Goal: Task Accomplishment & Management: Complete application form

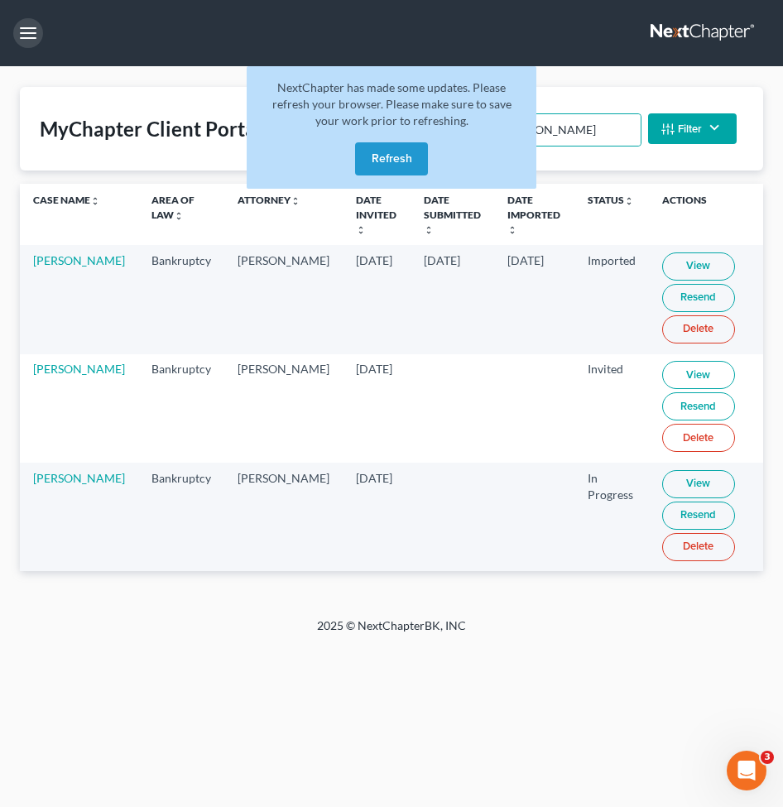
click at [34, 39] on button "button" at bounding box center [28, 33] width 30 height 30
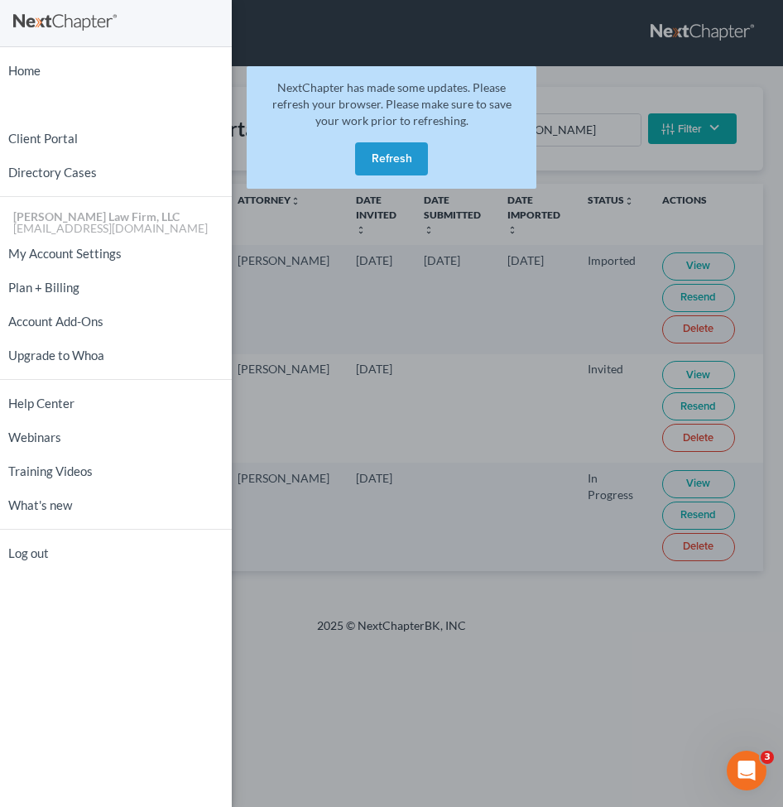
click at [36, 89] on ul "Home New Case Client Portal Directory Cases Curtis Law Firm, LLC zrodriguez@cmc…" at bounding box center [116, 312] width 232 height 516
click at [31, 72] on link "Home" at bounding box center [116, 70] width 232 height 29
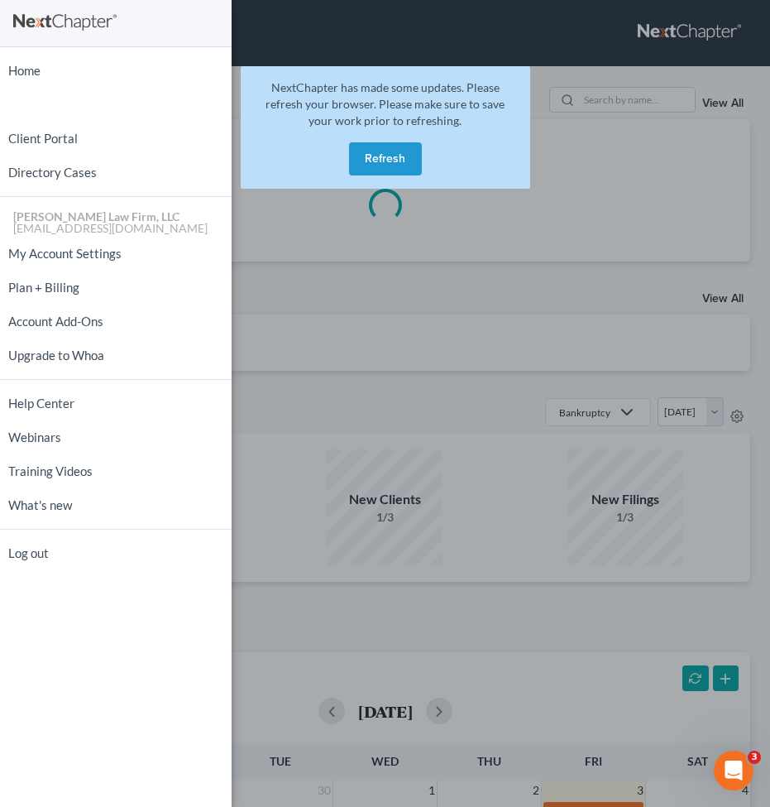
click at [648, 96] on div "Home New Case Client Portal Directory Cases Curtis Law Firm, LLC zrodriguez@cmc…" at bounding box center [385, 403] width 770 height 807
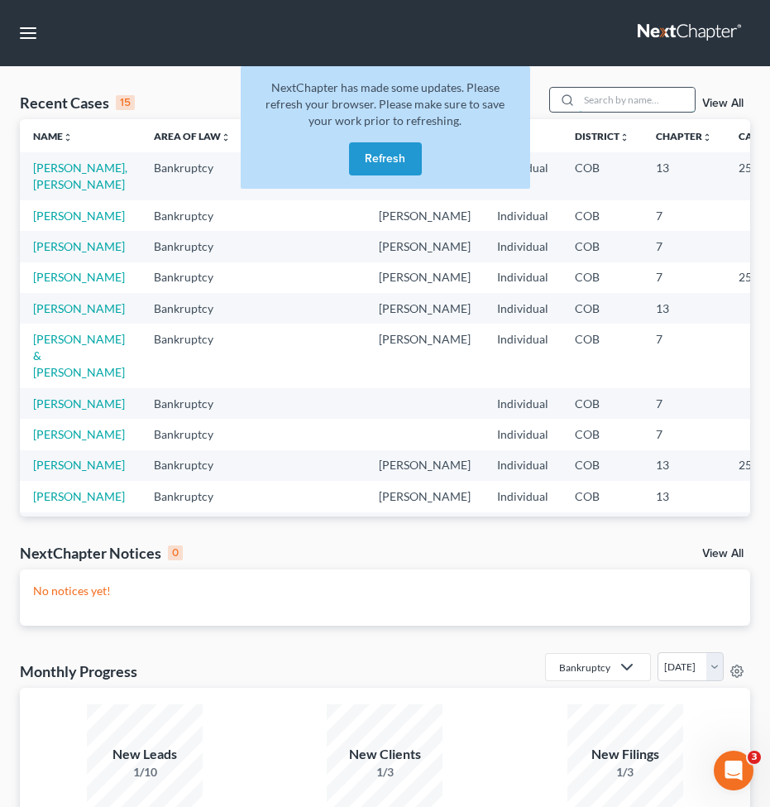
click at [620, 98] on input "search" at bounding box center [637, 100] width 116 height 24
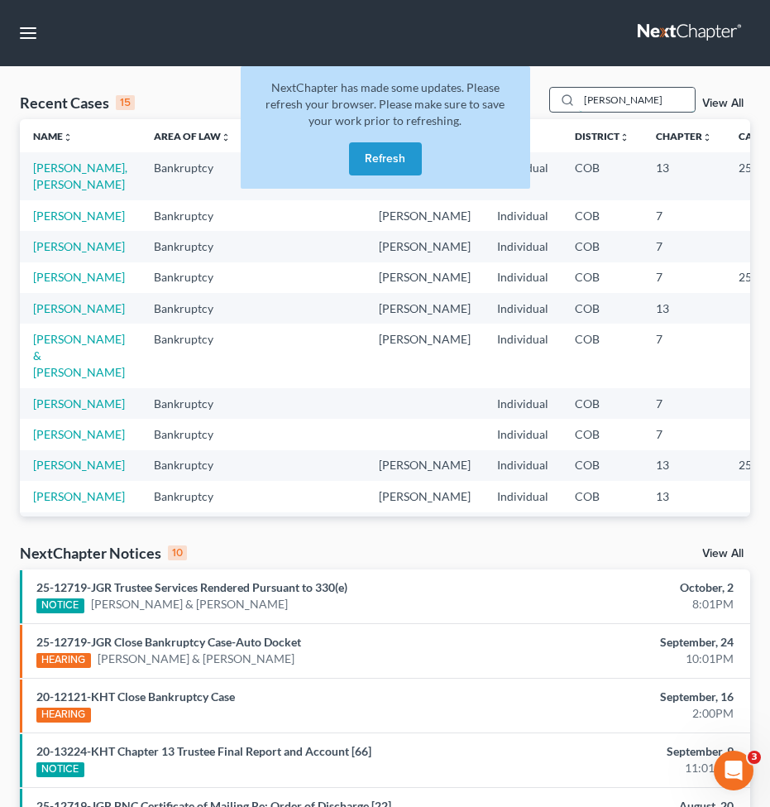
type input "binford"
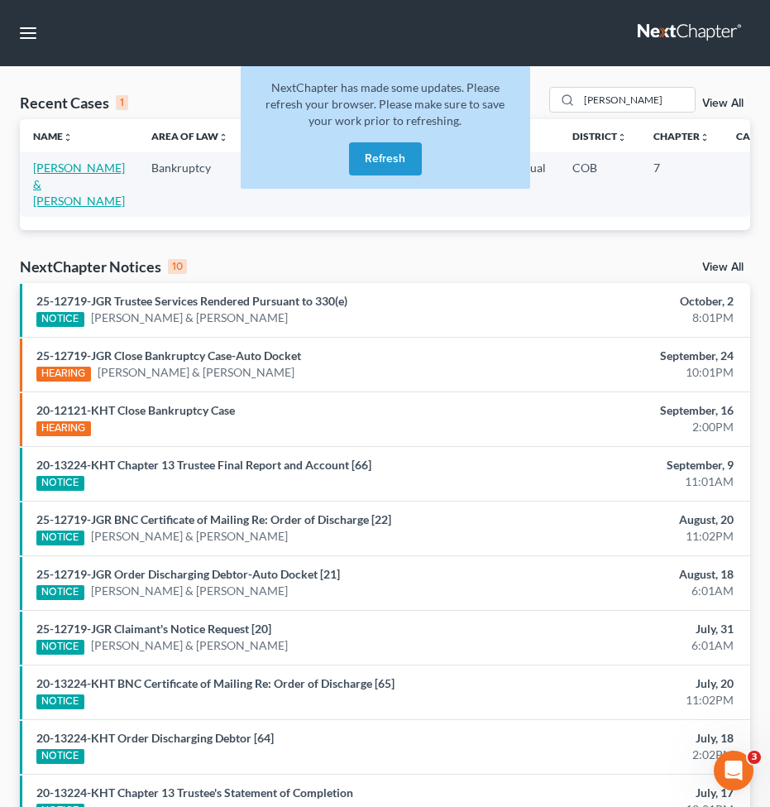
click at [49, 177] on link "Binford, Catherine & Case, Lester" at bounding box center [79, 183] width 92 height 47
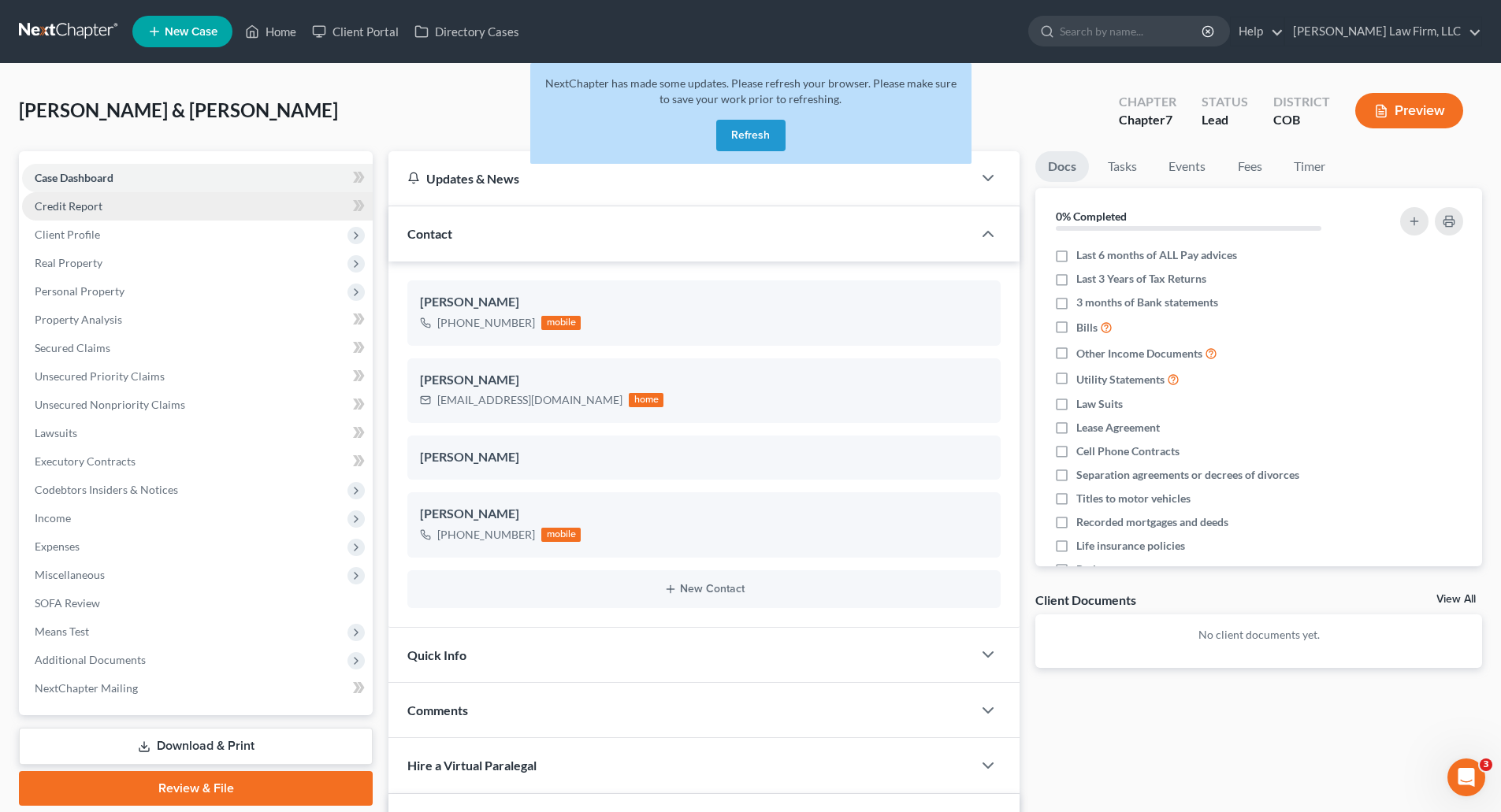
click at [128, 206] on link "Credit Report" at bounding box center [197, 207] width 350 height 29
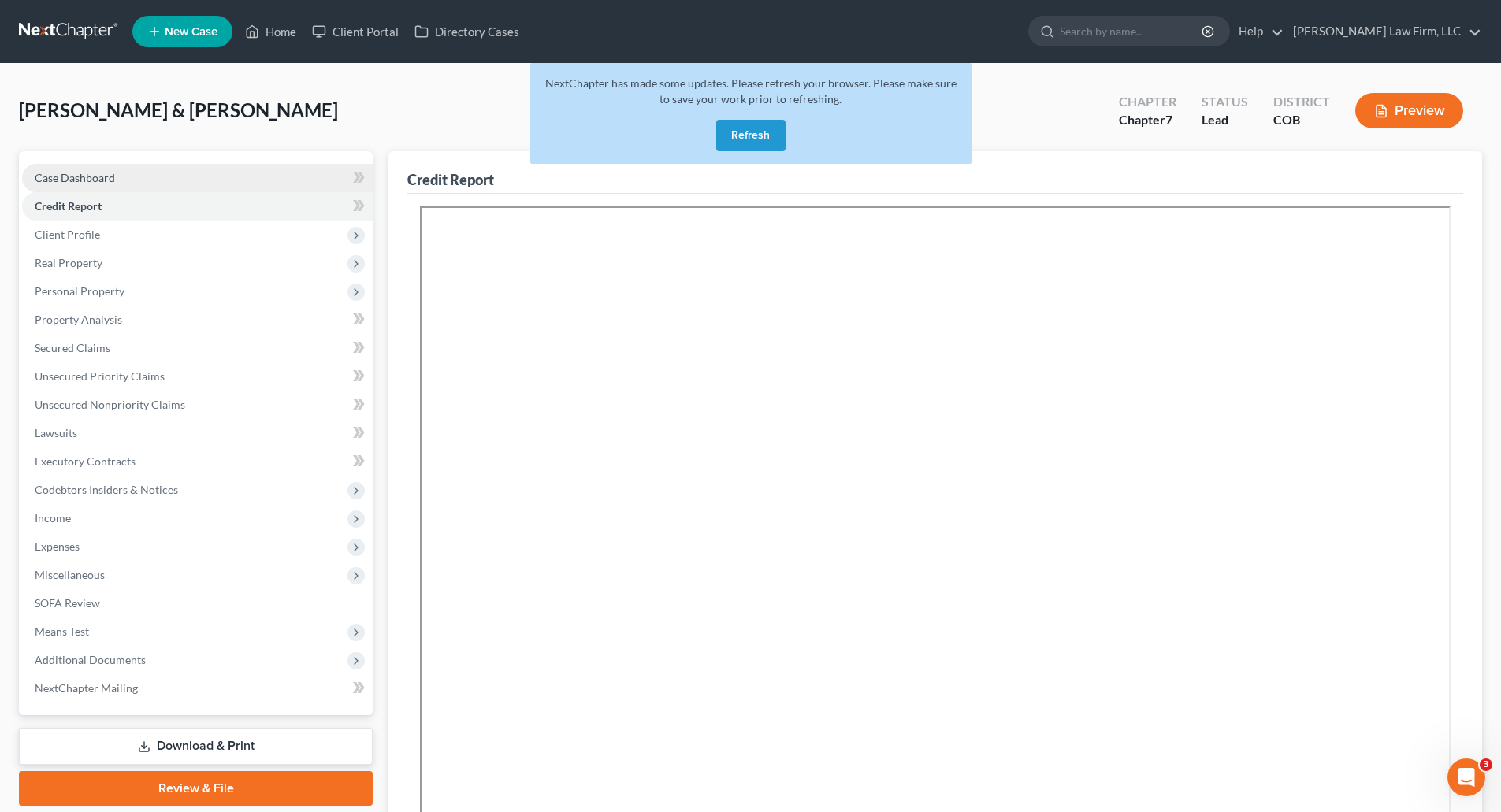
click at [119, 188] on link "Case Dashboard" at bounding box center [197, 178] width 350 height 29
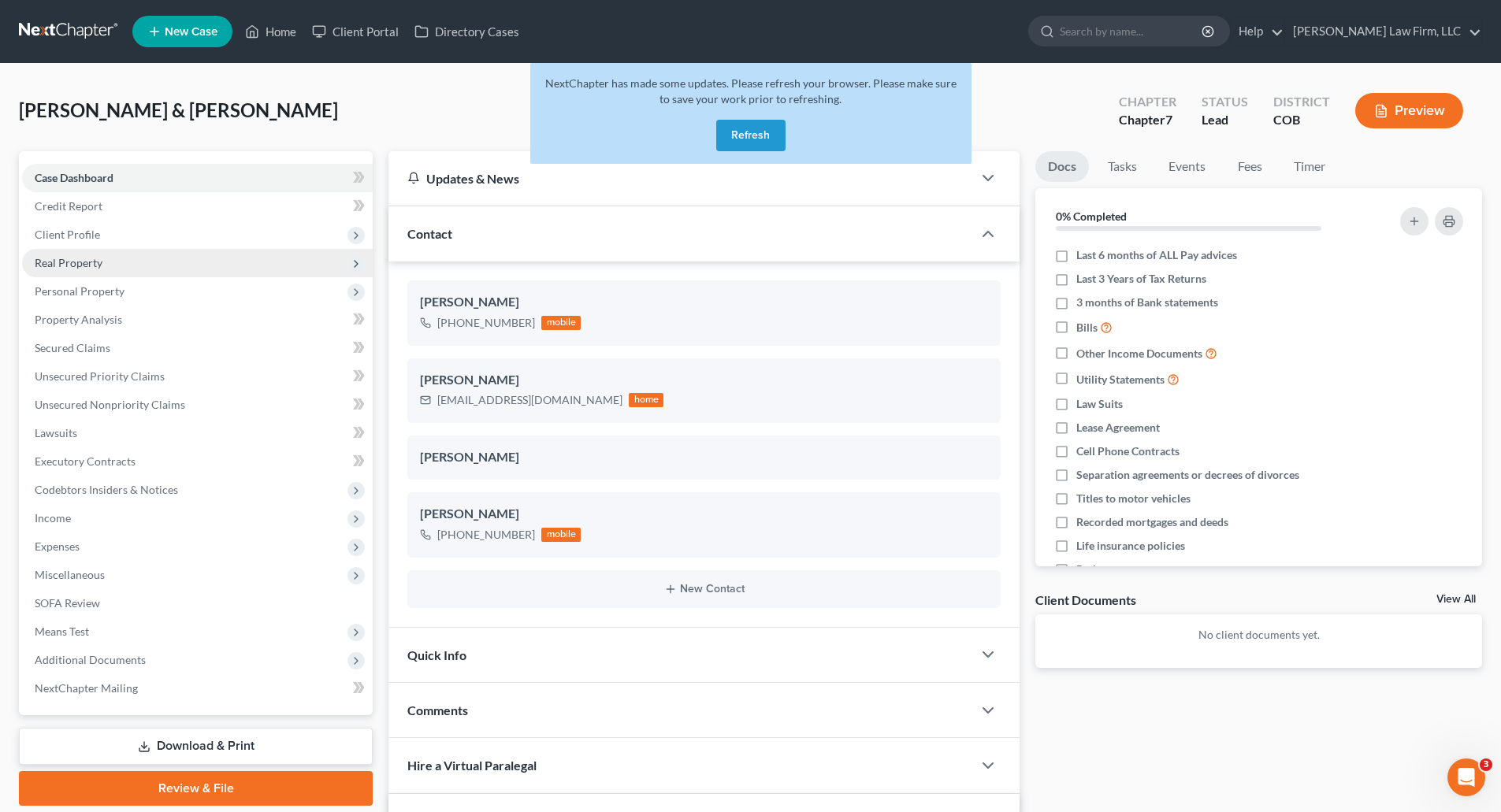
click at [88, 260] on span "Real Property" at bounding box center [68, 263] width 68 height 13
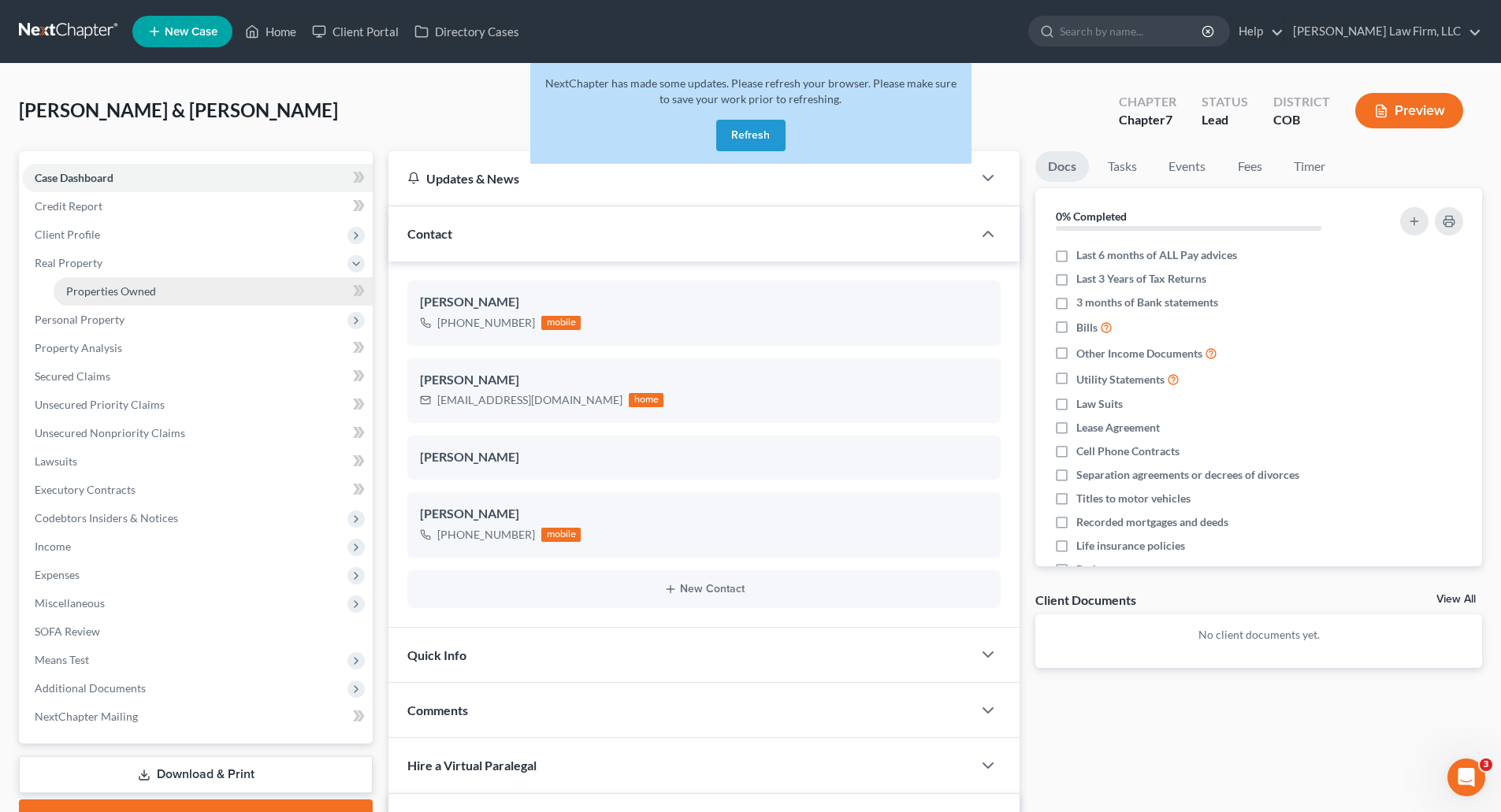
click at [150, 294] on span "Properties Owned" at bounding box center [110, 291] width 90 height 13
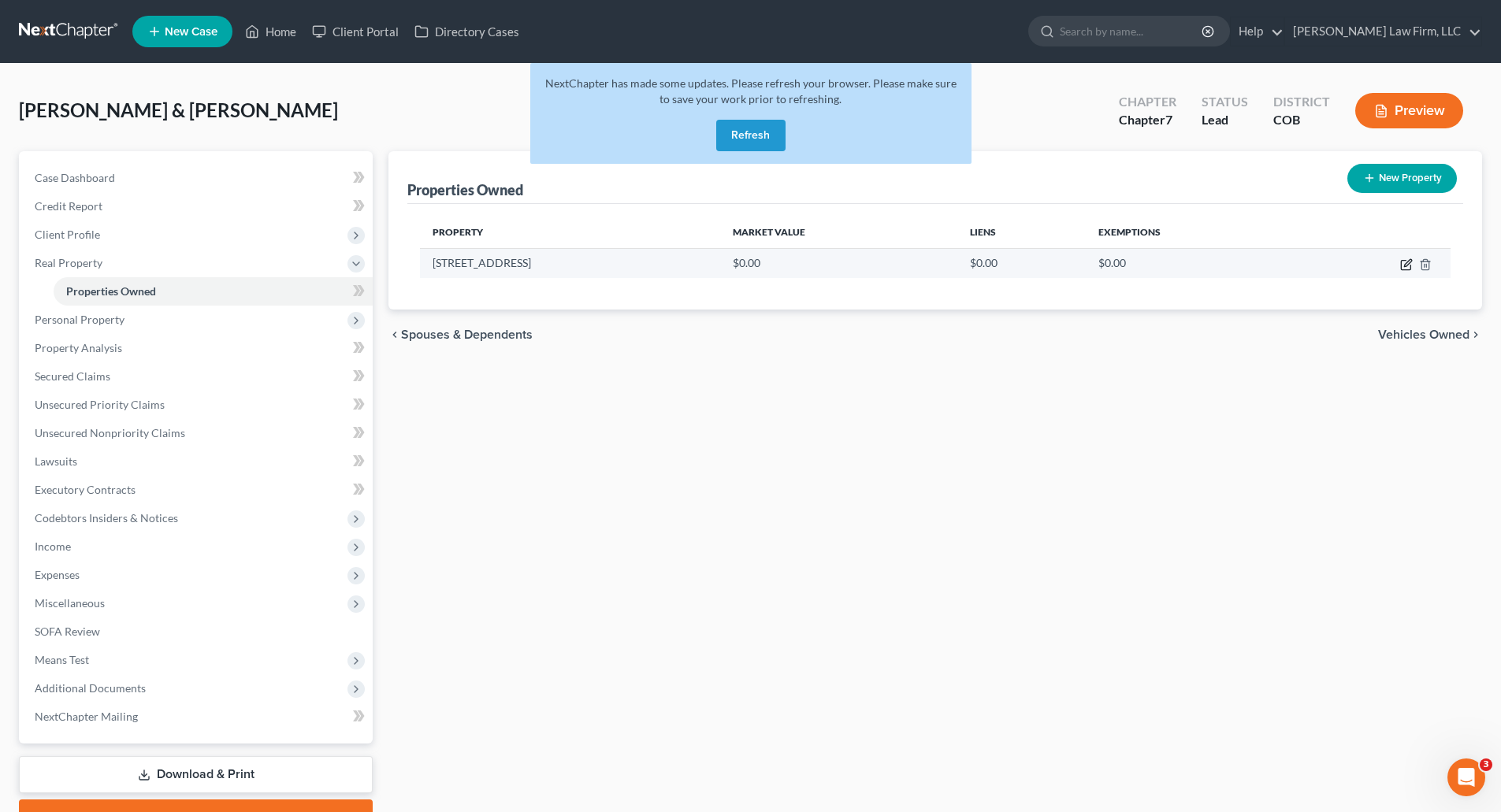
click at [745, 266] on icon "button" at bounding box center [1406, 264] width 12 height 12
select select "5"
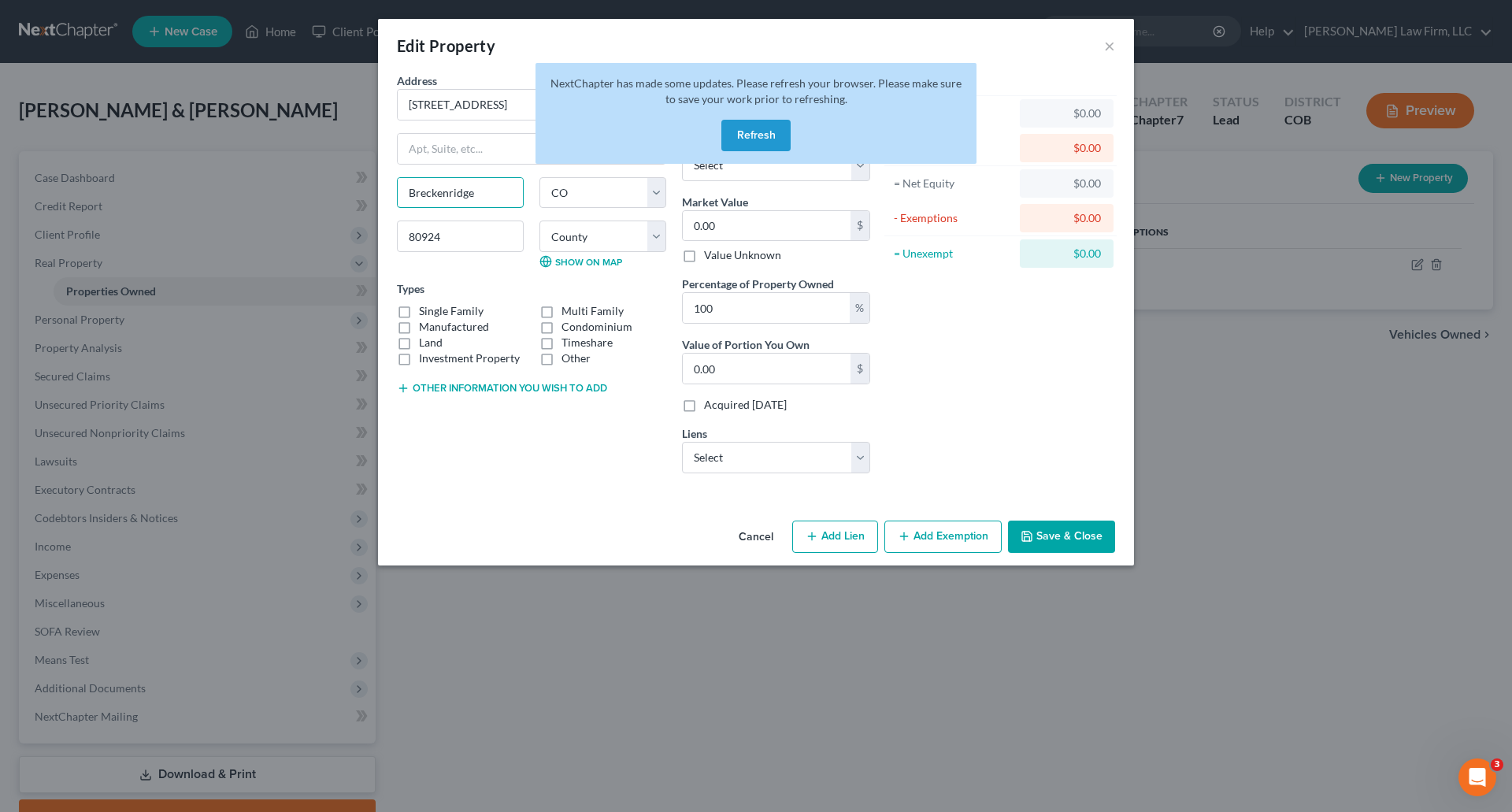
drag, startPoint x: 492, startPoint y: 194, endPoint x: 361, endPoint y: 216, distance: 132.8
click at [361, 216] on div "Edit Property × Address * 10499 [GEOGRAPHIC_DATA] [GEOGRAPHIC_DATA] [US_STATE][…" at bounding box center [756, 406] width 1512 height 812
type input "[US_STATE][GEOGRAPHIC_DATA]"
click at [745, 344] on div "Asset Calculator Value $0.00 - Liens $0.00 = Net Equity $0.00 - Exemptions $0.0…" at bounding box center [1000, 279] width 245 height 413
click at [745, 527] on button "Save & Close" at bounding box center [1062, 537] width 107 height 33
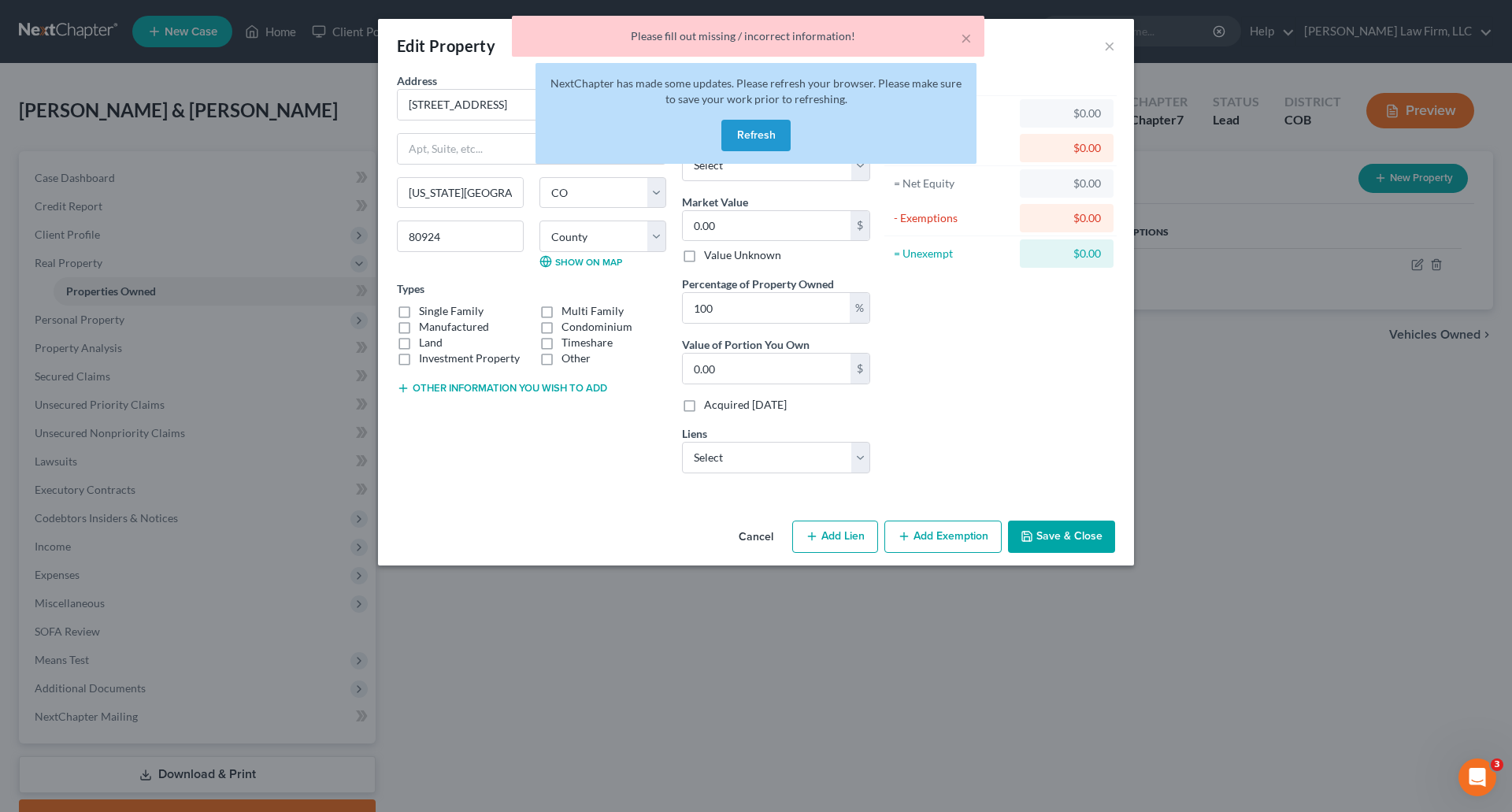
click at [733, 132] on button "Refresh" at bounding box center [756, 135] width 70 height 31
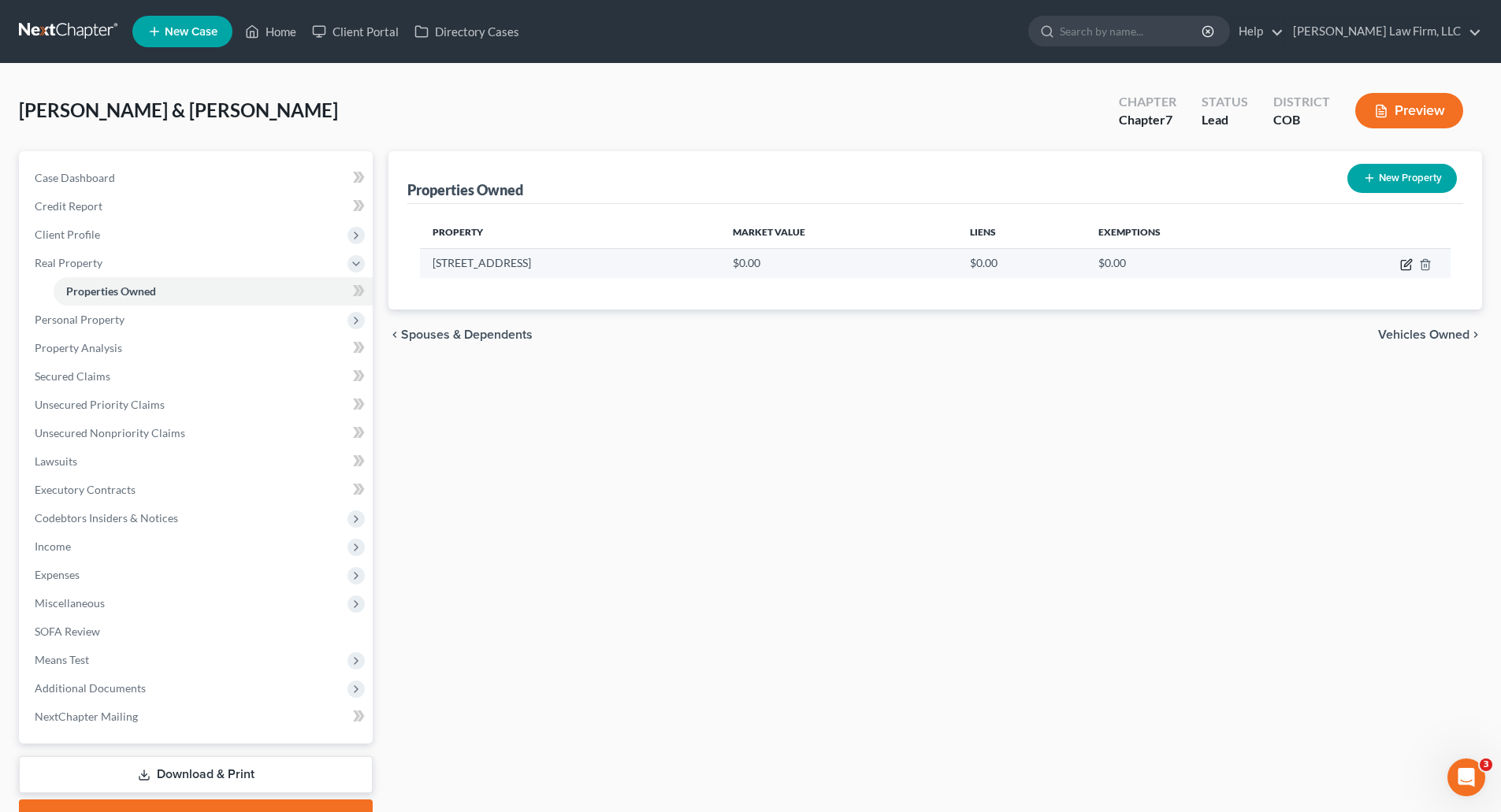
click at [1407, 265] on icon "button" at bounding box center [1406, 264] width 12 height 12
select select "5"
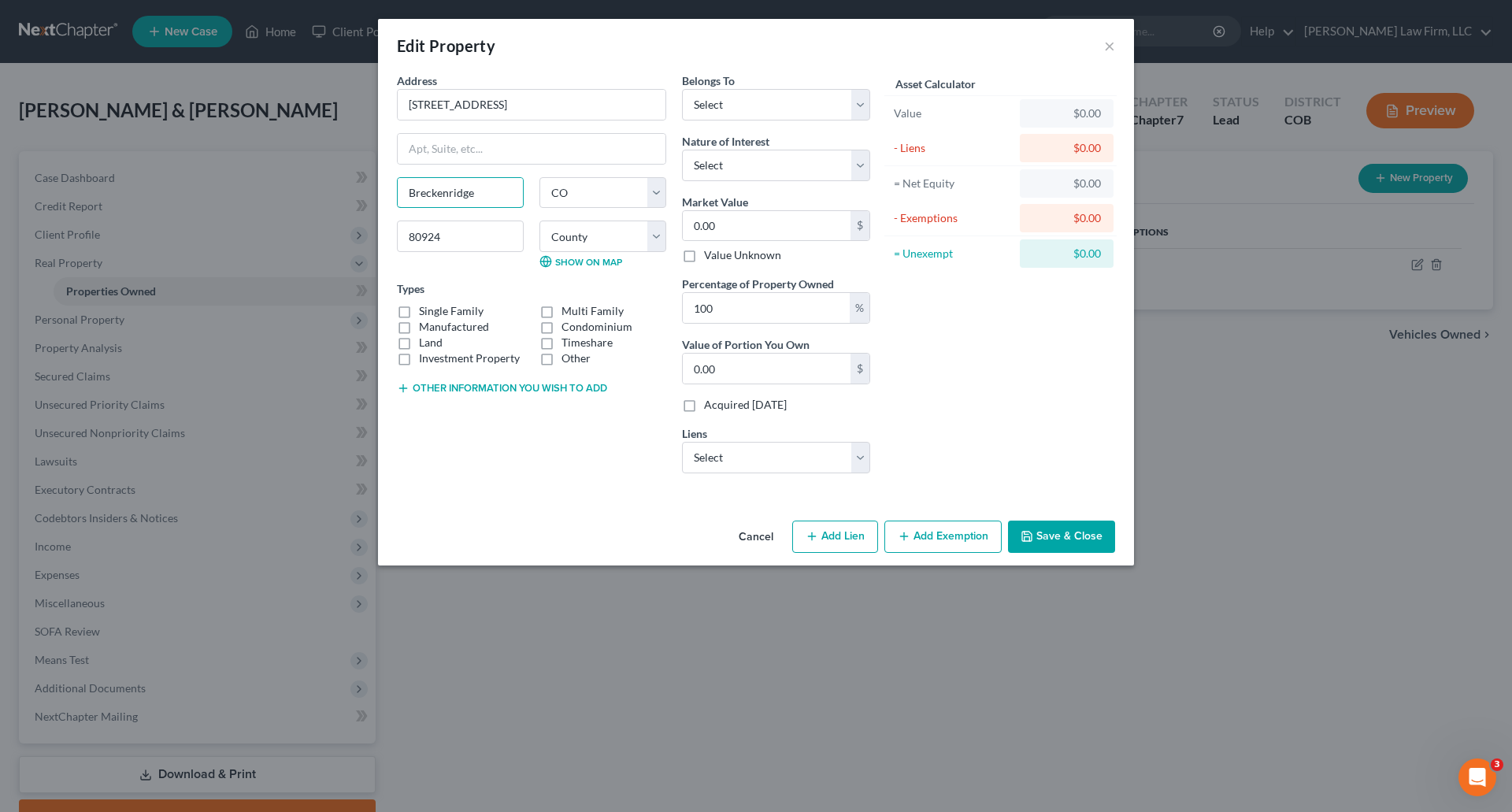
drag, startPoint x: 414, startPoint y: 207, endPoint x: 342, endPoint y: 203, distance: 72.1
click at [344, 207] on div "Edit Property × Address * 10499 [GEOGRAPHIC_DATA] [GEOGRAPHIC_DATA] [US_STATE][…" at bounding box center [756, 406] width 1512 height 812
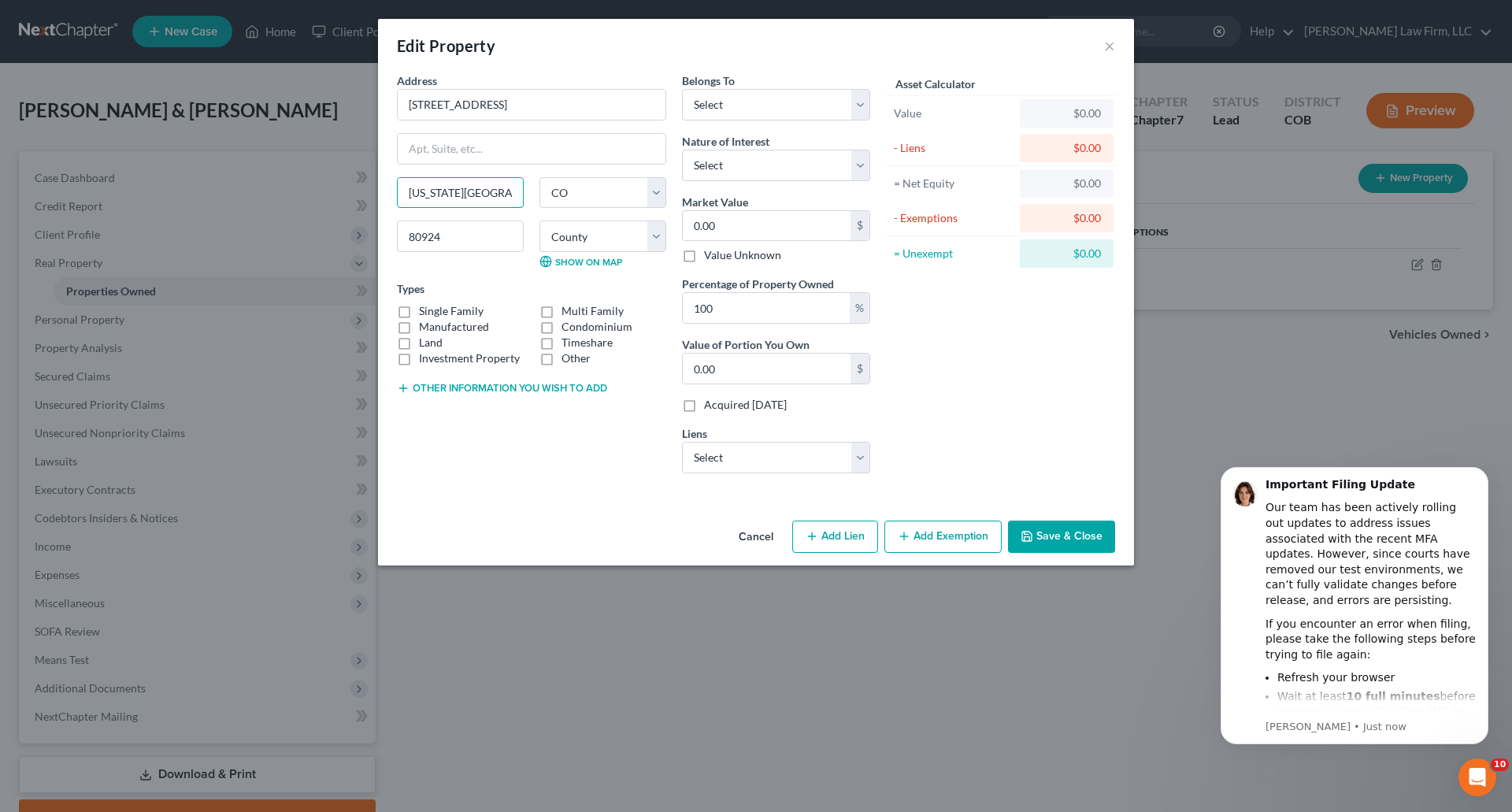
type input "[US_STATE][GEOGRAPHIC_DATA]"
click at [581, 463] on div "Address * 10499 [GEOGRAPHIC_DATA] [US_STATE][GEOGRAPHIC_DATA] [US_STATE][GEOGRA…" at bounding box center [531, 279] width 285 height 413
click at [1066, 536] on button "Save & Close" at bounding box center [1062, 537] width 107 height 33
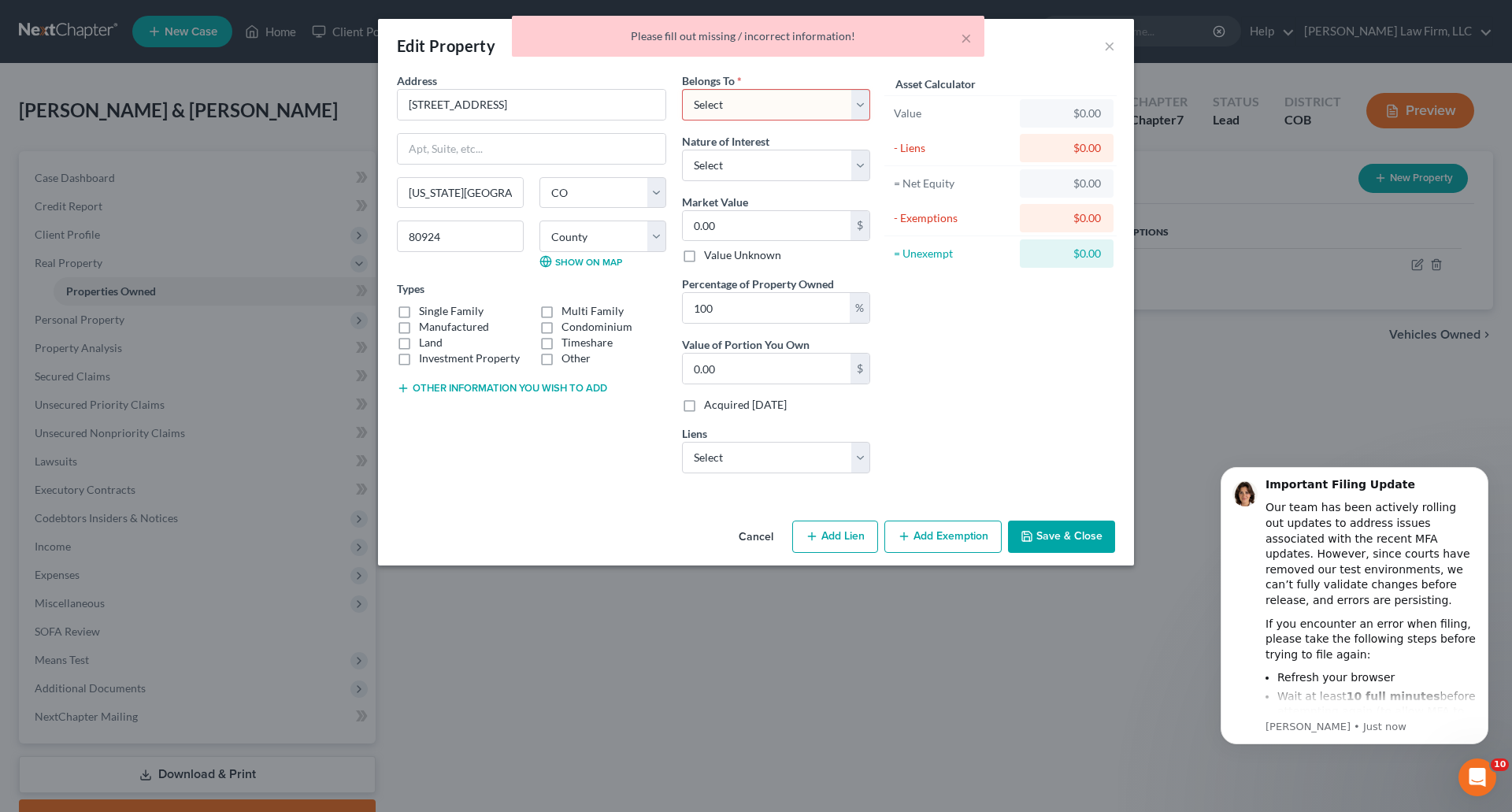
click at [836, 114] on select "Select Debtor 1 Only Debtor 2 Only Debtor 1 And Debtor 2 Only At Least One Of T…" at bounding box center [776, 104] width 189 height 31
select select "0"
click at [682, 89] on select "Select Debtor 1 Only Debtor 2 Only Debtor 1 And Debtor 2 Only At Least One Of T…" at bounding box center [776, 104] width 189 height 31
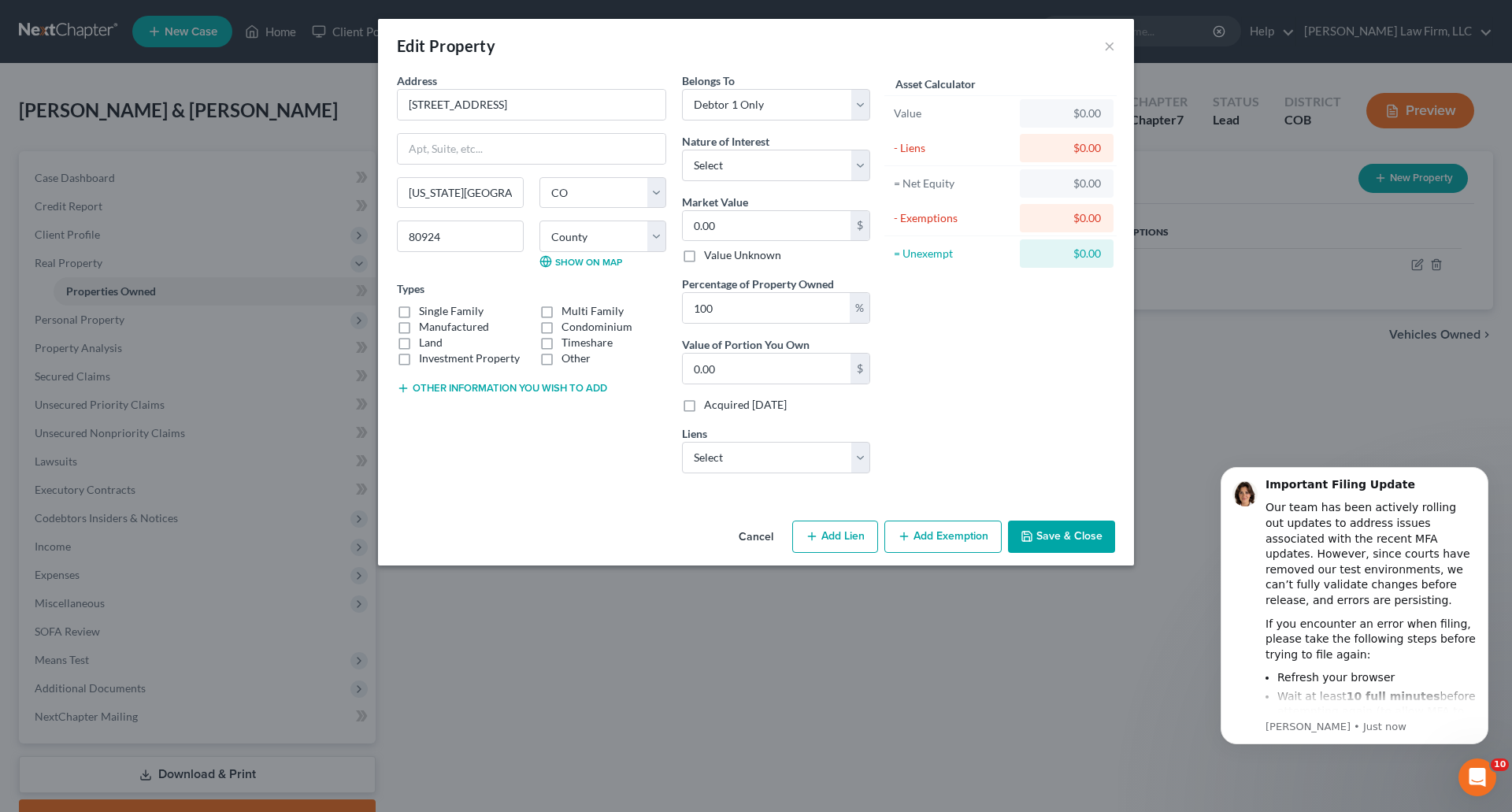
click at [1050, 527] on button "Save & Close" at bounding box center [1062, 537] width 107 height 33
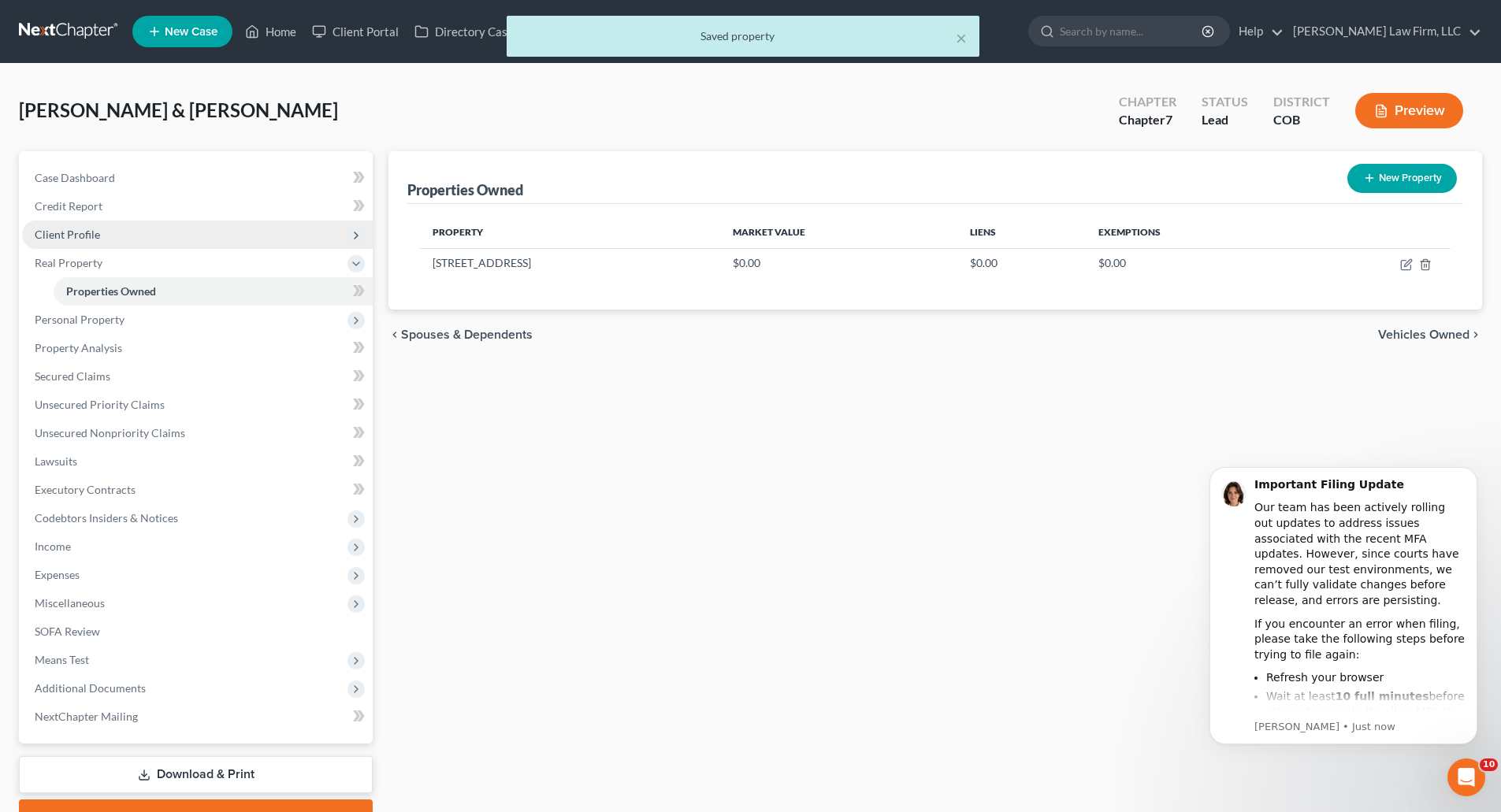
click at [98, 233] on span "Client Profile" at bounding box center [67, 234] width 66 height 13
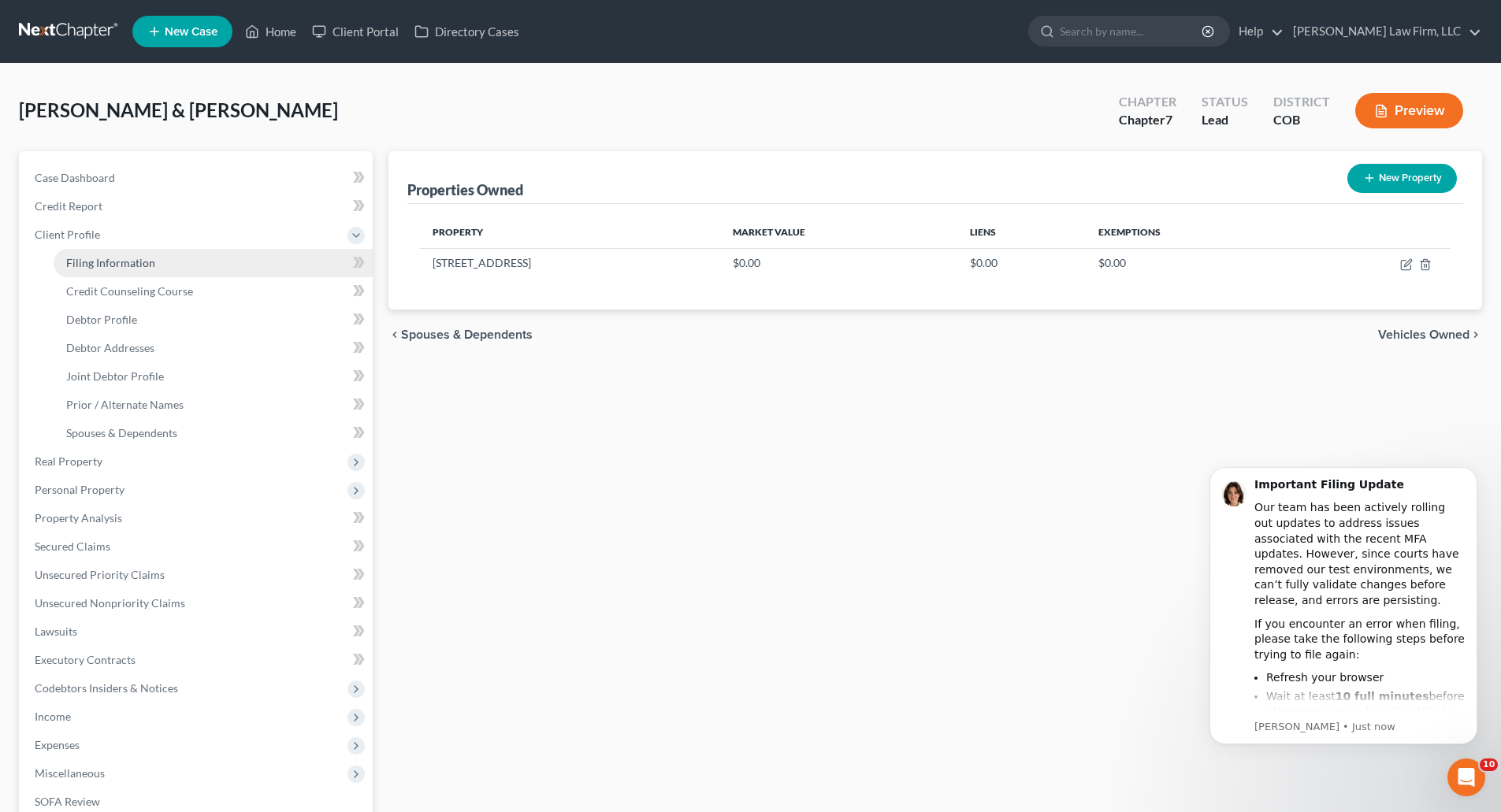
click at [91, 256] on span "Filing Information" at bounding box center [110, 263] width 89 height 13
select select "1"
select select "0"
select select "5"
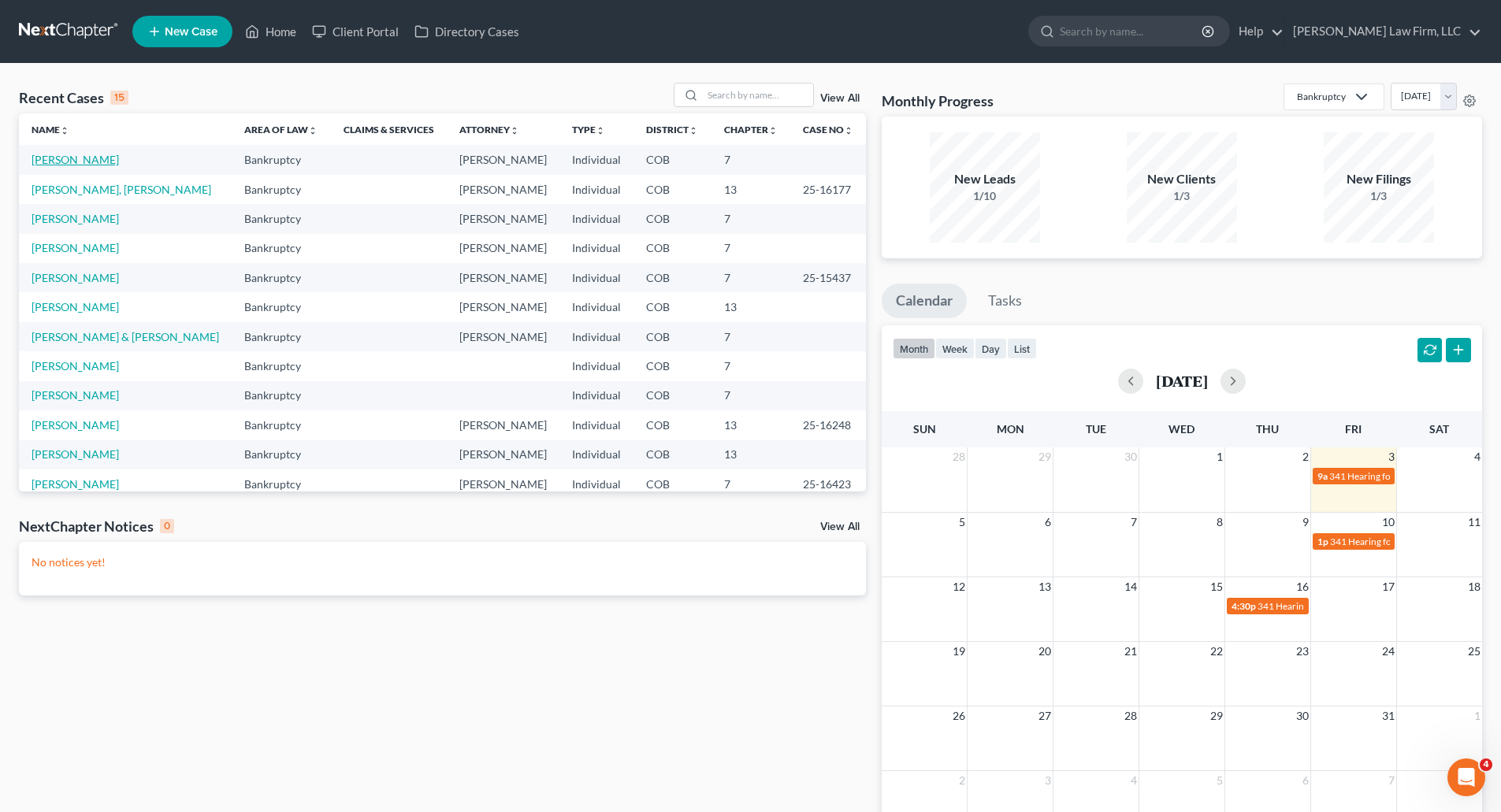
click at [79, 159] on link "[PERSON_NAME]" at bounding box center [75, 159] width 88 height 13
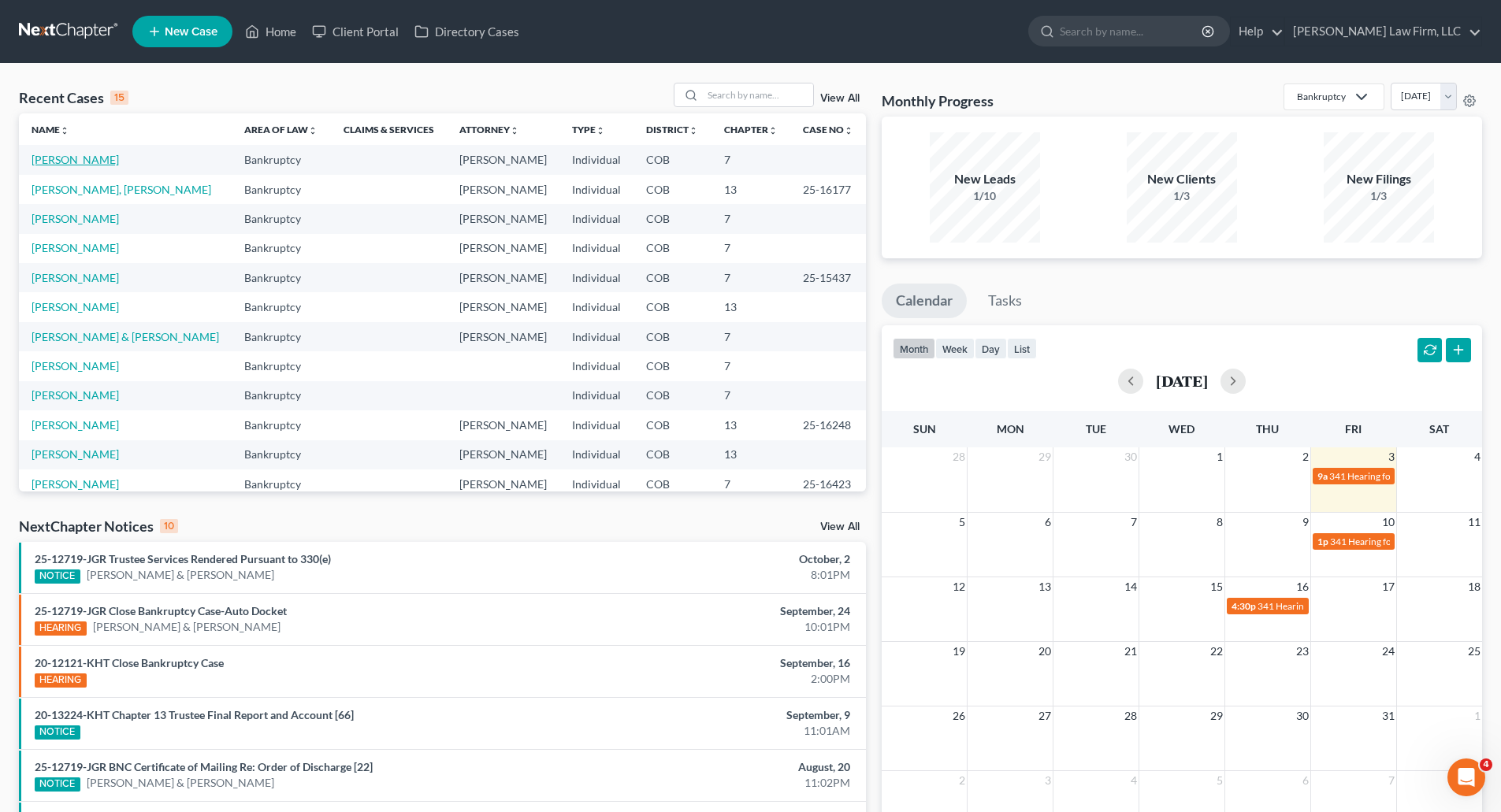
click at [55, 162] on link "[PERSON_NAME]" at bounding box center [75, 159] width 88 height 13
click at [106, 163] on link "[PERSON_NAME]" at bounding box center [75, 159] width 88 height 13
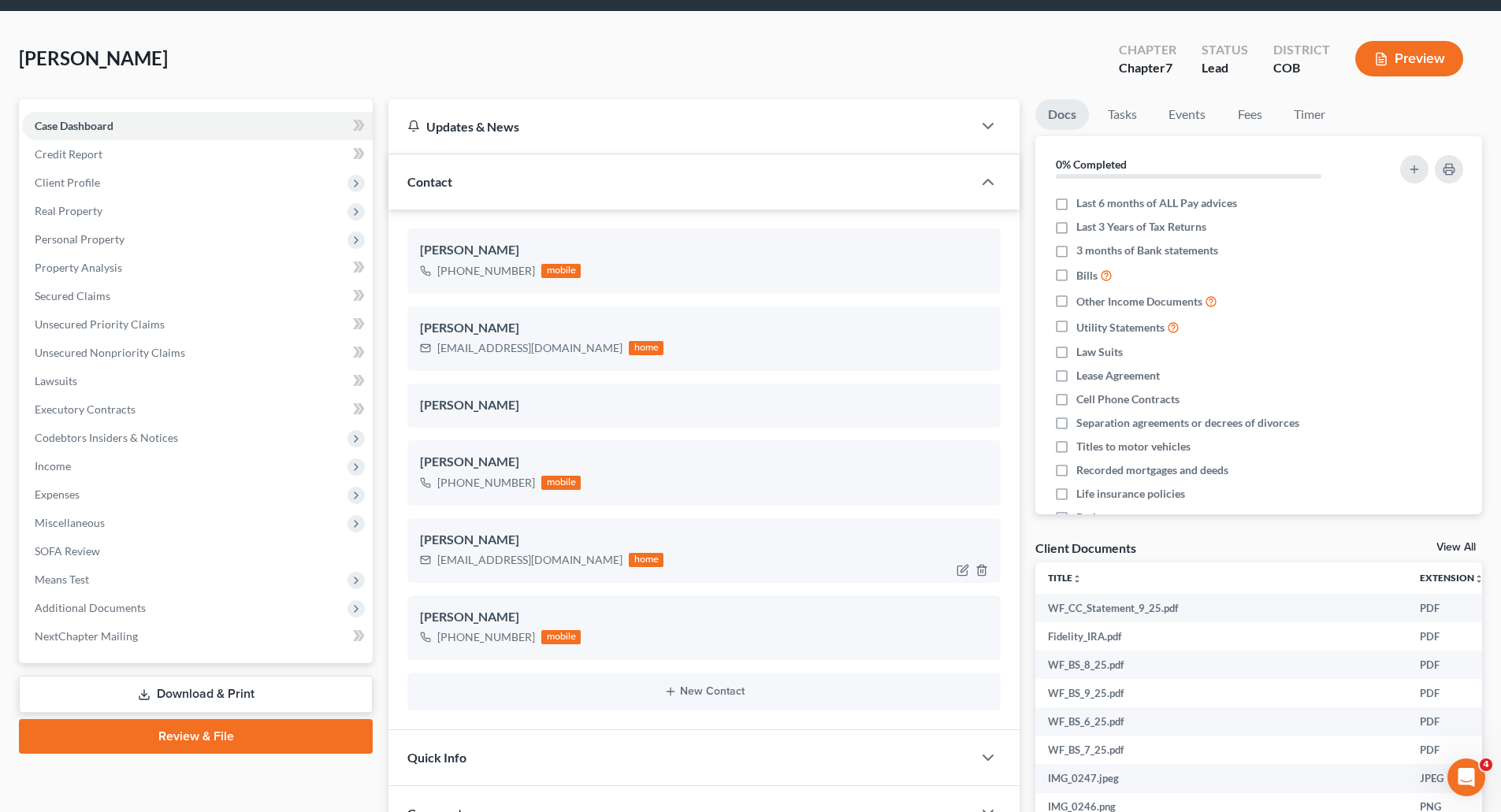
scroll to position [157, 0]
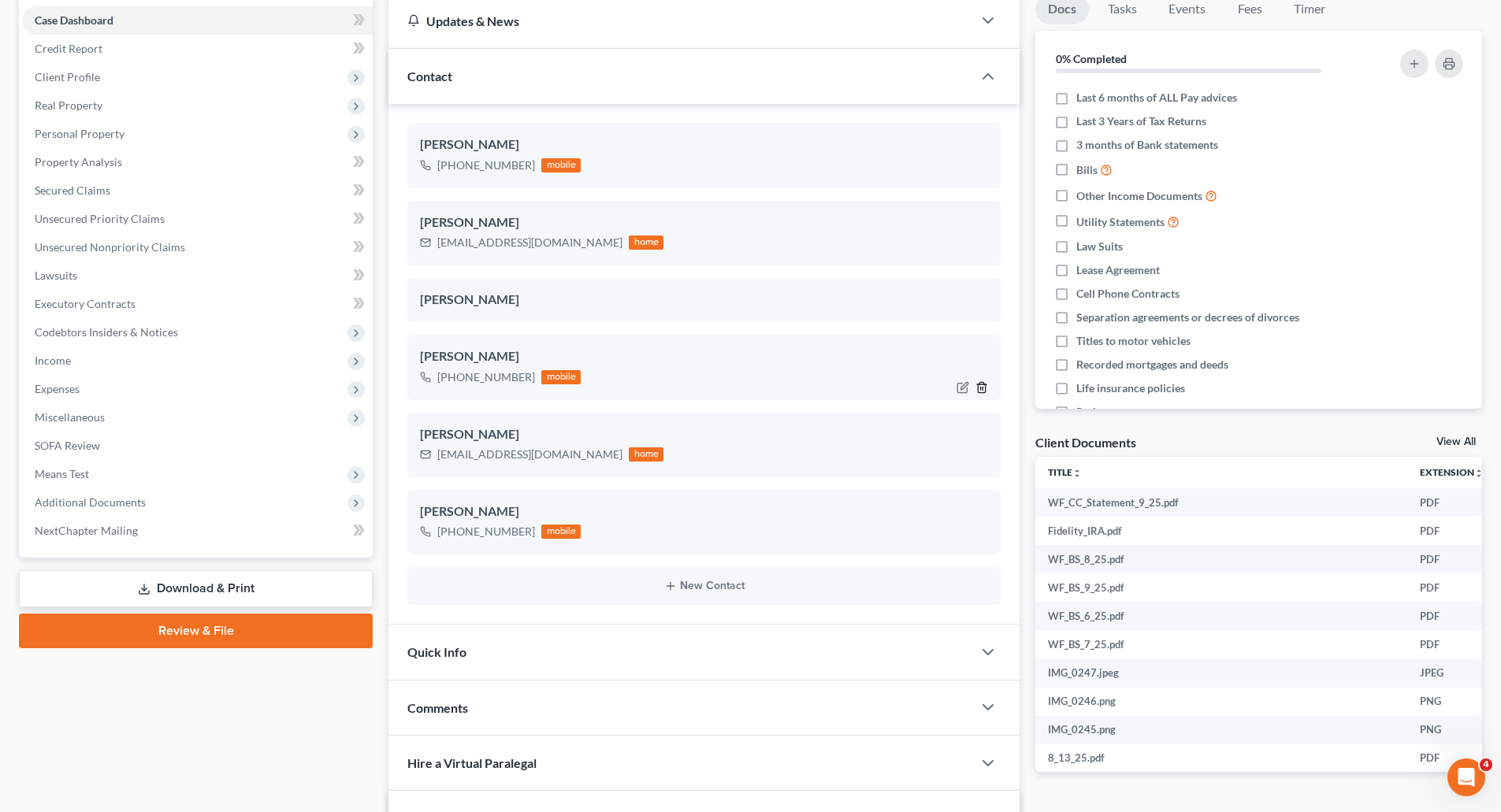
click at [985, 386] on icon "button" at bounding box center [981, 386] width 12 height 12
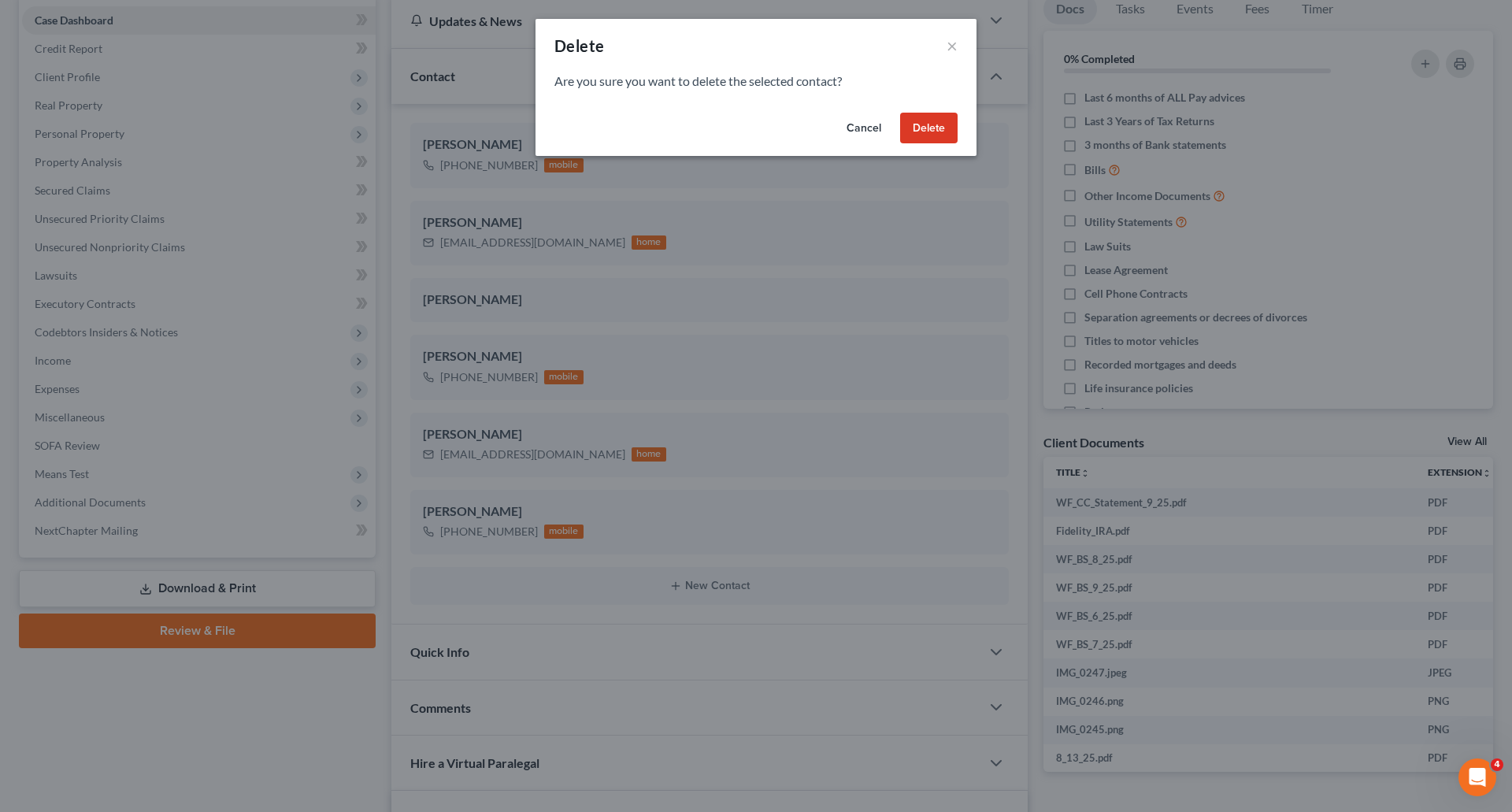
click at [928, 121] on button "Delete" at bounding box center [928, 128] width 57 height 31
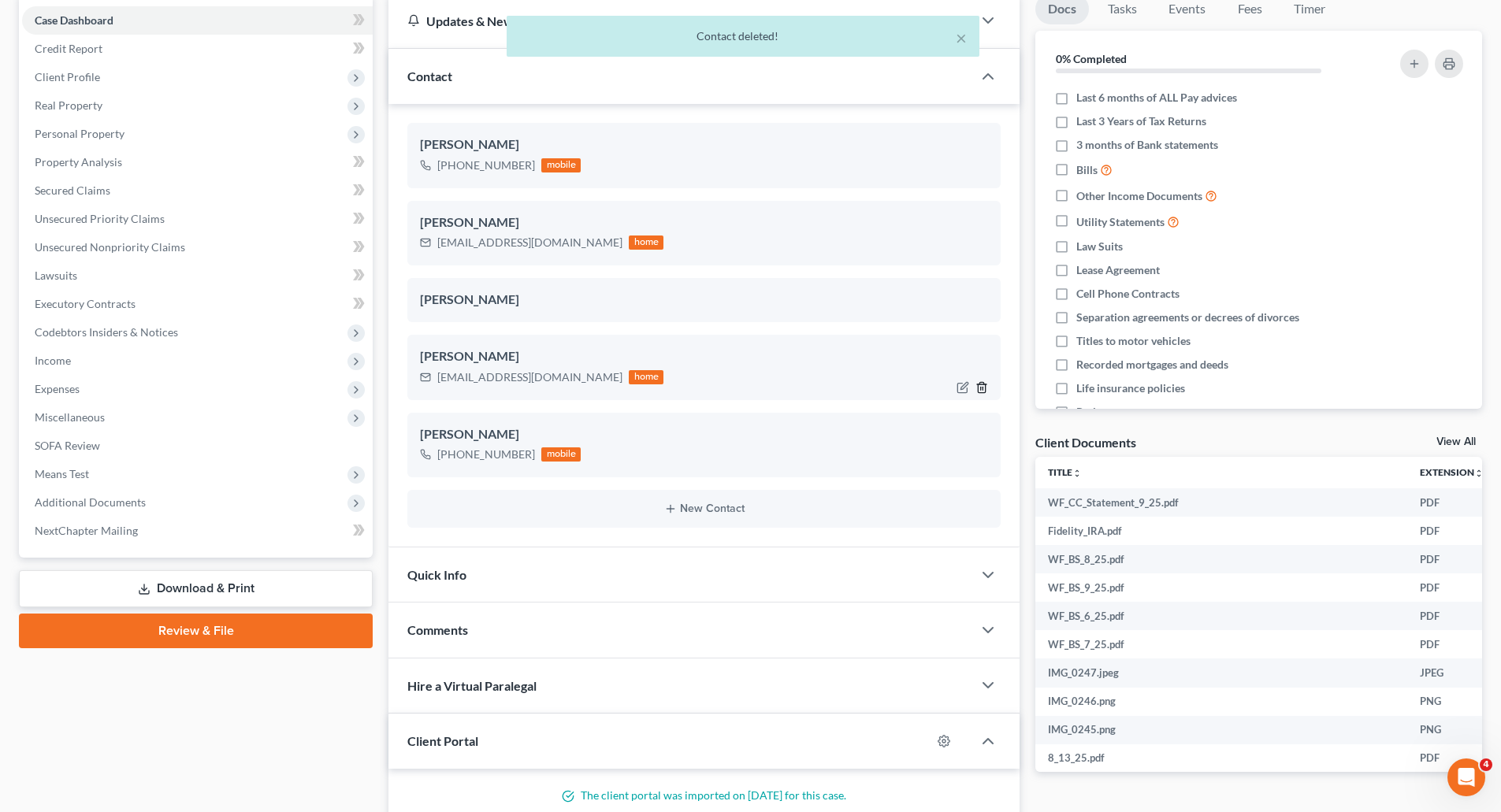
click at [982, 382] on icon "button" at bounding box center [981, 386] width 7 height 10
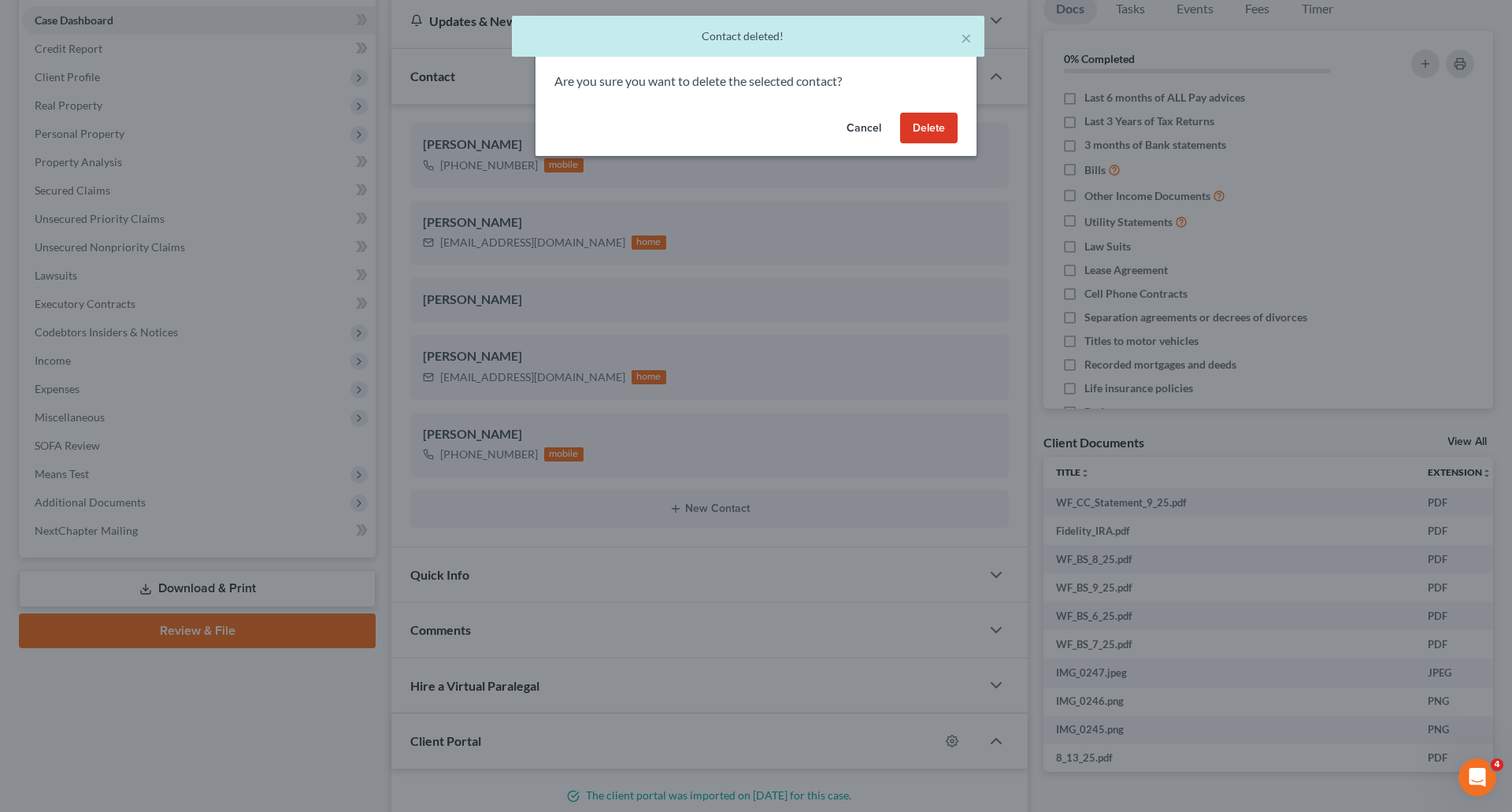
click at [941, 126] on button "Delete" at bounding box center [928, 128] width 57 height 31
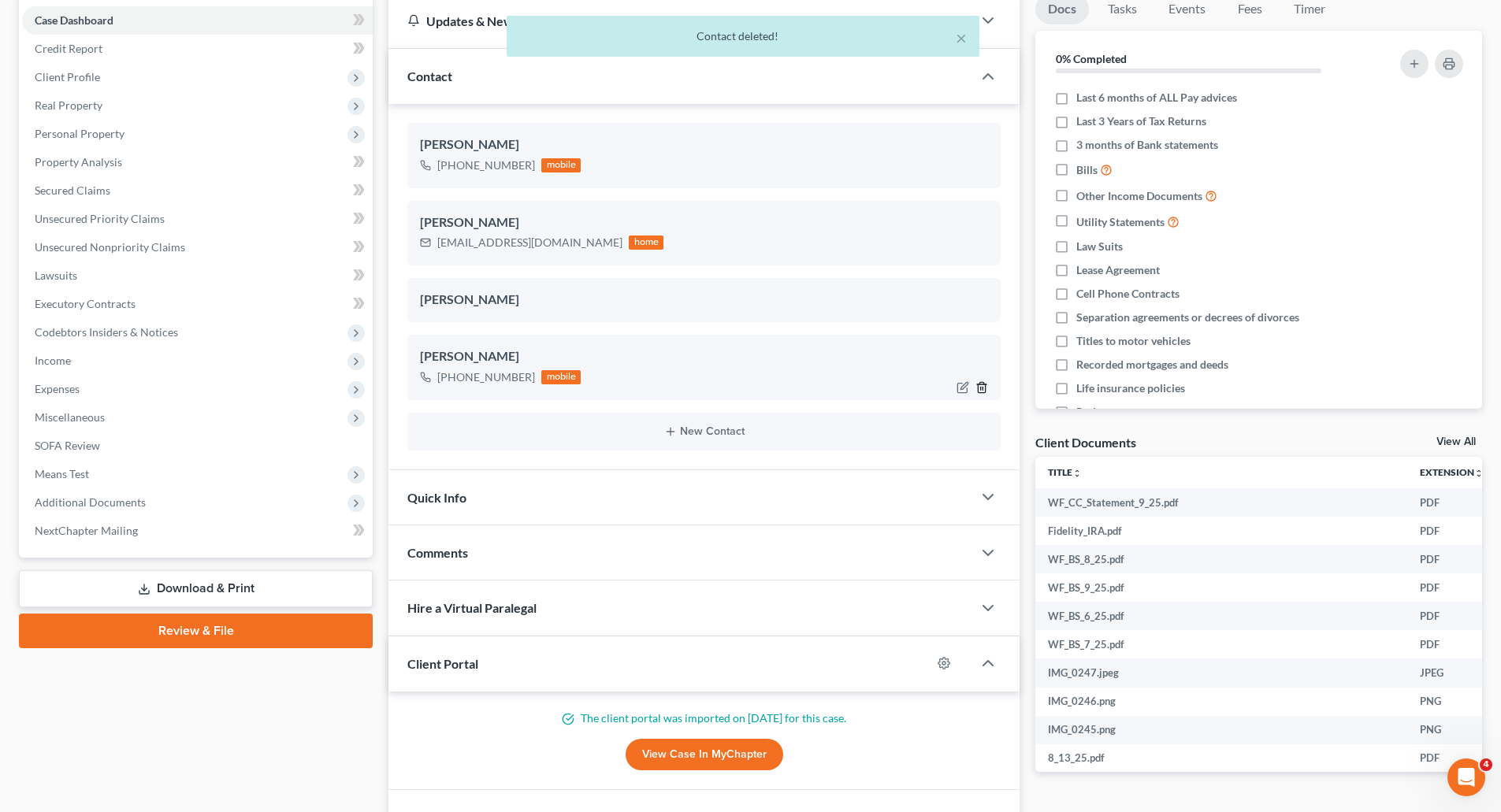
click at [980, 389] on icon "button" at bounding box center [981, 386] width 12 height 12
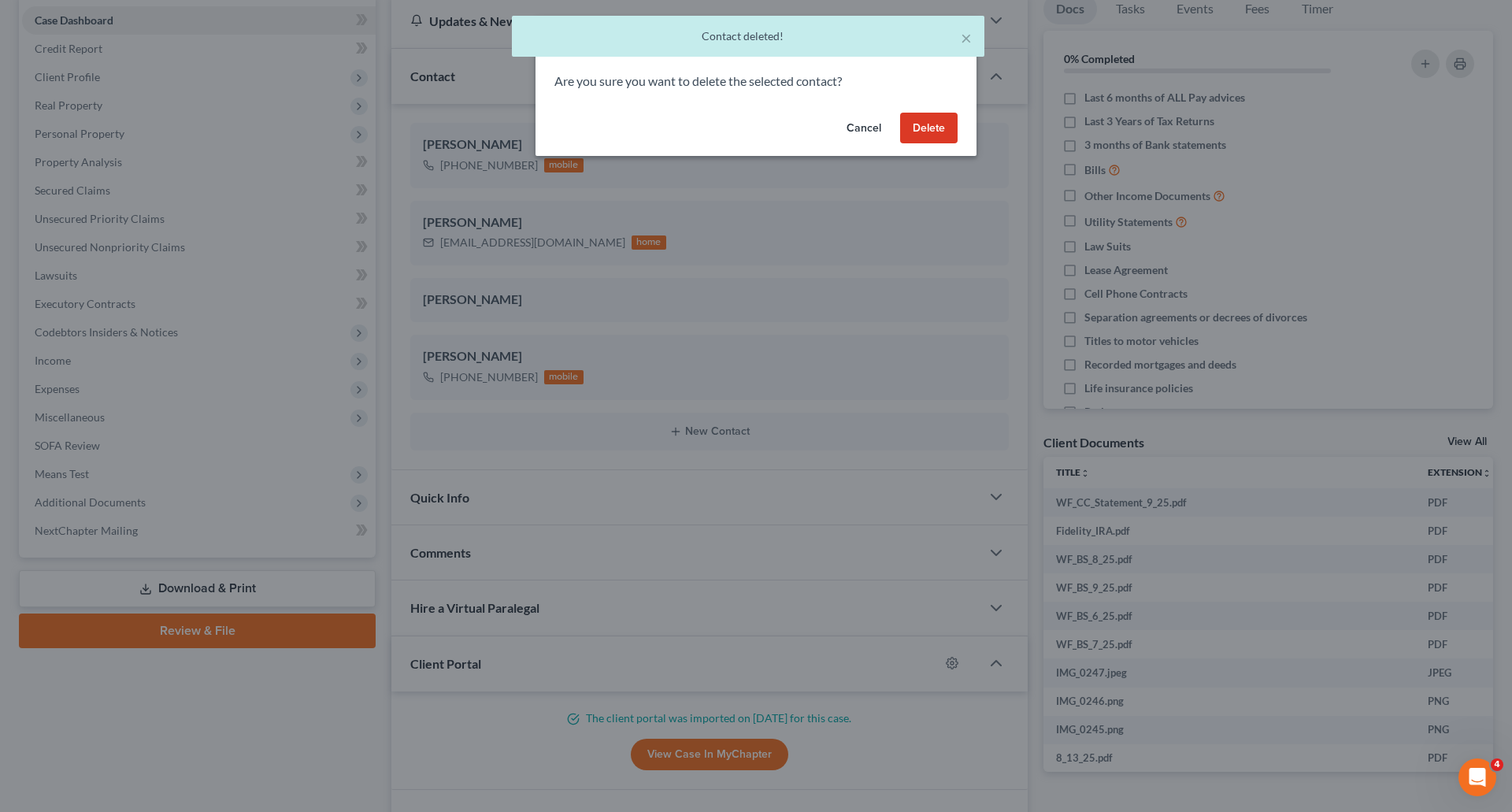
click at [927, 133] on button "Delete" at bounding box center [928, 128] width 57 height 31
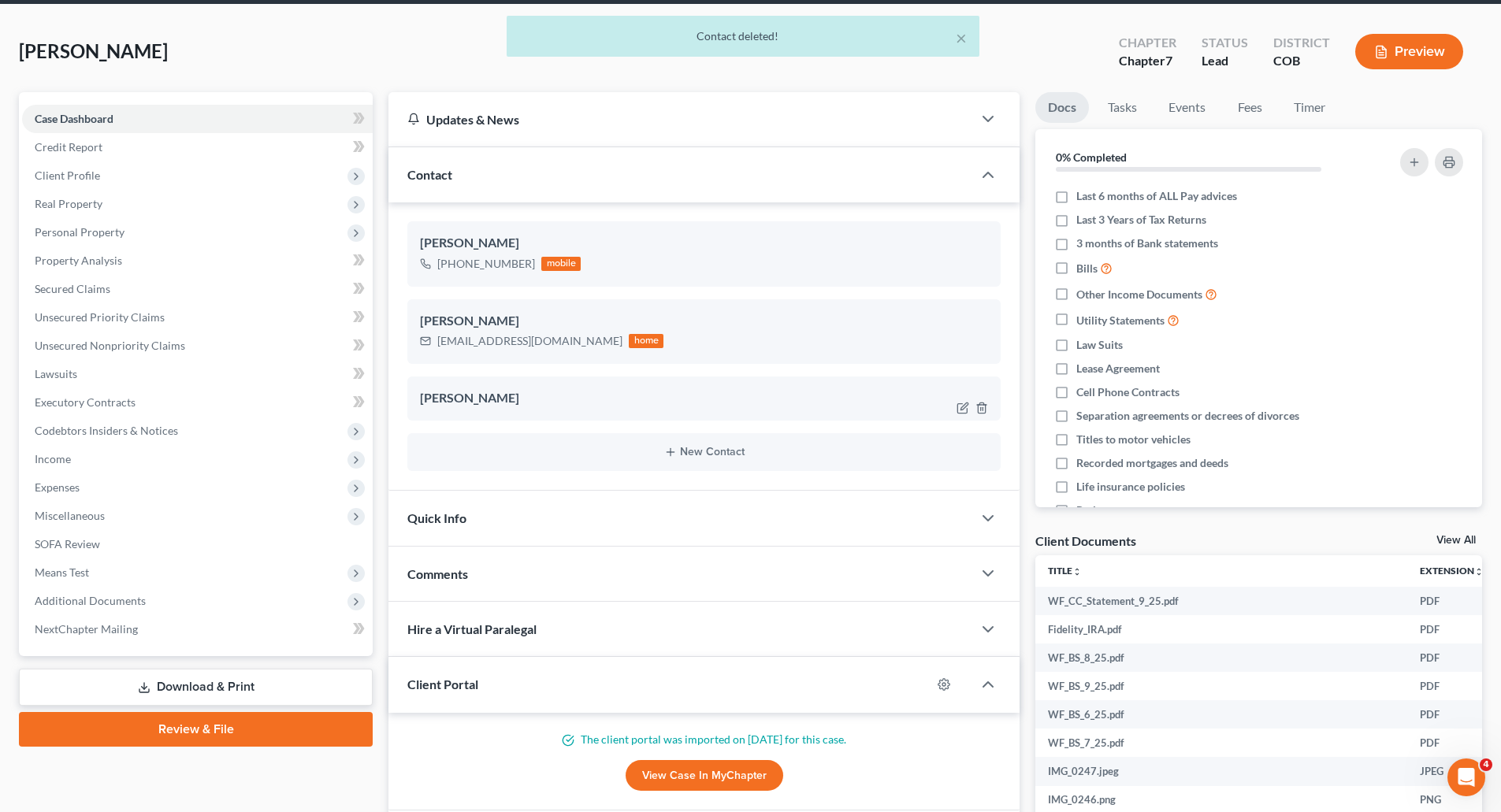
scroll to position [45, 0]
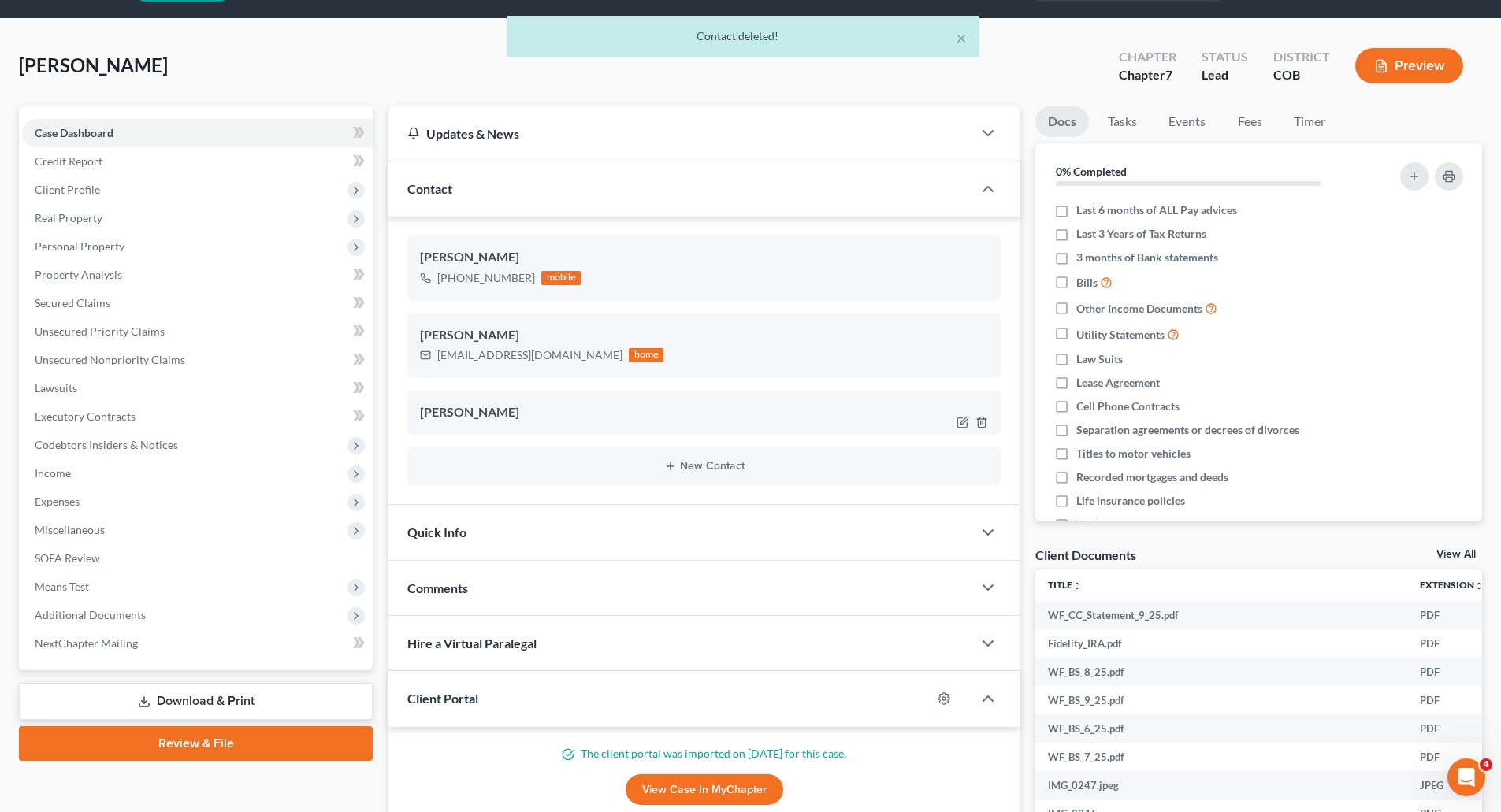
click at [597, 412] on div "[PERSON_NAME]" at bounding box center [704, 413] width 568 height 19
click at [965, 424] on icon "button" at bounding box center [962, 422] width 12 height 12
select select "0"
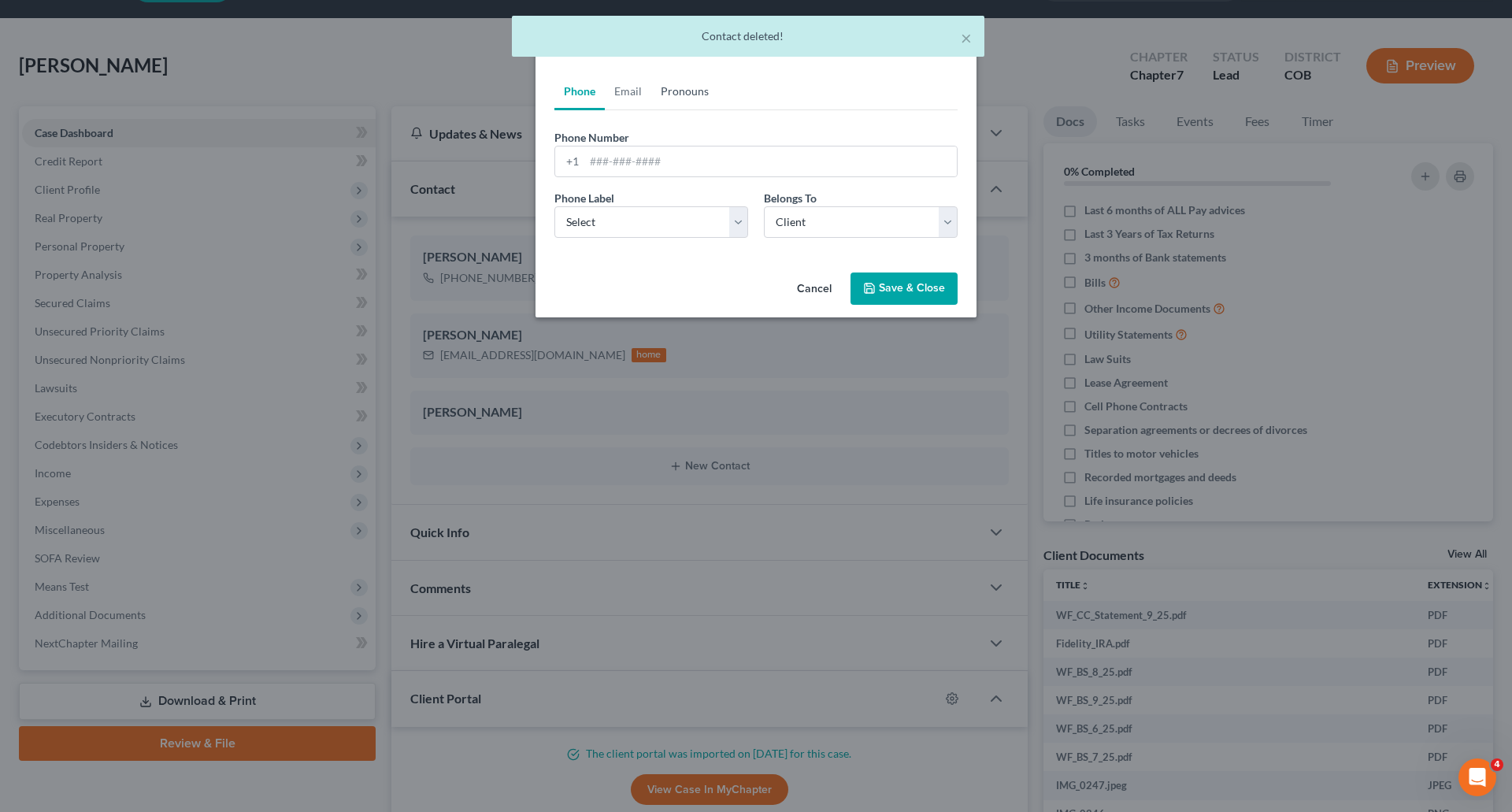
click at [686, 81] on link "Pronouns" at bounding box center [685, 91] width 67 height 38
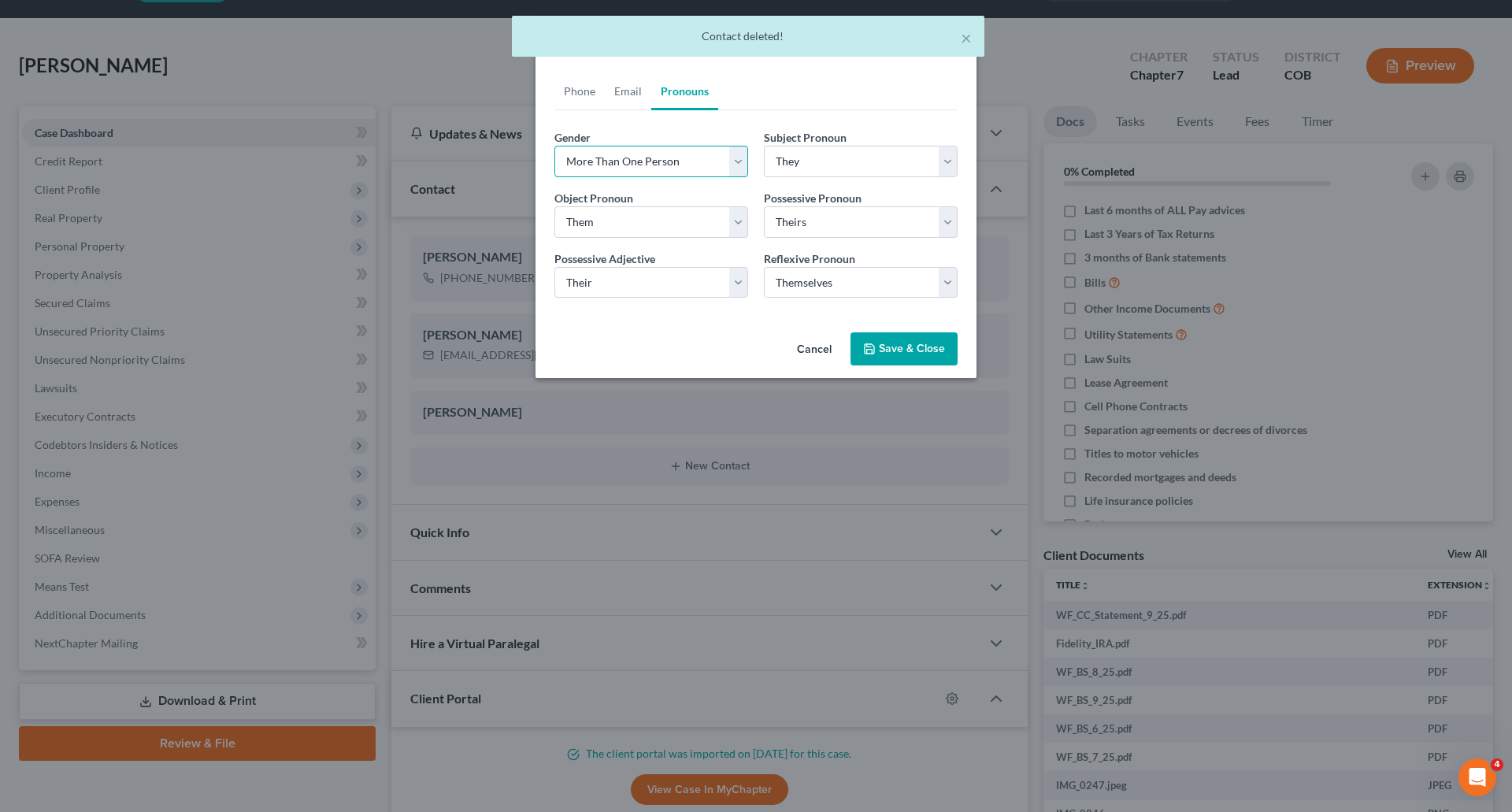
click at [645, 151] on select "Select Male Female Non Binary More Than One Person" at bounding box center [650, 161] width 193 height 31
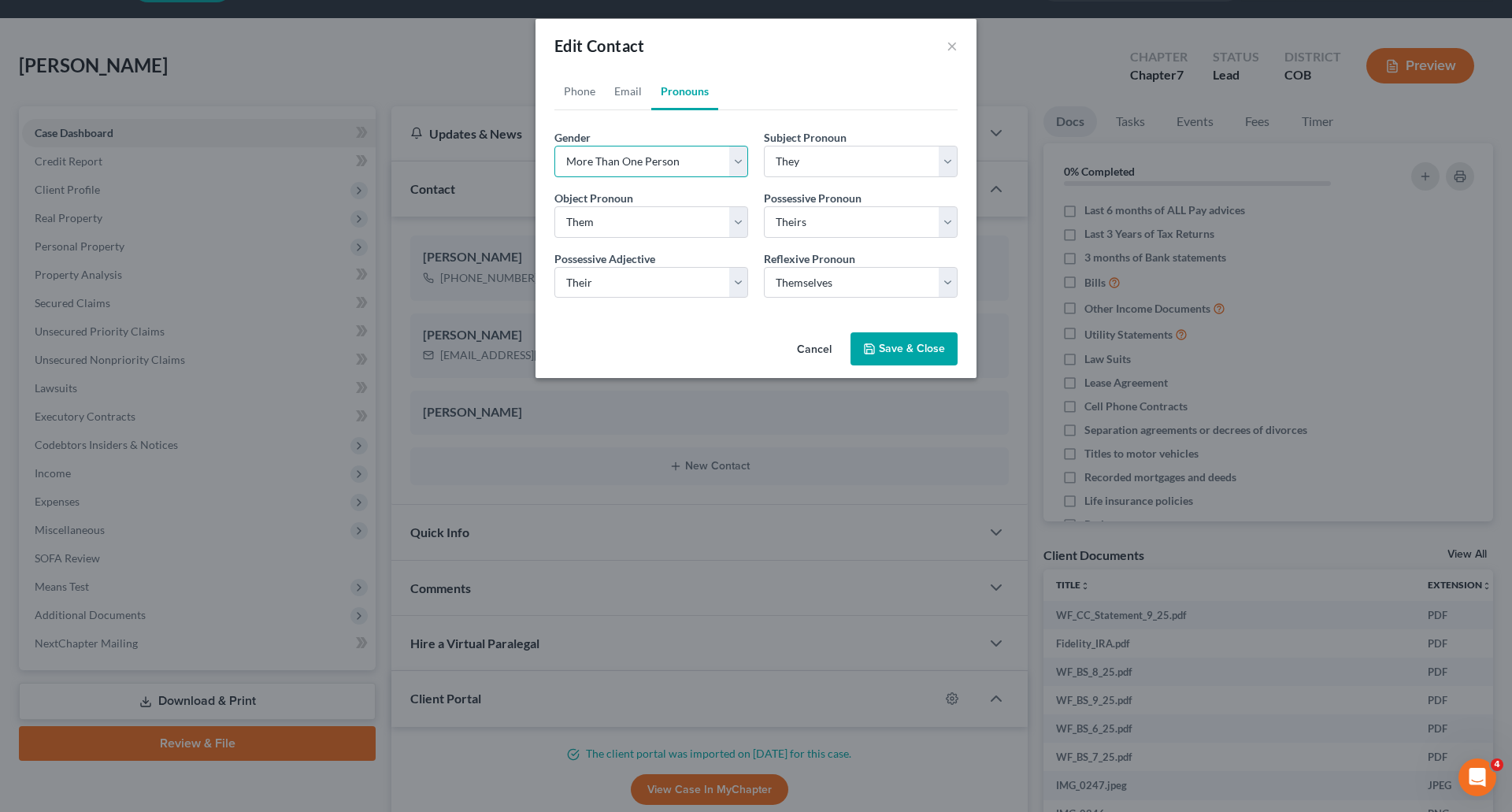
select select "1"
click at [554, 146] on select "Select Male Female Non Binary More Than One Person" at bounding box center [650, 161] width 193 height 31
select select "1"
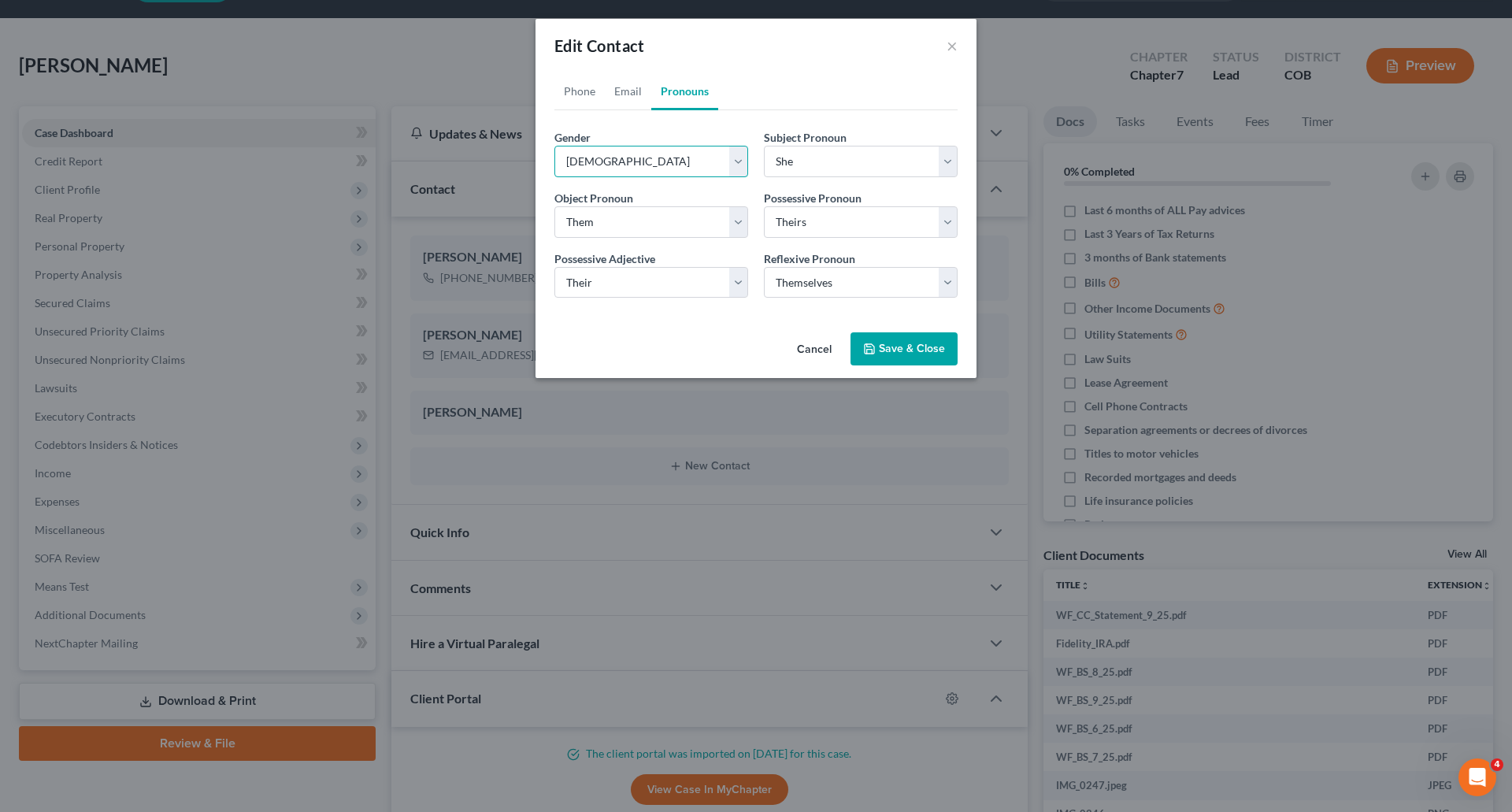
select select "1"
click at [931, 353] on button "Save & Close" at bounding box center [904, 348] width 107 height 33
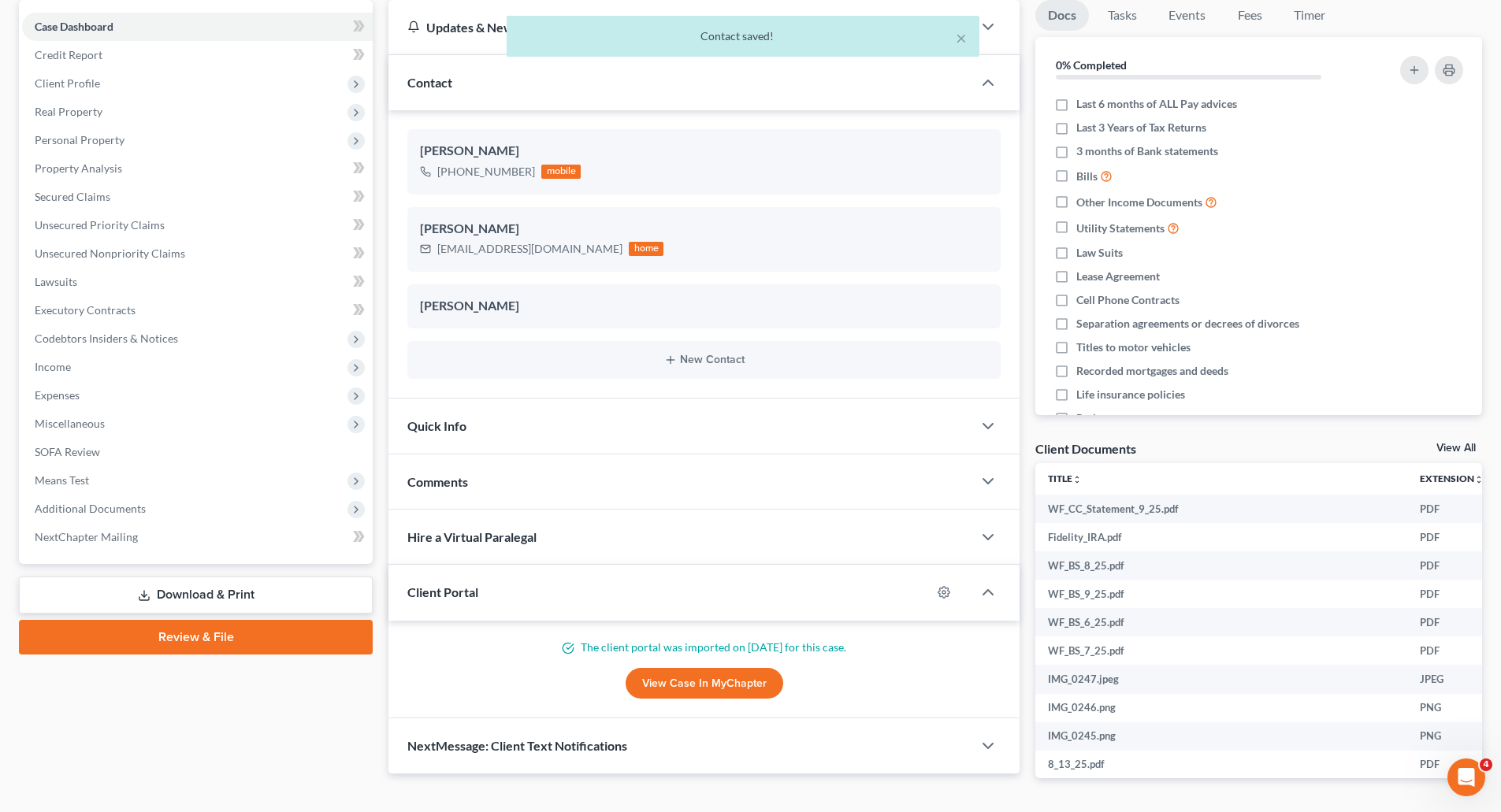
scroll to position [124, 0]
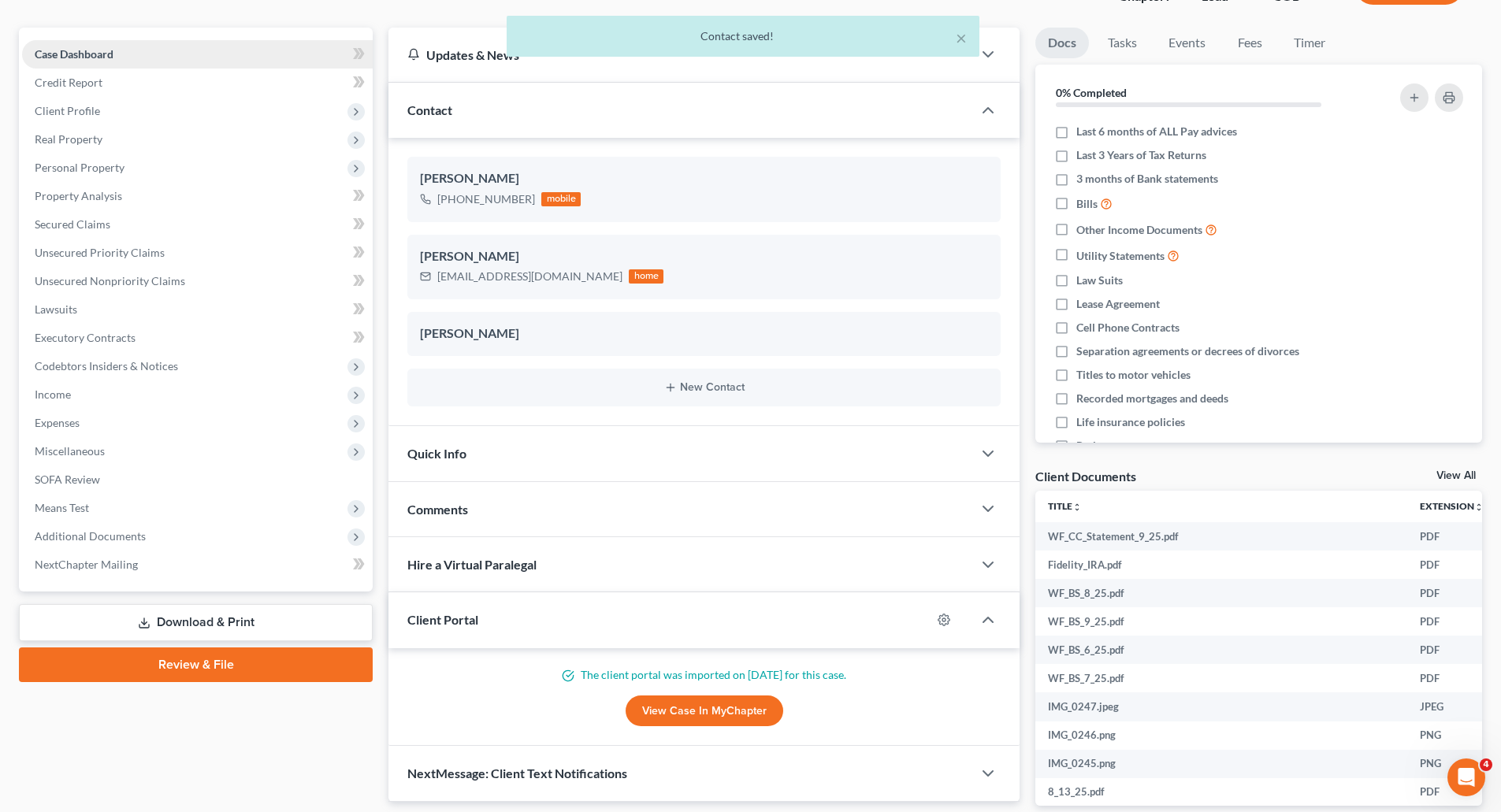
click at [102, 66] on link "Case Dashboard" at bounding box center [197, 54] width 350 height 29
click at [94, 85] on span "Credit Report" at bounding box center [68, 82] width 68 height 13
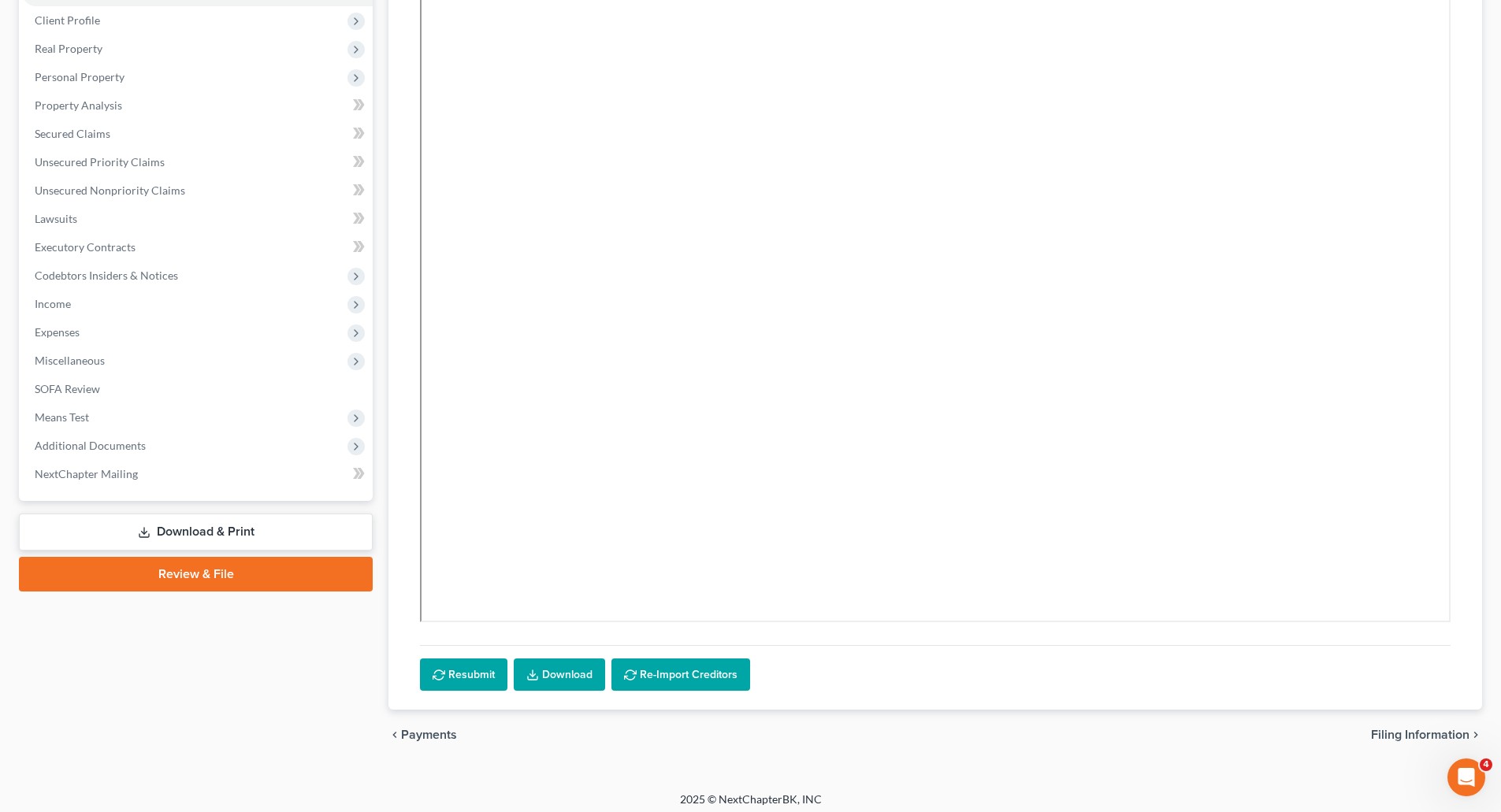
scroll to position [222, 0]
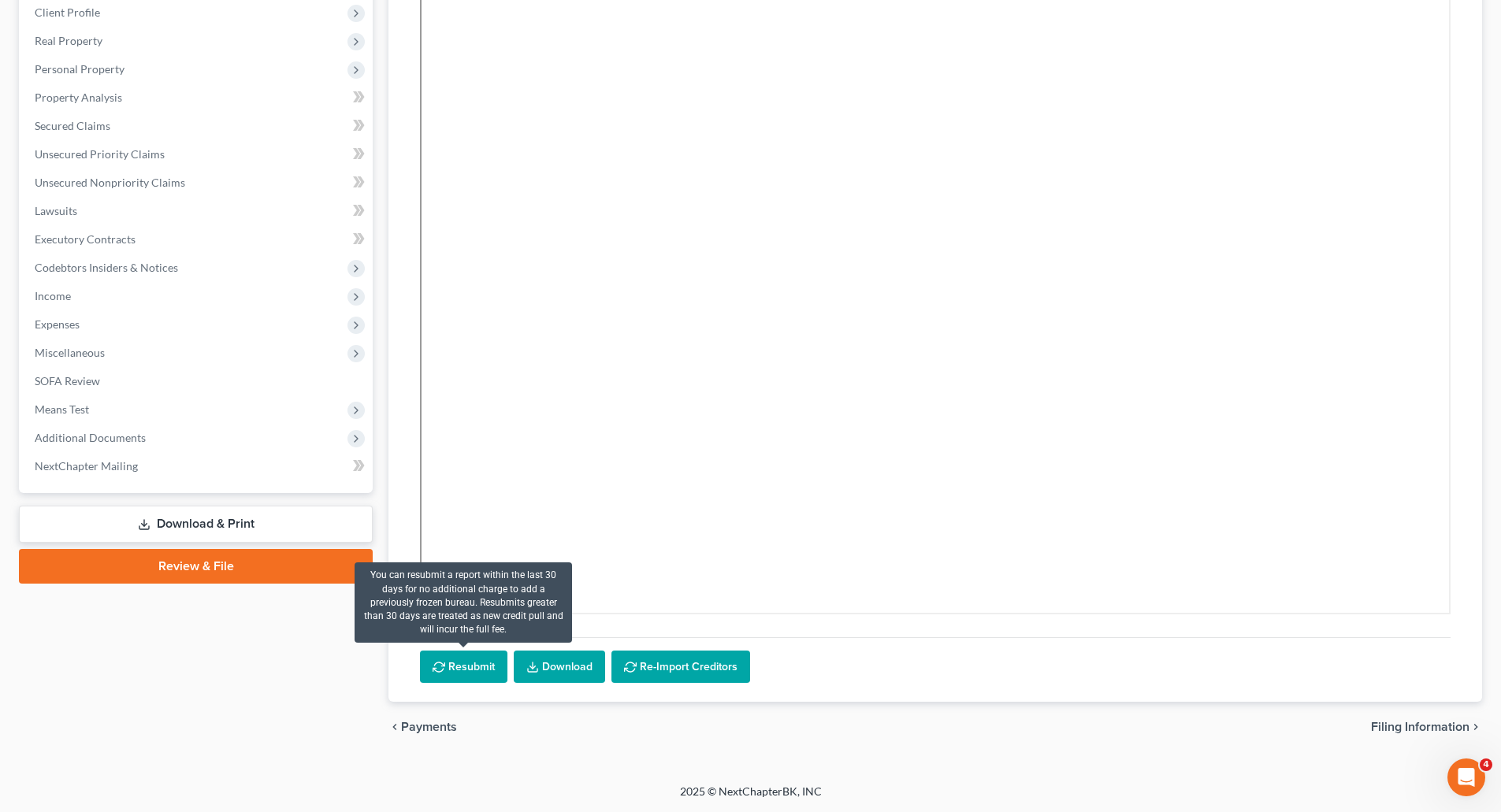
click at [490, 671] on button "Resubmit" at bounding box center [464, 666] width 88 height 33
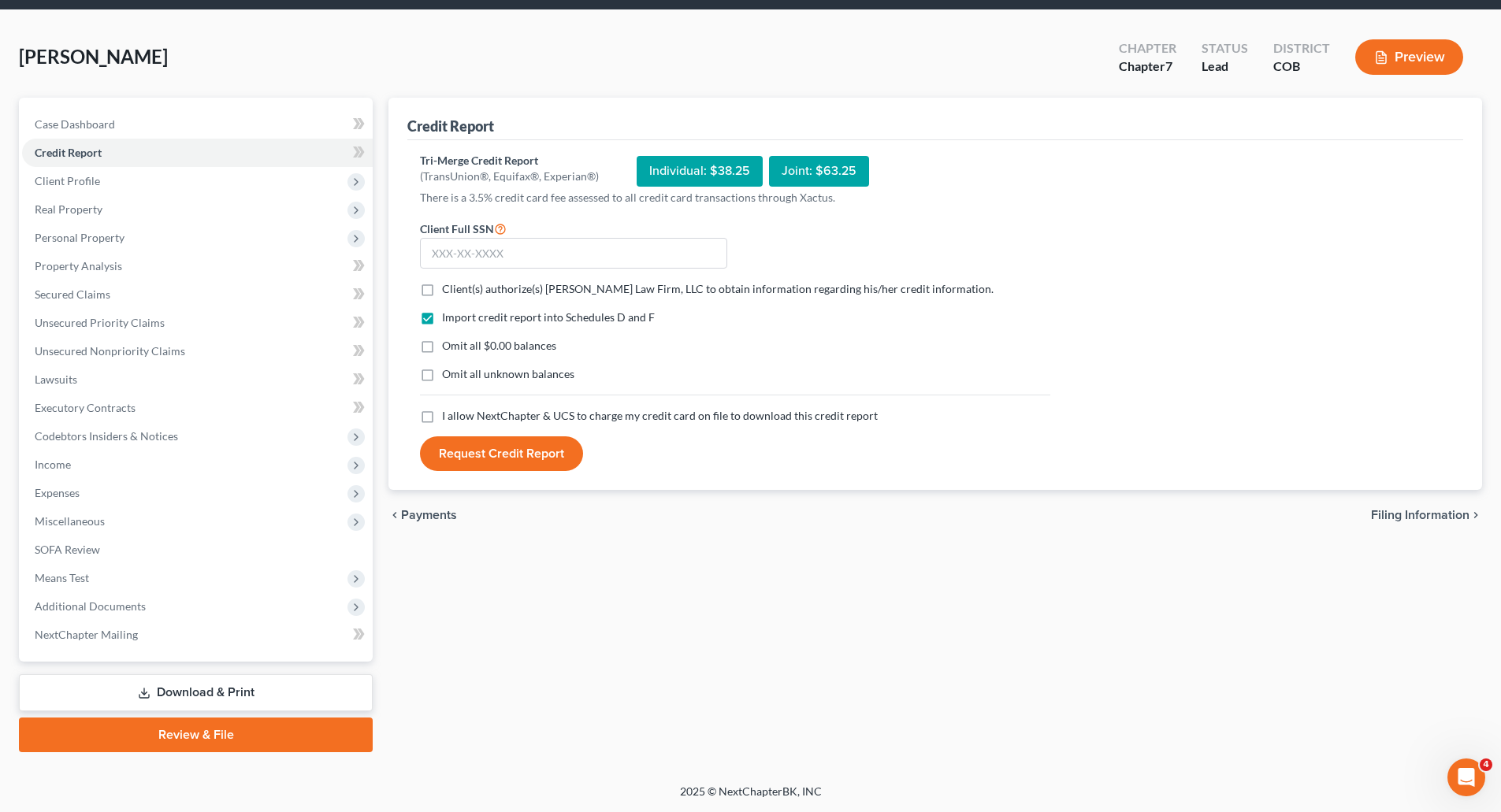
scroll to position [53, 0]
click at [689, 162] on div "Individual: $38.25" at bounding box center [699, 171] width 126 height 30
click at [489, 261] on input "text" at bounding box center [573, 253] width 308 height 31
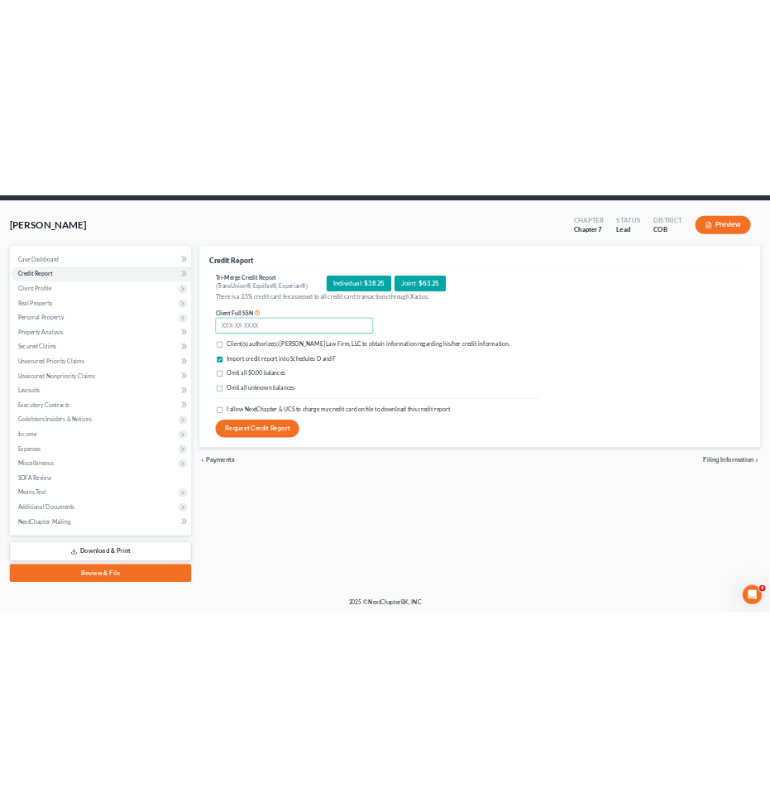
scroll to position [0, 0]
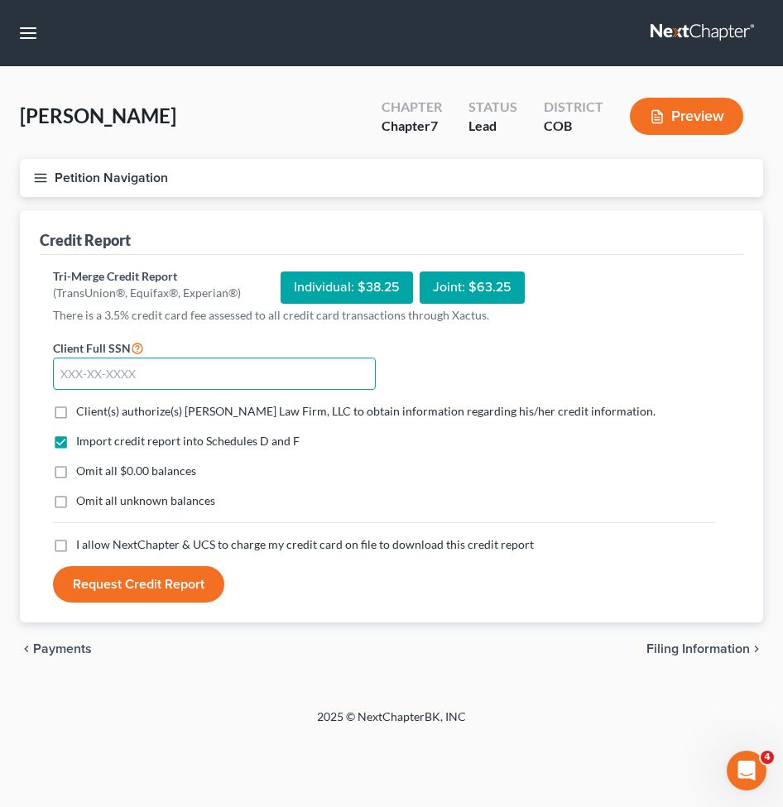
click at [146, 366] on input "text" at bounding box center [214, 373] width 323 height 33
type input "469-1"
click at [76, 410] on label "Client(s) authorize(s) Curtis Law Firm, LLC to obtain information regarding his…" at bounding box center [365, 411] width 579 height 17
click at [83, 410] on input "Client(s) authorize(s) Curtis Law Firm, LLC to obtain information regarding his…" at bounding box center [88, 408] width 11 height 11
checkbox input "true"
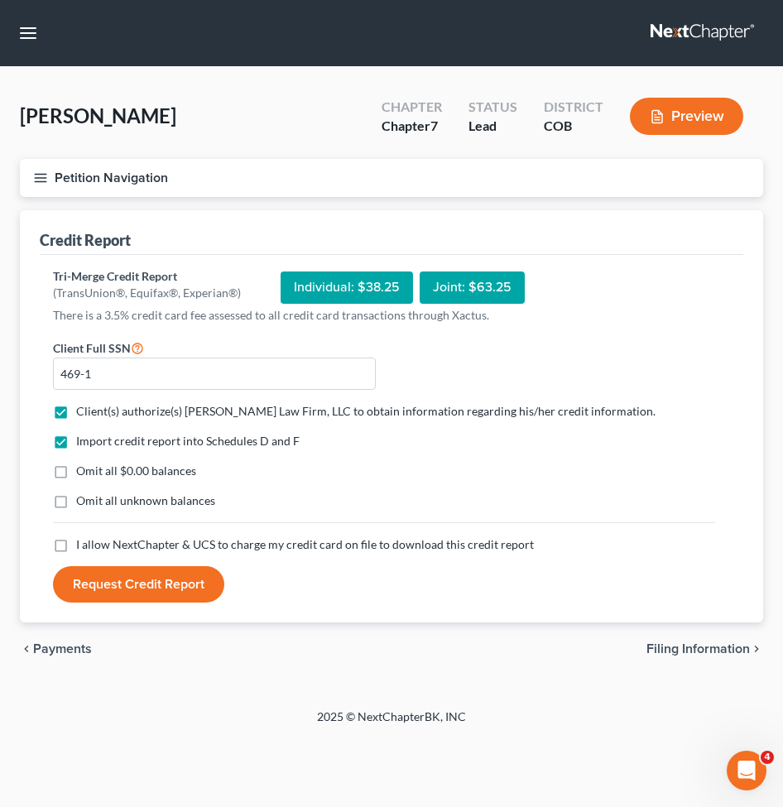
drag, startPoint x: 60, startPoint y: 464, endPoint x: 58, endPoint y: 472, distance: 8.4
click at [76, 465] on label "Omit all $0.00 balances" at bounding box center [136, 470] width 120 height 17
click at [83, 465] on input "Omit all $0.00 balances" at bounding box center [88, 467] width 11 height 11
checkbox input "true"
click at [53, 524] on div "Import credit report into Schedules D and F Omit all $0.00 balances Omit all un…" at bounding box center [384, 484] width 678 height 103
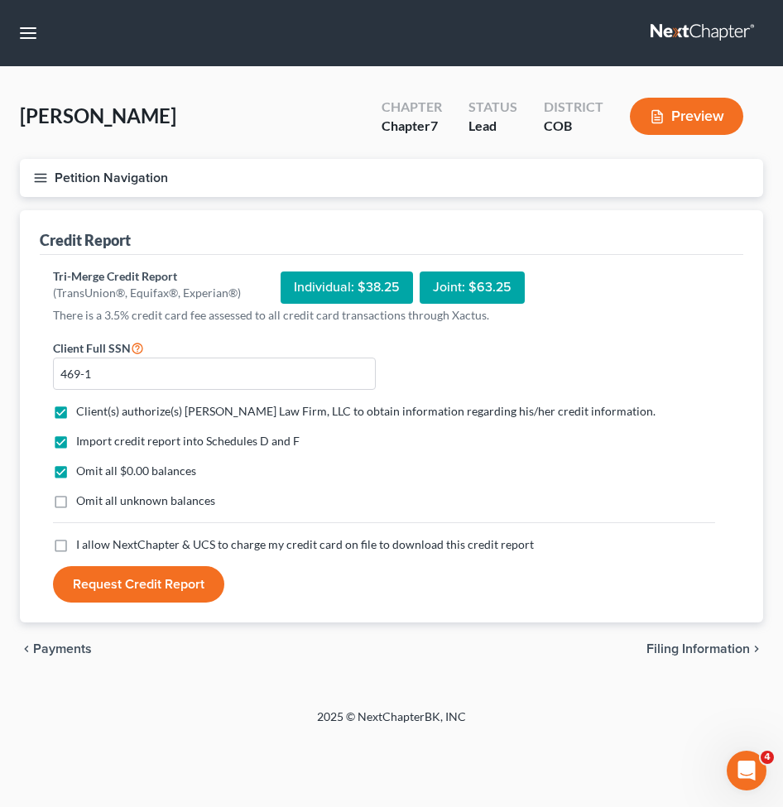
drag, startPoint x: 59, startPoint y: 546, endPoint x: 68, endPoint y: 558, distance: 15.4
click at [76, 547] on label "I allow NextChapter & UCS to charge my credit card on file to download this cre…" at bounding box center [304, 544] width 457 height 17
click at [83, 547] on input "I allow NextChapter & UCS to charge my credit card on file to download this cre…" at bounding box center [88, 541] width 11 height 11
checkbox input "true"
click at [122, 582] on button "Request Credit Report" at bounding box center [138, 584] width 171 height 36
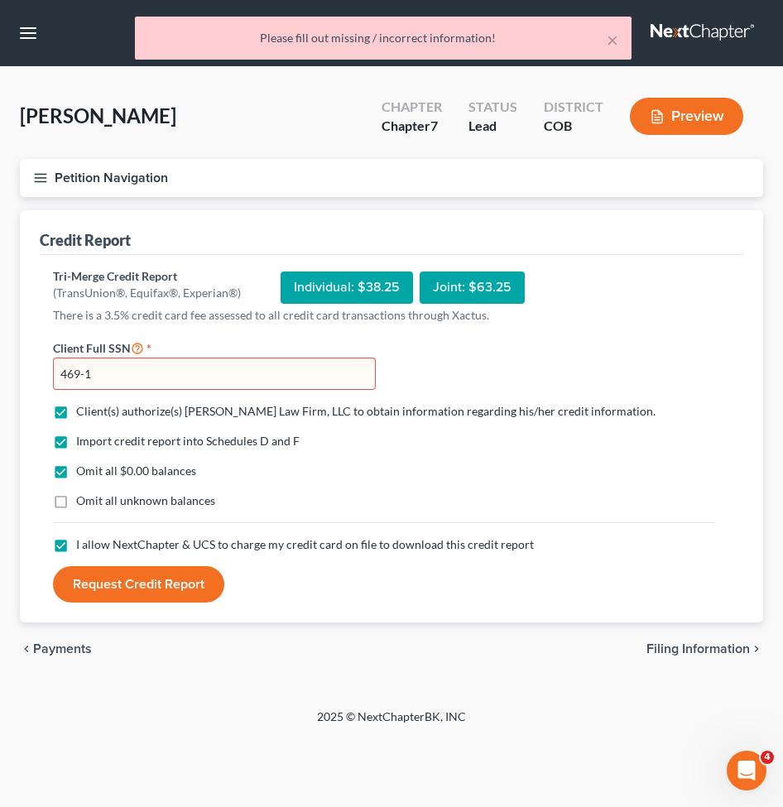
click at [96, 379] on input "469-1" at bounding box center [214, 373] width 323 height 33
drag, startPoint x: 108, startPoint y: 357, endPoint x: -43, endPoint y: 381, distance: 152.4
click at [0, 381] on html "Home New Case Client Portal Directory Cases Curtis Law Firm, LLC zrodriguez@cmc…" at bounding box center [391, 403] width 783 height 807
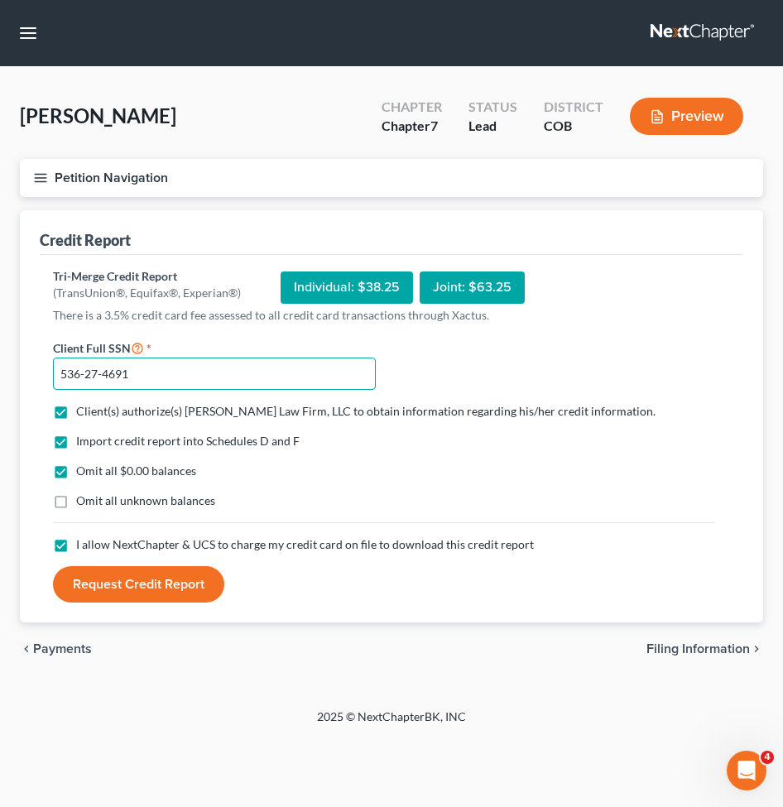
type input "536-27-4691"
click at [108, 582] on button "Request Credit Report" at bounding box center [138, 584] width 171 height 36
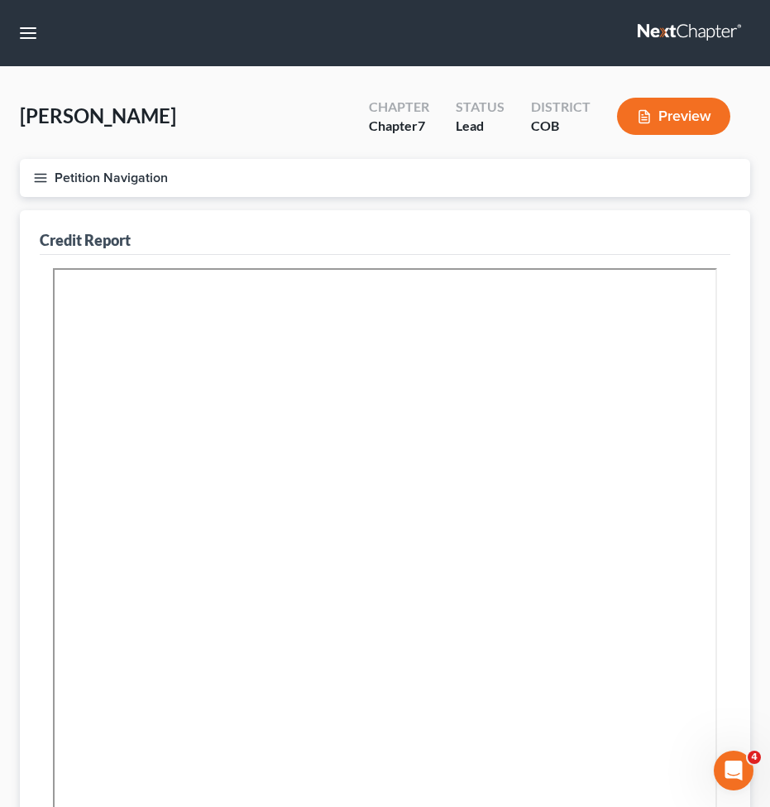
click at [371, 240] on div "Credit Report" at bounding box center [385, 232] width 691 height 45
click at [41, 199] on div "Petition Navigation Case Dashboard Payments Invoices Payments Payments Credit R…" at bounding box center [385, 184] width 747 height 51
click at [35, 179] on icon "button" at bounding box center [40, 177] width 15 height 15
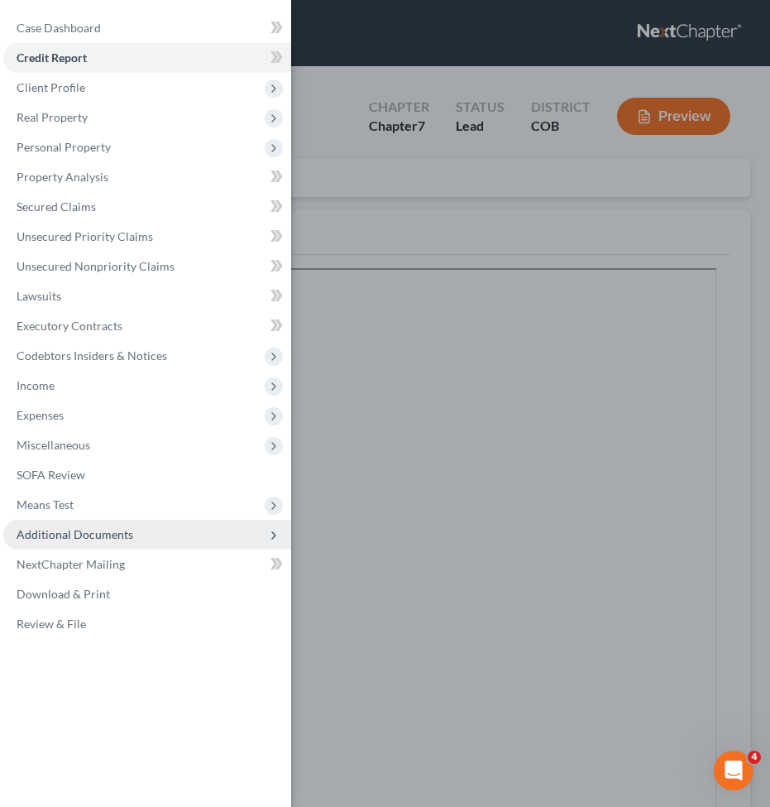
click at [63, 539] on span "Additional Documents" at bounding box center [75, 534] width 117 height 14
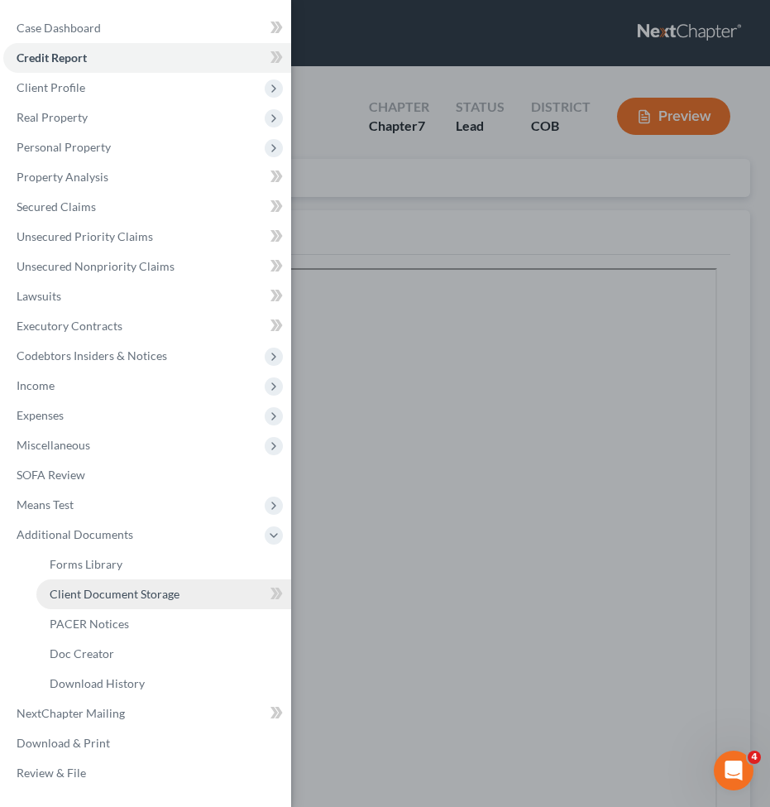
click at [87, 604] on link "Client Document Storage" at bounding box center [163, 594] width 255 height 30
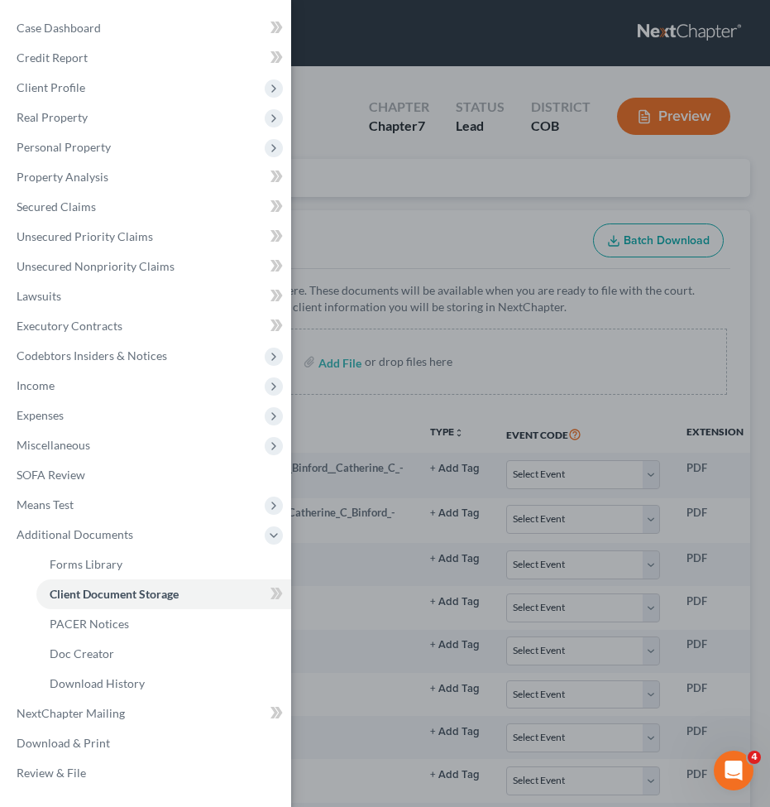
click at [648, 245] on div "Case Dashboard Payments Invoices Payments Payments Credit Report Client Profile" at bounding box center [385, 403] width 770 height 807
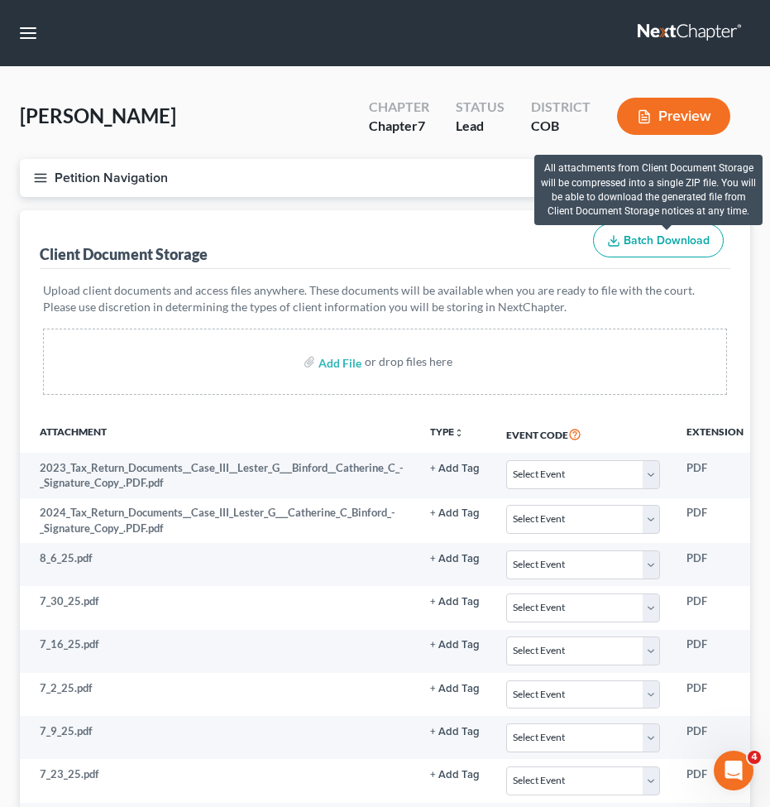
click at [648, 242] on span "Batch Download" at bounding box center [667, 240] width 86 height 14
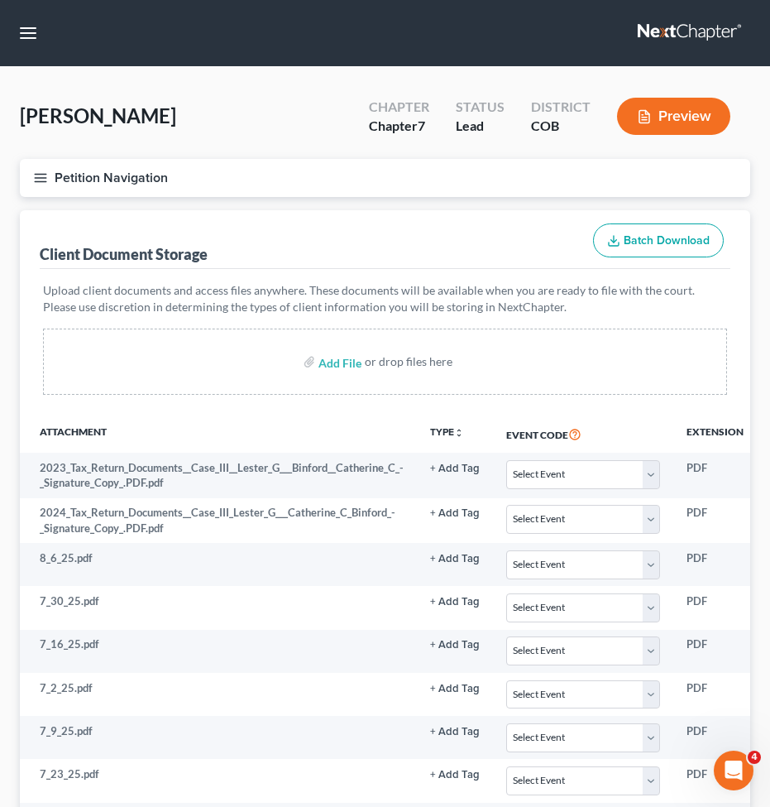
click at [83, 176] on button "Petition Navigation" at bounding box center [385, 178] width 730 height 38
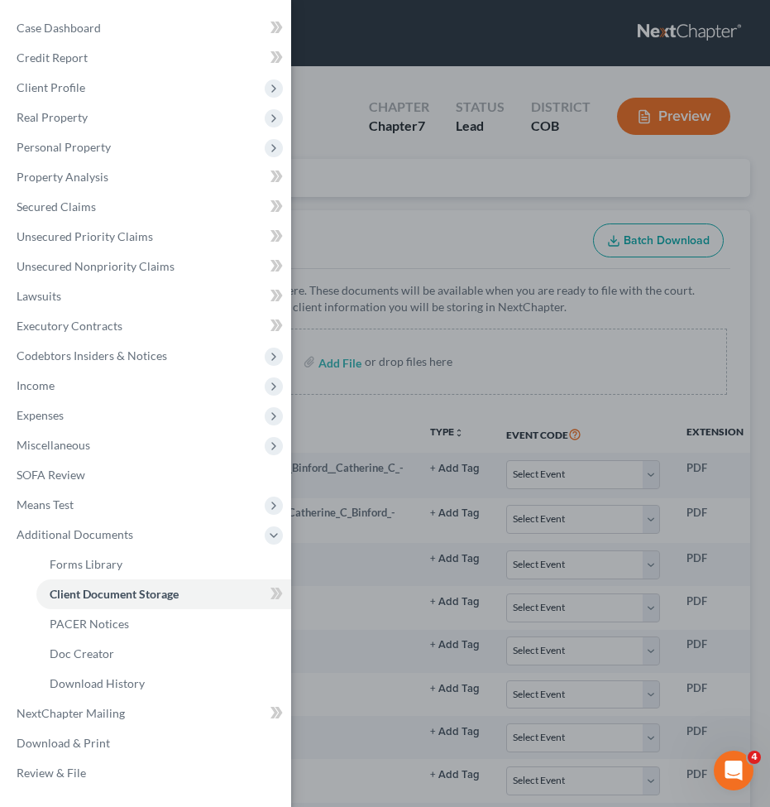
click at [507, 251] on div "Case Dashboard Payments Invoices Payments Payments Credit Report Client Profile" at bounding box center [385, 403] width 770 height 807
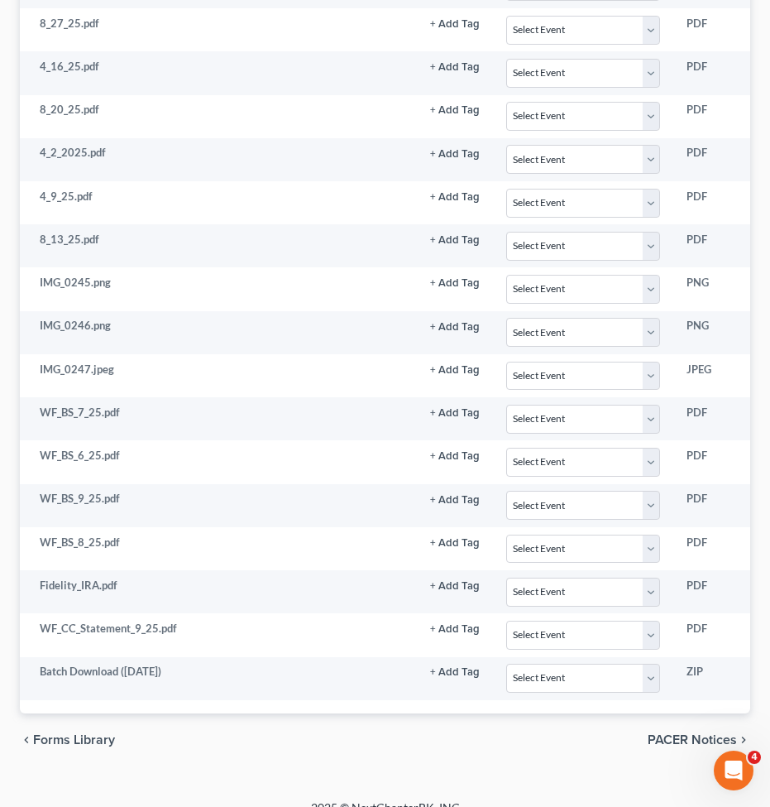
scroll to position [1477, 0]
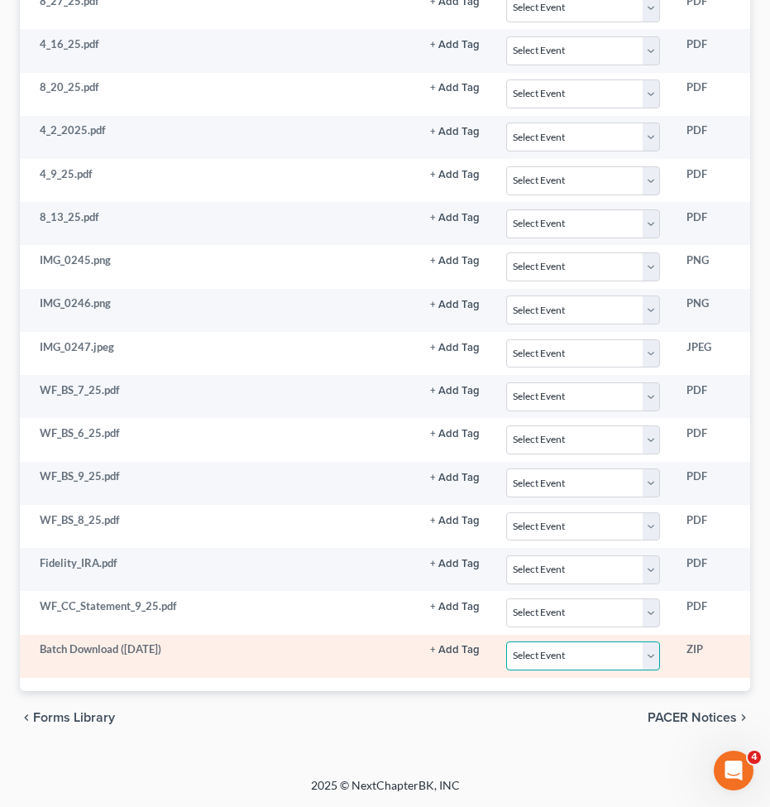
click at [561, 644] on select "Select Event 1009-1.1 Notice of Amendments 20 Largest Unsecured Creditors Amend…" at bounding box center [583, 655] width 154 height 29
click at [735, 651] on td "ZIP" at bounding box center [715, 655] width 84 height 43
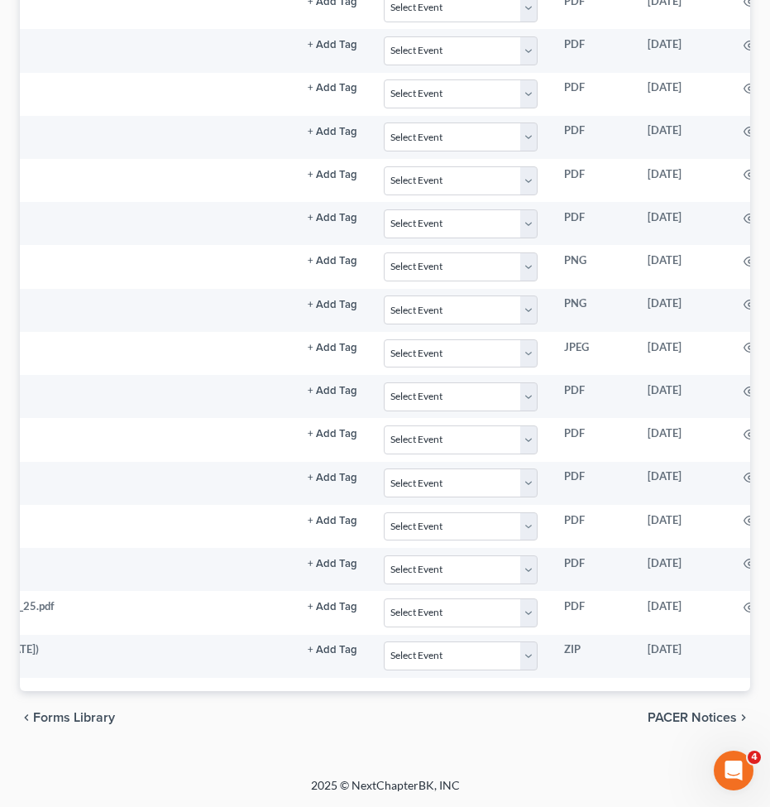
scroll to position [0, 235]
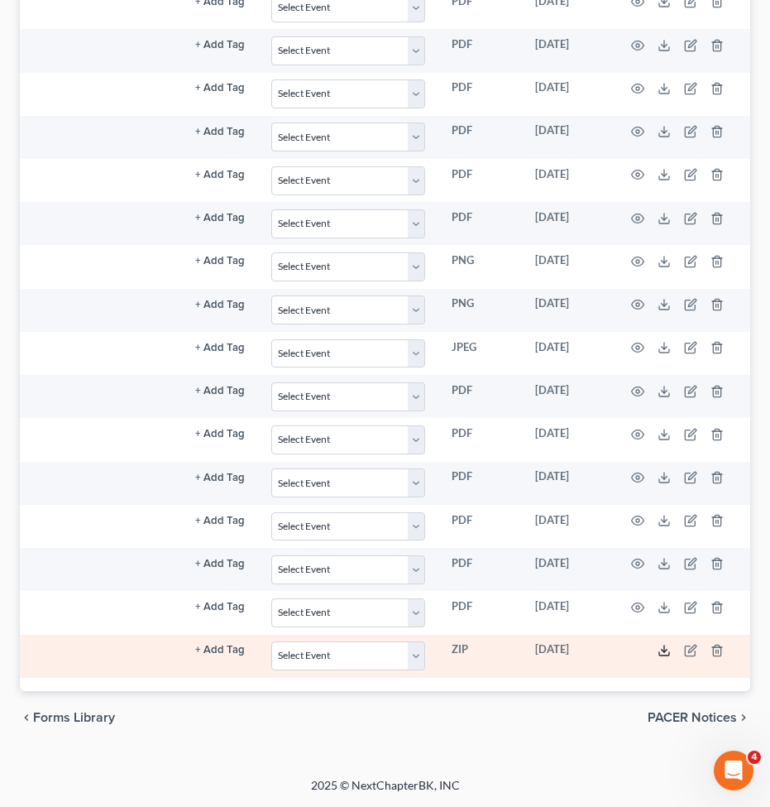
click at [668, 644] on icon at bounding box center [664, 650] width 13 height 13
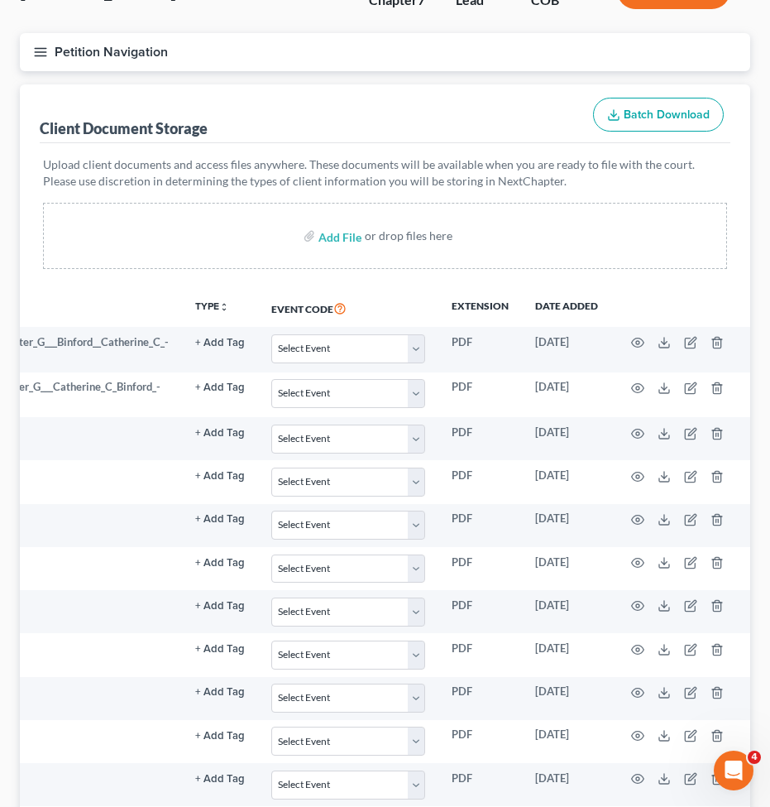
scroll to position [0, 0]
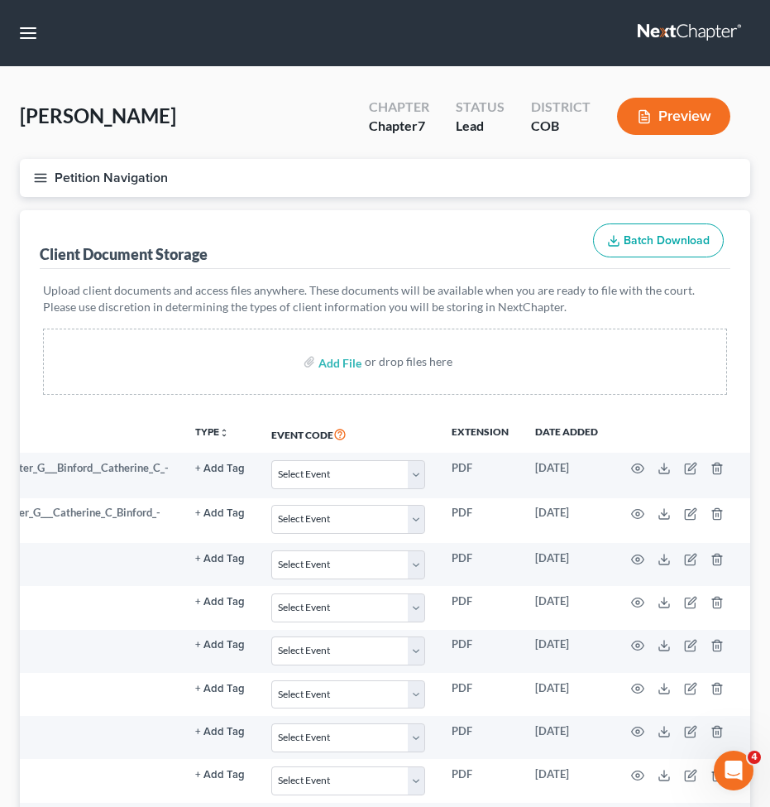
click at [114, 136] on div "Binford, Catherine Upgraded Chapter Chapter 7 Status Lead District COB Preview" at bounding box center [385, 123] width 730 height 72
click at [58, 187] on button "Petition Navigation" at bounding box center [385, 178] width 730 height 38
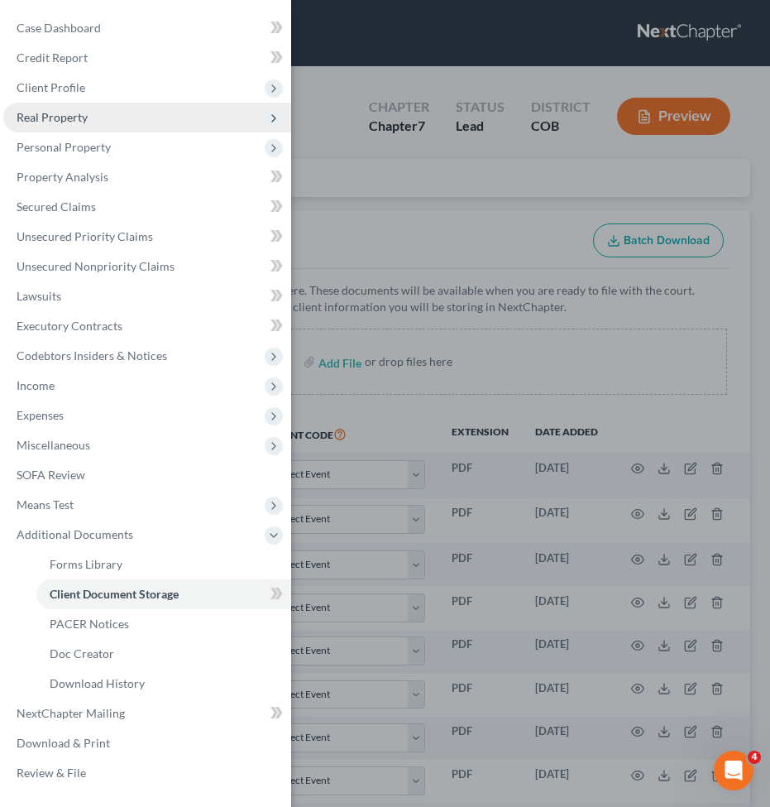
click at [83, 112] on span "Real Property" at bounding box center [52, 117] width 71 height 14
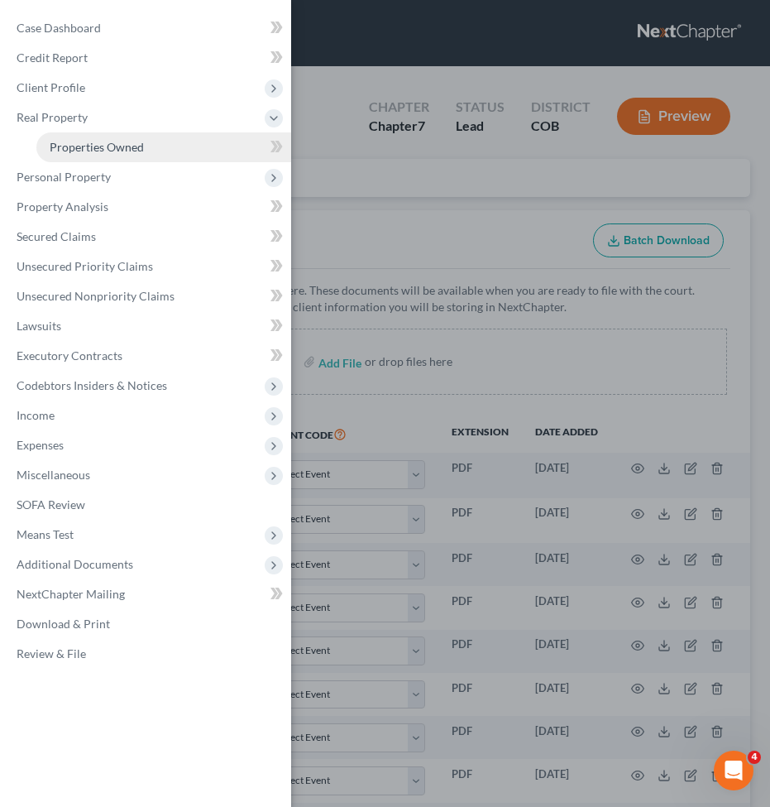
click at [98, 141] on span "Properties Owned" at bounding box center [97, 147] width 94 height 14
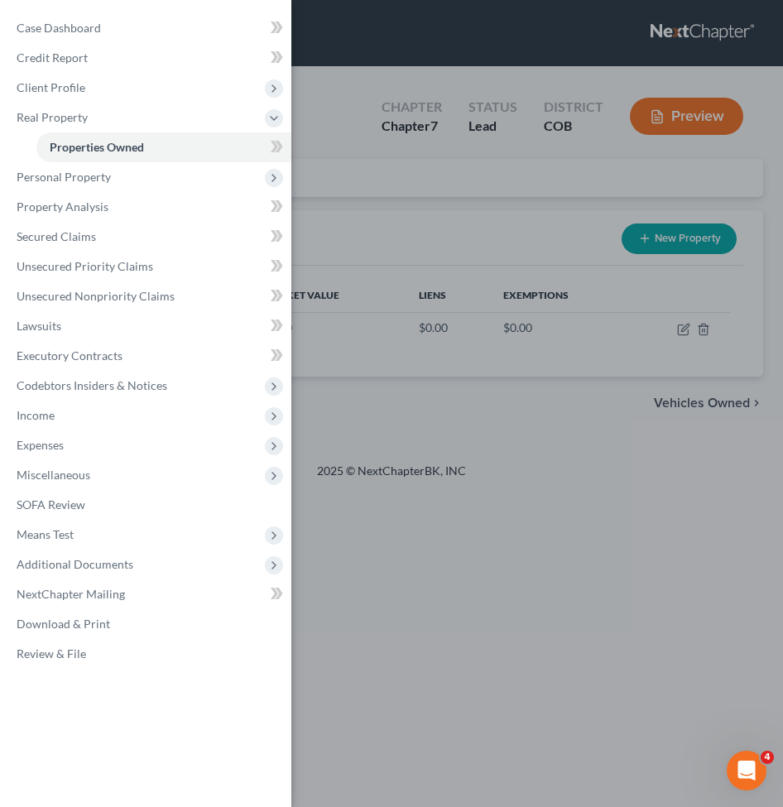
click at [383, 178] on div "Case Dashboard Payments Invoices Payments Payments Credit Report Client Profile" at bounding box center [391, 403] width 783 height 807
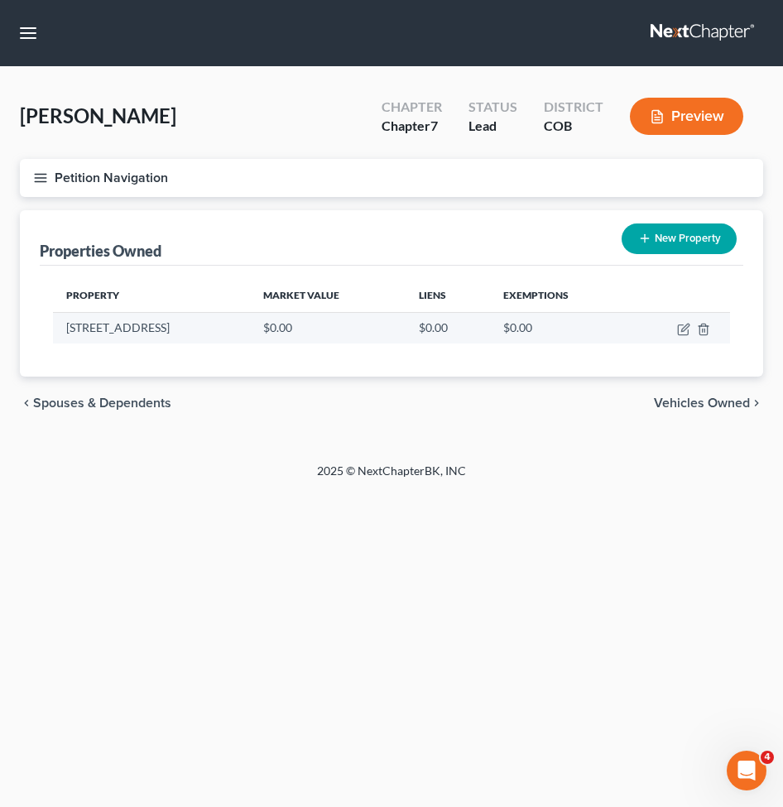
click at [114, 327] on td "[STREET_ADDRESS]" at bounding box center [151, 327] width 197 height 31
click at [38, 171] on icon "button" at bounding box center [40, 177] width 15 height 15
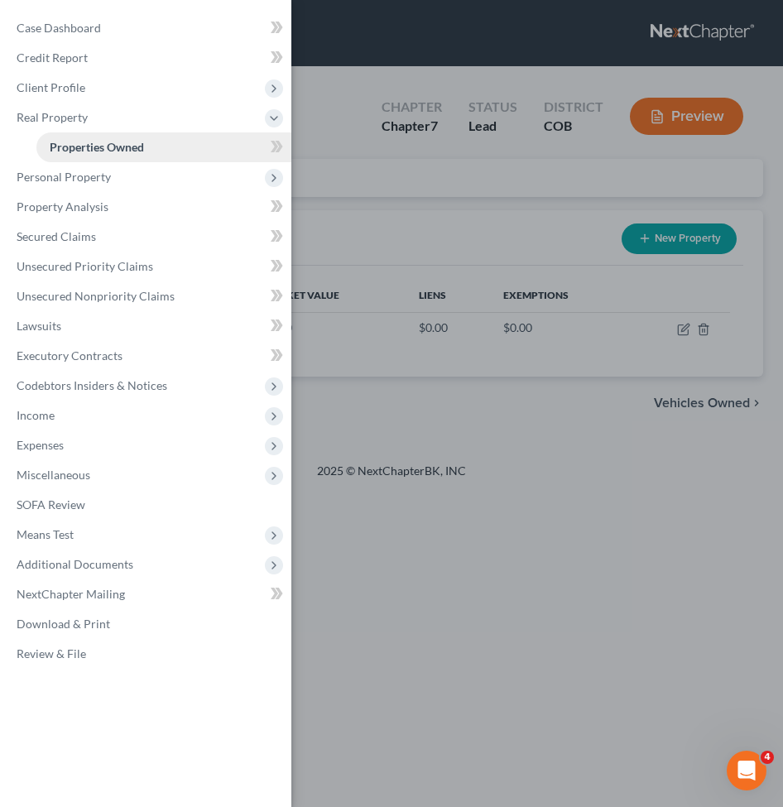
click at [106, 159] on link "Properties Owned" at bounding box center [163, 147] width 255 height 30
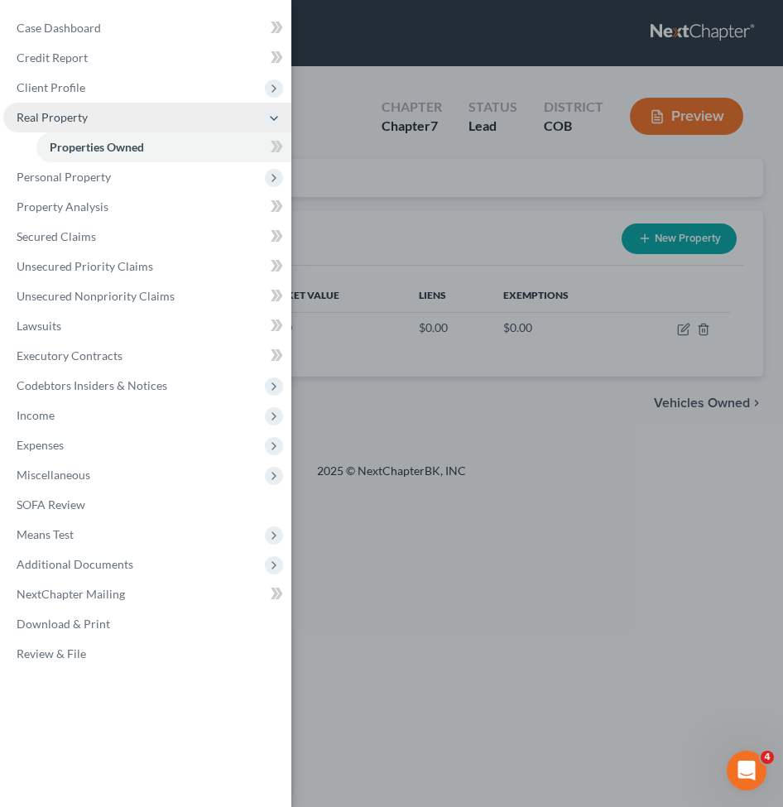
click at [72, 121] on span "Real Property" at bounding box center [52, 117] width 71 height 14
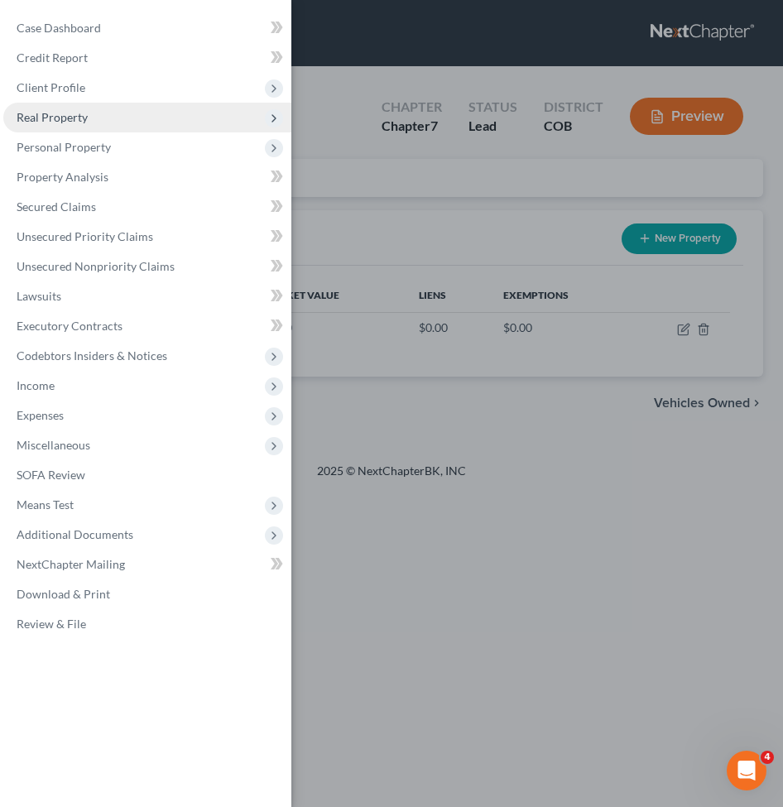
click at [72, 121] on span "Real Property" at bounding box center [52, 117] width 71 height 14
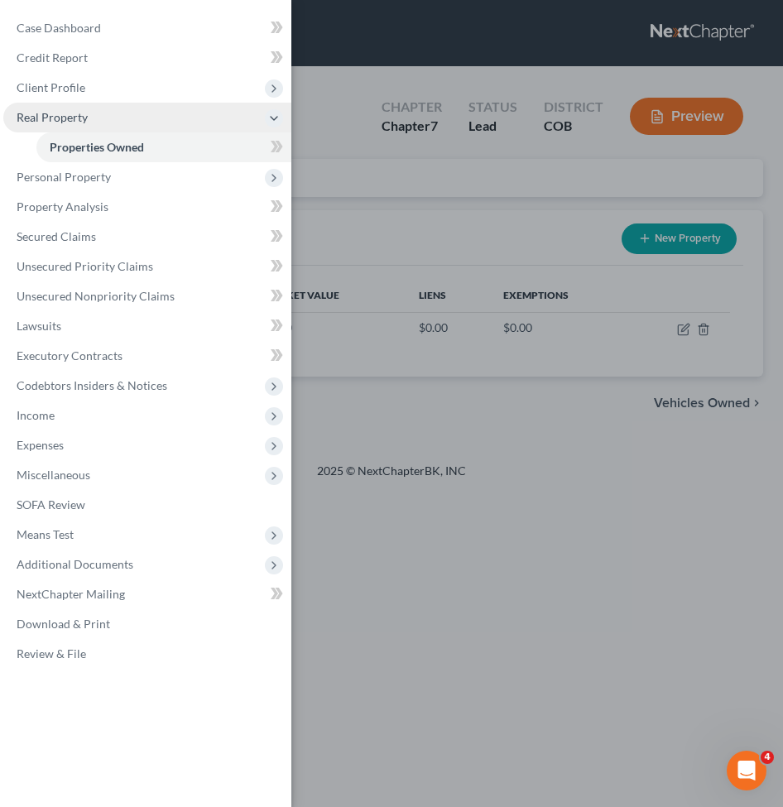
click at [72, 121] on span "Real Property" at bounding box center [52, 117] width 71 height 14
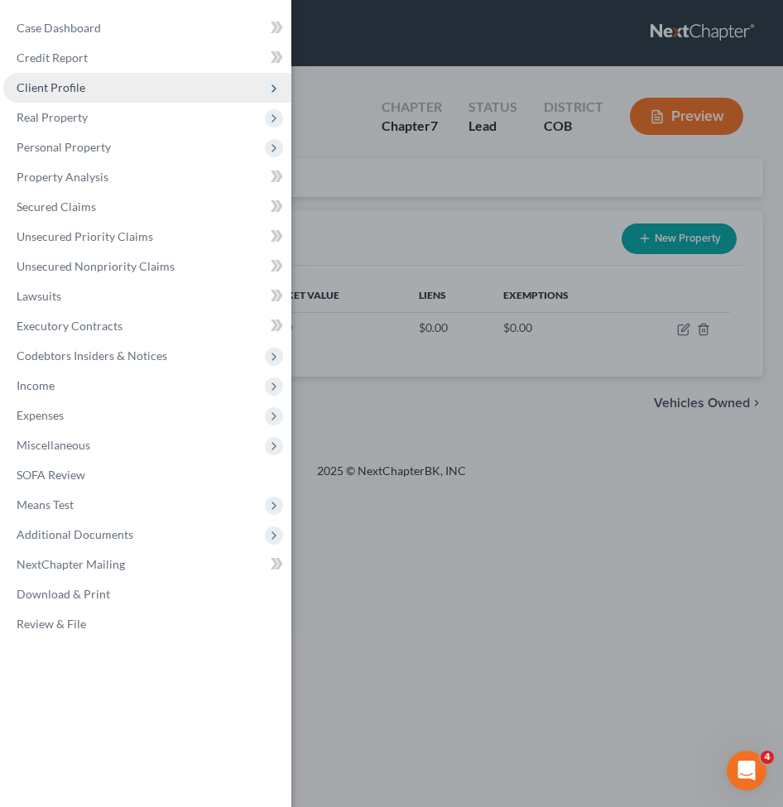
click at [69, 93] on span "Client Profile" at bounding box center [51, 87] width 69 height 14
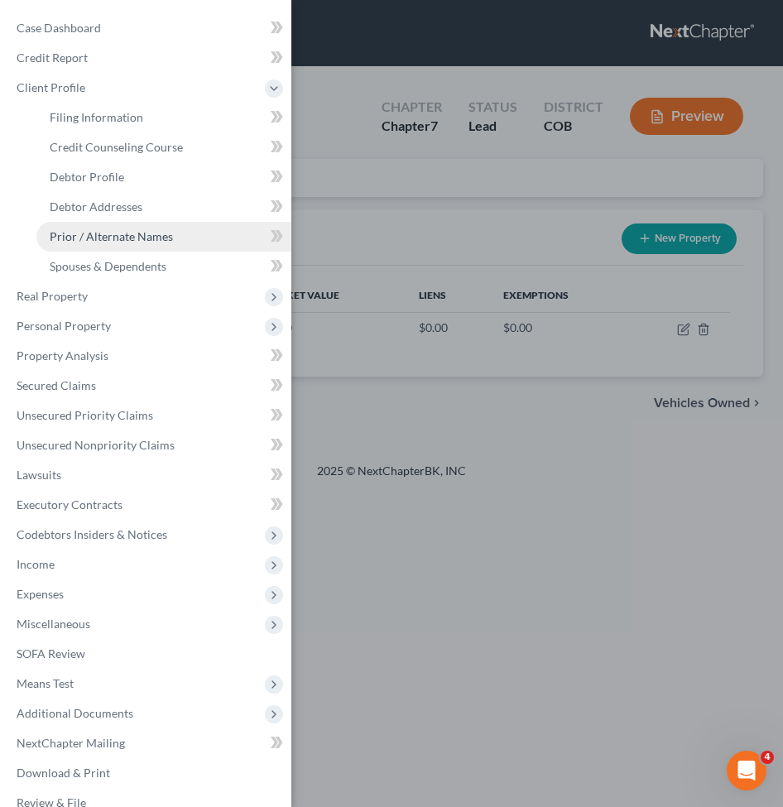
click at [79, 238] on span "Prior / Alternate Names" at bounding box center [111, 236] width 123 height 14
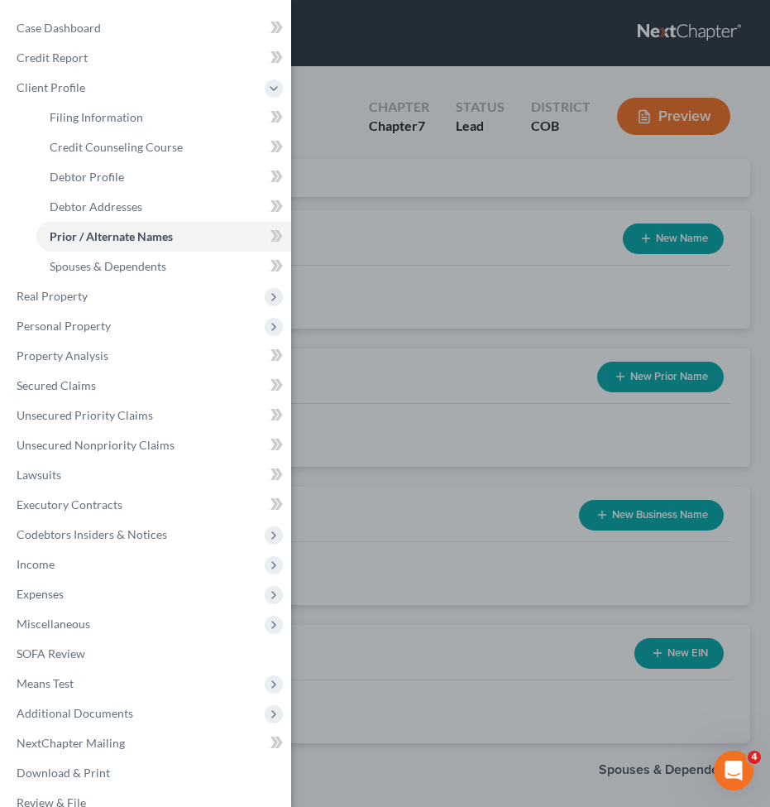
click at [549, 310] on div "Case Dashboard Payments Invoices Payments Payments Credit Report Client Profile" at bounding box center [385, 403] width 770 height 807
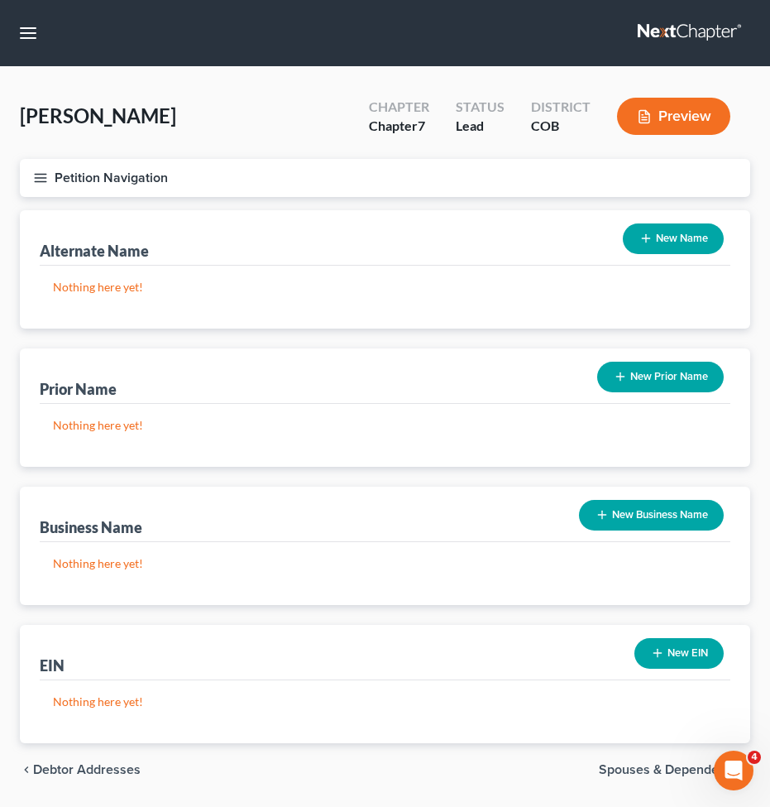
click at [43, 174] on line "button" at bounding box center [41, 174] width 12 height 0
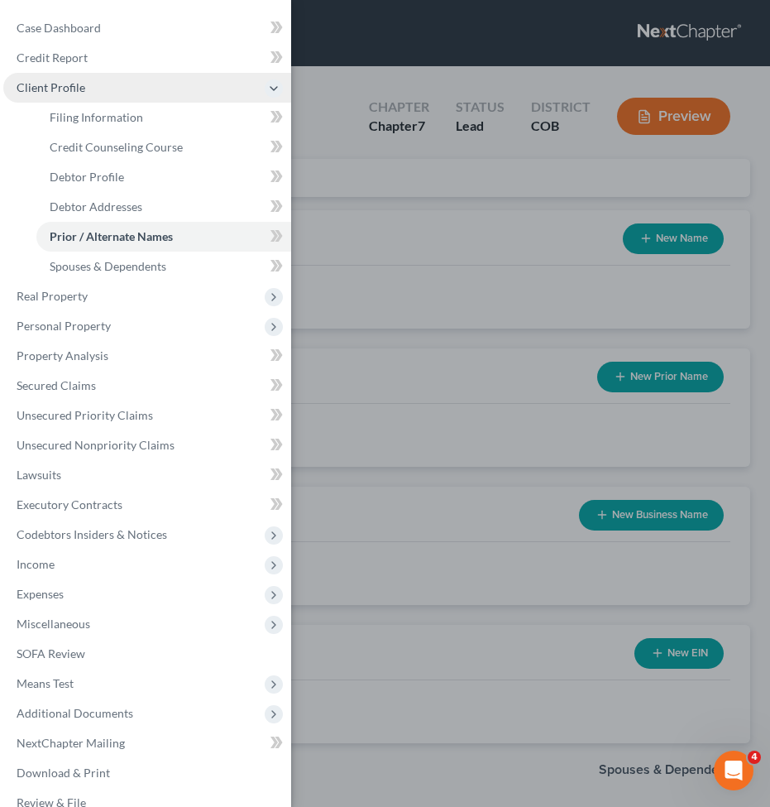
click at [59, 86] on span "Client Profile" at bounding box center [51, 87] width 69 height 14
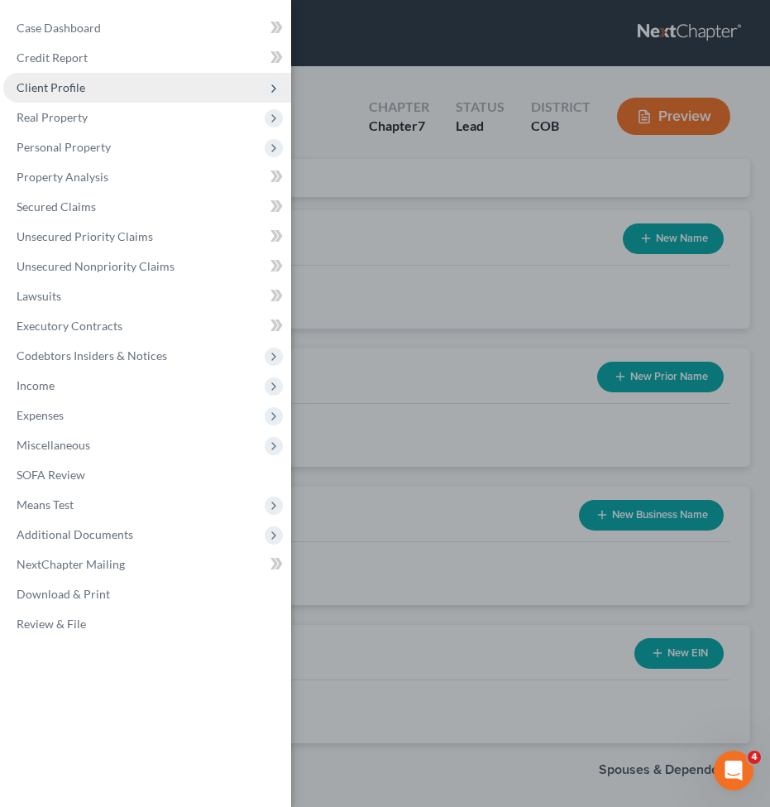
click at [69, 75] on span "Client Profile" at bounding box center [147, 88] width 288 height 30
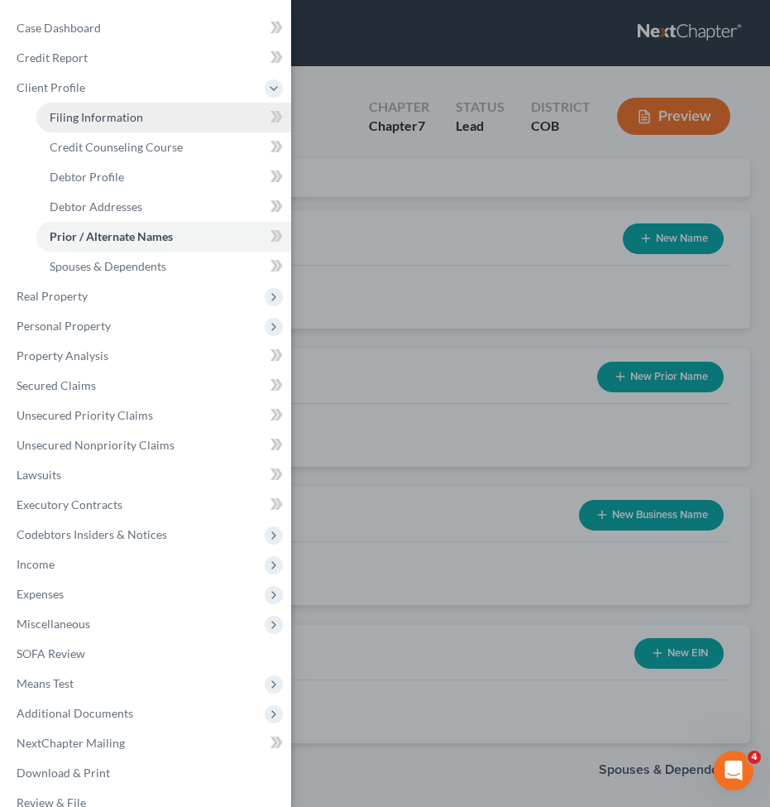
click at [67, 117] on span "Filing Information" at bounding box center [96, 117] width 93 height 14
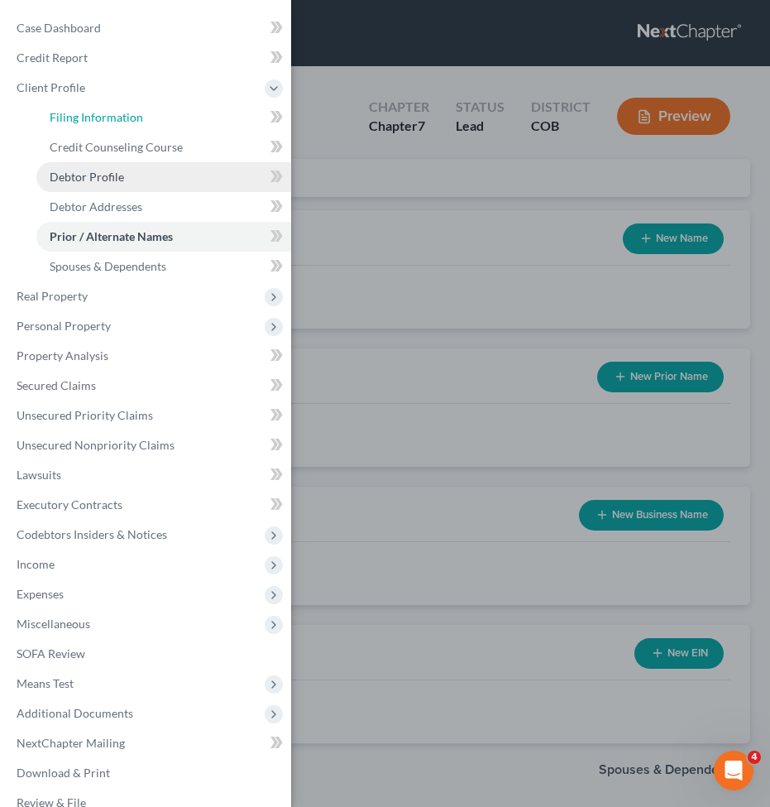
select select "1"
select select "0"
select select "5"
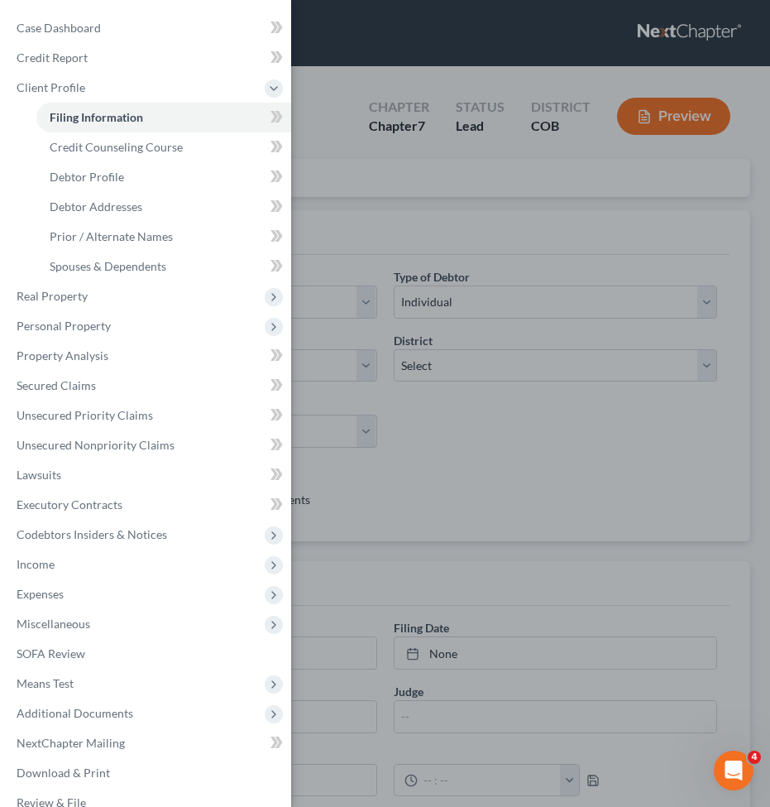
click at [454, 165] on div "Case Dashboard Payments Invoices Payments Payments Credit Report Client Profile" at bounding box center [385, 403] width 770 height 807
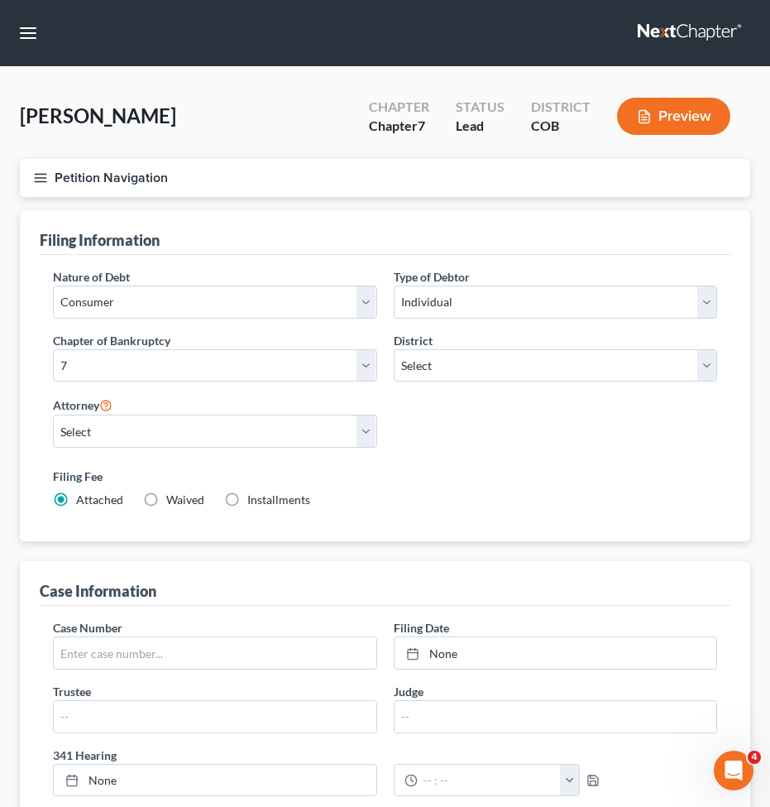
click at [77, 190] on button "Petition Navigation" at bounding box center [385, 178] width 730 height 38
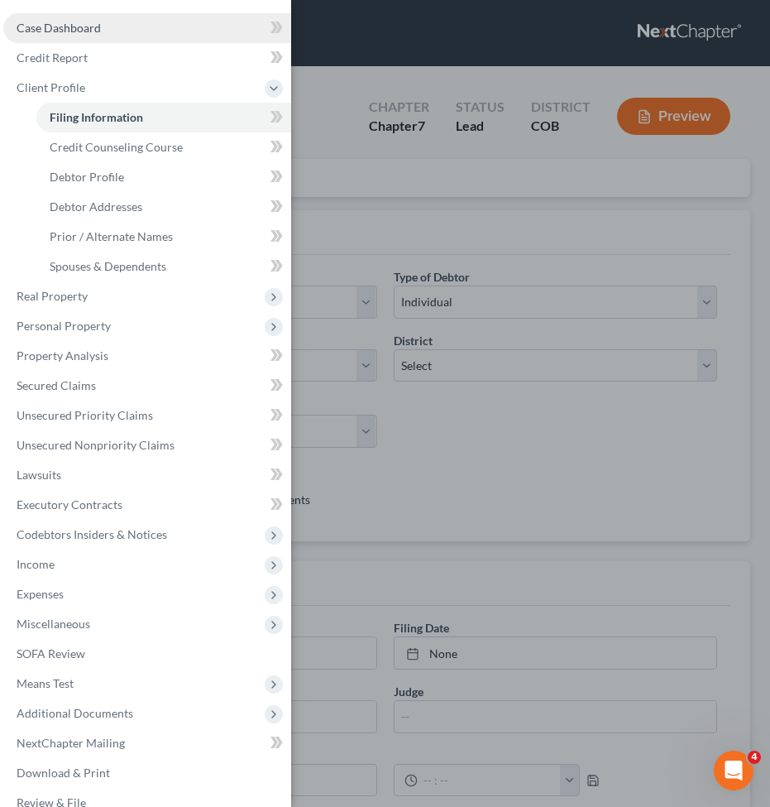
click at [64, 29] on span "Case Dashboard" at bounding box center [59, 28] width 84 height 14
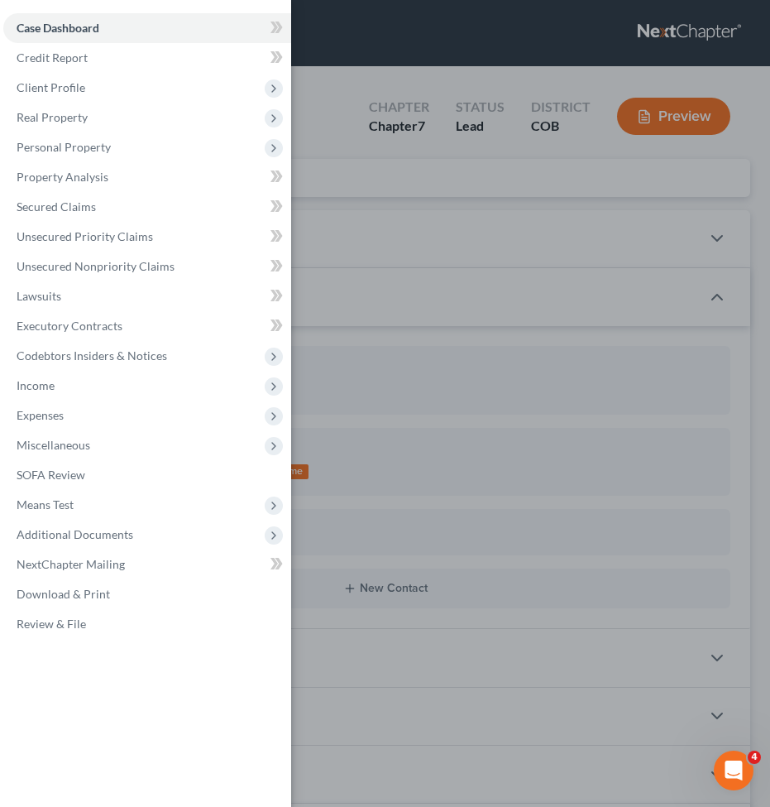
click at [570, 273] on div "Case Dashboard Payments Invoices Payments Payments Credit Report Client Profile" at bounding box center [385, 403] width 770 height 807
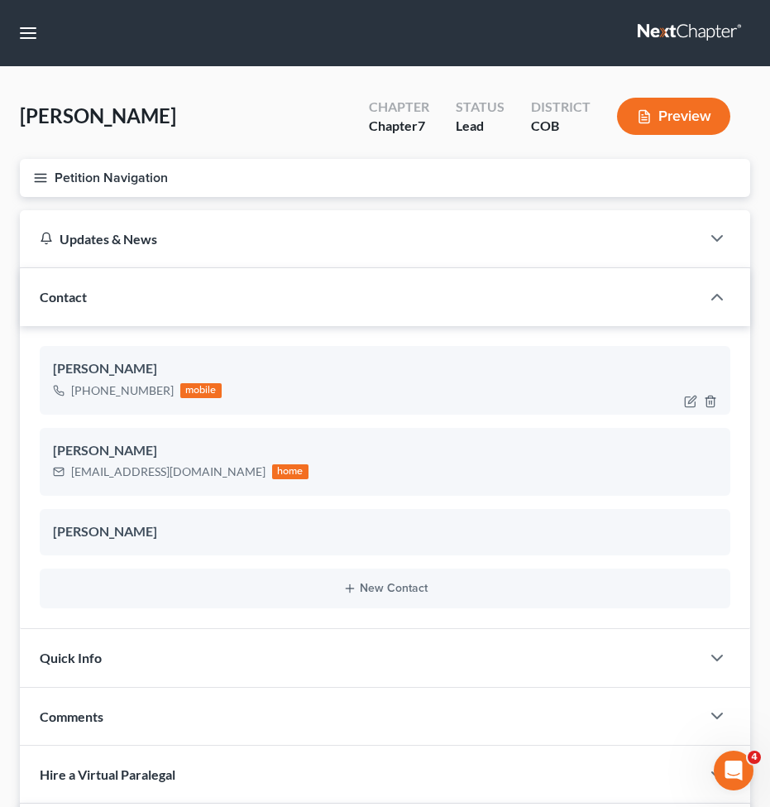
click at [682, 395] on div at bounding box center [703, 401] width 53 height 26
click at [692, 395] on icon "button" at bounding box center [690, 401] width 13 height 13
select select "0"
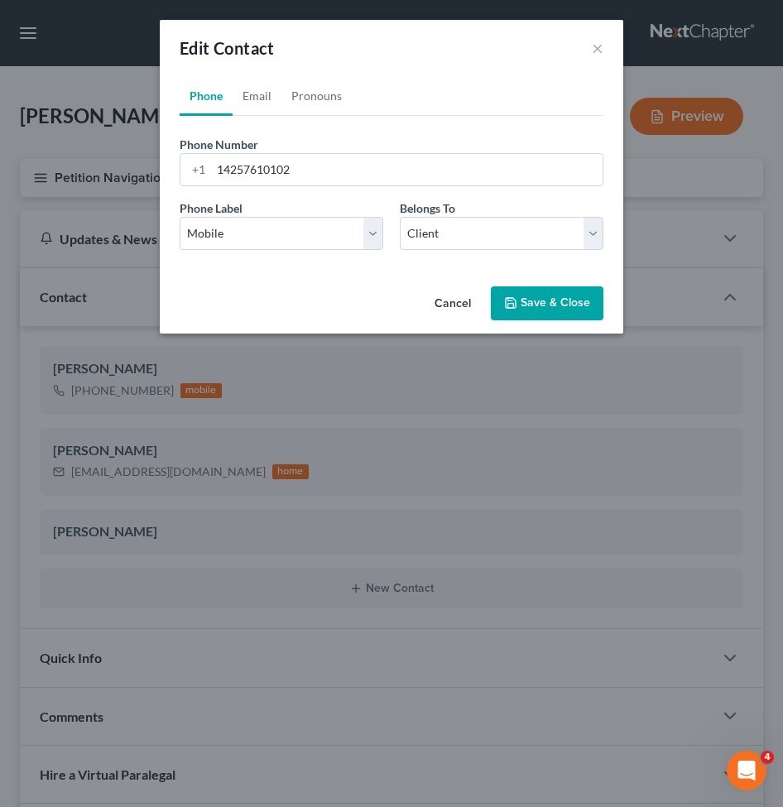
click at [605, 44] on div "Edit Contact ×" at bounding box center [391, 48] width 463 height 56
click at [603, 32] on div "Edit Contact ×" at bounding box center [391, 48] width 463 height 56
click at [595, 41] on button "×" at bounding box center [597, 48] width 12 height 20
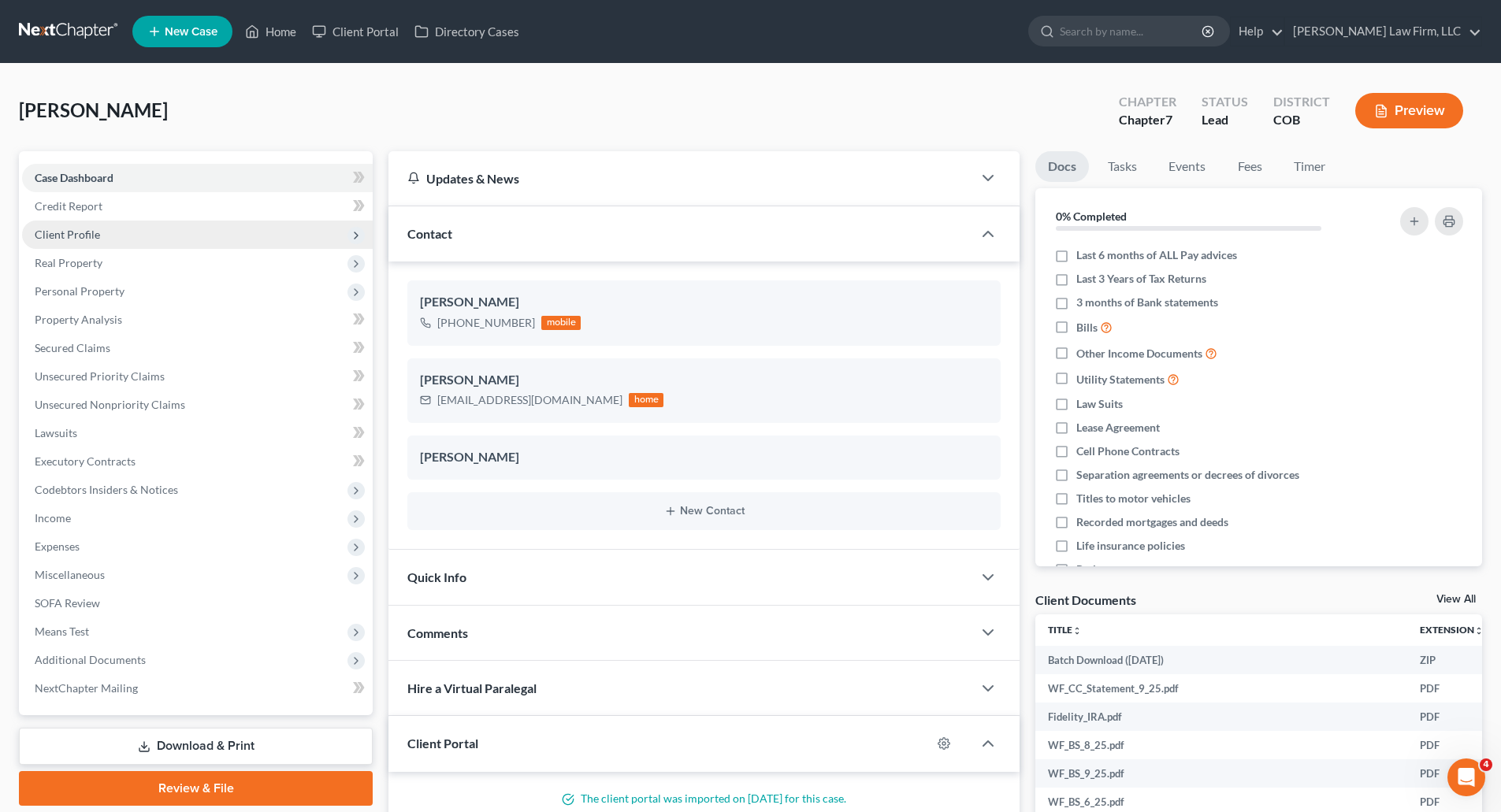
click at [75, 242] on span "Client Profile" at bounding box center [197, 235] width 350 height 29
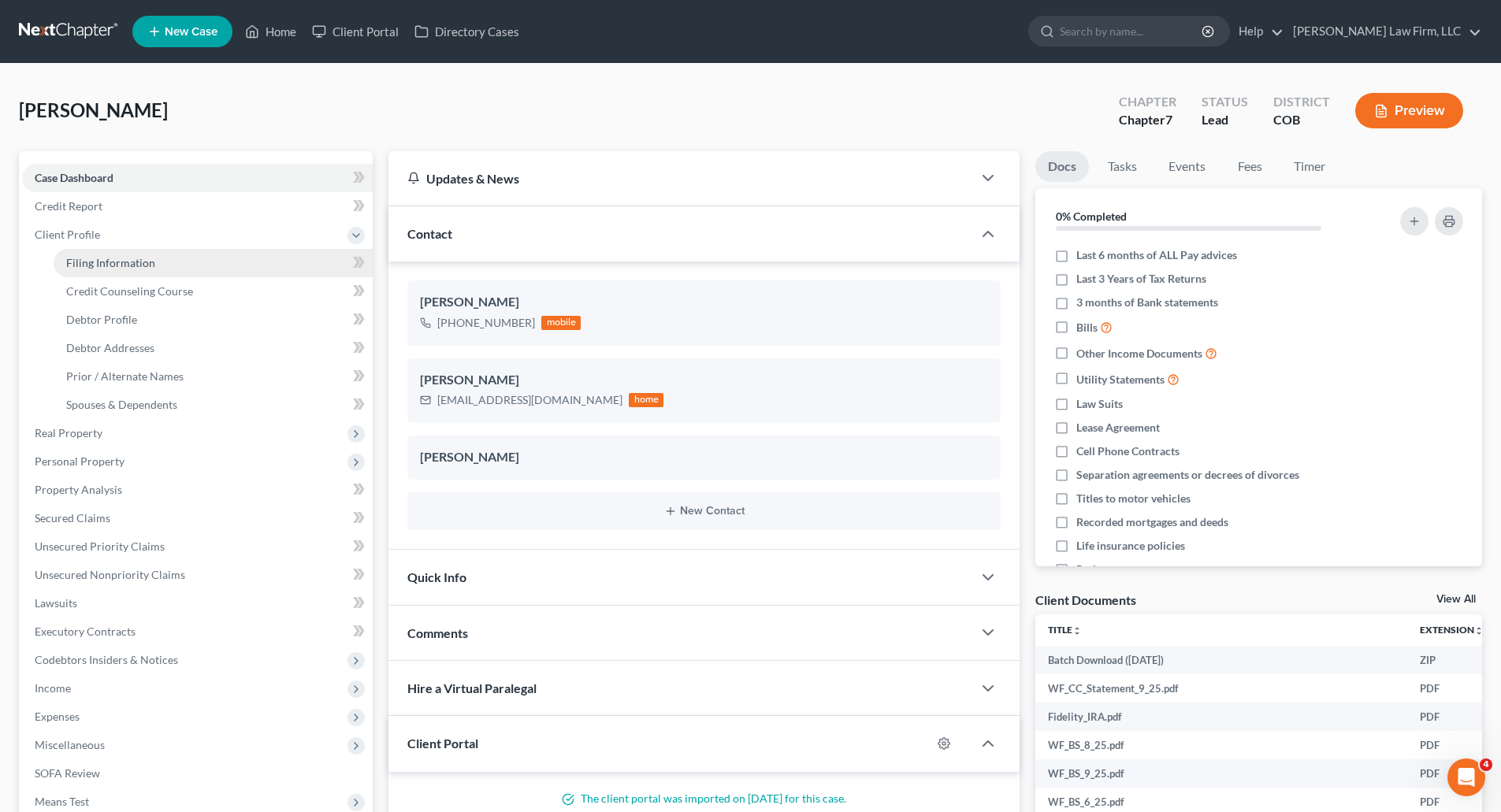
click at [73, 261] on span "Filing Information" at bounding box center [110, 263] width 89 height 13
select select "1"
select select "0"
select select "11"
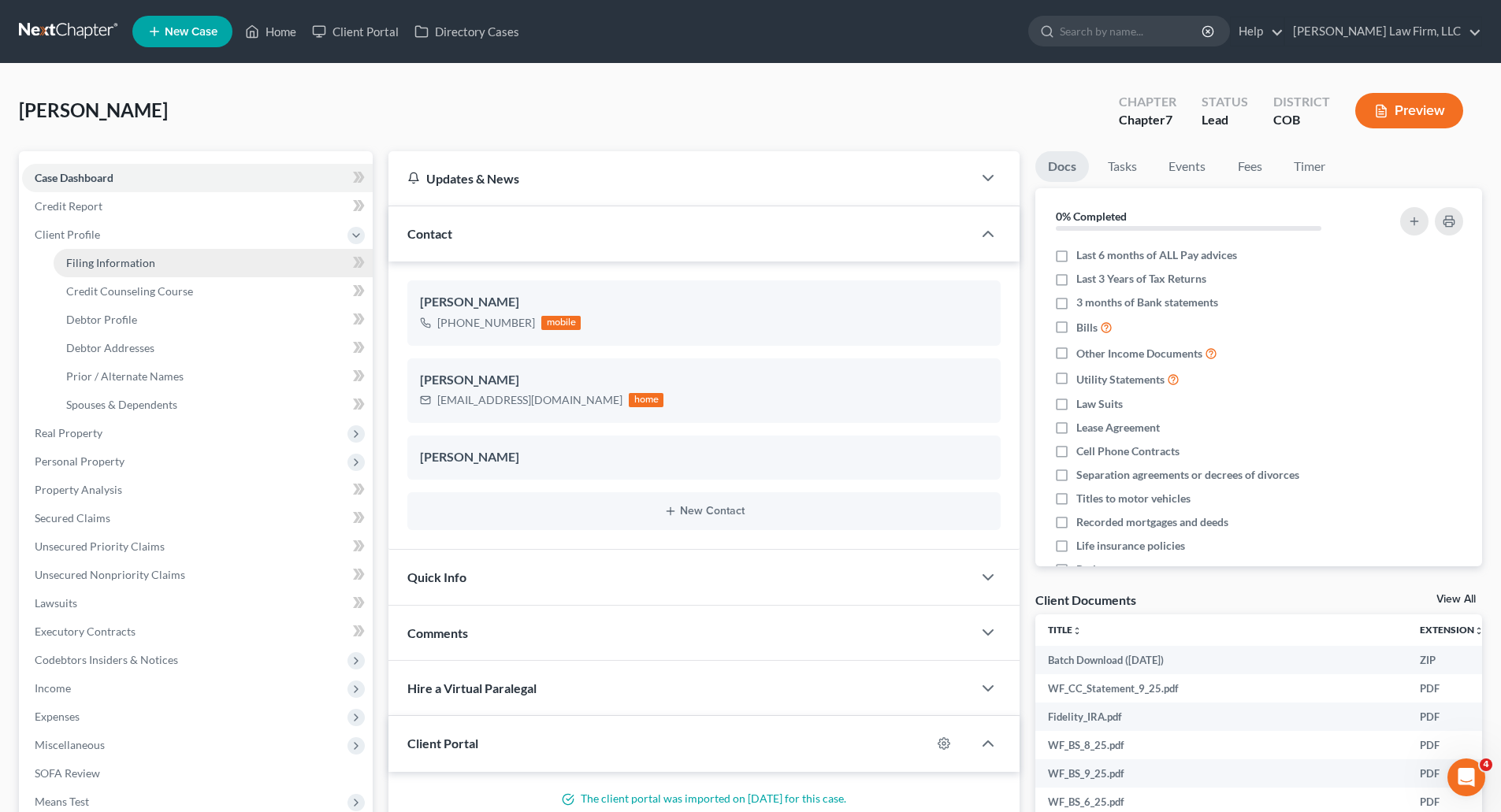
select select "1"
select select "5"
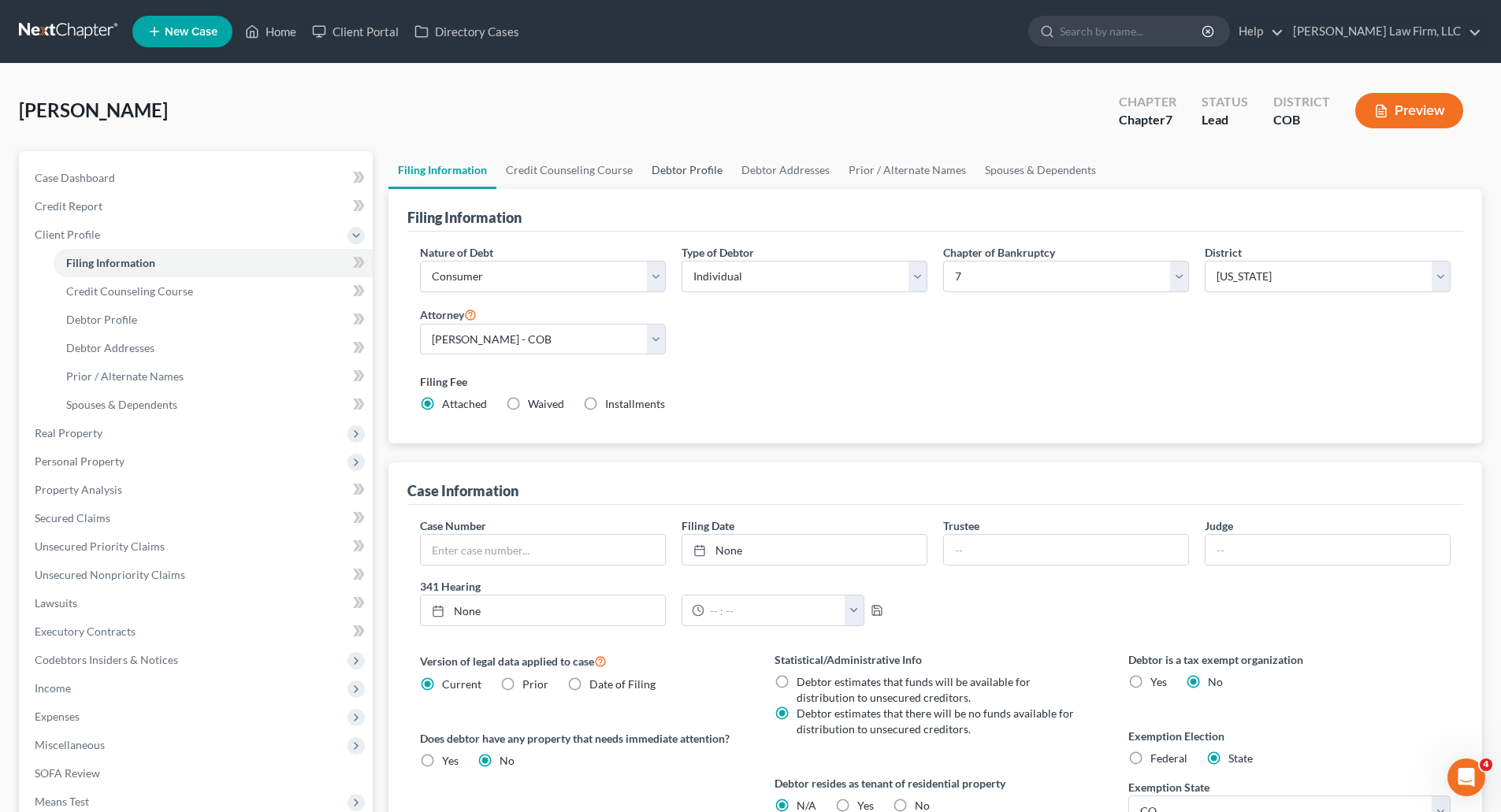
click at [715, 171] on link "Debtor Profile" at bounding box center [687, 170] width 90 height 38
select select "1"
select select "2"
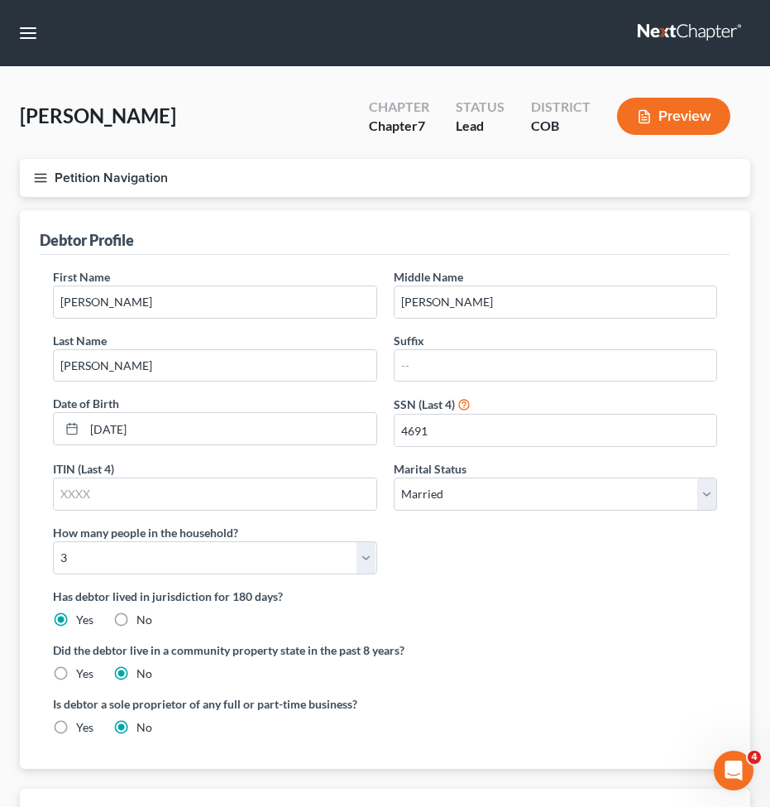
click at [45, 169] on button "Petition Navigation" at bounding box center [385, 178] width 730 height 38
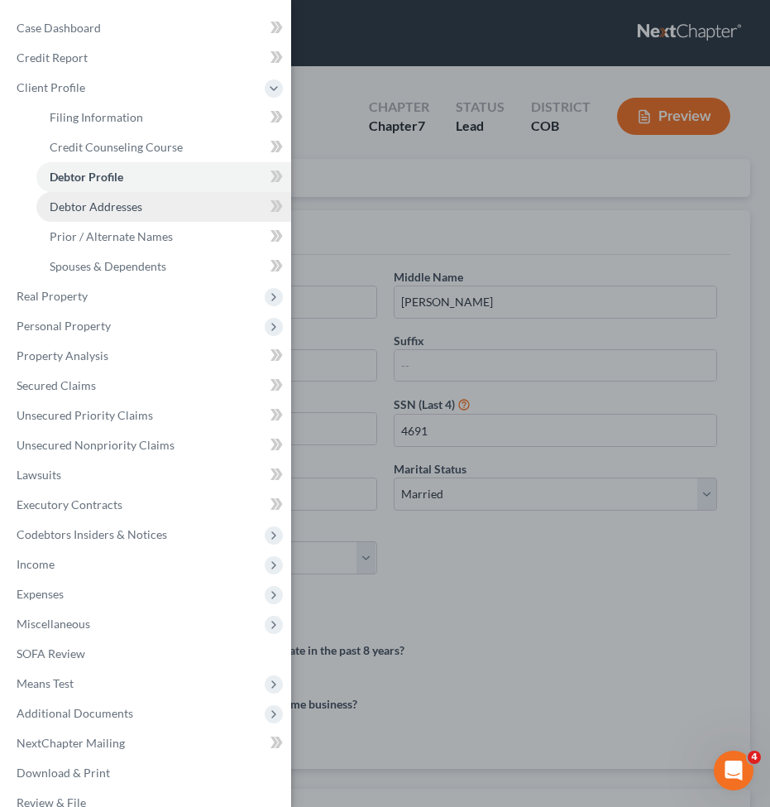
click at [71, 214] on link "Debtor Addresses" at bounding box center [163, 207] width 255 height 30
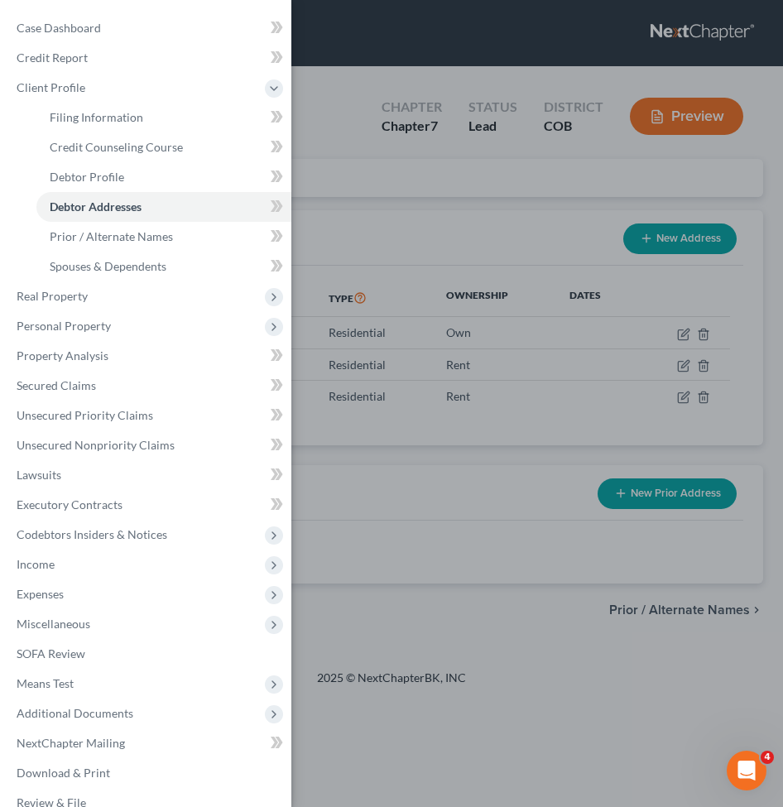
click at [381, 439] on div "Case Dashboard Payments Invoices Payments Payments Credit Report Client Profile" at bounding box center [391, 403] width 783 height 807
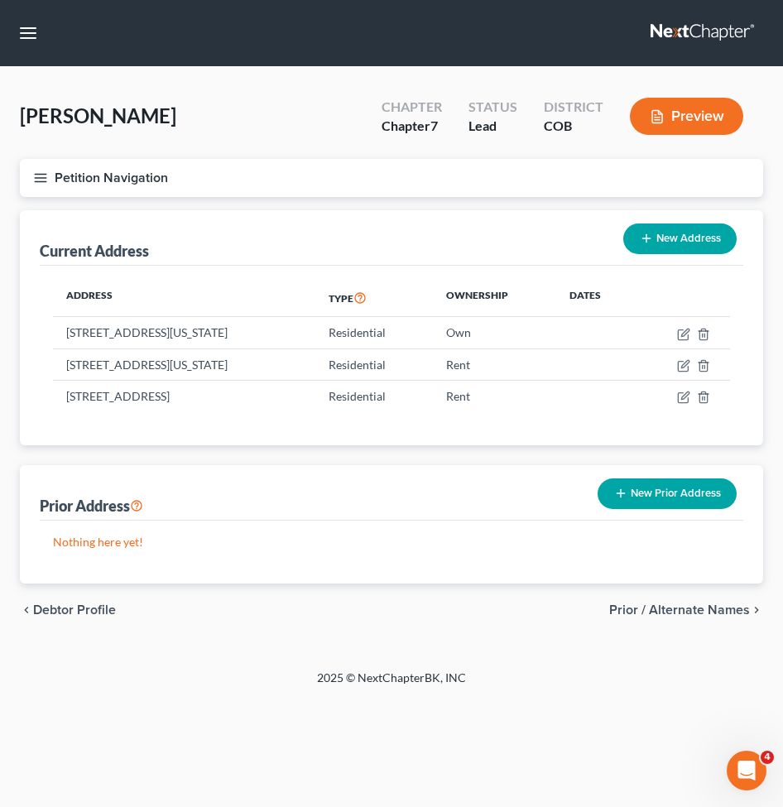
click at [629, 483] on button "New Prior Address" at bounding box center [666, 493] width 139 height 31
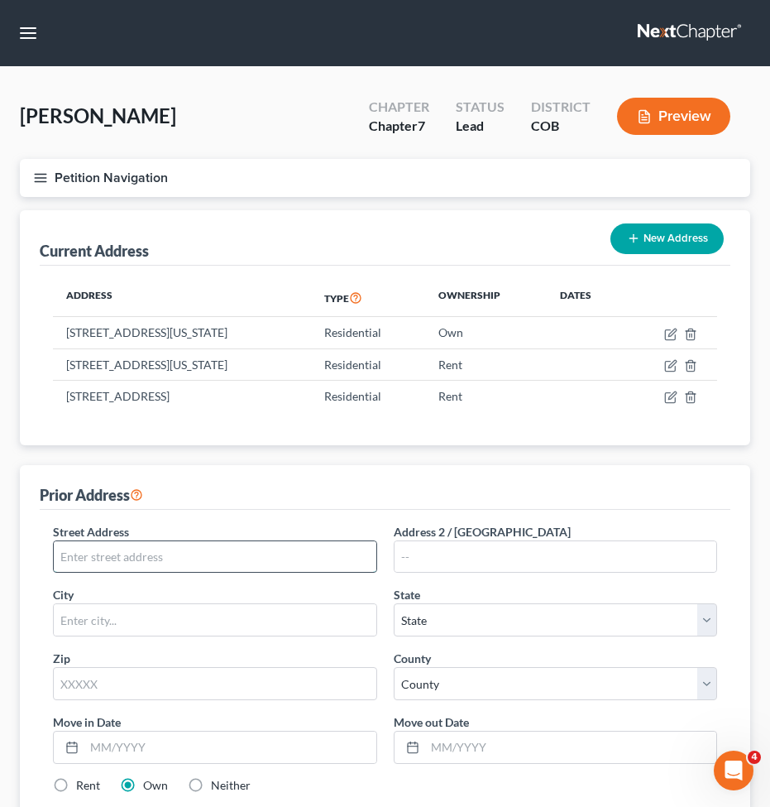
click at [183, 562] on input "text" at bounding box center [215, 556] width 323 height 31
paste input "3263 APOGEE VW, COLORADO SPRINGS, CO 809"
drag, startPoint x: 331, startPoint y: 551, endPoint x: 165, endPoint y: 563, distance: 165.9
click at [165, 563] on input "3263 APOGEE VW, COLORADO SPRINGS, CO 809" at bounding box center [215, 556] width 323 height 31
type input "3263 APOGEE VW,"
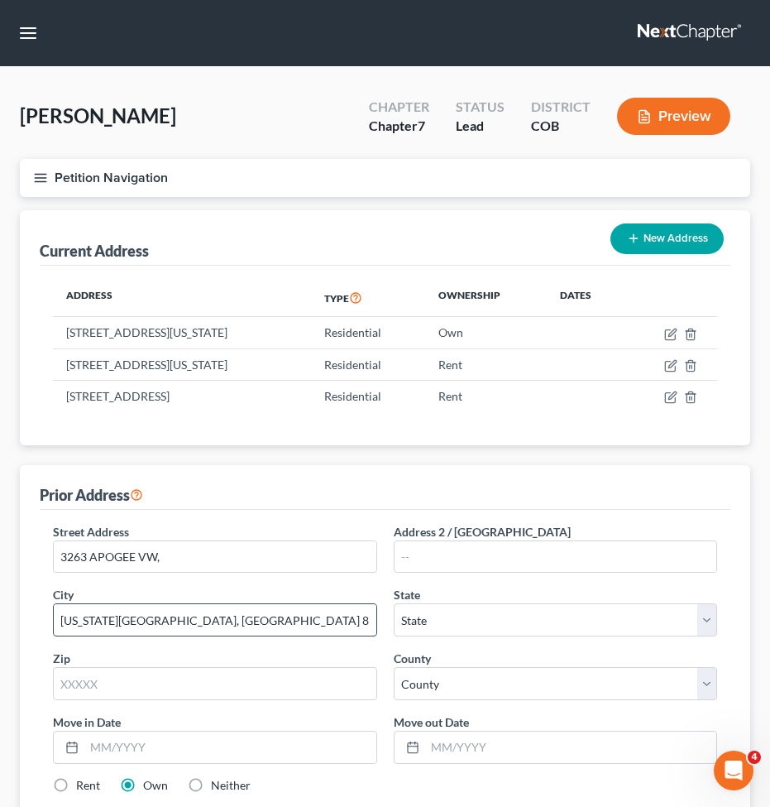
click at [235, 618] on input "COLORADO SPRINGS, CO 809" at bounding box center [215, 619] width 323 height 31
click at [228, 623] on input "COLORADO SPRINGS, CO 809" at bounding box center [215, 619] width 323 height 31
type input "COLORADO SPRINGS"
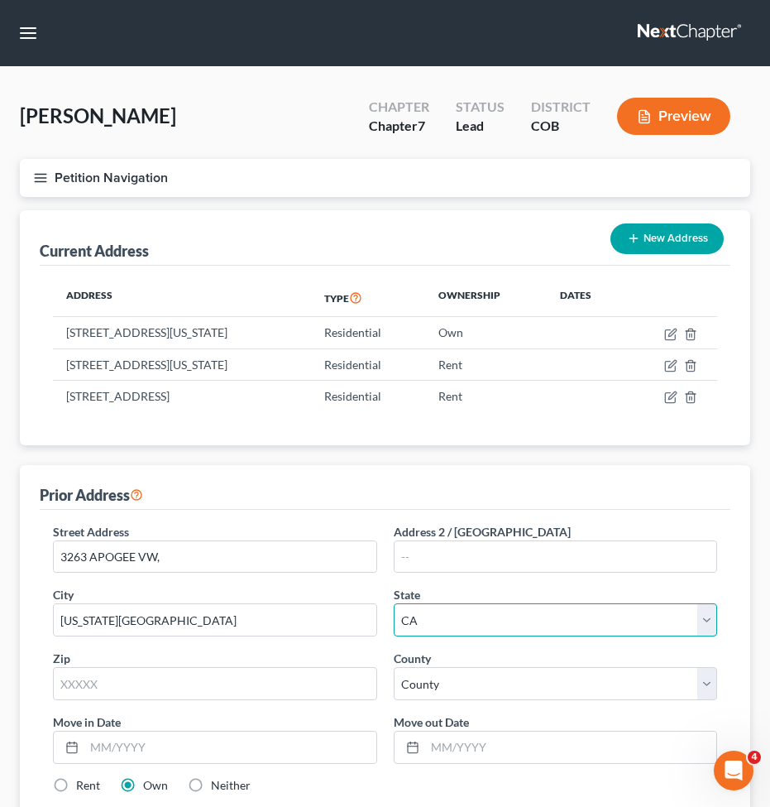
click at [491, 606] on select "State AL AK AR AZ CA CO CT DE DC FL GA GU HI ID IL IN IA KS KY LA ME MD MA MI M…" at bounding box center [556, 619] width 324 height 33
select select "5"
click at [394, 603] on select "State AL AK AR AZ CA CO CT DE DC FL GA GU HI ID IL IN IA KS KY LA ME MD MA MI M…" at bounding box center [556, 619] width 324 height 33
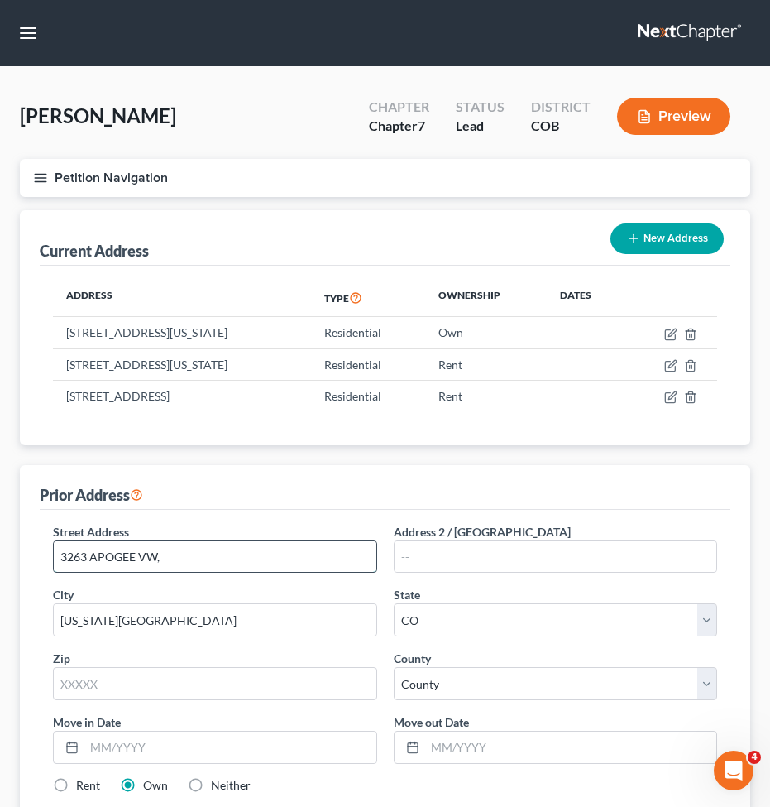
click at [173, 548] on input "3263 APOGEE VW," at bounding box center [215, 556] width 323 height 31
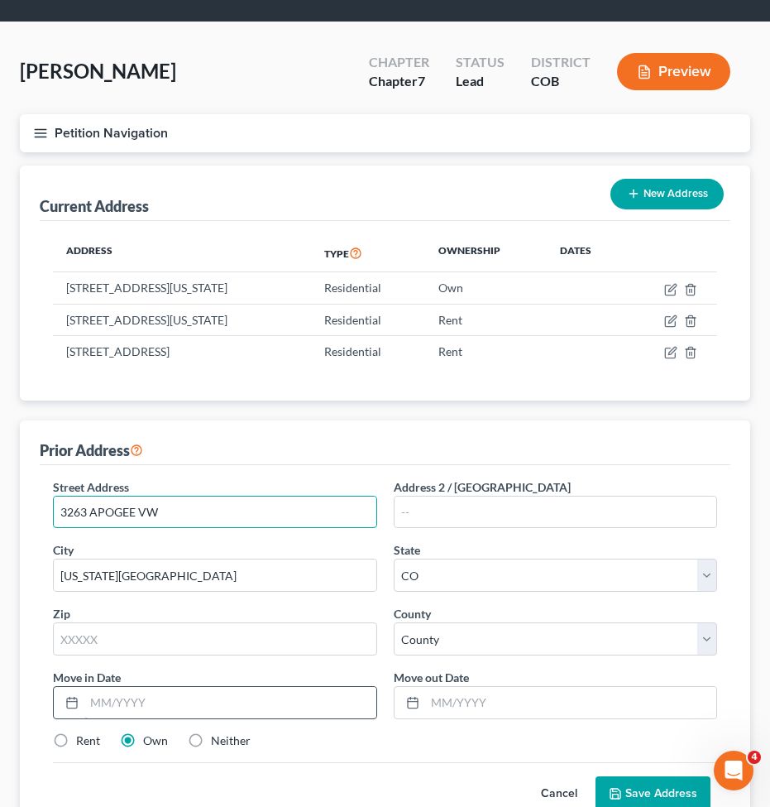
scroll to position [83, 0]
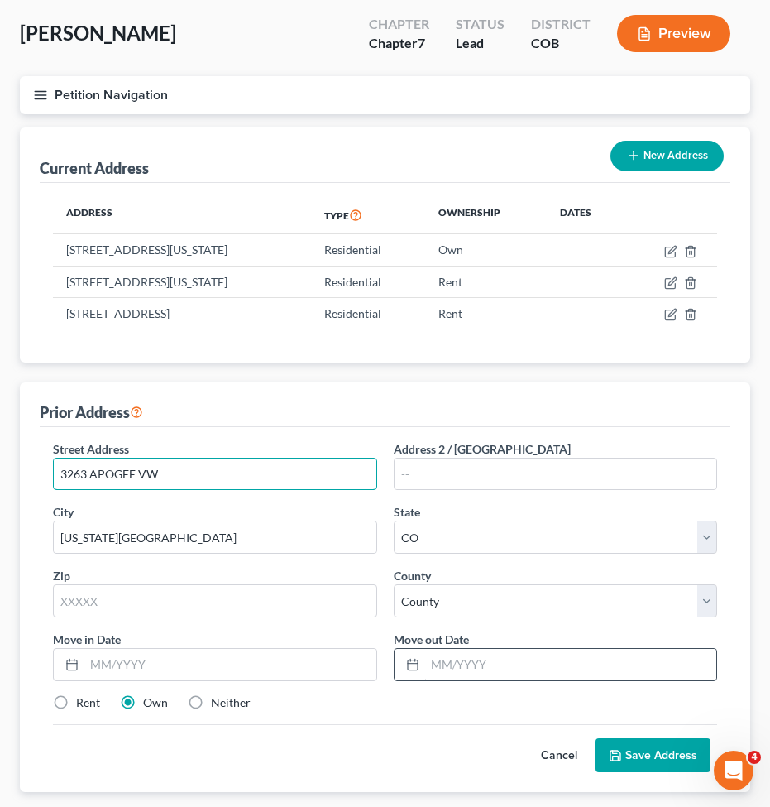
type input "3263 APOGEE VW"
click at [472, 669] on input "text" at bounding box center [571, 664] width 292 height 31
type input "09/2019"
click at [210, 684] on div "Street Address * 3263 APOGEE VW Address 2 / PO Box City * COLORADO SPRINGS Stat…" at bounding box center [385, 582] width 681 height 284
click at [293, 711] on div "Street Address * 3263 APOGEE VW Address 2 / PO Box City * COLORADO SPRINGS Stat…" at bounding box center [385, 582] width 681 height 284
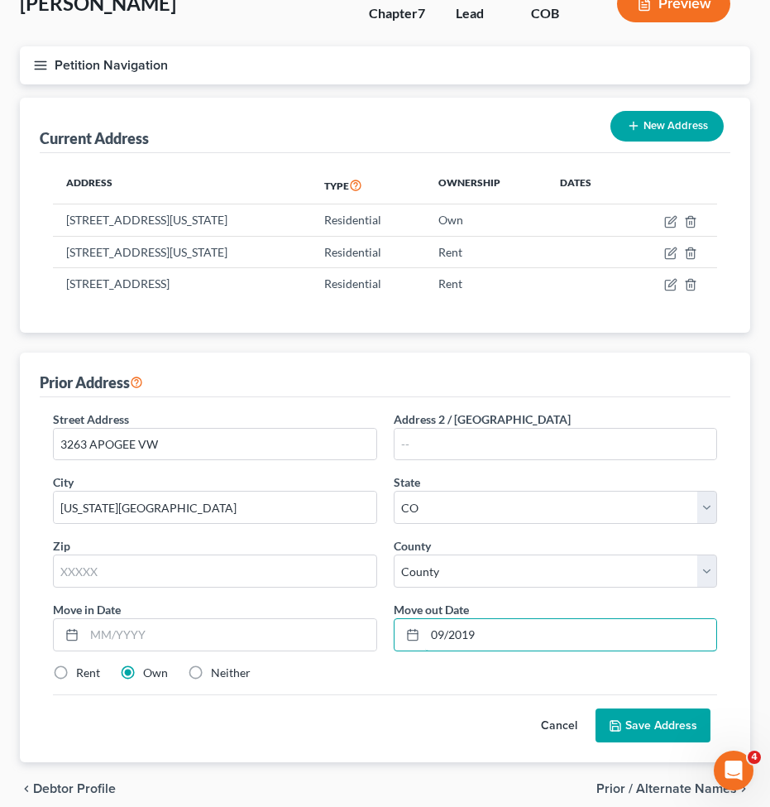
scroll to position [165, 0]
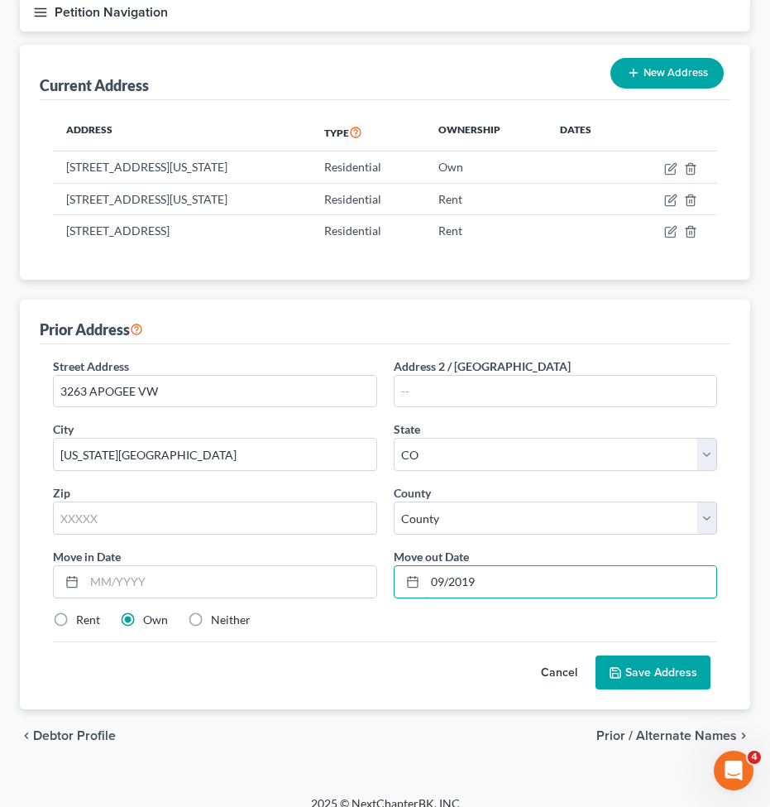
drag, startPoint x: 493, startPoint y: 665, endPoint x: 440, endPoint y: 650, distance: 55.0
click at [431, 664] on form "Street Address * 3263 APOGEE VW Address 2 / PO Box City * COLORADO SPRINGS Stat…" at bounding box center [385, 523] width 664 height 333
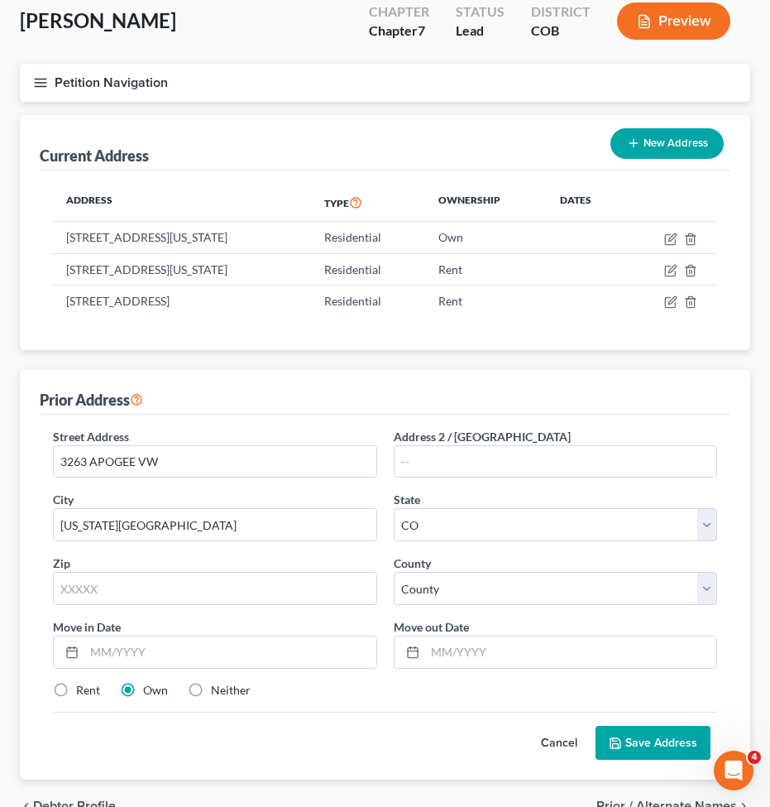
click at [646, 726] on button "Save Address" at bounding box center [653, 742] width 115 height 35
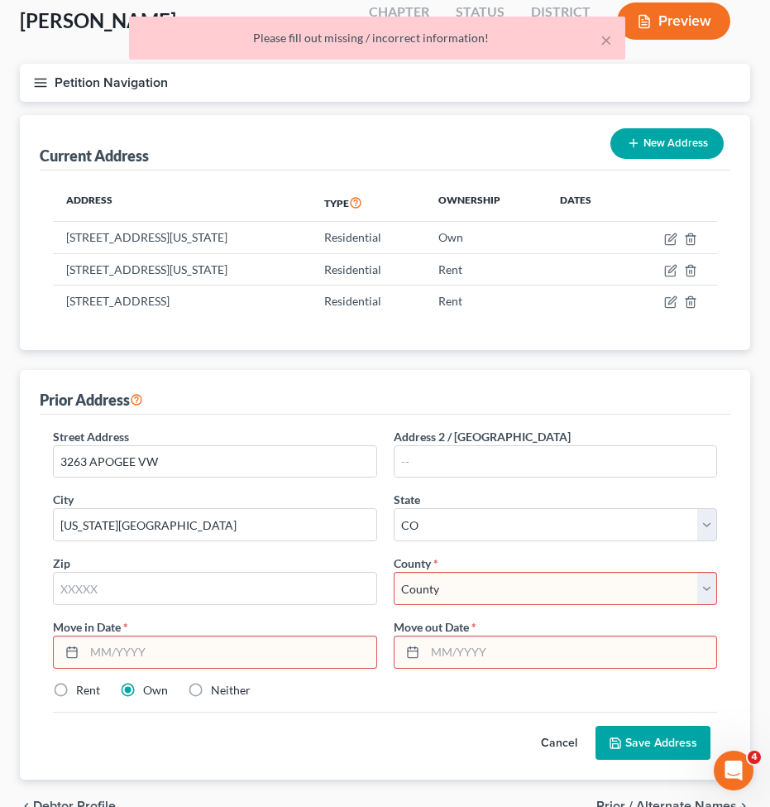
click at [508, 613] on div "Street Address * 3263 APOGEE VW Address 2 / PO Box City * COLORADO SPRINGS Stat…" at bounding box center [385, 570] width 681 height 284
click at [496, 583] on select "County Adams County Alamosa County Arapahoe County Archuleta County Baca County…" at bounding box center [556, 588] width 324 height 33
select select "20"
click at [394, 572] on select "County Adams County Alamosa County Arapahoe County Archuleta County Baca County…" at bounding box center [556, 588] width 324 height 33
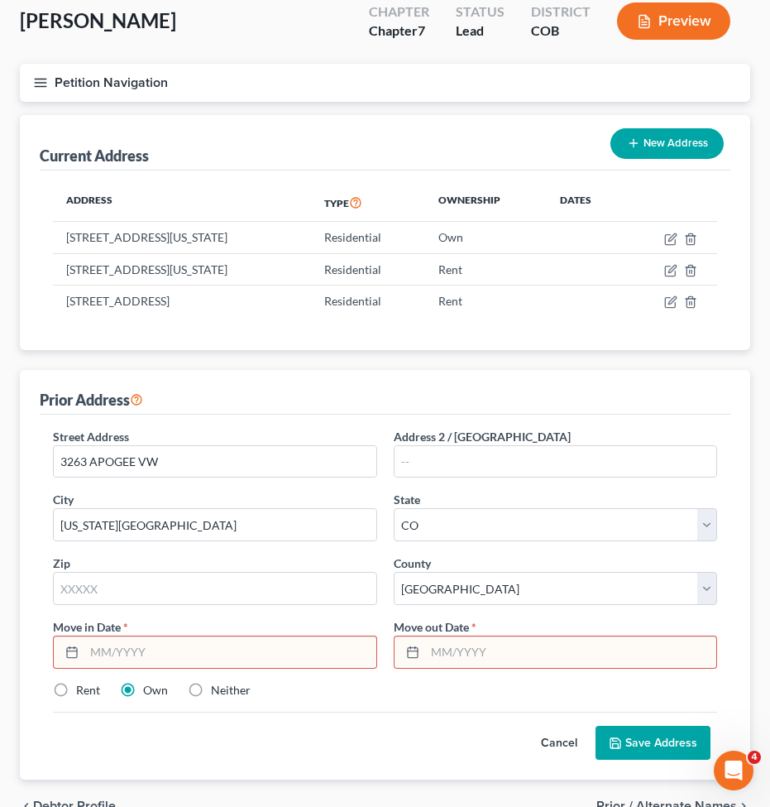
click at [121, 646] on input "text" at bounding box center [230, 651] width 292 height 31
type input "01/2019"
type input "2"
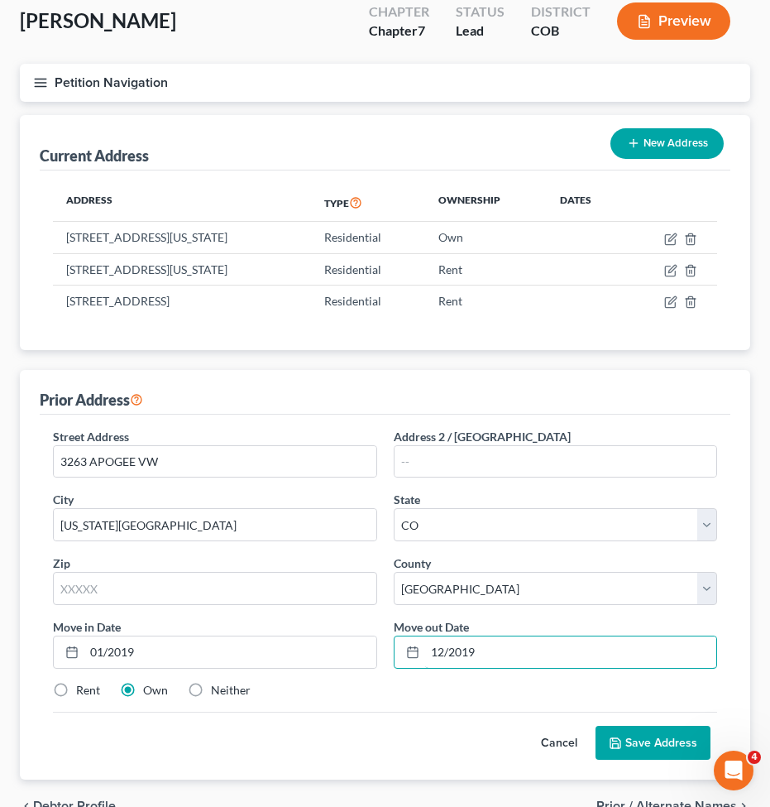
type input "12/2019"
click at [76, 688] on label "Rent" at bounding box center [88, 690] width 24 height 17
click at [83, 688] on input "Rent" at bounding box center [88, 687] width 11 height 11
radio input "true"
click at [639, 739] on button "Save Address" at bounding box center [653, 742] width 115 height 35
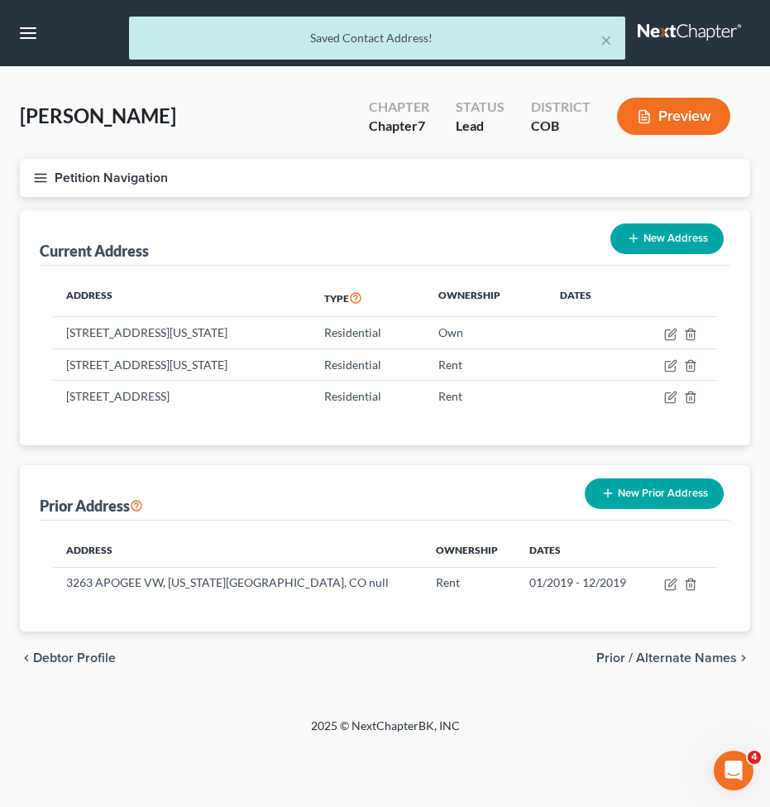
scroll to position [0, 0]
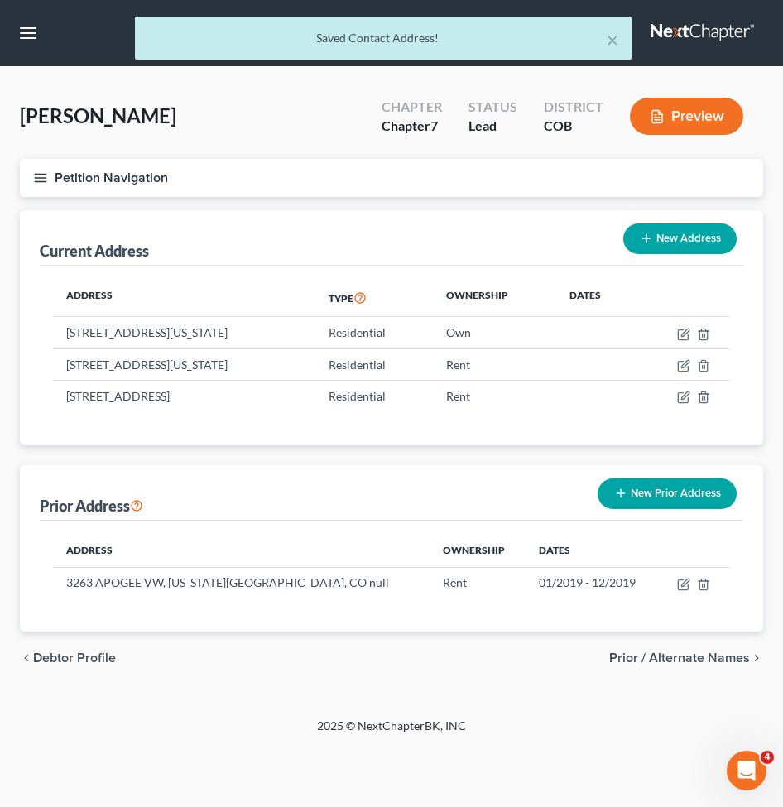
click at [682, 485] on button "New Prior Address" at bounding box center [666, 493] width 139 height 31
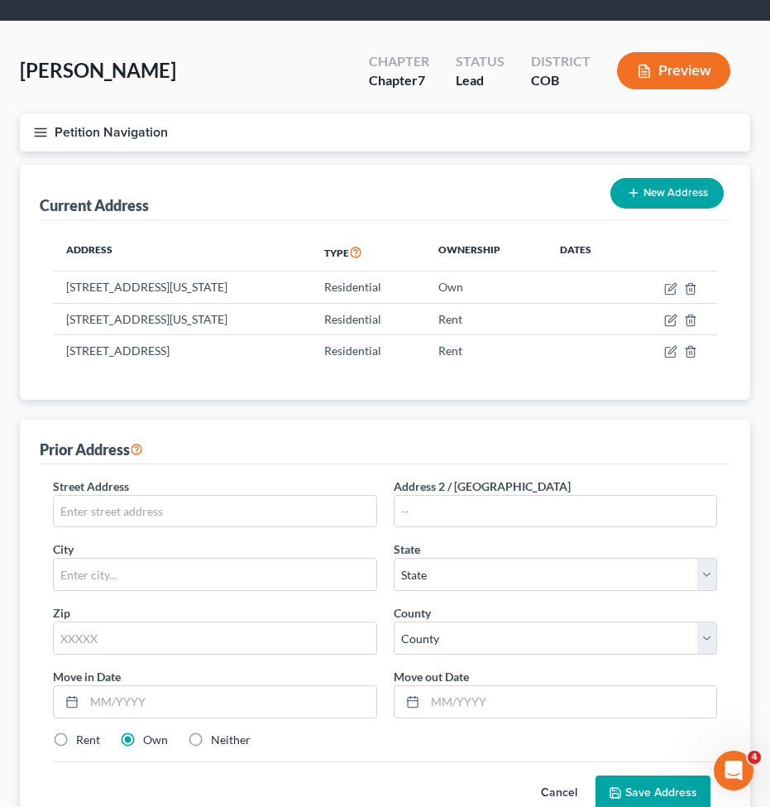
scroll to position [83, 0]
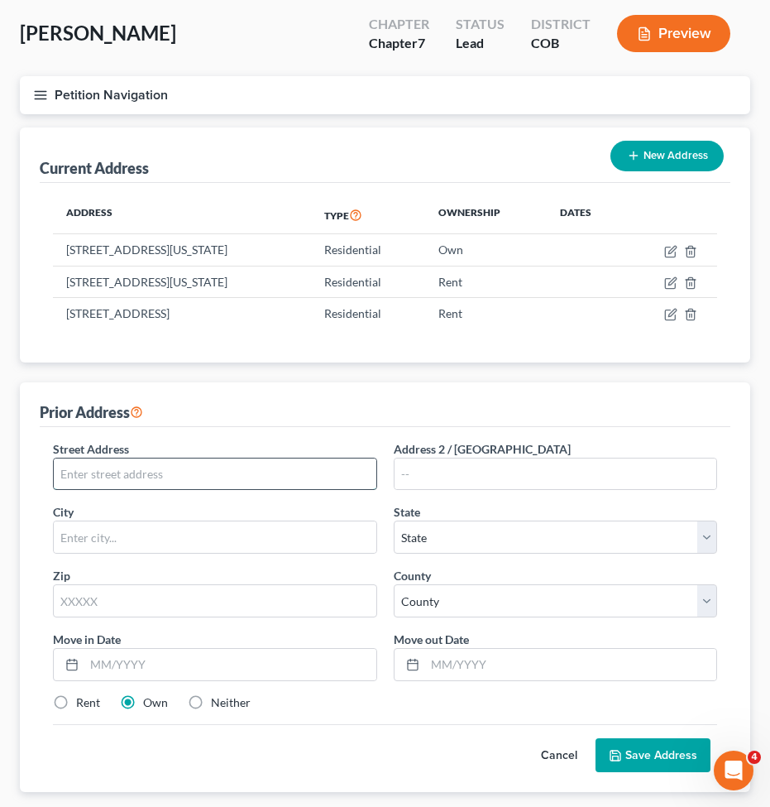
click at [150, 475] on input "text" at bounding box center [215, 473] width 323 height 31
paste input "1573 PO BOX 1573, PALMER LAKE, CO 80133"
drag, startPoint x: 309, startPoint y: 469, endPoint x: 264, endPoint y: 477, distance: 45.4
click at [264, 477] on input "1573 PO BOX 1573, PALMER LAKE, CO 80133" at bounding box center [215, 473] width 323 height 31
type input "1573 PO BOX 1573, PALMER LAKE, CO"
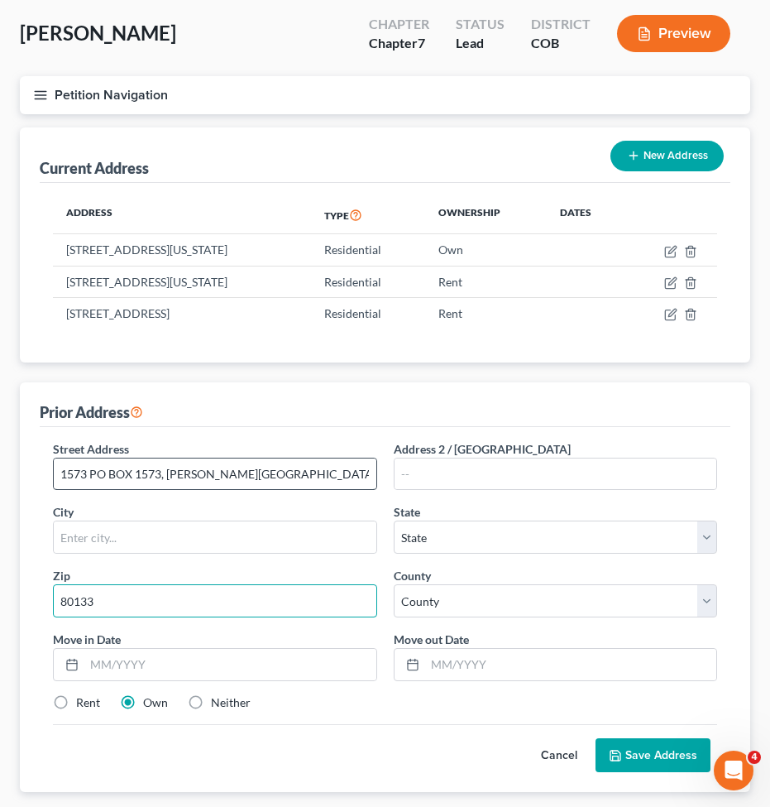
type input "80133"
type input "Palmer Lake"
select select "5"
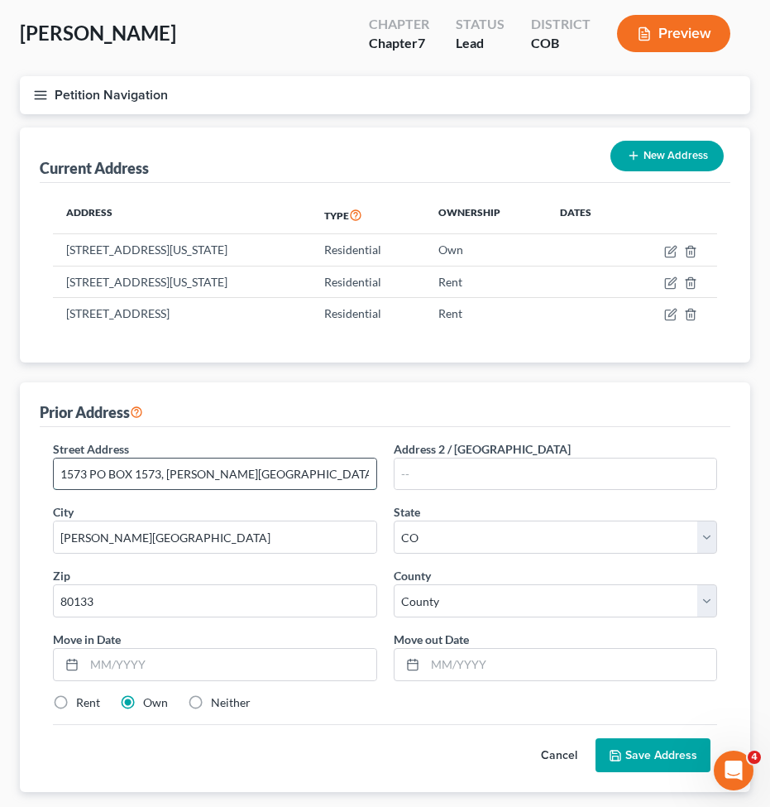
drag, startPoint x: 266, startPoint y: 474, endPoint x: 170, endPoint y: 479, distance: 96.1
click at [170, 479] on input "1573 PO BOX 1573, PALMER LAKE, CO" at bounding box center [215, 473] width 323 height 31
type input "1573 PO BOX 1573"
click at [363, 427] on div "Street Address * 1573 PO BOX 1573 Address 2 / PO Box City * Palmer Lake State *…" at bounding box center [385, 610] width 691 height 366
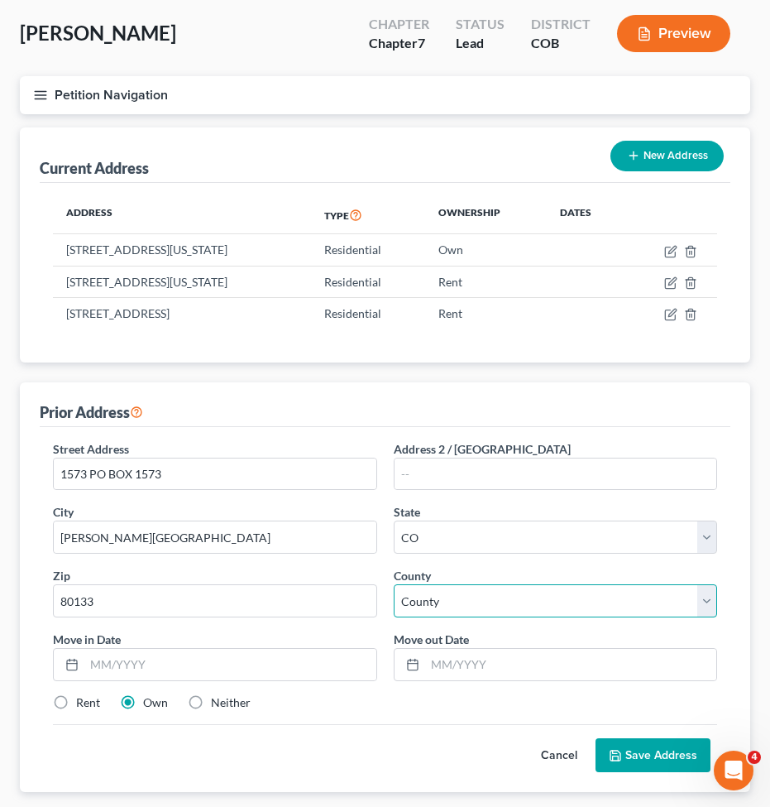
click at [449, 608] on select "County Adams County Alamosa County Arapahoe County Archuleta County Baca County…" at bounding box center [556, 600] width 324 height 33
select select "20"
click at [394, 584] on select "County Adams County Alamosa County Arapahoe County Archuleta County Baca County…" at bounding box center [556, 600] width 324 height 33
click at [669, 751] on button "Save Address" at bounding box center [653, 755] width 115 height 35
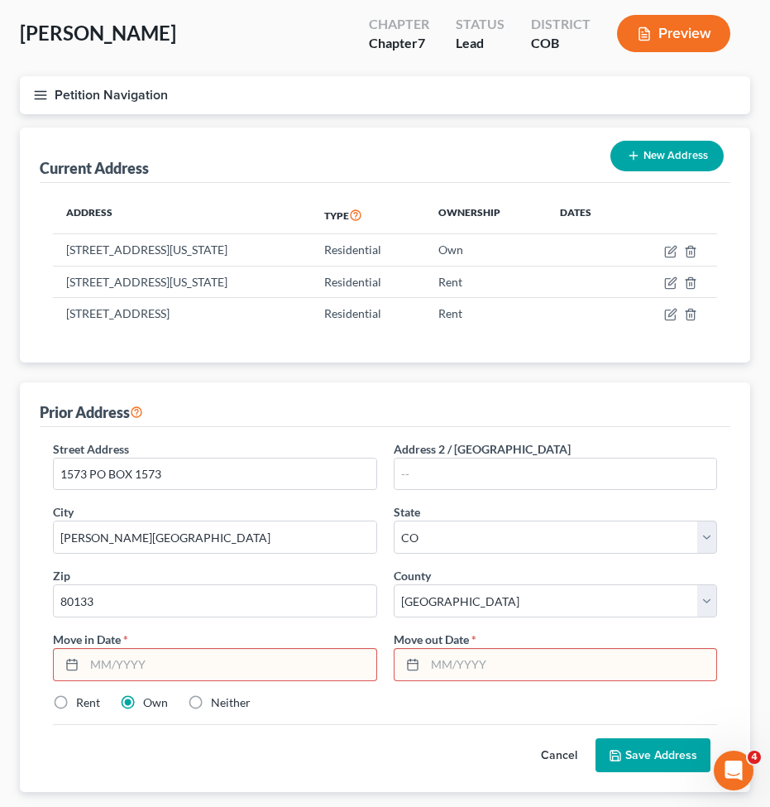
click at [164, 668] on input "text" at bounding box center [230, 664] width 292 height 31
type input "10/2018"
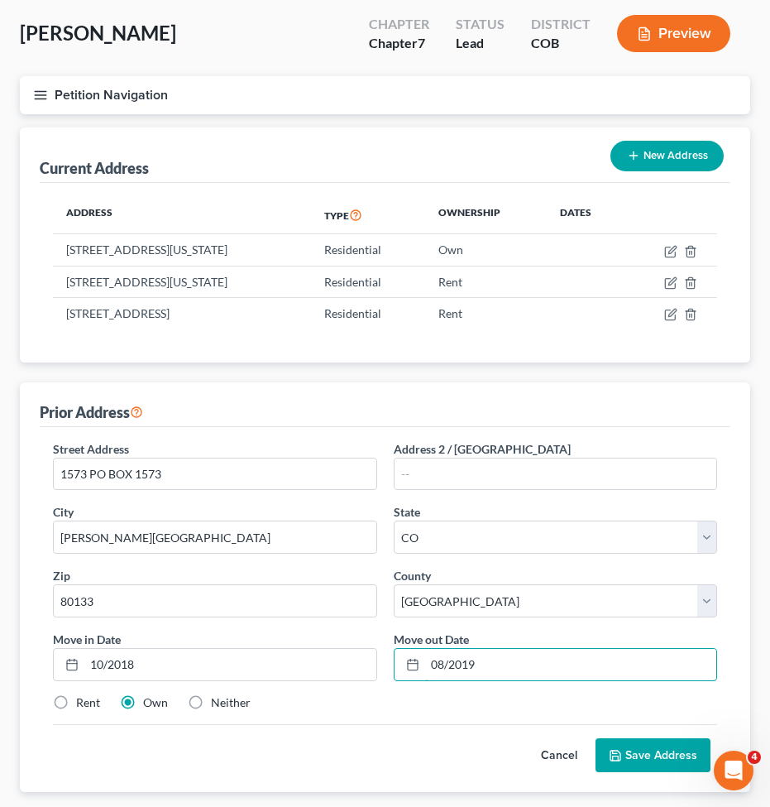
type input "08/2019"
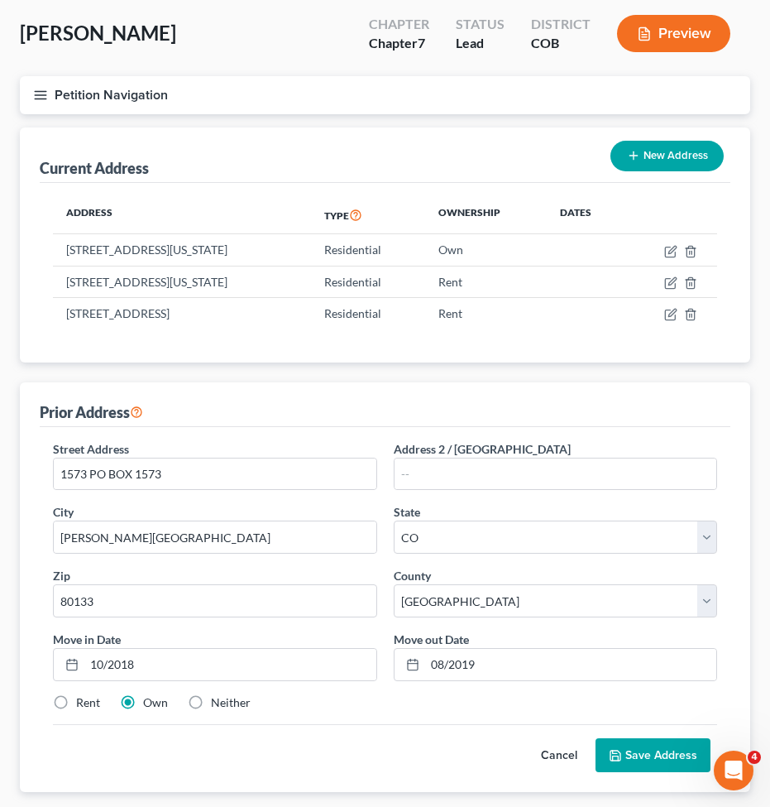
click at [669, 766] on button "Save Address" at bounding box center [653, 755] width 115 height 35
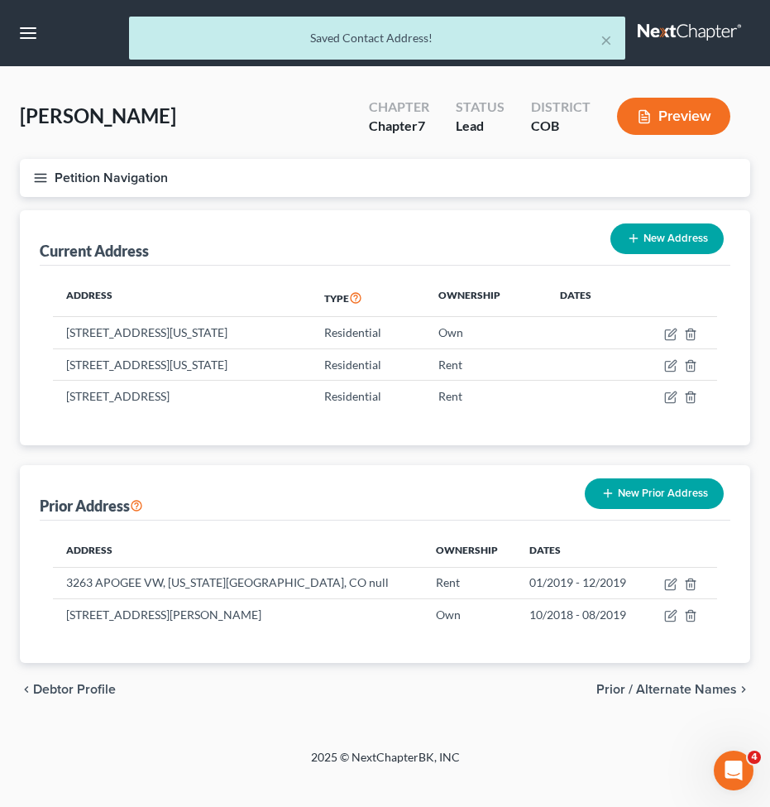
scroll to position [0, 0]
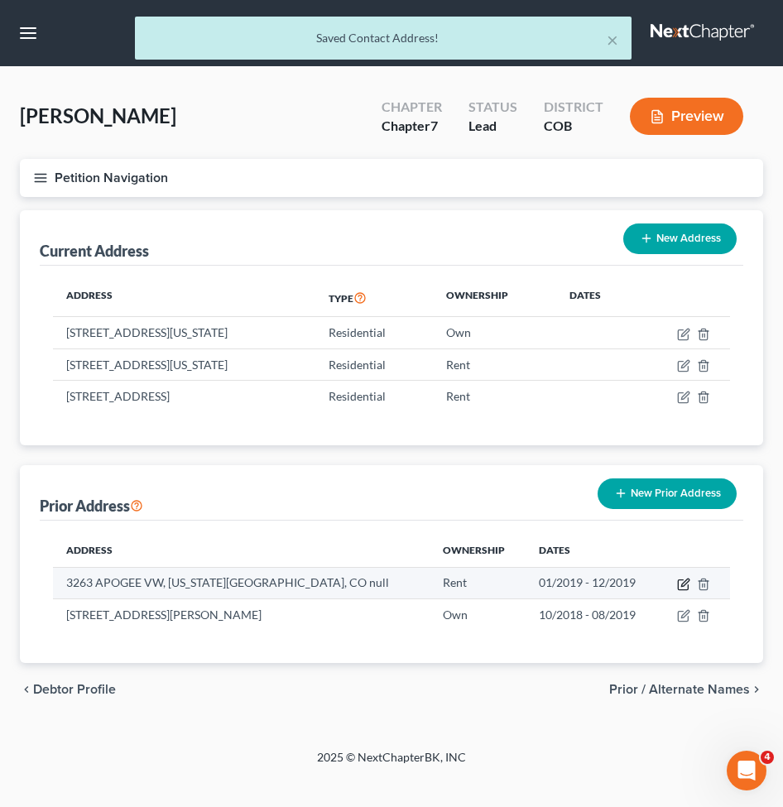
click at [685, 581] on icon "button" at bounding box center [684, 581] width 7 height 7
select select "5"
select select "20"
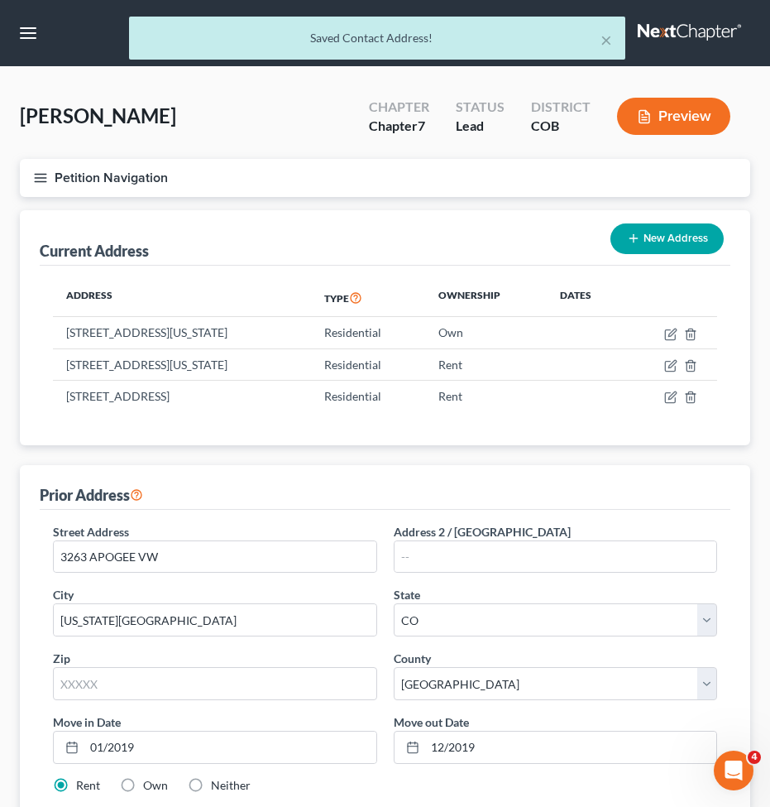
scroll to position [83, 0]
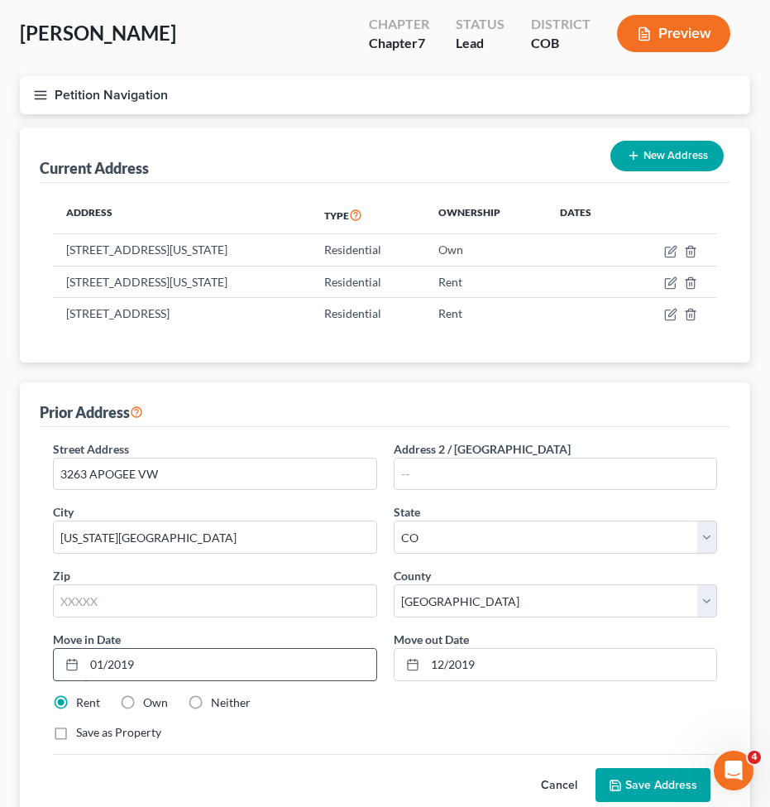
click at [103, 661] on input "01/2019" at bounding box center [230, 664] width 292 height 31
type input "09/2019"
drag, startPoint x: 492, startPoint y: 652, endPoint x: 424, endPoint y: 671, distance: 70.4
click at [425, 671] on input "12/2019" at bounding box center [571, 664] width 292 height 31
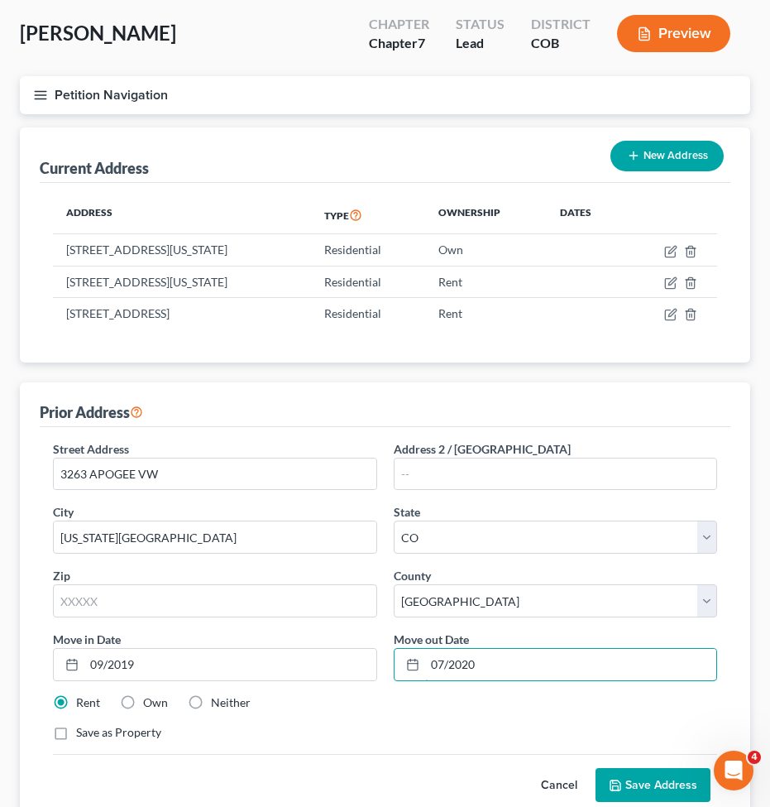
type input "07/2020"
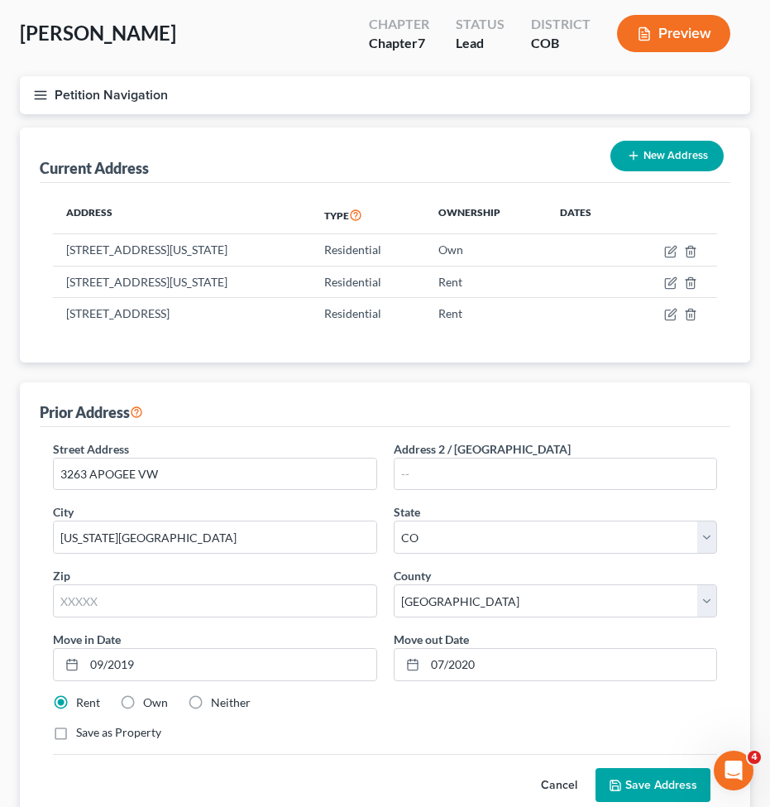
click at [471, 706] on div "Rent Own Neither" at bounding box center [385, 702] width 681 height 17
click at [649, 781] on button "Save Address" at bounding box center [653, 785] width 115 height 35
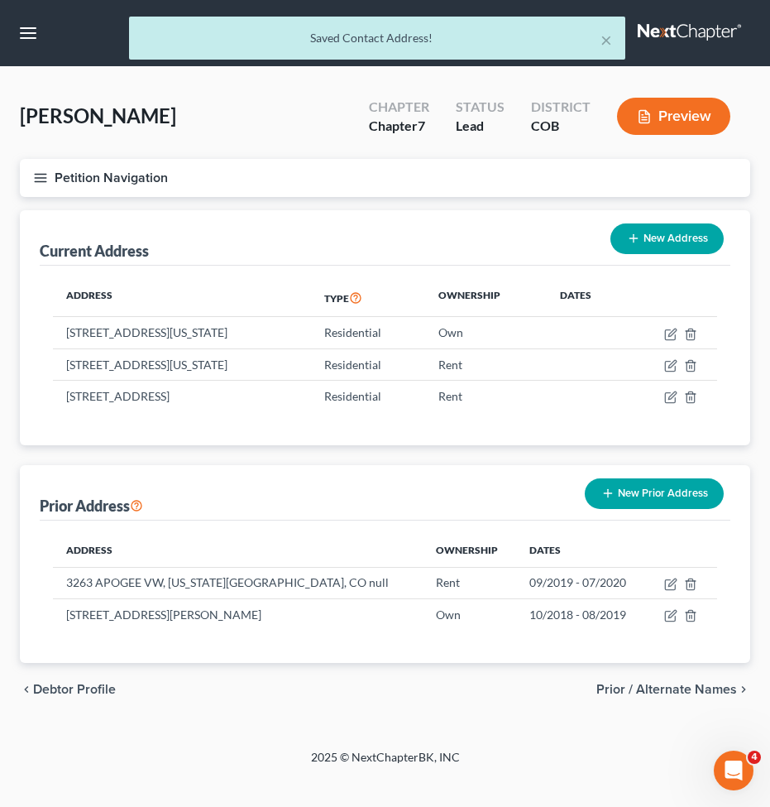
scroll to position [0, 0]
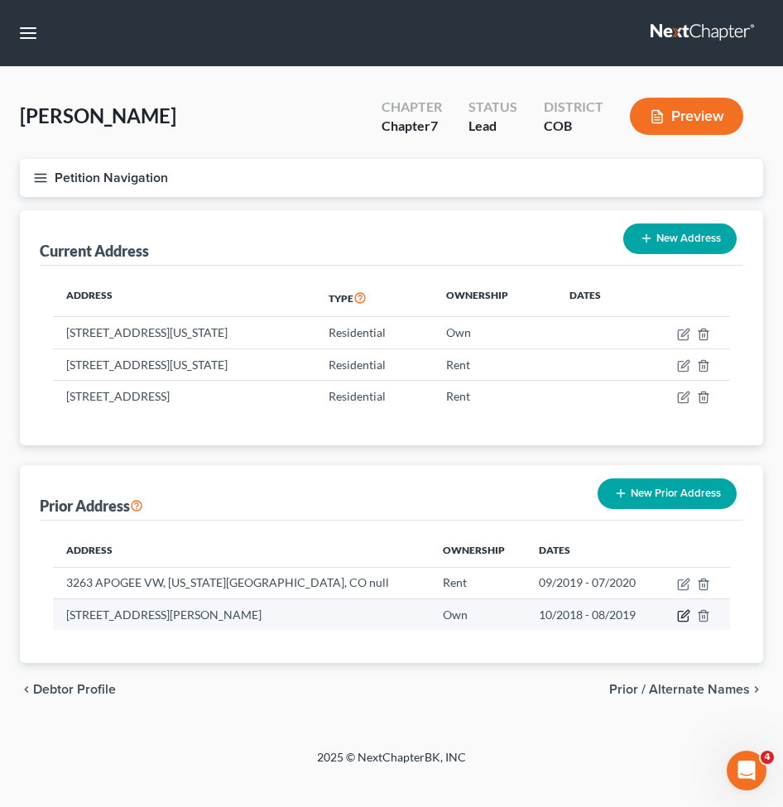
click at [684, 620] on icon "button" at bounding box center [683, 615] width 13 height 13
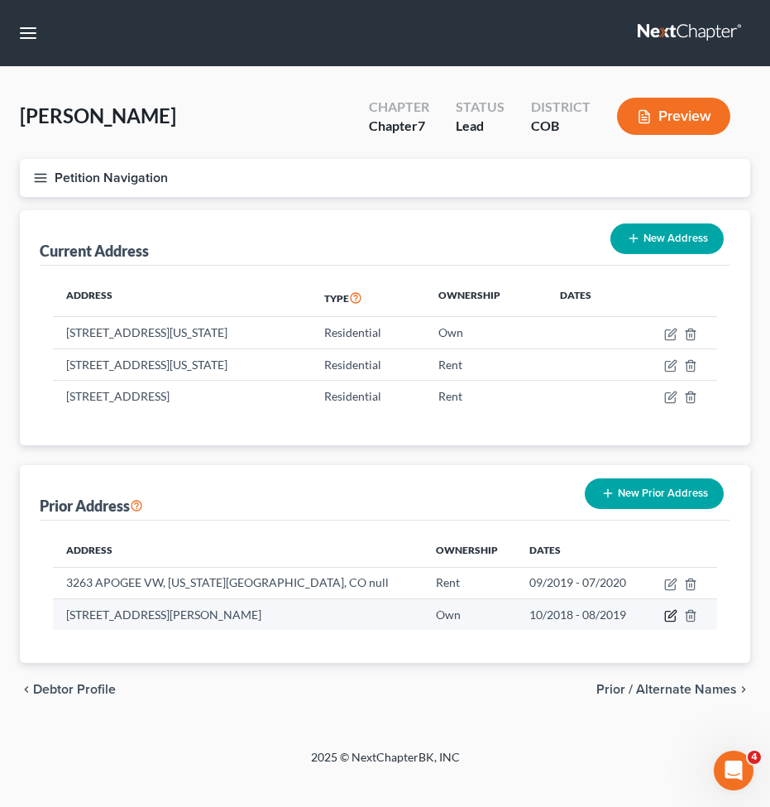
select select "5"
select select "20"
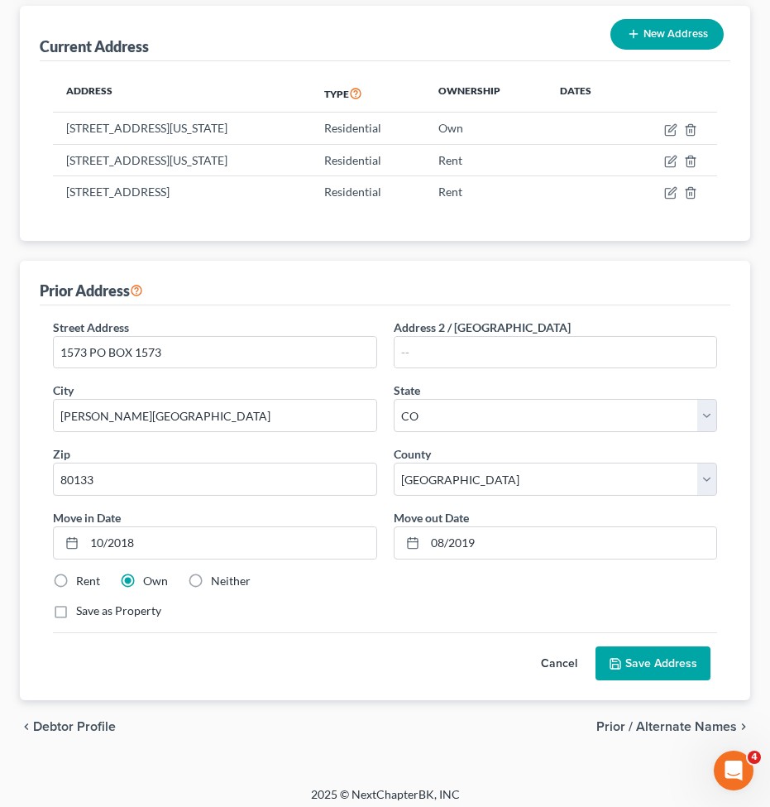
scroll to position [213, 0]
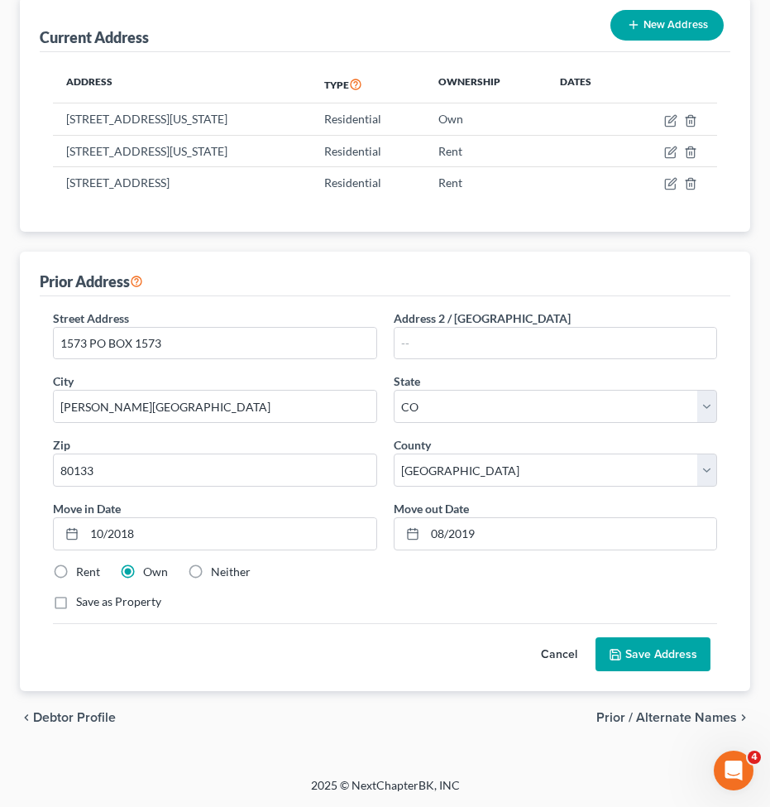
click at [76, 567] on label "Rent" at bounding box center [88, 571] width 24 height 17
click at [83, 567] on input "Rent" at bounding box center [88, 568] width 11 height 11
radio input "true"
click at [648, 649] on button "Save Address" at bounding box center [653, 654] width 115 height 35
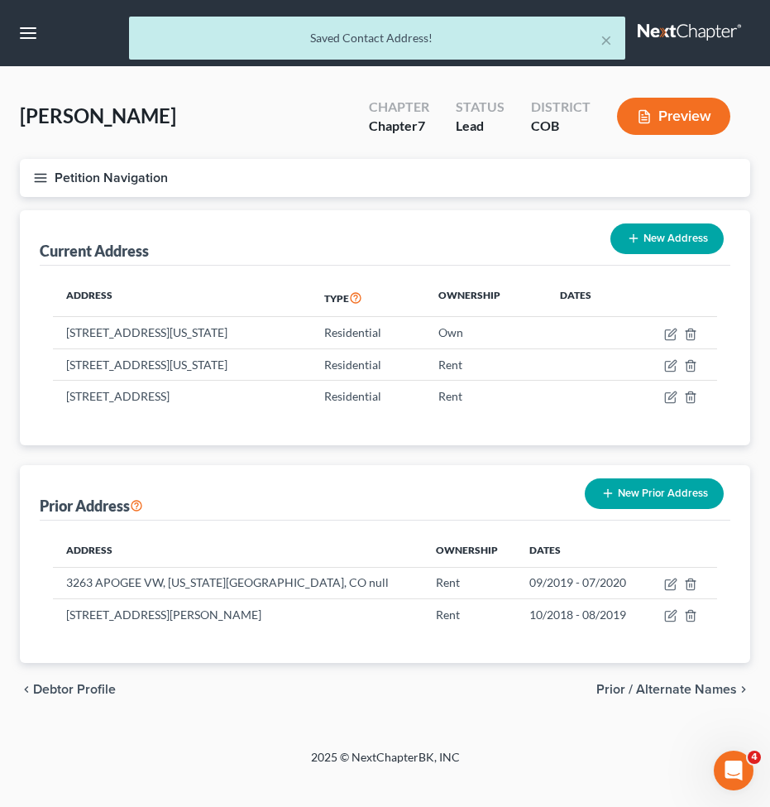
scroll to position [0, 0]
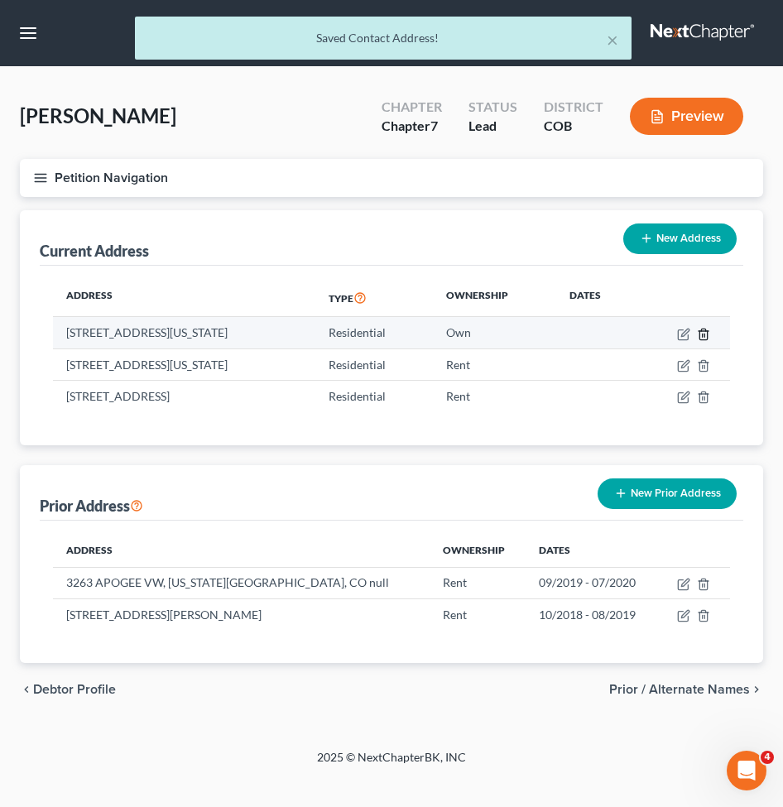
click at [704, 337] on line "button" at bounding box center [704, 334] width 0 height 3
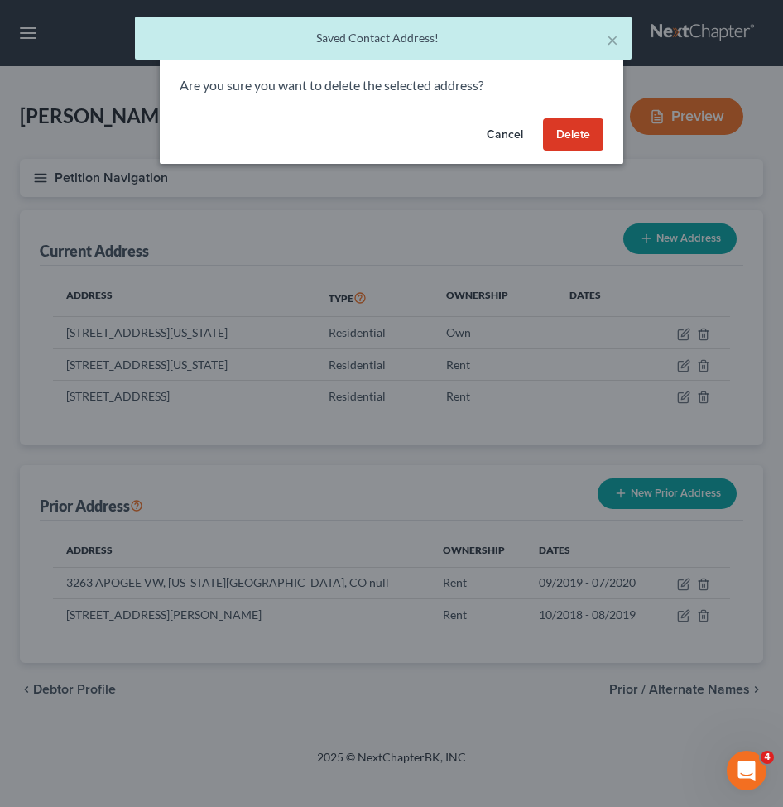
click at [567, 133] on button "Delete" at bounding box center [573, 134] width 60 height 33
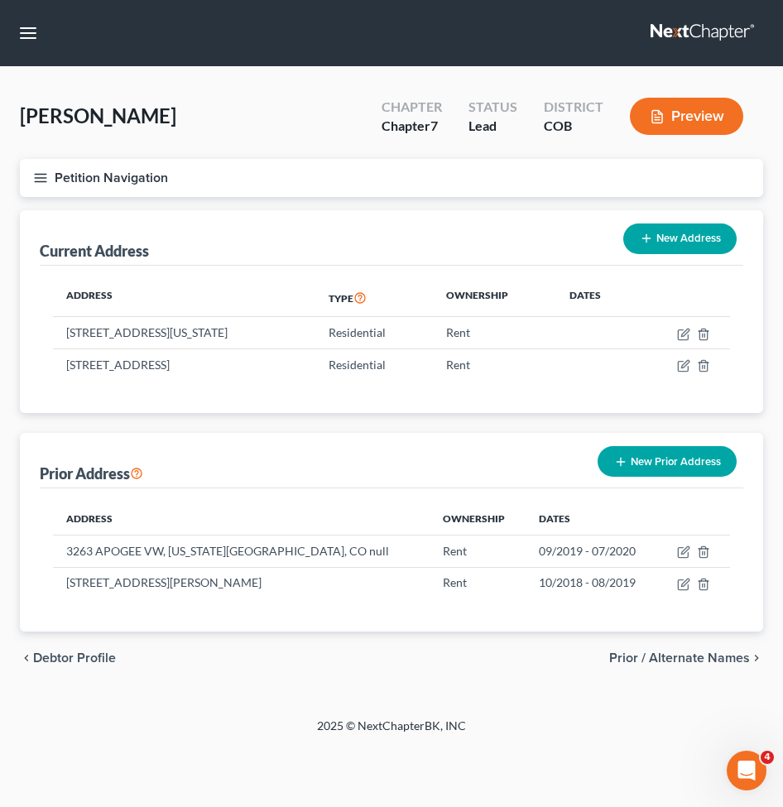
click at [418, 690] on div "Petition Navigation Case Dashboard Payments Invoices Payments Payments Credit R…" at bounding box center [391, 428] width 743 height 539
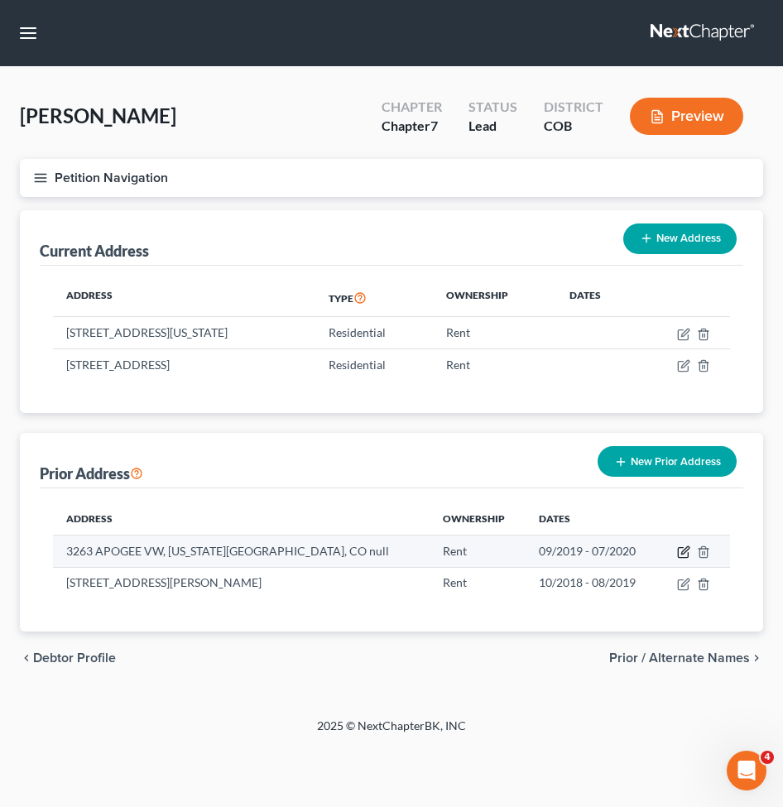
click at [682, 550] on icon "button" at bounding box center [683, 551] width 13 height 13
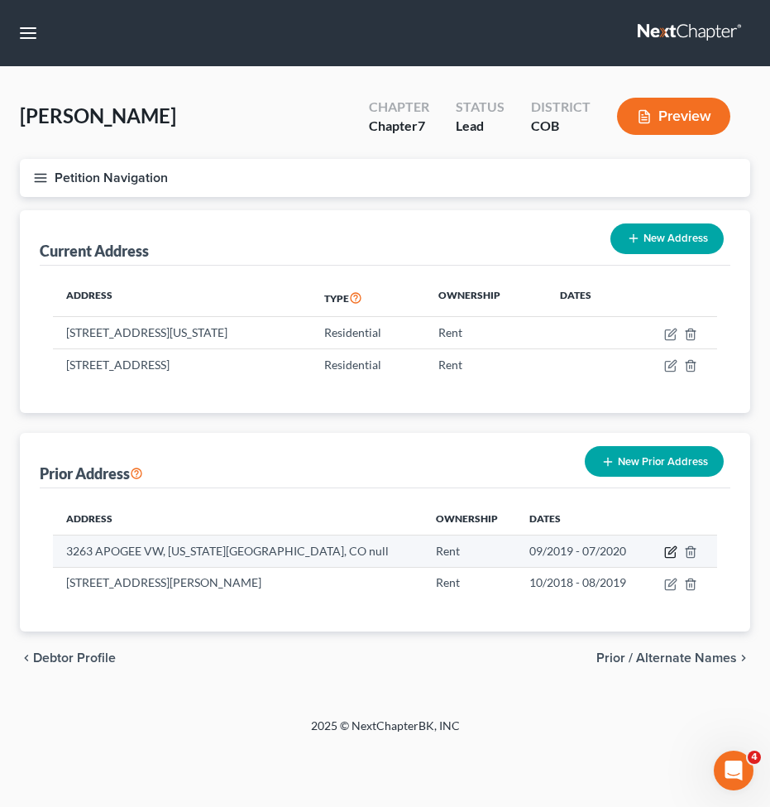
select select "5"
select select "20"
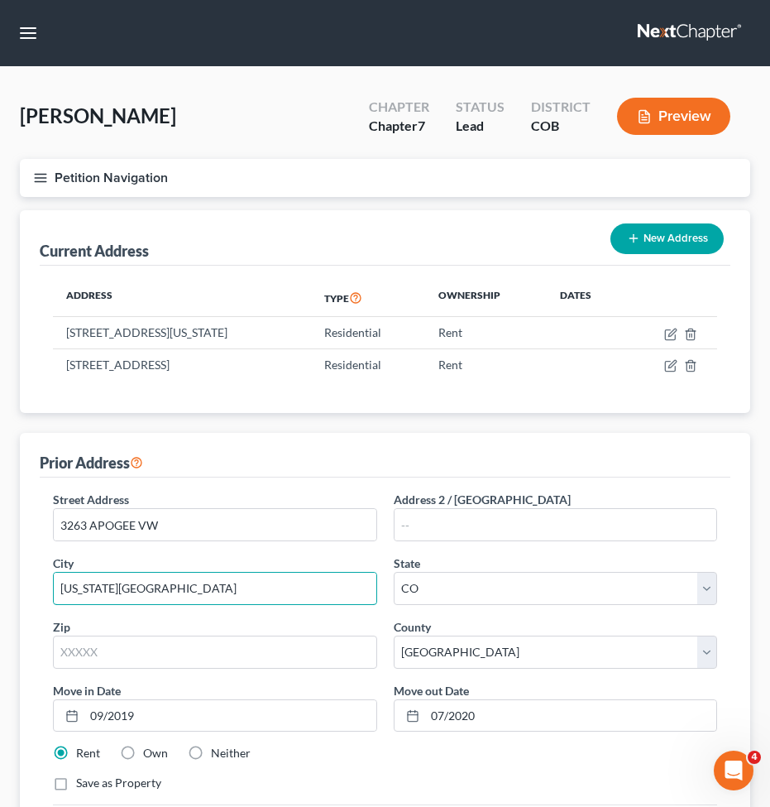
drag, startPoint x: 237, startPoint y: 591, endPoint x: 32, endPoint y: 594, distance: 204.3
click at [32, 594] on div "Prior Address Street Address * 3263 APOGEE VW Address 2 / PO Box City * COLORAD…" at bounding box center [385, 653] width 730 height 440
type input "[US_STATE][GEOGRAPHIC_DATA]"
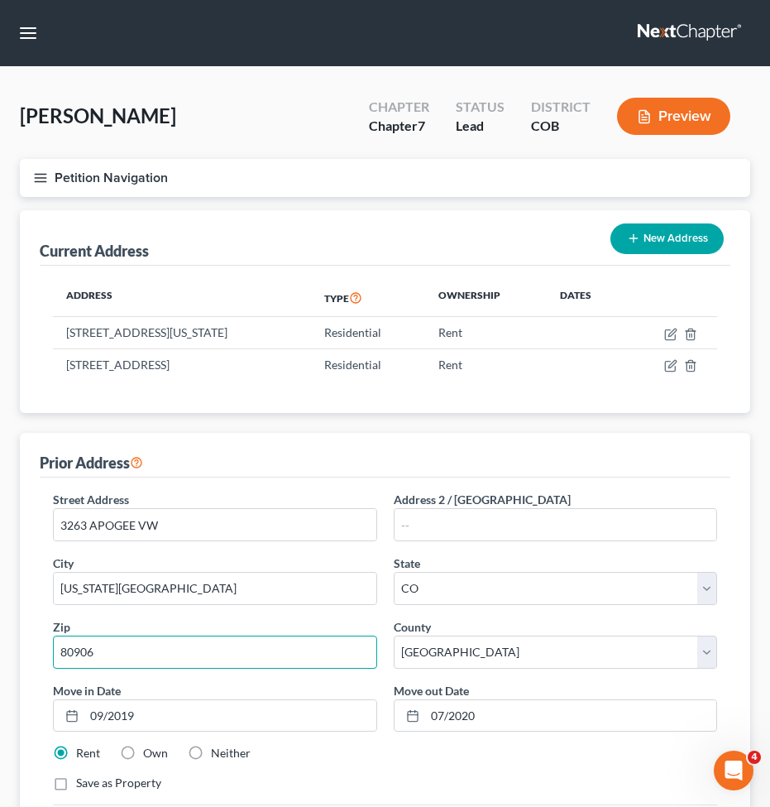
type input "80906"
click at [257, 429] on div "Current Address New Address Address Type Ownership Dates 10499 Wrangell Circle,…" at bounding box center [385, 541] width 730 height 663
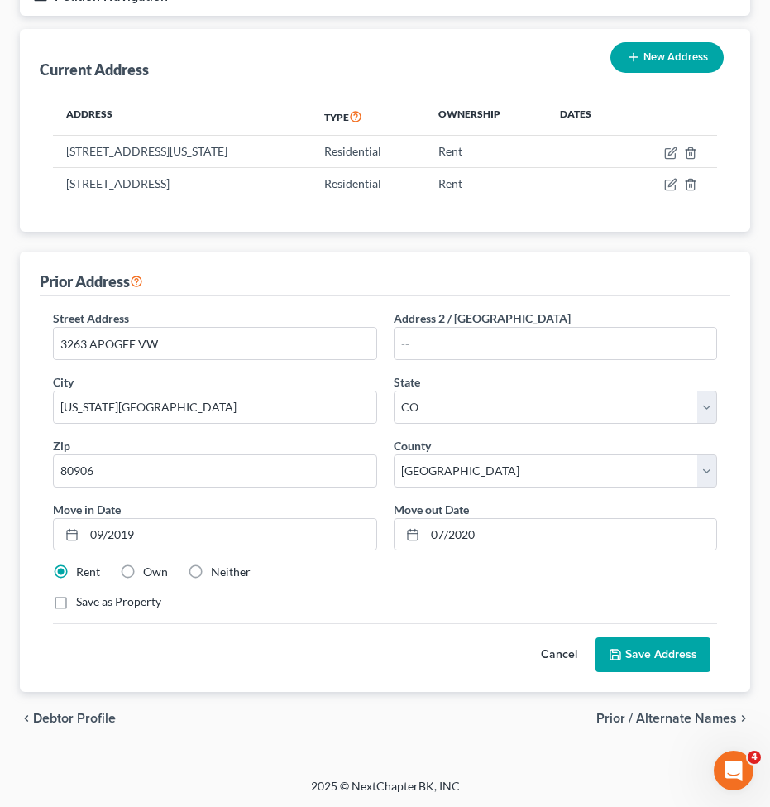
scroll to position [182, 0]
click at [651, 650] on button "Save Address" at bounding box center [653, 653] width 115 height 35
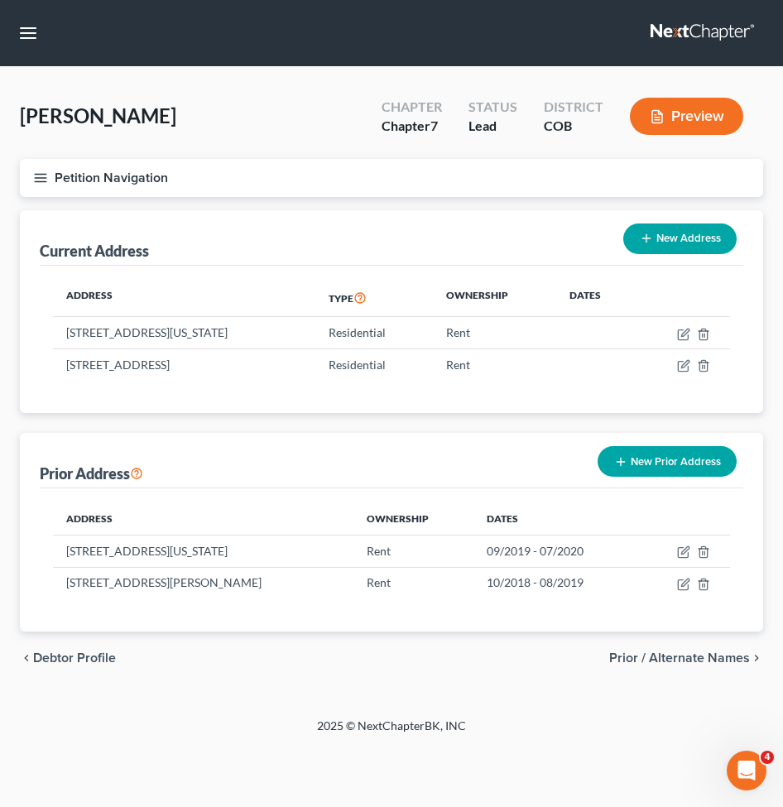
click at [273, 423] on div "Current Address New Address Address Type Ownership Dates 10499 Wrangell Circle,…" at bounding box center [391, 420] width 743 height 421
click at [39, 180] on icon "button" at bounding box center [40, 177] width 15 height 15
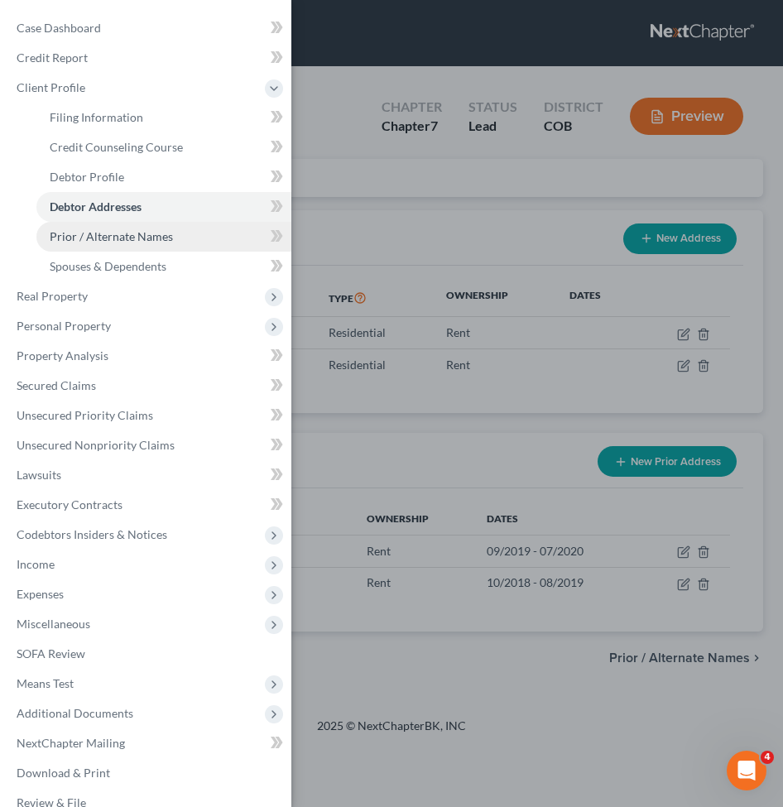
click at [98, 229] on span "Prior / Alternate Names" at bounding box center [111, 236] width 123 height 14
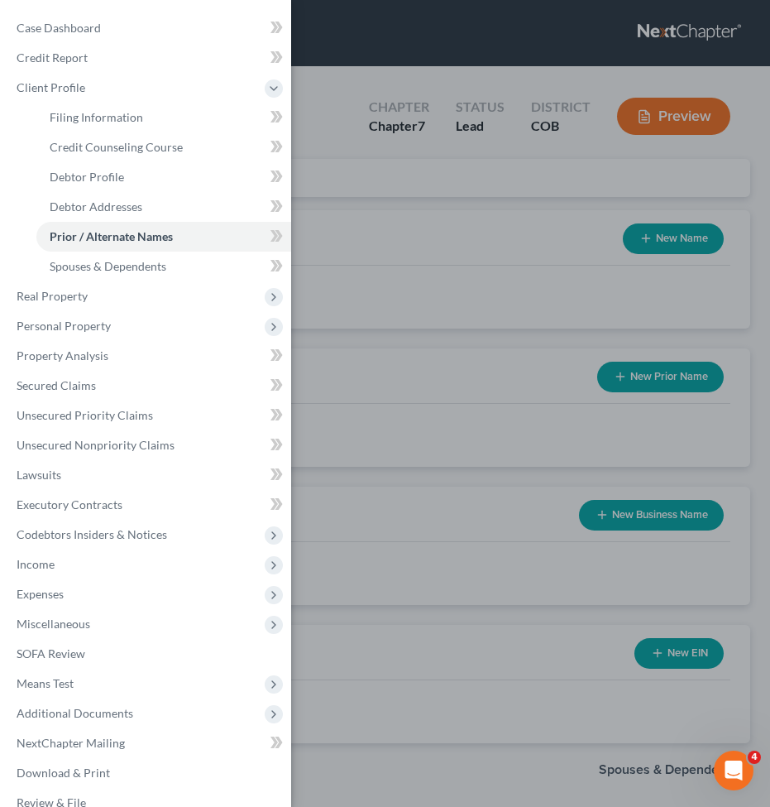
click at [351, 352] on div "Case Dashboard Payments Invoices Payments Payments Credit Report Client Profile" at bounding box center [385, 403] width 770 height 807
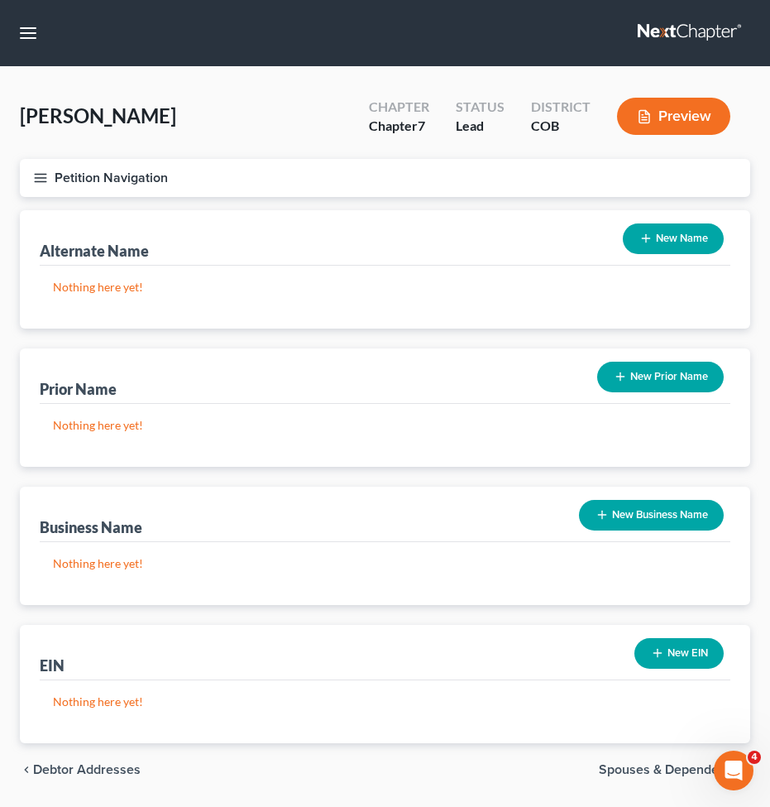
click at [47, 181] on icon "button" at bounding box center [40, 177] width 15 height 15
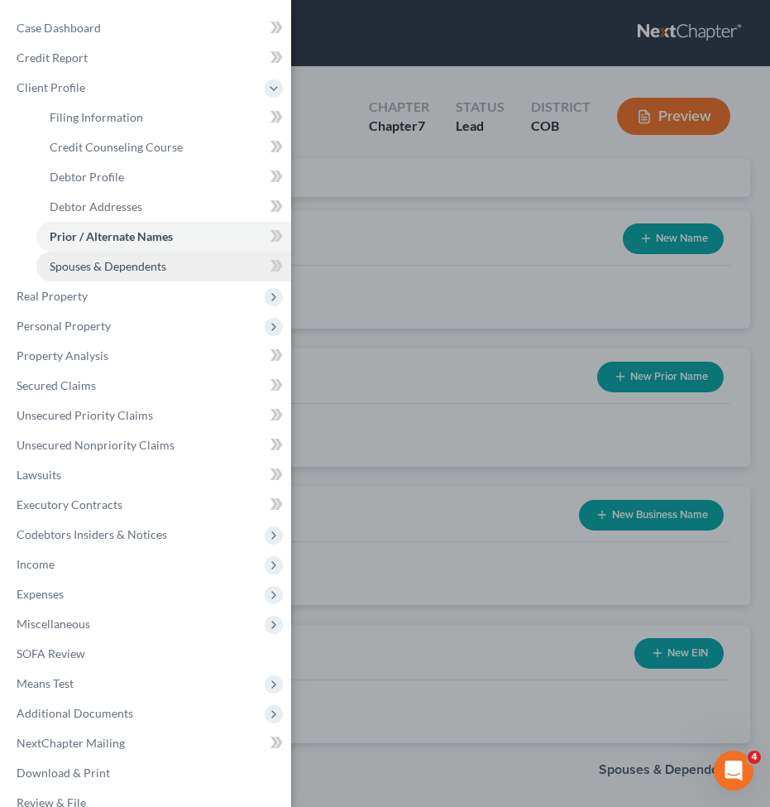
click at [84, 267] on span "Spouses & Dependents" at bounding box center [108, 266] width 117 height 14
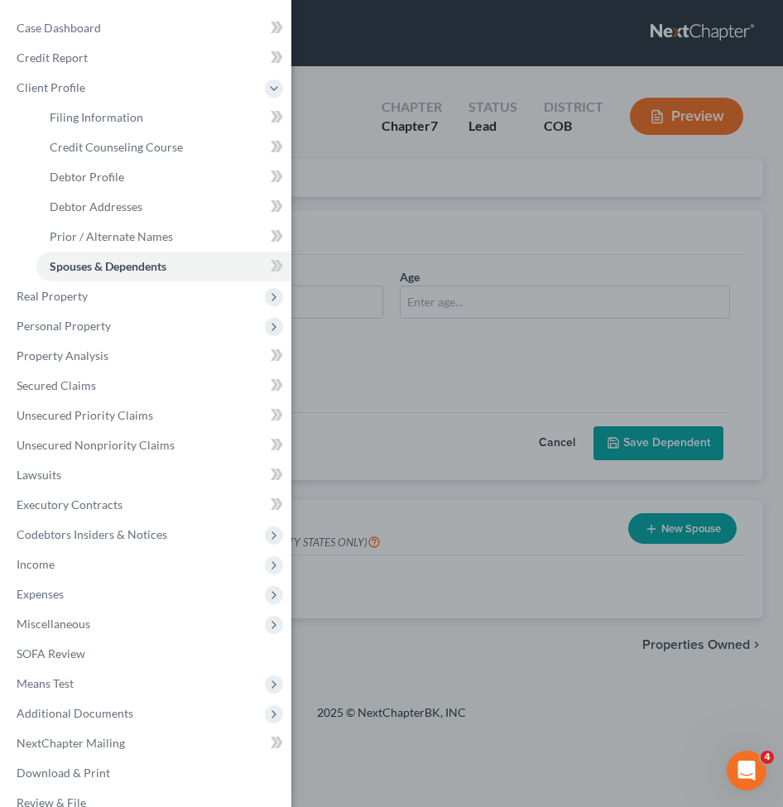
click at [537, 197] on div "Case Dashboard Payments Invoices Payments Payments Credit Report Client Profile" at bounding box center [391, 403] width 783 height 807
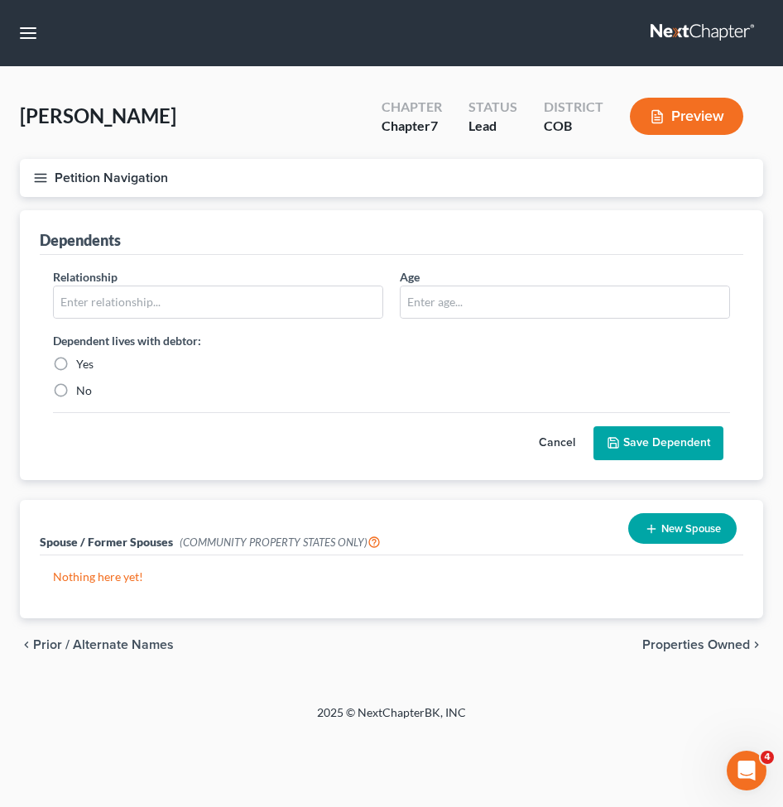
click at [663, 522] on button "New Spouse" at bounding box center [682, 528] width 108 height 31
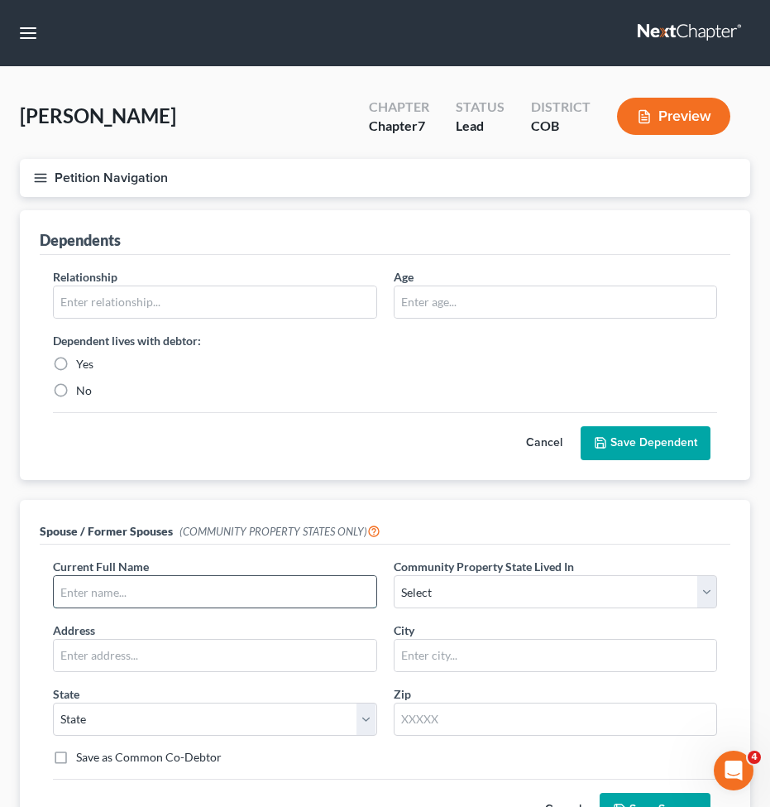
click at [194, 580] on input "text" at bounding box center [215, 591] width 323 height 31
type input "Lester Gordon Case"
click at [574, 591] on select "Select AZ CA GU ID LA NV NM PR TX WA WI" at bounding box center [556, 591] width 324 height 33
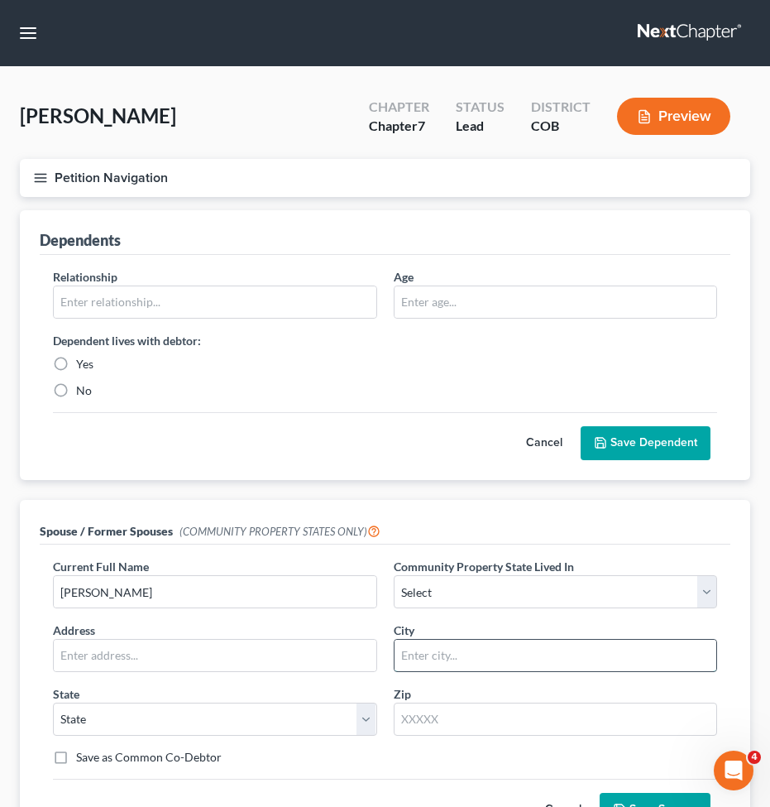
click at [471, 658] on input "text" at bounding box center [556, 654] width 323 height 31
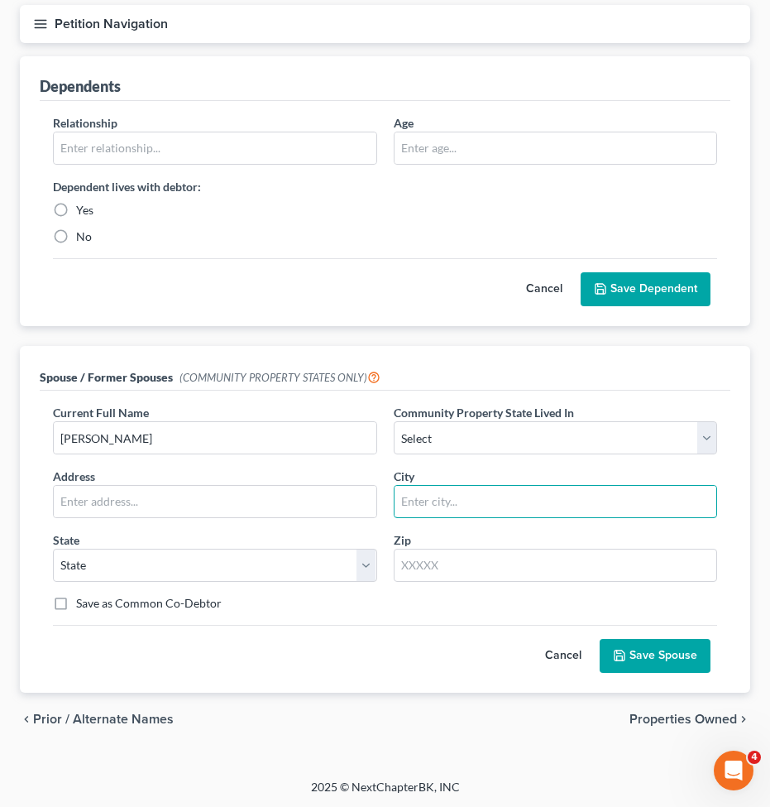
scroll to position [156, 0]
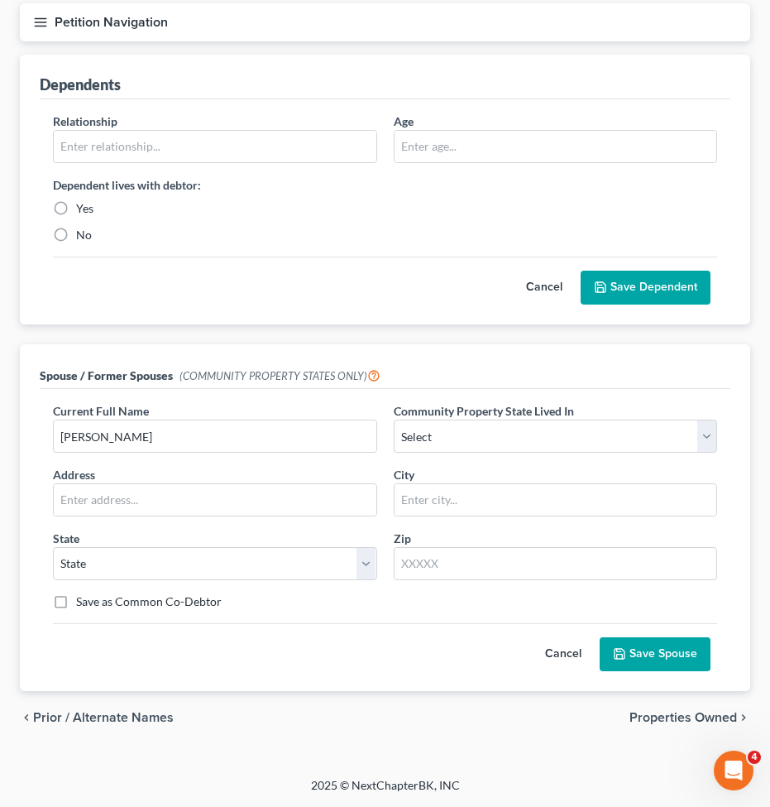
click at [567, 645] on button "Cancel" at bounding box center [563, 654] width 73 height 33
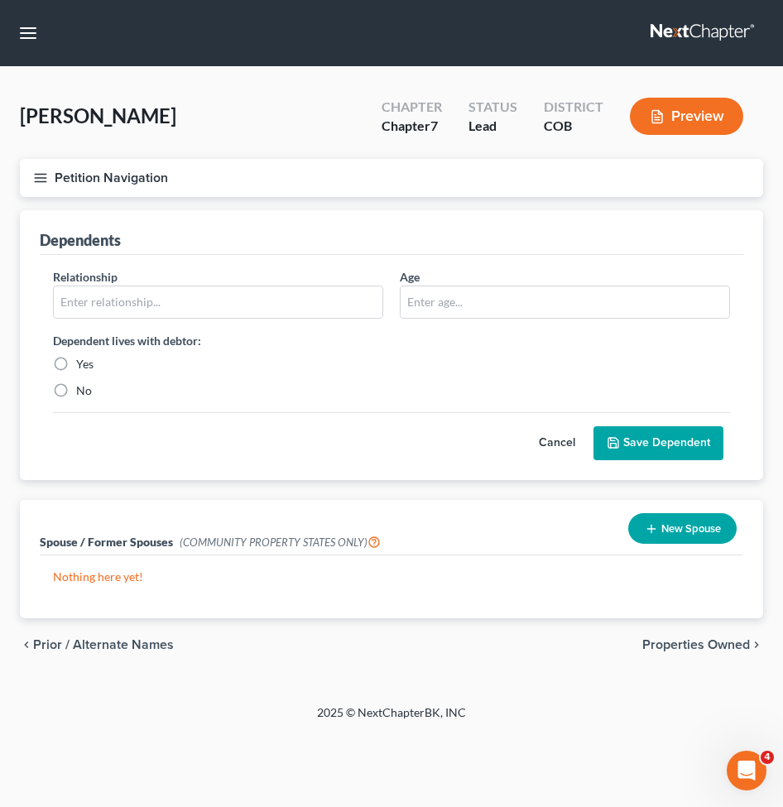
click at [114, 192] on button "Petition Navigation" at bounding box center [391, 178] width 743 height 38
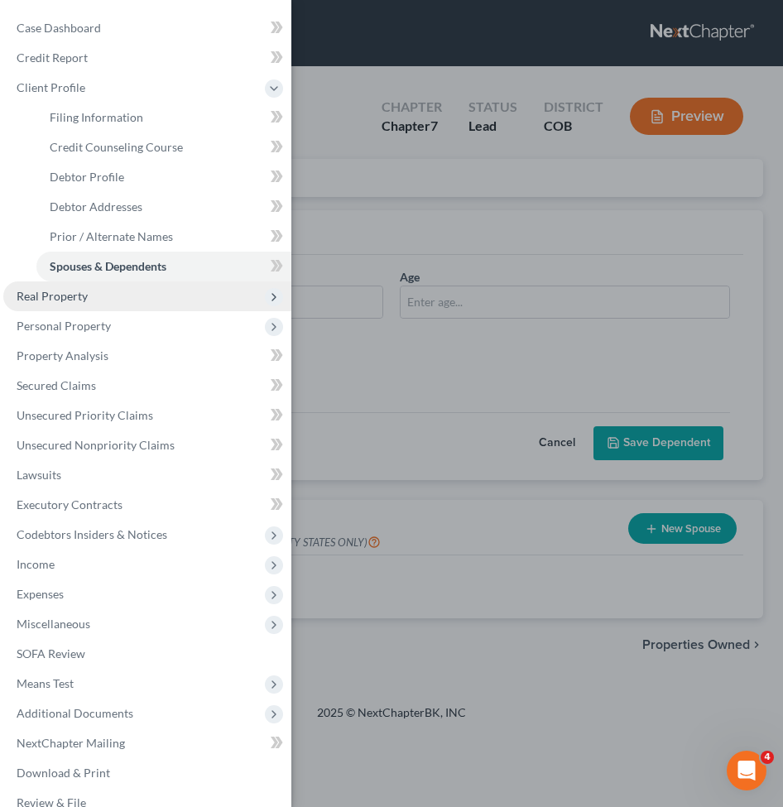
click at [89, 306] on span "Real Property" at bounding box center [147, 296] width 288 height 30
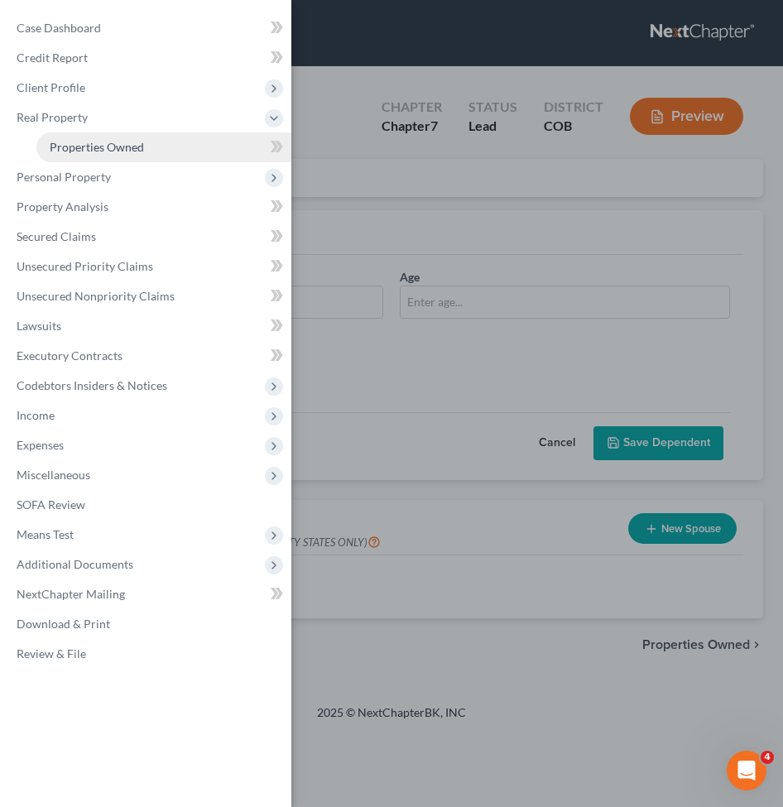
click at [104, 140] on span "Properties Owned" at bounding box center [97, 147] width 94 height 14
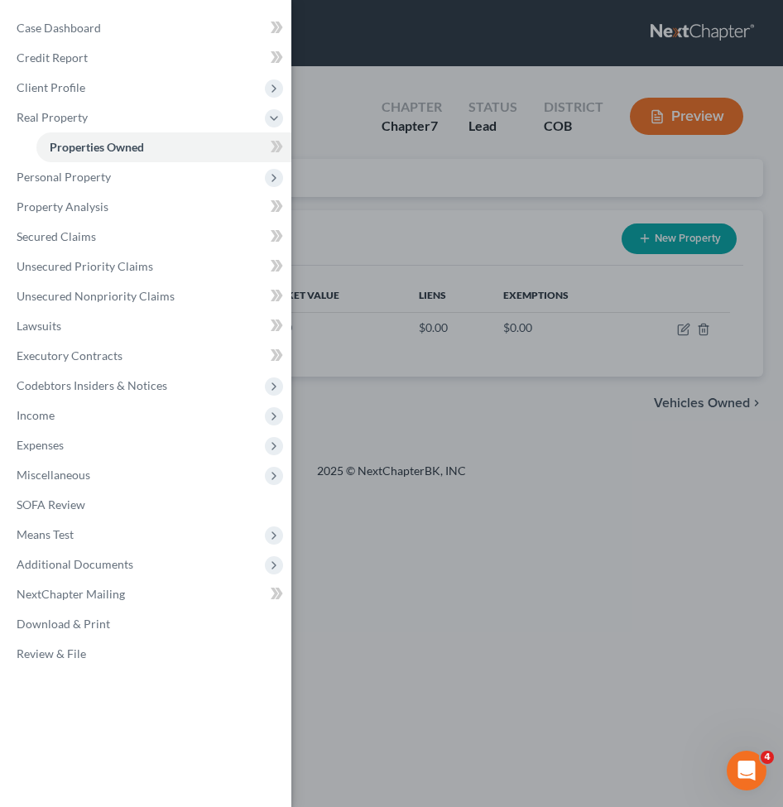
click at [536, 448] on div "Case Dashboard Payments Invoices Payments Payments Credit Report Client Profile" at bounding box center [391, 403] width 783 height 807
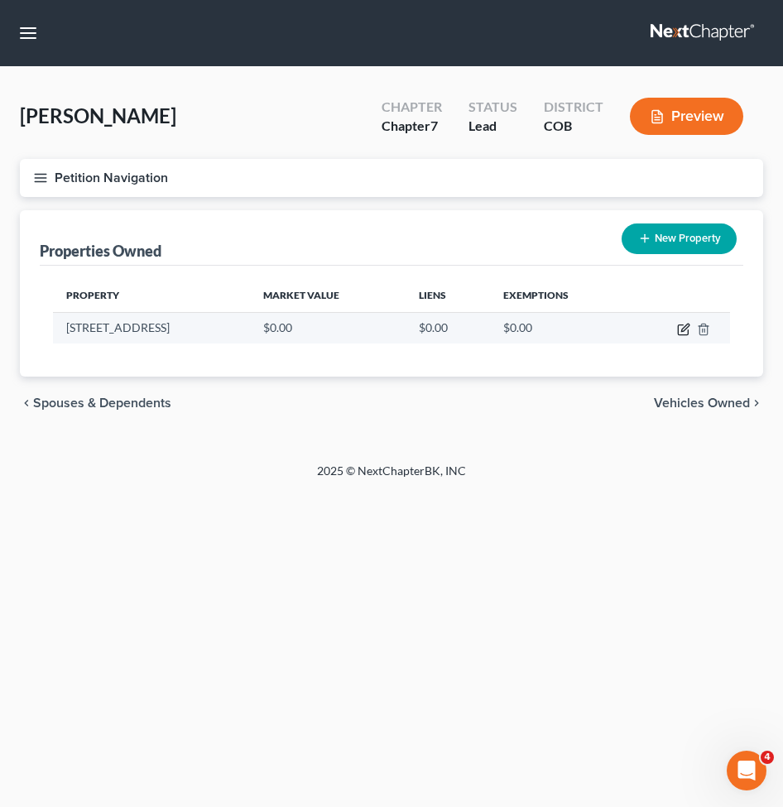
click at [683, 327] on icon "button" at bounding box center [684, 326] width 7 height 7
select select "5"
select select "20"
select select "0"
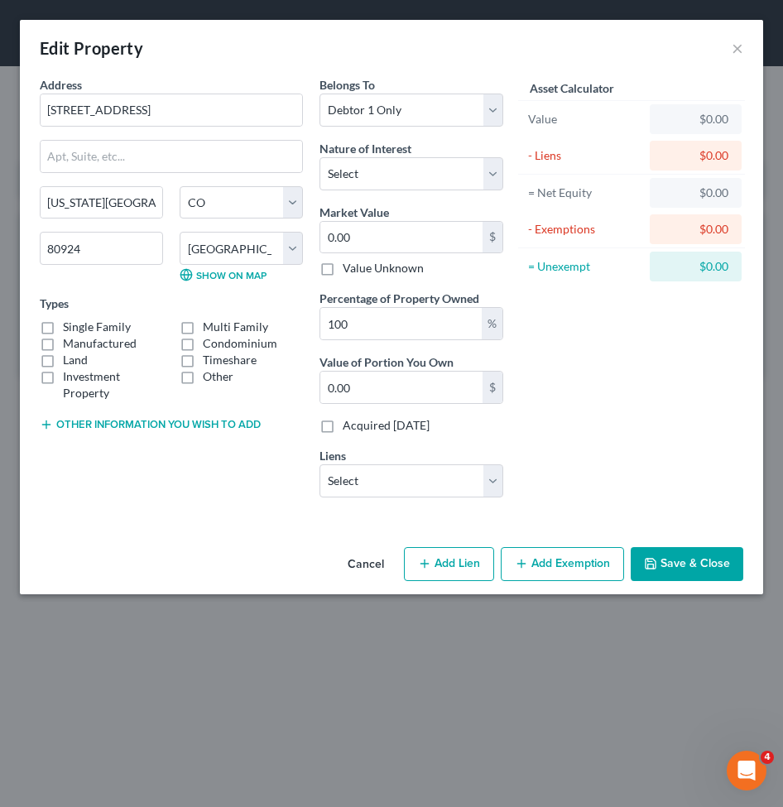
click at [686, 556] on button "Save & Close" at bounding box center [686, 564] width 112 height 35
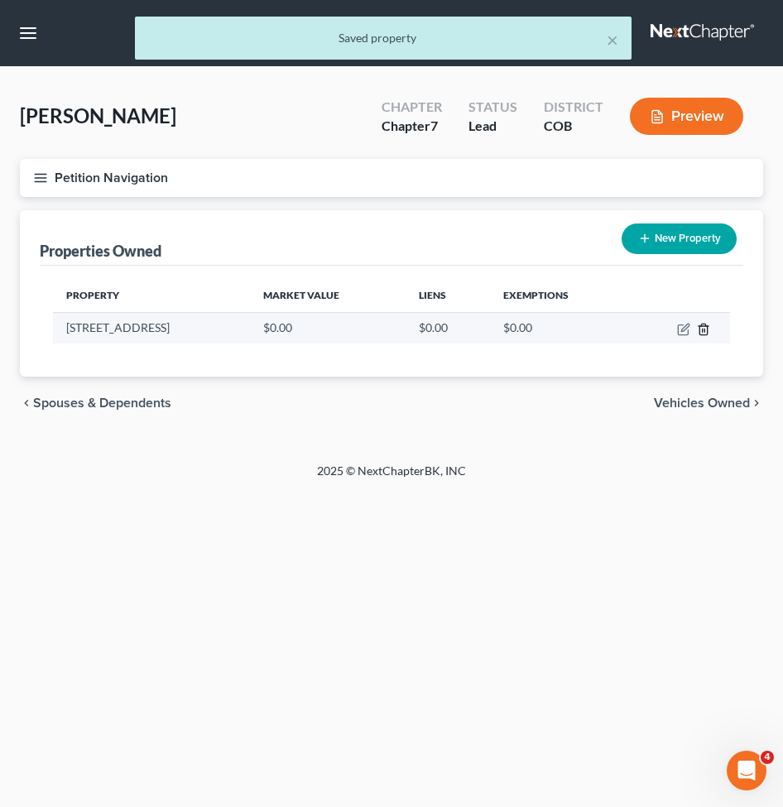
click at [703, 329] on icon "button" at bounding box center [702, 329] width 13 height 13
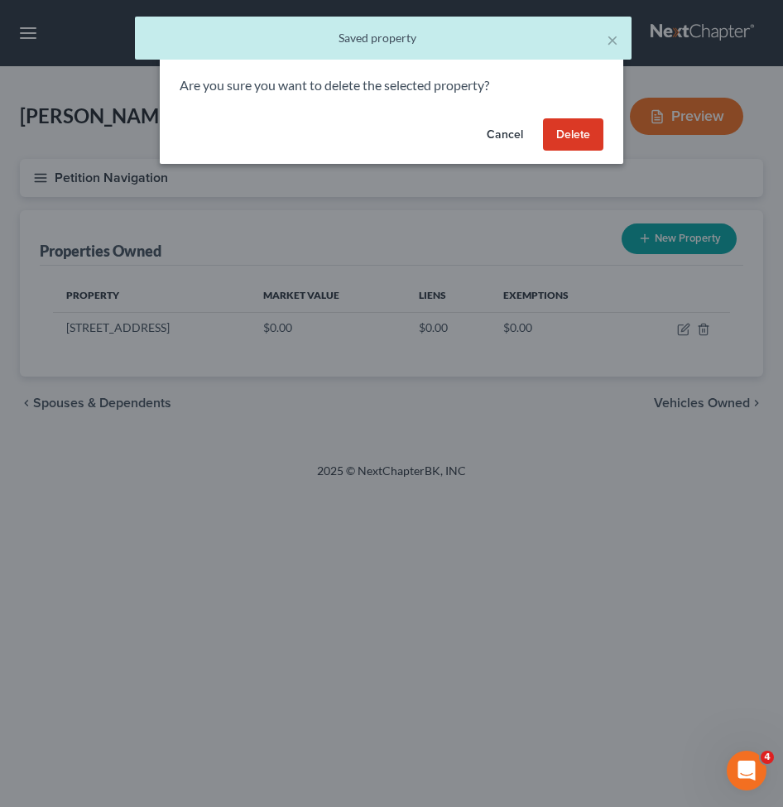
click at [577, 140] on button "Delete" at bounding box center [573, 134] width 60 height 33
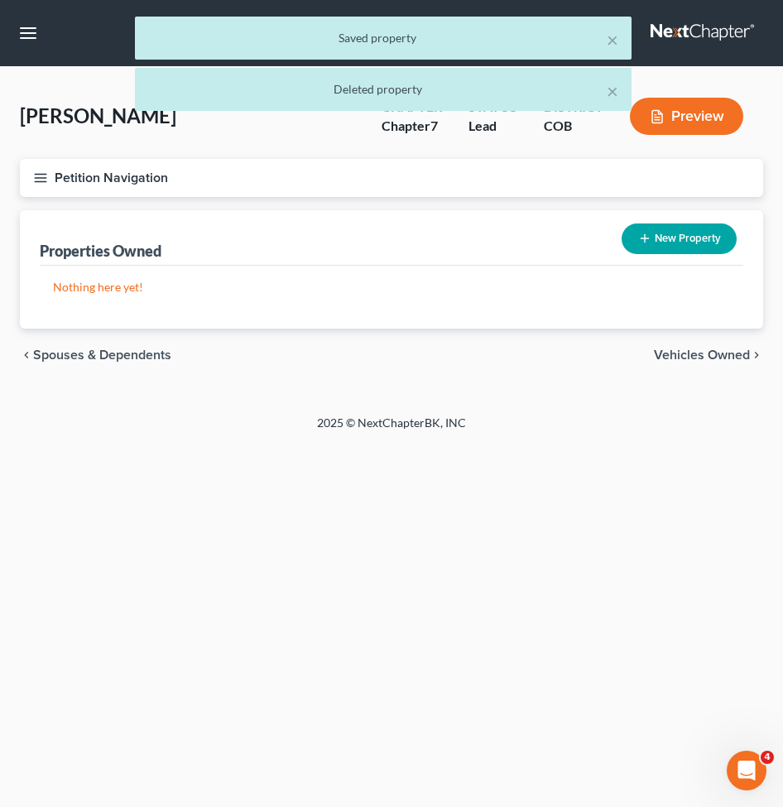
click at [71, 175] on button "Petition Navigation" at bounding box center [391, 178] width 743 height 38
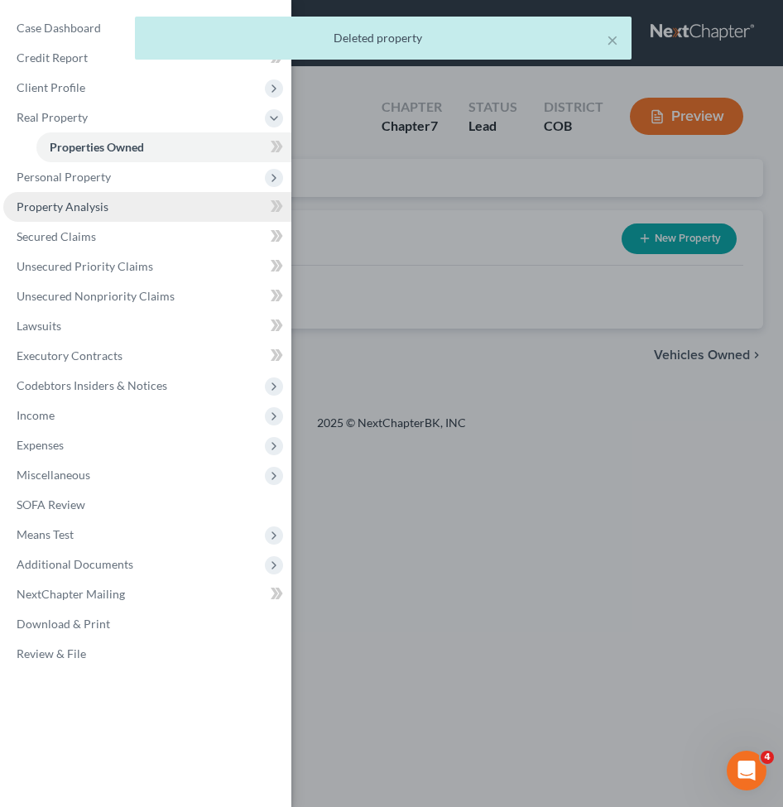
click at [68, 202] on span "Property Analysis" at bounding box center [63, 206] width 92 height 14
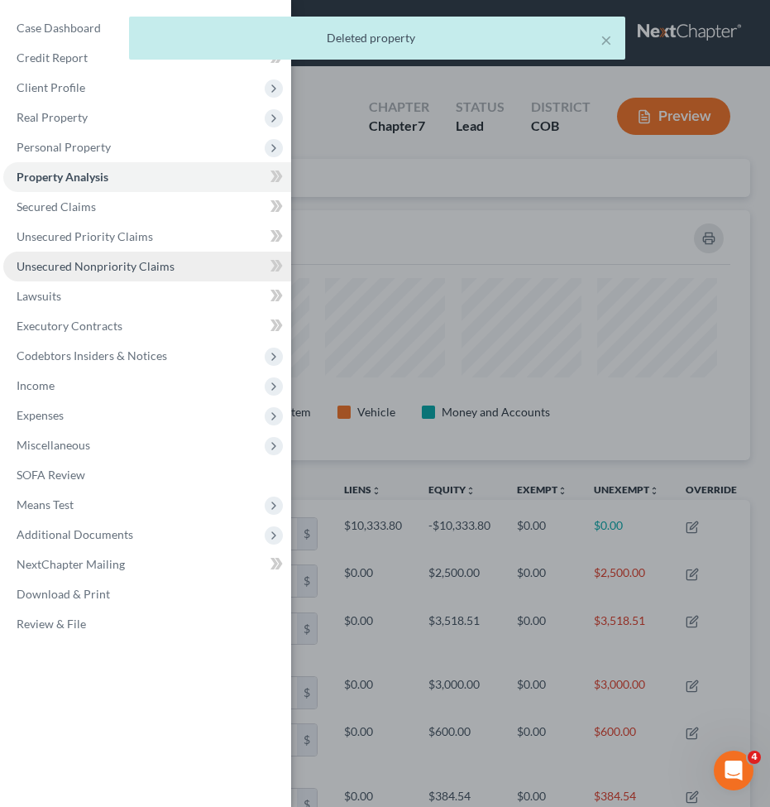
scroll to position [250, 730]
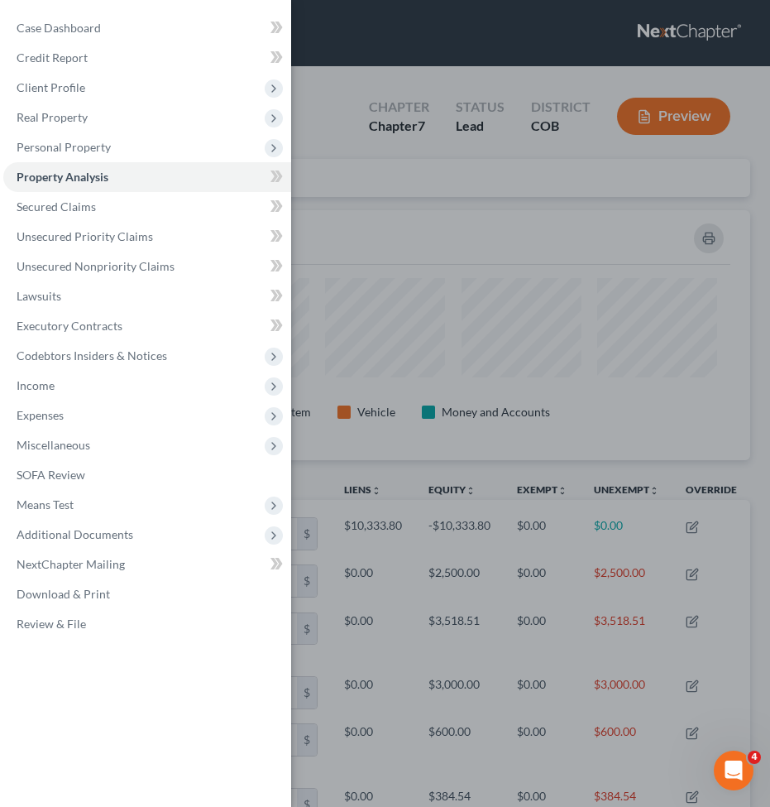
click at [678, 391] on div "Case Dashboard Payments Invoices Payments Payments Credit Report Client Profile" at bounding box center [385, 403] width 770 height 807
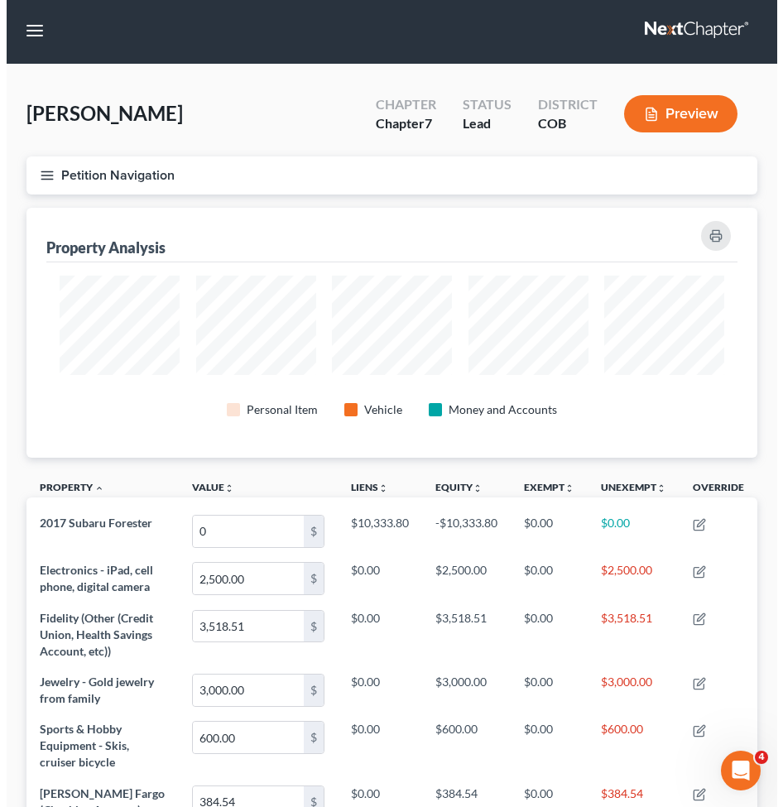
scroll to position [0, 0]
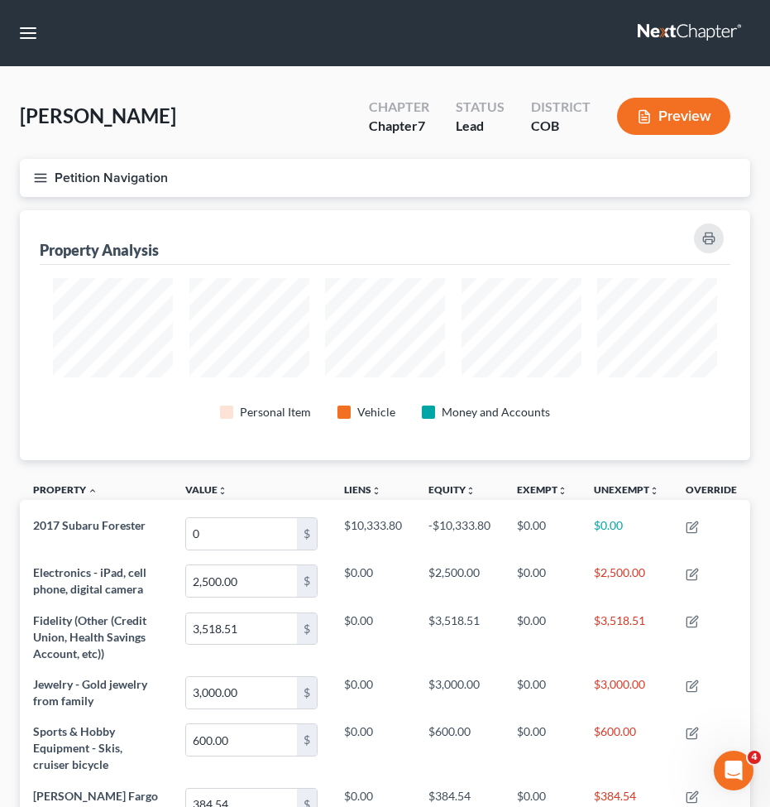
click at [43, 165] on button "Petition Navigation" at bounding box center [385, 178] width 730 height 38
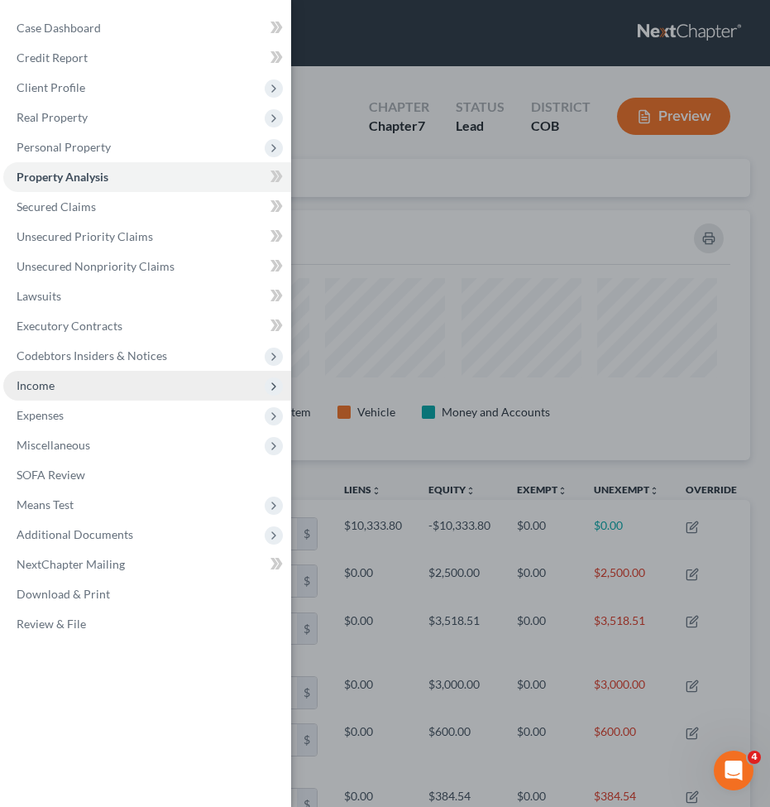
click at [65, 382] on span "Income" at bounding box center [147, 386] width 288 height 30
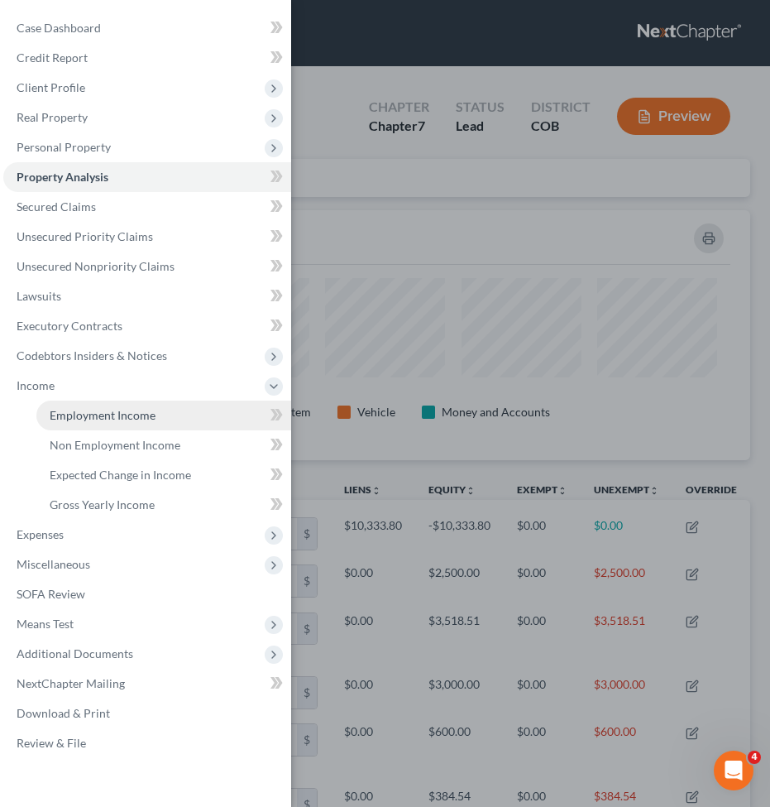
click at [174, 409] on link "Employment Income" at bounding box center [163, 415] width 255 height 30
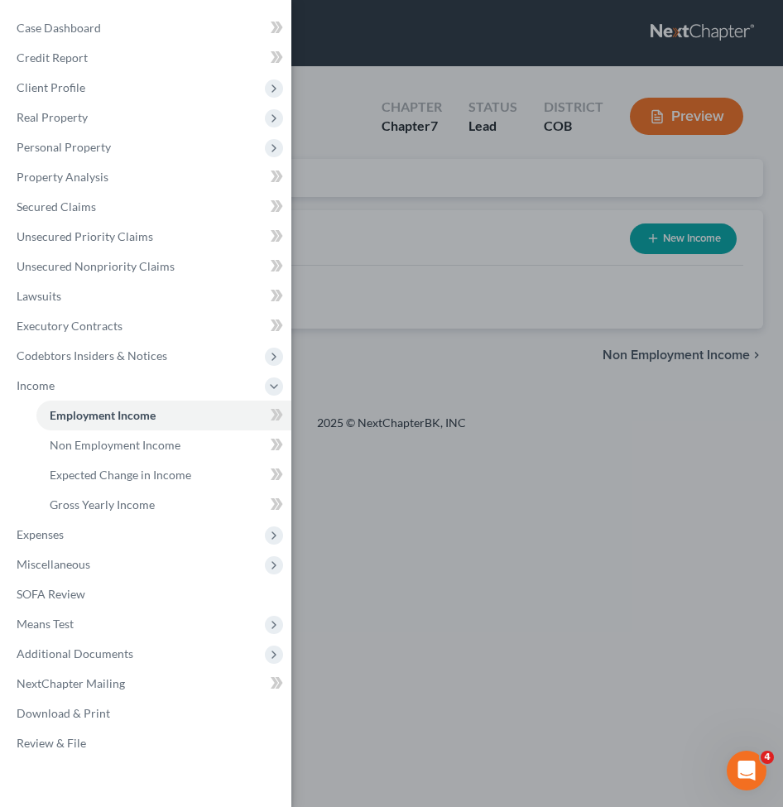
click at [558, 258] on div "Case Dashboard Payments Invoices Payments Payments Credit Report Client Profile" at bounding box center [391, 403] width 783 height 807
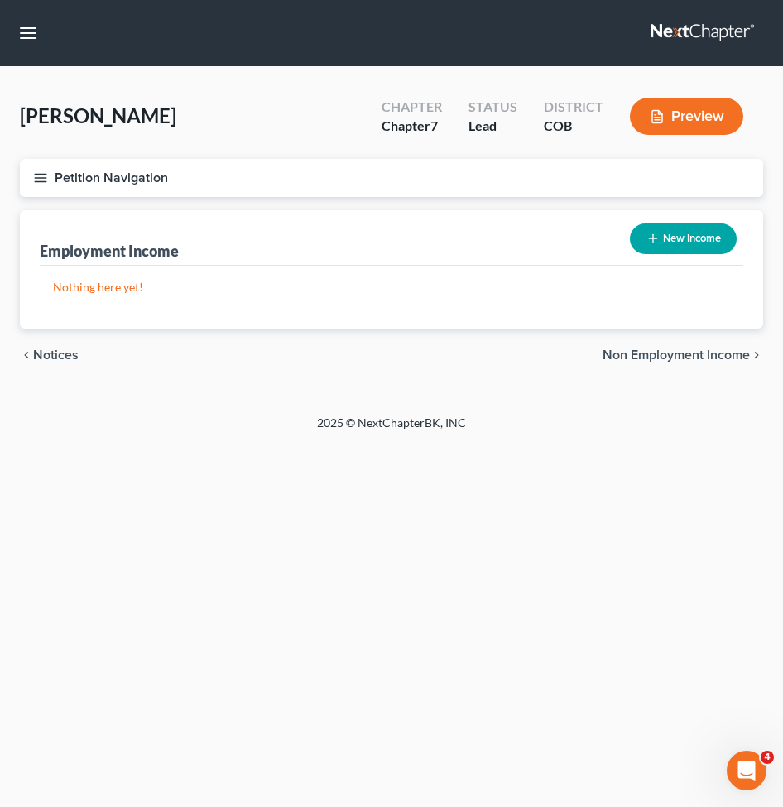
click at [706, 239] on button "New Income" at bounding box center [682, 238] width 107 height 31
select select "0"
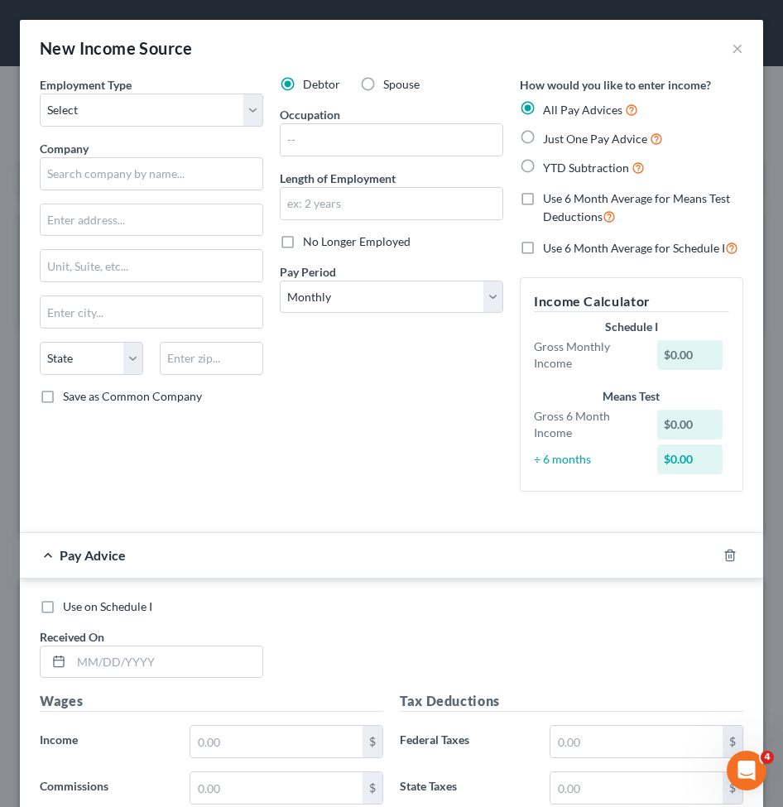
click at [519, 452] on div "Income Calculator Schedule I Gross Monthly Income $0.00 Means Test Gross 6 Mont…" at bounding box center [630, 384] width 223 height 214
click at [377, 459] on div "Debtor Spouse Occupation Length of Employment No Longer Employed Pay Period * S…" at bounding box center [391, 290] width 240 height 428
click at [167, 112] on select "Select Full or Part Time Employment Self Employment" at bounding box center [151, 109] width 223 height 33
select select "0"
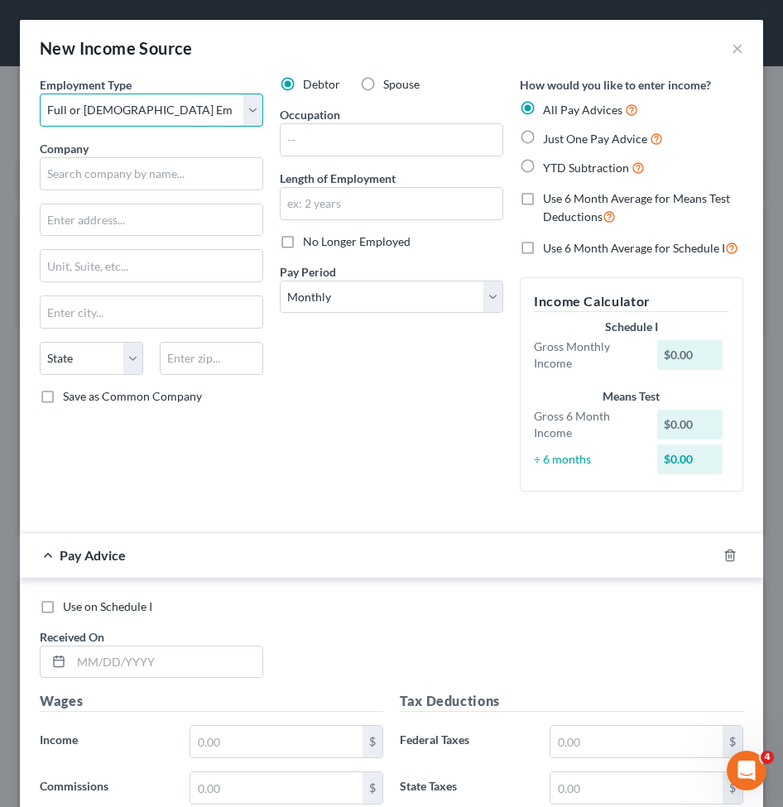
click at [40, 93] on select "Select Full or Part Time Employment Self Employment" at bounding box center [151, 109] width 223 height 33
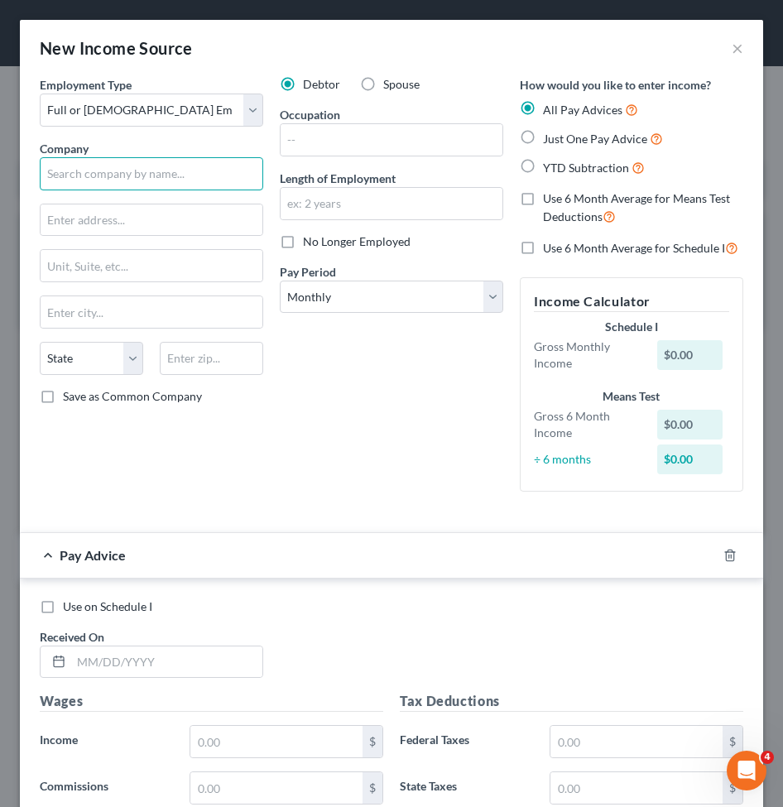
click at [103, 180] on input "text" at bounding box center [151, 173] width 223 height 33
click at [156, 170] on input "text" at bounding box center [151, 173] width 223 height 33
paste input "ZF Collective LLC 103 COMMERCIAL"
type input "ZF Collective LLC 103 COMMERCIAL"
click at [172, 177] on input "text" at bounding box center [151, 173] width 223 height 33
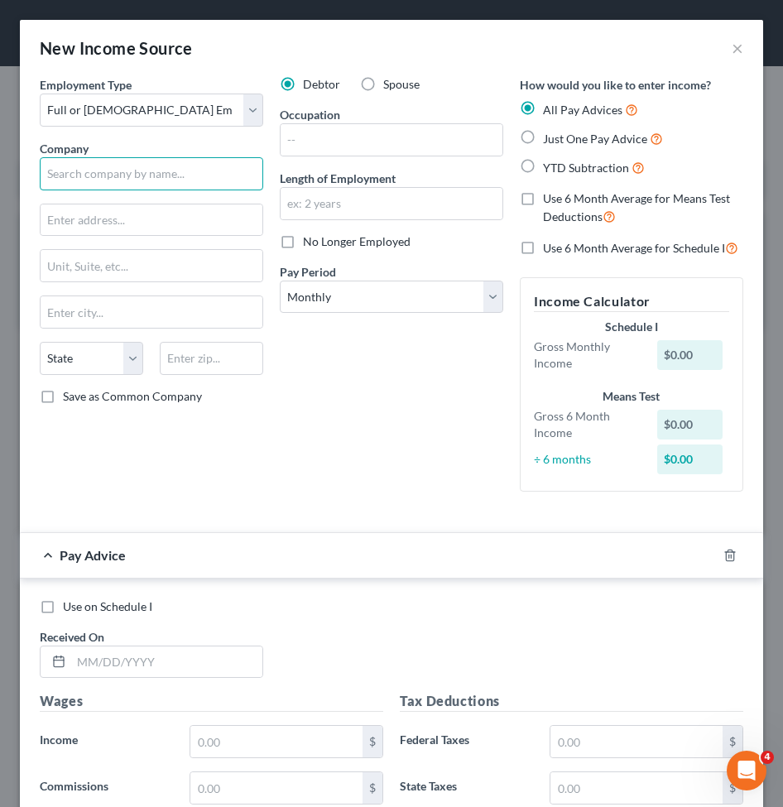
paste input "ZF Collective LLC"
type input "ZF Collective LLC"
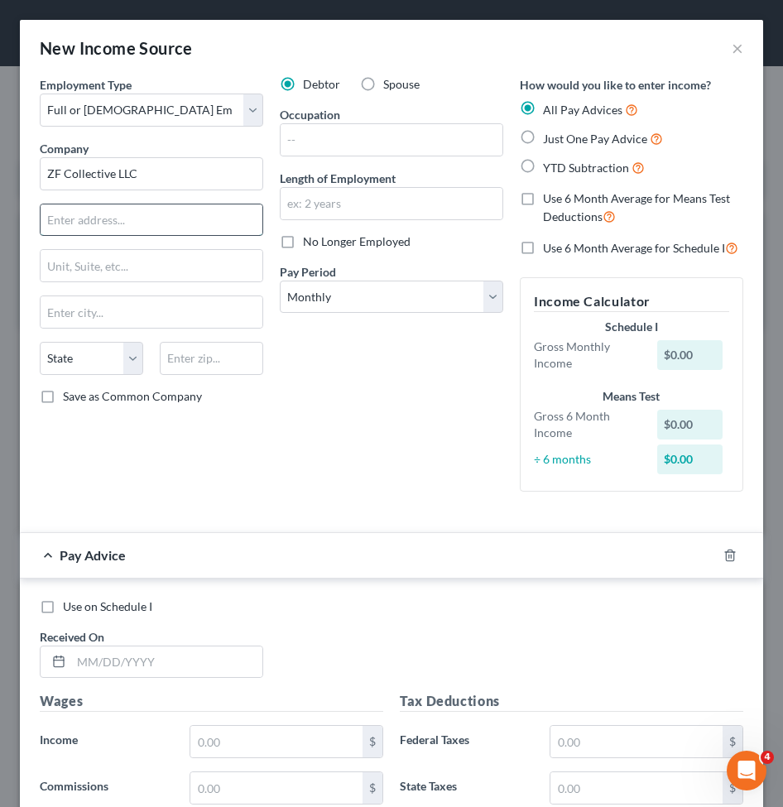
click at [115, 218] on input "text" at bounding box center [152, 219] width 222 height 31
paste input "103 COMMERCIAL CIR STE 104 CONROE,"
type input "103 COMMERCIAL CIR STE 104 CONROE,"
click at [131, 227] on input "text" at bounding box center [152, 219] width 222 height 31
paste input "103 COMMERCIAL CIR STE 104"
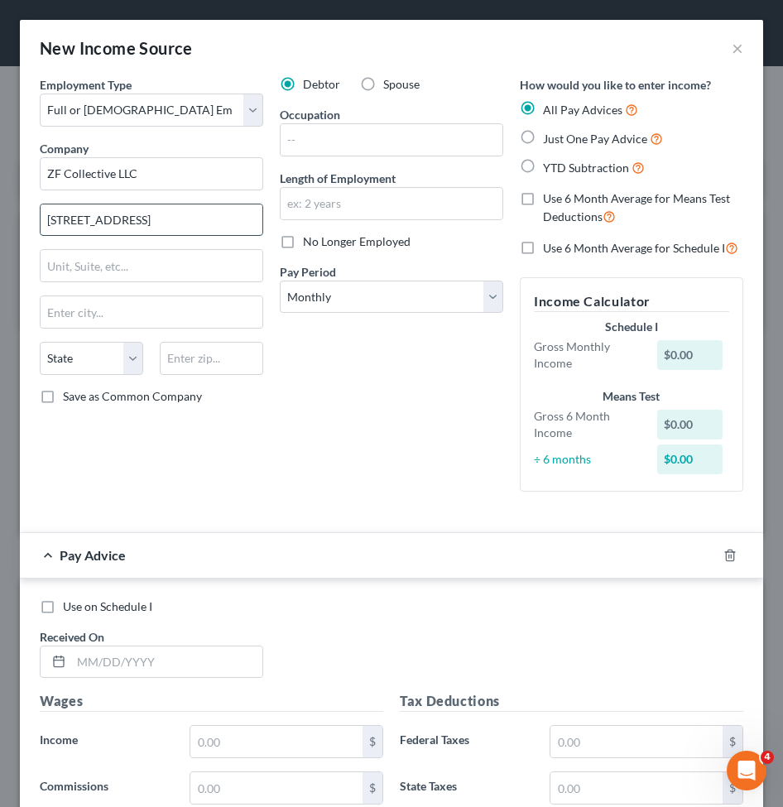
drag, startPoint x: 227, startPoint y: 220, endPoint x: 175, endPoint y: 223, distance: 52.2
click at [172, 224] on input "103 COMMERCIAL CIR STE 104" at bounding box center [152, 219] width 222 height 31
type input "103 COMMERCIAL CIR"
type input "STE 104"
click at [178, 218] on input "103 COMMERCIAL CIR" at bounding box center [152, 219] width 222 height 31
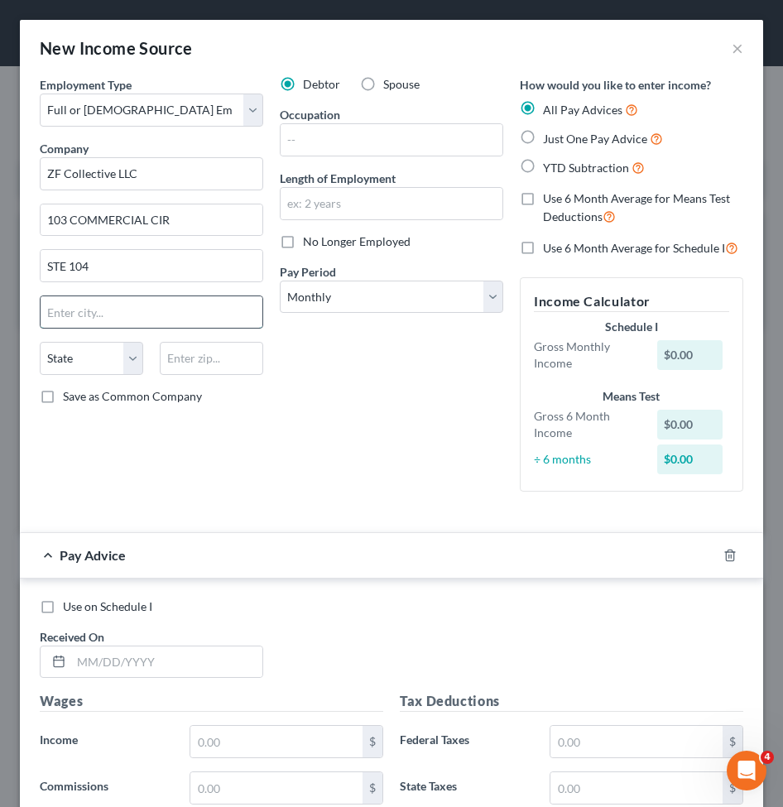
click at [156, 318] on input "text" at bounding box center [152, 311] width 222 height 31
paste input "CONROE,"
type input "CONROE"
click at [98, 353] on select "State AL AK AR AZ CA CO CT DE DC FL GA GU HI ID IL IN IA KS KY LA ME MD MA MI M…" at bounding box center [91, 358] width 103 height 33
select select "45"
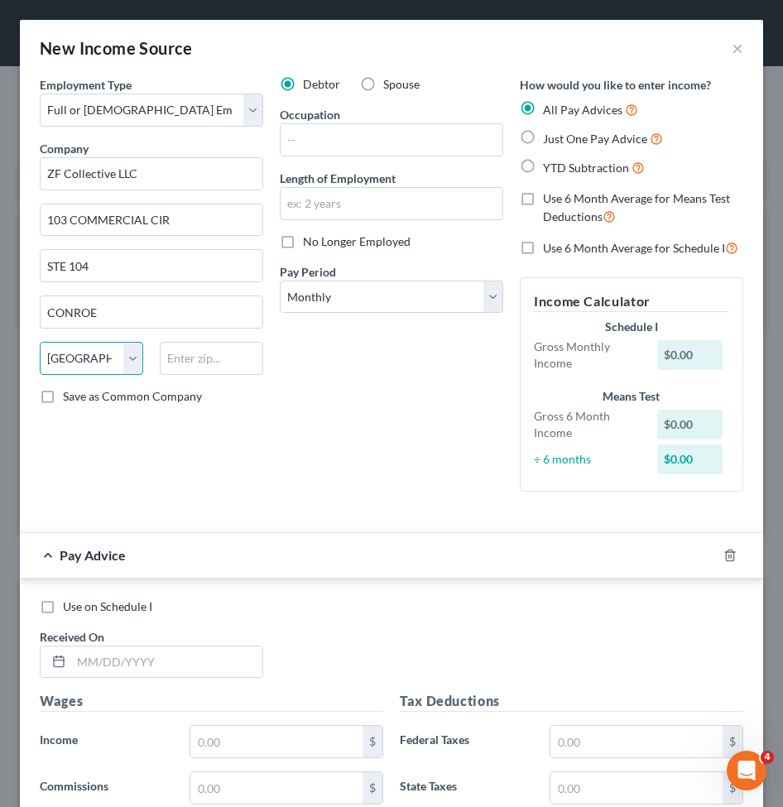
click at [40, 342] on select "State AL AK AR AZ CA CO CT DE DC FL GA GU HI ID IL IN IA KS KY LA ME MD MA MI M…" at bounding box center [91, 358] width 103 height 33
click at [190, 345] on input "text" at bounding box center [211, 358] width 103 height 33
type input "77304"
click at [342, 289] on select "Select Monthly Twice Monthly Every Other Week Weekly" at bounding box center [391, 296] width 223 height 33
type input "Conroe"
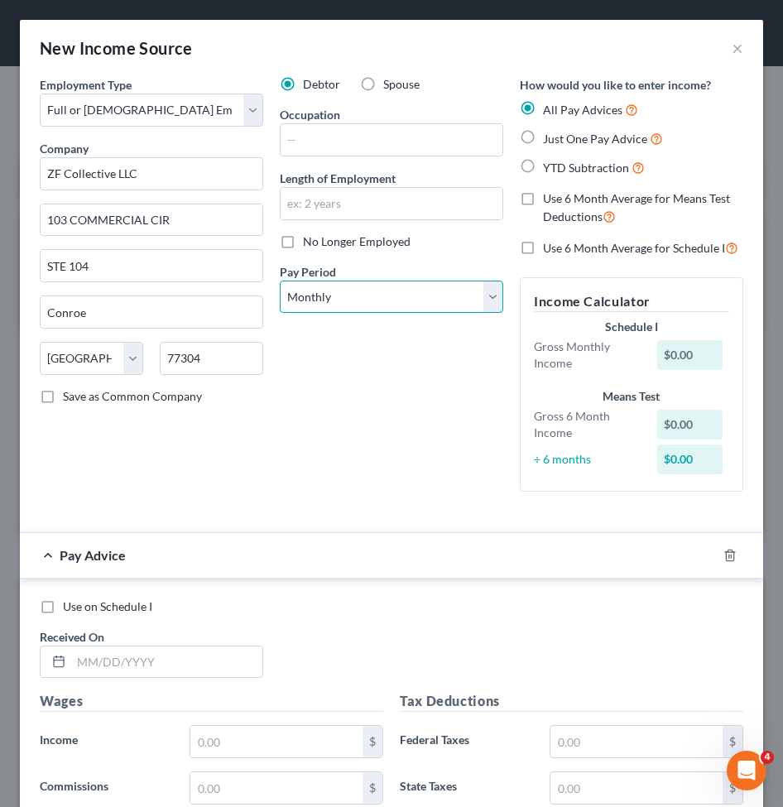
select select "3"
click at [280, 280] on select "Select Monthly Twice Monthly Every Other Week Weekly" at bounding box center [391, 296] width 223 height 33
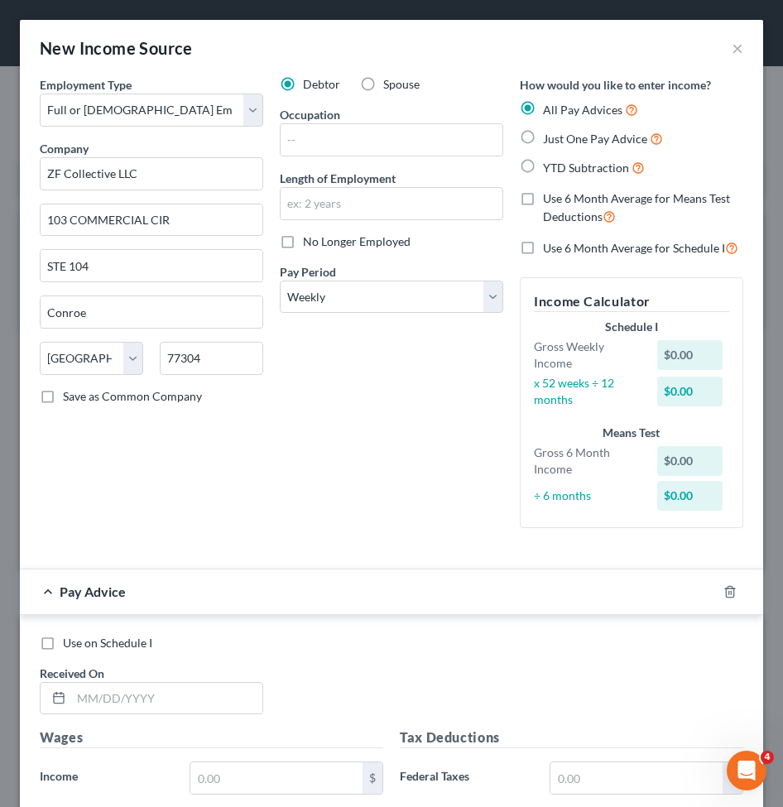
click at [464, 428] on div "Debtor Spouse Occupation Length of Employment No Longer Employed Pay Period * S…" at bounding box center [391, 308] width 240 height 465
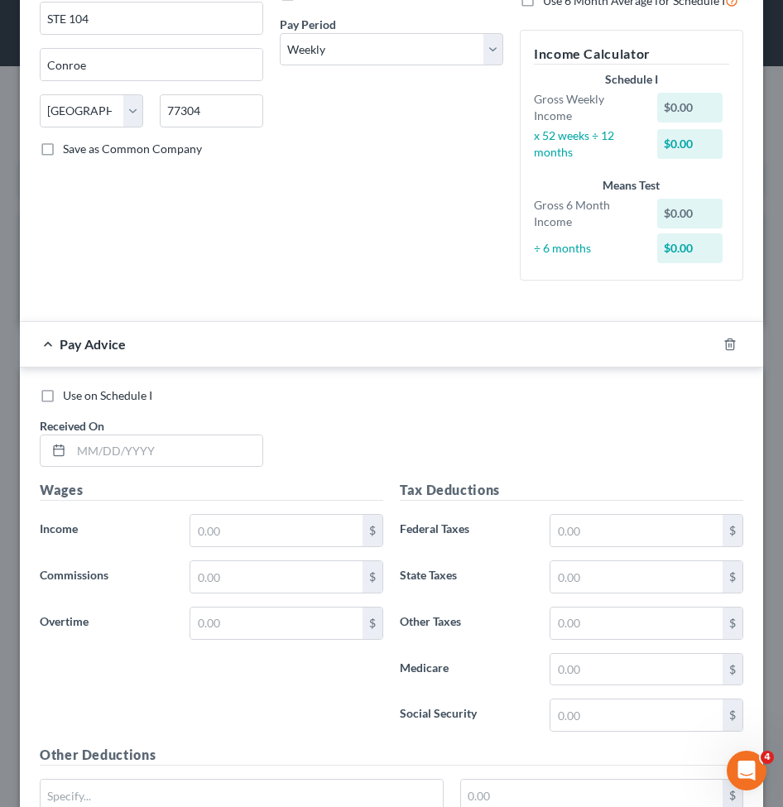
scroll to position [248, 0]
click at [122, 439] on input "text" at bounding box center [166, 449] width 191 height 31
paste input "04/02/2025"
type input "04/02/2025"
click at [303, 540] on input "text" at bounding box center [276, 529] width 172 height 31
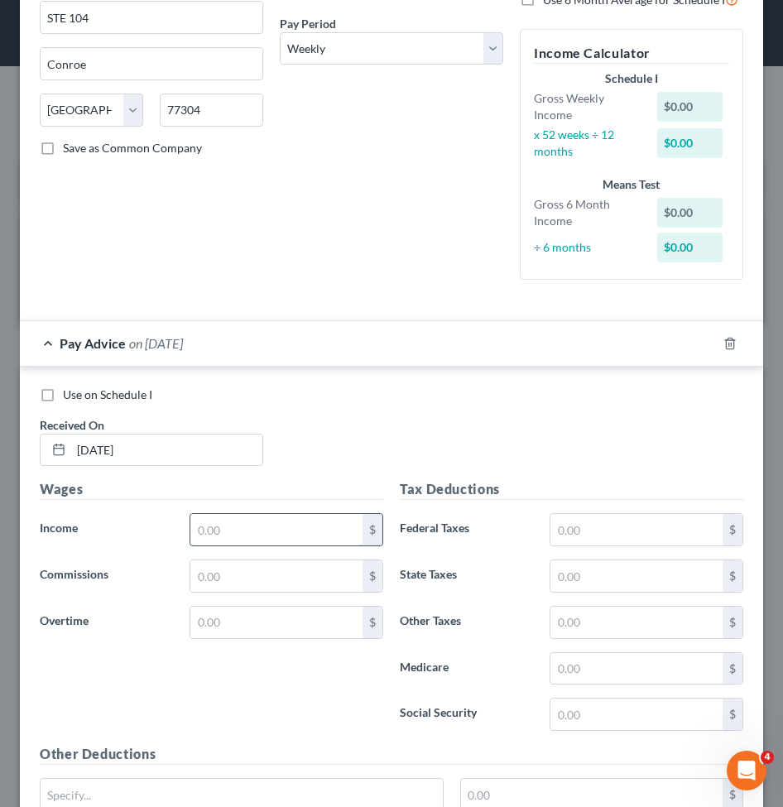
paste input "888.75"
type input "888.75"
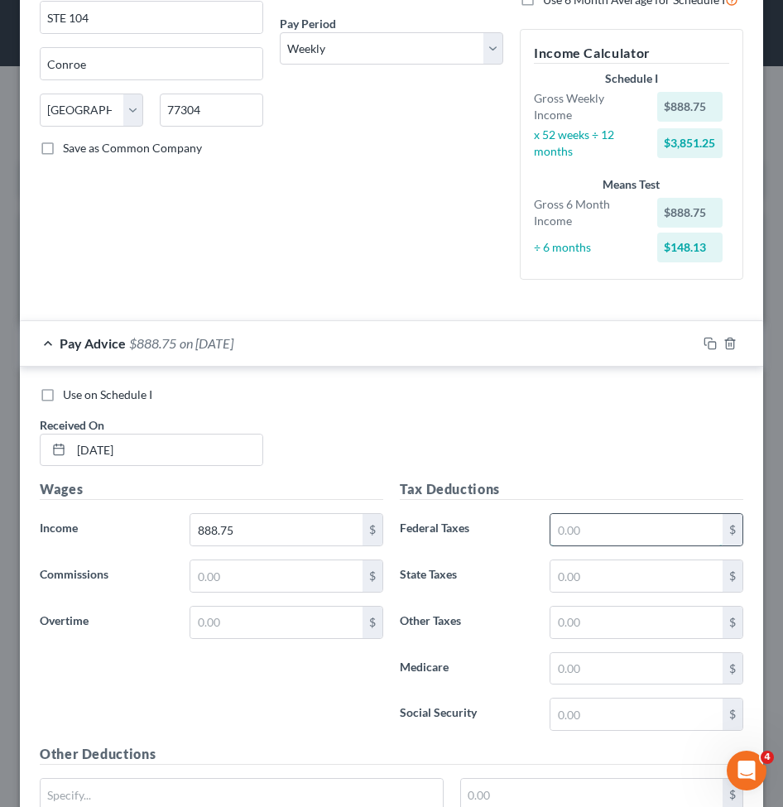
click at [625, 519] on input "text" at bounding box center [636, 529] width 172 height 31
paste input "31.18"
type input "31.18"
click at [558, 572] on input "text" at bounding box center [636, 575] width 172 height 31
paste input "55.10"
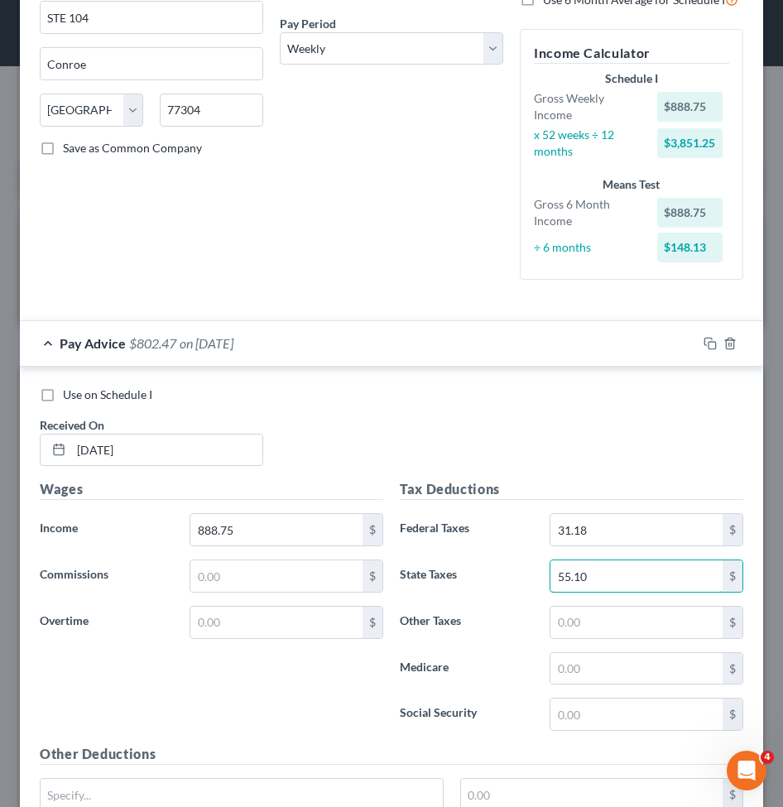
type input "55.10"
click at [584, 623] on input "text" at bounding box center [636, 621] width 172 height 31
paste input "12.88"
type input "12.88"
click at [568, 656] on input "text" at bounding box center [636, 668] width 172 height 31
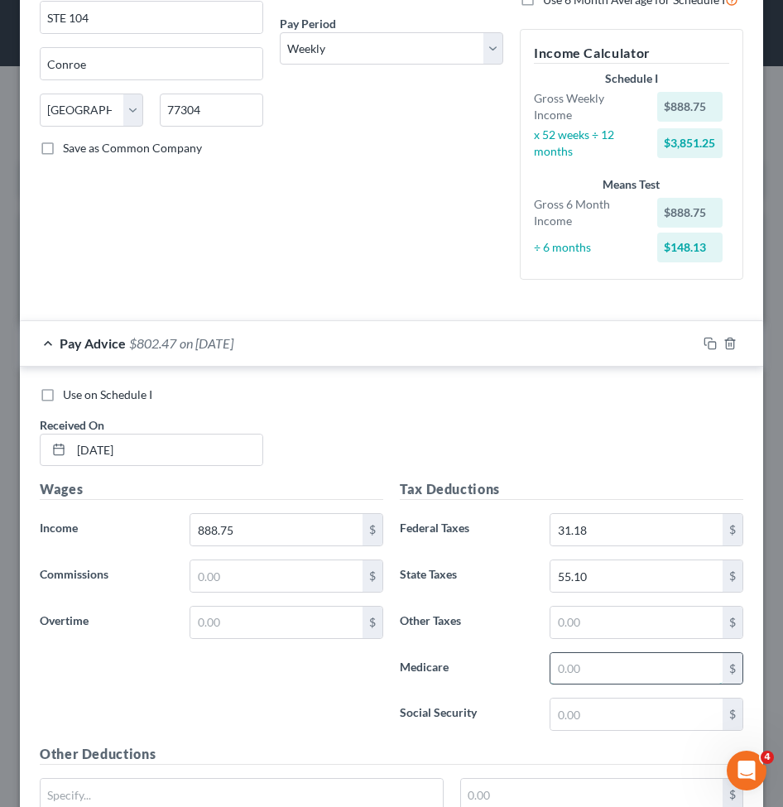
paste input "12.88"
type input "12.88"
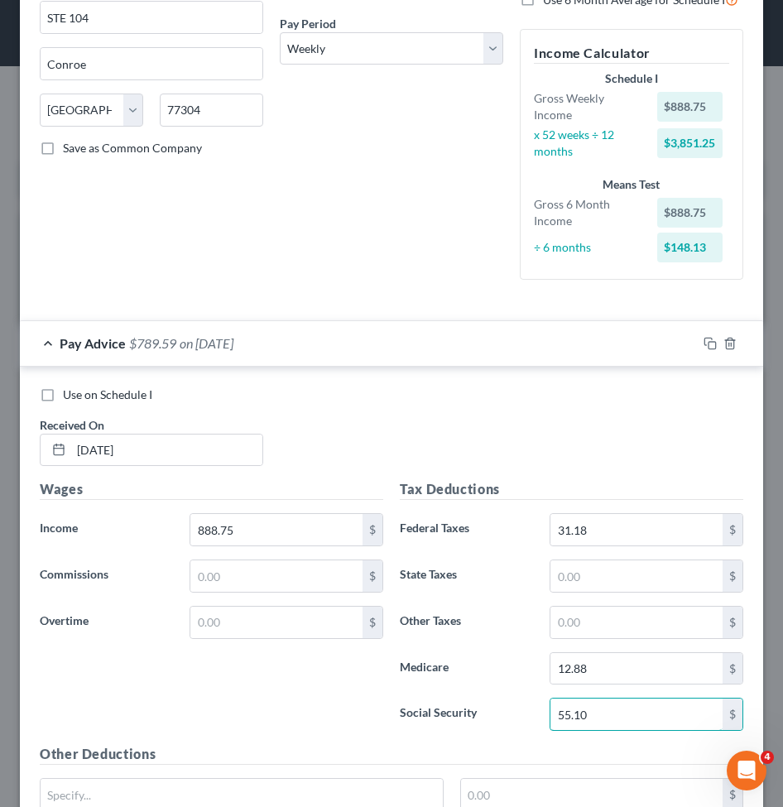
type input "55.10"
click at [562, 574] on input "text" at bounding box center [636, 575] width 172 height 31
paste input "31.00"
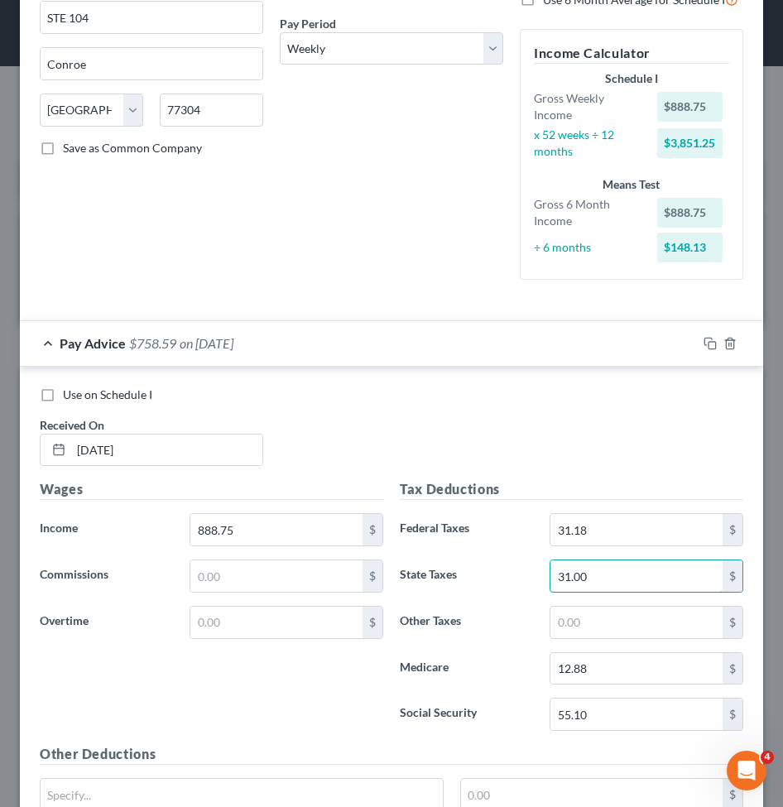
type input "31.00"
click at [594, 614] on input "text" at bounding box center [636, 621] width 172 height 31
paste input "4.00"
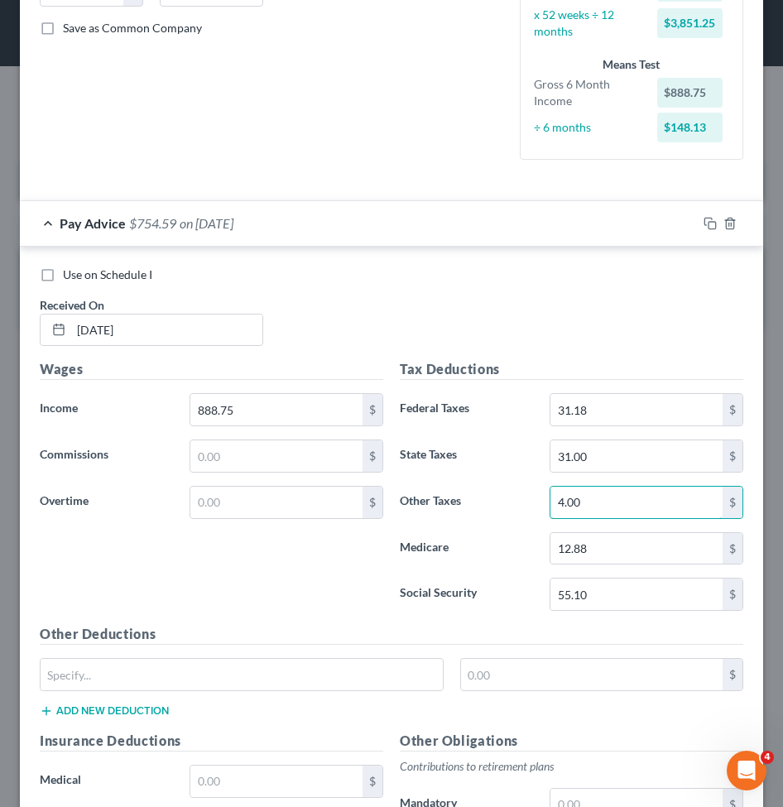
scroll to position [414, 0]
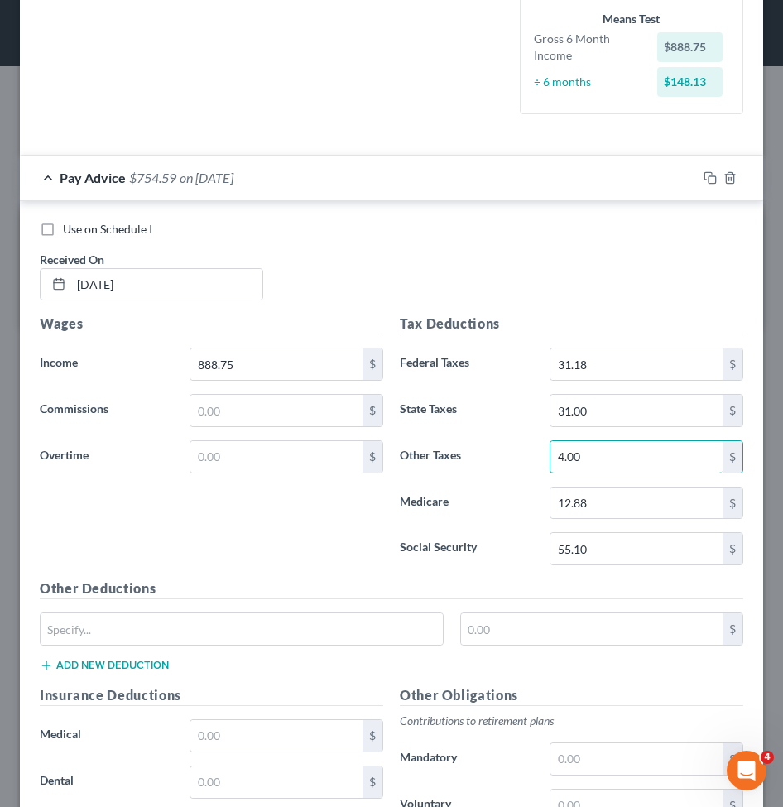
type input "4.00"
click at [286, 526] on div "Wages Income * 888.75 $ Commissions $ Overtime $" at bounding box center [211, 446] width 360 height 265
click at [232, 178] on div "Pay Advice $754.59 on 04/02/2025" at bounding box center [358, 178] width 677 height 44
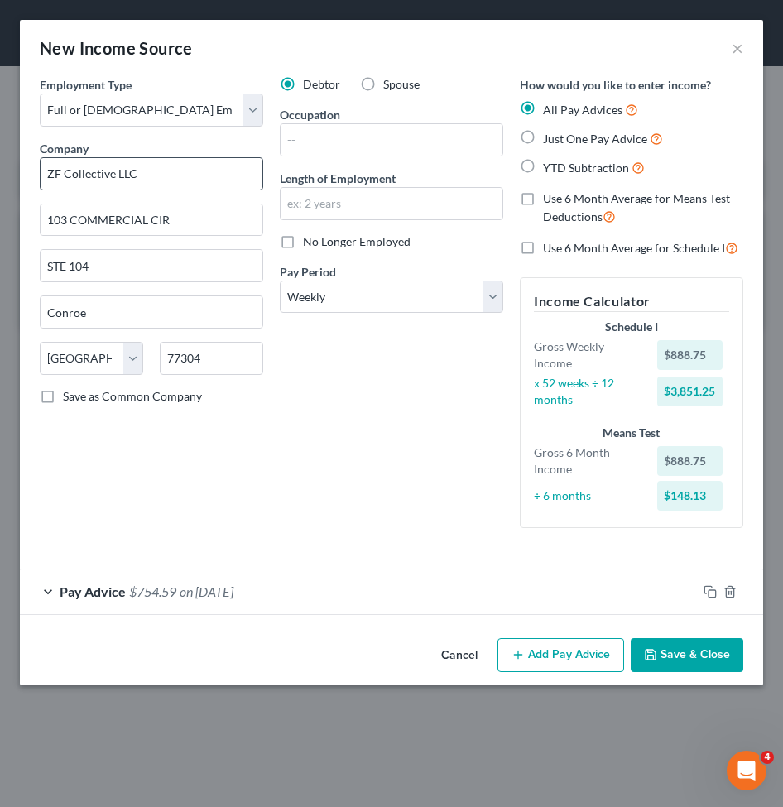
scroll to position [0, 0]
drag, startPoint x: 376, startPoint y: 511, endPoint x: 483, endPoint y: 572, distance: 122.6
click at [376, 511] on div "Debtor Spouse Occupation Length of Employment No Longer Employed Pay Period * S…" at bounding box center [391, 308] width 240 height 465
click at [557, 660] on button "Add Pay Advice" at bounding box center [560, 655] width 127 height 35
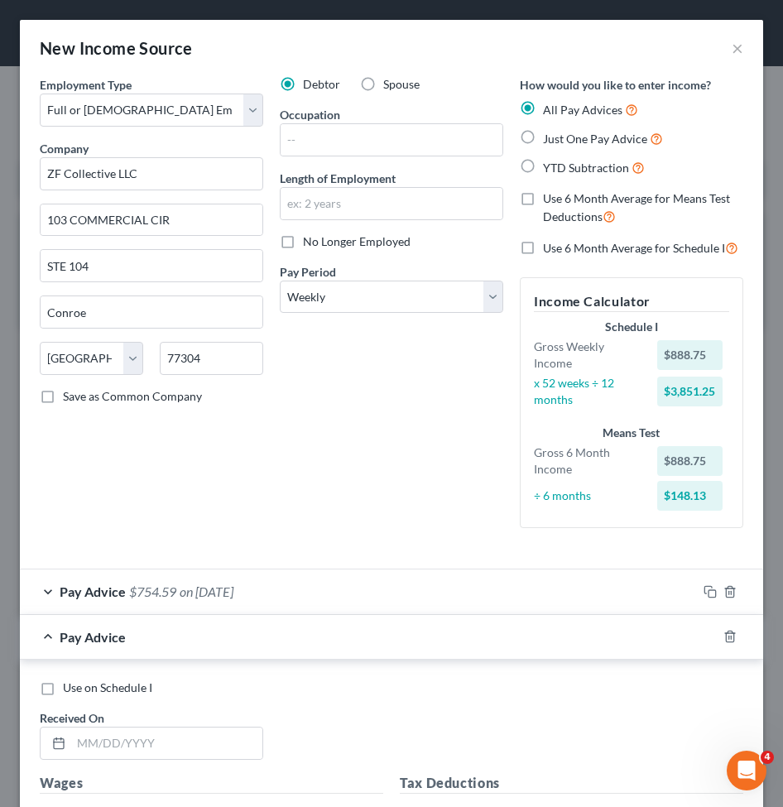
click at [383, 414] on div "Debtor Spouse Occupation Length of Employment No Longer Employed Pay Period * S…" at bounding box center [391, 308] width 240 height 465
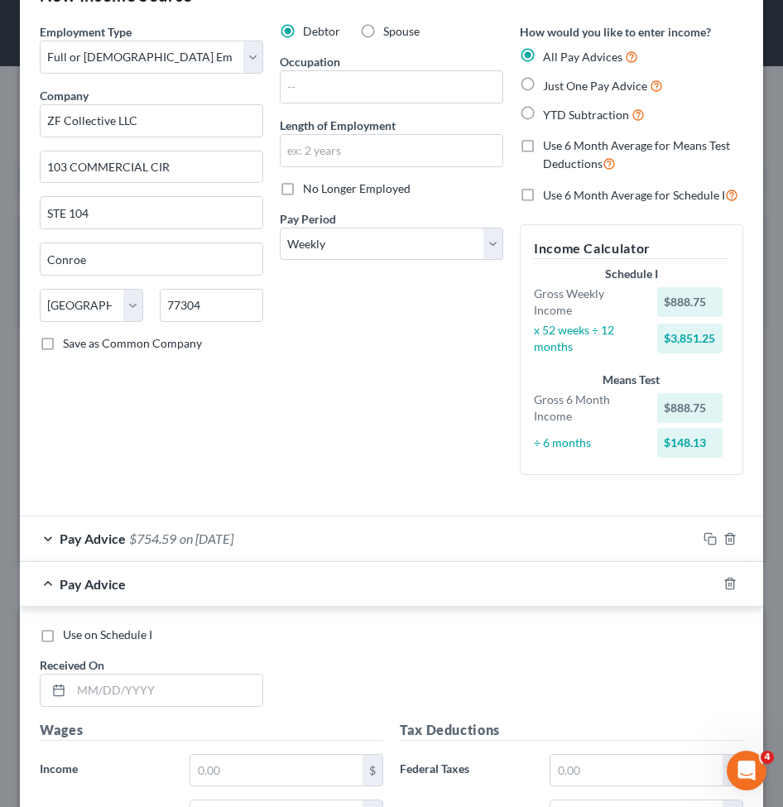
scroll to position [83, 0]
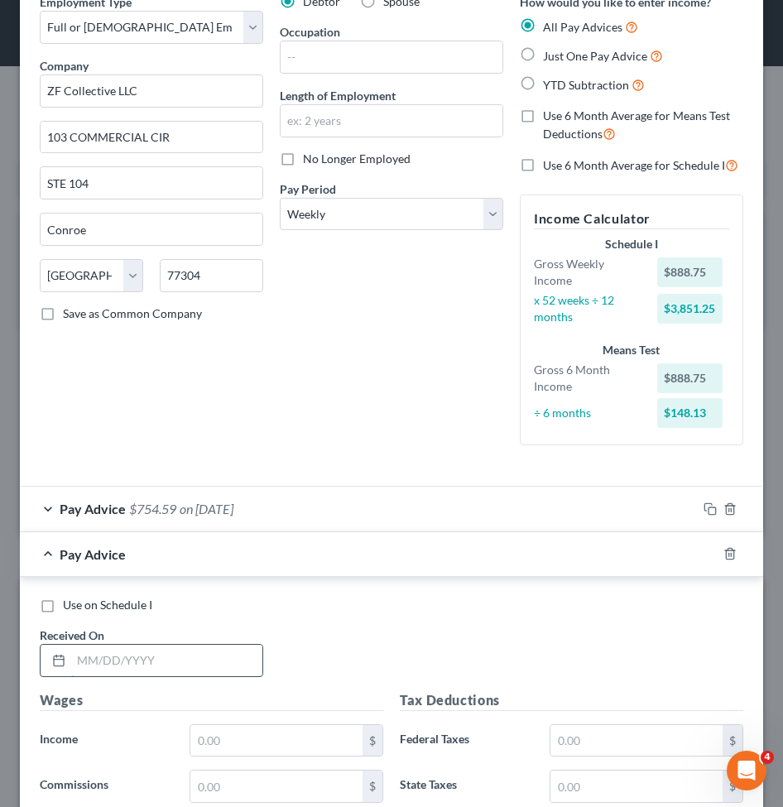
click at [125, 674] on input "text" at bounding box center [166, 659] width 191 height 31
paste input "04/09/2025"
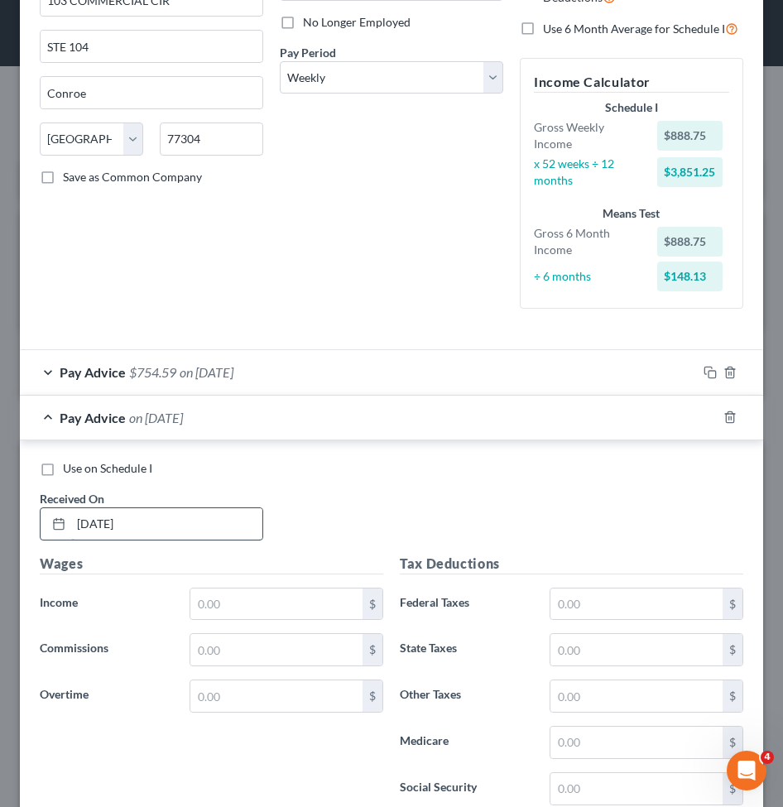
scroll to position [248, 0]
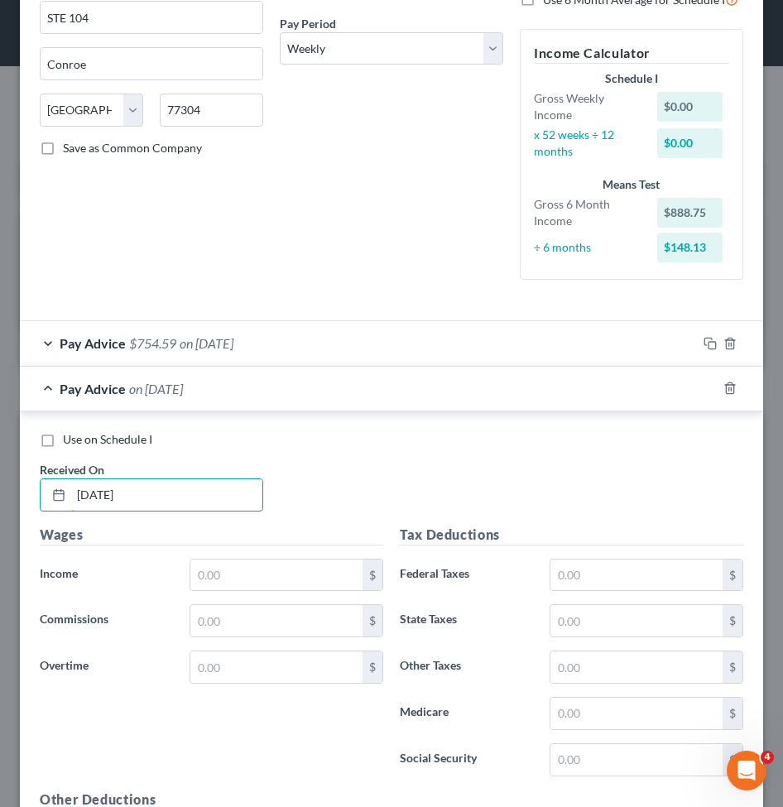
type input "04/09/2025"
drag, startPoint x: 142, startPoint y: 639, endPoint x: 151, endPoint y: 627, distance: 14.7
click at [144, 639] on div "Wages Income * $ Commissions $ Overtime $" at bounding box center [211, 656] width 360 height 265
click at [225, 564] on input "text" at bounding box center [276, 574] width 172 height 31
paste input "900.00"
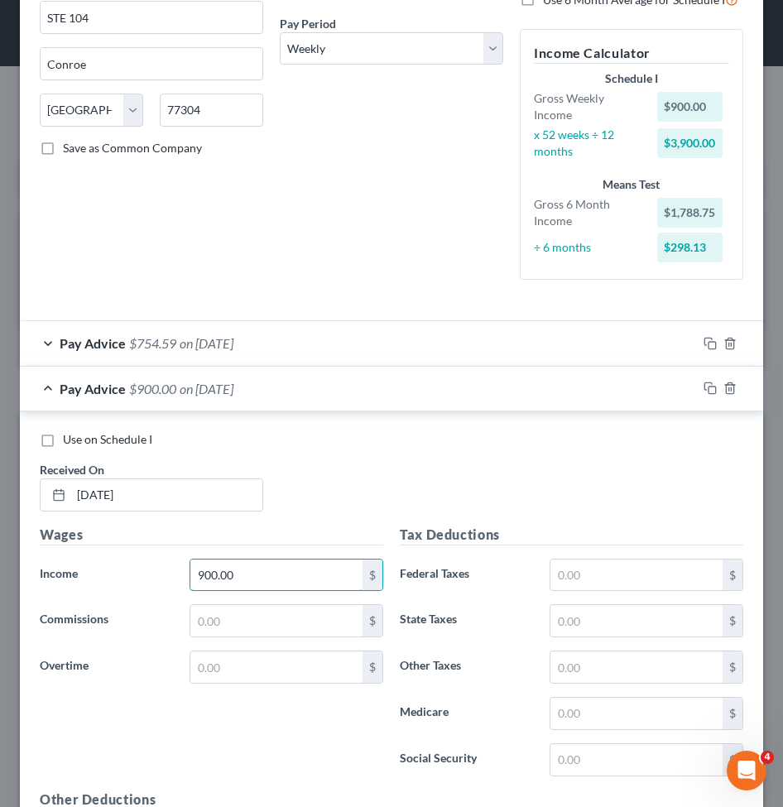
type input "900.00"
click at [579, 579] on input "text" at bounding box center [636, 574] width 172 height 31
paste input "32.31"
type input "32.31"
click at [579, 620] on input "text" at bounding box center [636, 620] width 172 height 31
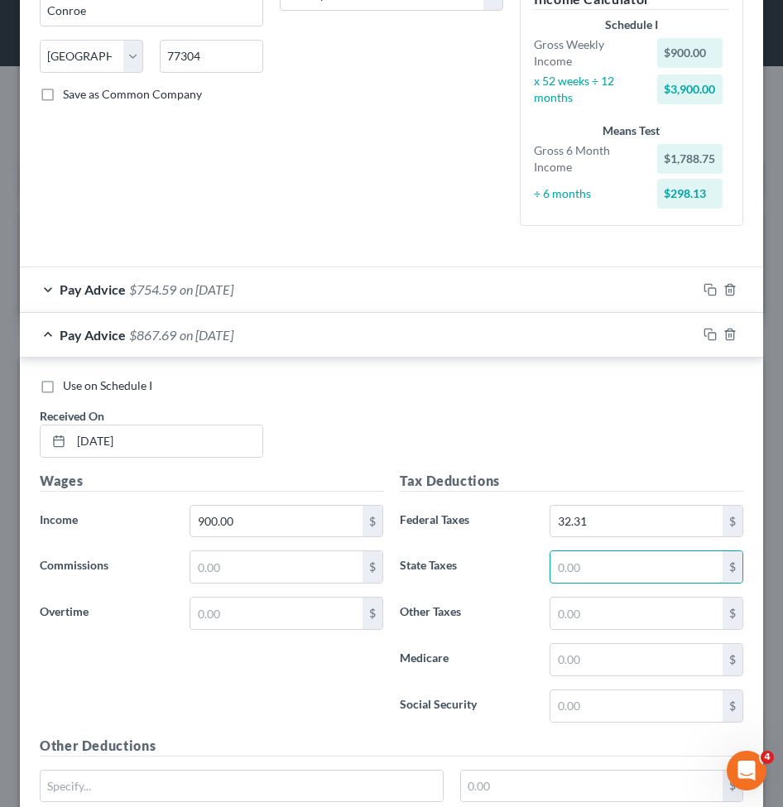
scroll to position [331, 0]
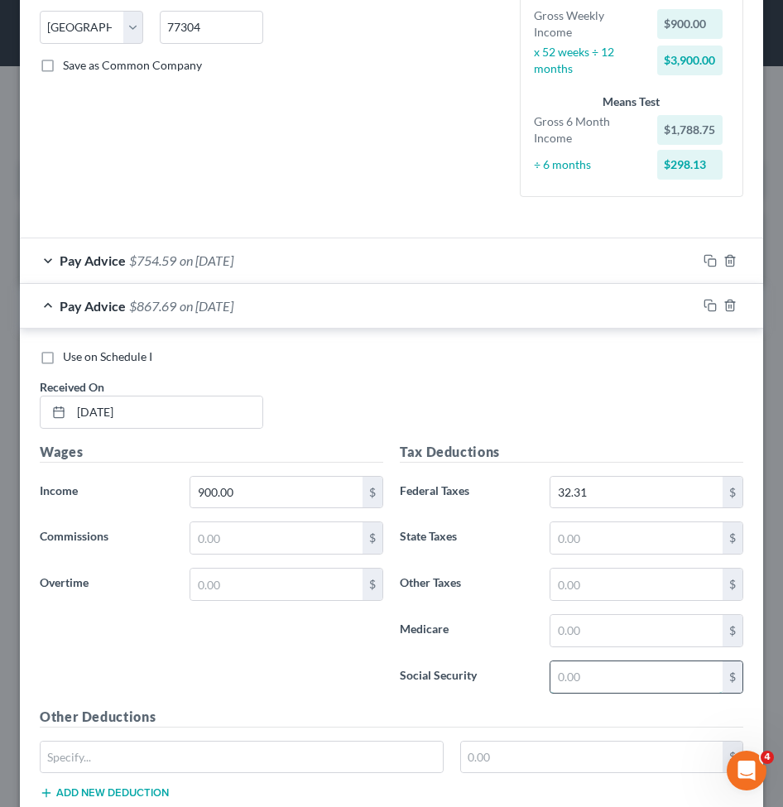
click at [564, 678] on input "text" at bounding box center [636, 676] width 172 height 31
paste input "55.80"
type input "55.80"
click at [560, 639] on input "text" at bounding box center [636, 630] width 172 height 31
paste input "13.05"
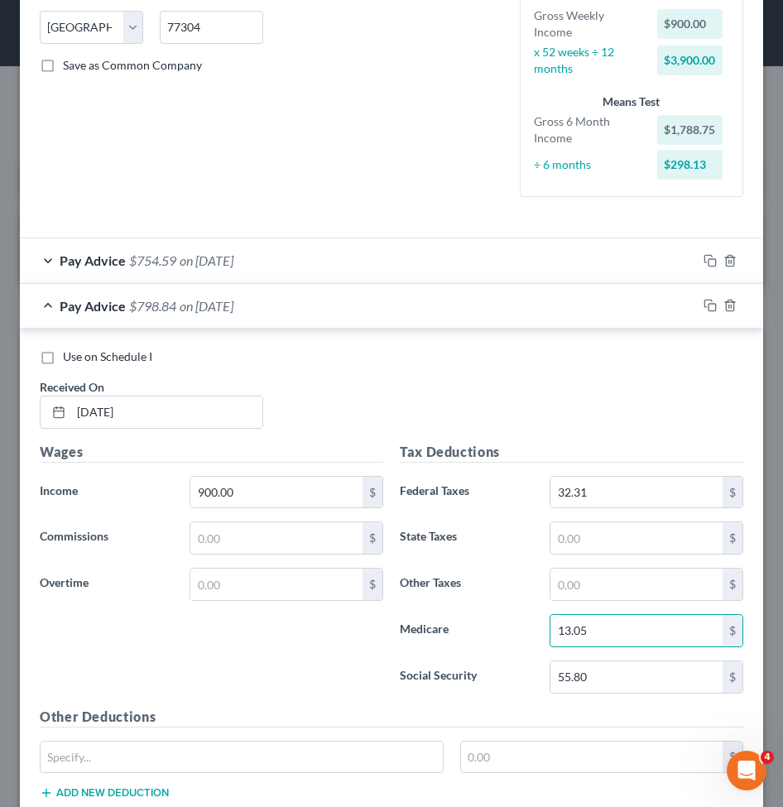
type input "13.05"
click at [602, 546] on input "text" at bounding box center [636, 537] width 172 height 31
paste input "31.00"
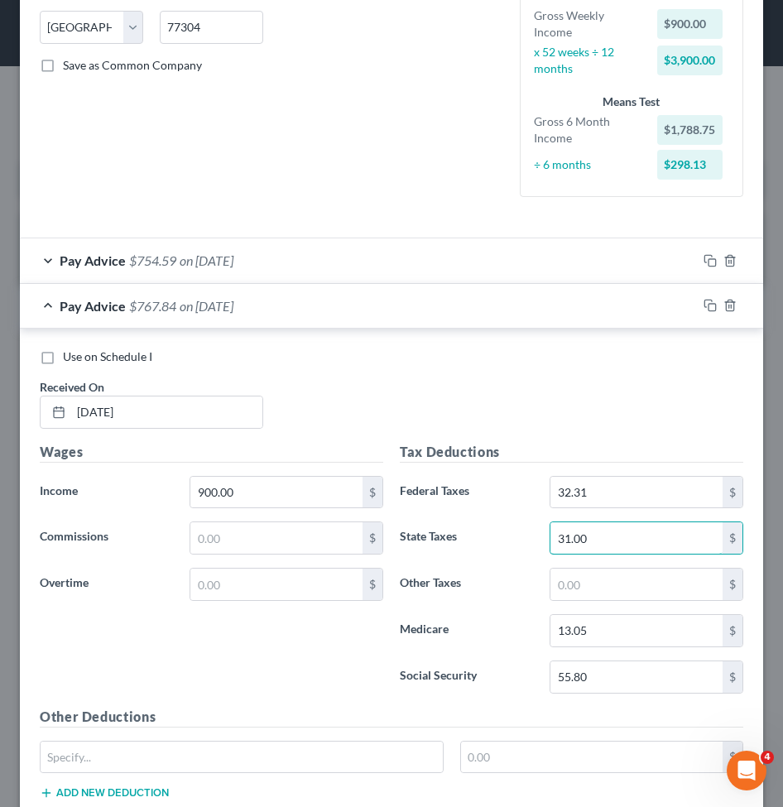
type input "31.00"
click at [623, 570] on input "text" at bounding box center [636, 583] width 172 height 31
paste input "4.05"
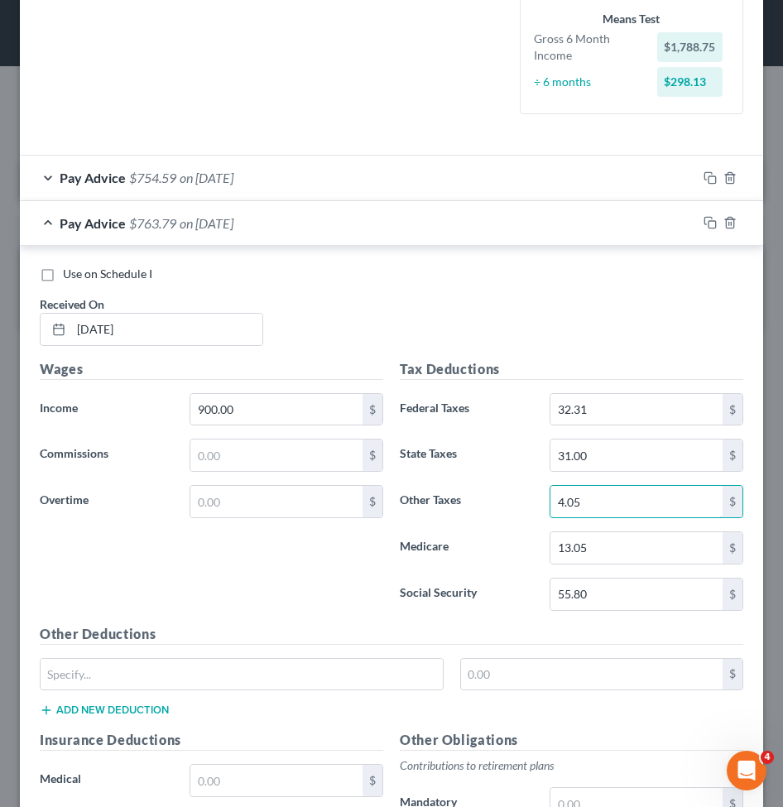
type input "4.05"
click at [197, 582] on div "Wages Income * 900.00 $ Commissions $ Overtime $" at bounding box center [211, 491] width 360 height 265
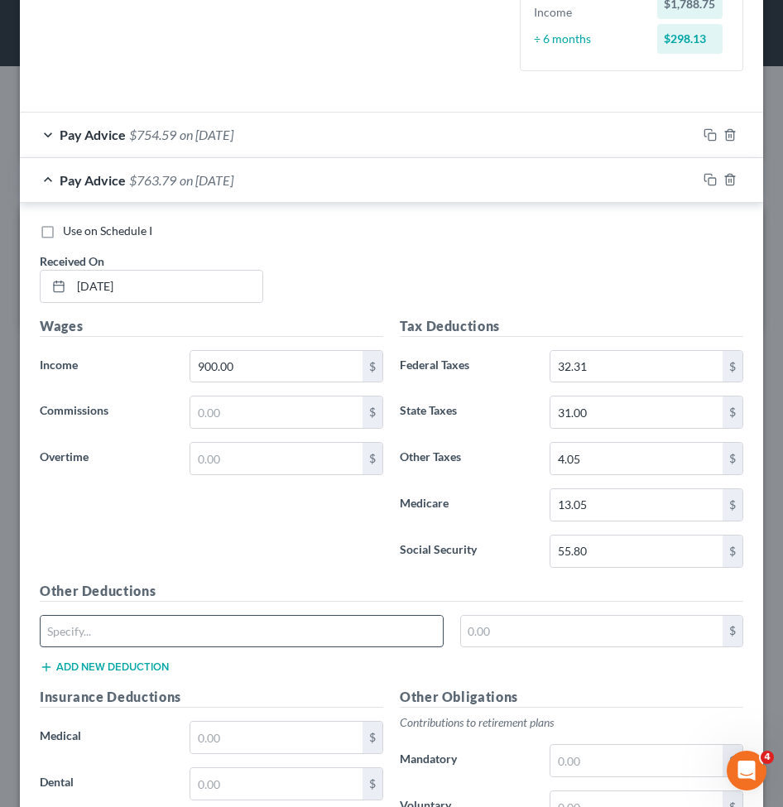
scroll to position [496, 0]
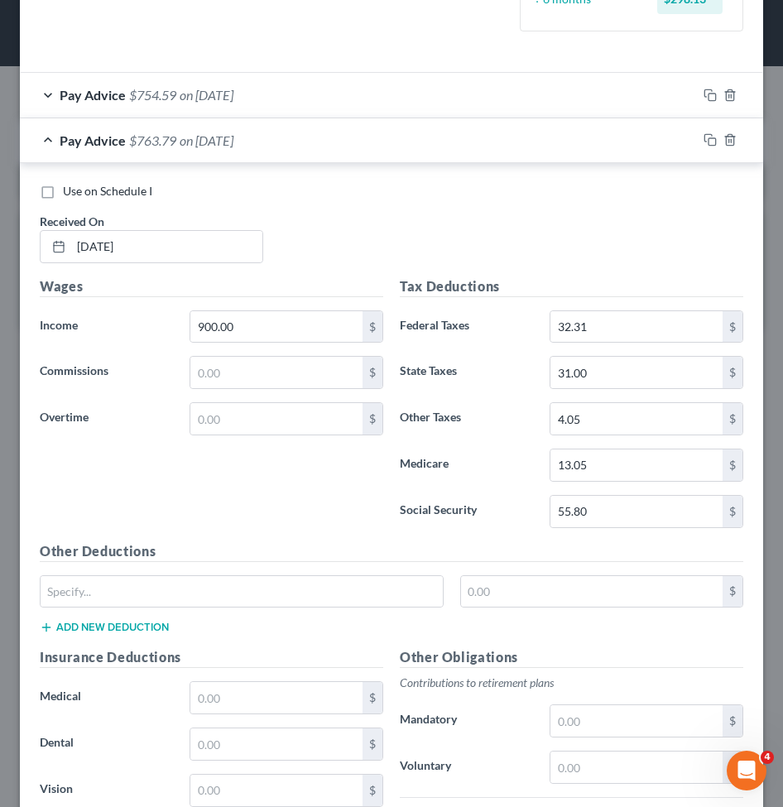
click at [248, 490] on div "Wages Income * 900.00 $ Commissions $ Overtime $" at bounding box center [211, 408] width 360 height 265
click at [266, 156] on div "Pay Advice $763.79 on 04/09/2025" at bounding box center [358, 140] width 677 height 44
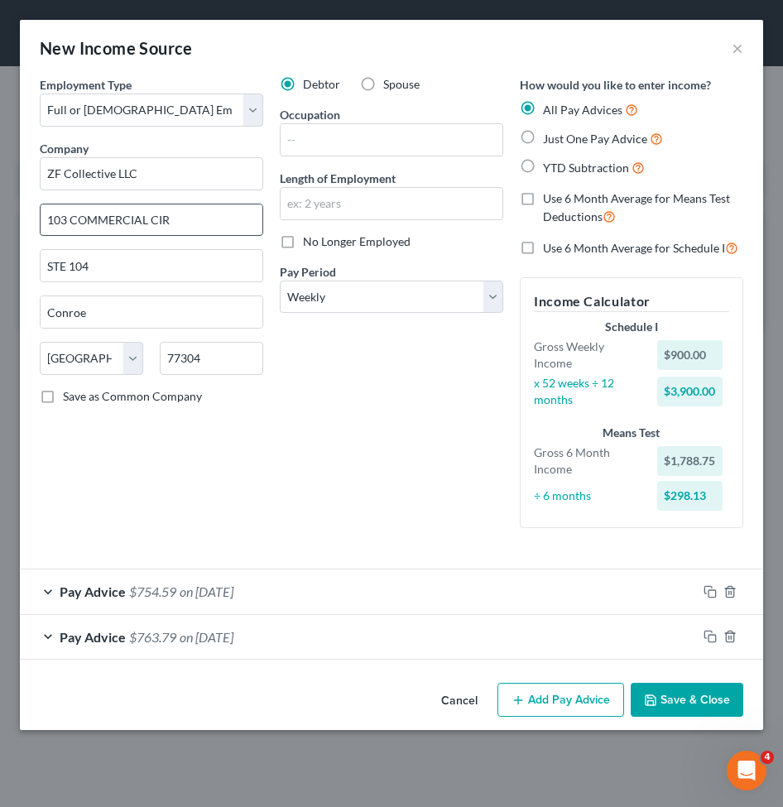
scroll to position [0, 0]
click at [550, 711] on button "Add Pay Advice" at bounding box center [560, 699] width 127 height 35
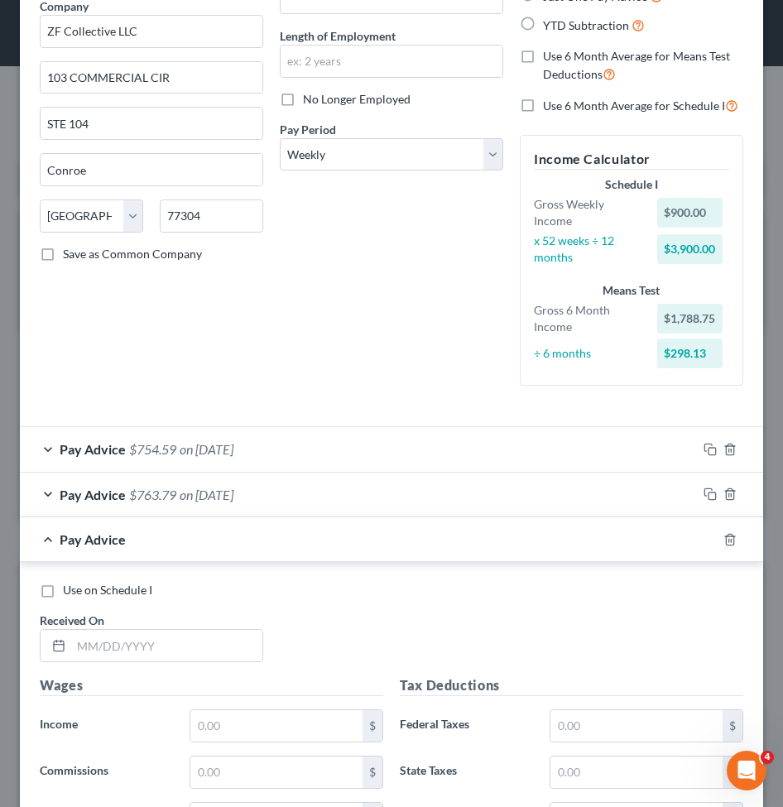
scroll to position [165, 0]
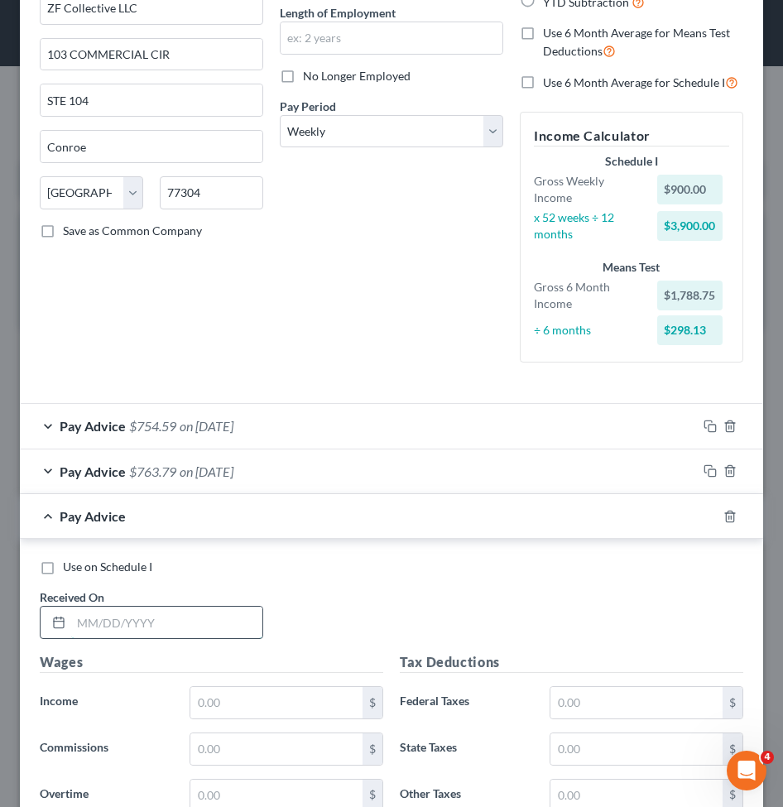
click at [136, 629] on input "text" at bounding box center [166, 621] width 191 height 31
click at [133, 626] on input "text" at bounding box center [166, 621] width 191 height 31
paste input "04/16/2025"
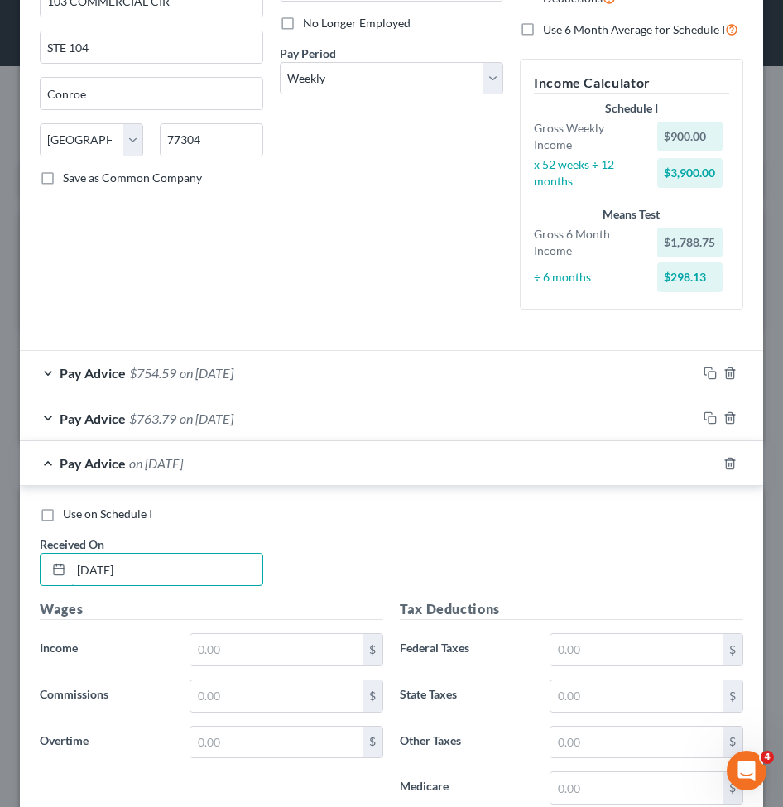
scroll to position [248, 0]
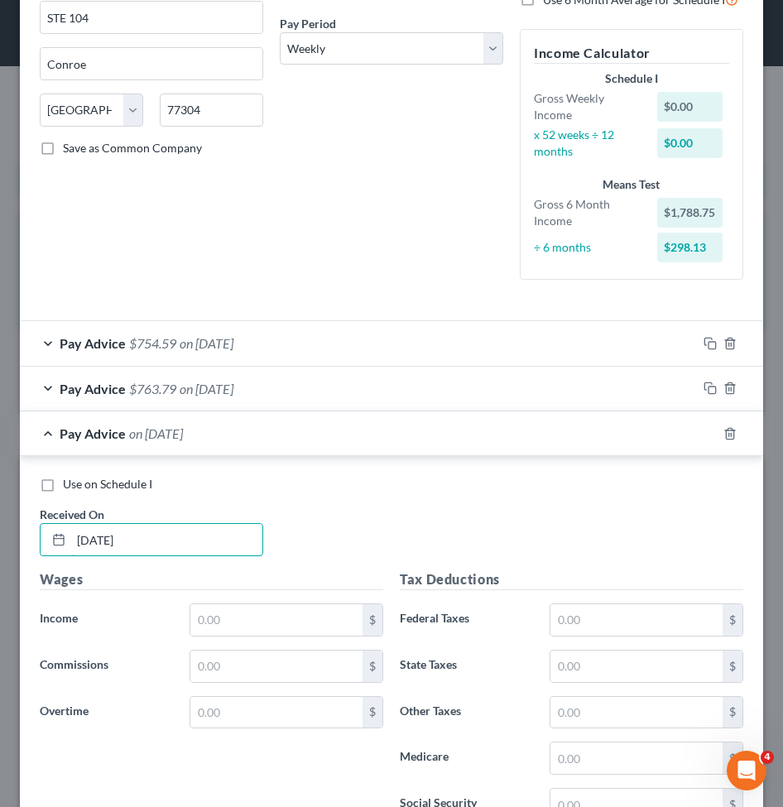
type input "04/16/2025"
drag, startPoint x: 324, startPoint y: 531, endPoint x: 302, endPoint y: 555, distance: 32.8
click at [324, 531] on div "Use on Schedule I Received On * 04/16/2025" at bounding box center [391, 522] width 720 height 93
click at [221, 615] on input "text" at bounding box center [276, 619] width 172 height 31
paste input "964.80"
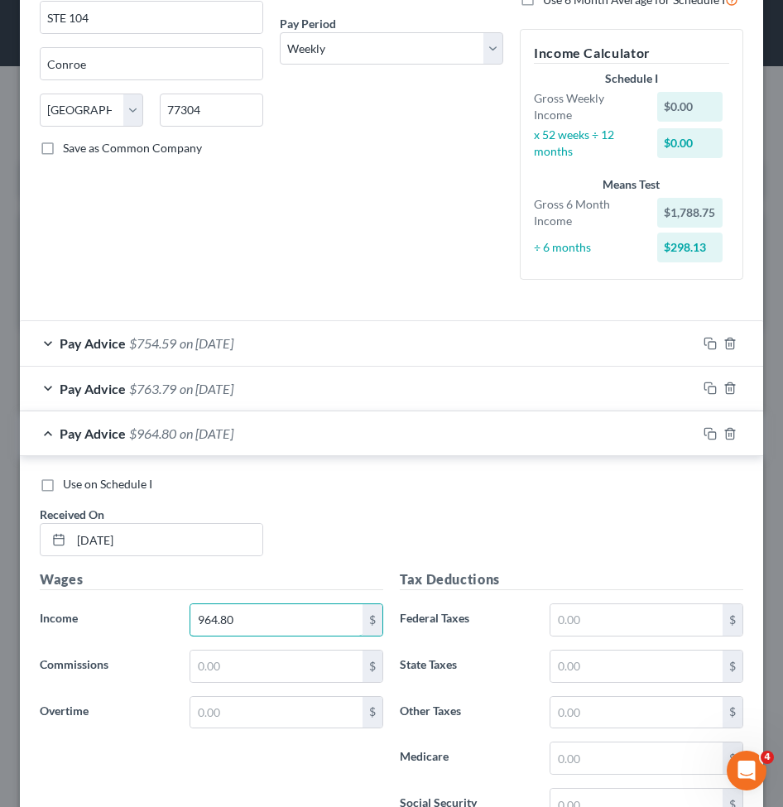
type input "964.80"
click at [604, 588] on h5 "Tax Deductions" at bounding box center [571, 579] width 343 height 21
click at [595, 614] on input "text" at bounding box center [636, 619] width 172 height 31
paste input "38.79"
type input "38.79"
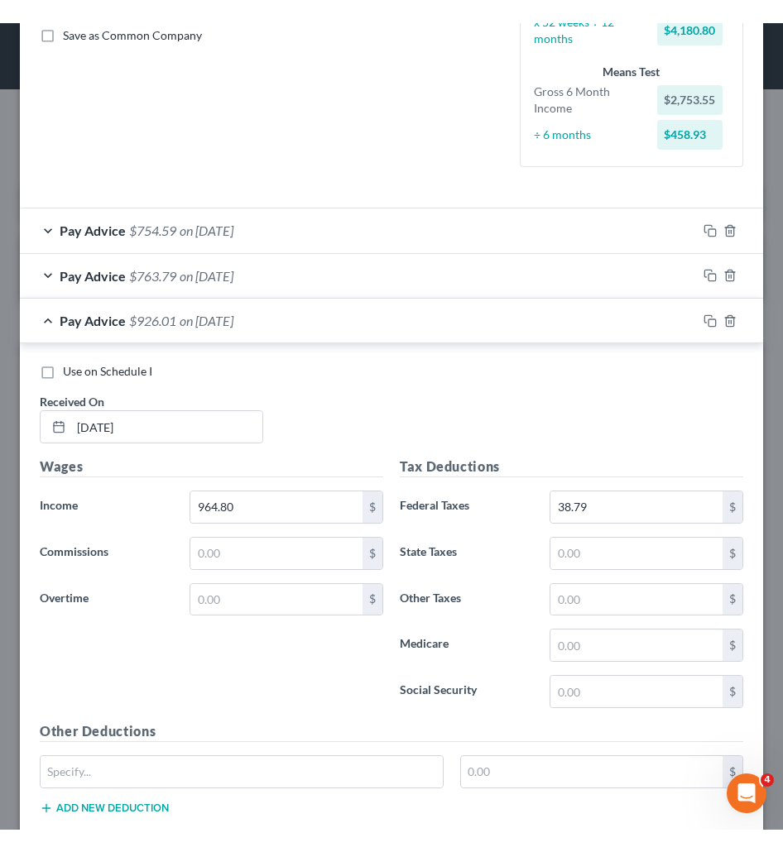
scroll to position [414, 0]
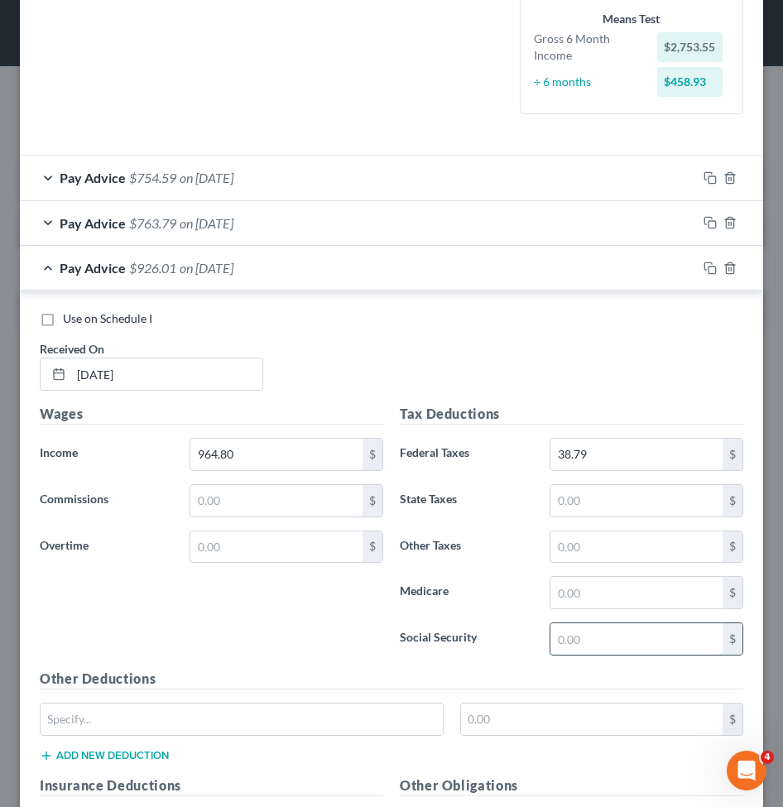
click at [574, 626] on input "text" at bounding box center [636, 638] width 172 height 31
paste input "59.82"
type input "59.82"
click at [577, 577] on input "text" at bounding box center [636, 592] width 172 height 31
paste input "13.99"
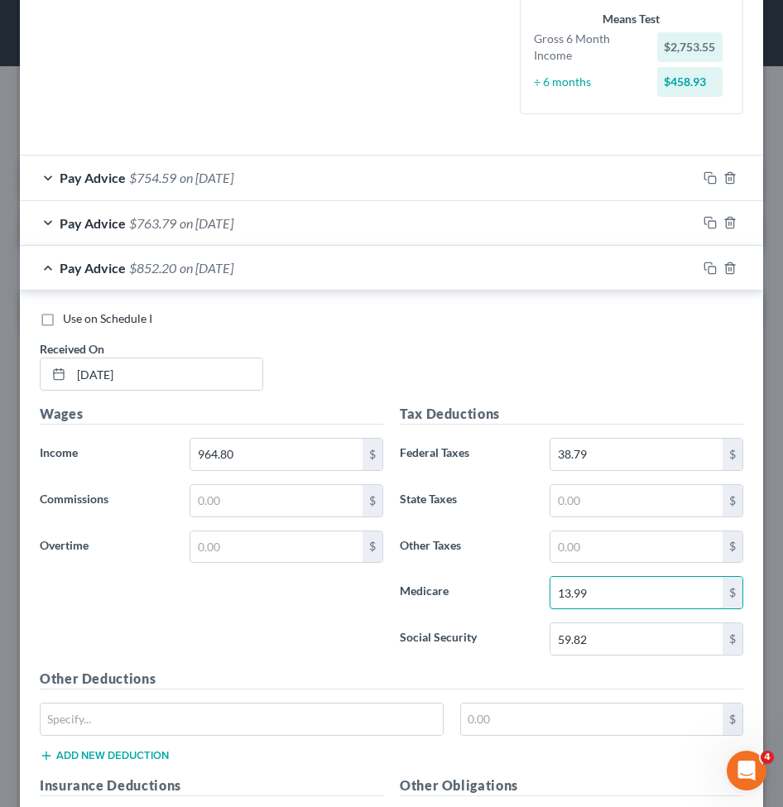
type input "13.99"
click at [562, 506] on input "text" at bounding box center [636, 500] width 172 height 31
paste input "34.00"
type input "34.00"
click at [604, 546] on input "text" at bounding box center [636, 546] width 172 height 31
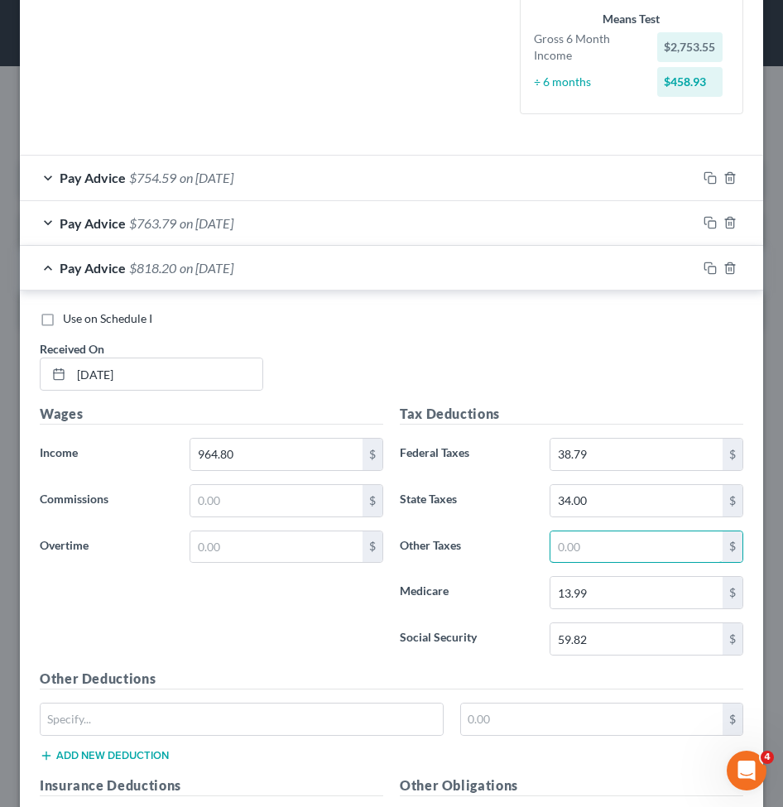
paste input "4.34"
type input "4.34"
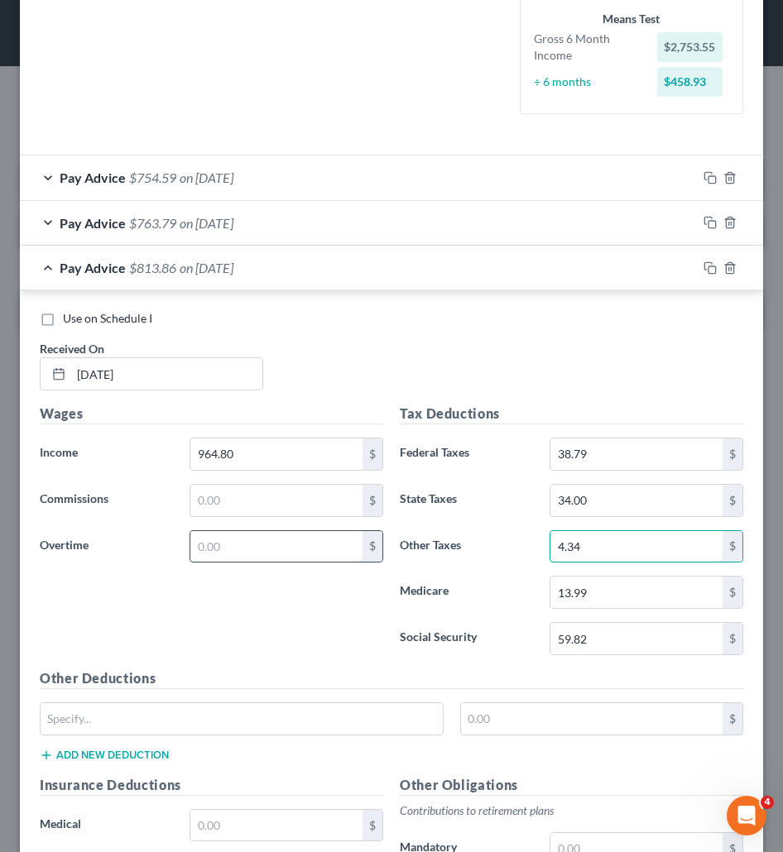
scroll to position [496, 0]
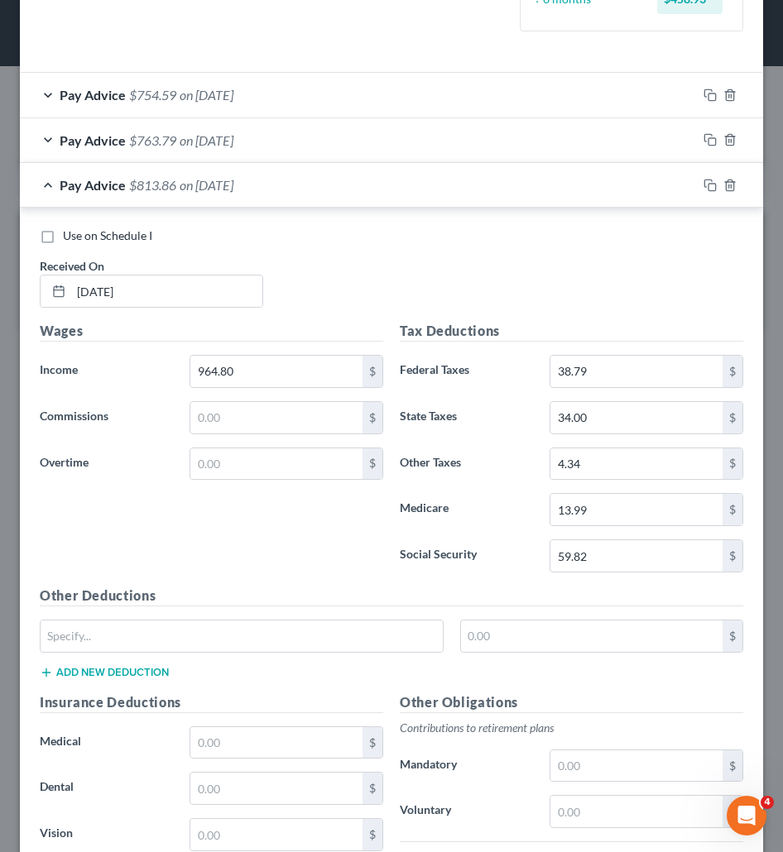
click at [218, 194] on div "Pay Advice $813.86 on 04/16/2025" at bounding box center [358, 185] width 677 height 44
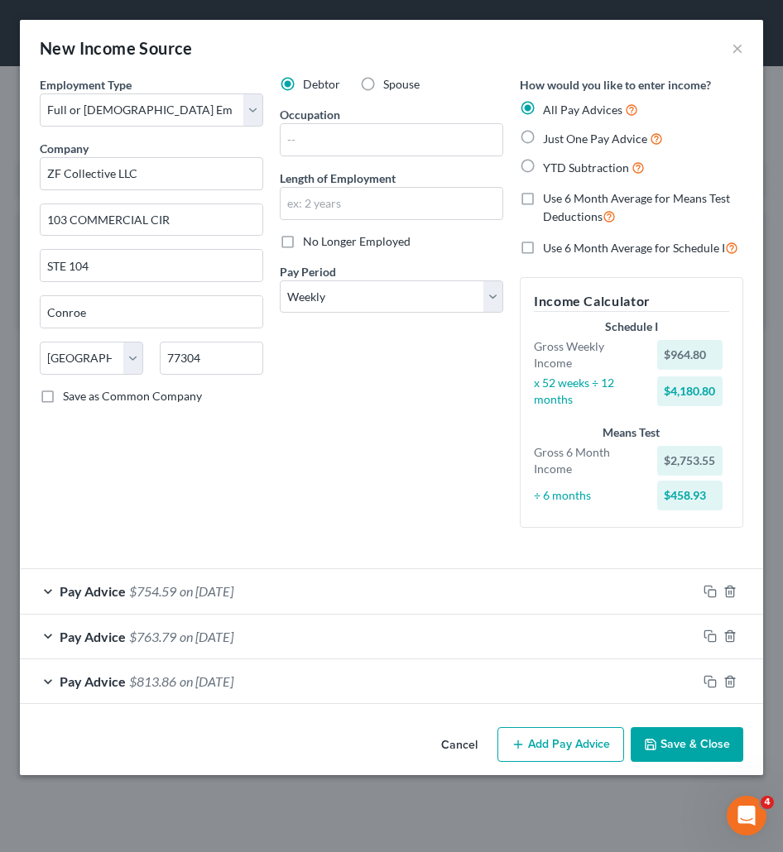
scroll to position [0, 0]
click at [605, 745] on button "Add Pay Advice" at bounding box center [560, 744] width 127 height 35
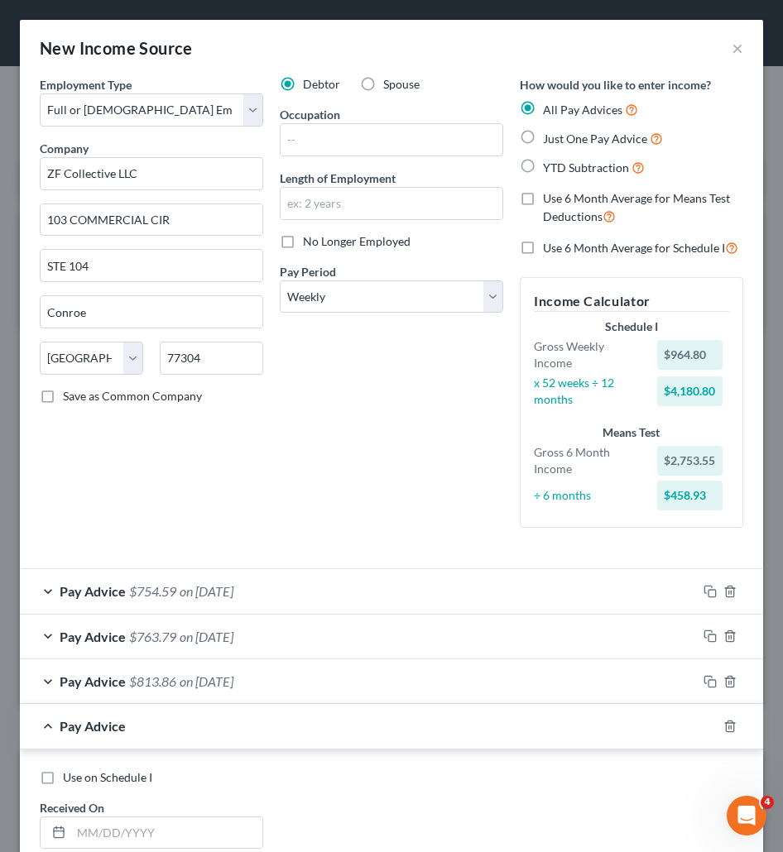
click at [384, 808] on div "Use on Schedule I Received On *" at bounding box center [391, 815] width 720 height 93
click at [195, 826] on input "text" at bounding box center [166, 832] width 191 height 31
paste input "04/23/2025"
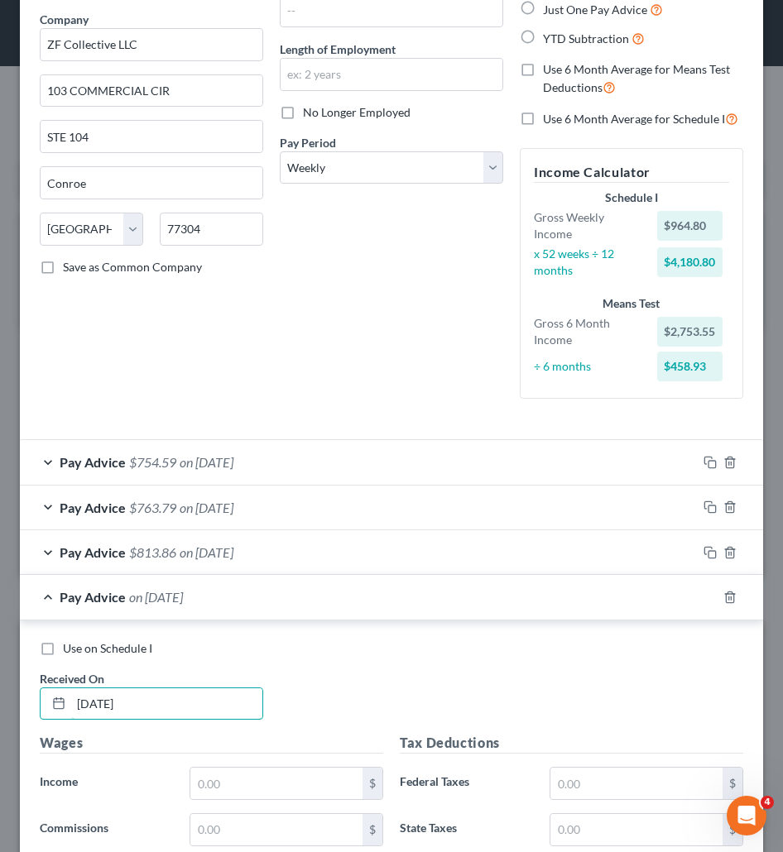
scroll to position [248, 0]
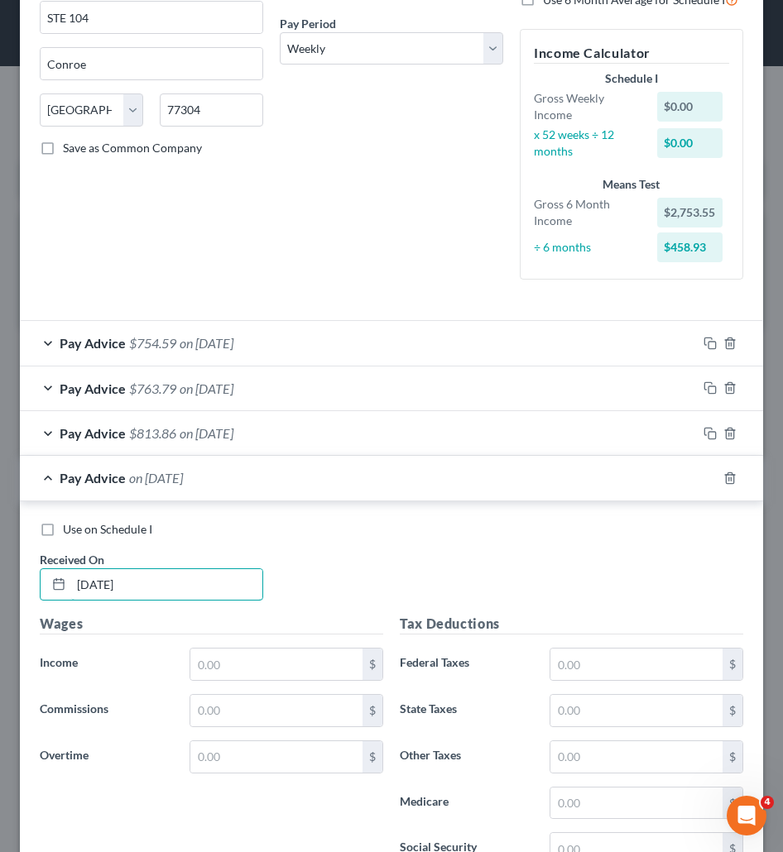
type input "04/23/2025"
click at [227, 641] on div "Wages Income * $ Commissions $ Overtime $" at bounding box center [211, 746] width 360 height 265
click at [227, 663] on input "text" at bounding box center [276, 664] width 172 height 31
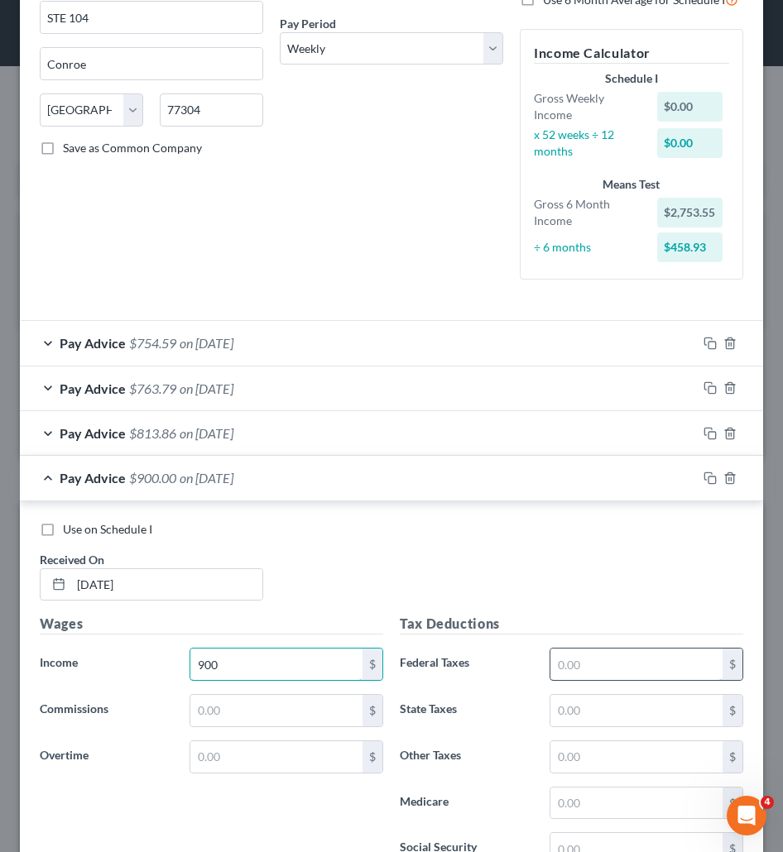
type input "900"
click at [612, 655] on input "text" at bounding box center [636, 664] width 172 height 31
type input "32.31"
click at [557, 839] on input "text" at bounding box center [636, 848] width 172 height 31
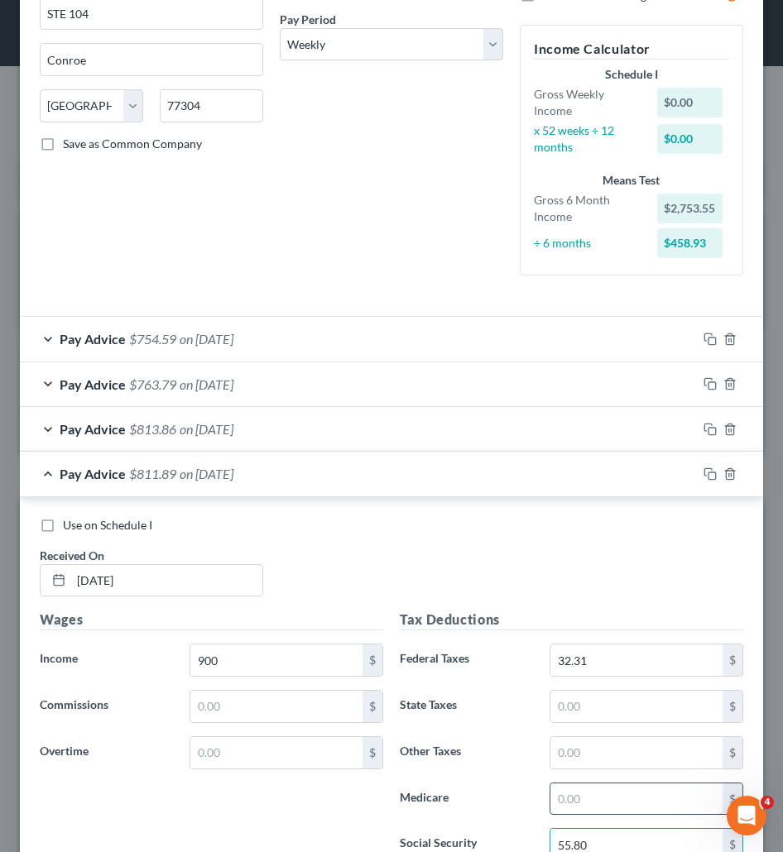
type input "55.80"
click at [553, 804] on input "text" at bounding box center [636, 798] width 172 height 31
type input "13.05"
click at [563, 706] on input "text" at bounding box center [636, 706] width 172 height 31
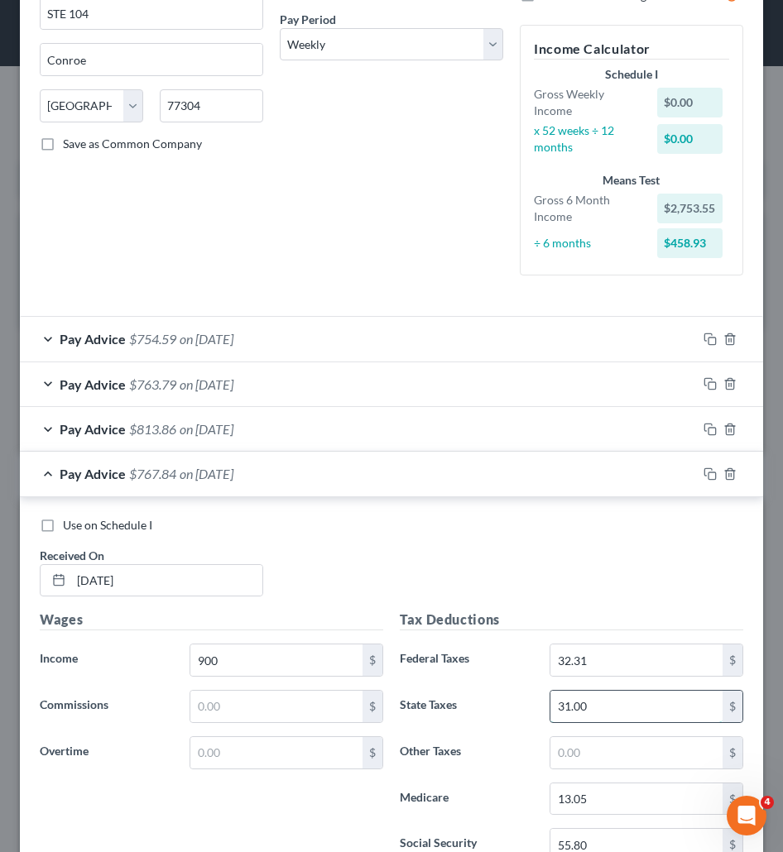
click at [564, 720] on input "31.00" at bounding box center [636, 706] width 172 height 31
type input "31.00"
click at [570, 752] on input "text" at bounding box center [636, 752] width 172 height 31
type input "4.05"
click at [612, 606] on div "Use on Schedule I Received On * 04/23/2025" at bounding box center [391, 563] width 720 height 93
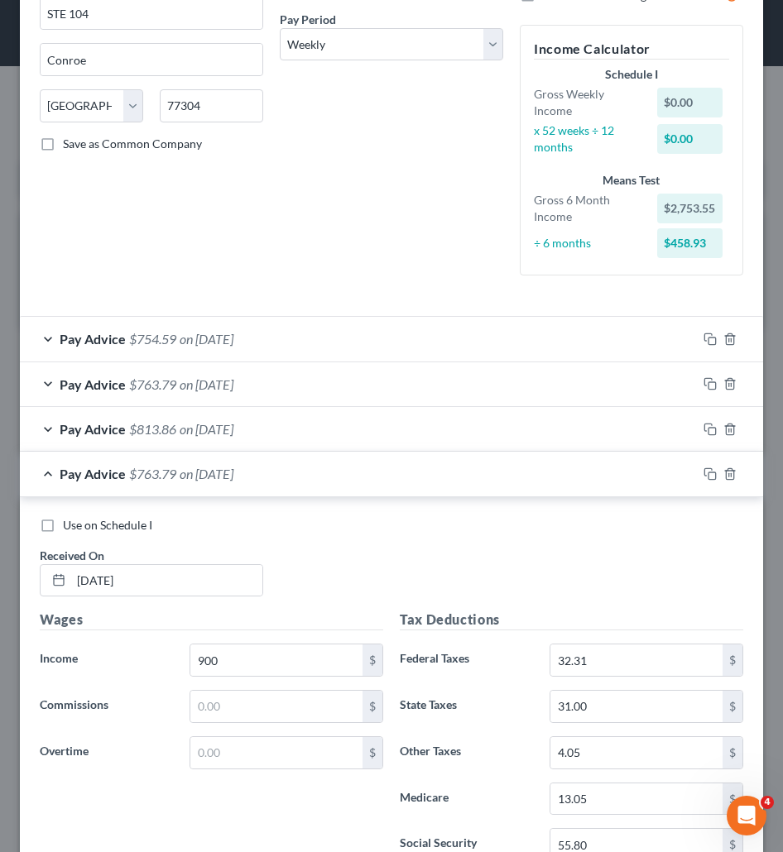
click at [481, 476] on div "Pay Advice $763.79 on 04/23/2025" at bounding box center [358, 474] width 677 height 44
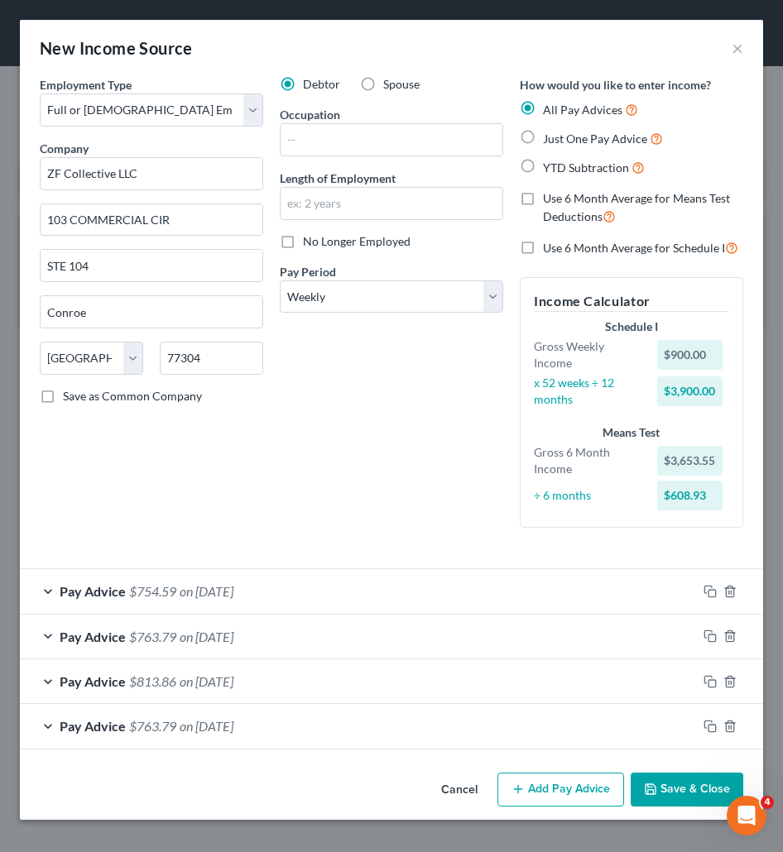
scroll to position [0, 0]
click at [560, 787] on button "Add Pay Advice" at bounding box center [560, 790] width 127 height 35
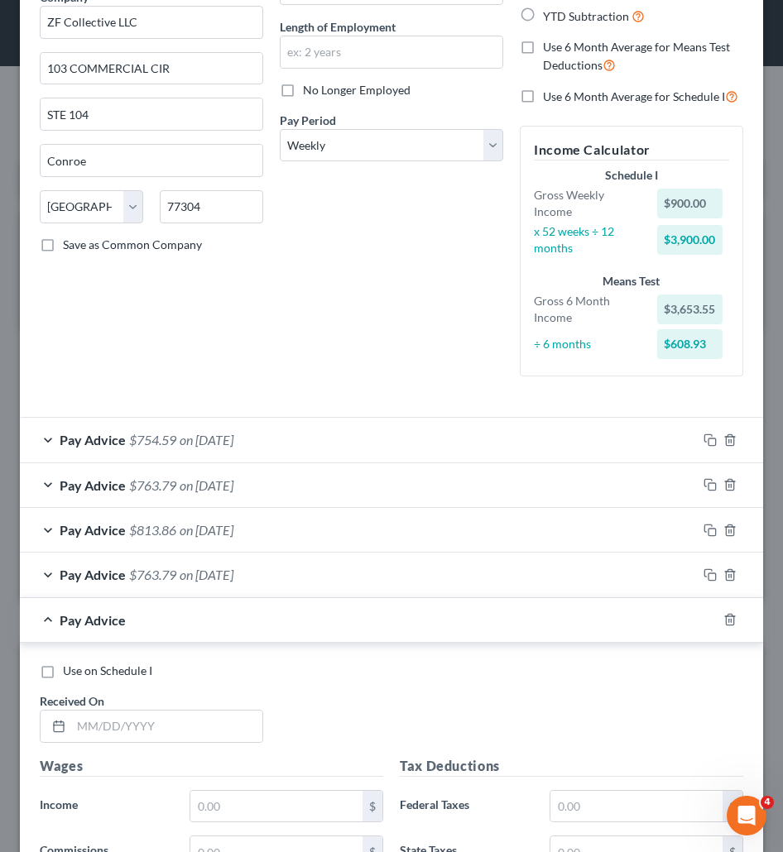
scroll to position [165, 0]
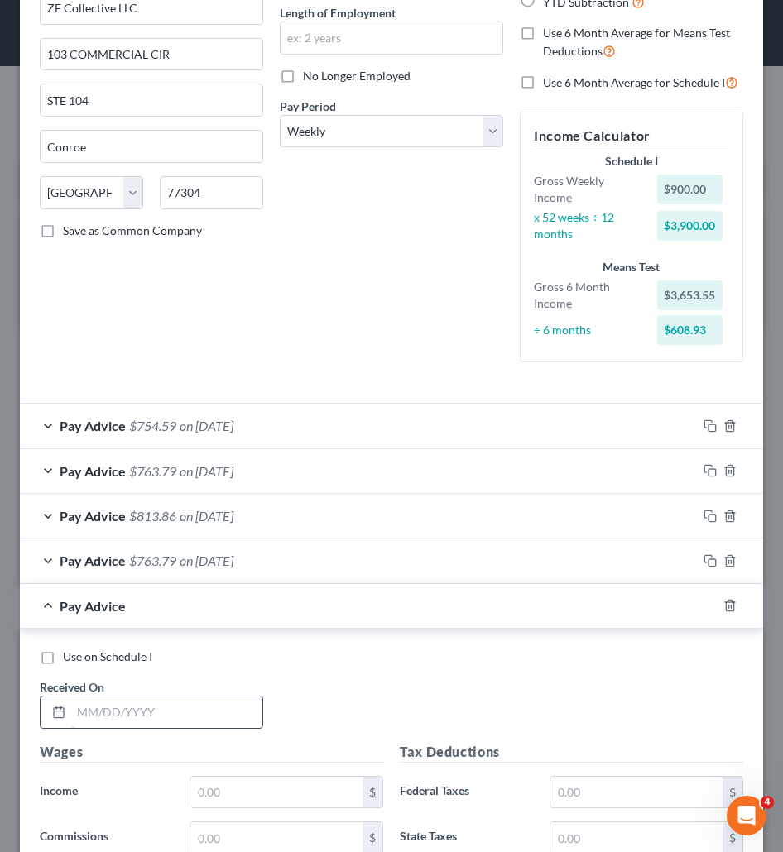
click at [131, 716] on input "text" at bounding box center [166, 711] width 191 height 31
type input "04/30/2025"
click at [307, 787] on input "text" at bounding box center [276, 792] width 172 height 31
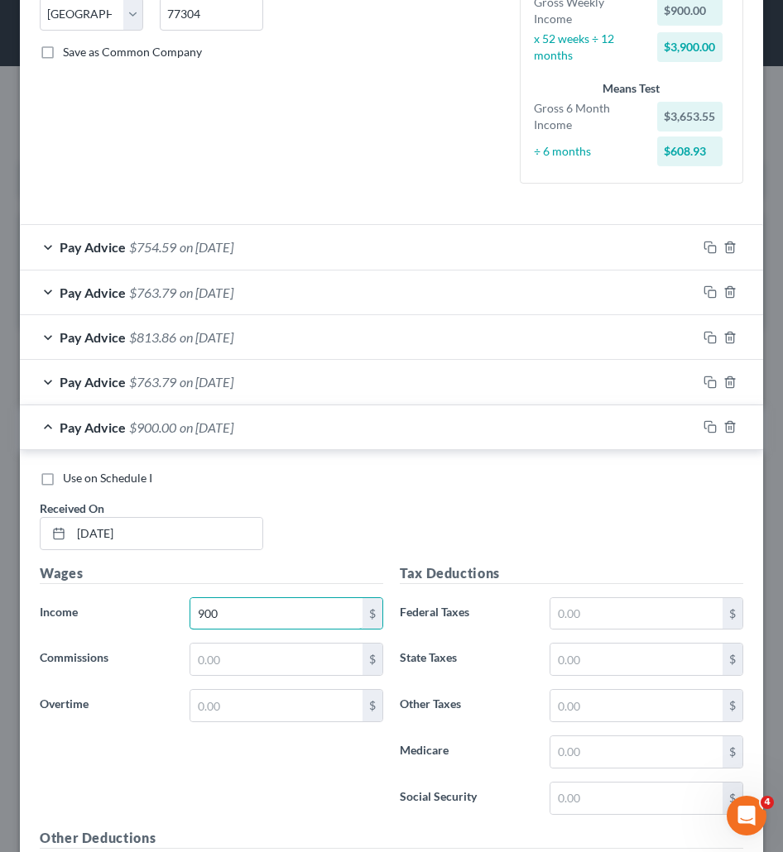
scroll to position [414, 0]
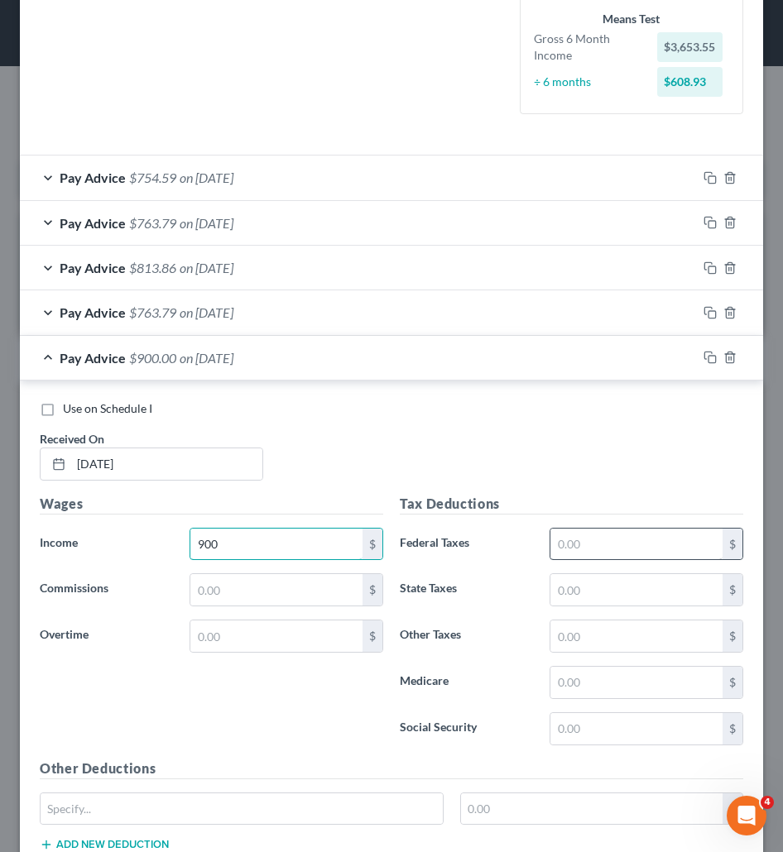
type input "900"
click at [587, 533] on input "text" at bounding box center [636, 544] width 172 height 31
type input "32.31"
click at [596, 583] on input "text" at bounding box center [636, 589] width 172 height 31
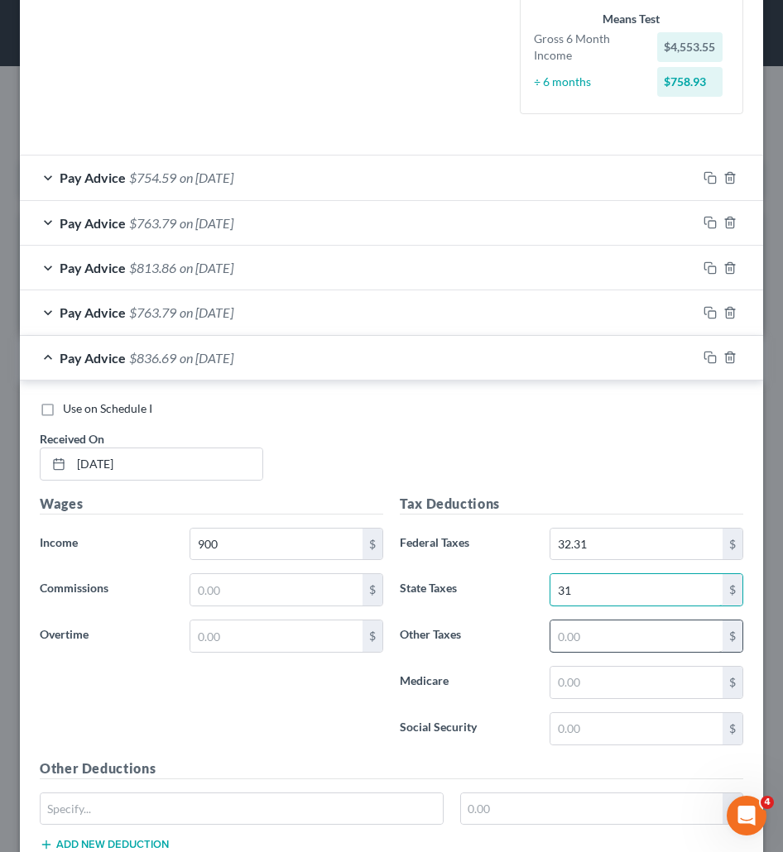
type input "31"
click at [575, 648] on input "text" at bounding box center [636, 635] width 172 height 31
type input "5"
click at [573, 649] on input "4.05" at bounding box center [636, 635] width 172 height 31
type input "4.05"
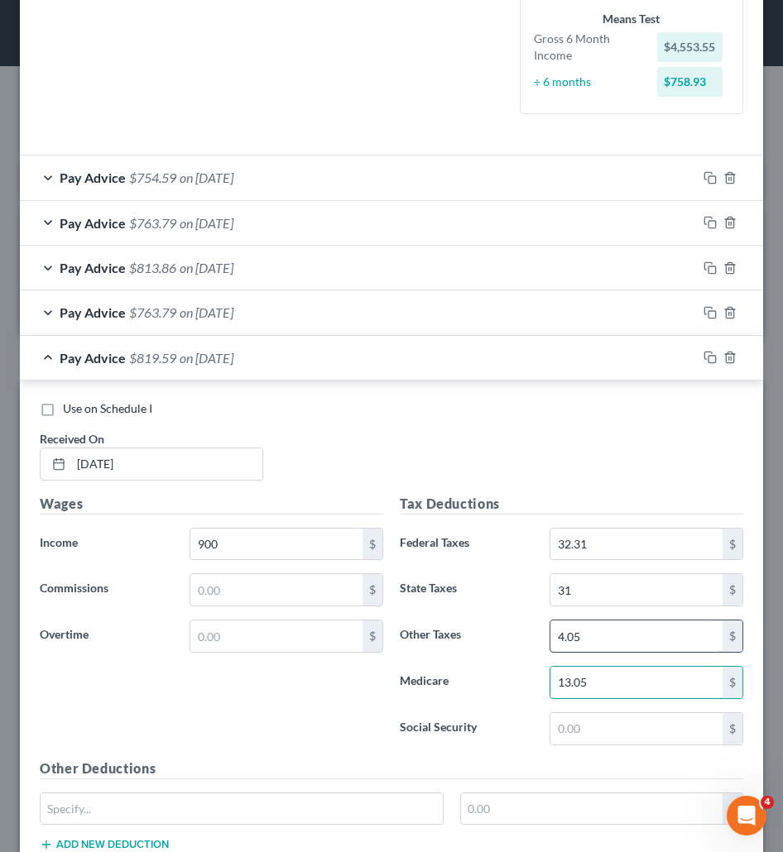
type input "13.05"
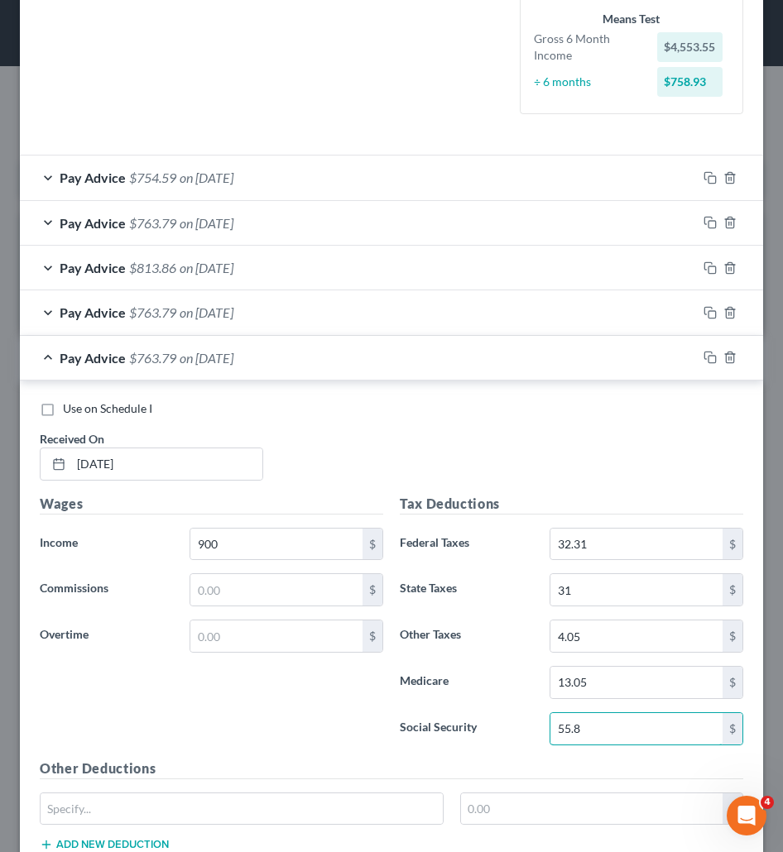
type input "55.8"
click at [463, 352] on div "Pay Advice $763.79 on 04/30/2025" at bounding box center [358, 358] width 677 height 44
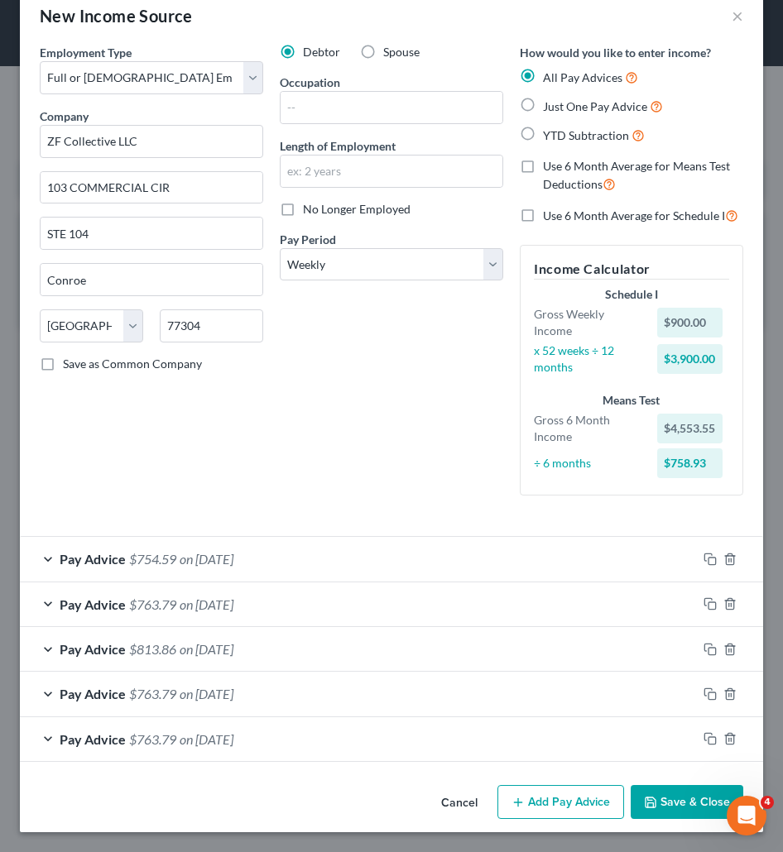
scroll to position [32, 0]
click at [548, 810] on button "Add Pay Advice" at bounding box center [560, 802] width 127 height 35
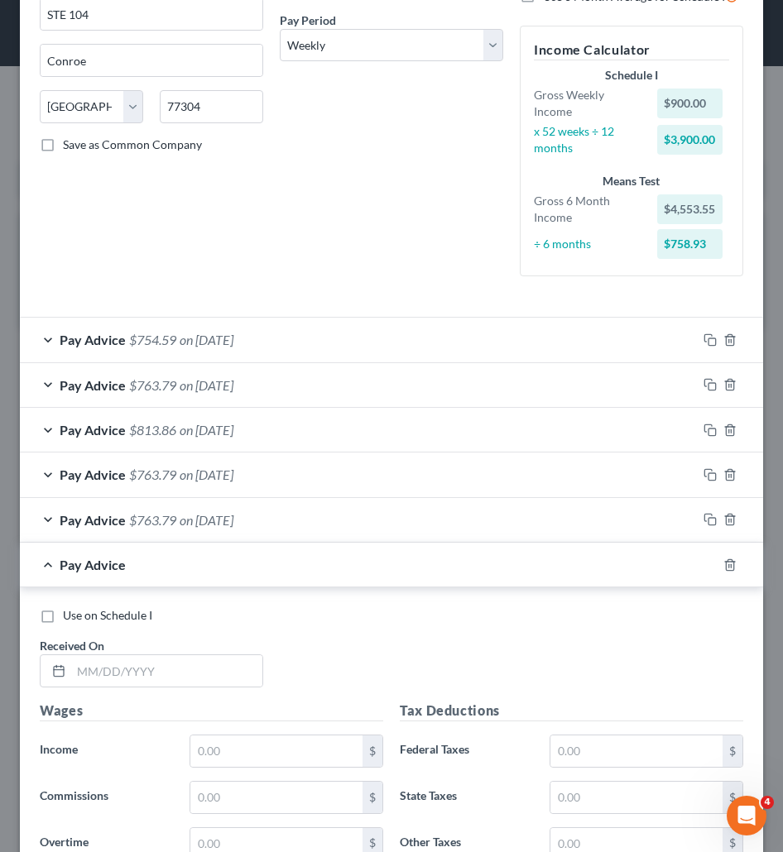
scroll to position [280, 0]
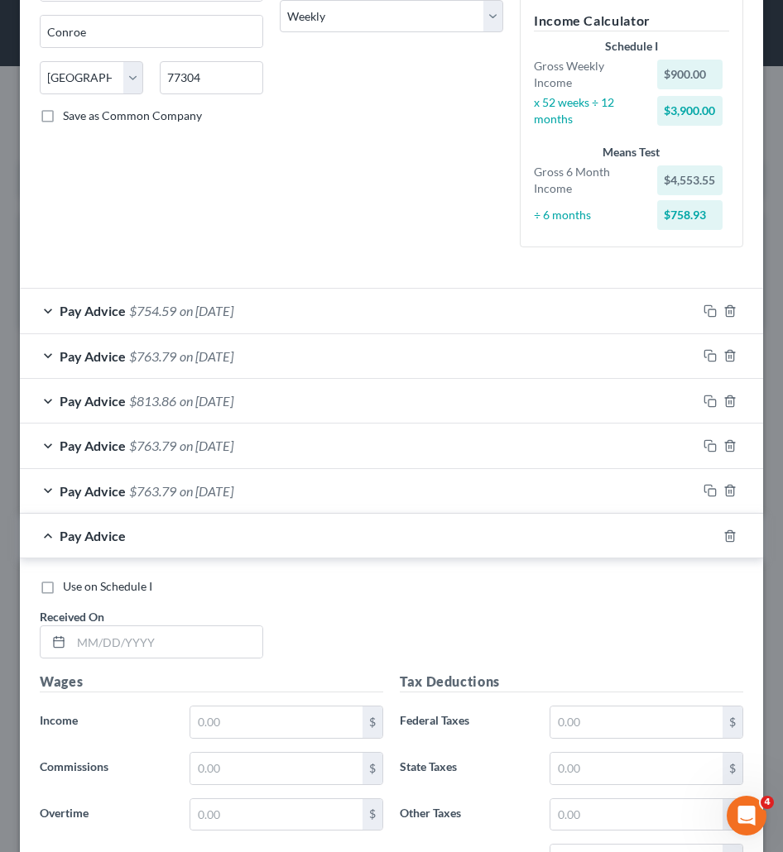
click at [304, 655] on div "Use on Schedule I Received On *" at bounding box center [391, 624] width 720 height 93
click at [148, 649] on input "text" at bounding box center [166, 641] width 191 height 31
paste input "05/07/2025"
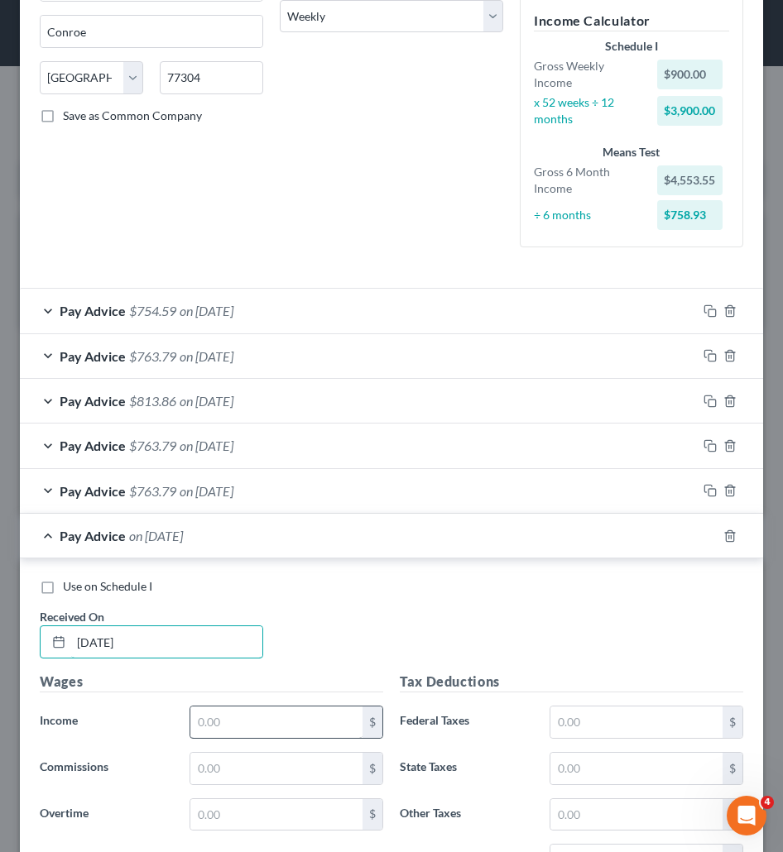
type input "05/07/2025"
click at [269, 711] on input "text" at bounding box center [276, 721] width 172 height 31
type input "6"
type input "900"
click at [593, 725] on input "text" at bounding box center [636, 721] width 172 height 31
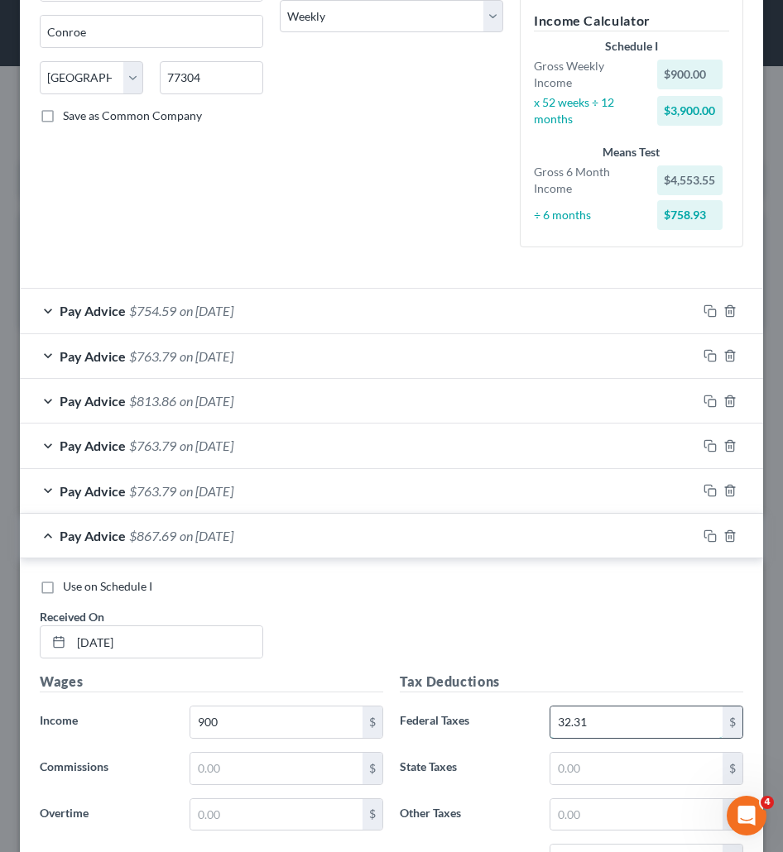
type input "32.31"
type input "31"
type input "4.05"
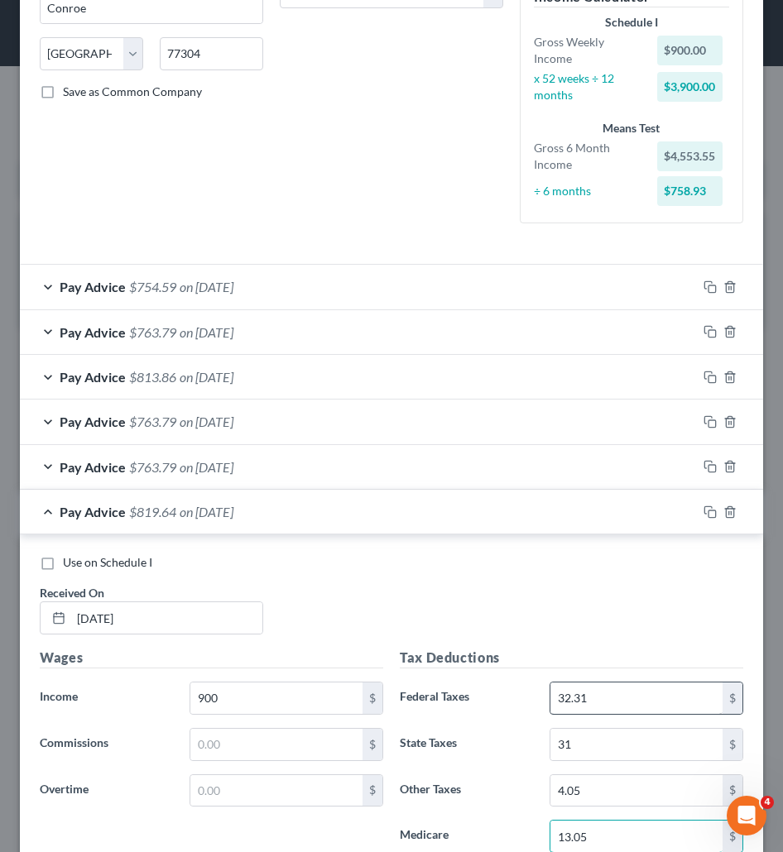
type input "13.05"
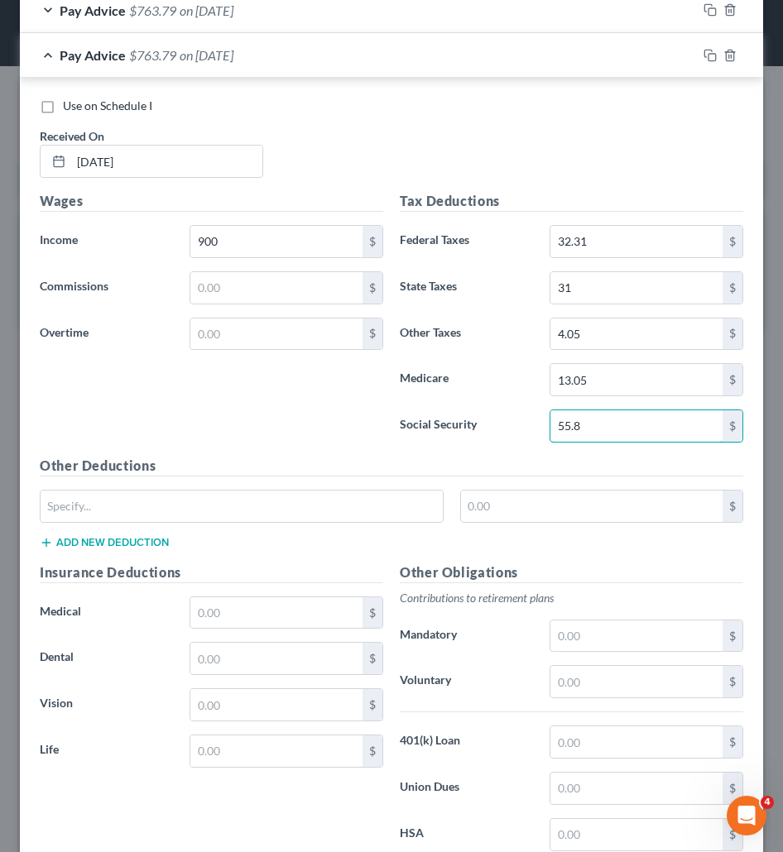
type input "55.8"
click at [305, 66] on div "Pay Advice $763.79 on 05/07/2025" at bounding box center [358, 55] width 677 height 44
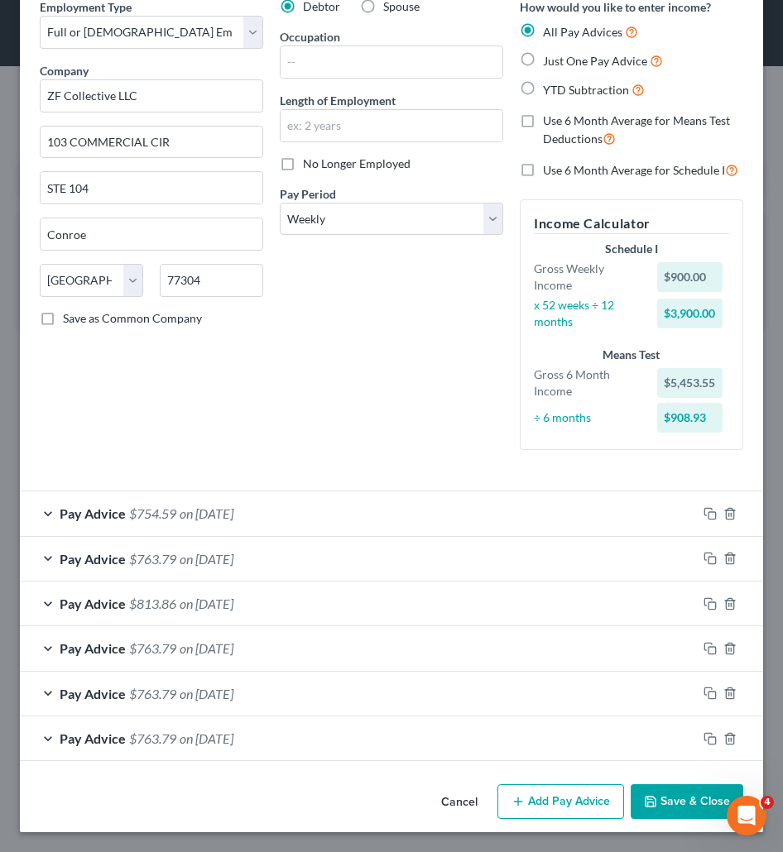
scroll to position [78, 0]
click at [340, 424] on div "Debtor Spouse Occupation Length of Employment No Longer Employed Pay Period * S…" at bounding box center [391, 230] width 240 height 465
click at [529, 810] on button "Add Pay Advice" at bounding box center [560, 801] width 127 height 35
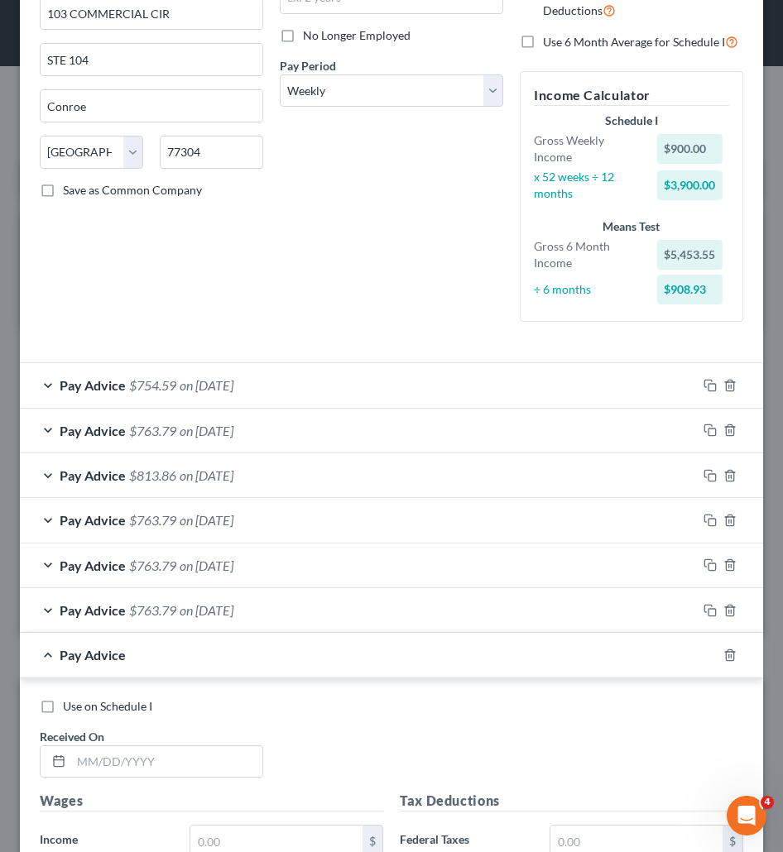
scroll to position [243, 0]
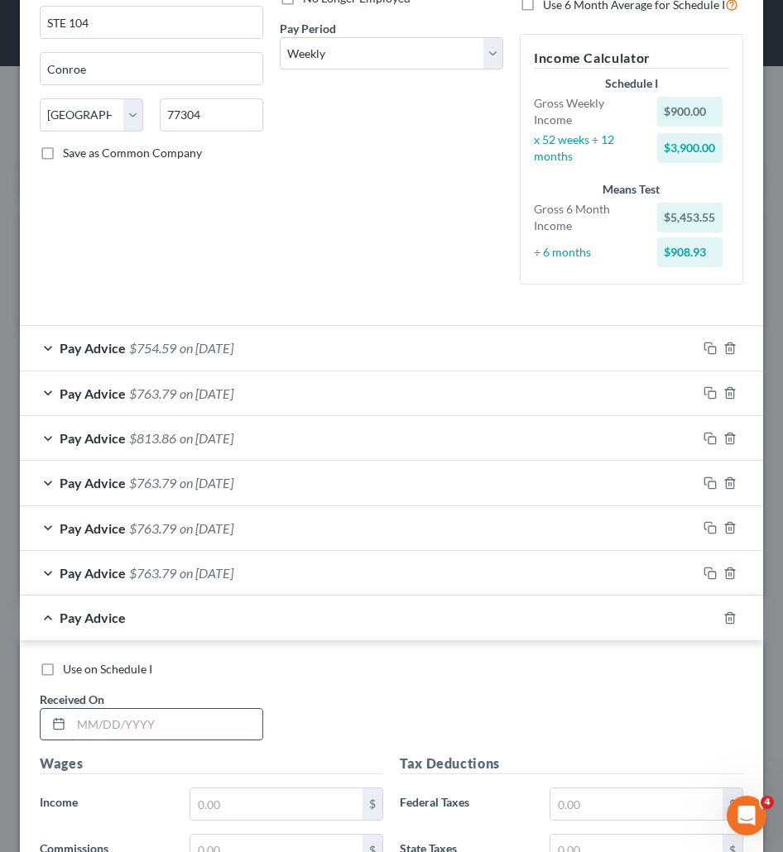
drag, startPoint x: 158, startPoint y: 744, endPoint x: 152, endPoint y: 728, distance: 16.7
click at [157, 742] on div "Use on Schedule I Received On *" at bounding box center [391, 707] width 720 height 93
click at [151, 724] on input "text" at bounding box center [166, 724] width 191 height 31
paste input "05/14/2025"
type input "05/14/2025"
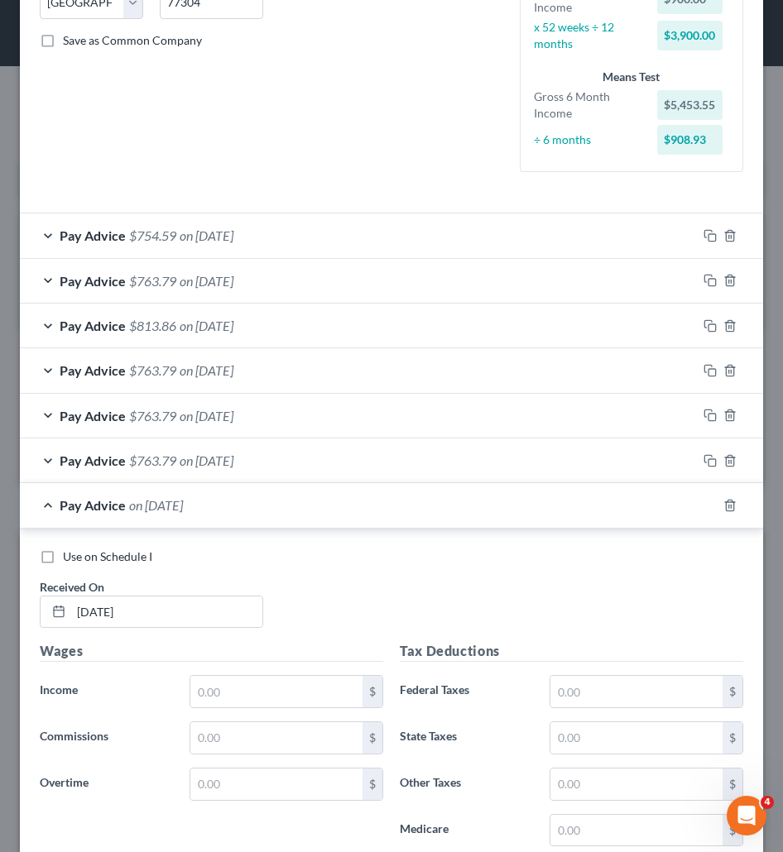
scroll to position [409, 0]
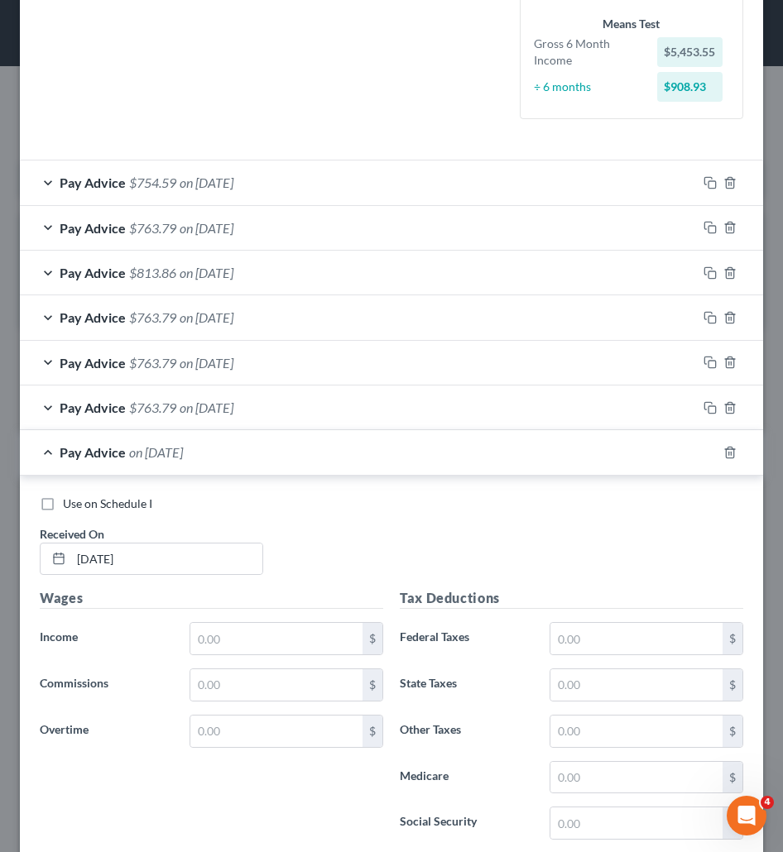
click at [240, 616] on div "Wages Income * $ Commissions $ Overtime $" at bounding box center [211, 720] width 360 height 265
click at [241, 644] on input "text" at bounding box center [276, 638] width 172 height 31
type input "900"
click at [569, 634] on input "text" at bounding box center [636, 638] width 172 height 31
type input "32.31"
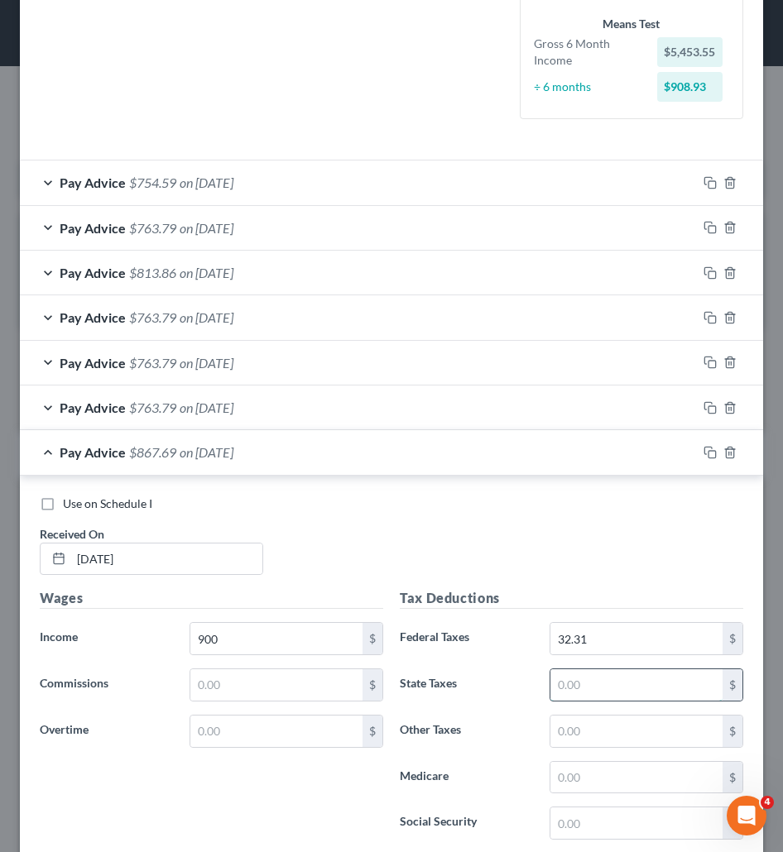
click at [582, 682] on input "text" at bounding box center [636, 684] width 172 height 31
type input "31"
type input "5"
type input "4.05"
type input "13.05"
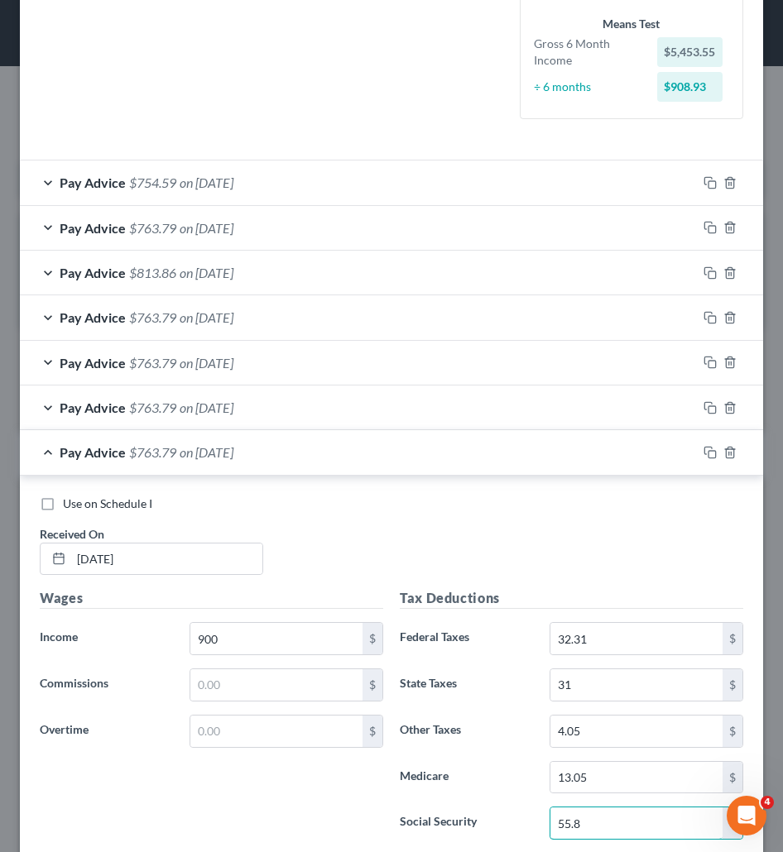
type input "55.8"
click at [358, 453] on div "Pay Advice $763.79 on 05/14/2025" at bounding box center [358, 452] width 677 height 44
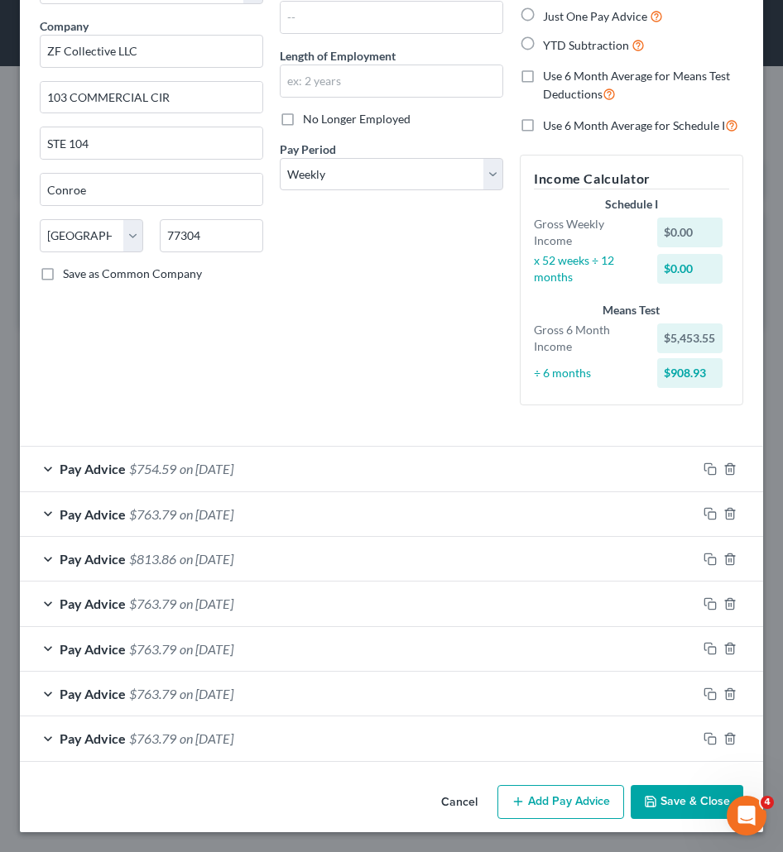
scroll to position [122, 0]
click at [539, 808] on button "Add Pay Advice" at bounding box center [560, 802] width 127 height 35
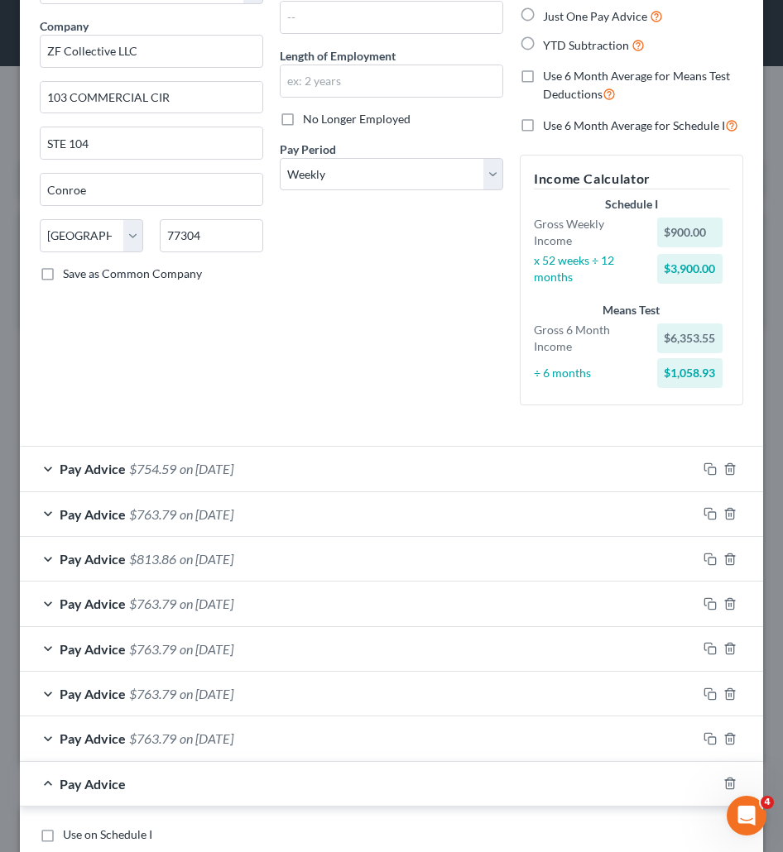
click at [294, 305] on div "Debtor Spouse Occupation Length of Employment No Longer Employed Pay Period * S…" at bounding box center [391, 186] width 240 height 465
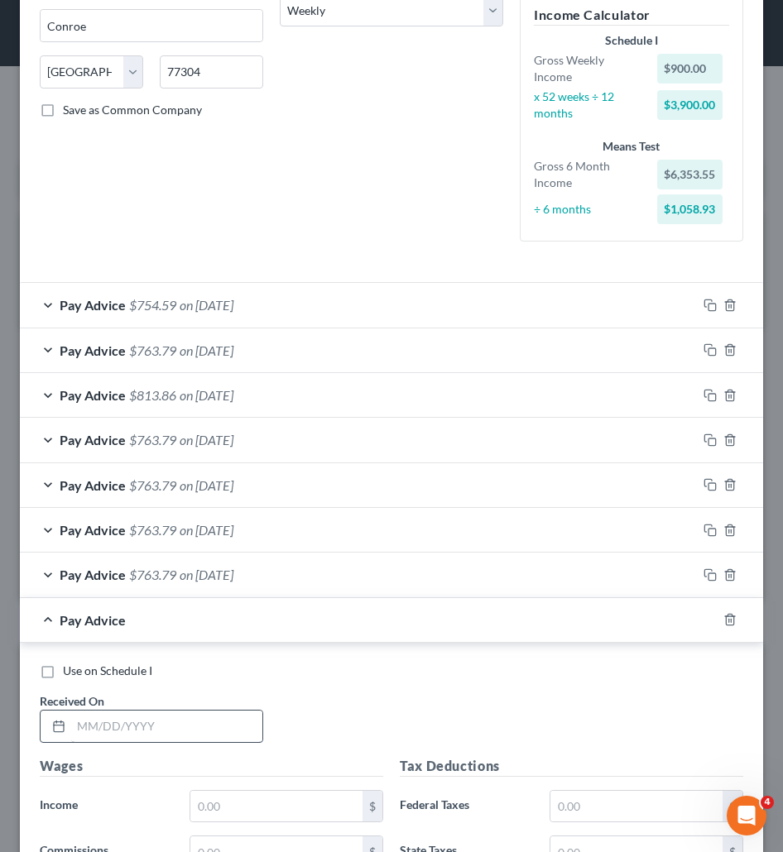
scroll to position [288, 0]
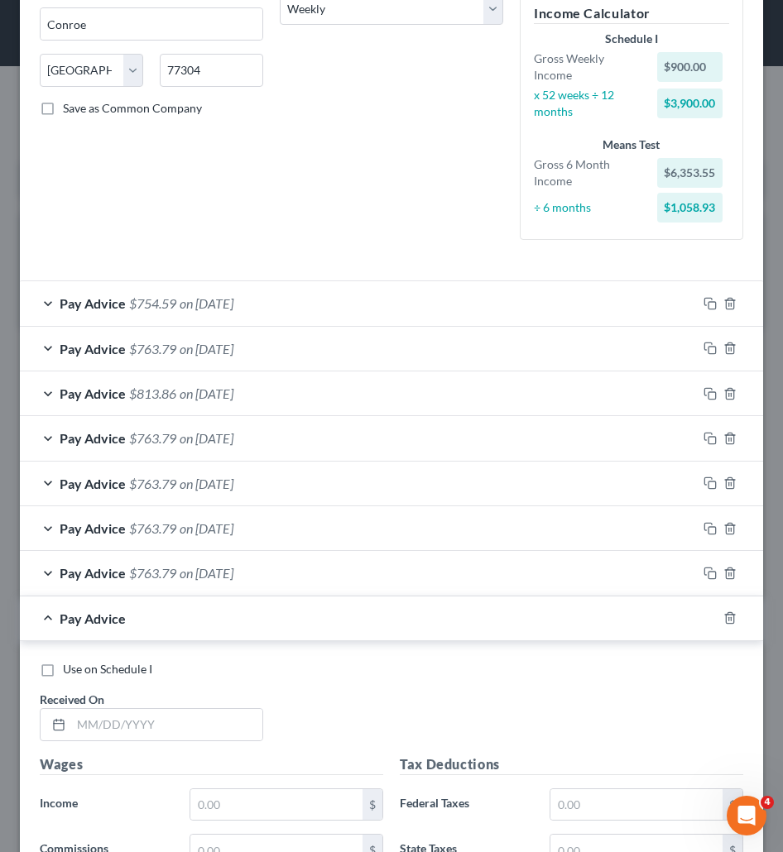
click at [122, 752] on div "Use on Schedule I Received On *" at bounding box center [391, 707] width 720 height 93
click at [118, 729] on input "text" at bounding box center [166, 724] width 191 height 31
paste input "05/21/2025"
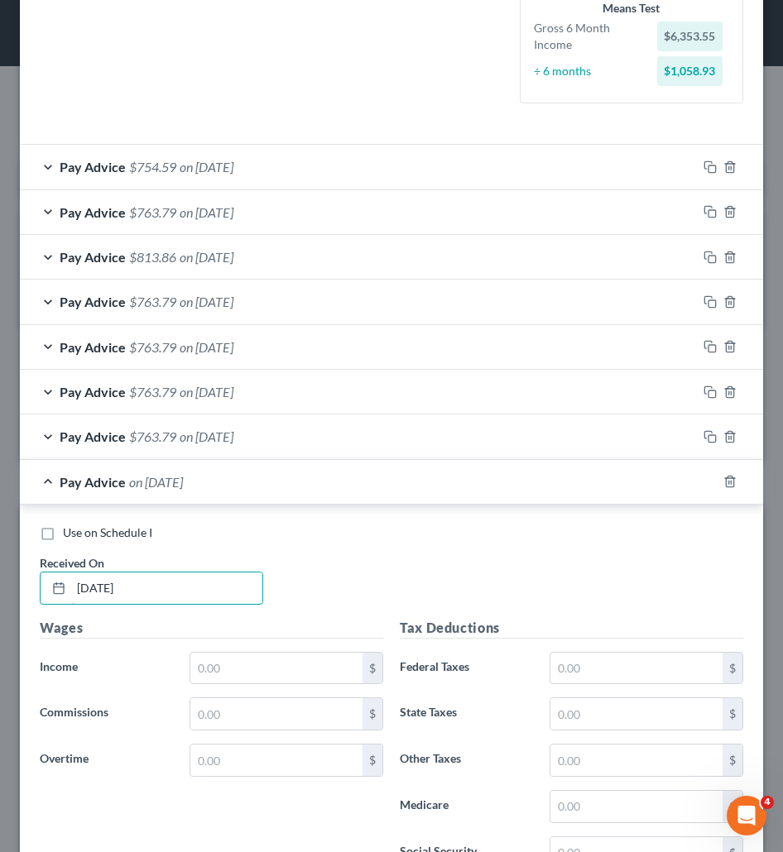
scroll to position [453, 0]
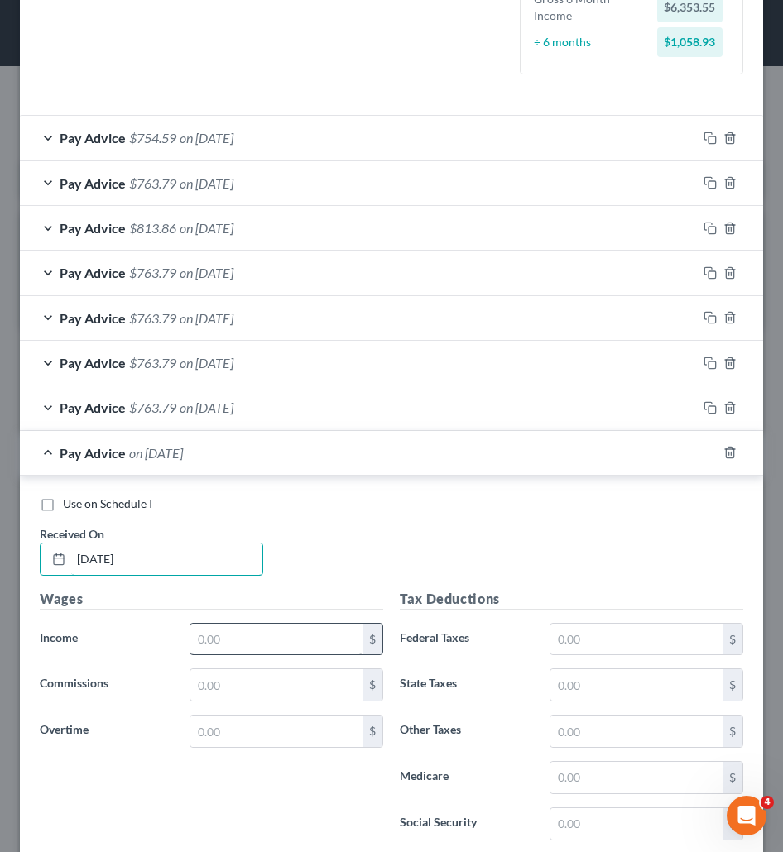
type input "05/21/2025"
click at [219, 626] on input "text" at bounding box center [276, 639] width 172 height 31
type input "900"
click at [599, 620] on div "Tax Deductions Federal Taxes $ State Taxes $ Other Taxes $ Medicare $ Social Se…" at bounding box center [571, 721] width 360 height 265
click at [599, 638] on input "text" at bounding box center [636, 639] width 172 height 31
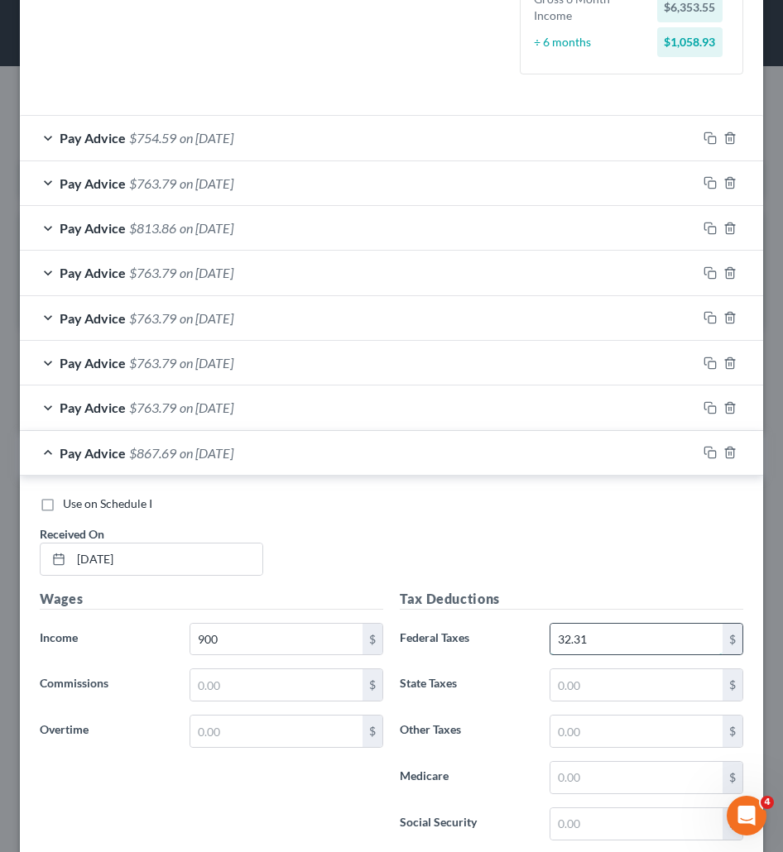
type input "32.31"
type input "31"
type input "4.05"
type input "13.05"
type input "55.8"
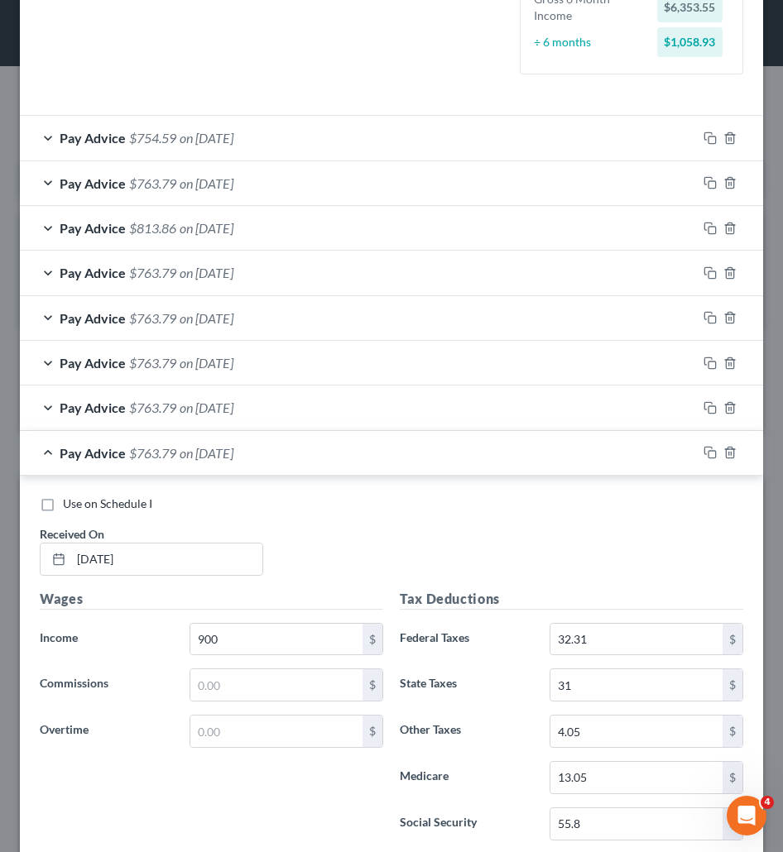
click at [394, 464] on div "Pay Advice $763.79 on 05/21/2025" at bounding box center [358, 453] width 677 height 44
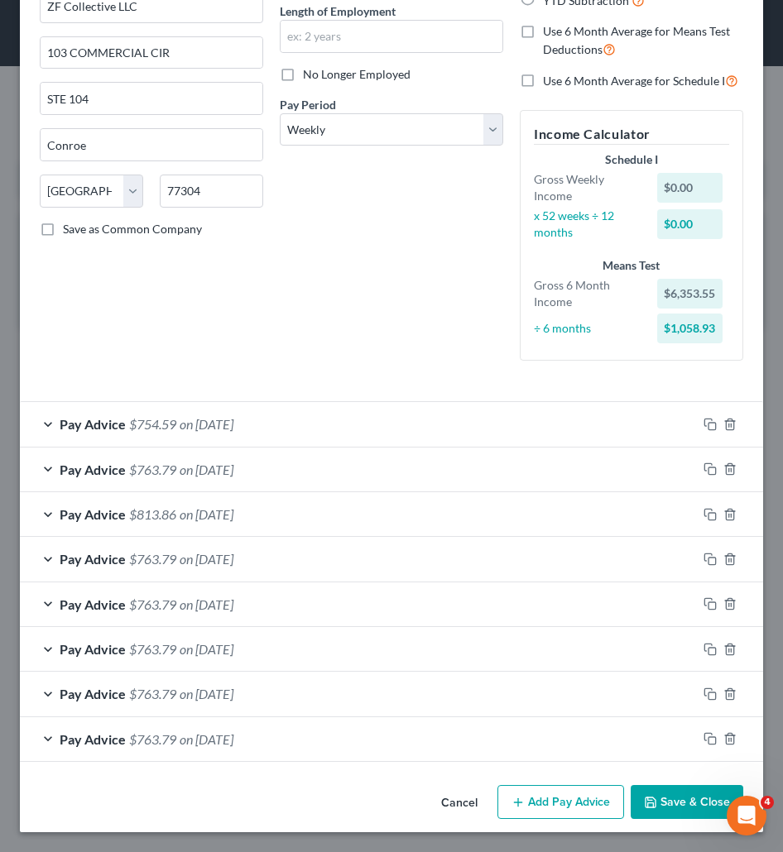
scroll to position [167, 0]
click at [543, 804] on button "Add Pay Advice" at bounding box center [560, 802] width 127 height 35
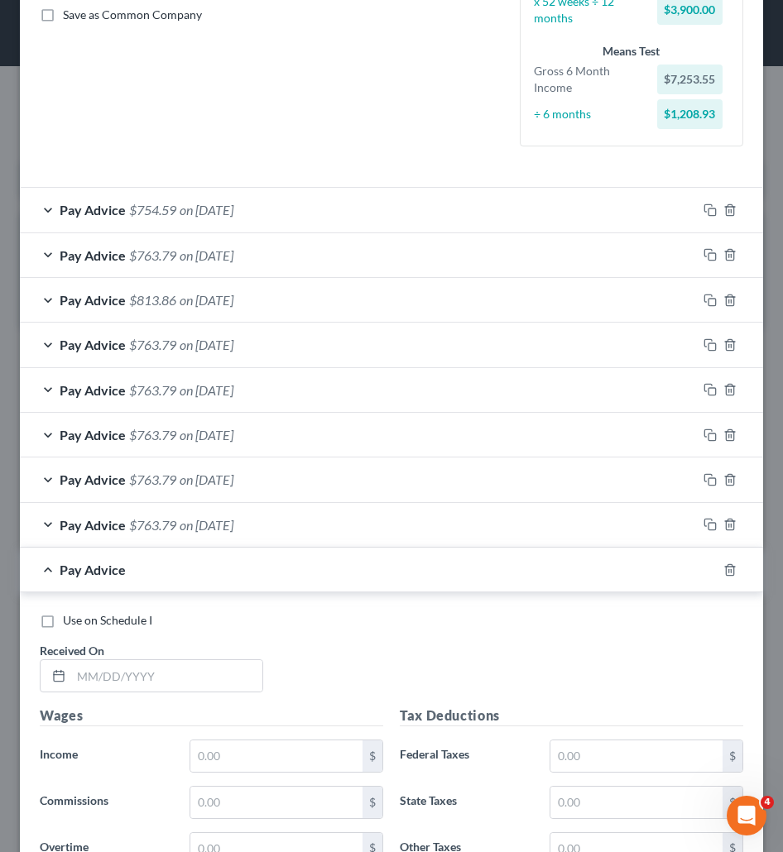
scroll to position [415, 0]
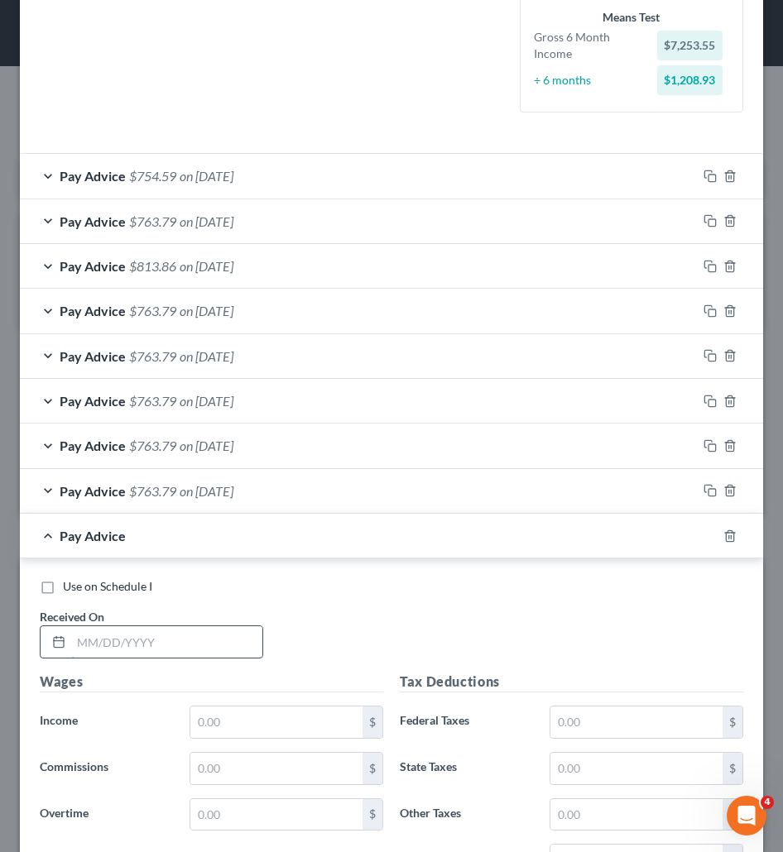
click at [125, 639] on input "text" at bounding box center [166, 641] width 191 height 31
paste input "05/28/2025"
type input "05/28/2025"
click at [236, 730] on input "text" at bounding box center [276, 721] width 172 height 31
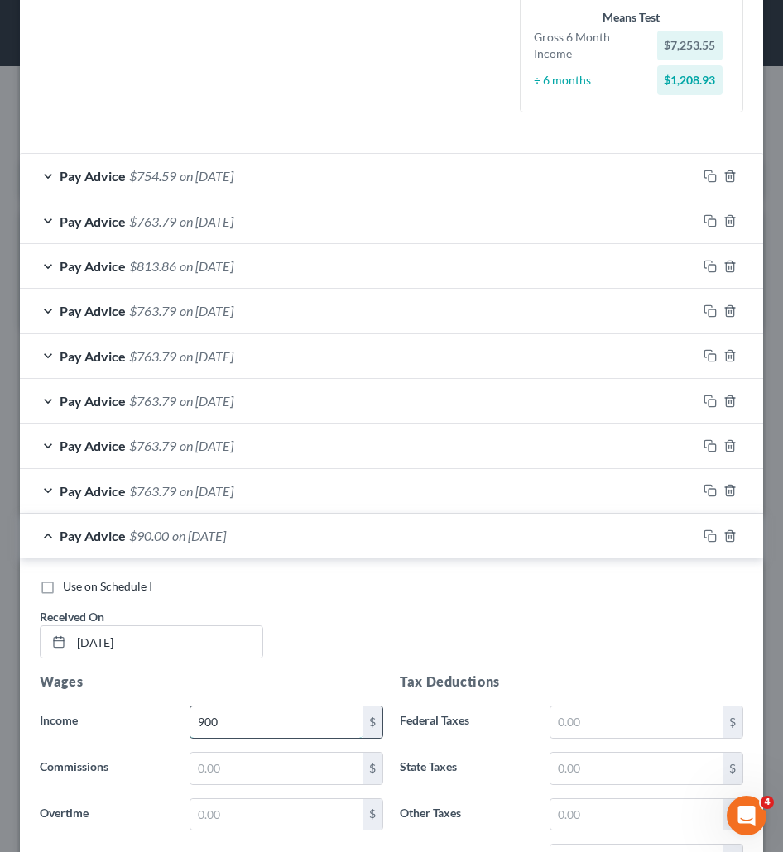
type input "900"
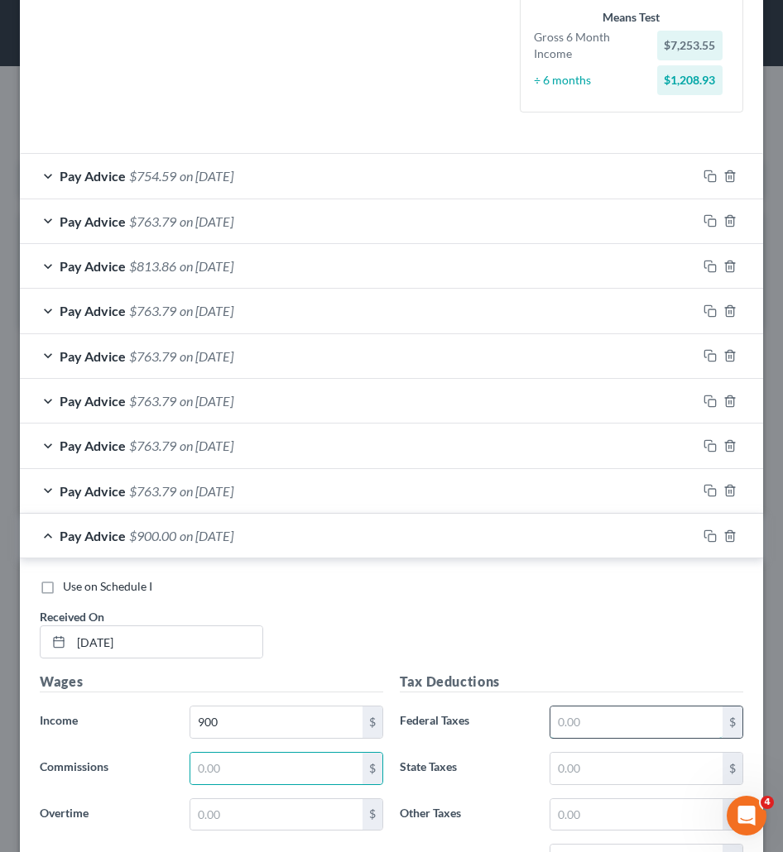
drag, startPoint x: 544, startPoint y: 716, endPoint x: 553, endPoint y: 715, distance: 8.4
click at [550, 716] on input "text" at bounding box center [636, 721] width 172 height 31
type input "32.58"
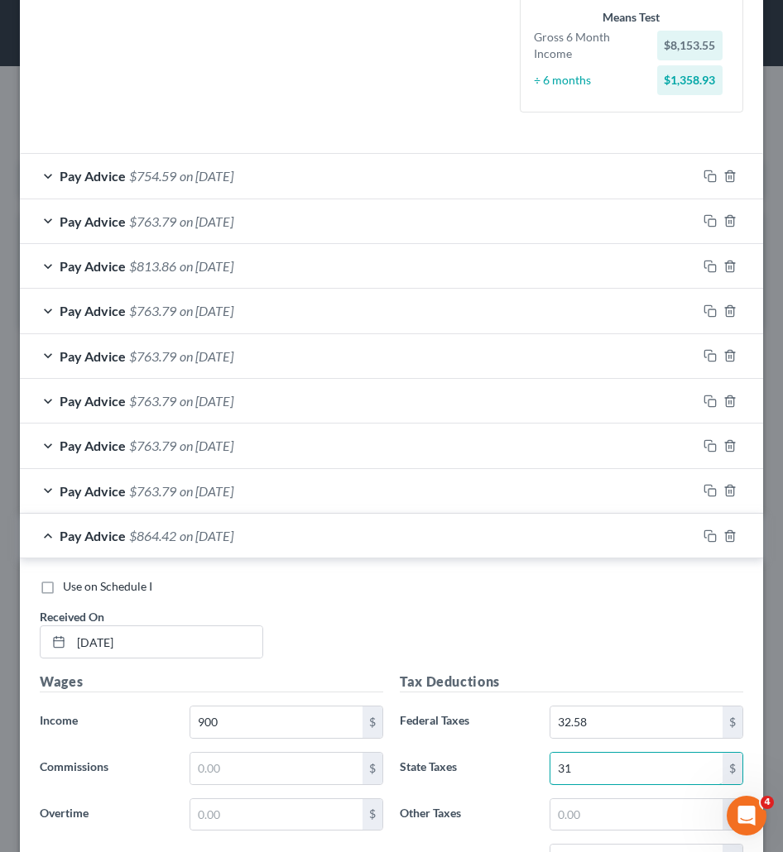
type input "31"
type input "4.06"
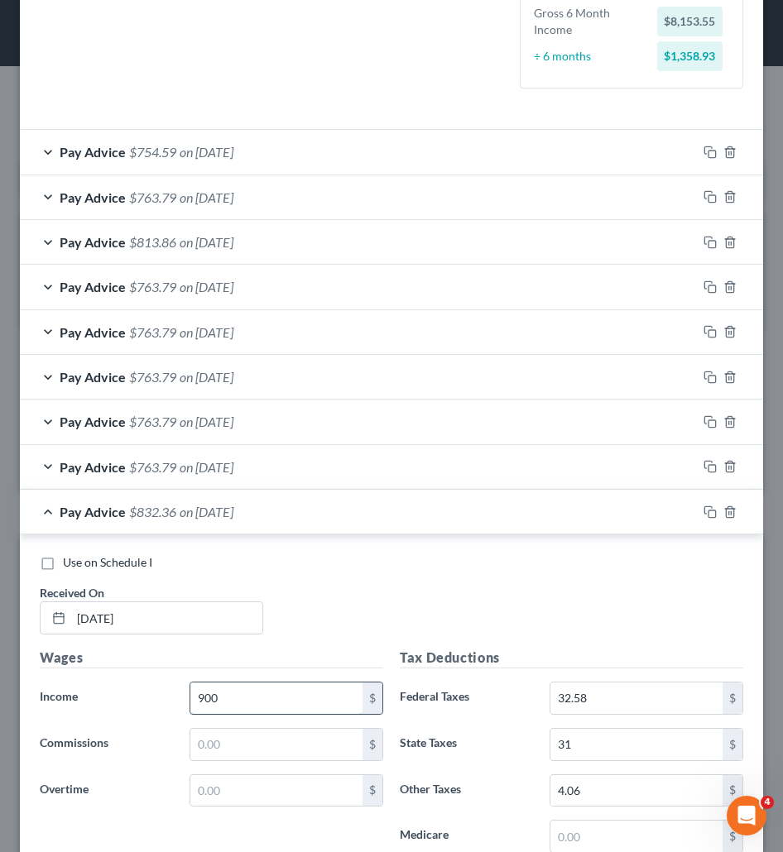
click at [270, 699] on input "900" at bounding box center [276, 697] width 172 height 31
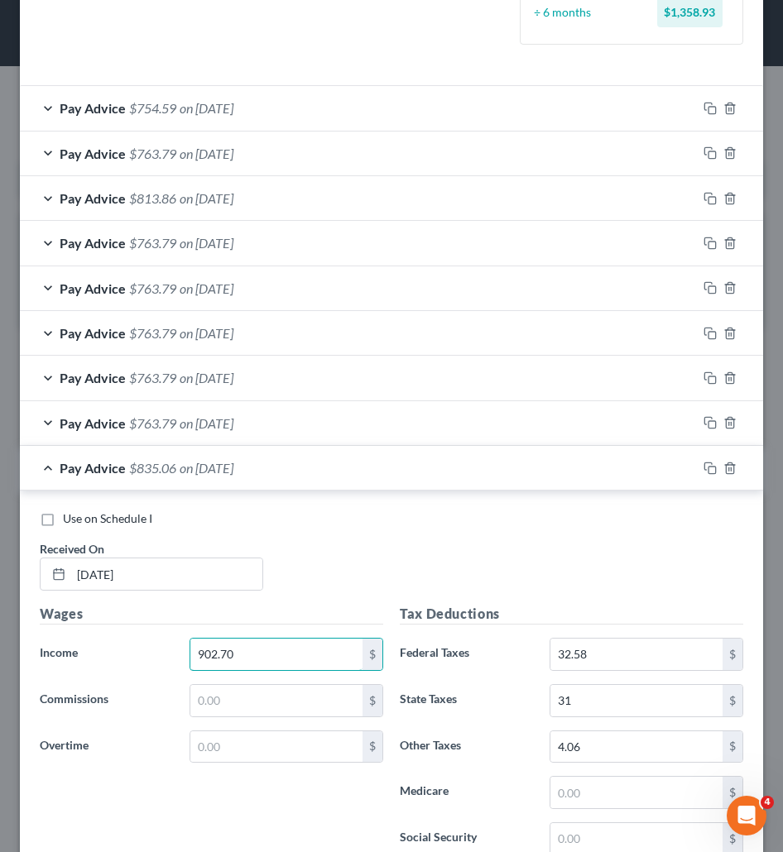
scroll to position [522, 0]
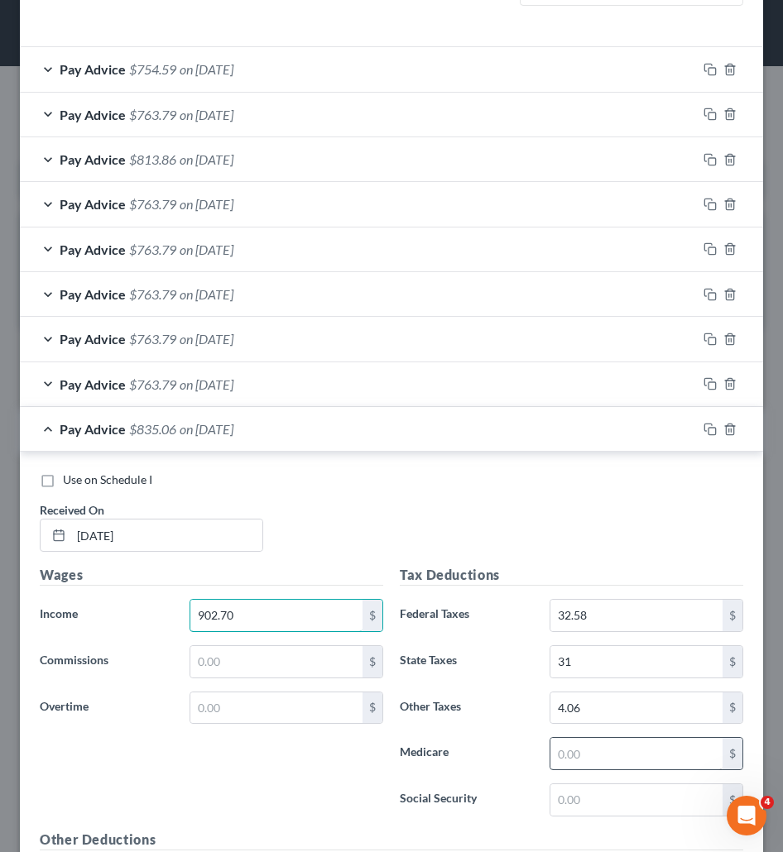
type input "902.70"
click at [553, 758] on input "text" at bounding box center [636, 753] width 172 height 31
type input "13.09"
click at [574, 805] on input "text" at bounding box center [636, 799] width 172 height 31
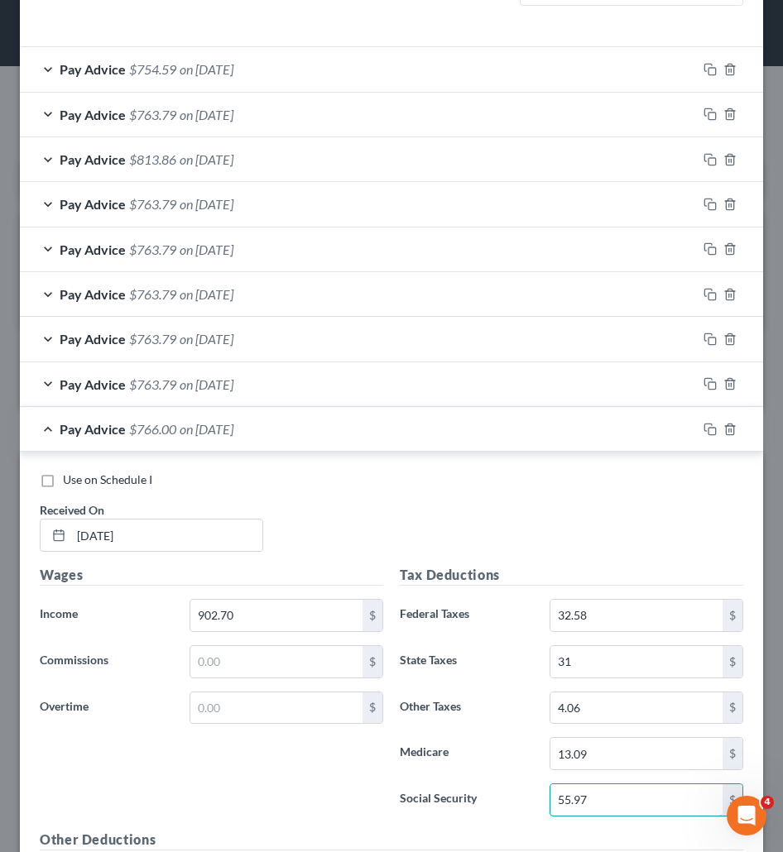
type input "55.97"
click at [343, 492] on div "Use on Schedule I Received On * 05/28/2025" at bounding box center [391, 518] width 720 height 93
click at [382, 430] on div "Pay Advice $766.00 on 05/28/2025" at bounding box center [358, 429] width 677 height 44
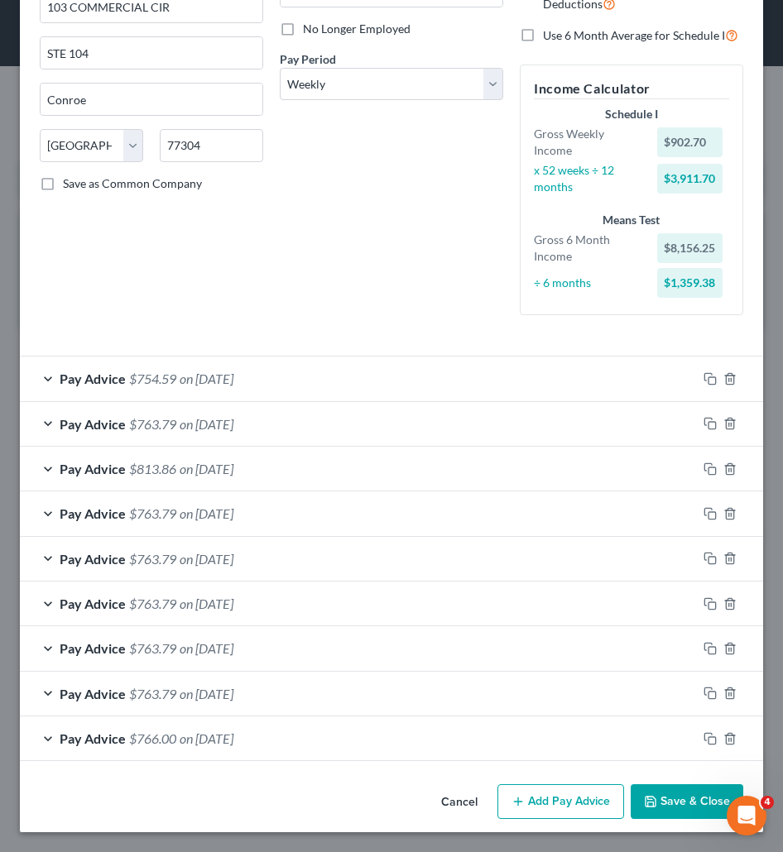
scroll to position [213, 0]
click at [561, 798] on button "Add Pay Advice" at bounding box center [560, 801] width 127 height 35
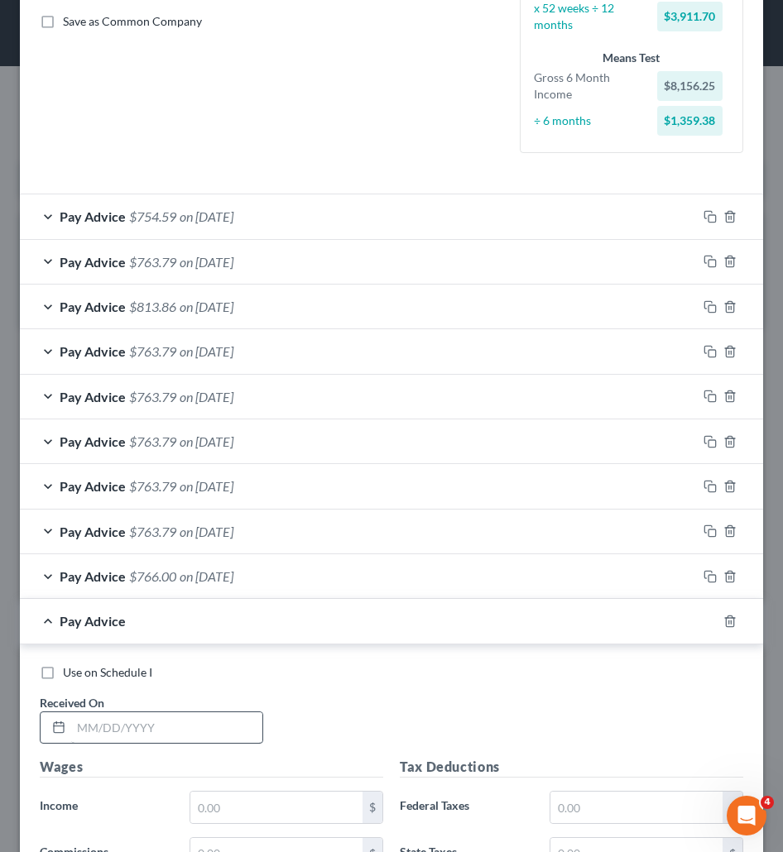
scroll to position [378, 0]
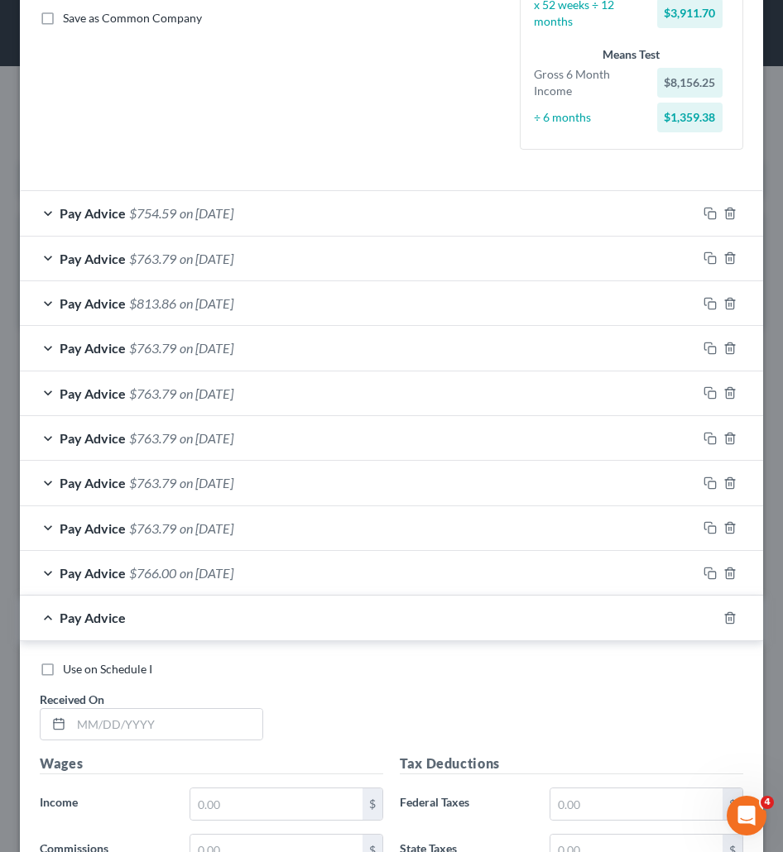
click at [222, 704] on div "Received On *" at bounding box center [151, 716] width 240 height 50
click at [220, 715] on input "text" at bounding box center [166, 724] width 191 height 31
paste input "06/04/2025"
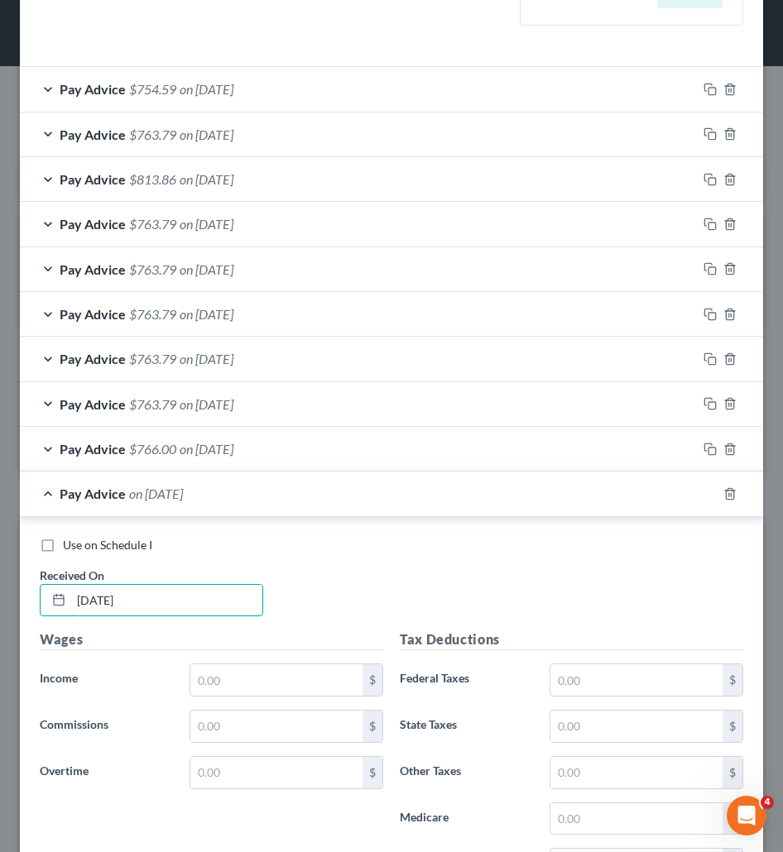
scroll to position [543, 0]
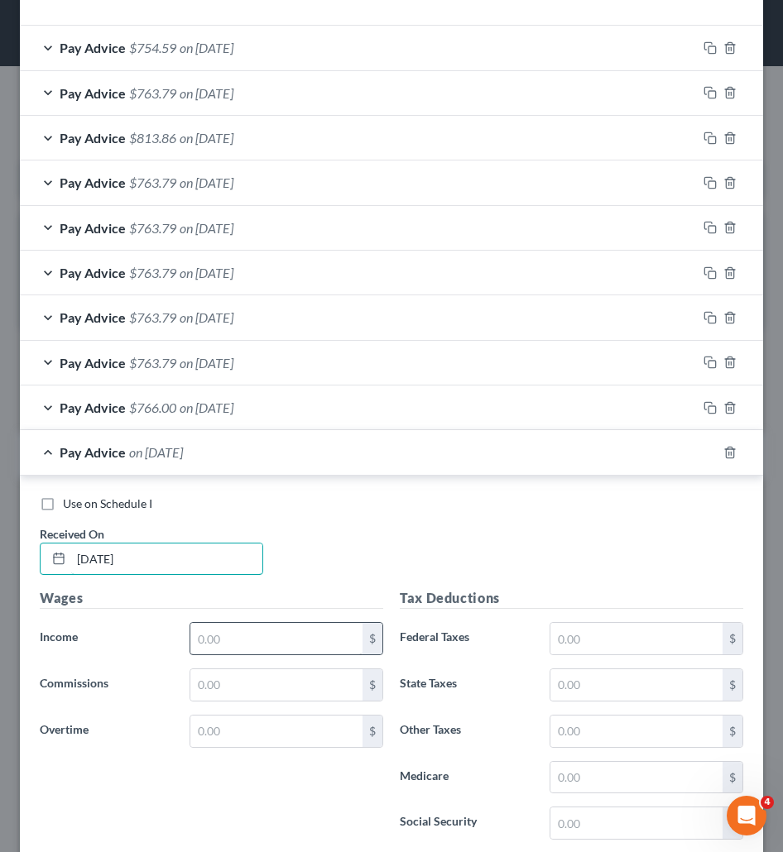
type input "06/04/2025"
click at [232, 641] on input "text" at bounding box center [276, 638] width 172 height 31
type input "900"
click at [587, 649] on input "text" at bounding box center [636, 638] width 172 height 31
type input "32.31"
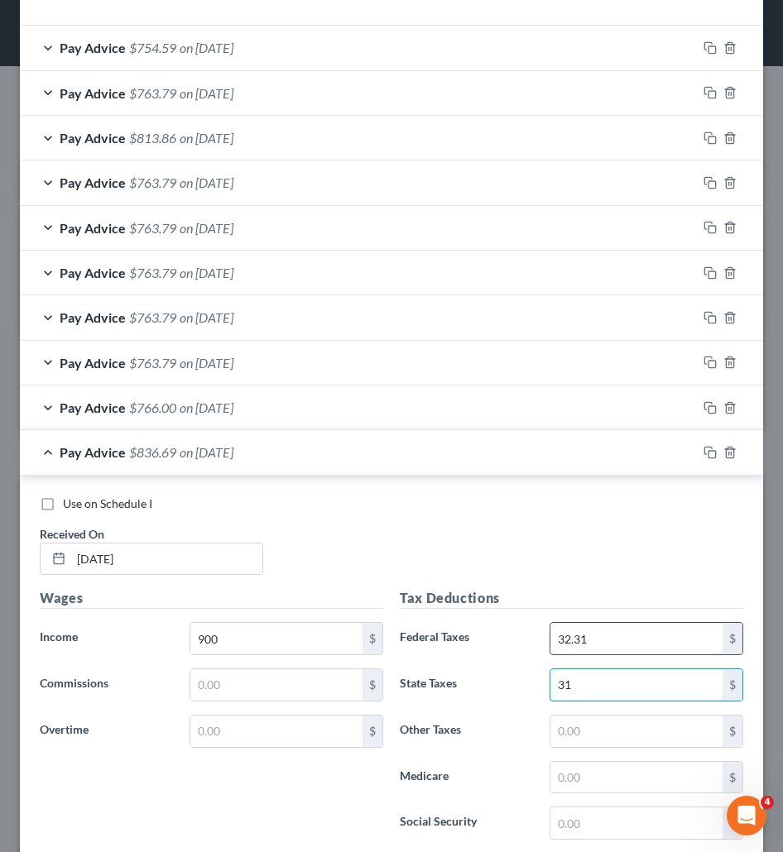
type input "31"
type input "4.05"
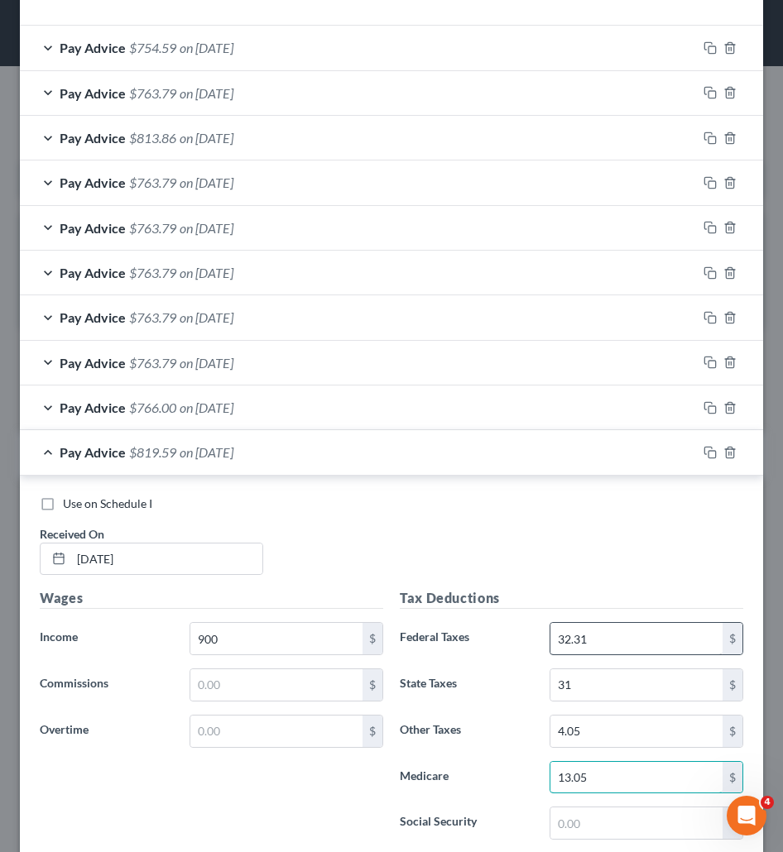
type input "13.05"
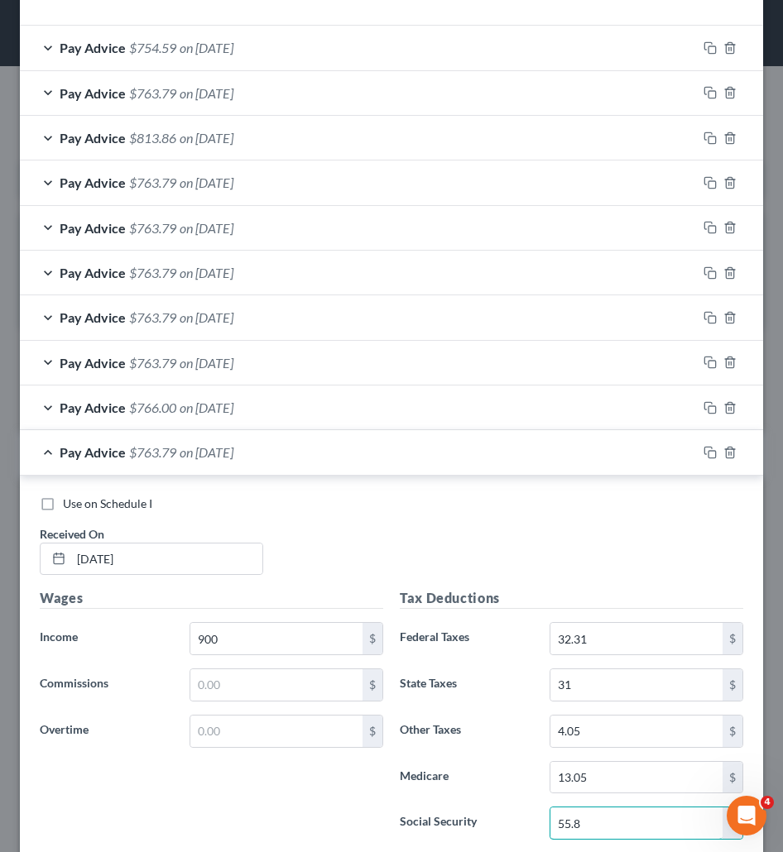
type input "55.8"
click at [297, 458] on div "Pay Advice $763.79 on 06/04/2025" at bounding box center [358, 452] width 677 height 44
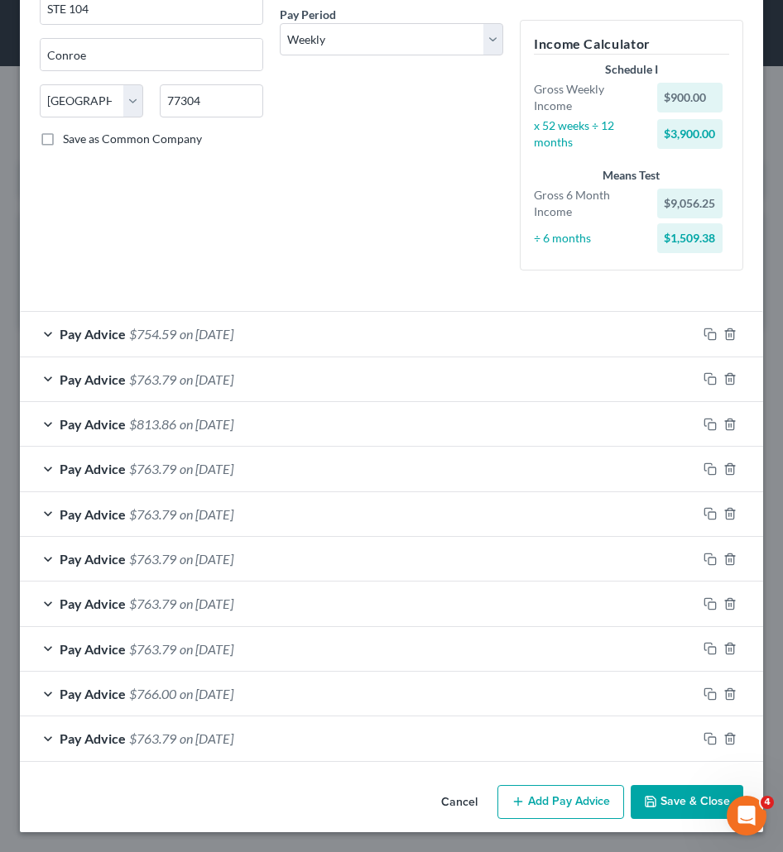
scroll to position [257, 0]
click at [316, 793] on div "Cancel Add Pay Advice Save & Close" at bounding box center [391, 805] width 743 height 55
click at [553, 797] on button "Add Pay Advice" at bounding box center [560, 802] width 127 height 35
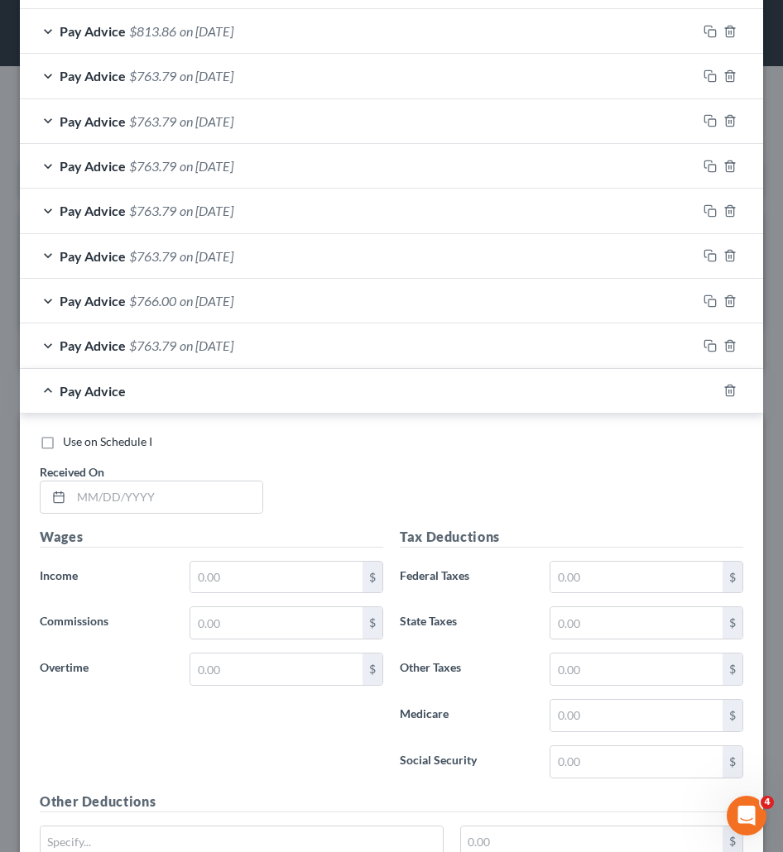
scroll to position [671, 0]
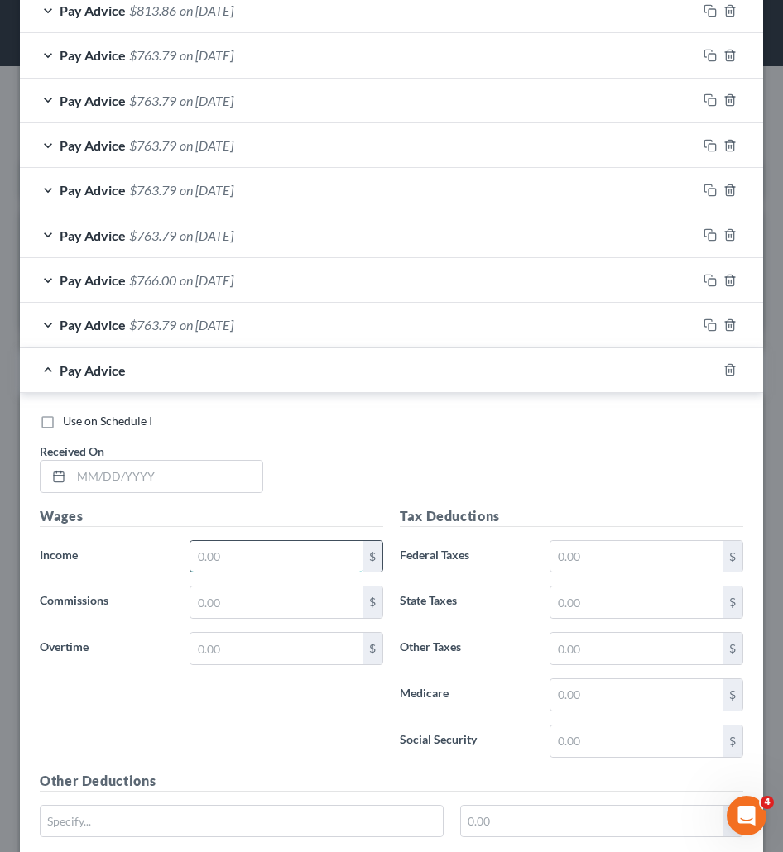
click at [283, 548] on input "text" at bounding box center [276, 556] width 172 height 31
paste input "753.75"
type input "753.75"
click at [141, 473] on input "text" at bounding box center [166, 476] width 191 height 31
paste input "6/11/2025"
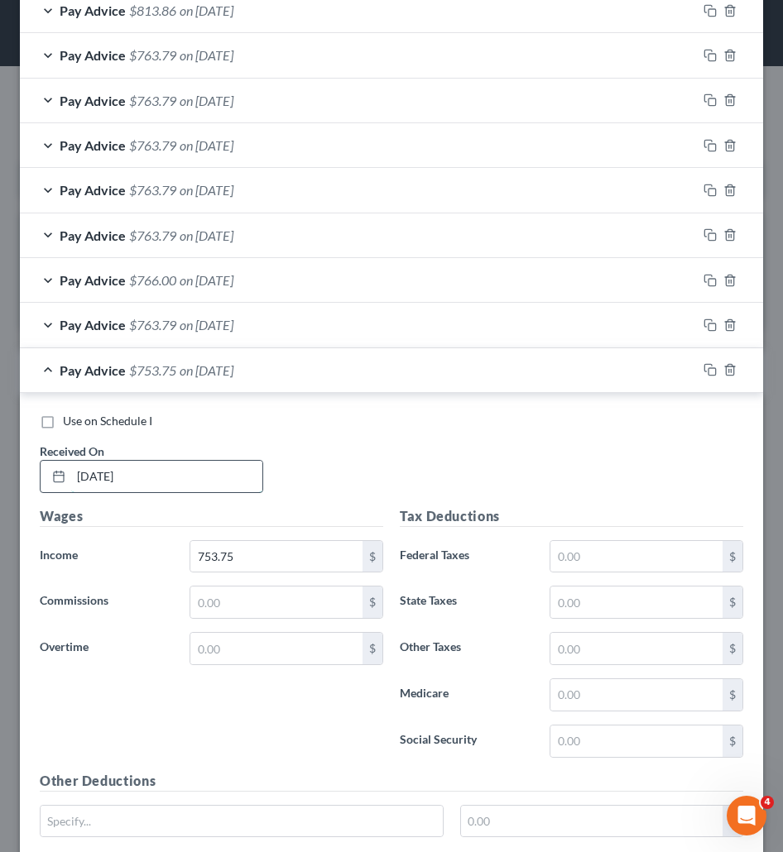
click at [75, 475] on input "6/11/2025" at bounding box center [166, 476] width 191 height 31
type input "06/11/2025"
click at [607, 552] on input "text" at bounding box center [636, 556] width 172 height 31
paste input "17.68"
type input "17.68"
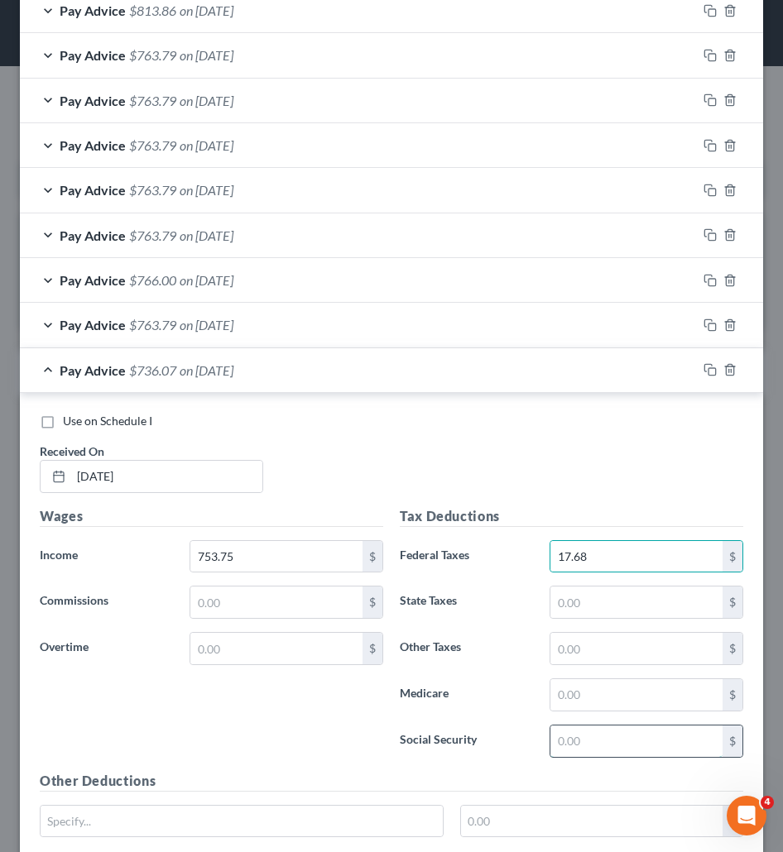
click at [603, 745] on input "text" at bounding box center [636, 740] width 172 height 31
paste input "46.73"
type input "46.73"
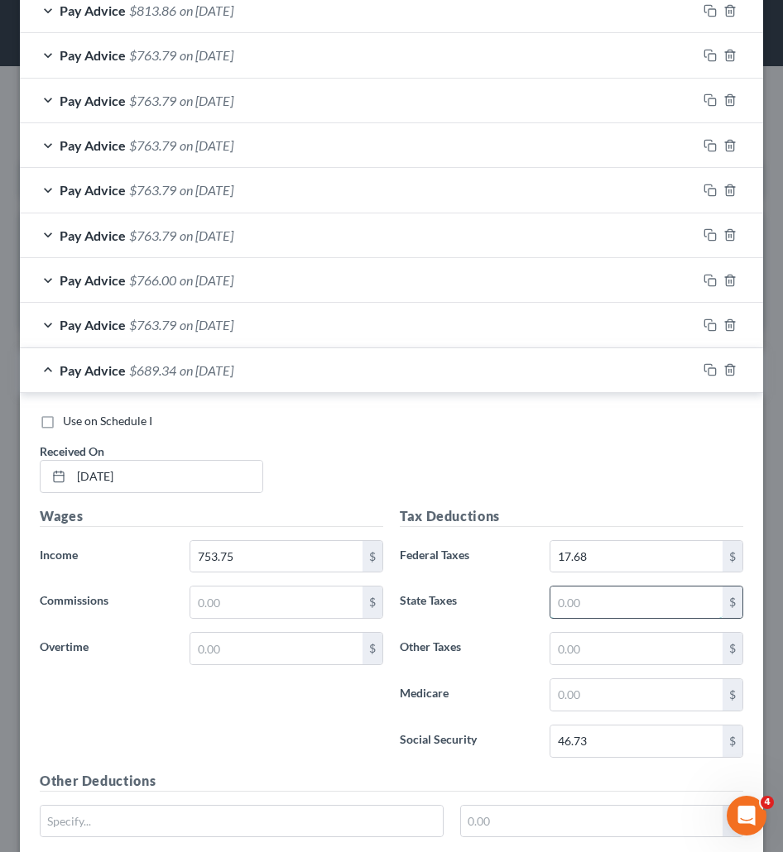
click at [623, 610] on input "text" at bounding box center [636, 601] width 172 height 31
type input "25"
type input "0"
type input "3.4"
type input "10.93"
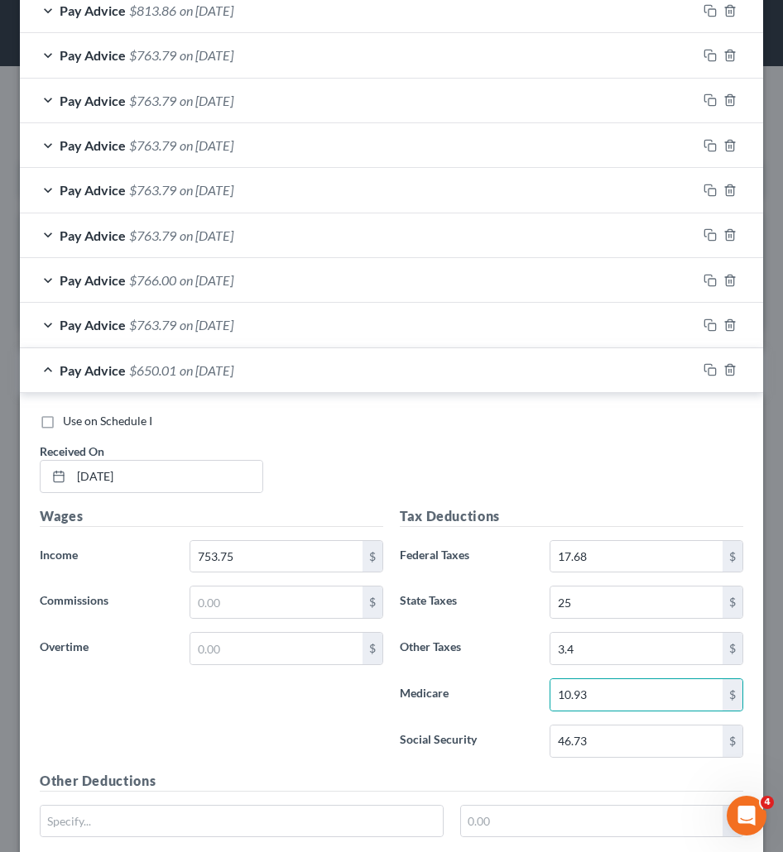
click at [318, 740] on div "Wages Income * 753.75 $ Commissions $ Overtime $" at bounding box center [211, 638] width 360 height 265
click at [337, 383] on div "Pay Advice $650.01 on 06/11/2025" at bounding box center [358, 370] width 677 height 44
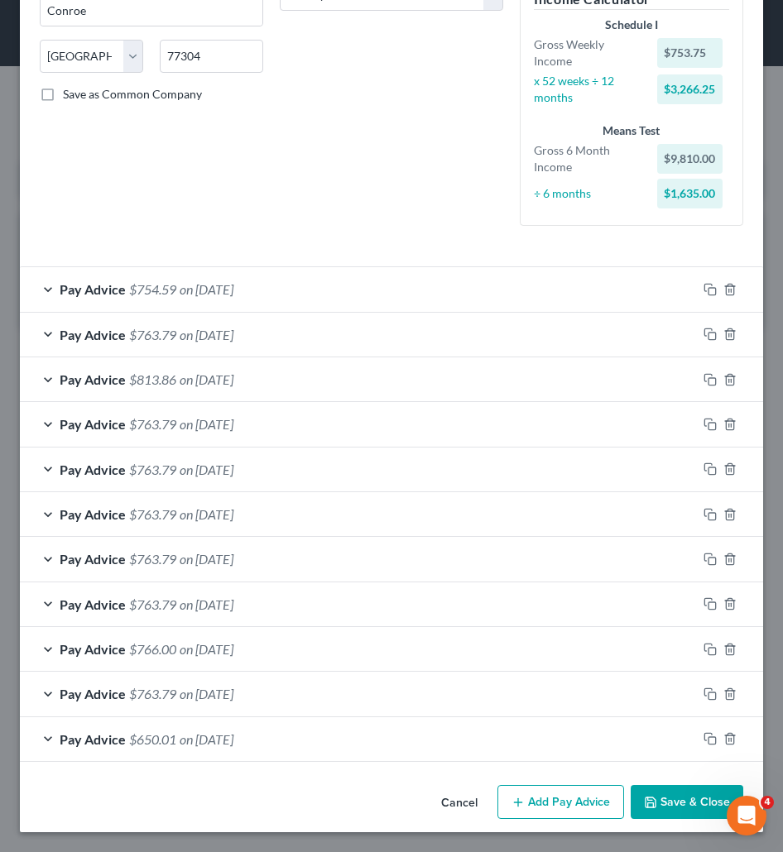
scroll to position [302, 0]
click at [571, 804] on button "Add Pay Advice" at bounding box center [560, 802] width 127 height 35
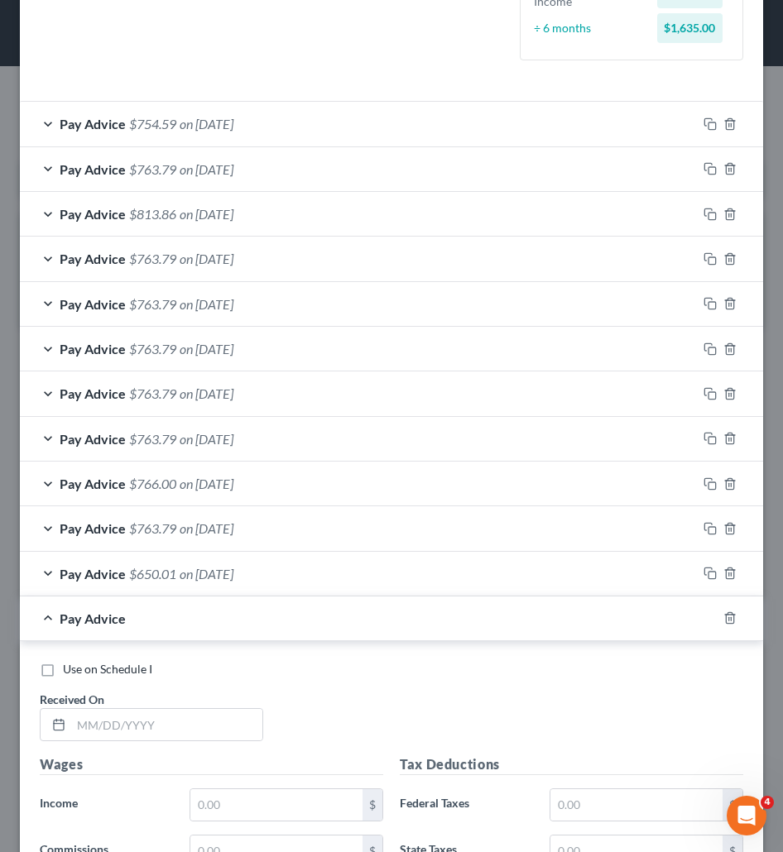
scroll to position [550, 0]
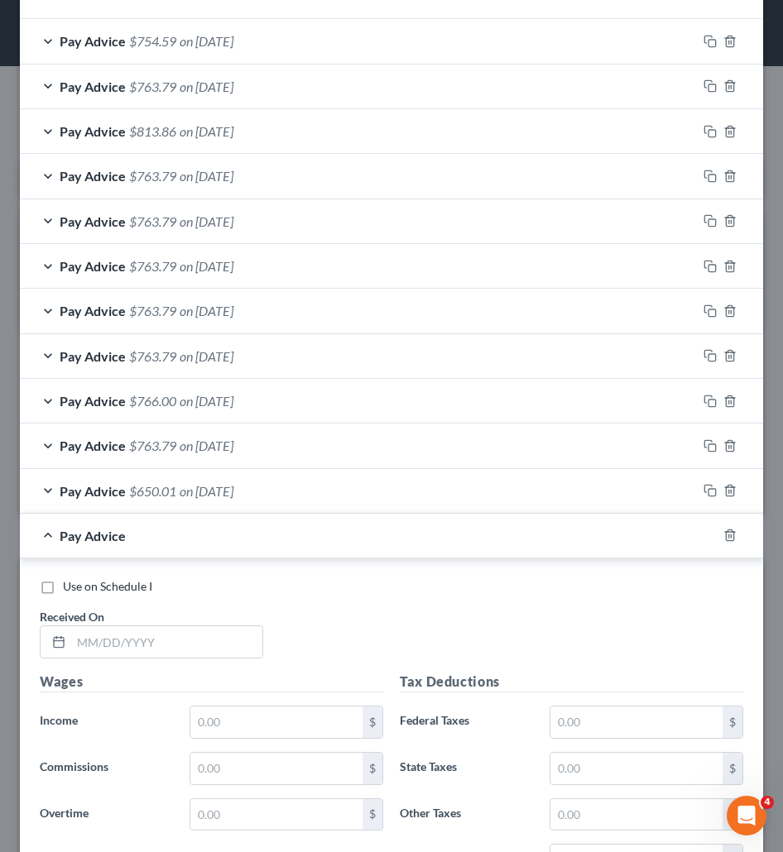
click at [228, 740] on div "Wages Income * $ Commissions $ Overtime $" at bounding box center [211, 804] width 360 height 265
click at [222, 726] on input "text" at bounding box center [276, 721] width 172 height 31
paste input "933.75"
type input "933.75"
click at [185, 655] on input "text" at bounding box center [166, 641] width 191 height 31
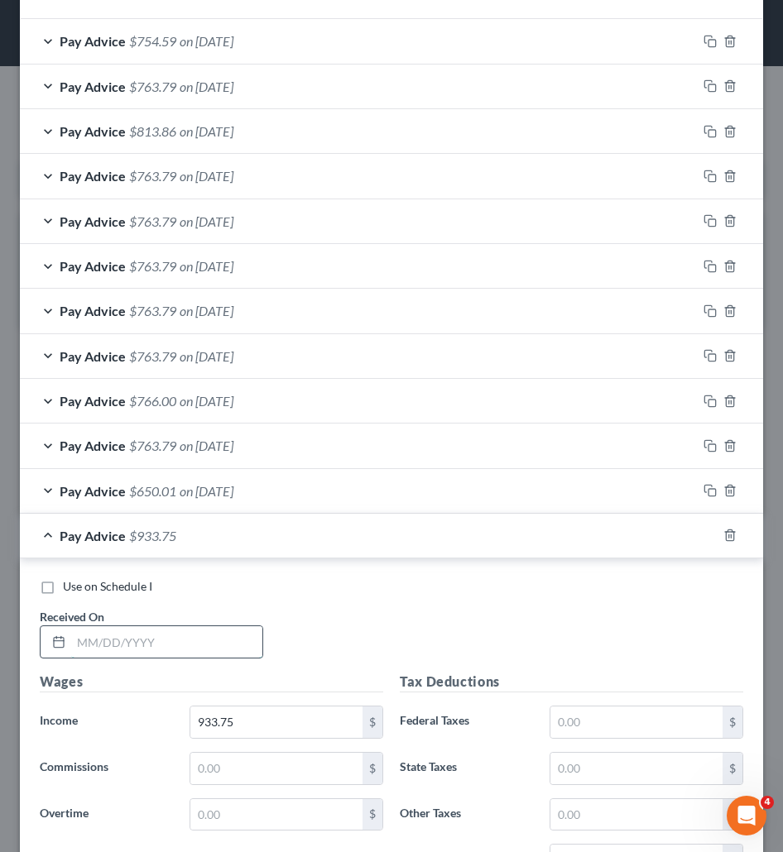
paste input "6/18/2025"
click at [72, 646] on input "6/18/2025" at bounding box center [166, 641] width 191 height 31
type input "06/18/2025"
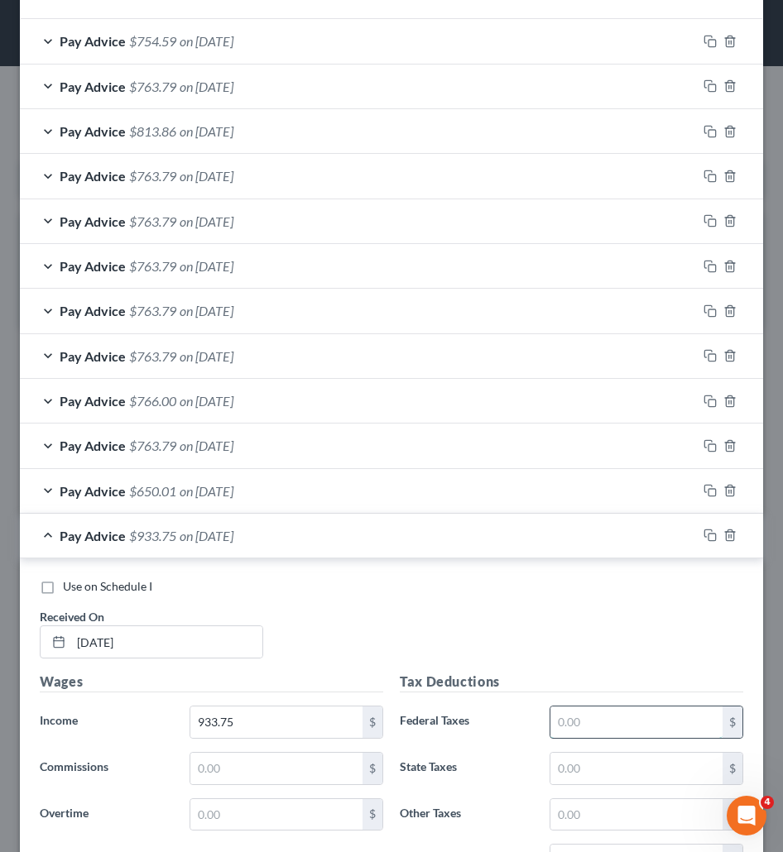
click at [570, 721] on input "text" at bounding box center [636, 721] width 172 height 31
paste input "35.68"
type input "35.68"
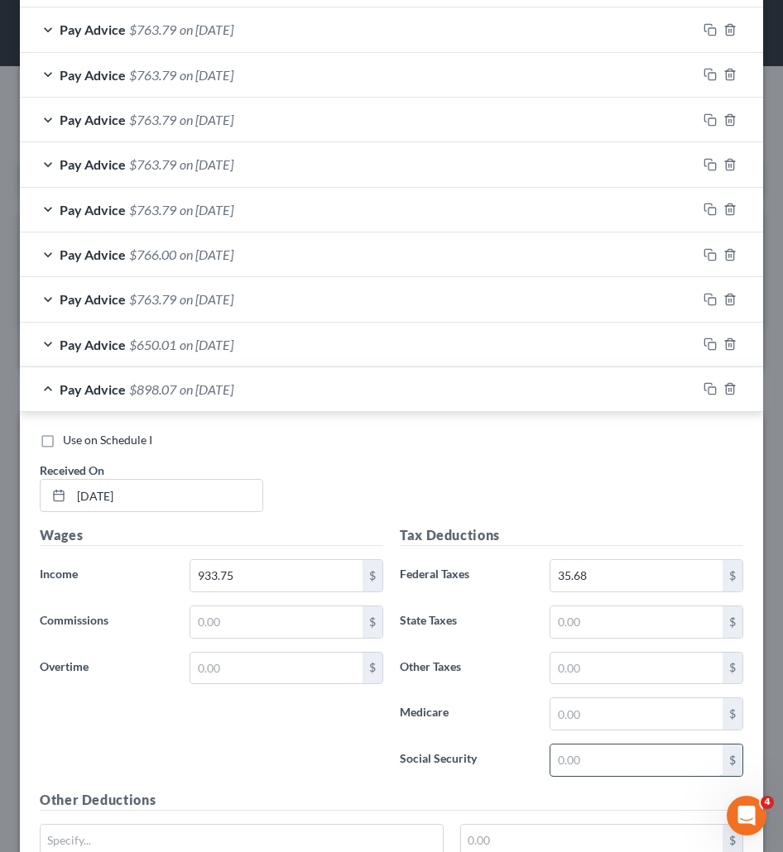
scroll to position [716, 0]
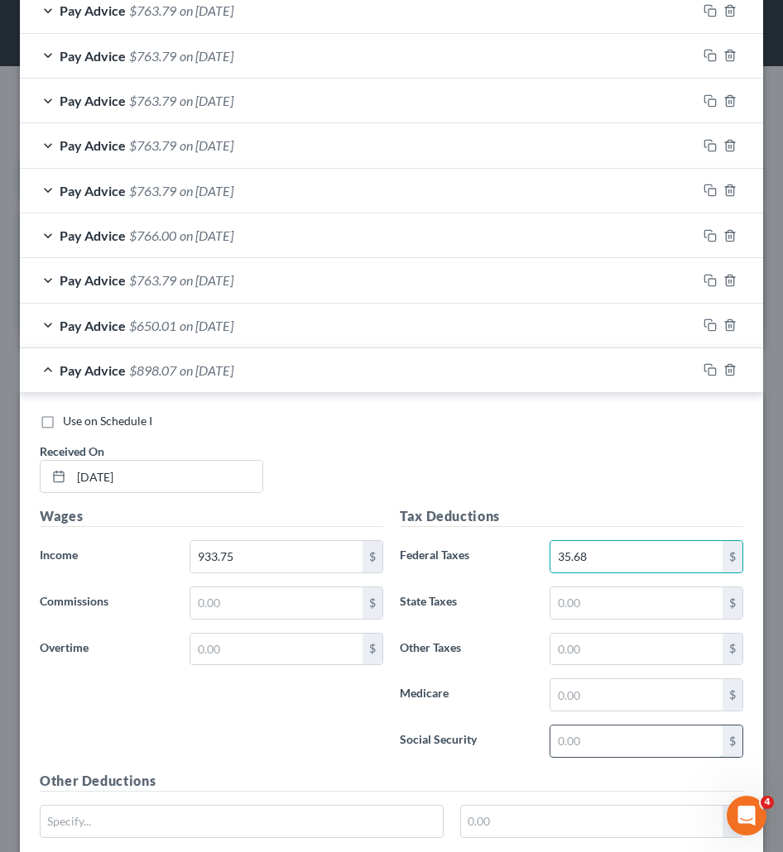
drag, startPoint x: 572, startPoint y: 745, endPoint x: 563, endPoint y: 745, distance: 9.1
click at [572, 745] on input "text" at bounding box center [636, 740] width 172 height 31
paste input "57.89"
type input "57.89"
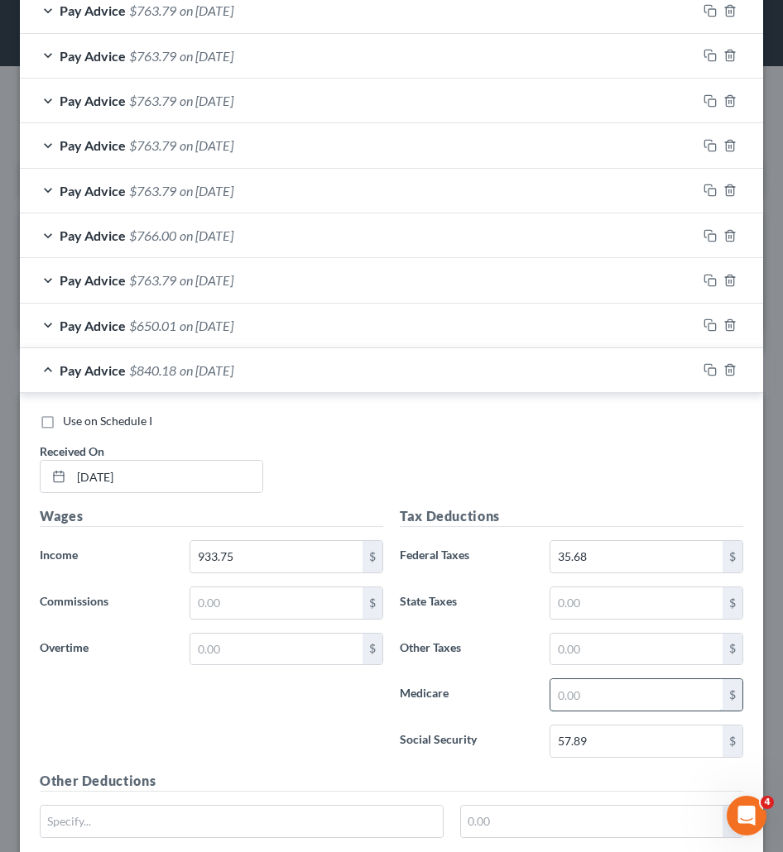
click at [607, 693] on input "text" at bounding box center [636, 694] width 172 height 31
paste input "13.54"
type input "13.54"
click at [579, 607] on input "text" at bounding box center [636, 602] width 172 height 31
paste input "33.00"
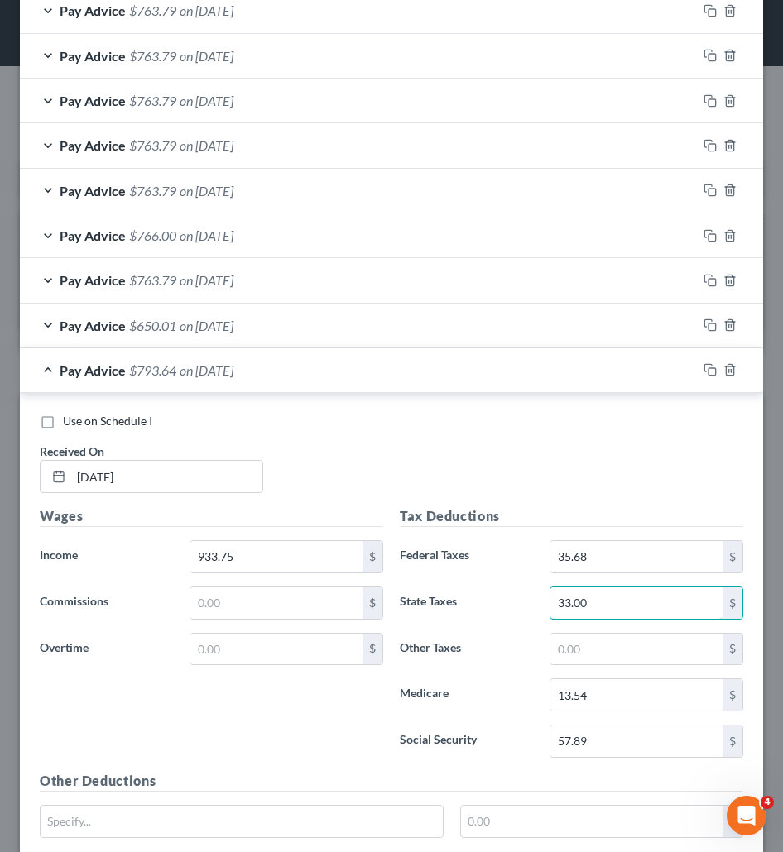
type input "33.00"
type input "4.20"
click at [358, 392] on div "Pay Advice $789.44 on 06/18/2025" at bounding box center [358, 370] width 677 height 44
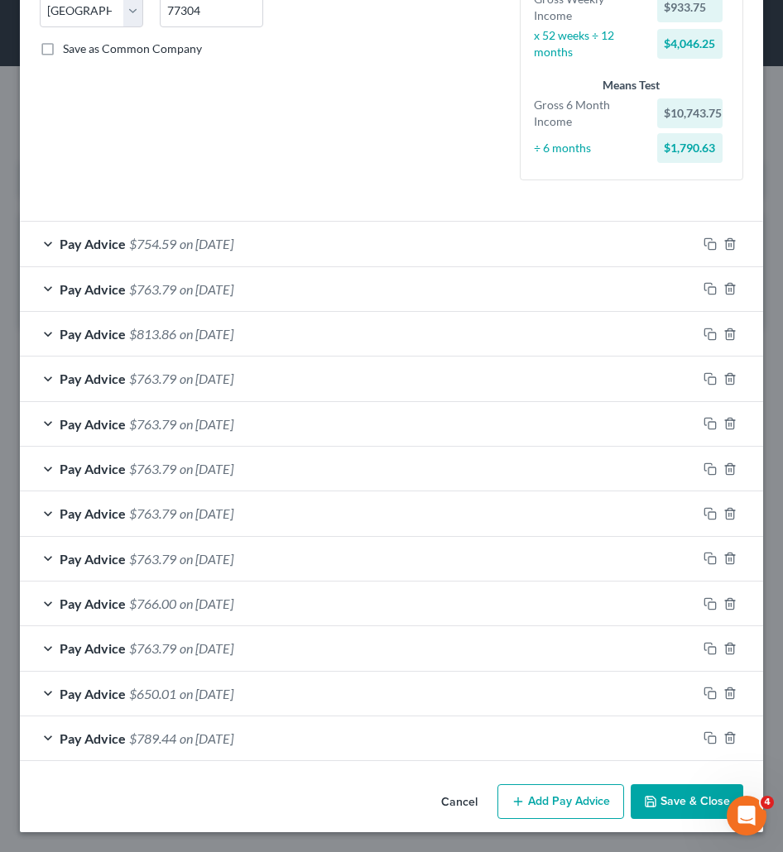
scroll to position [347, 0]
click at [592, 798] on button "Add Pay Advice" at bounding box center [560, 801] width 127 height 35
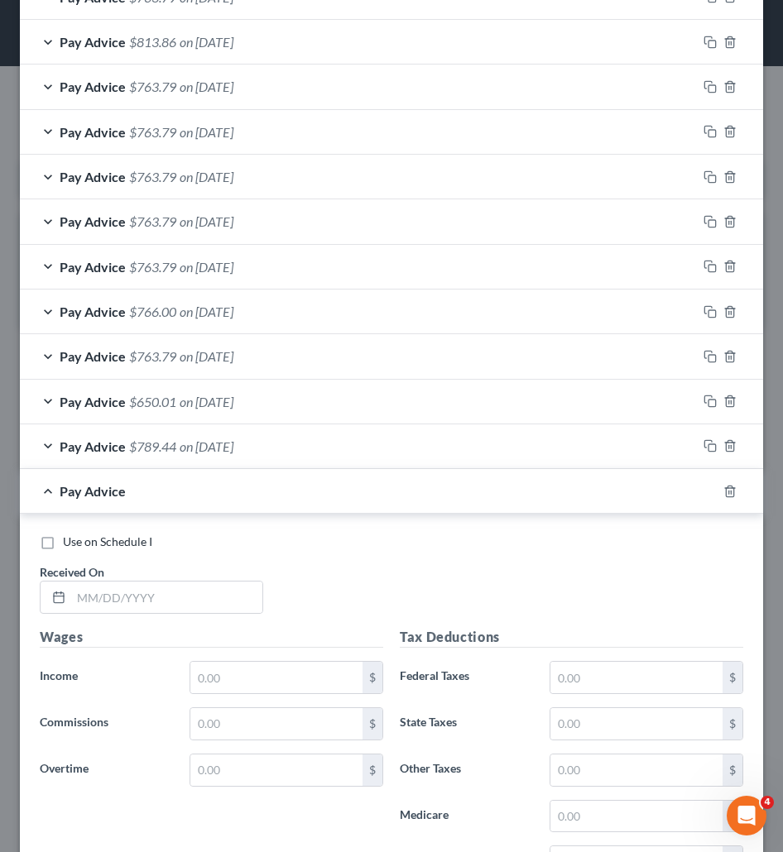
scroll to position [678, 0]
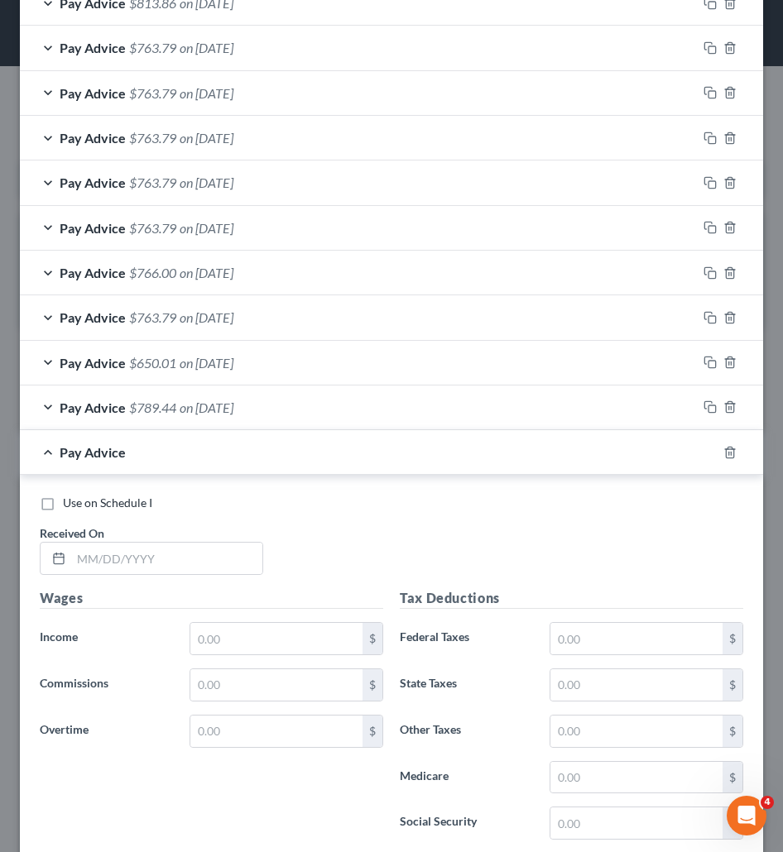
click at [337, 513] on div "Use on Schedule I Received On *" at bounding box center [391, 541] width 720 height 93
click at [188, 565] on input "text" at bounding box center [166, 558] width 191 height 31
paste input "06/25/2025"
type input "06/25/2025"
click at [275, 638] on input "text" at bounding box center [276, 638] width 172 height 31
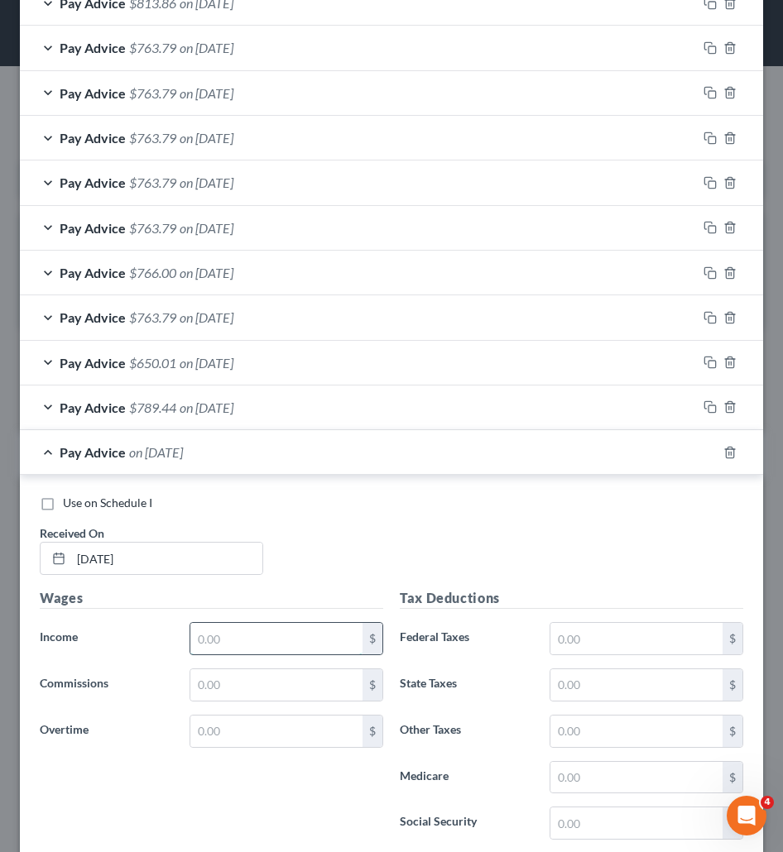
paste input "877.50"
type input "877.50"
click at [624, 606] on h5 "Tax Deductions" at bounding box center [571, 598] width 343 height 21
click at [568, 624] on input "text" at bounding box center [636, 638] width 172 height 31
paste input "30.06"
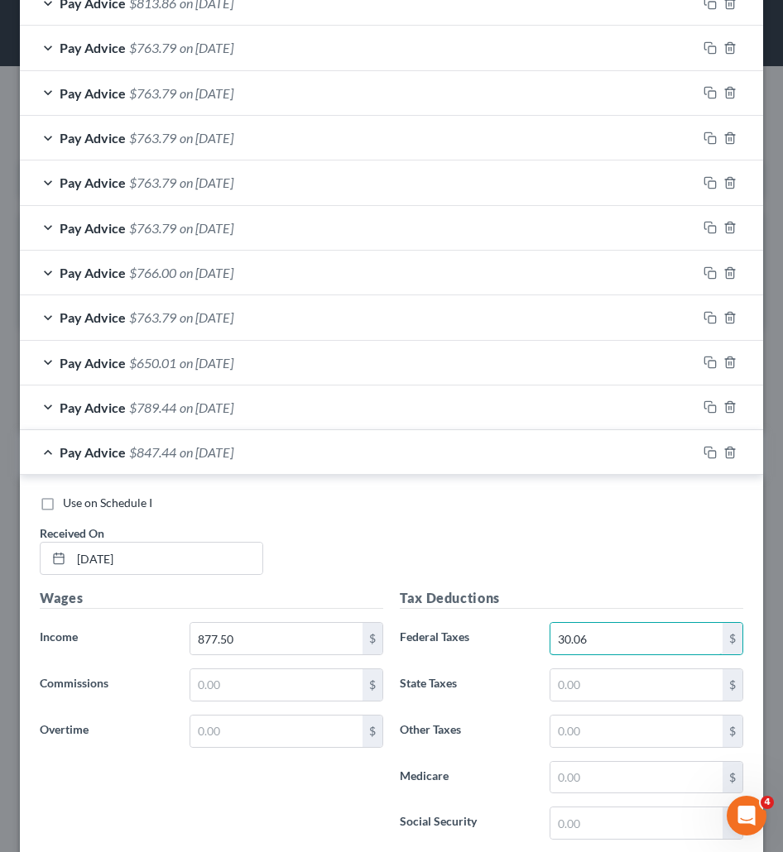
type input "30.06"
click at [583, 677] on input "text" at bounding box center [636, 684] width 172 height 31
paste input "54.41"
type input "54.41"
click at [602, 841] on div "Tax Deductions Federal Taxes 30.06 $ State Taxes $ Other Taxes $ Medicare $ Soc…" at bounding box center [571, 720] width 360 height 265
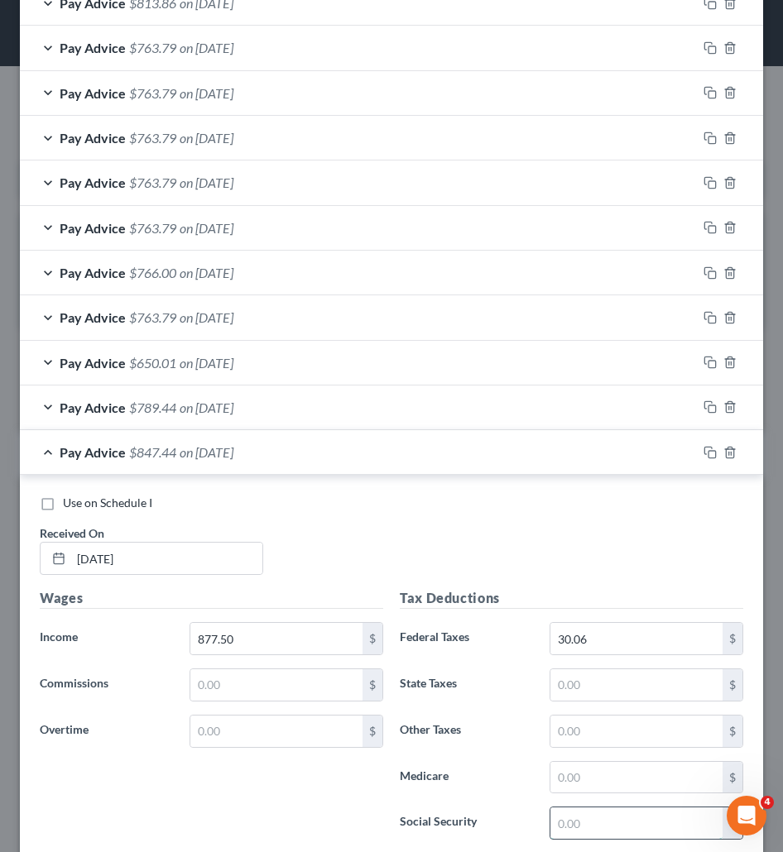
click at [591, 821] on input "text" at bounding box center [636, 822] width 172 height 31
paste input "54.41"
type input "54.41"
click at [612, 777] on input "text" at bounding box center [636, 777] width 172 height 31
paste input "12.72"
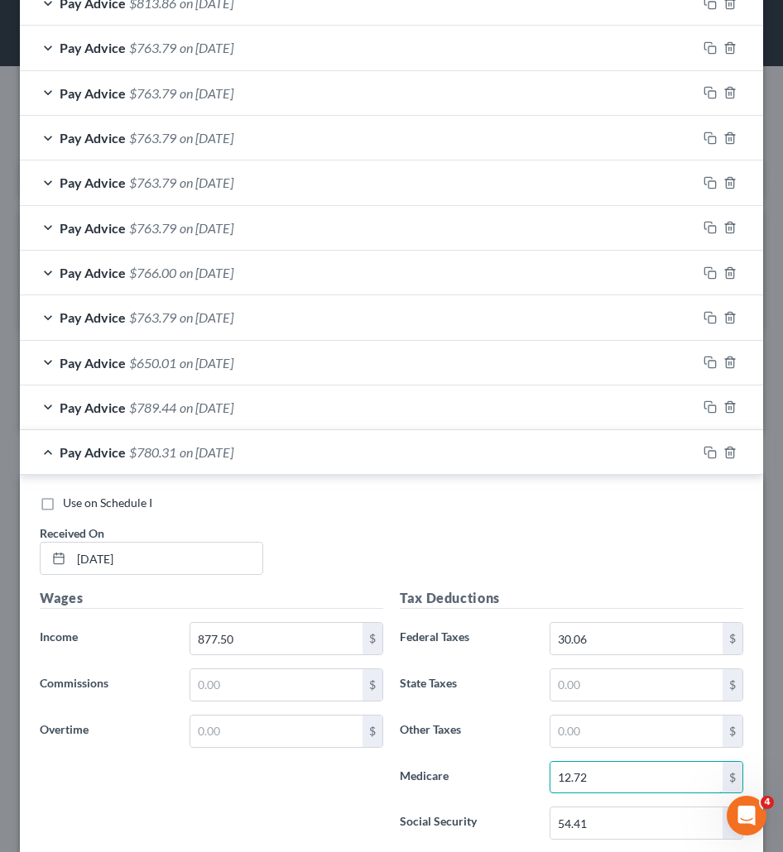
type input "12.72"
click at [590, 720] on input "text" at bounding box center [636, 731] width 172 height 31
click at [567, 671] on input "text" at bounding box center [636, 684] width 172 height 31
type input "30"
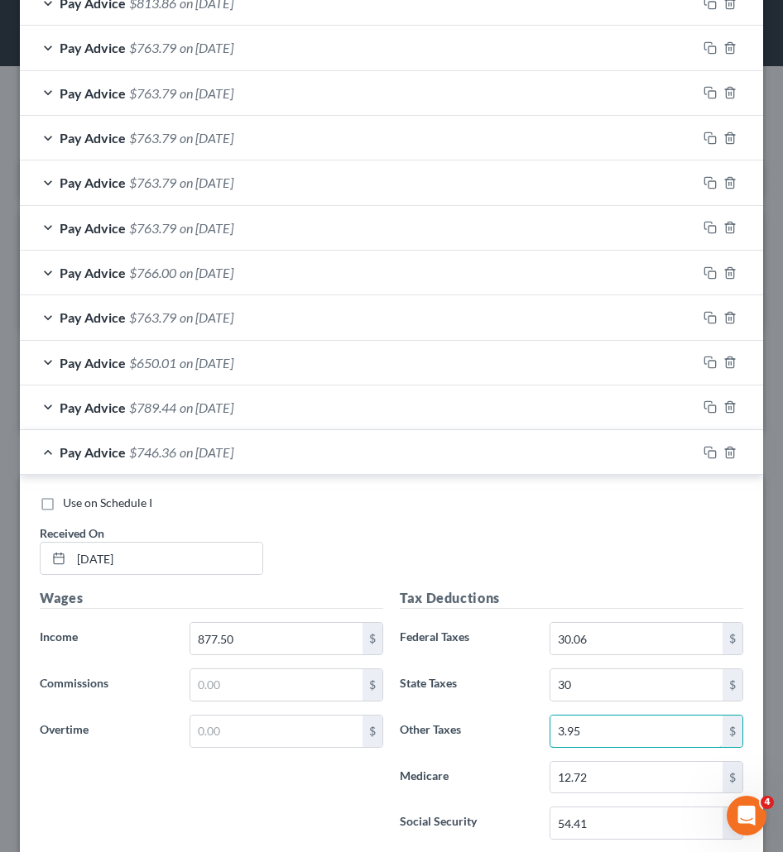
type input "3.95"
click at [381, 445] on div "Pay Advice $746.36 on 06/25/2025" at bounding box center [358, 452] width 677 height 44
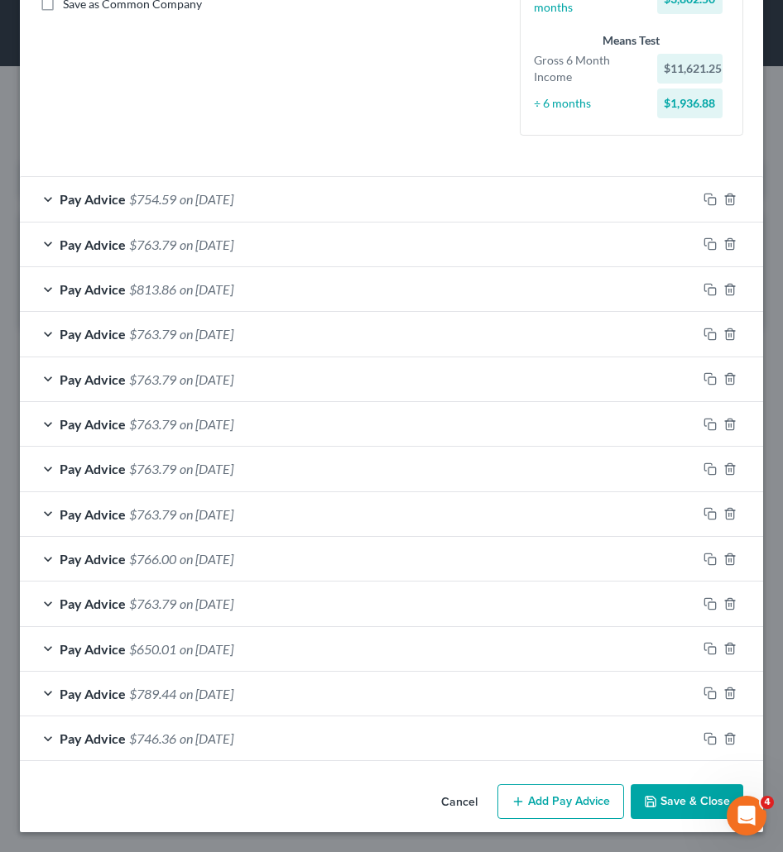
scroll to position [392, 0]
click at [546, 798] on button "Add Pay Advice" at bounding box center [560, 801] width 127 height 35
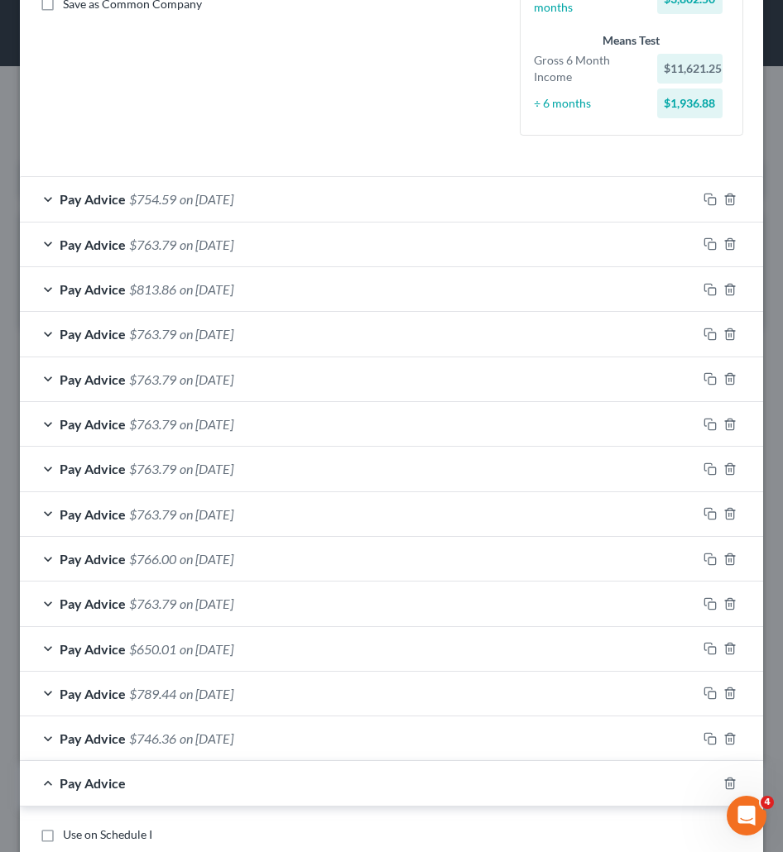
click at [251, 801] on div "Pay Advice" at bounding box center [368, 783] width 696 height 44
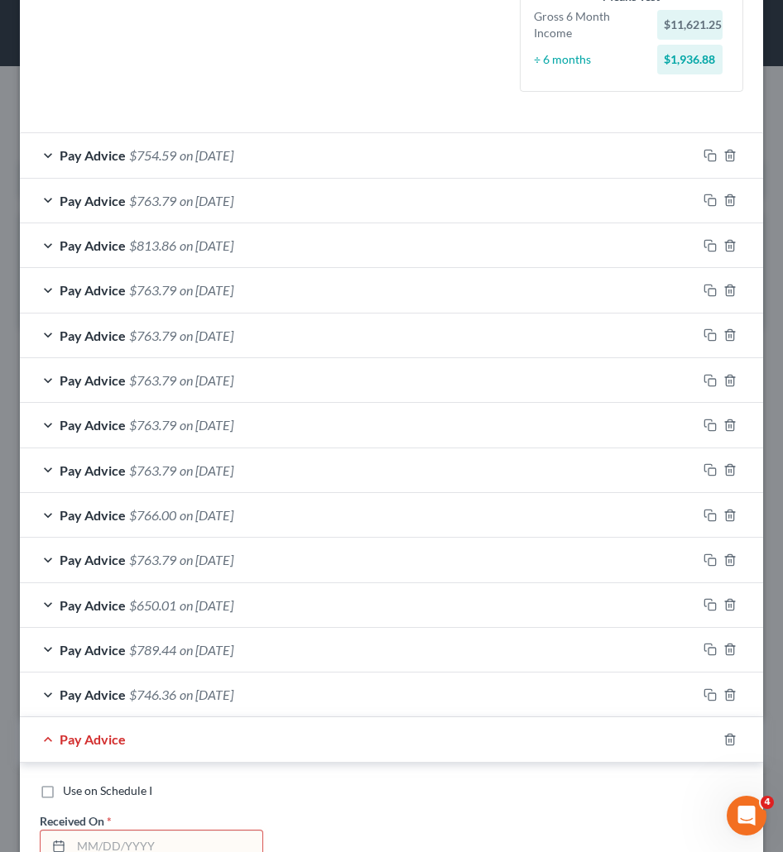
scroll to position [558, 0]
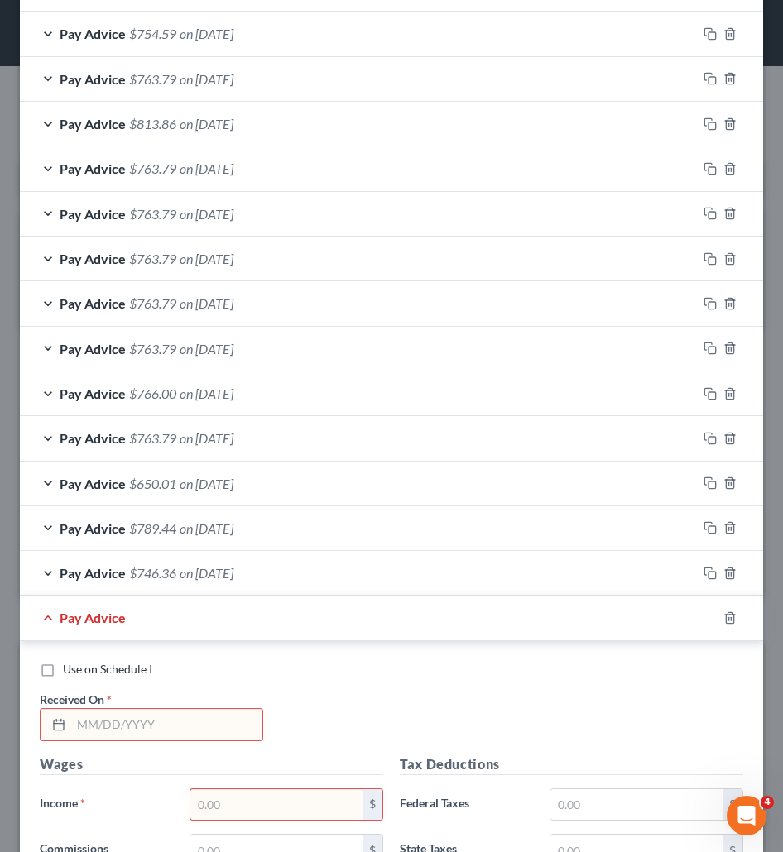
click at [91, 723] on input "text" at bounding box center [166, 724] width 191 height 31
paste input "Year-To-Date TOTALS Gross Wages Taxable Wages Total Taxes & Other Deductions Ne…"
type input "Year-To-Date TOTALS Gross Wages Taxable Wages Total Taxes & Other Deductions Ne…"
click at [189, 730] on input "text" at bounding box center [166, 724] width 191 height 31
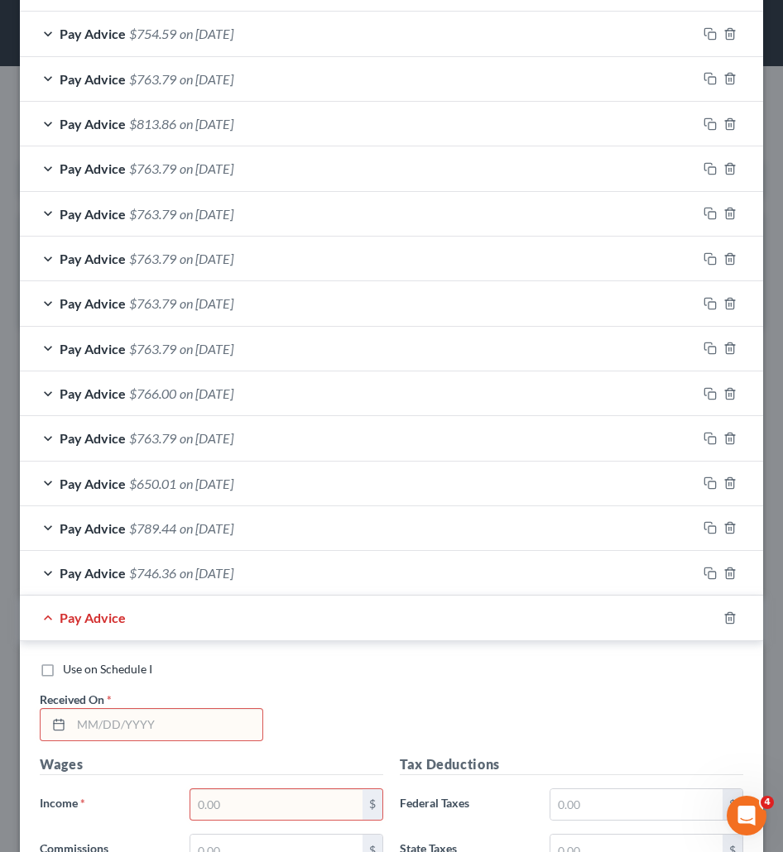
paste input "07/02/2025"
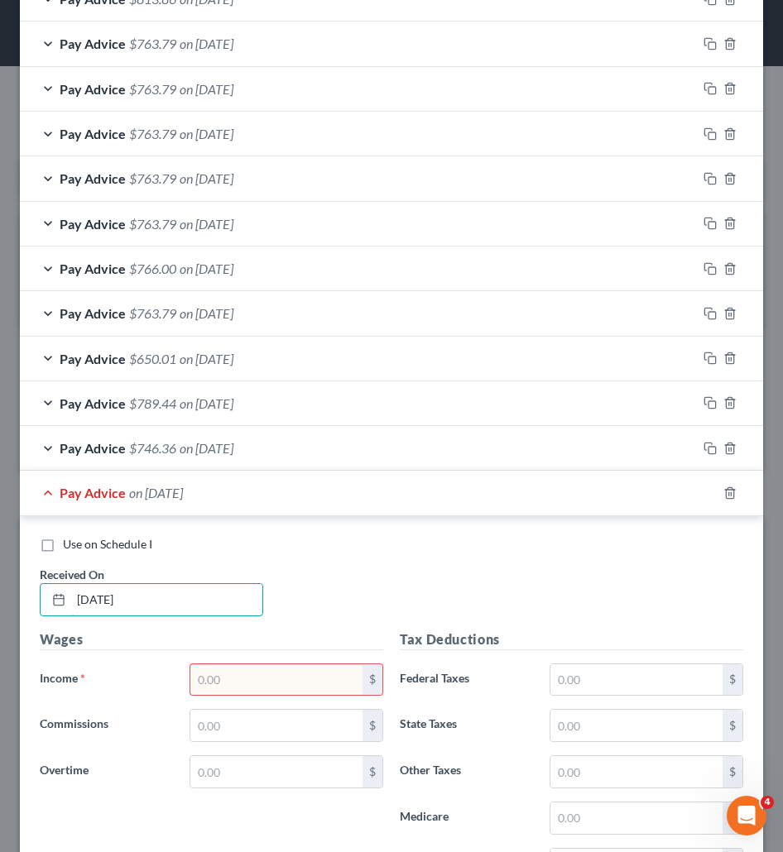
scroll to position [723, 0]
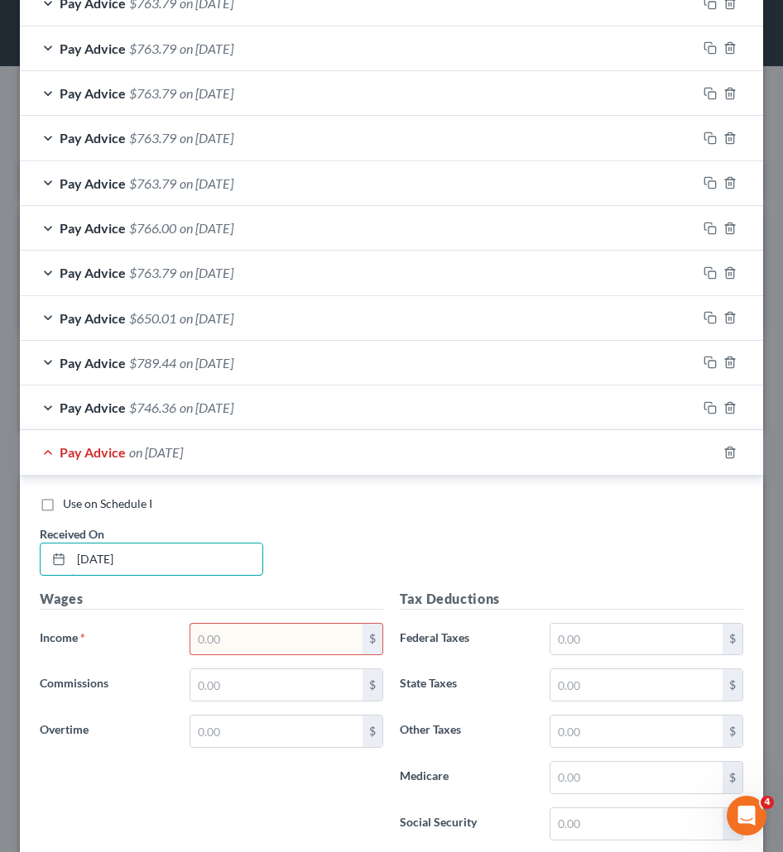
type input "07/02/2025"
drag, startPoint x: 210, startPoint y: 614, endPoint x: 210, endPoint y: 627, distance: 13.2
click at [210, 618] on div "Wages Income * $ Commissions $ Overtime $" at bounding box center [211, 721] width 360 height 265
drag, startPoint x: 210, startPoint y: 635, endPoint x: 216, endPoint y: 644, distance: 10.1
click at [210, 635] on input "text" at bounding box center [276, 639] width 172 height 31
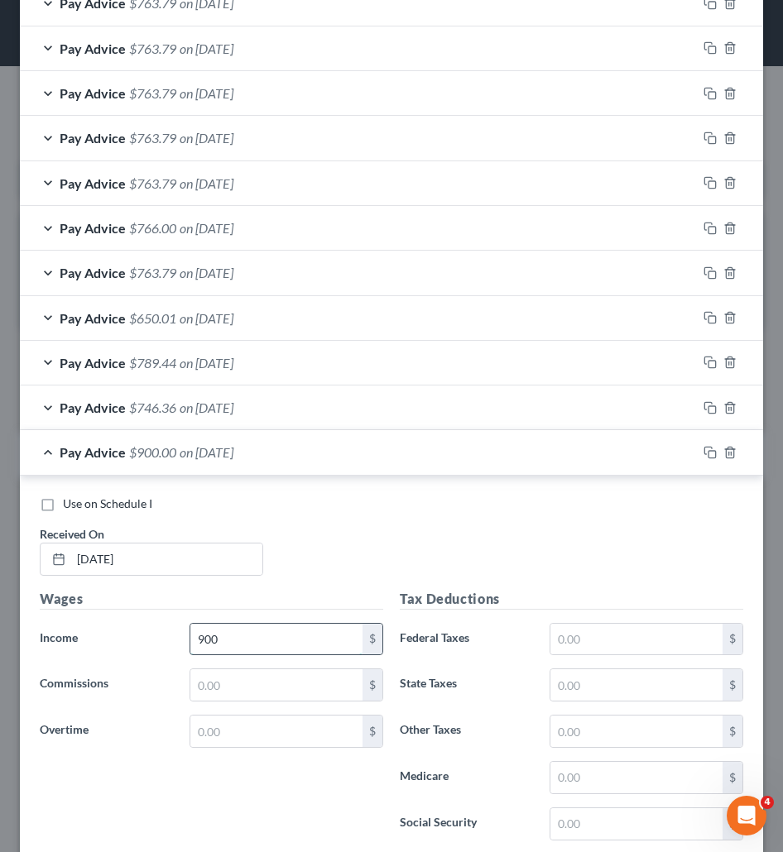
type input "900"
type input "32.31"
type input "31"
type input "4.05"
type input "13.05"
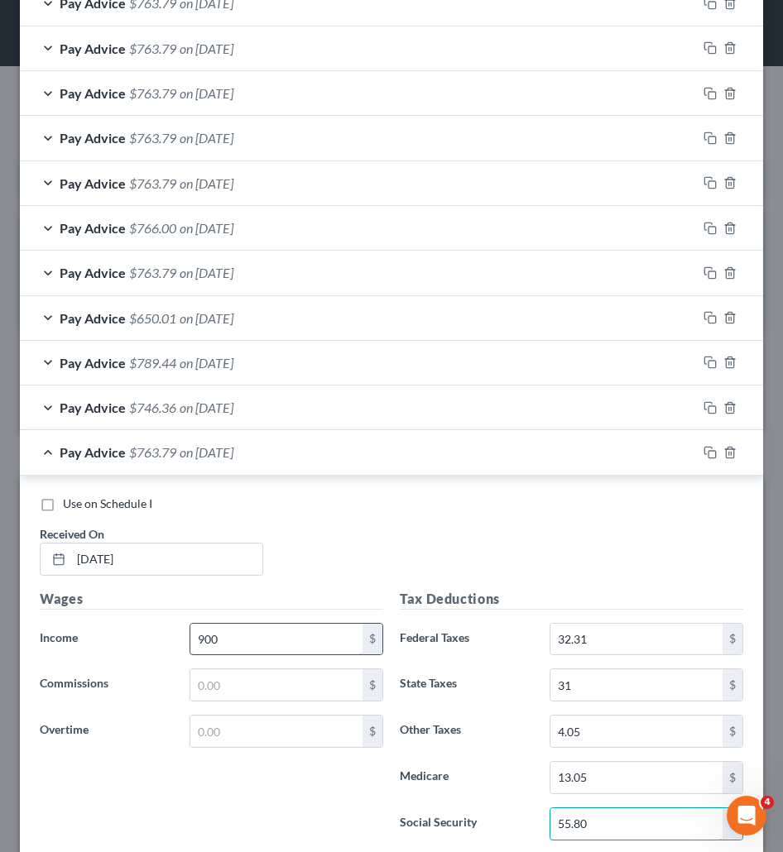
type input "55.80"
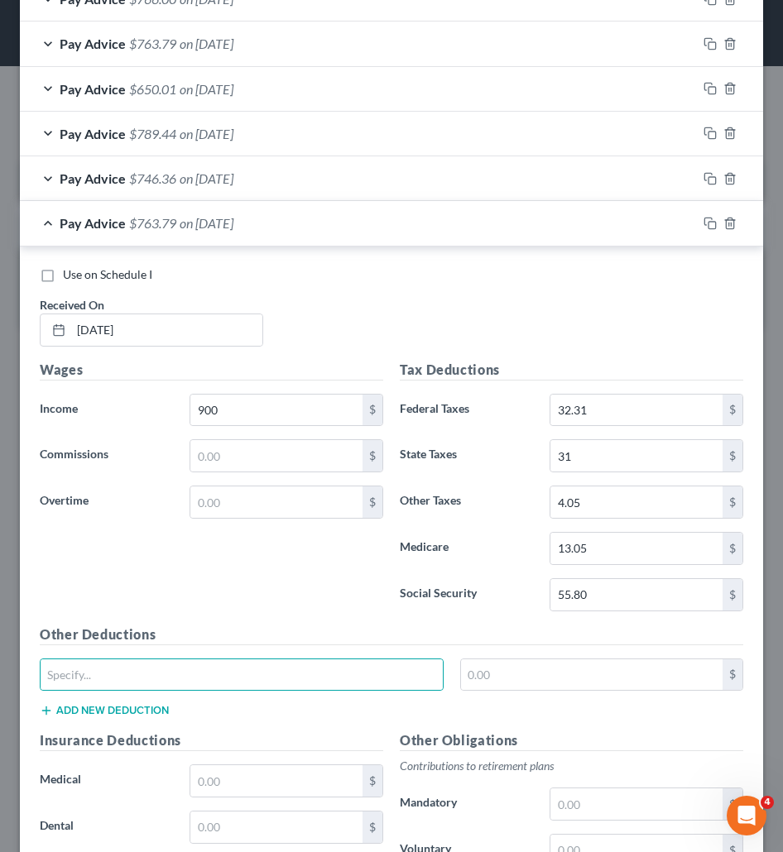
click at [233, 215] on span "on 07/02/2025" at bounding box center [207, 223] width 54 height 16
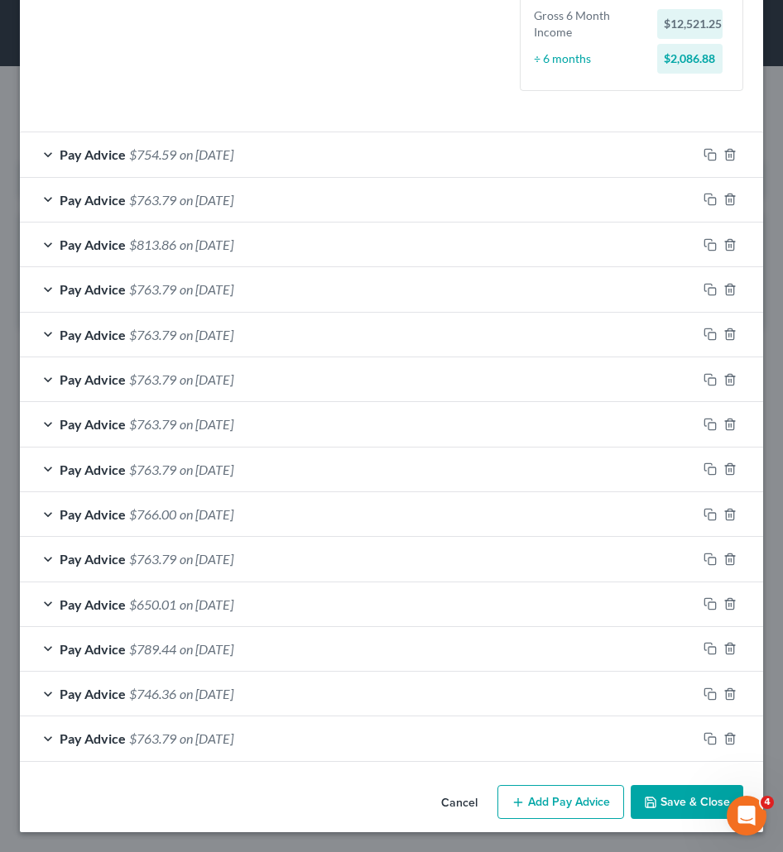
scroll to position [437, 0]
click at [572, 805] on button "Add Pay Advice" at bounding box center [560, 802] width 127 height 35
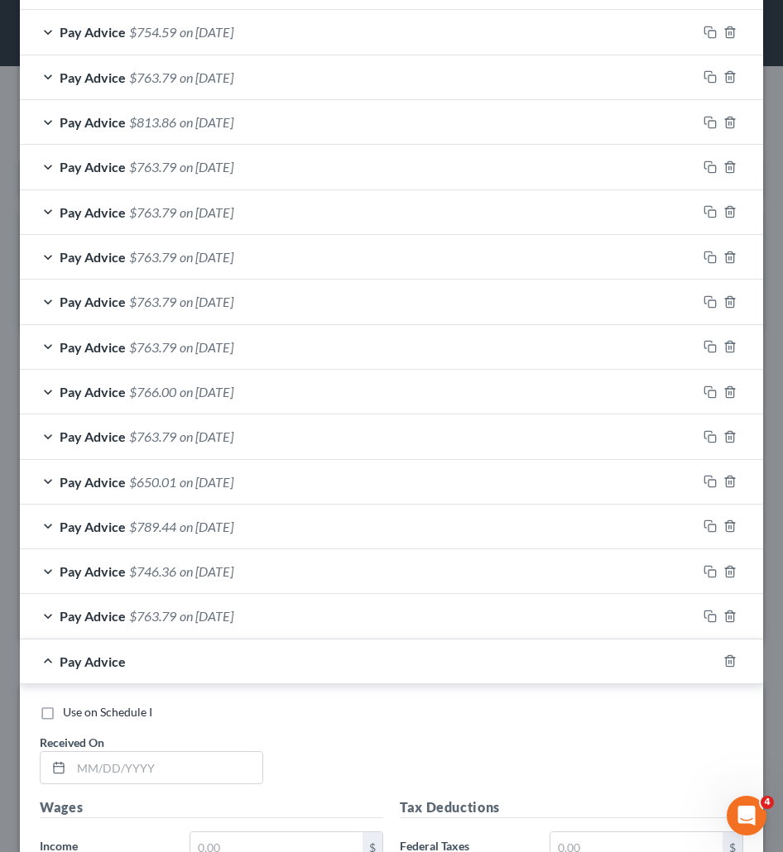
scroll to position [685, 0]
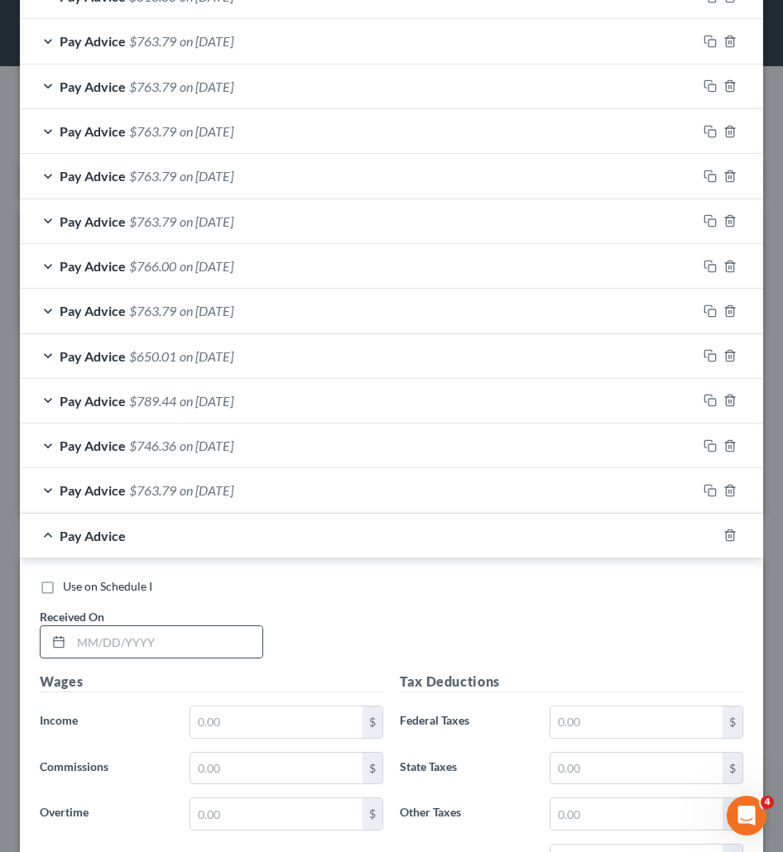
click at [208, 658] on div at bounding box center [151, 641] width 223 height 33
click at [128, 649] on input "text" at bounding box center [166, 641] width 191 height 31
paste input "07/09/2025"
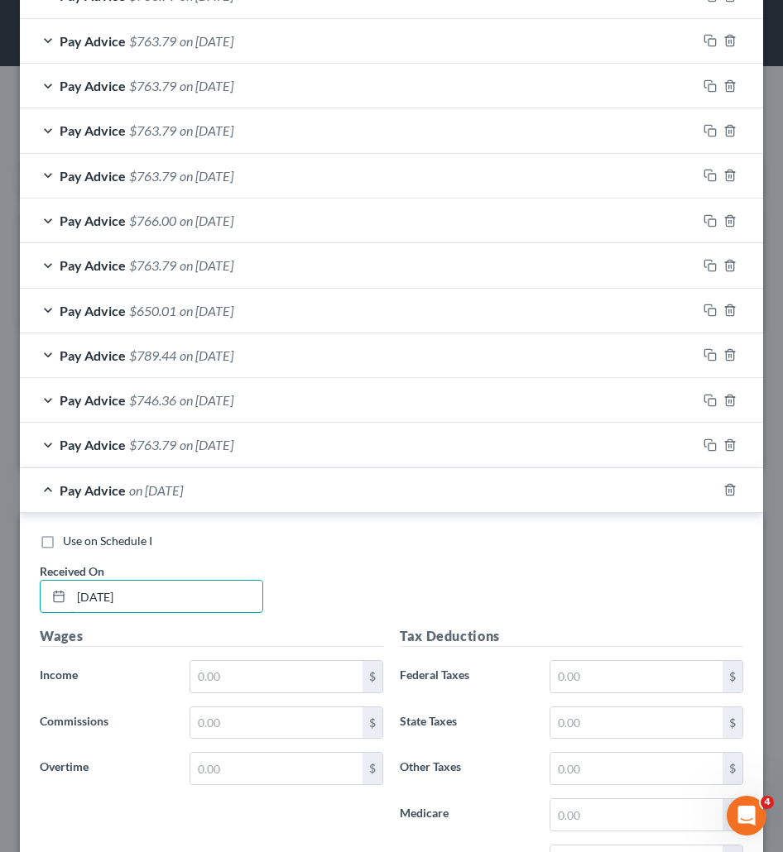
scroll to position [768, 0]
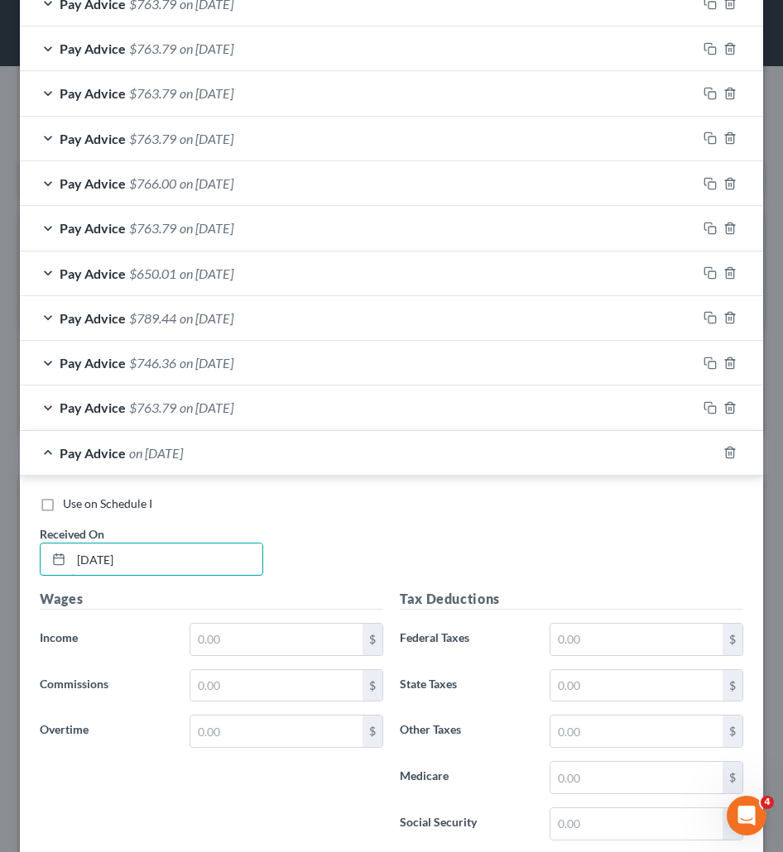
type input "07/09/2025"
click at [285, 603] on h5 "Wages" at bounding box center [211, 599] width 343 height 21
drag, startPoint x: 280, startPoint y: 631, endPoint x: 279, endPoint y: 647, distance: 15.8
click at [280, 631] on input "text" at bounding box center [276, 639] width 172 height 31
paste input "944.89"
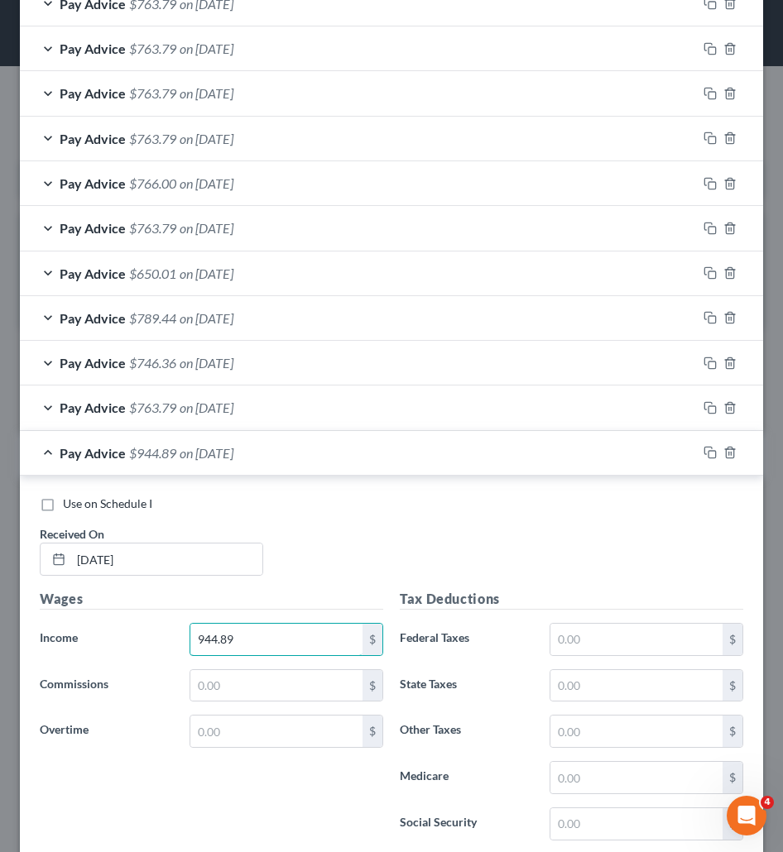
type input "944.89"
click at [611, 627] on input "text" at bounding box center [636, 639] width 172 height 31
paste input "36.80"
type input "36.80"
click at [584, 821] on input "text" at bounding box center [636, 823] width 172 height 31
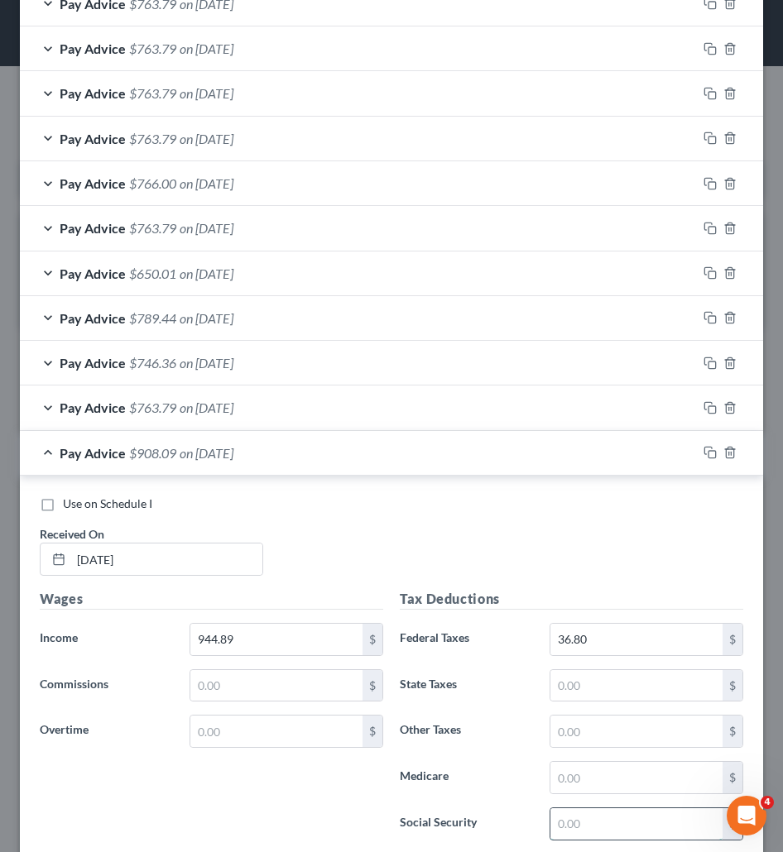
paste input "58.58"
type input "58.58"
click at [619, 773] on input "text" at bounding box center [636, 777] width 172 height 31
paste input "13.70"
type input "13.70"
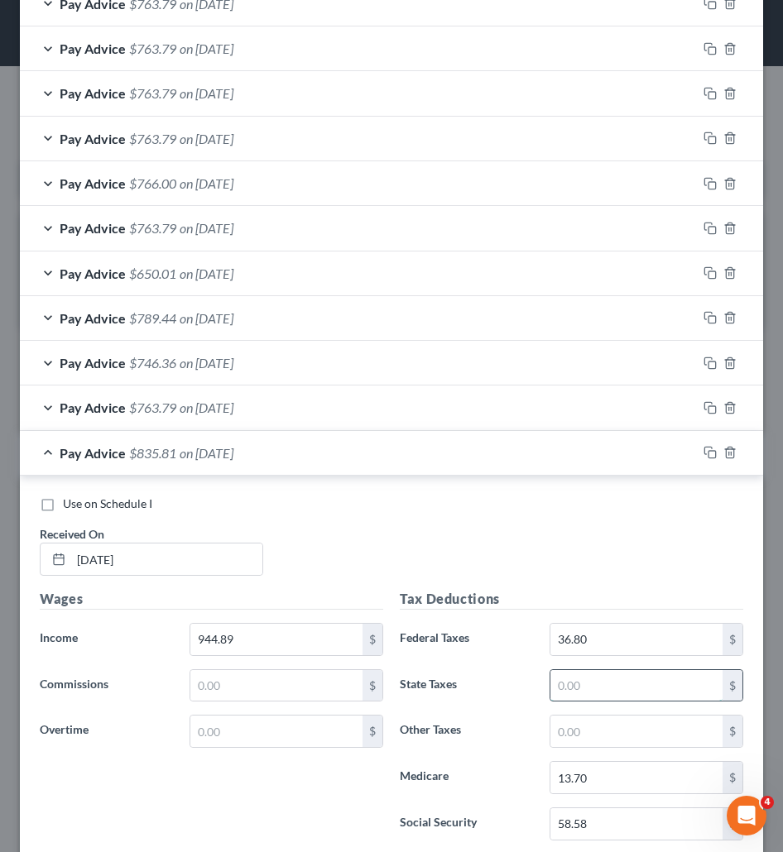
click at [585, 696] on input "text" at bounding box center [636, 685] width 172 height 31
paste input "33.00"
type input "33.00"
click at [619, 722] on input "text" at bounding box center [636, 731] width 172 height 31
paste input "4.25"
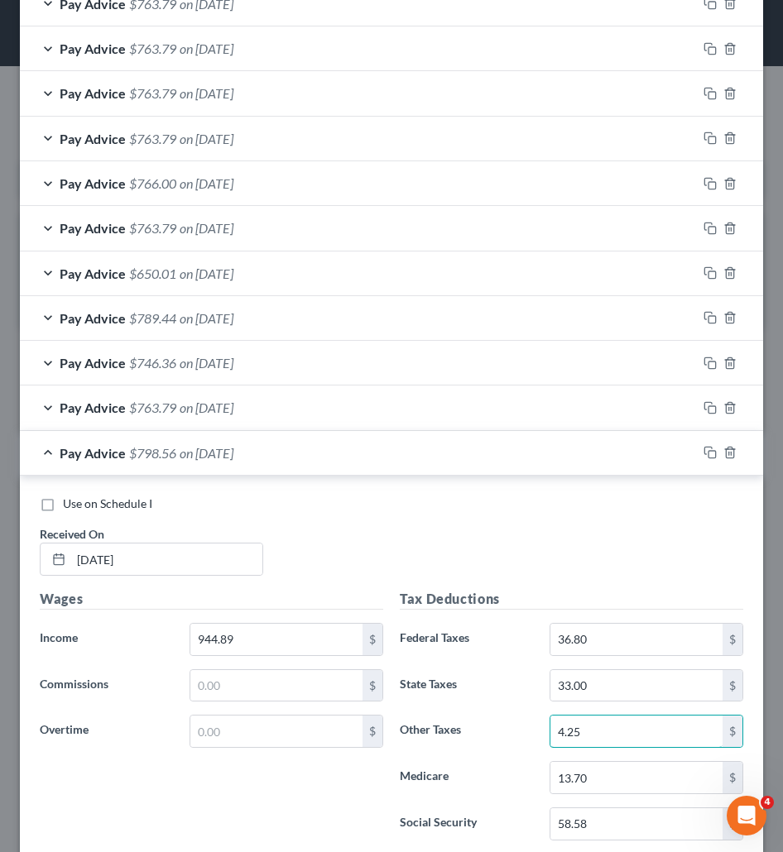
type input "4.25"
click at [285, 443] on div "Pay Advice $798.56 on 07/09/2025" at bounding box center [358, 453] width 677 height 44
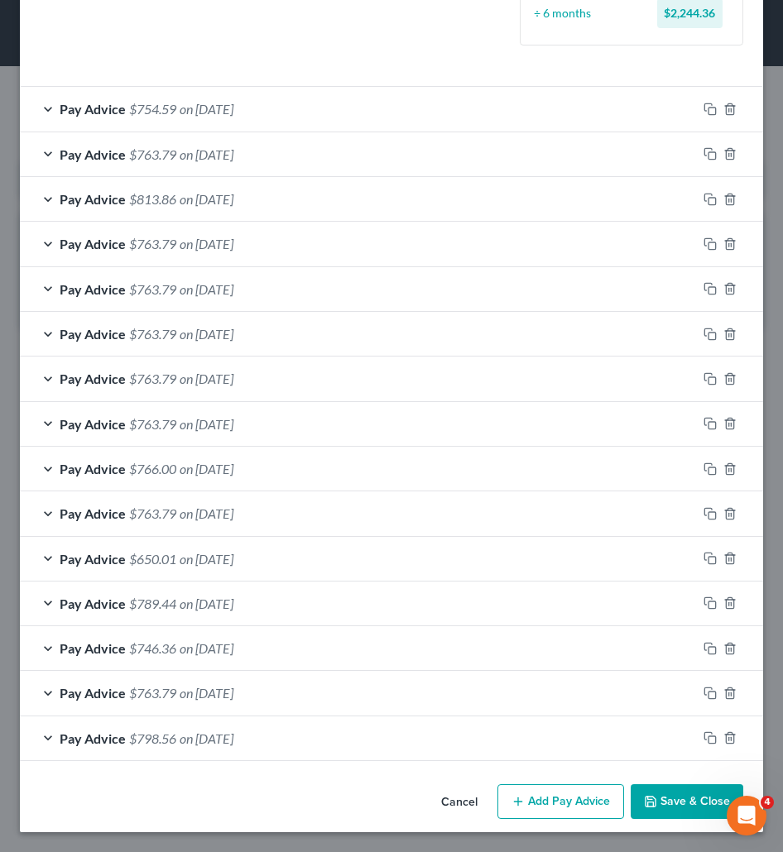
scroll to position [482, 0]
click at [663, 792] on button "Save & Close" at bounding box center [686, 801] width 112 height 35
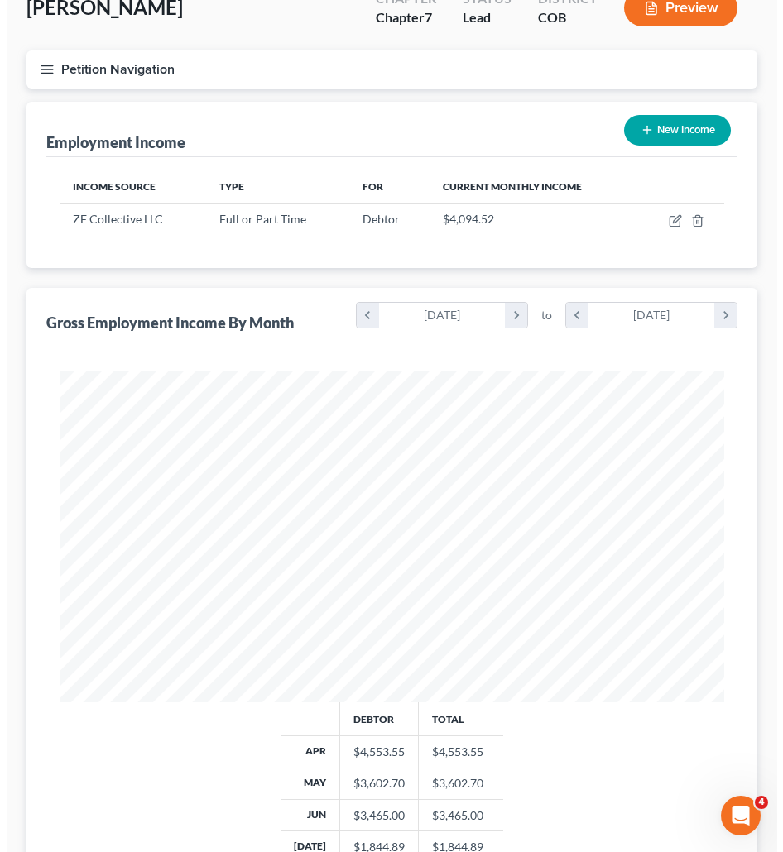
scroll to position [165, 0]
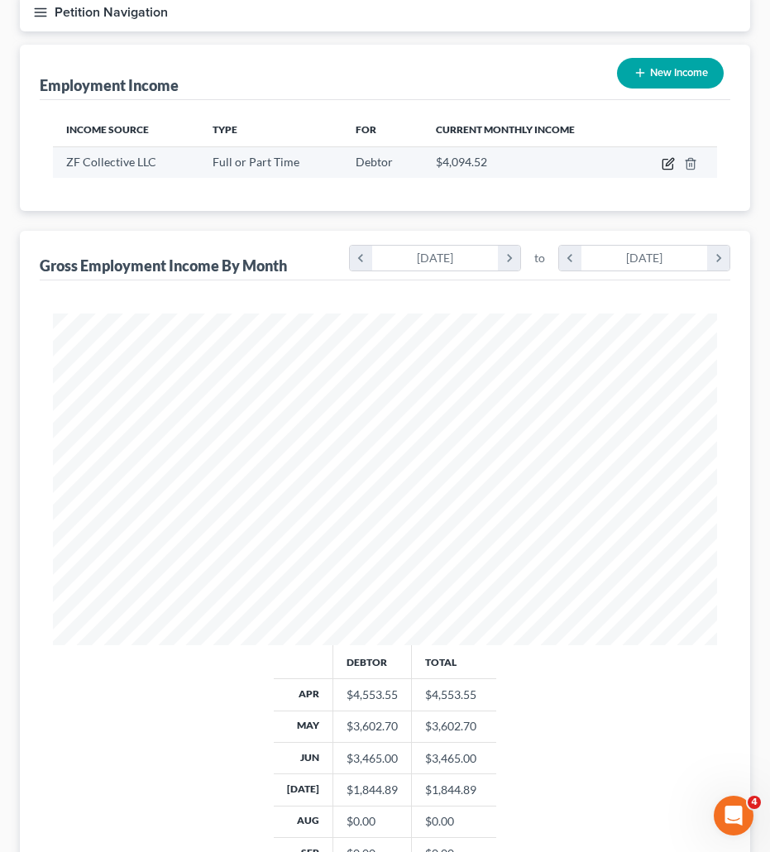
click at [671, 159] on icon "button" at bounding box center [668, 163] width 13 height 13
select select "0"
select select "45"
select select "3"
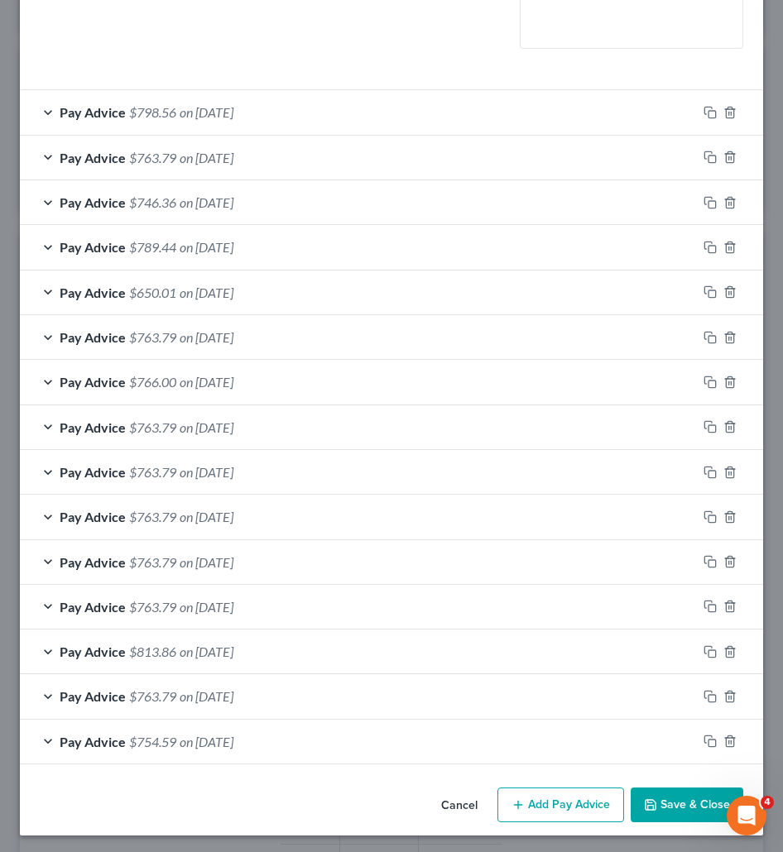
scroll to position [423, 0]
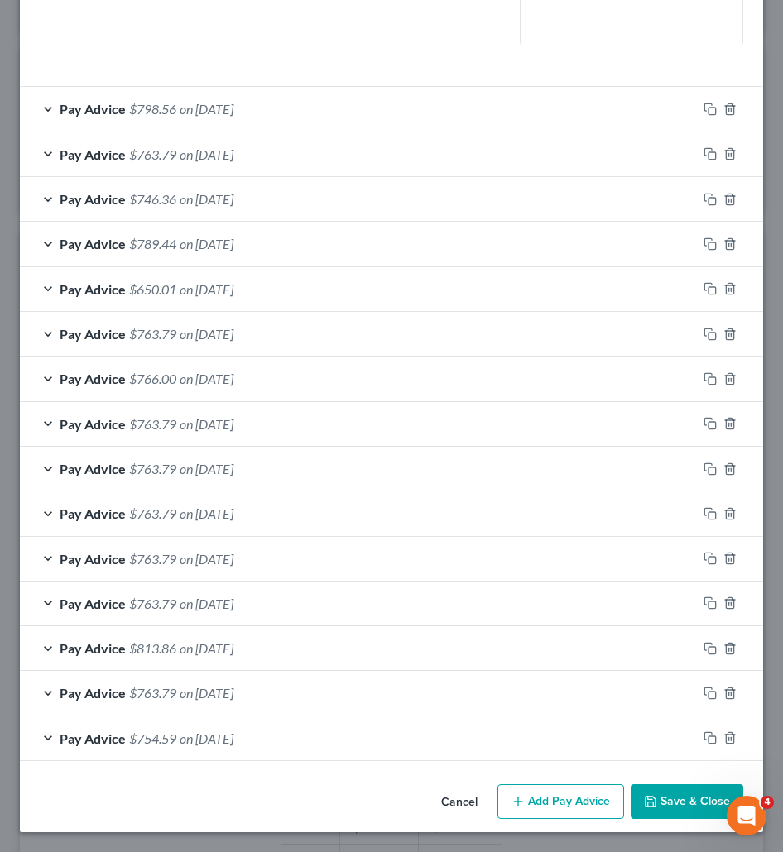
click at [546, 811] on button "Add Pay Advice" at bounding box center [560, 801] width 127 height 35
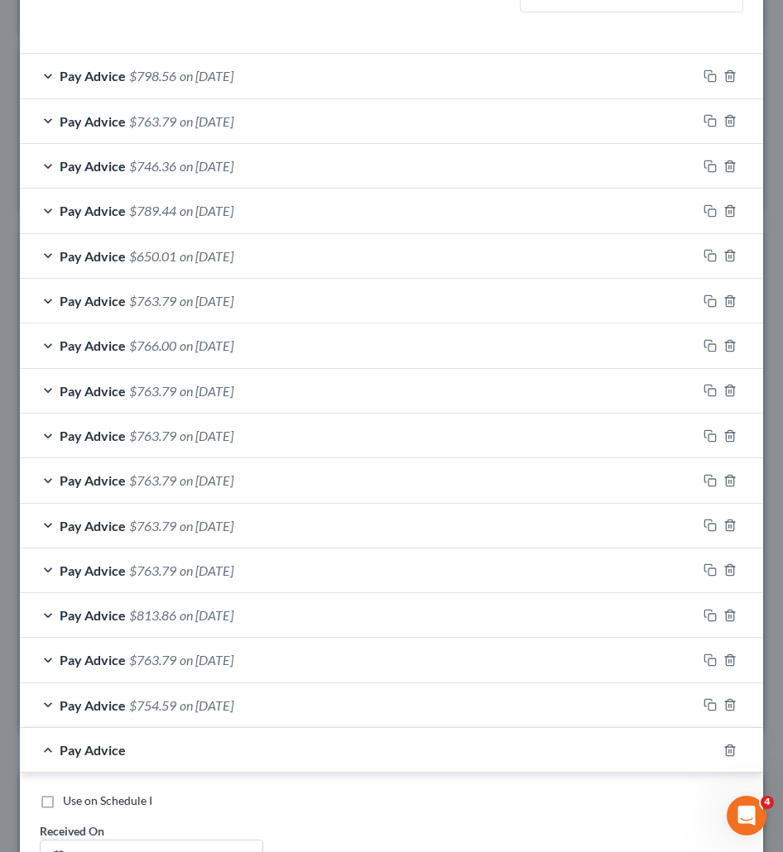
scroll to position [836, 0]
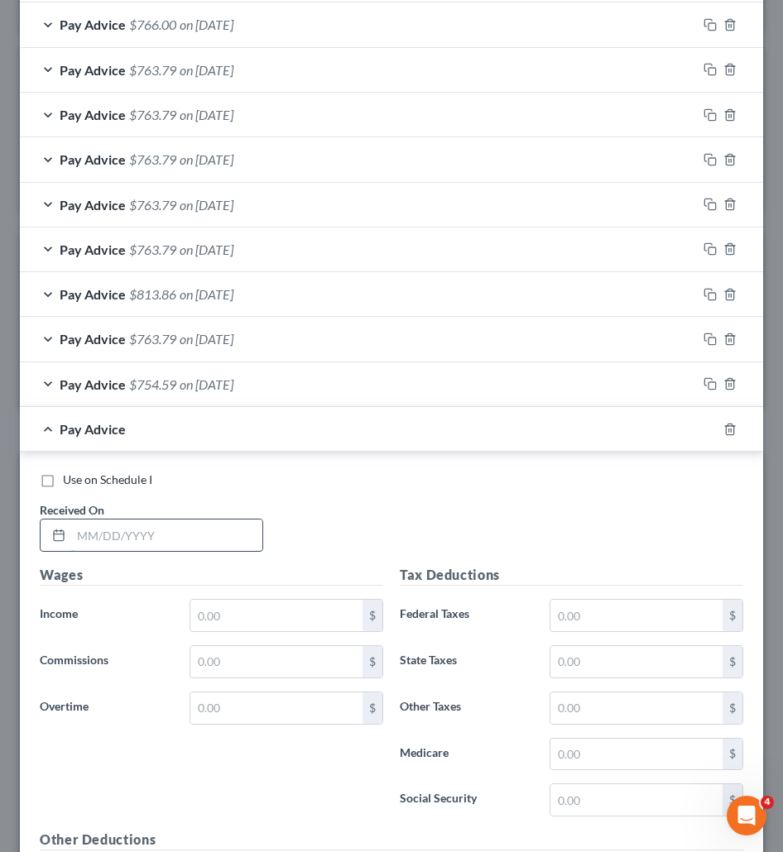
click at [139, 519] on input "text" at bounding box center [166, 534] width 191 height 31
paste input "07/16/2025"
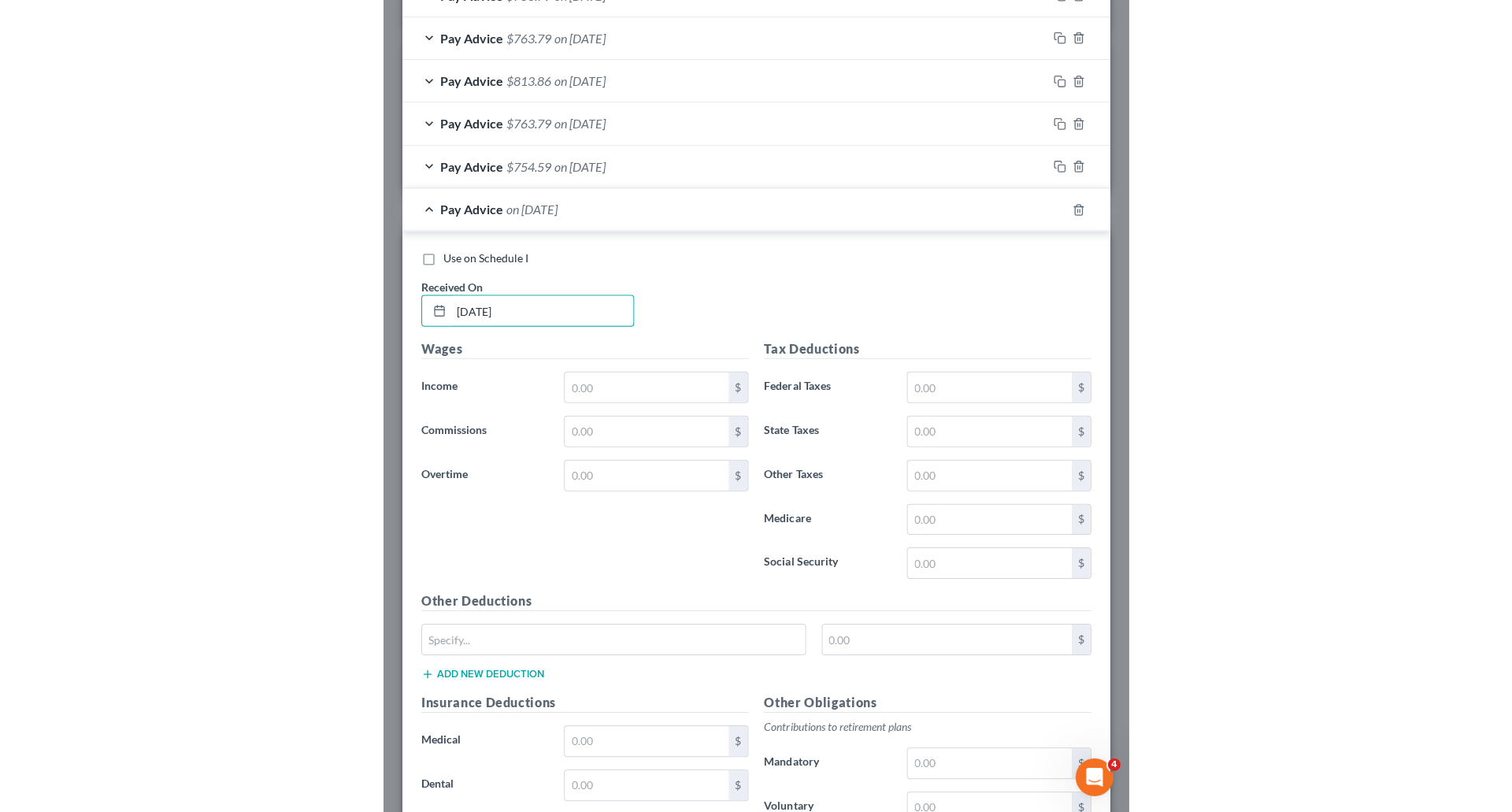
scroll to position [1032, 0]
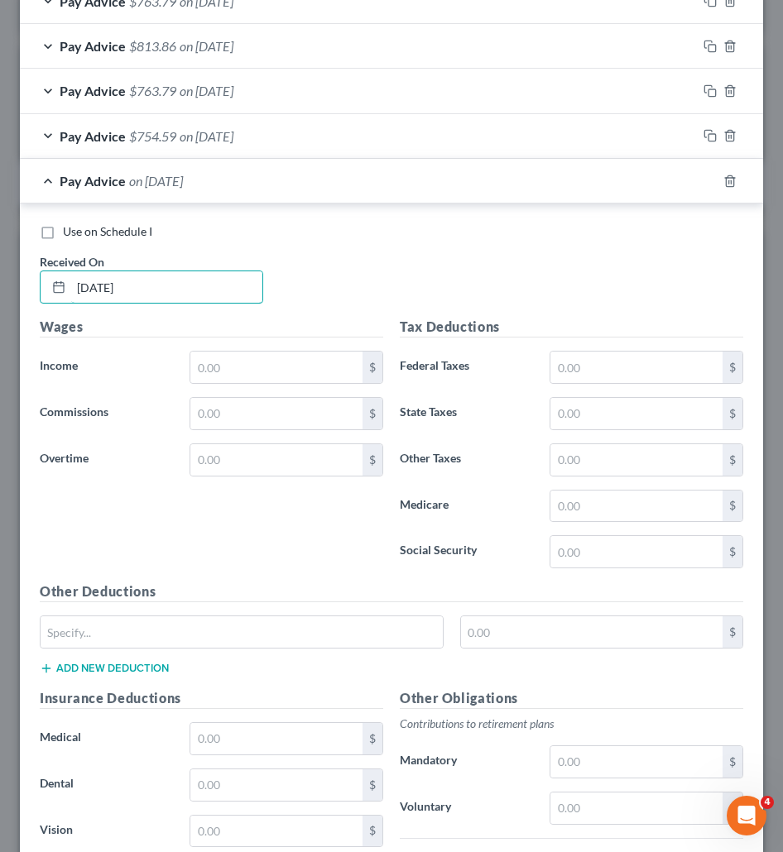
type input "07/16/2025"
click at [264, 342] on div "Wages Income * $ Commissions $ Overtime $" at bounding box center [211, 449] width 360 height 265
click at [254, 384] on div "$" at bounding box center [286, 367] width 194 height 33
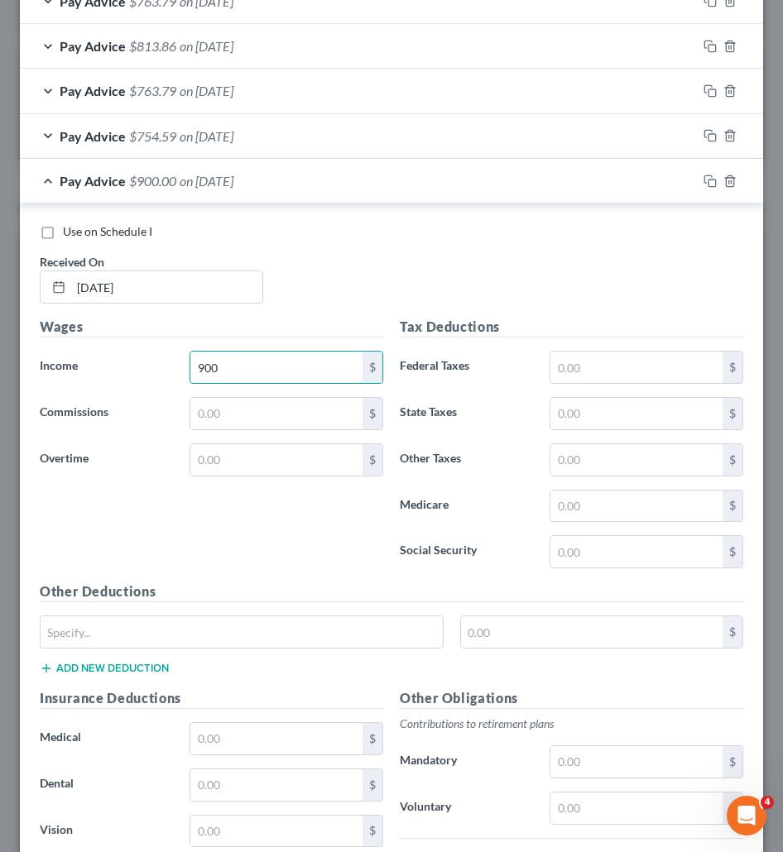
type input "900"
click at [567, 362] on input "text" at bounding box center [636, 367] width 172 height 31
paste input "32.31"
type input "32.31"
click at [614, 532] on div "Tax Deductions Federal Taxes 32.31 $ State Taxes $ Other Taxes $ Medicare $ Soc…" at bounding box center [571, 449] width 360 height 265
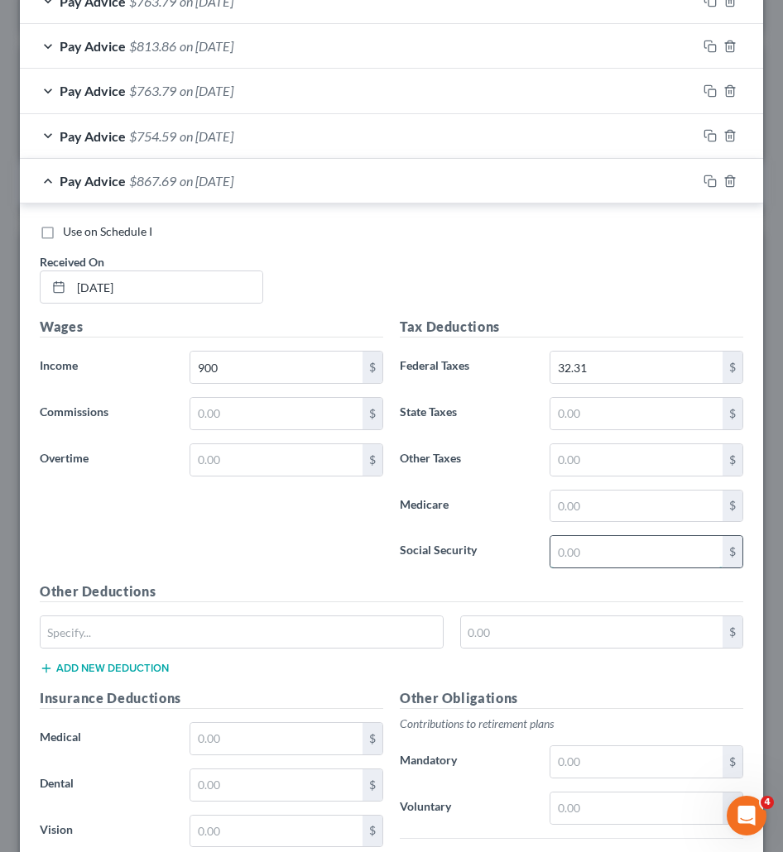
click at [606, 550] on input "text" at bounding box center [636, 551] width 172 height 31
paste input "55.80"
type input "55.80"
click at [577, 495] on input "text" at bounding box center [636, 506] width 172 height 31
paste input "13.05"
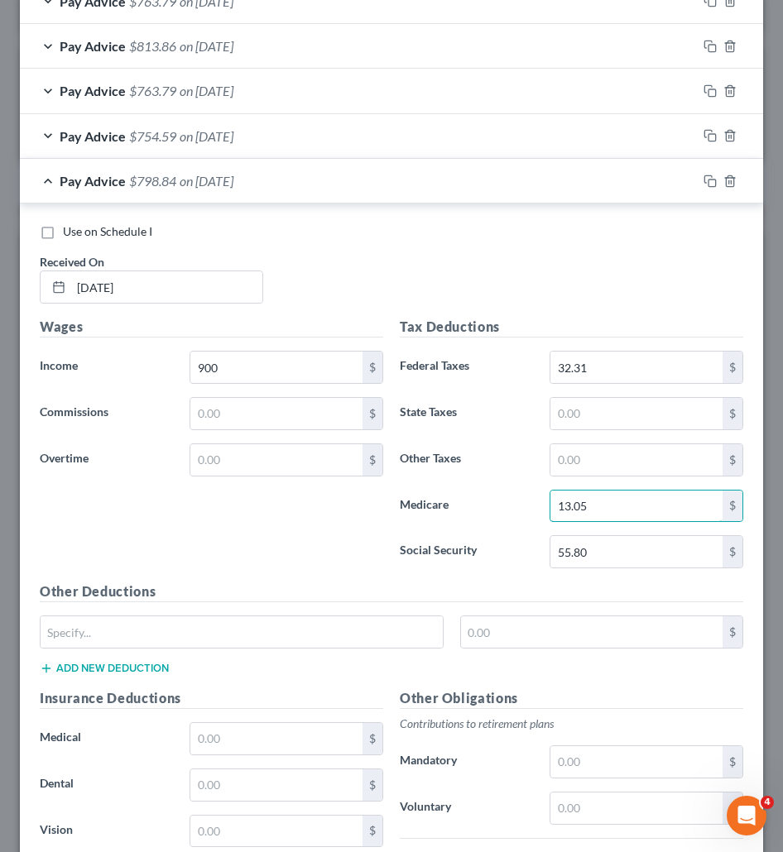
type input "13.05"
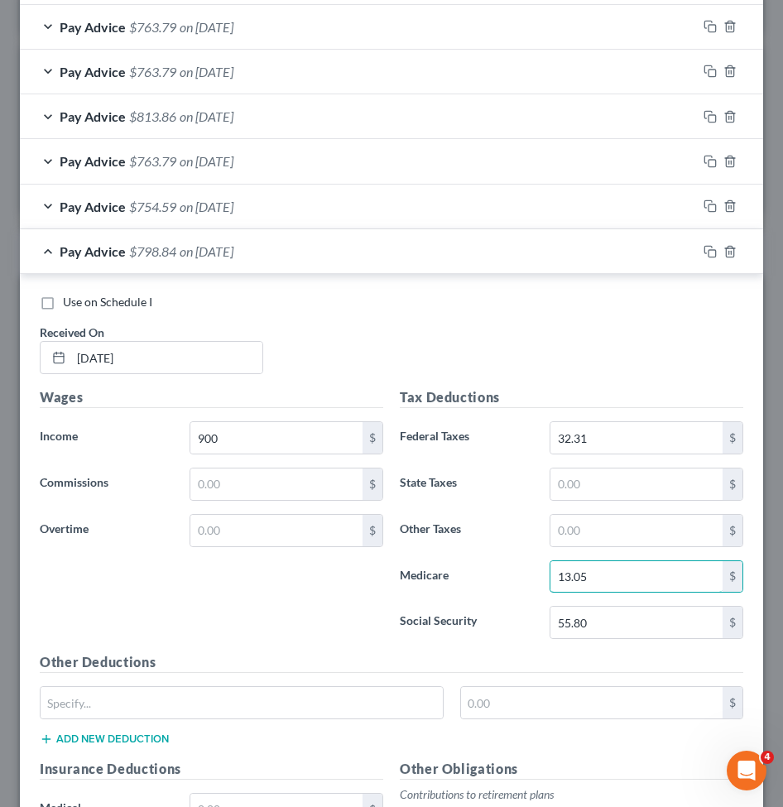
scroll to position [338, 710]
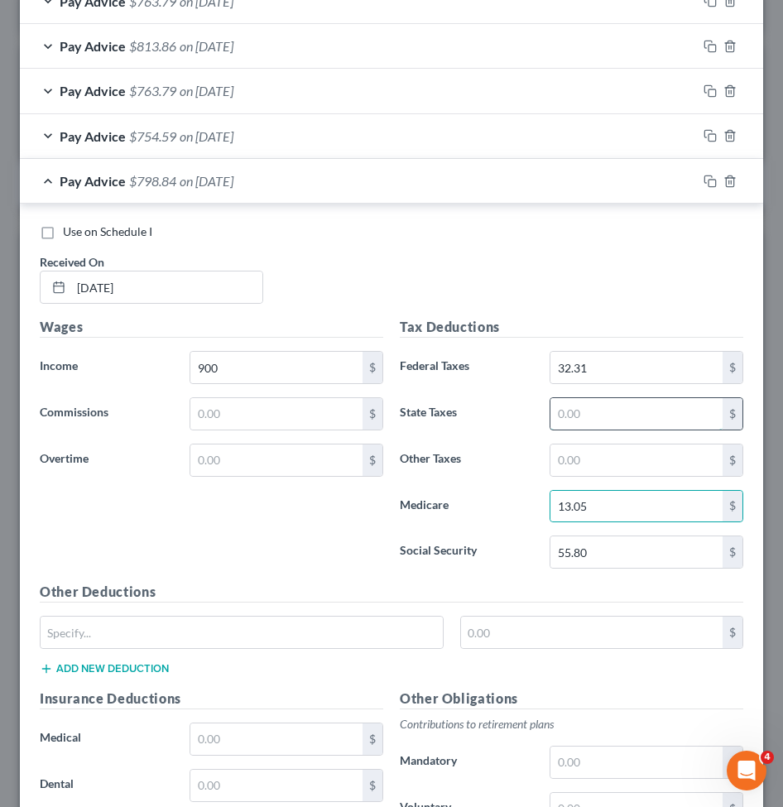
click at [564, 404] on input "text" at bounding box center [636, 413] width 172 height 31
type input "5"
type input "31"
click at [569, 447] on input "text" at bounding box center [636, 459] width 172 height 31
click at [370, 188] on div "Pay Advice $763.79 on 07/16/2025" at bounding box center [358, 181] width 677 height 44
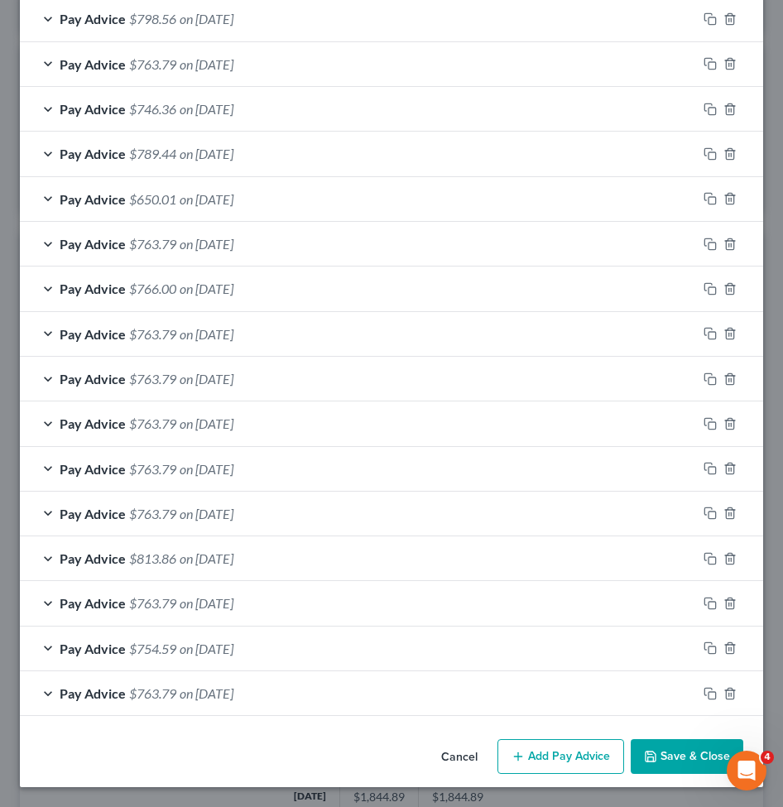
scroll to position [572, 0]
click at [572, 752] on button "Add Pay Advice" at bounding box center [560, 756] width 127 height 35
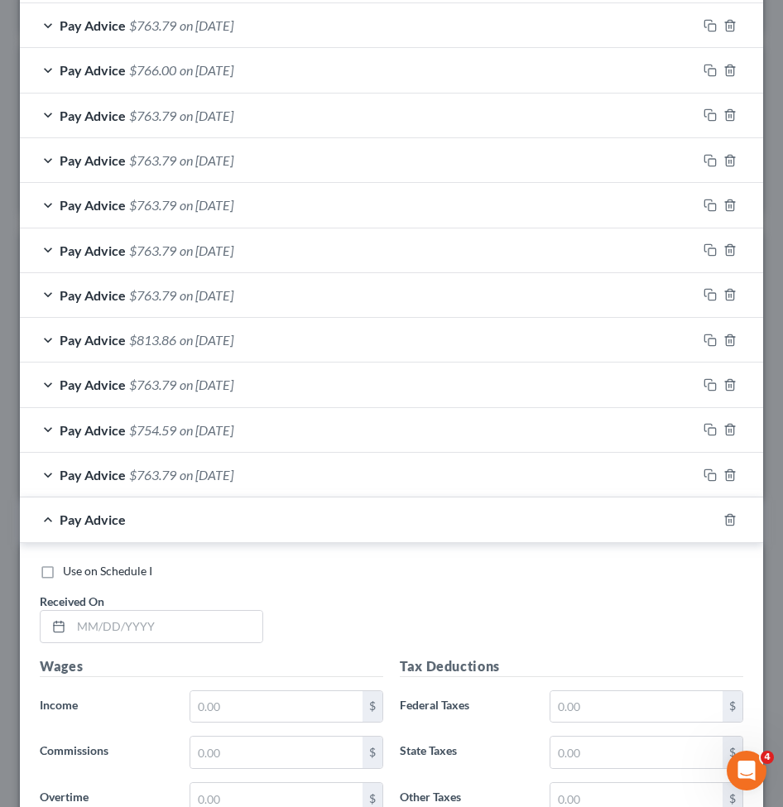
scroll to position [821, 0]
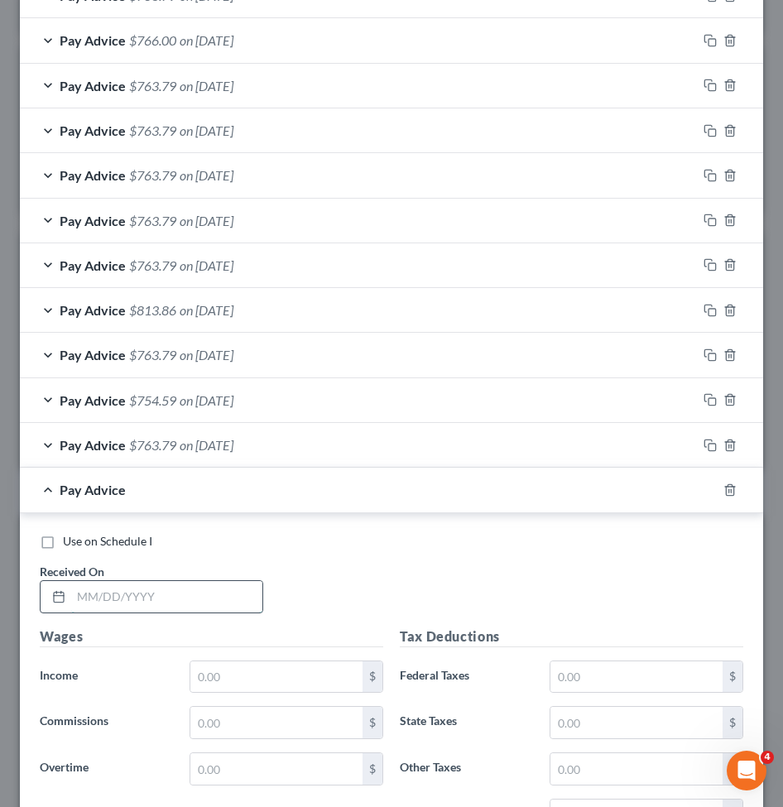
drag, startPoint x: 203, startPoint y: 606, endPoint x: 185, endPoint y: 612, distance: 19.1
click at [203, 606] on input "text" at bounding box center [166, 596] width 191 height 31
paste input "07/23/2025"
click at [223, 683] on input "text" at bounding box center [276, 676] width 172 height 31
paste input "877.50"
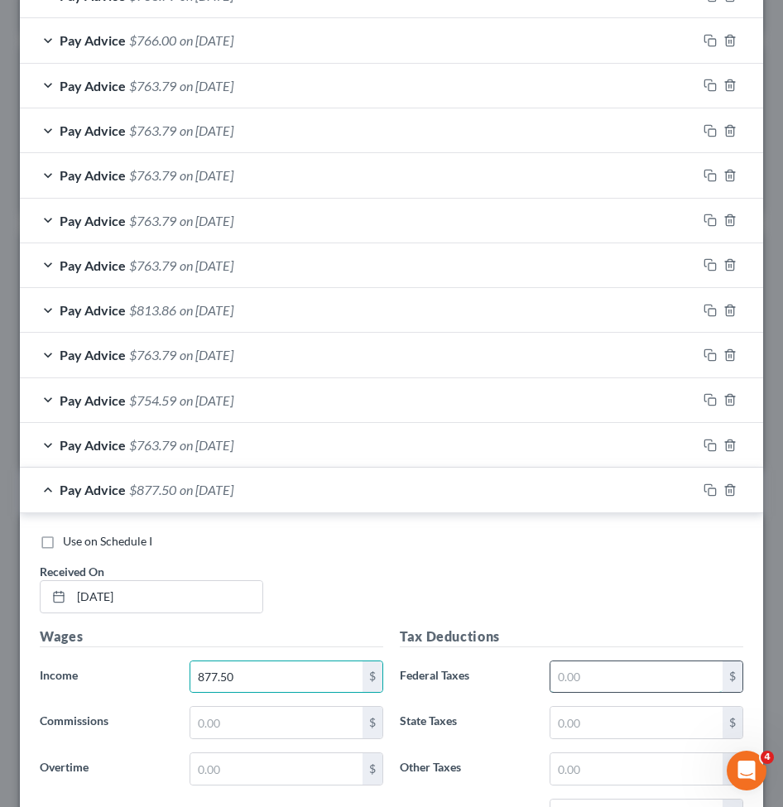
click at [564, 661] on input "text" at bounding box center [636, 676] width 172 height 31
click at [571, 715] on input "text" at bounding box center [636, 721] width 172 height 31
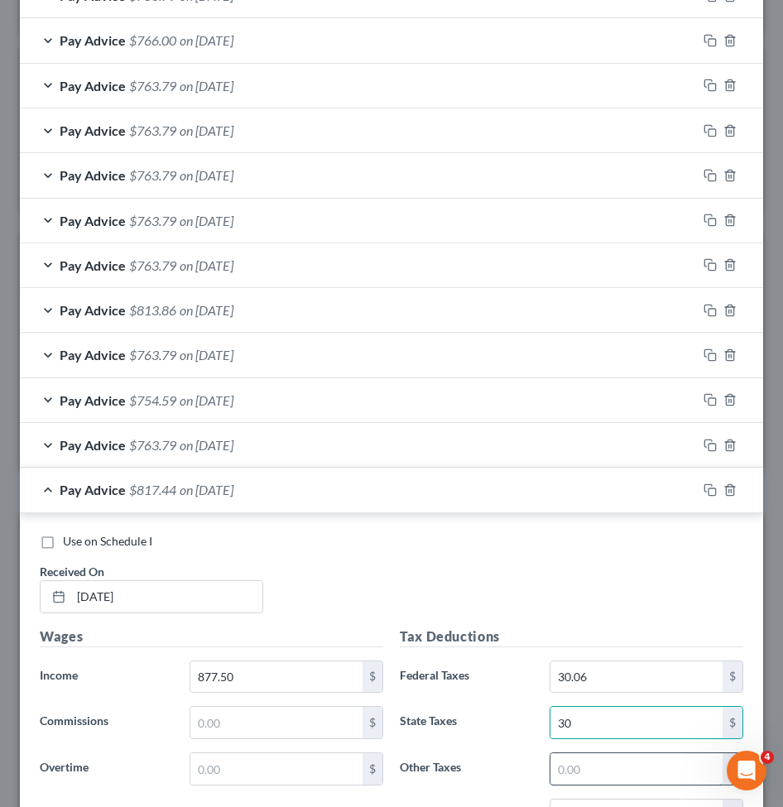
click at [584, 768] on input "text" at bounding box center [636, 768] width 172 height 31
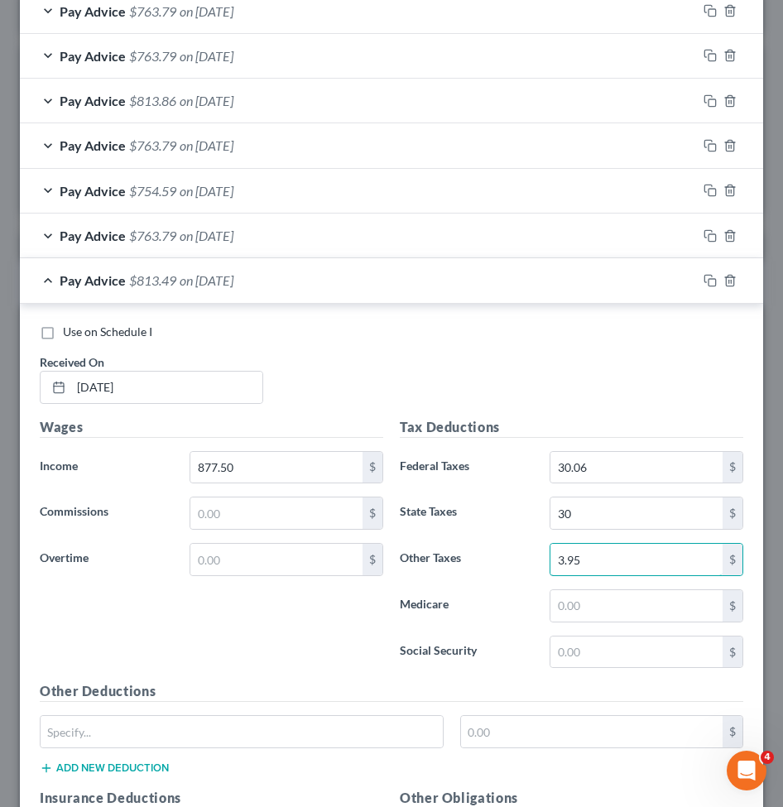
scroll to position [1069, 0]
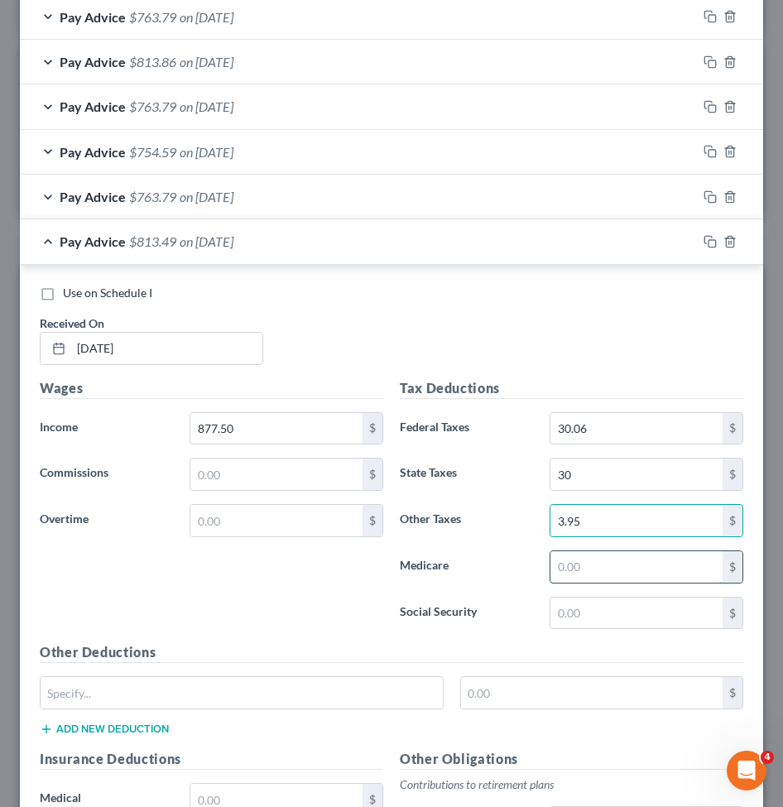
click at [579, 559] on input "text" at bounding box center [636, 566] width 172 height 31
click at [572, 629] on div "$" at bounding box center [646, 612] width 194 height 33
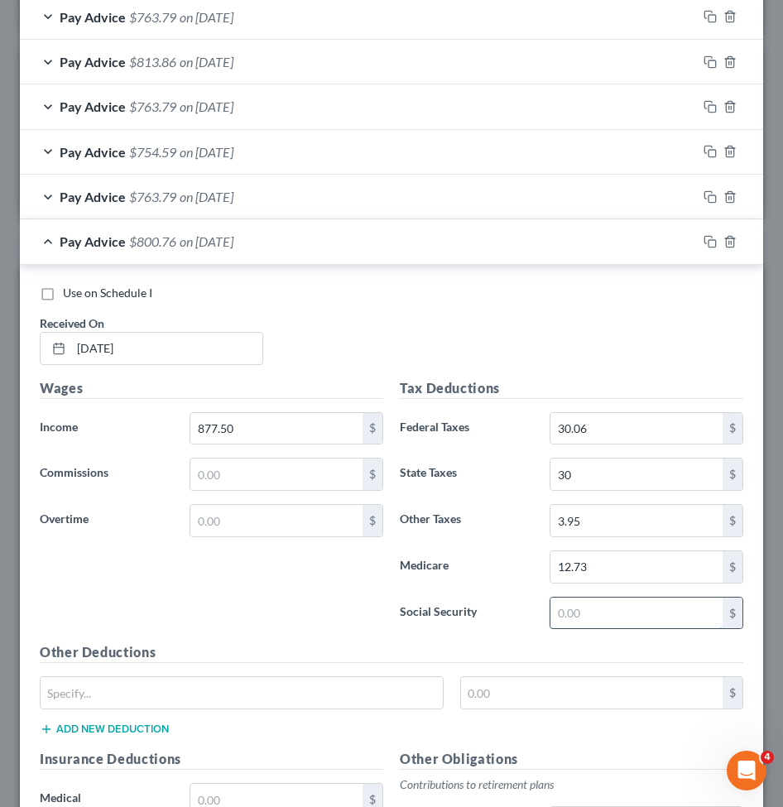
click at [571, 615] on input "text" at bounding box center [636, 612] width 172 height 31
click at [492, 619] on label "Social Security" at bounding box center [466, 612] width 150 height 33
click at [329, 245] on div "Pay Advice $746.36 on 07/23/2025" at bounding box center [358, 241] width 677 height 44
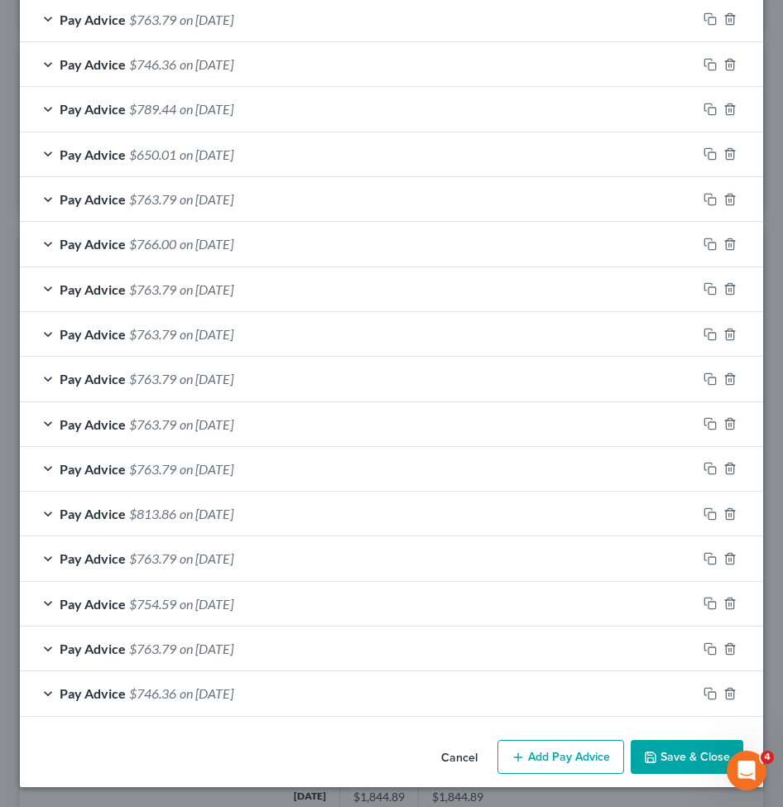
scroll to position [617, 0]
click at [579, 758] on button "Add Pay Advice" at bounding box center [560, 757] width 127 height 35
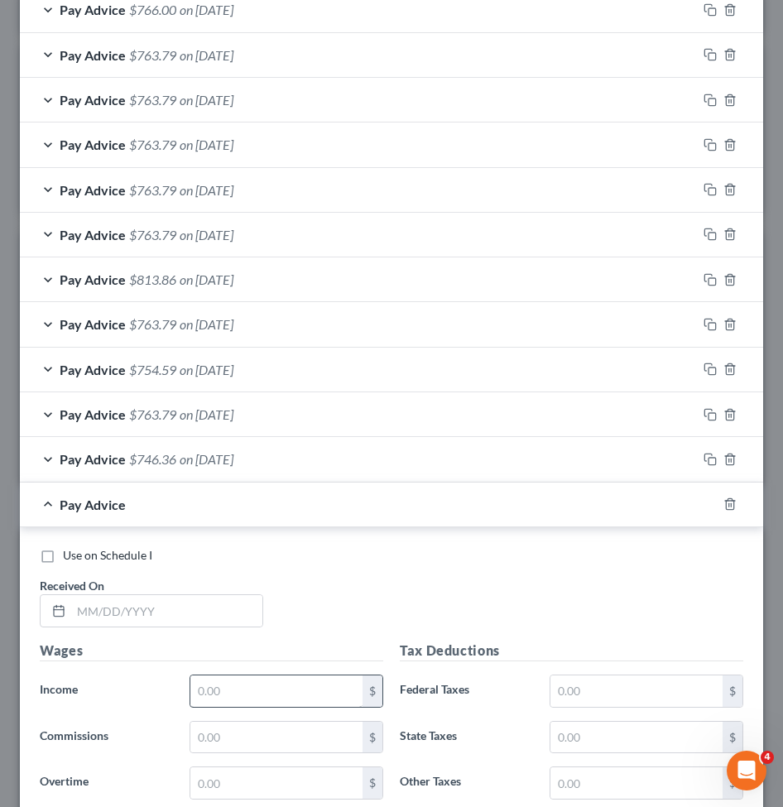
scroll to position [865, 0]
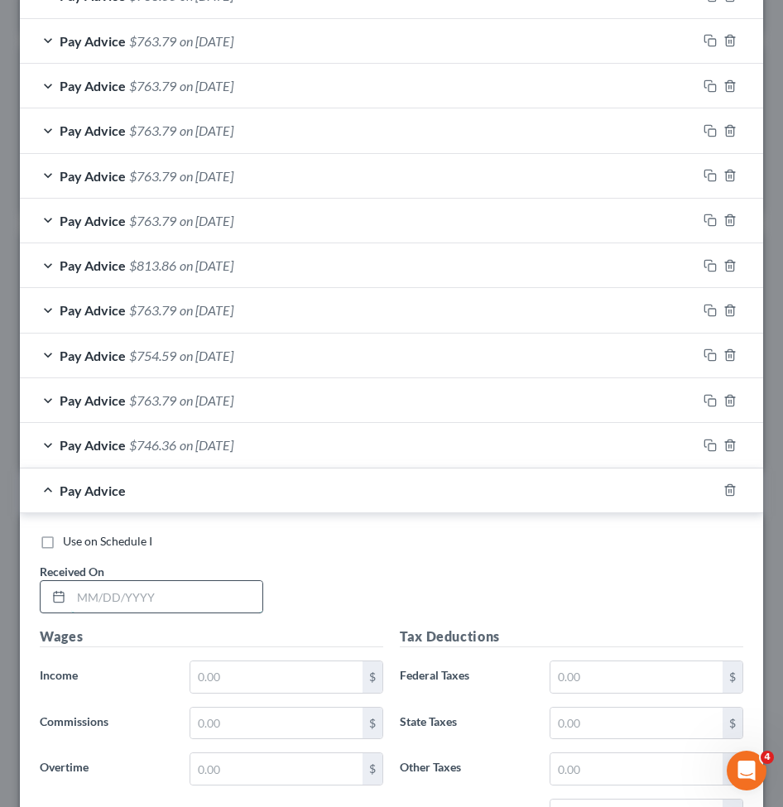
click at [170, 593] on input "text" at bounding box center [166, 596] width 191 height 31
click at [206, 670] on input "text" at bounding box center [276, 676] width 172 height 31
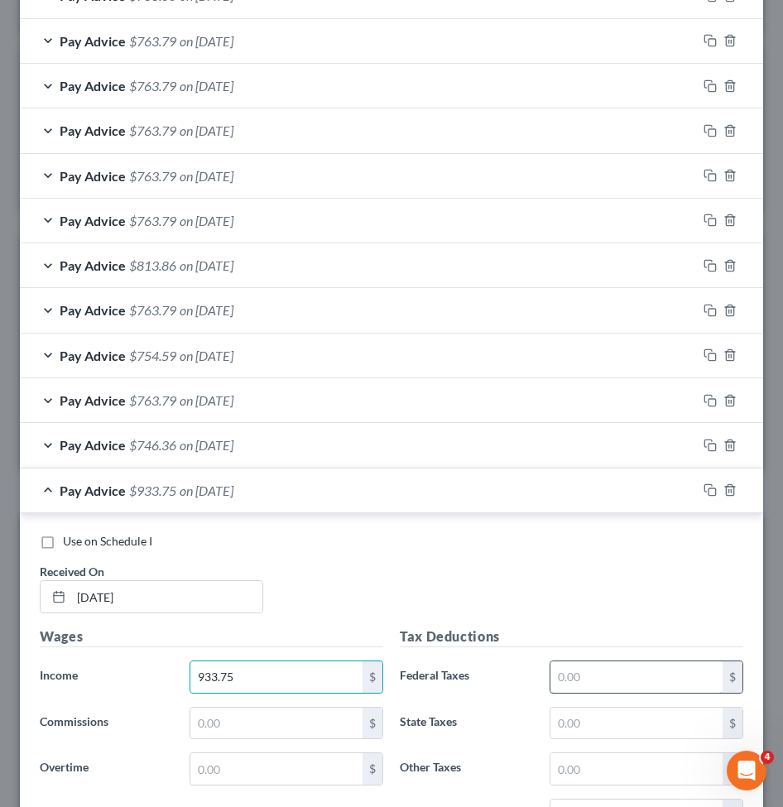
click at [590, 672] on input "text" at bounding box center [636, 676] width 172 height 31
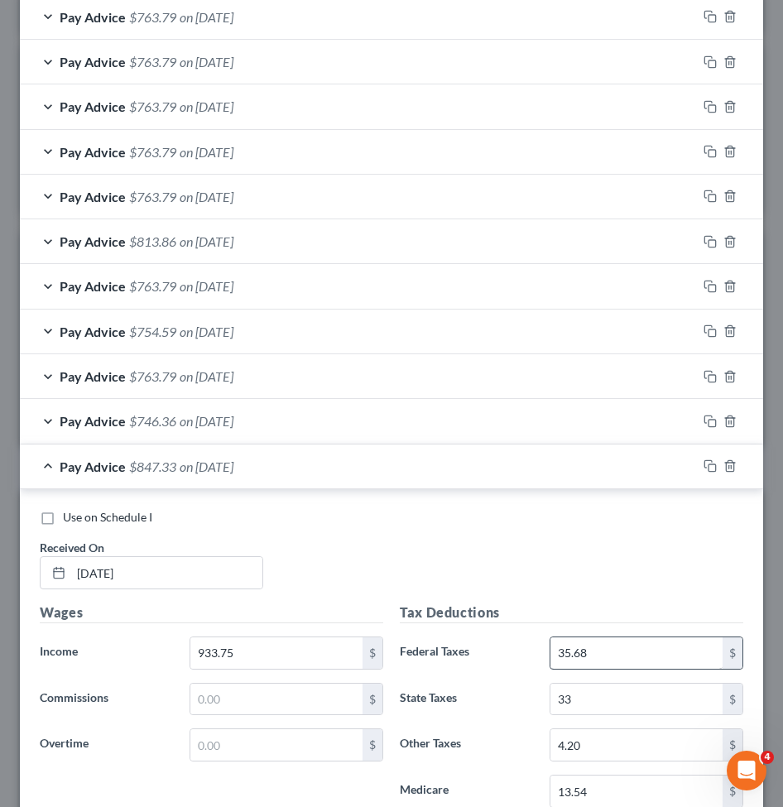
scroll to position [1323, 0]
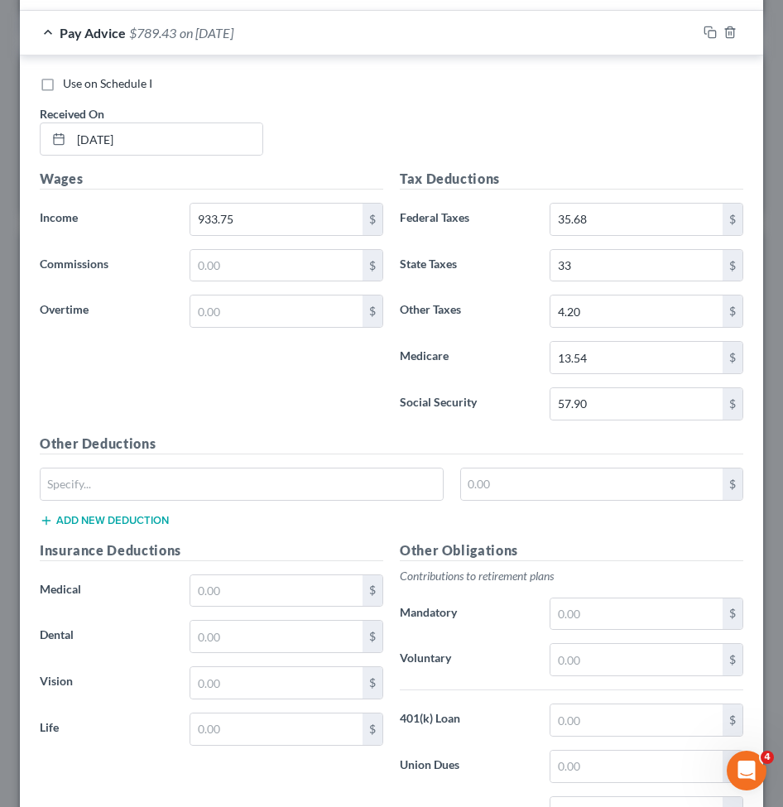
click at [469, 28] on div "Pay Advice $789.43 on 07/30/2025" at bounding box center [358, 33] width 677 height 44
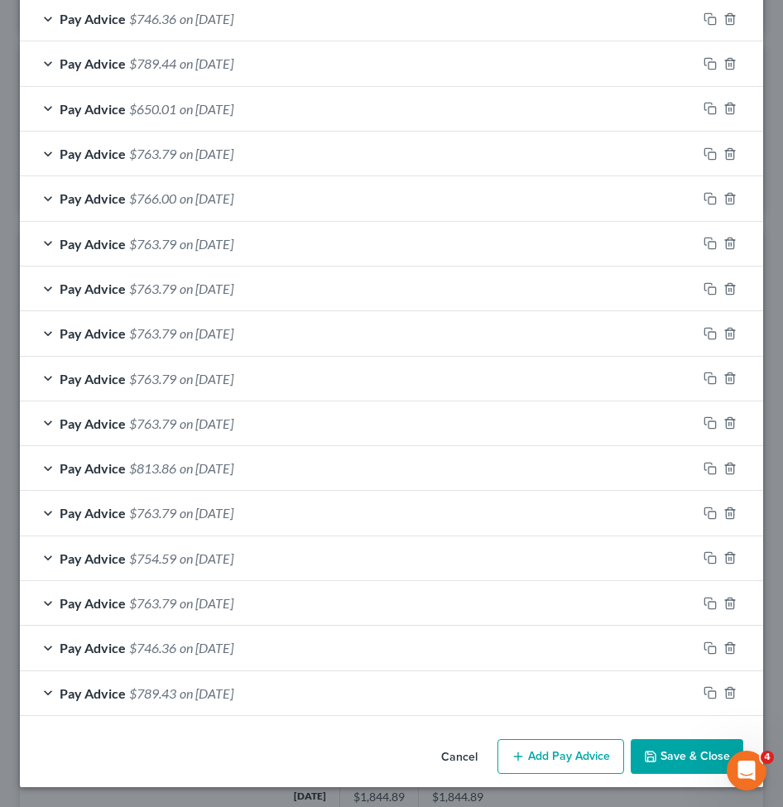
scroll to position [663, 0]
click at [530, 750] on button "Add Pay Advice" at bounding box center [560, 756] width 127 height 35
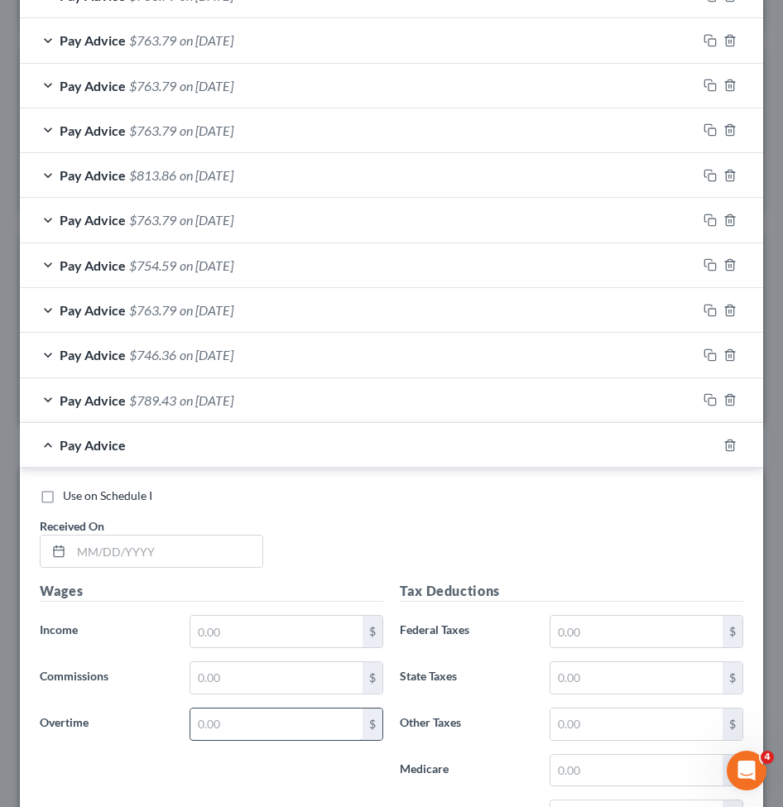
scroll to position [993, 0]
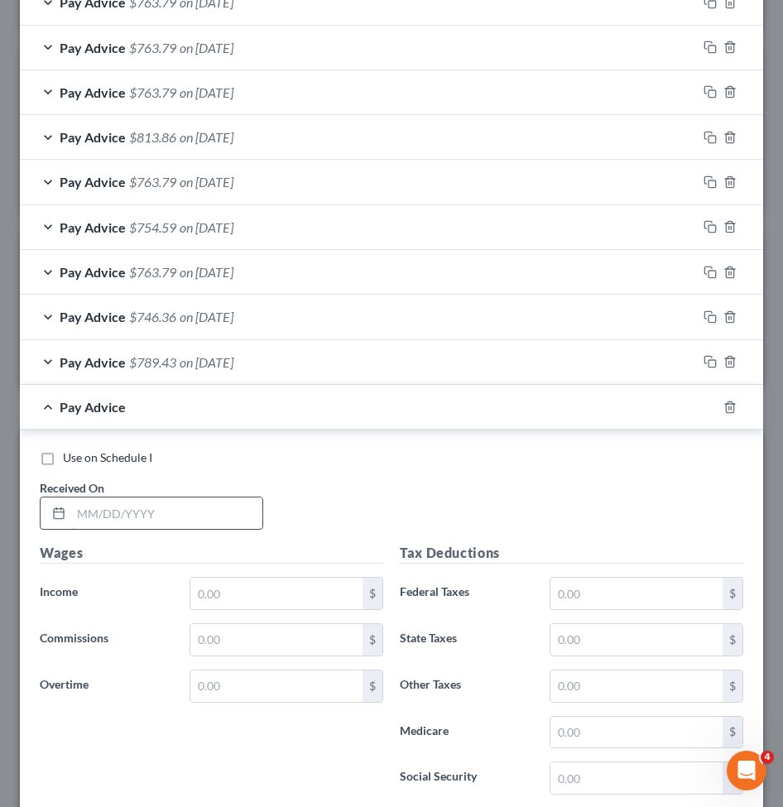
click at [117, 510] on input "text" at bounding box center [166, 512] width 191 height 31
click at [153, 503] on input "text" at bounding box center [166, 512] width 191 height 31
paste input "08/06/2025"
click at [210, 587] on input "text" at bounding box center [276, 592] width 172 height 31
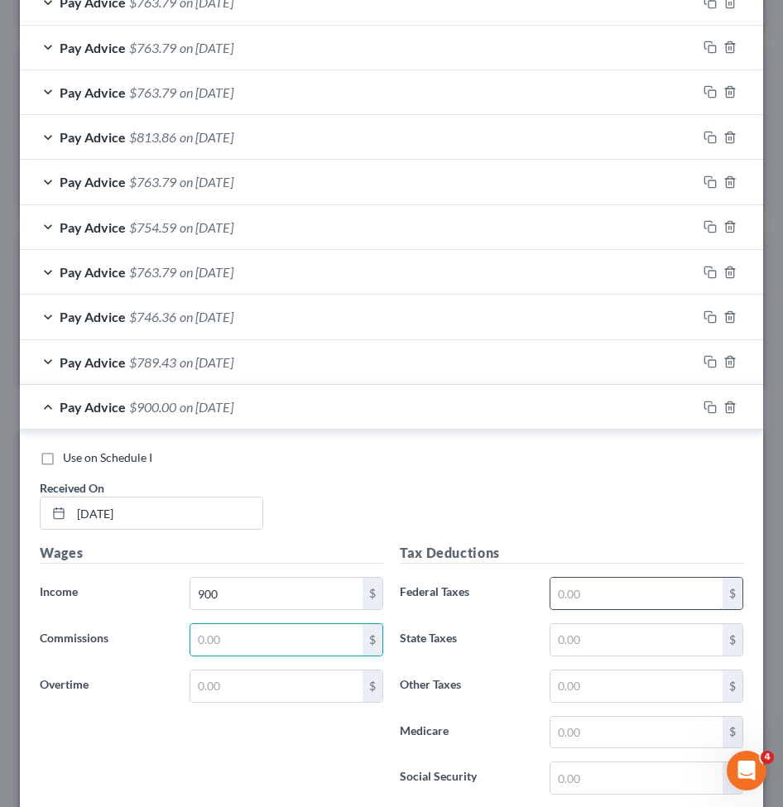
click at [606, 591] on input "text" at bounding box center [636, 592] width 172 height 31
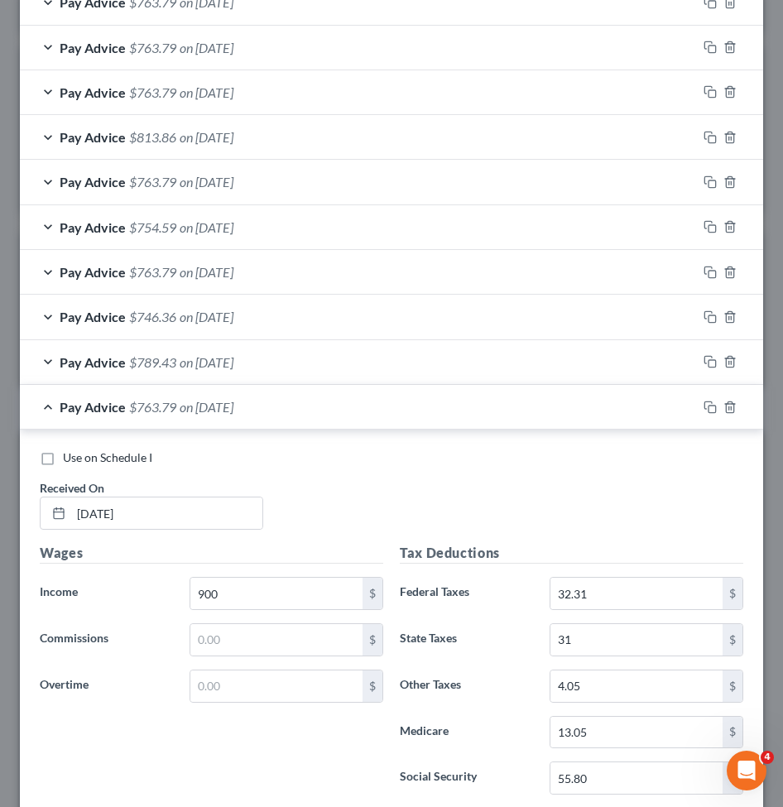
click at [419, 406] on div "Pay Advice $763.79 on 08/06/2025" at bounding box center [358, 407] width 677 height 44
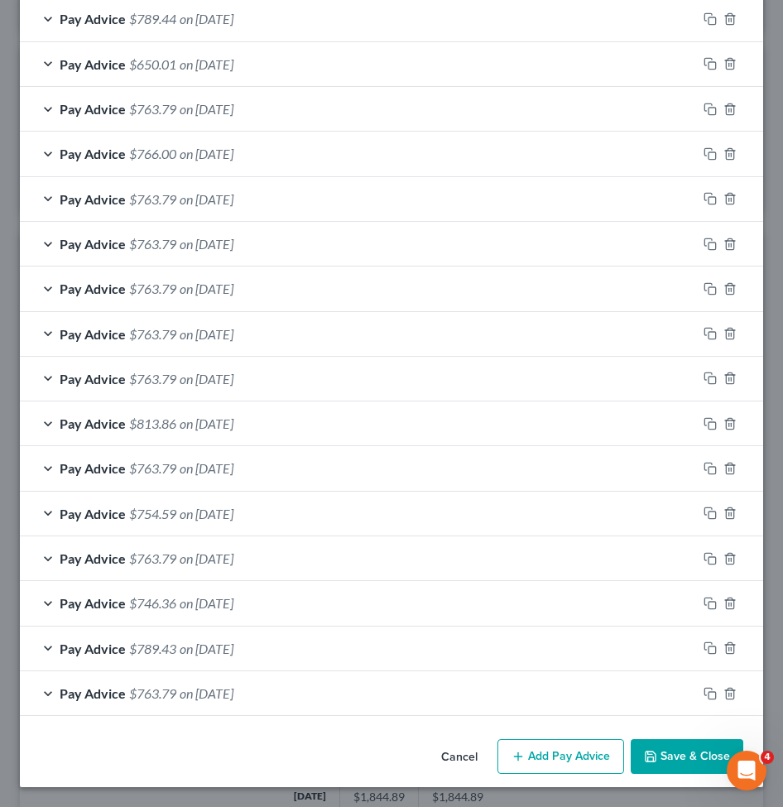
scroll to position [707, 0]
click at [561, 754] on button "Add Pay Advice" at bounding box center [560, 756] width 127 height 35
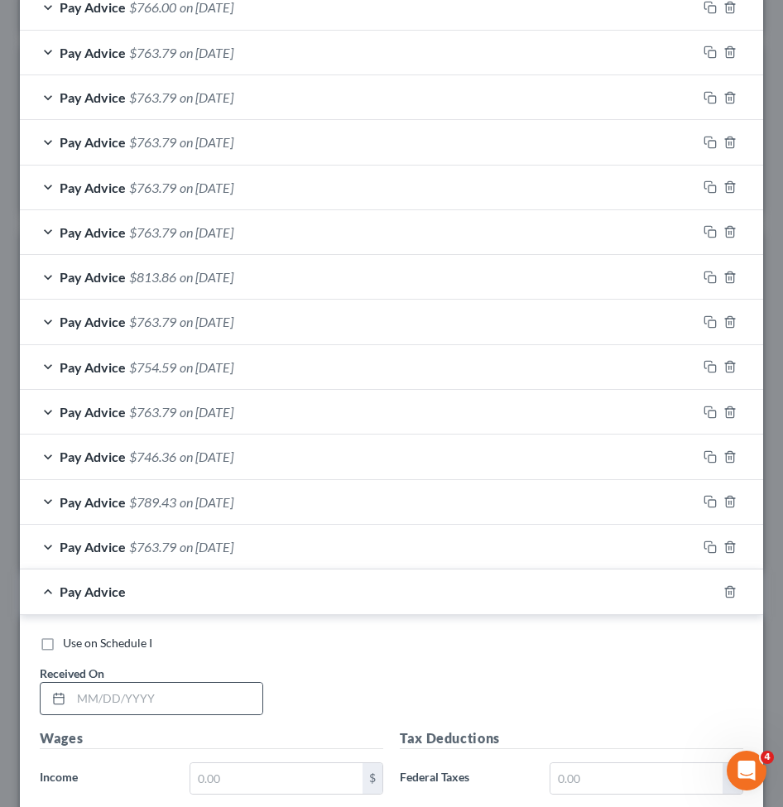
scroll to position [873, 0]
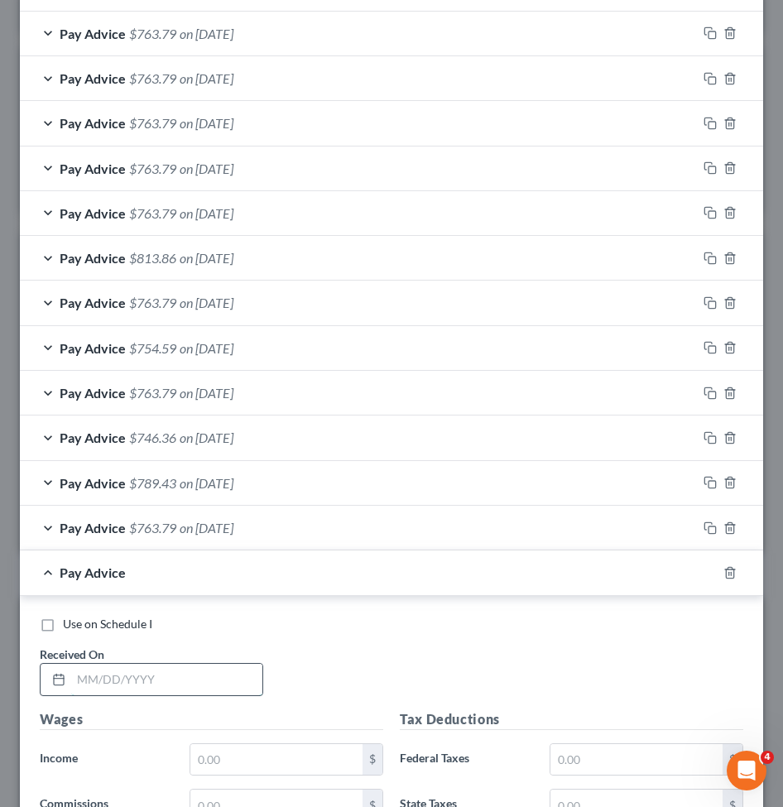
click at [147, 678] on input "text" at bounding box center [166, 678] width 191 height 31
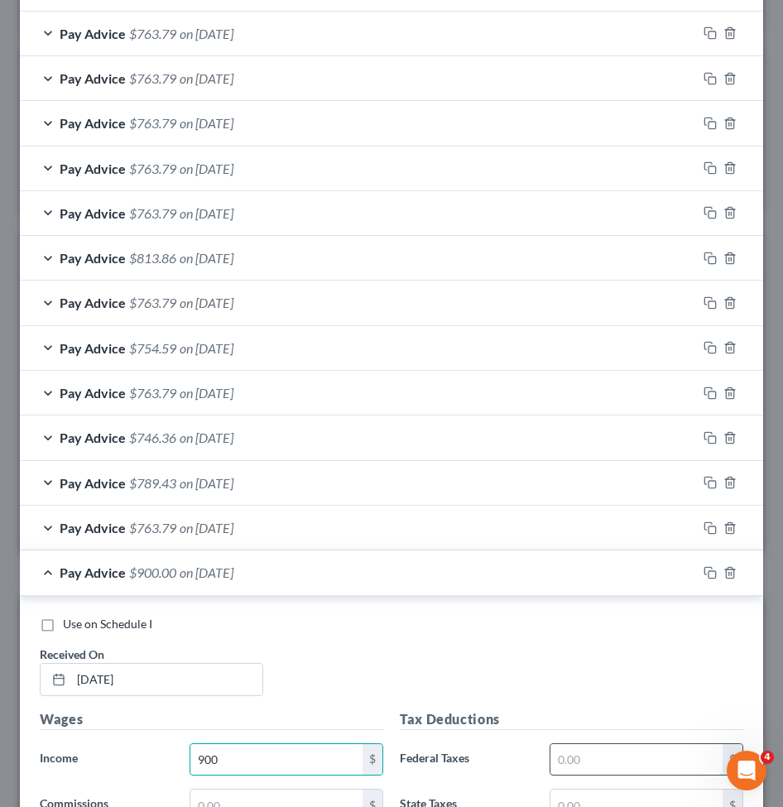
click at [582, 750] on input "text" at bounding box center [636, 759] width 172 height 31
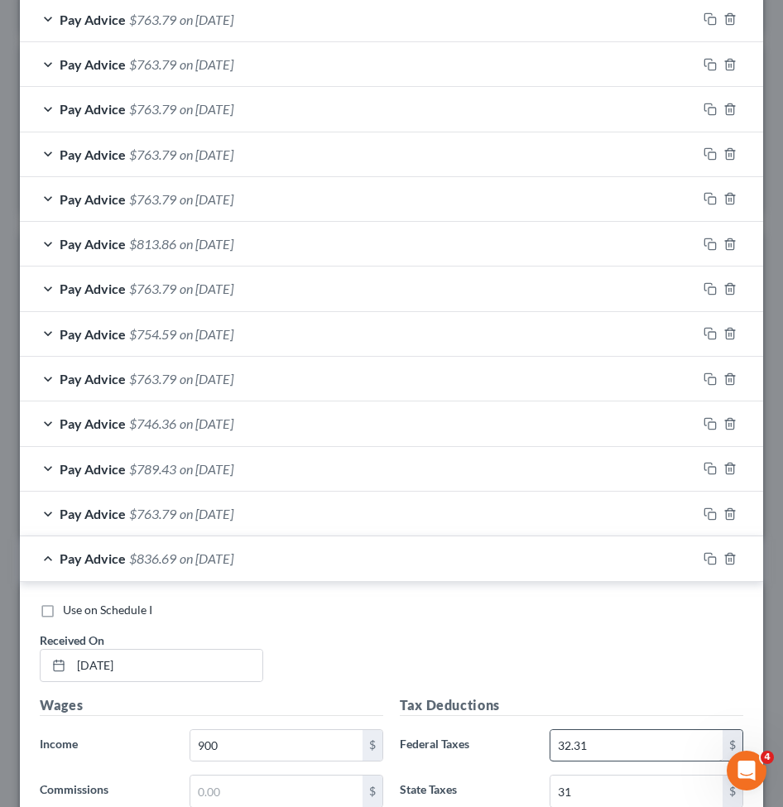
scroll to position [1321, 0]
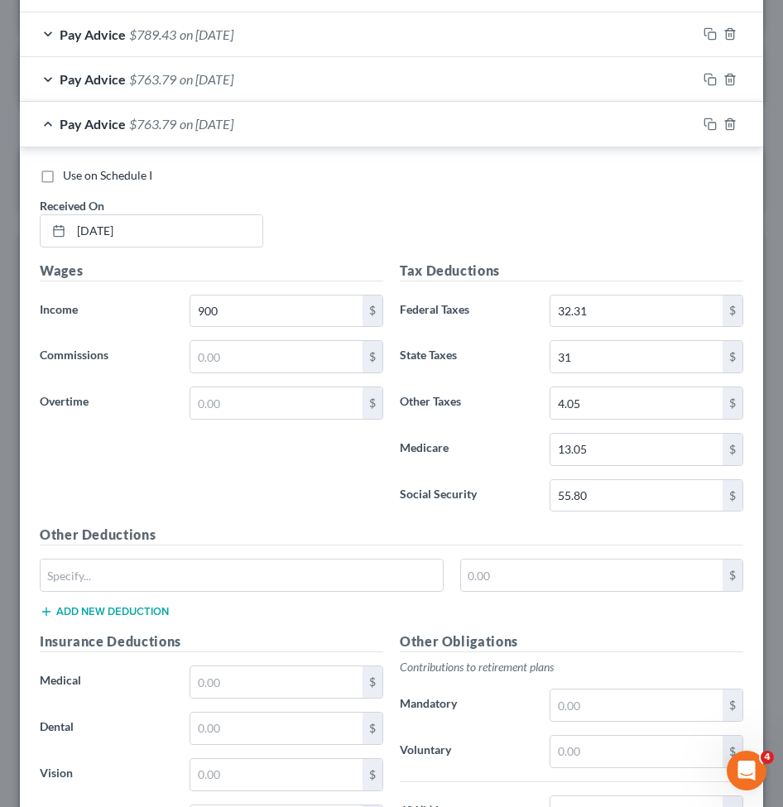
click at [396, 136] on div "Pay Advice $763.79 on 08/13/2025" at bounding box center [358, 124] width 677 height 44
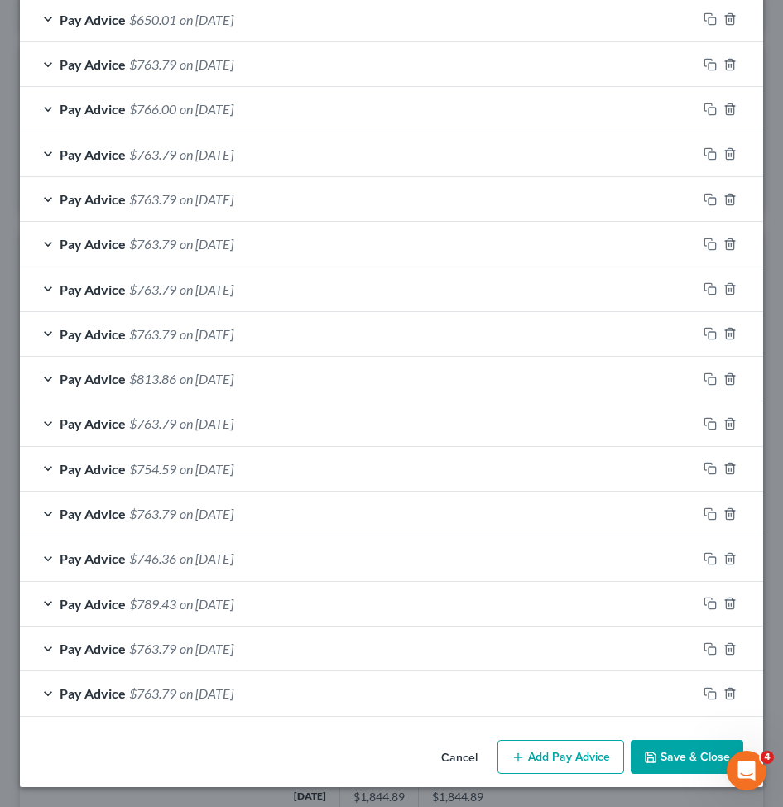
scroll to position [752, 0]
click at [522, 759] on button "Add Pay Advice" at bounding box center [560, 757] width 127 height 35
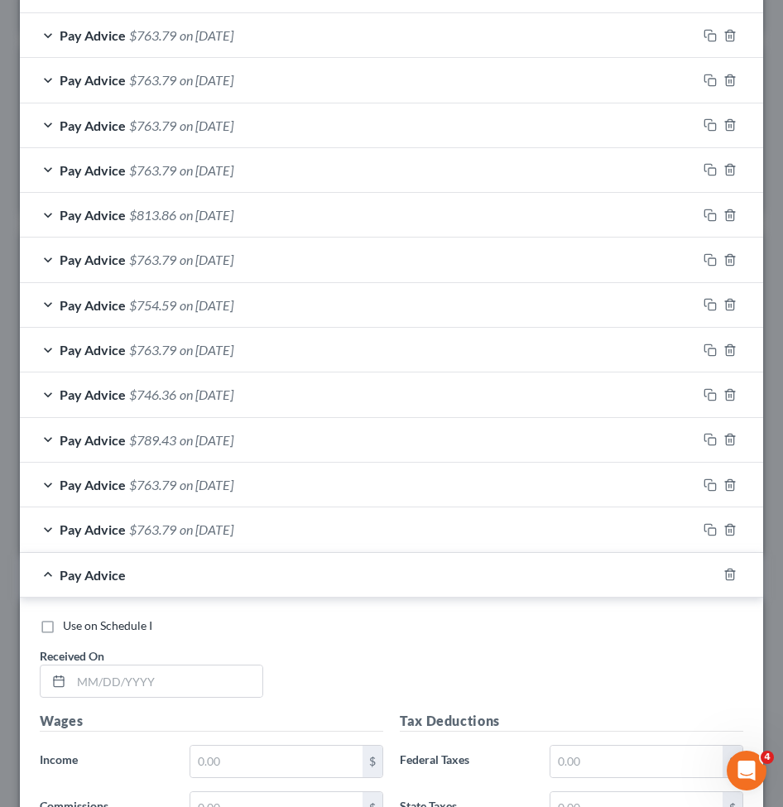
scroll to position [917, 0]
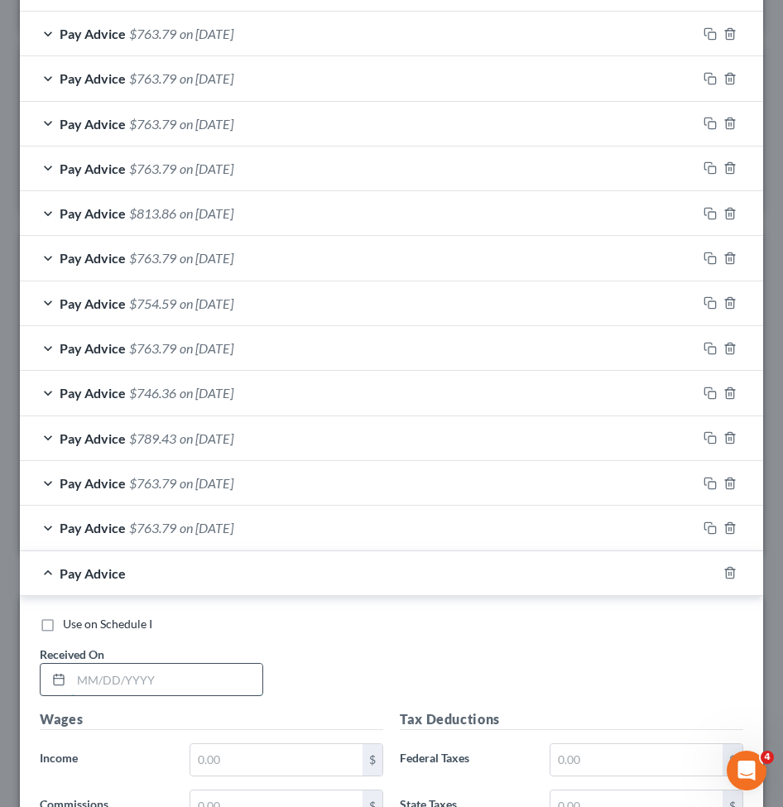
click at [181, 679] on input "text" at bounding box center [166, 678] width 191 height 31
click at [178, 673] on input "text" at bounding box center [166, 678] width 191 height 31
paste input "08/20/2025"
click at [237, 756] on input "text" at bounding box center [276, 759] width 172 height 31
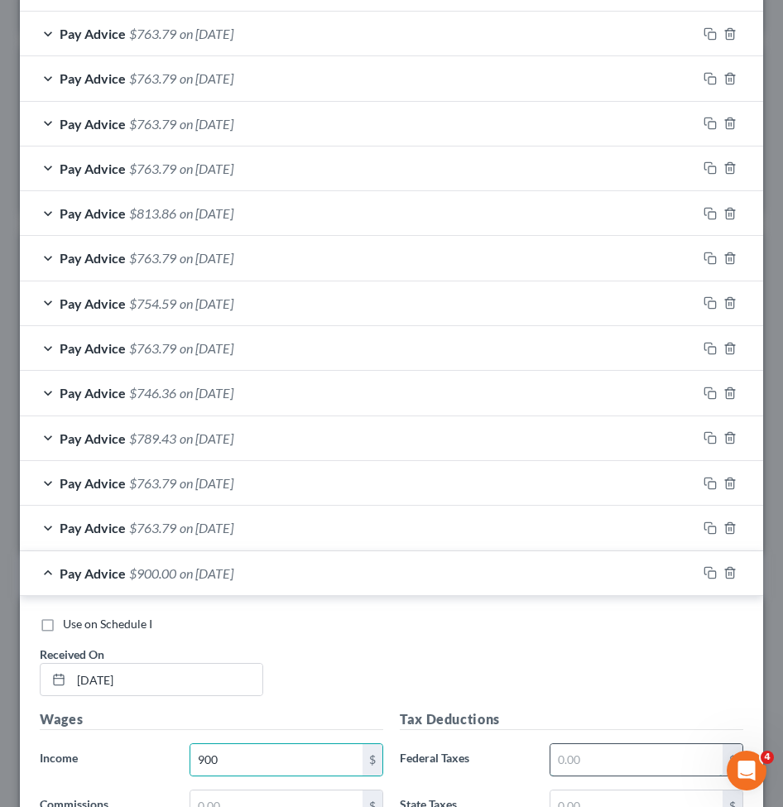
click at [578, 749] on input "text" at bounding box center [636, 759] width 172 height 31
click at [629, 760] on input "32." at bounding box center [636, 759] width 172 height 31
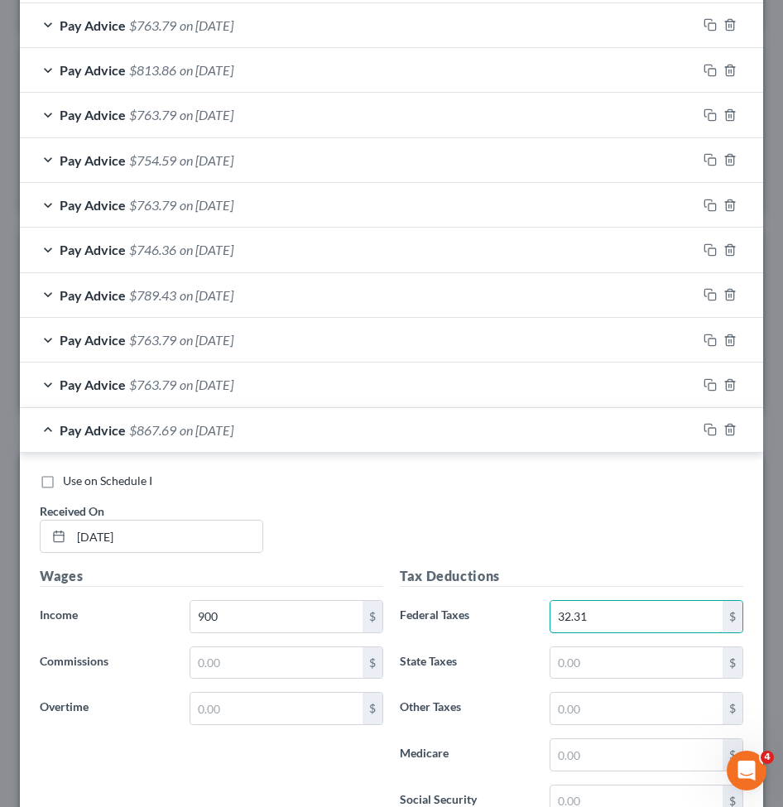
scroll to position [1083, 0]
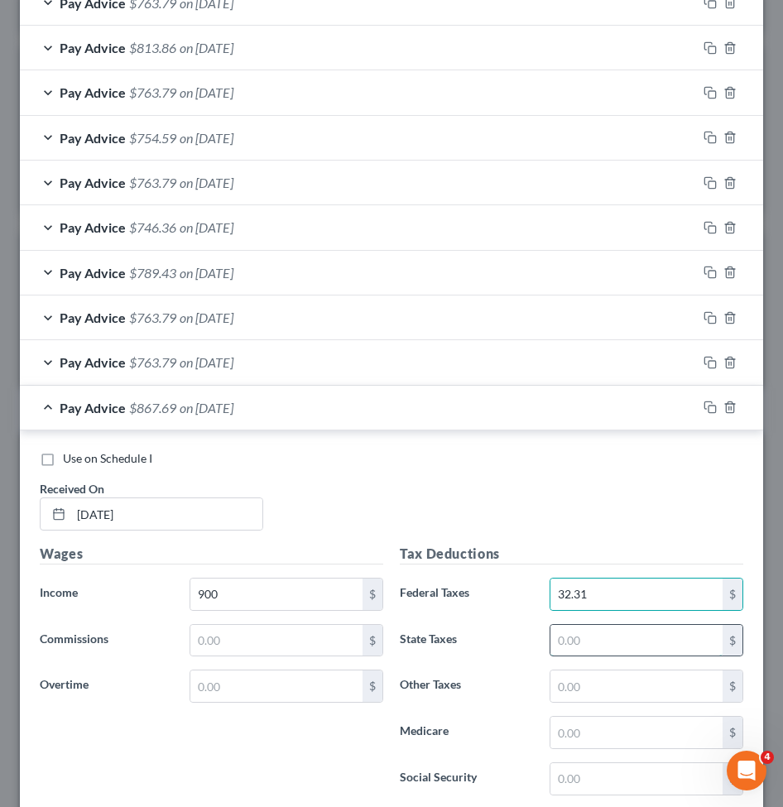
click at [582, 642] on input "text" at bounding box center [636, 640] width 172 height 31
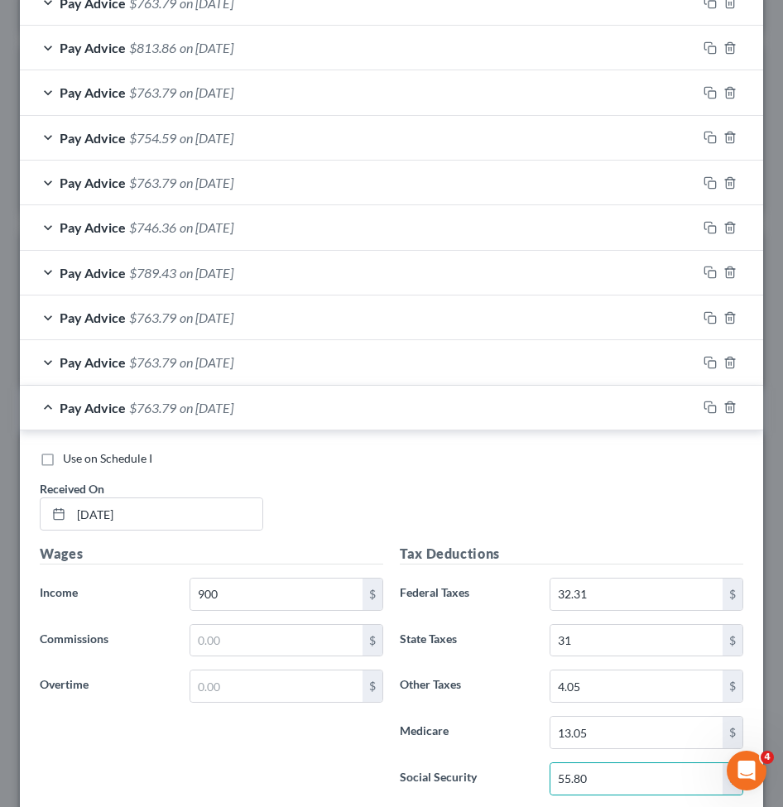
click at [327, 401] on div "Pay Advice $763.79 on 08/20/2025" at bounding box center [358, 407] width 677 height 44
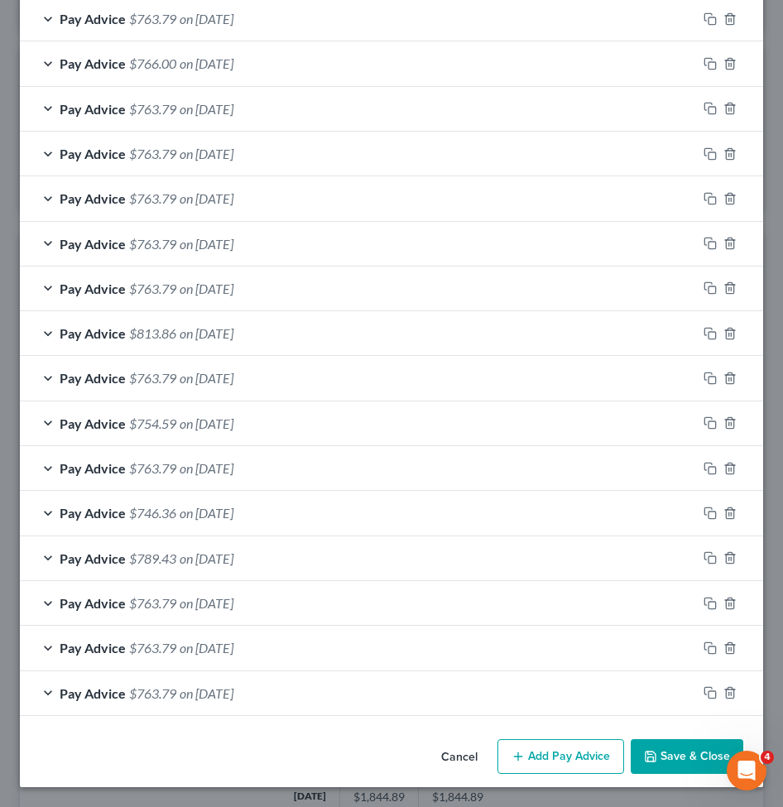
scroll to position [797, 0]
click at [560, 755] on button "Add Pay Advice" at bounding box center [560, 756] width 127 height 35
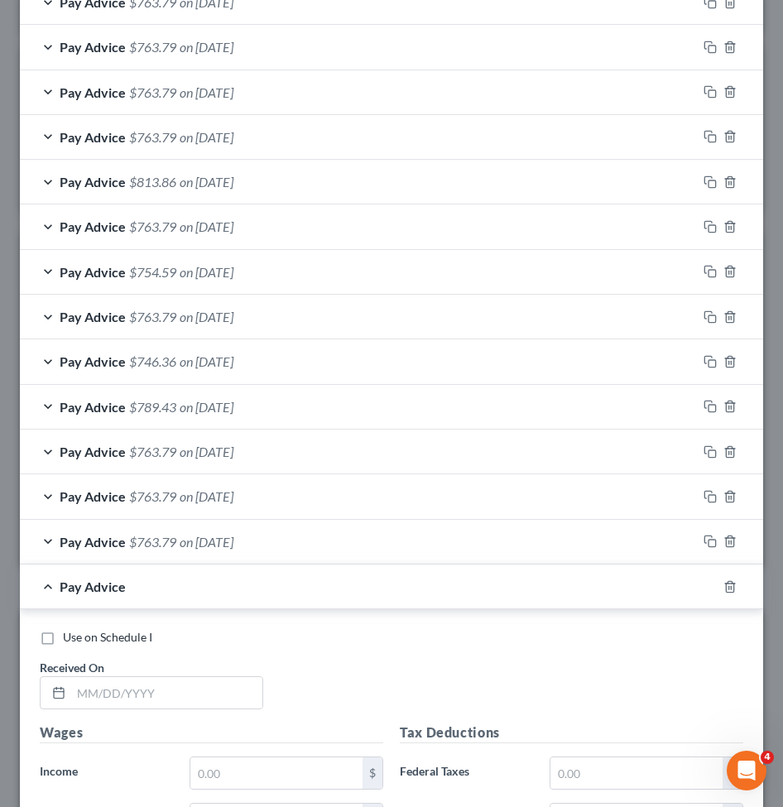
scroll to position [953, 0]
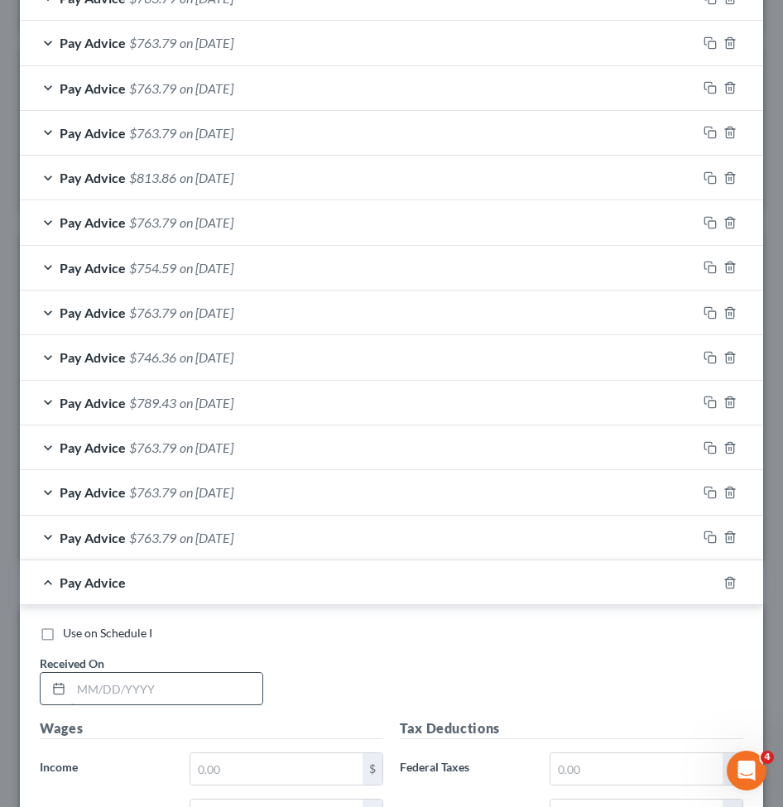
click at [156, 693] on input "text" at bounding box center [166, 688] width 191 height 31
drag, startPoint x: 147, startPoint y: 717, endPoint x: 118, endPoint y: 691, distance: 39.2
click at [74, 714] on div "Use on Schedule I Received On * 09/10/2025" at bounding box center [391, 671] width 720 height 93
drag, startPoint x: 158, startPoint y: 695, endPoint x: 170, endPoint y: 682, distance: 17.0
click at [159, 694] on input "09/10/2025" at bounding box center [166, 688] width 191 height 31
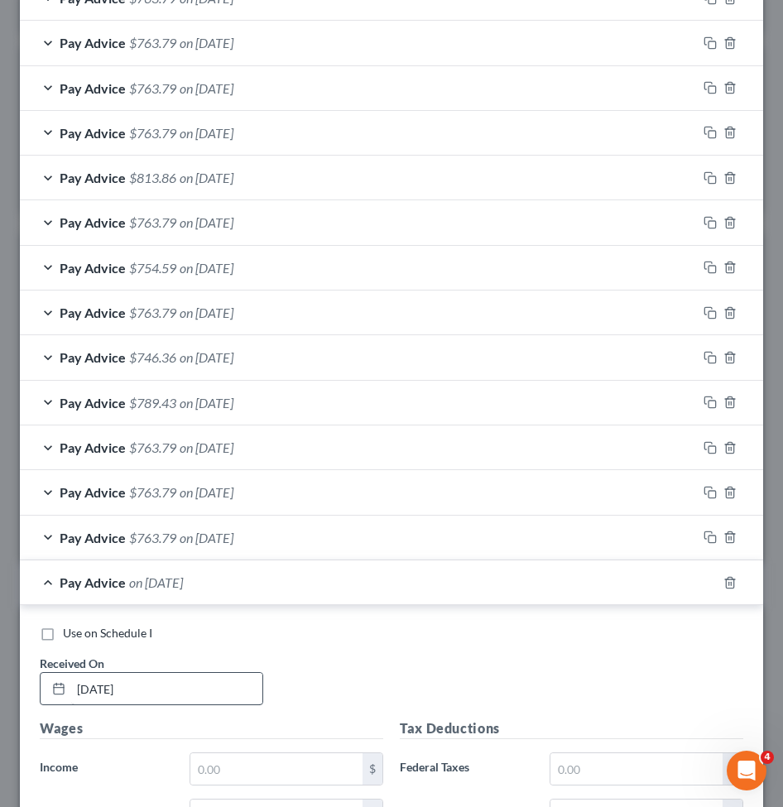
click at [135, 685] on input "09/10/2025" at bounding box center [166, 688] width 191 height 31
click at [96, 688] on input "09/10/2025" at bounding box center [166, 688] width 191 height 31
drag, startPoint x: 156, startPoint y: 681, endPoint x: 57, endPoint y: 701, distance: 101.2
click at [57, 701] on div "09/10/2025" at bounding box center [151, 688] width 223 height 33
click at [270, 766] on input "text" at bounding box center [276, 768] width 172 height 31
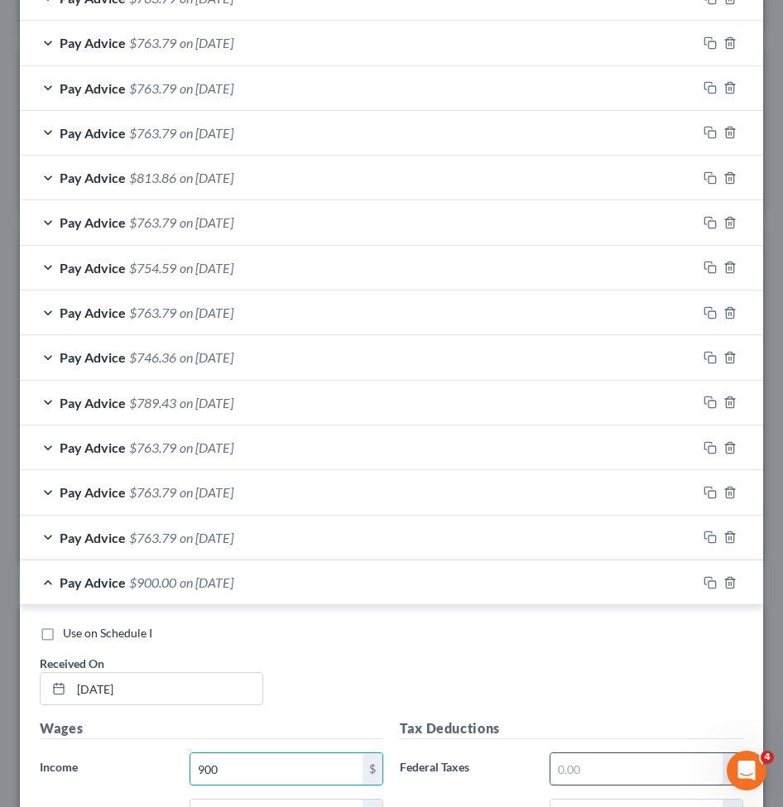
click at [572, 766] on input "text" at bounding box center [636, 768] width 172 height 31
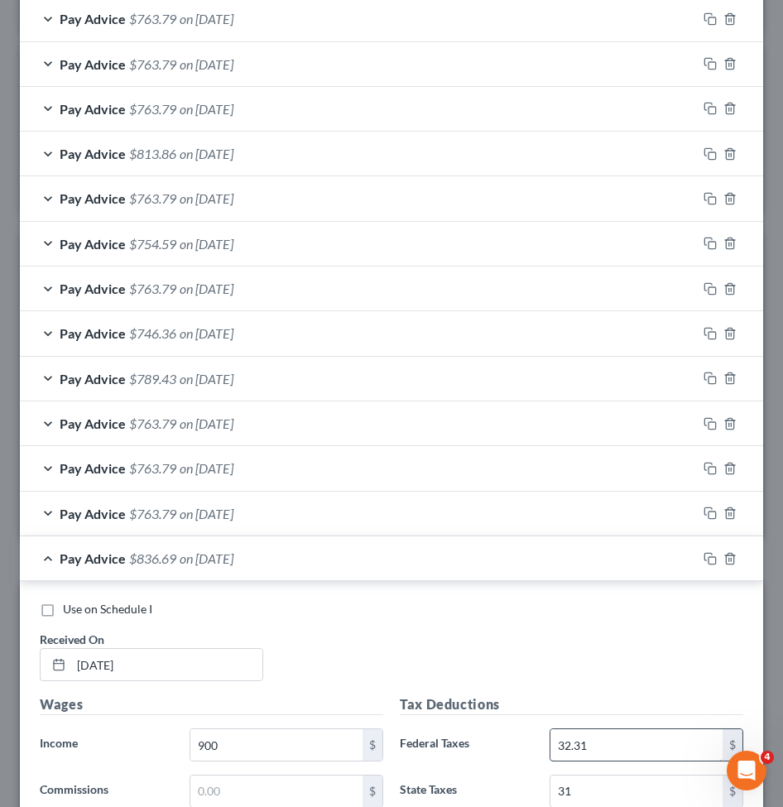
scroll to position [1410, 0]
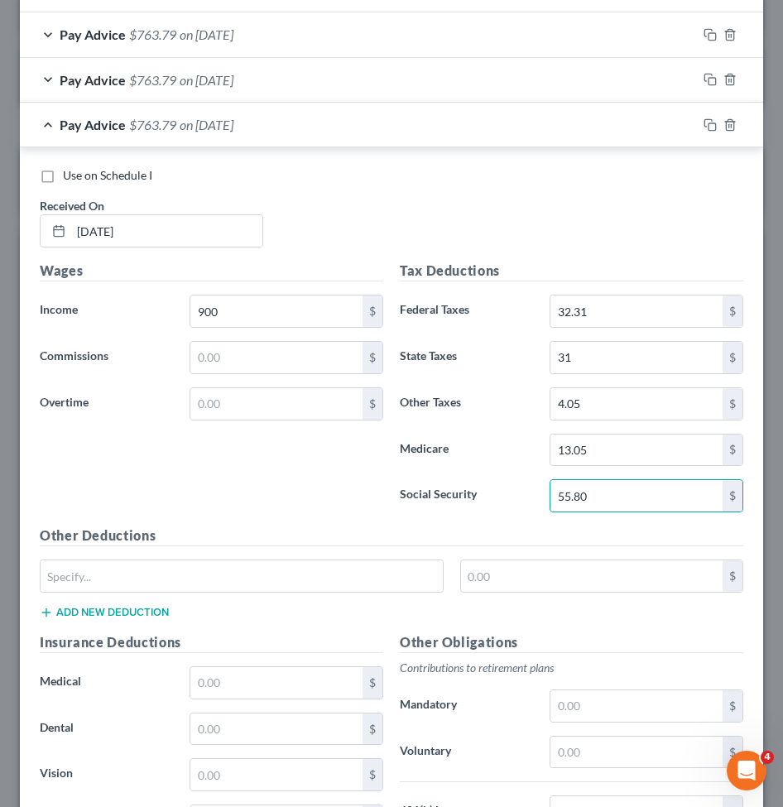
click at [315, 119] on div "Pay Advice $763.79 on 08/27/2025" at bounding box center [358, 125] width 677 height 44
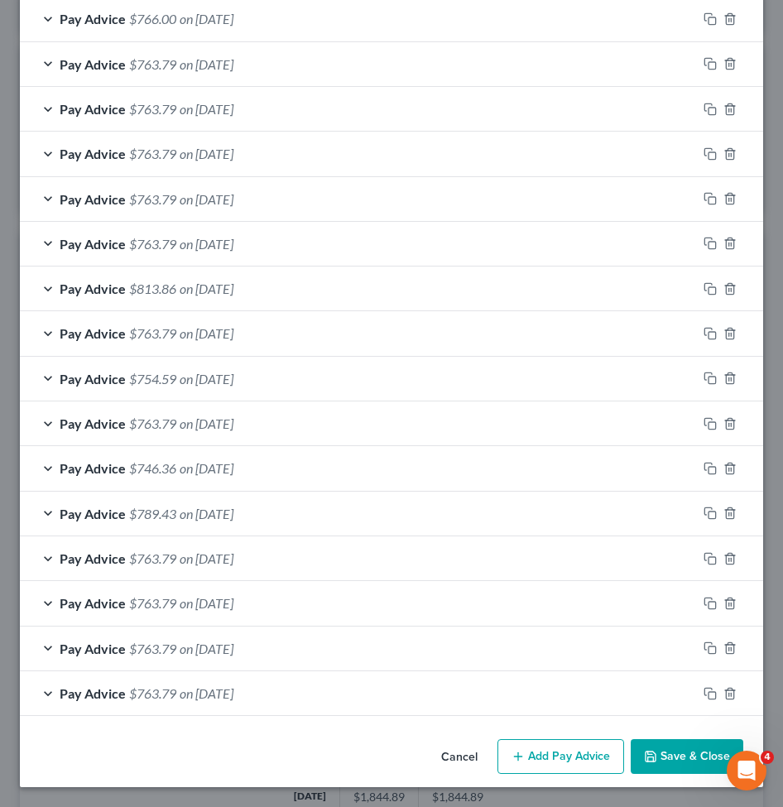
scroll to position [842, 0]
click at [549, 756] on button "Add Pay Advice" at bounding box center [560, 756] width 127 height 35
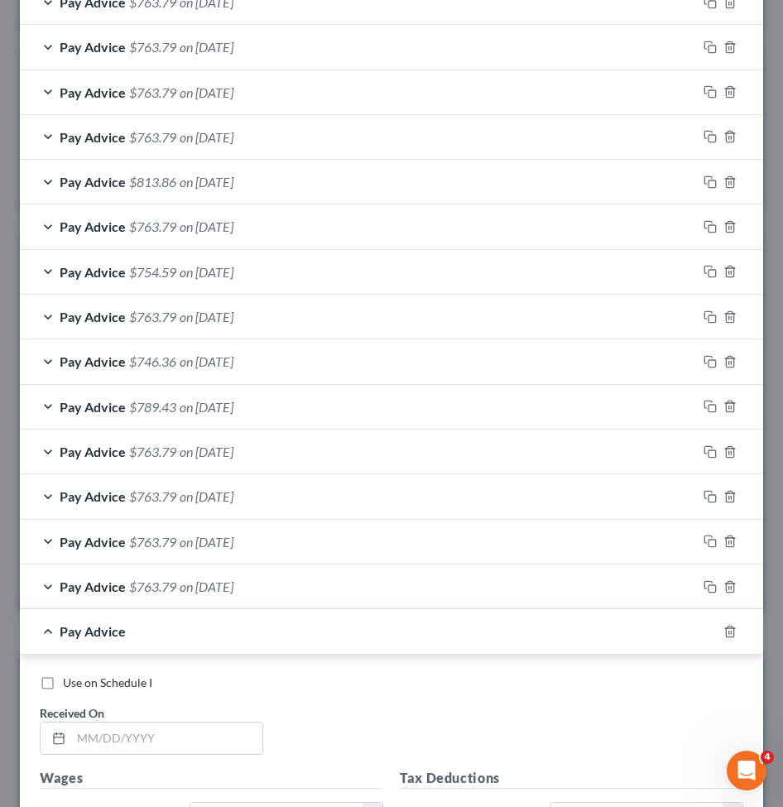
scroll to position [994, 0]
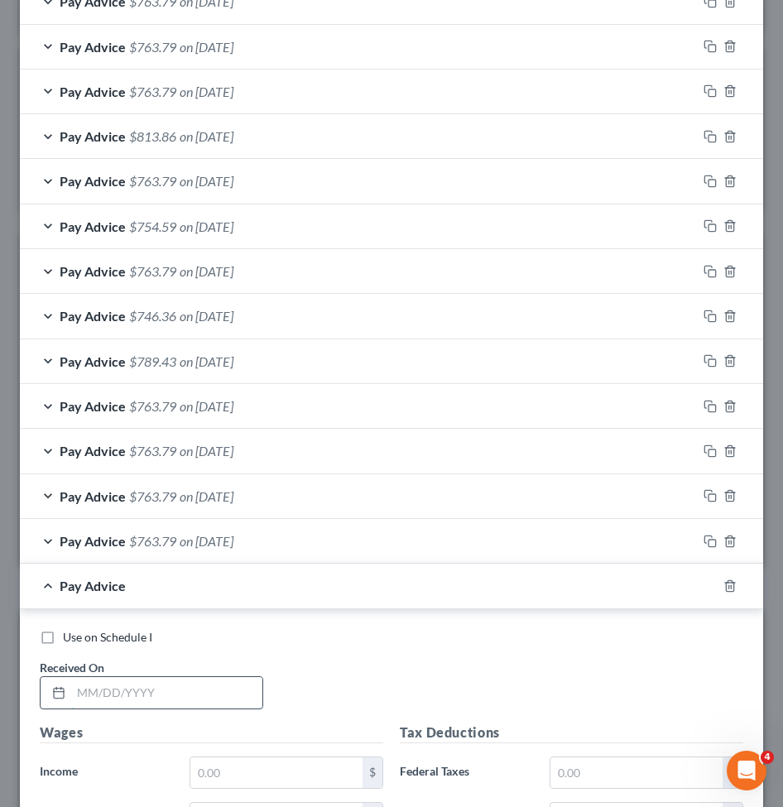
click at [129, 691] on input "text" at bounding box center [166, 692] width 191 height 31
click at [170, 697] on input "text" at bounding box center [166, 692] width 191 height 31
paste input "Earnings Hours Hourly Rate Current Year-To-Date Taxes/Deductions Current Year-T…"
click at [132, 686] on input "text" at bounding box center [166, 692] width 191 height 31
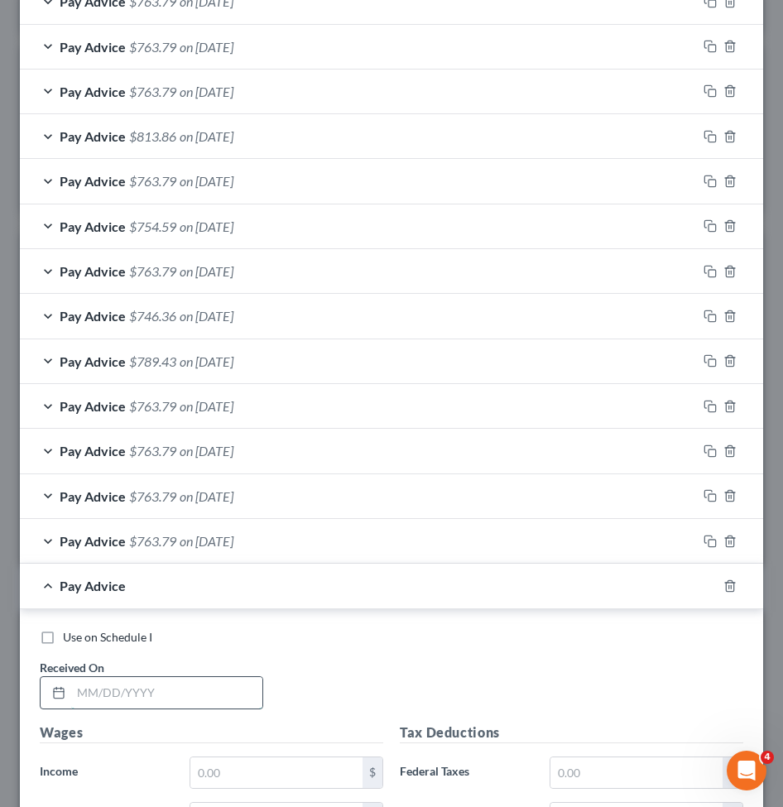
paste input "Earnings Hours Hourly Rate Current Year-To-Date Taxes/Deductions Current Year-T…"
click at [354, 676] on div "Use on Schedule I Received On * 9/30/2025" at bounding box center [391, 675] width 720 height 93
click at [214, 448] on span "on 08/13/2025" at bounding box center [207, 451] width 54 height 16
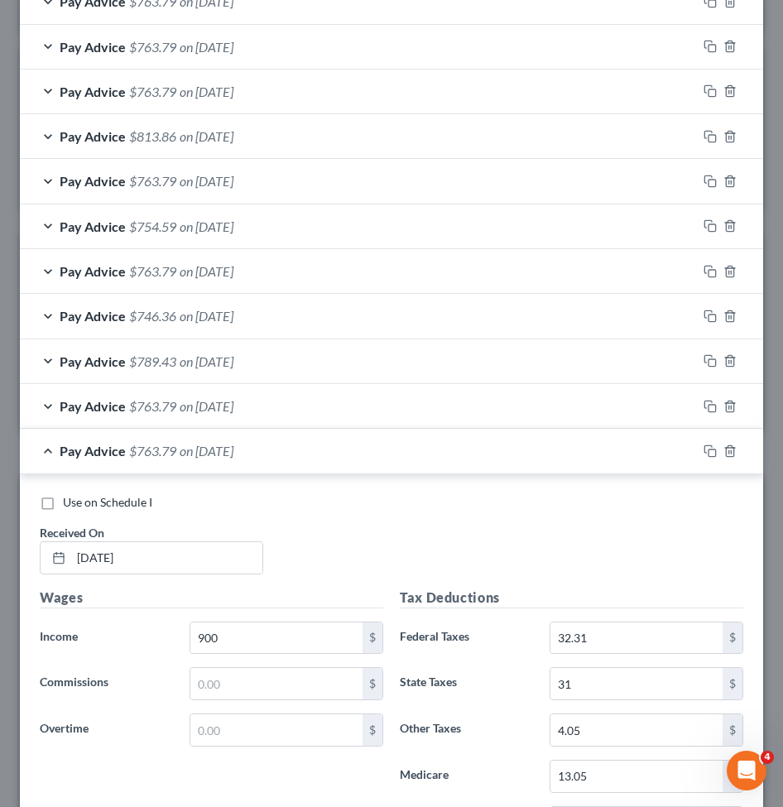
click at [157, 449] on span "$763.79" at bounding box center [152, 451] width 47 height 16
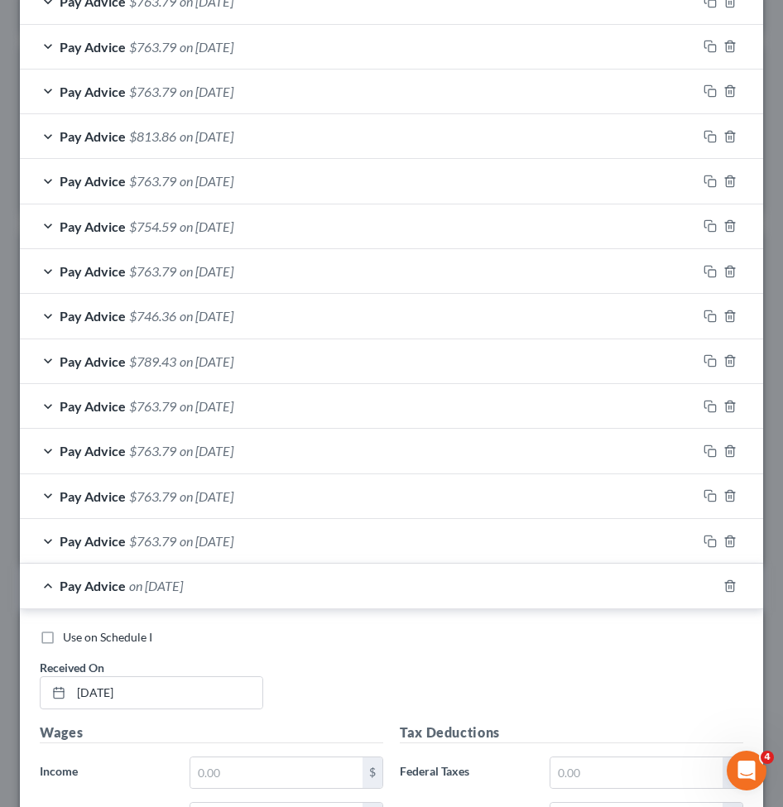
click at [144, 447] on span "$763.79" at bounding box center [152, 451] width 47 height 16
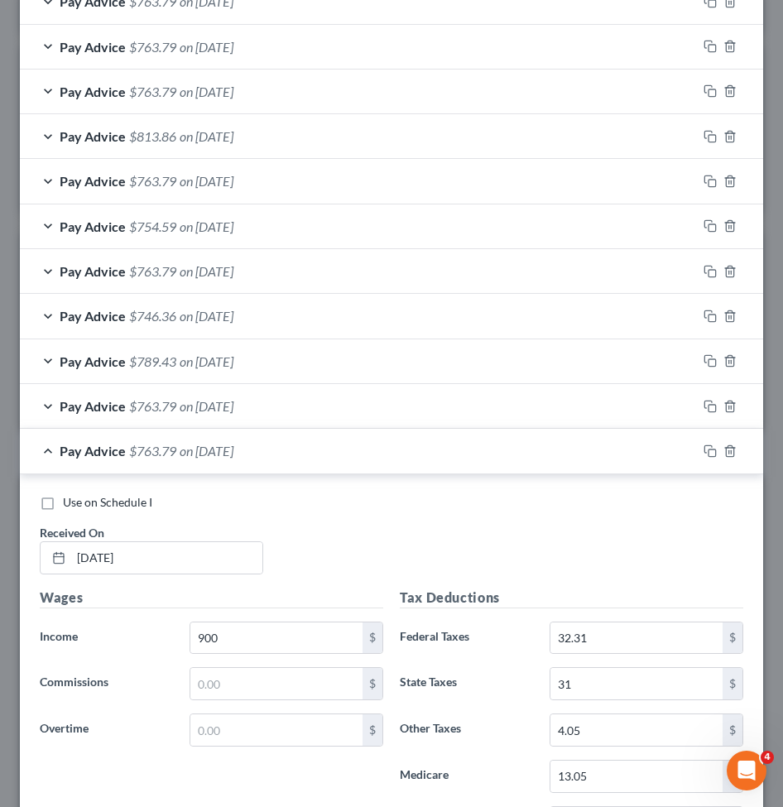
click at [144, 447] on span "$763.79" at bounding box center [152, 451] width 47 height 16
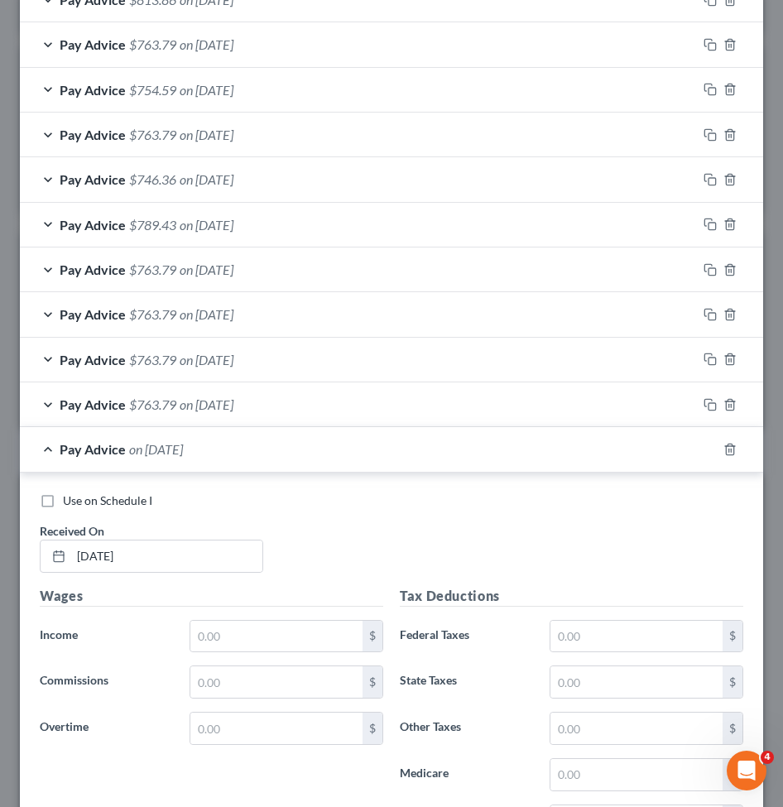
scroll to position [1160, 0]
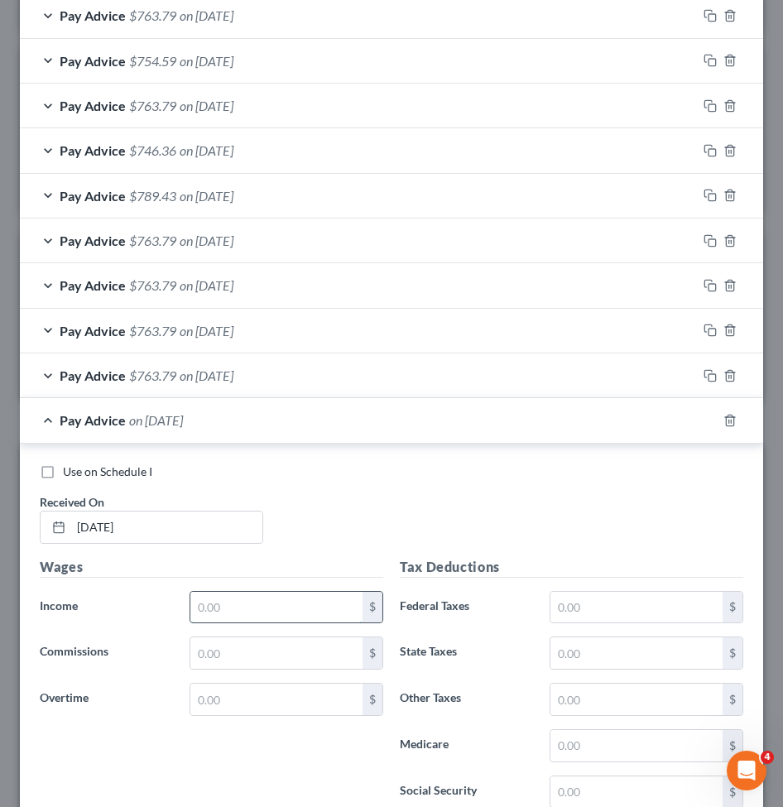
click at [289, 611] on input "text" at bounding box center [276, 606] width 172 height 31
paste input "797.63"
click at [569, 587] on div "Tax Deductions Federal Taxes $ State Taxes $ Other Taxes $ Medicare $ Social Se…" at bounding box center [571, 689] width 360 height 265
click at [570, 600] on input "text" at bounding box center [636, 606] width 172 height 31
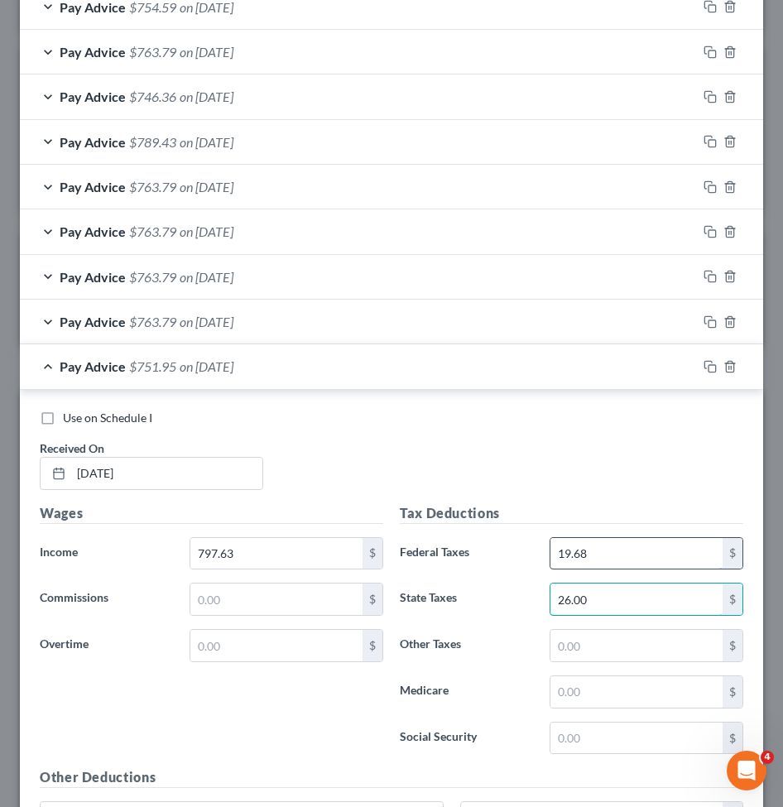
scroll to position [1242, 0]
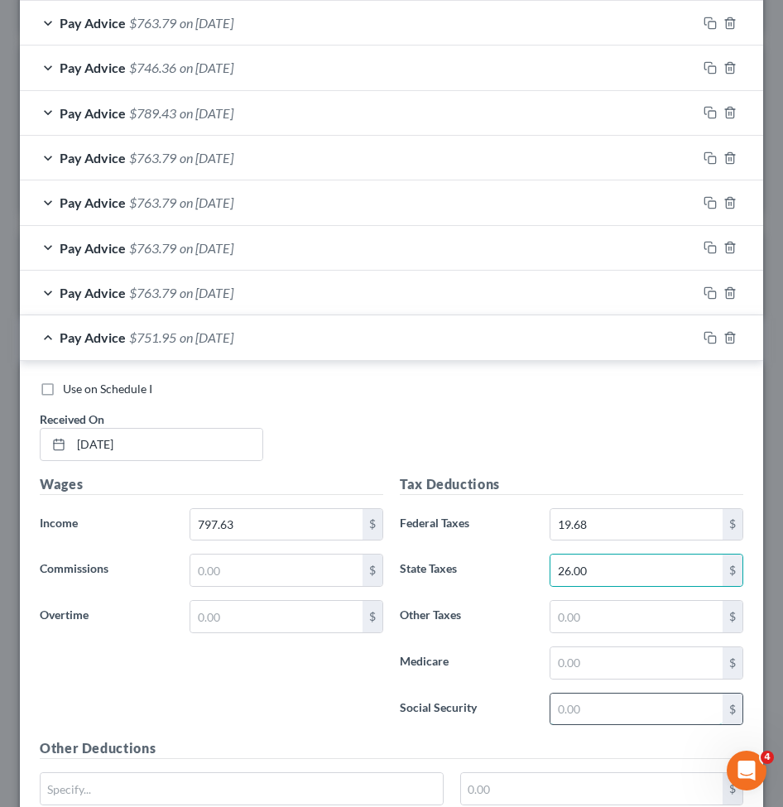
click at [558, 697] on input "text" at bounding box center [636, 708] width 172 height 31
click at [580, 663] on input "text" at bounding box center [636, 662] width 172 height 31
click at [563, 709] on input "49.5" at bounding box center [636, 708] width 172 height 31
click at [594, 703] on input "49.5" at bounding box center [636, 708] width 172 height 31
click at [584, 664] on input "text" at bounding box center [636, 662] width 172 height 31
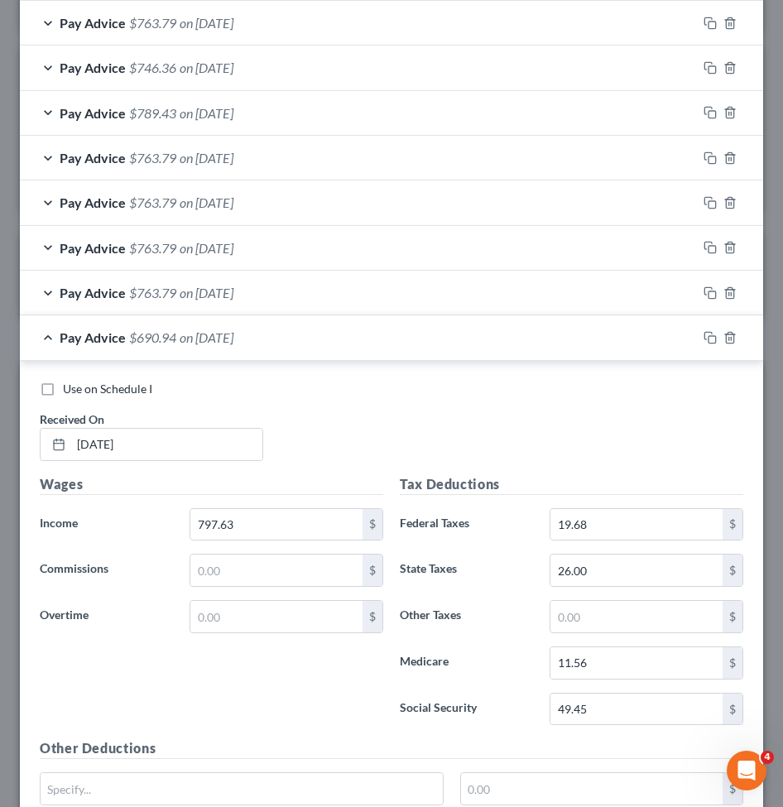
click at [564, 633] on div "Tax Deductions Federal Taxes 19.68 $ State Taxes 26.00 $ Other Taxes $ Medicare…" at bounding box center [571, 606] width 360 height 265
click at [561, 615] on input "text" at bounding box center [636, 616] width 172 height 31
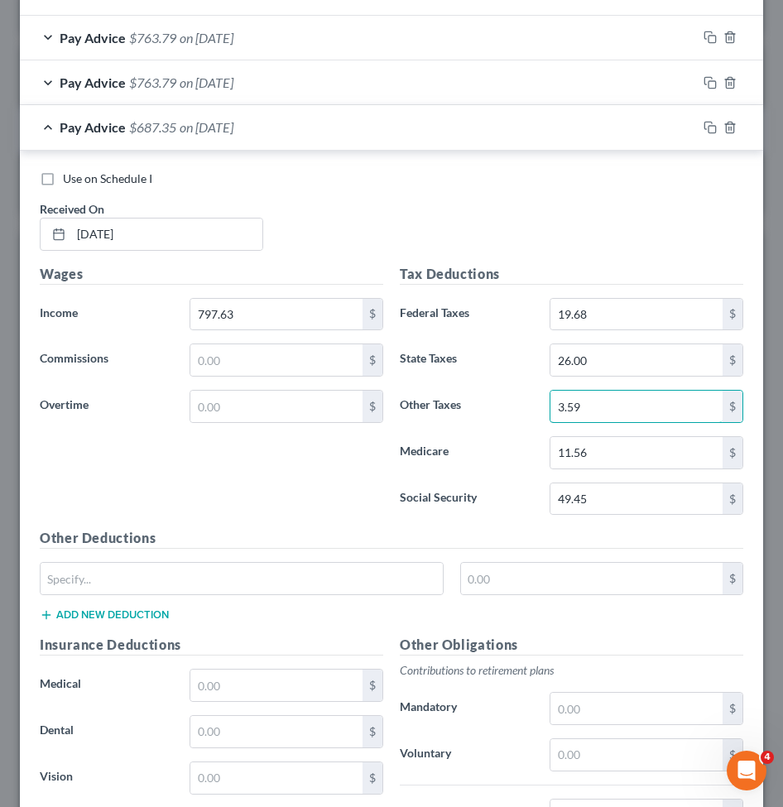
scroll to position [1491, 0]
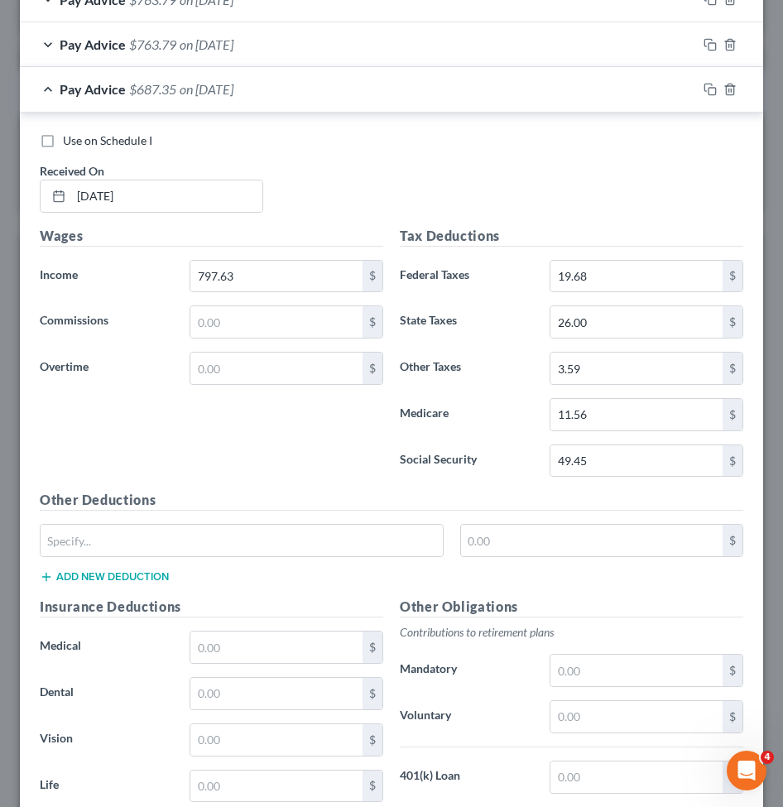
click at [475, 466] on label "Social Security" at bounding box center [466, 460] width 150 height 33
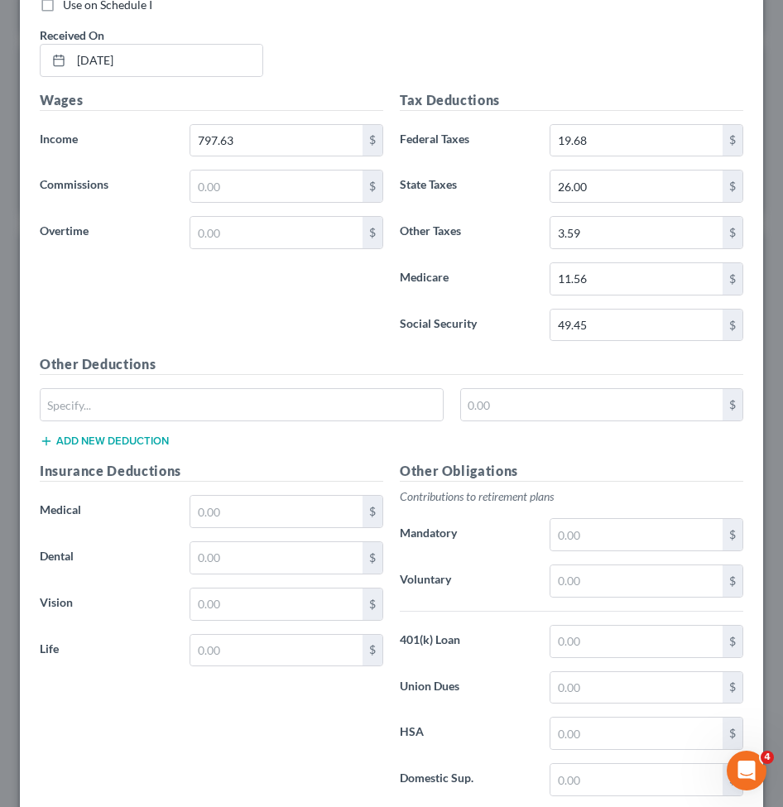
scroll to position [1656, 0]
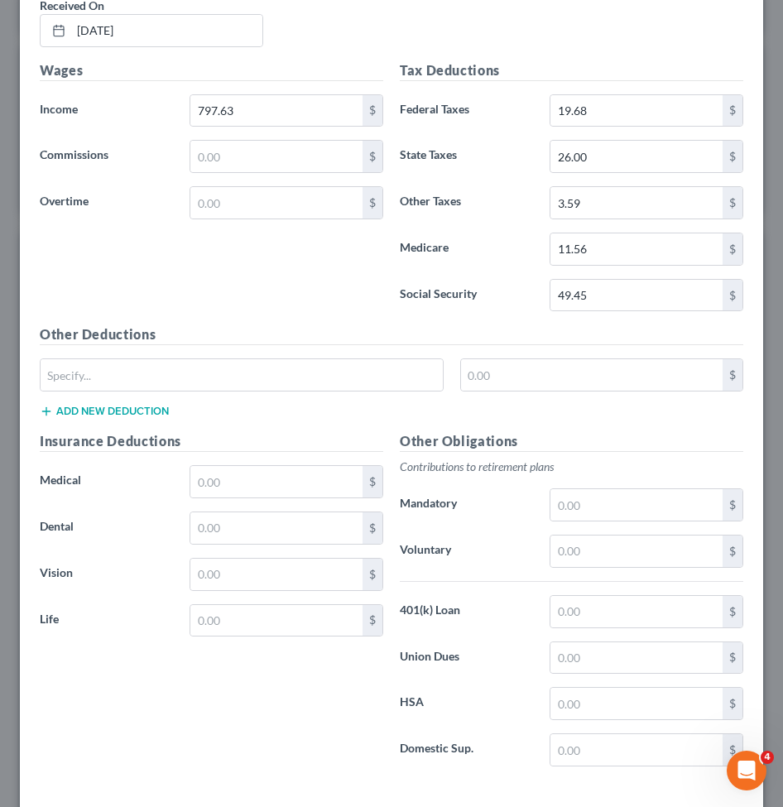
click at [462, 574] on div "Other Obligations Contributions to retirement plans Mandatory $ Voluntary $ 401…" at bounding box center [571, 605] width 360 height 348
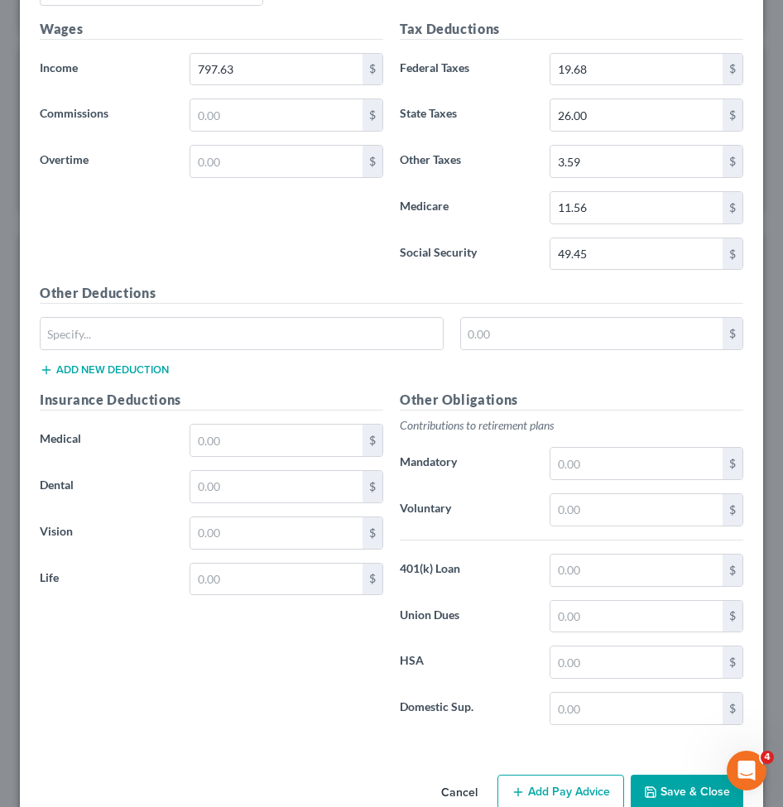
scroll to position [1733, 0]
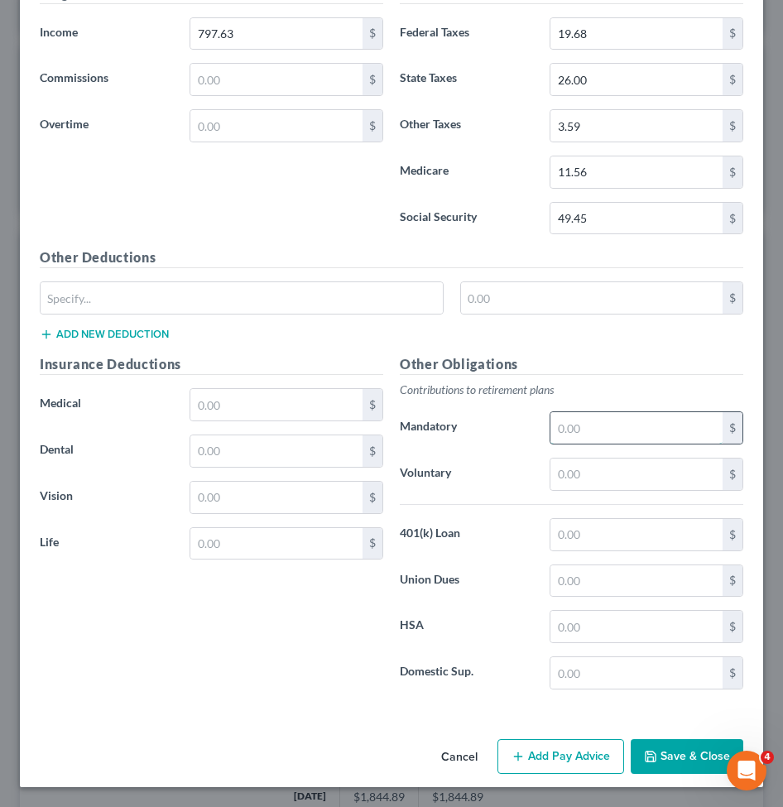
click at [565, 431] on input "text" at bounding box center [636, 427] width 172 height 31
click at [474, 385] on p "Contributions to retirement plans" at bounding box center [571, 389] width 343 height 17
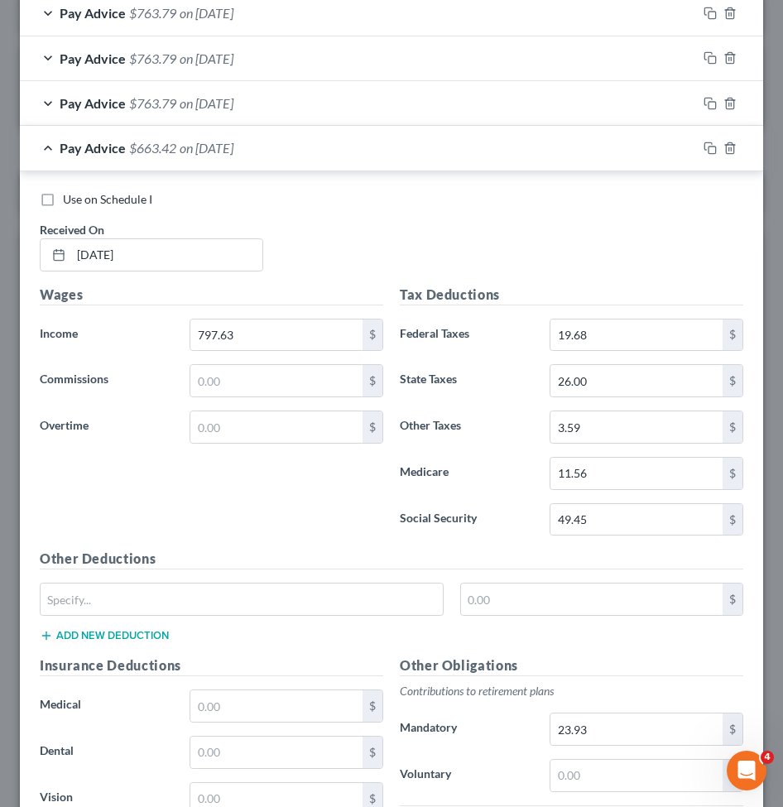
scroll to position [1402, 0]
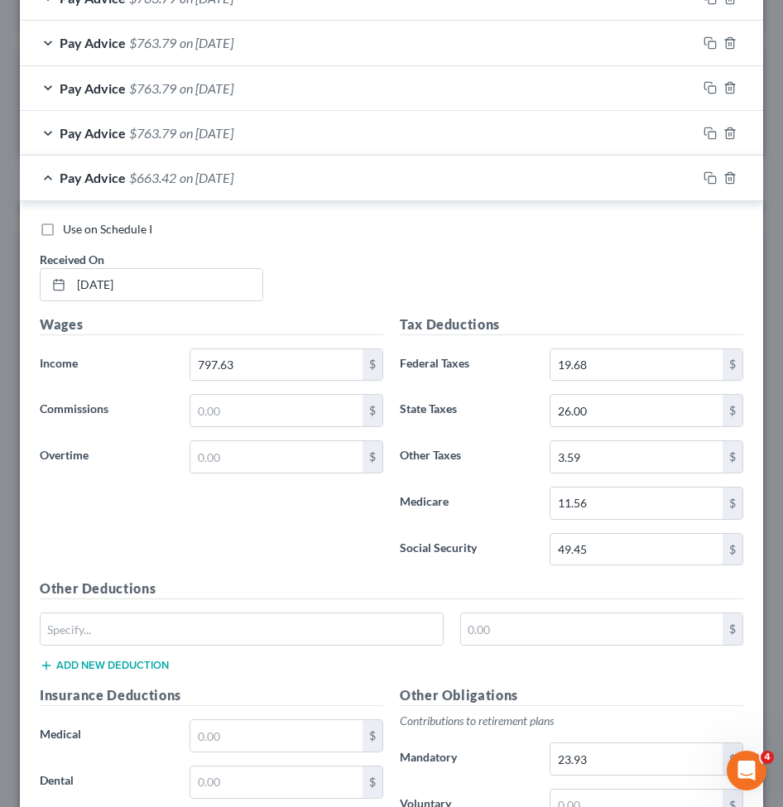
click at [233, 178] on span "on 09/30/2025" at bounding box center [207, 178] width 54 height 16
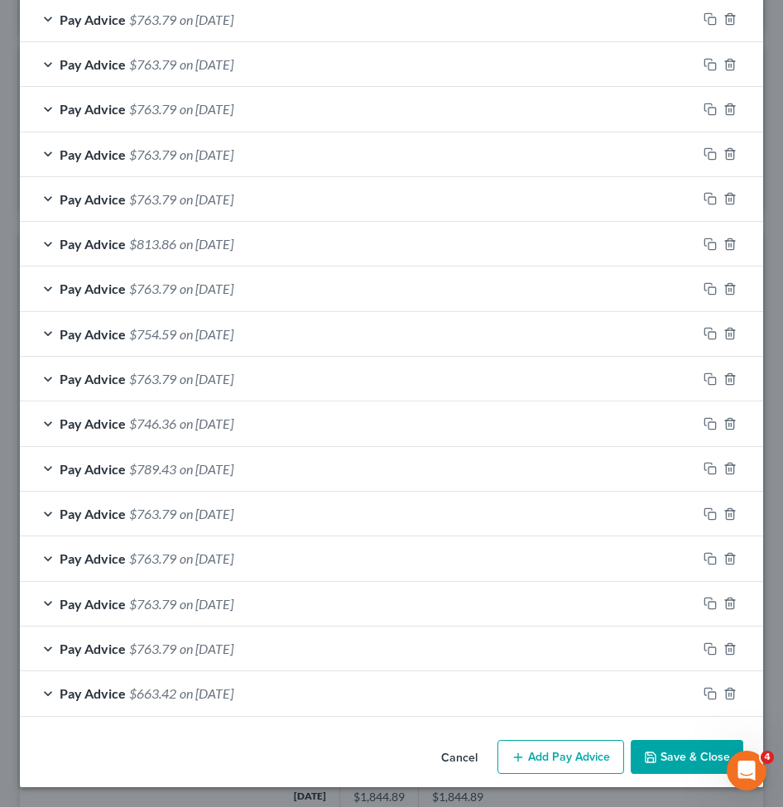
scroll to position [887, 0]
click at [536, 754] on button "Add Pay Advice" at bounding box center [560, 757] width 127 height 35
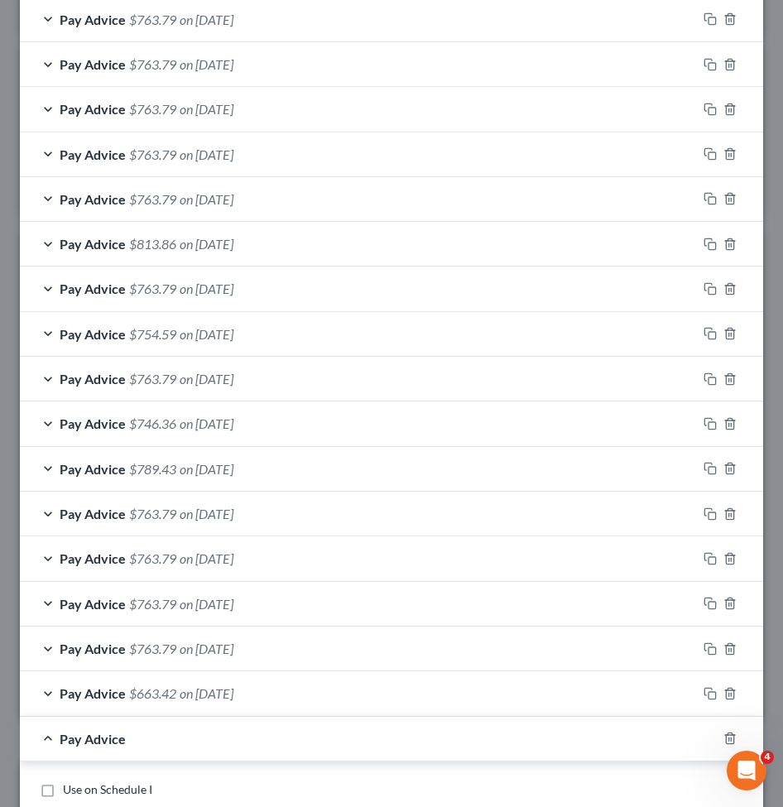
click at [185, 735] on div "Pay Advice" at bounding box center [368, 738] width 696 height 44
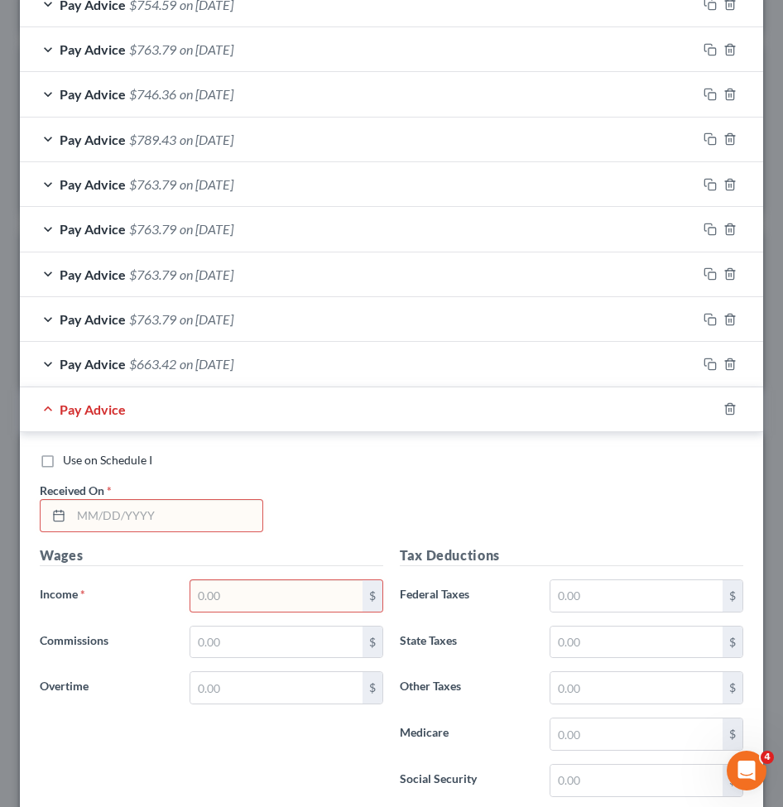
scroll to position [1218, 0]
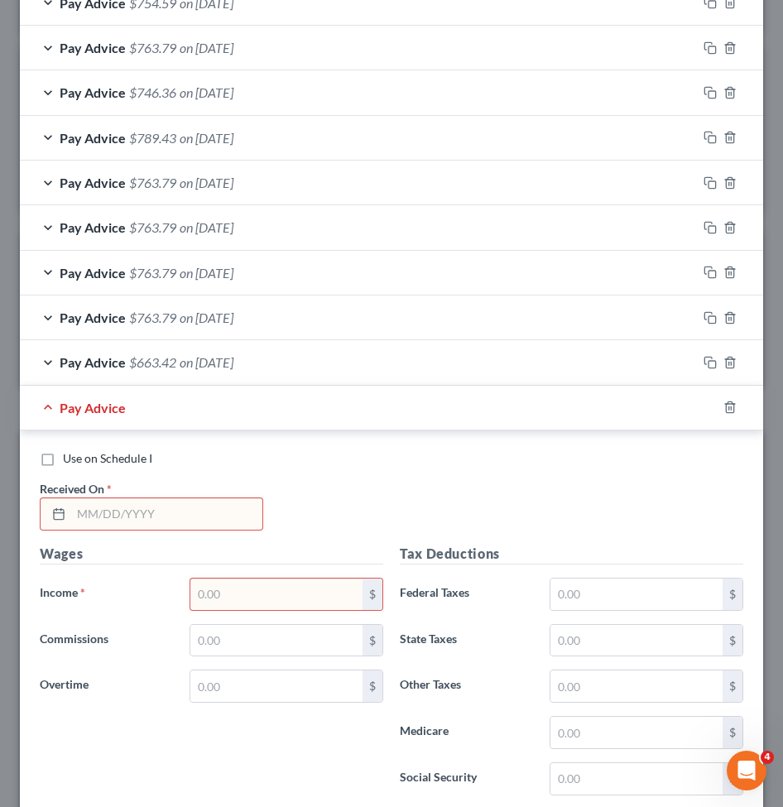
click at [111, 489] on span "*" at bounding box center [109, 488] width 5 height 17
click at [101, 515] on input "text" at bounding box center [166, 513] width 191 height 31
paste input "09/11/2025"
click at [305, 589] on input "text" at bounding box center [276, 593] width 172 height 31
click at [248, 598] on input "text" at bounding box center [276, 593] width 172 height 31
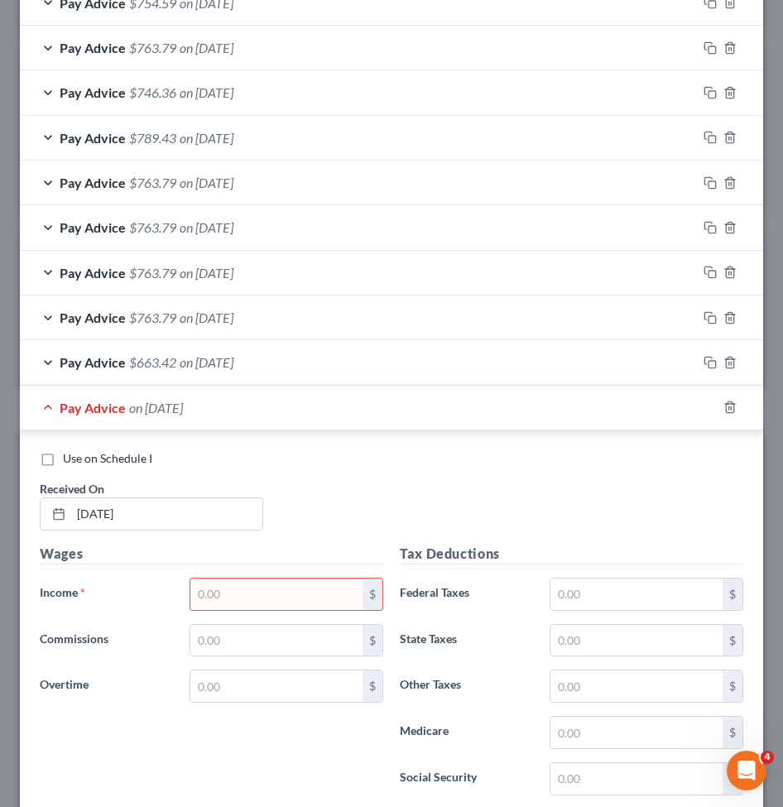
paste input "911.25"
click at [617, 586] on input "text" at bounding box center [636, 593] width 172 height 31
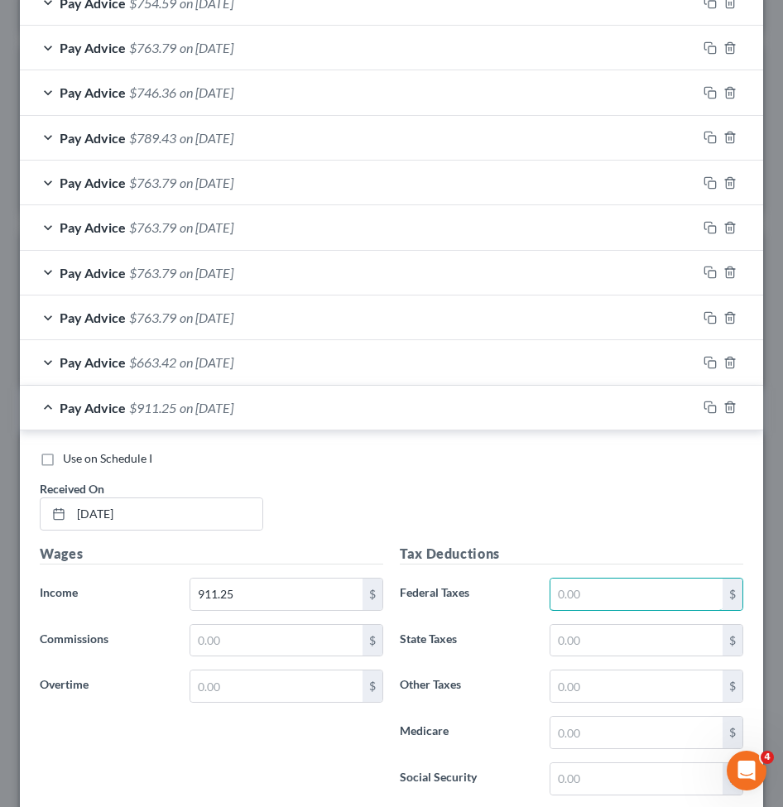
paste input "30.70"
drag, startPoint x: 592, startPoint y: 783, endPoint x: 560, endPoint y: 788, distance: 32.6
click at [591, 783] on input "text" at bounding box center [636, 778] width 172 height 31
paste input "56.50"
click at [597, 734] on input "text" at bounding box center [636, 731] width 172 height 31
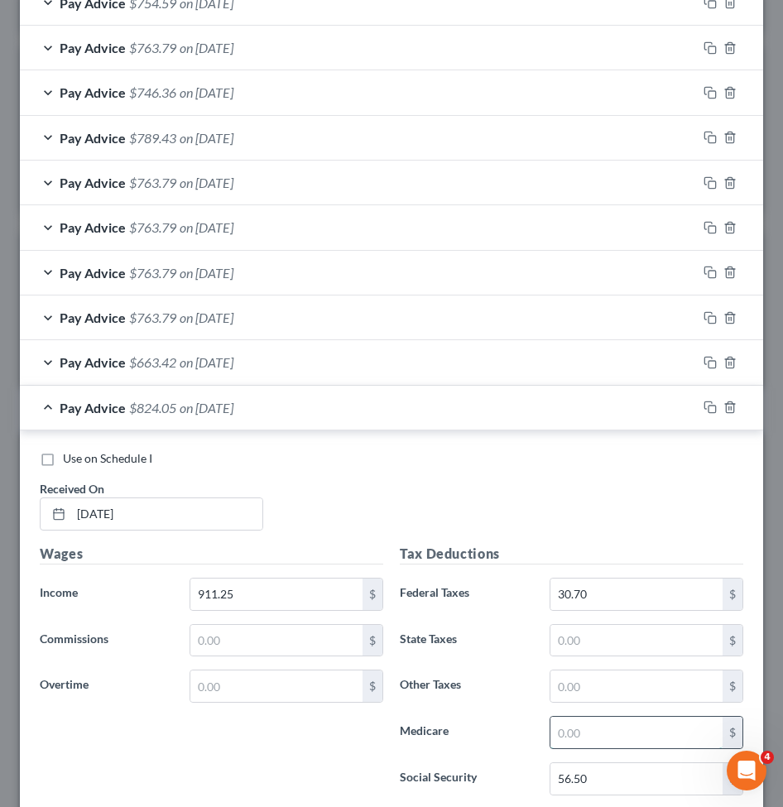
paste input "13.22"
click at [574, 639] on input "text" at bounding box center [636, 640] width 172 height 31
paste input "30.00"
click at [557, 689] on input "text" at bounding box center [636, 685] width 172 height 31
paste input "4.10"
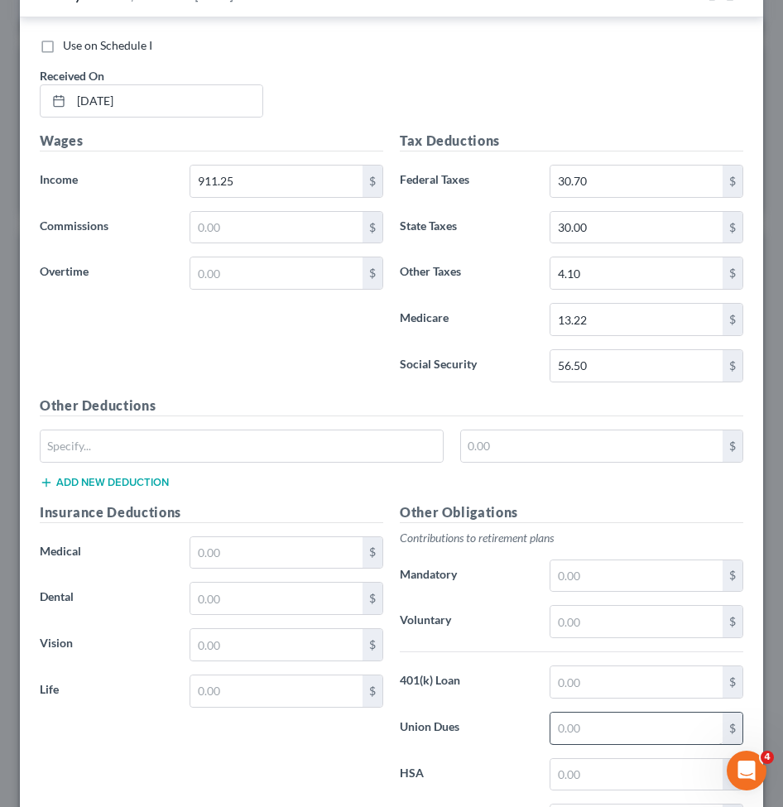
scroll to position [1631, 0]
click at [612, 561] on input "text" at bounding box center [636, 574] width 172 height 31
paste input "27.34"
click at [537, 522] on div "Other Obligations Contributions to retirement plans Mandatory 27.34 $ Voluntary…" at bounding box center [571, 675] width 360 height 348
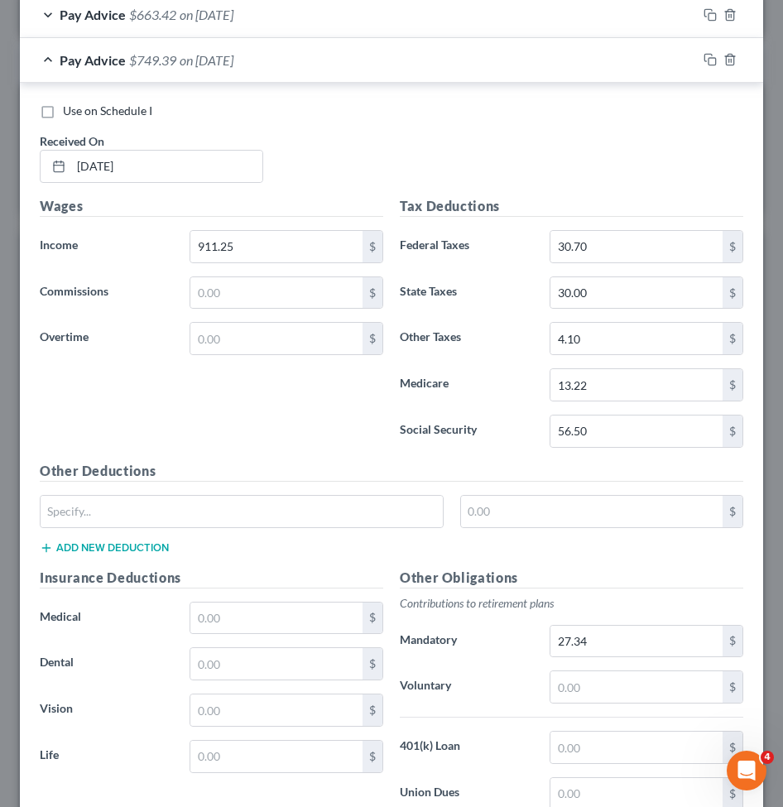
scroll to position [1300, 0]
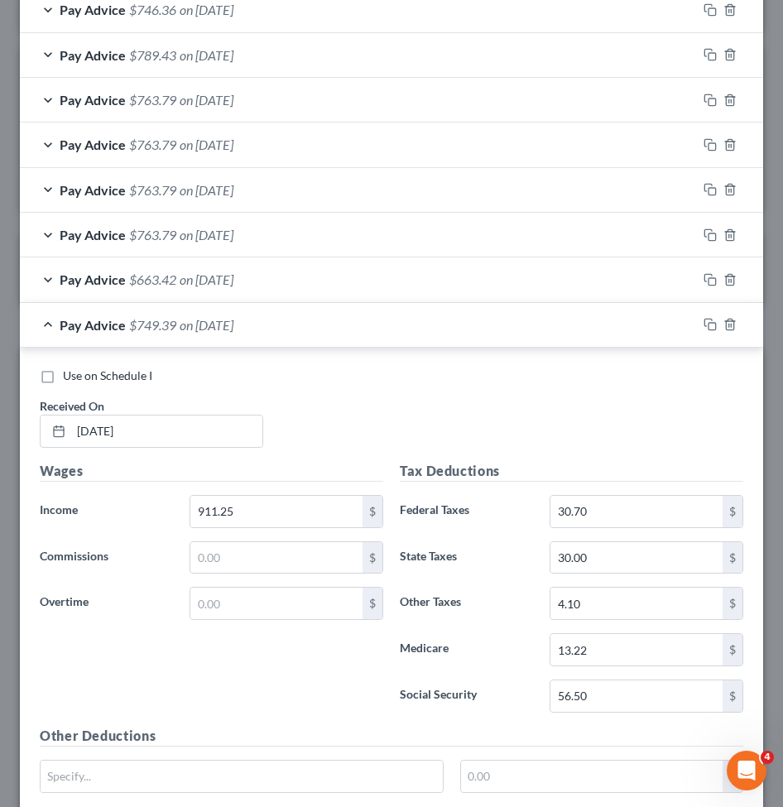
click at [194, 325] on span "on 09/11/2025" at bounding box center [207, 325] width 54 height 16
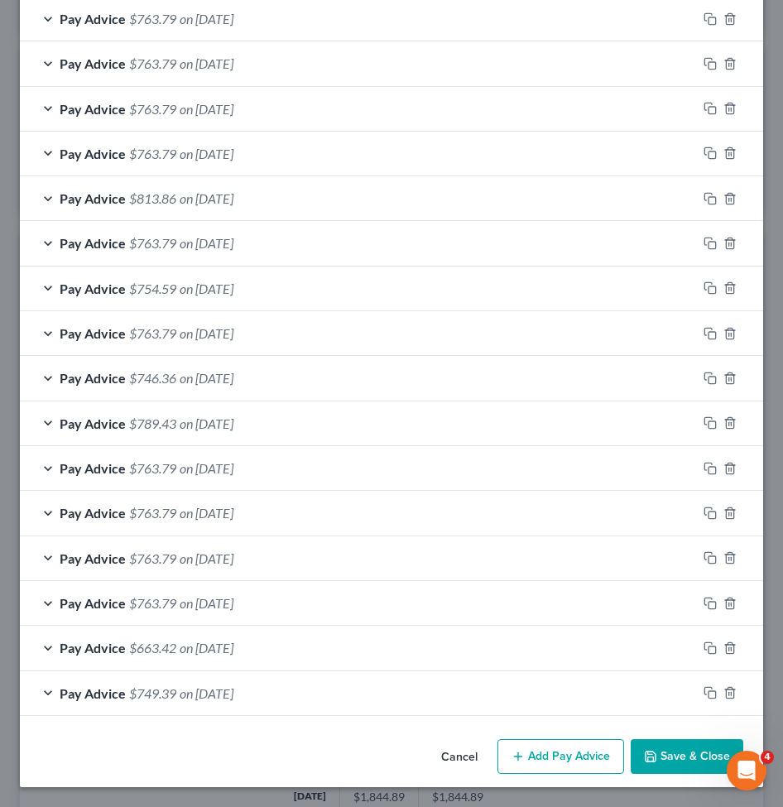
scroll to position [932, 0]
click at [207, 644] on span "on 09/30/2025" at bounding box center [207, 647] width 54 height 16
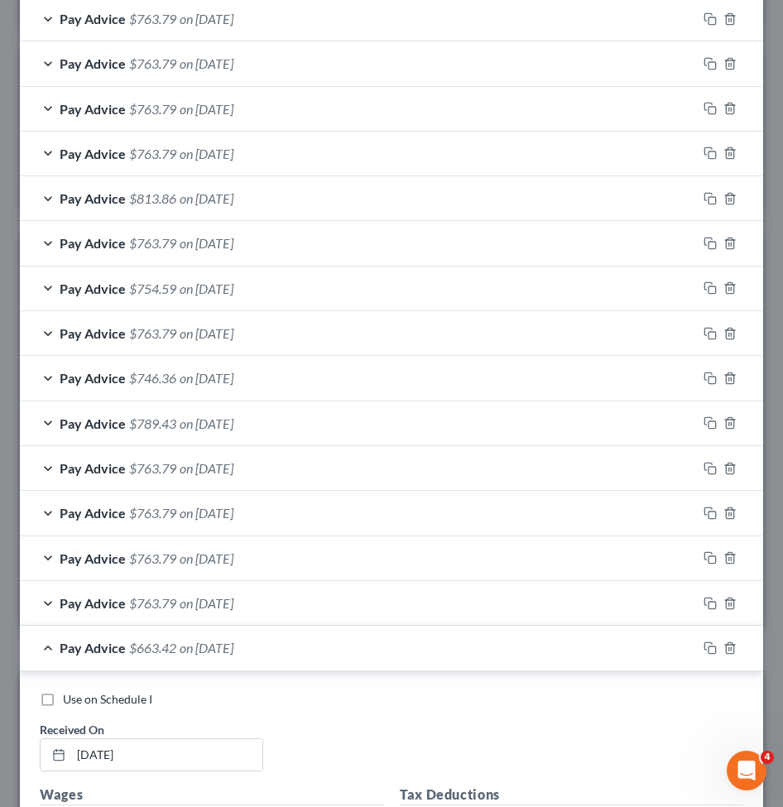
scroll to position [1300, 0]
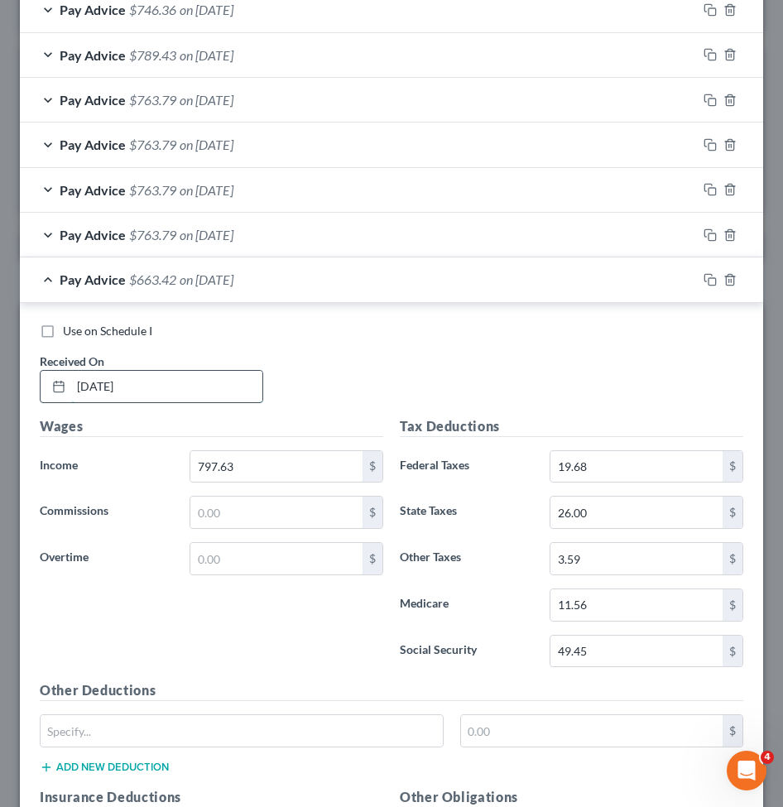
click at [99, 381] on input "9/30/2025" at bounding box center [166, 386] width 191 height 31
click at [271, 283] on div "Pay Advice $663.42 on 09/03/2025" at bounding box center [358, 279] width 677 height 44
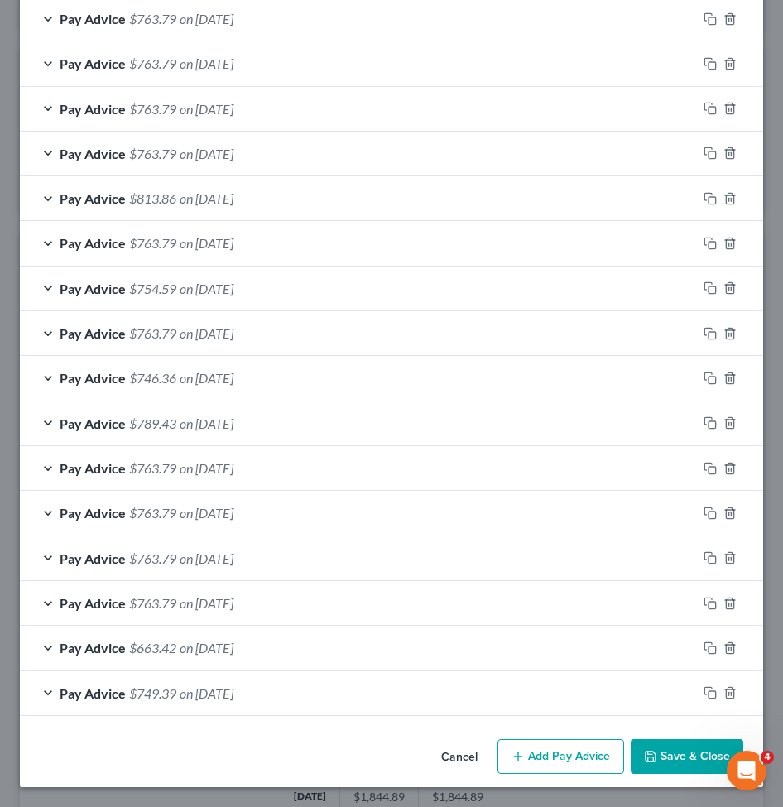
scroll to position [932, 0]
click at [530, 754] on button "Add Pay Advice" at bounding box center [560, 756] width 127 height 35
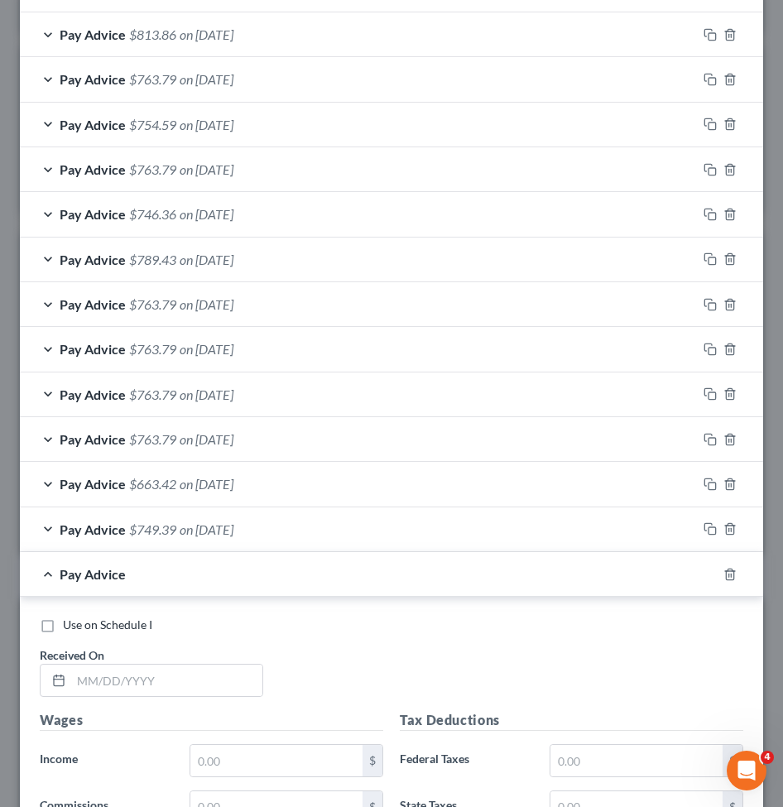
scroll to position [1098, 0]
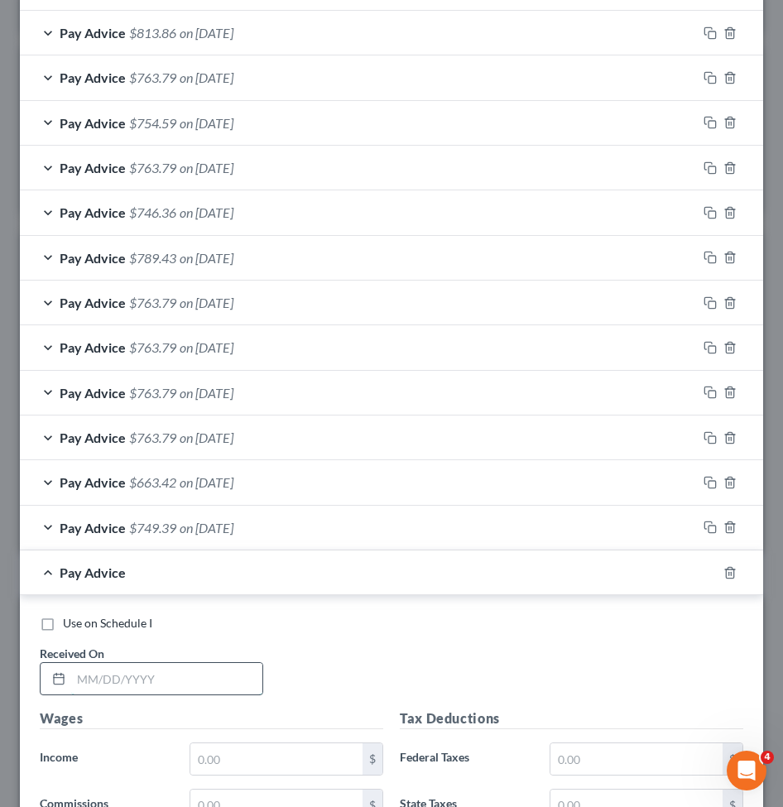
click at [115, 677] on input "text" at bounding box center [166, 678] width 191 height 31
click at [178, 686] on input "text" at bounding box center [166, 678] width 191 height 31
paste input "9/17/2025"
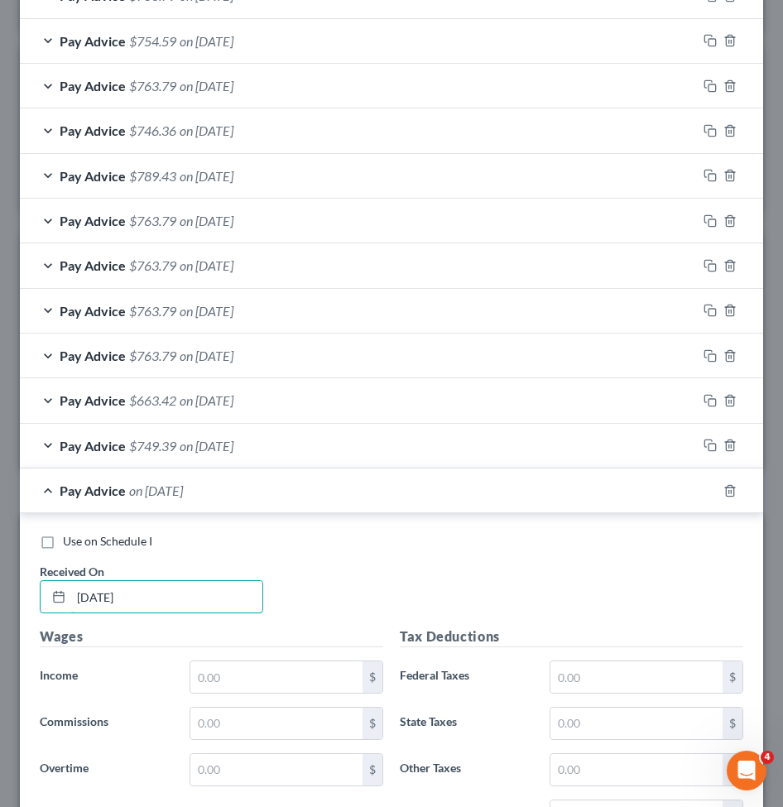
scroll to position [1180, 0]
click at [251, 681] on input "text" at bounding box center [276, 675] width 172 height 31
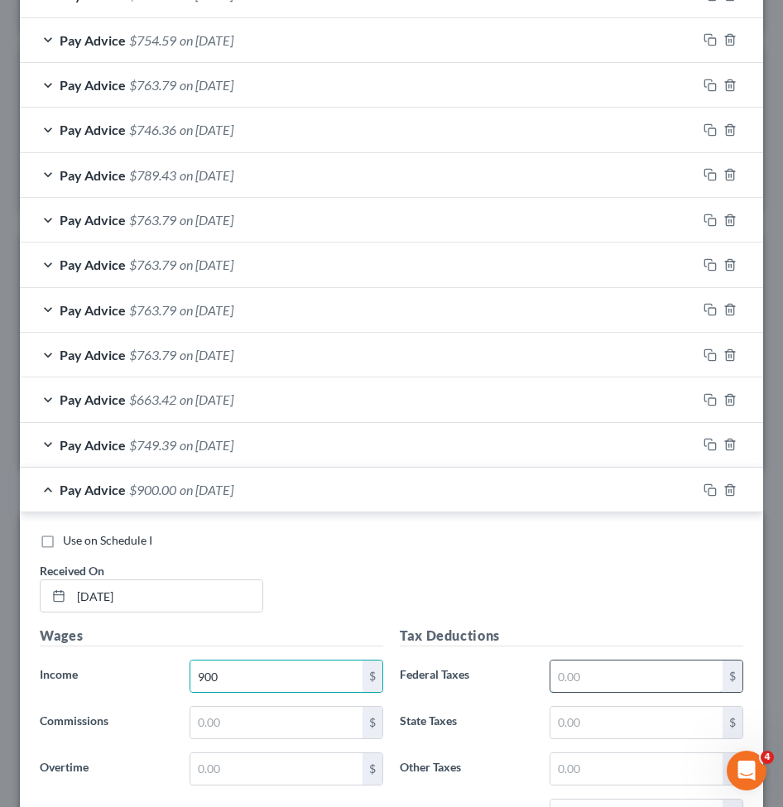
click at [636, 676] on input "text" at bounding box center [636, 675] width 172 height 31
click at [581, 681] on input "text" at bounding box center [636, 675] width 172 height 31
paste input "29.61"
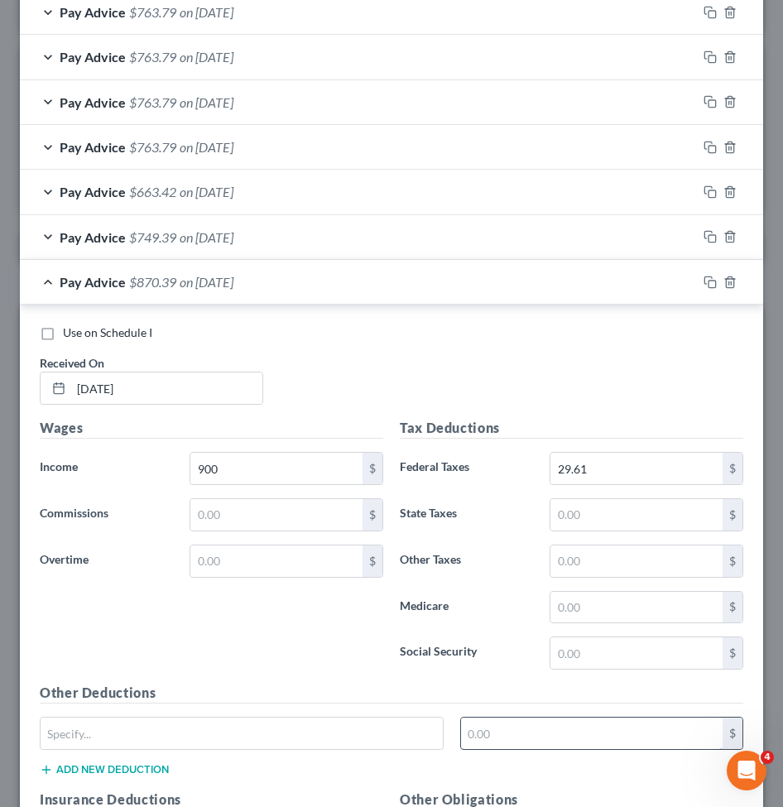
scroll to position [1429, 0]
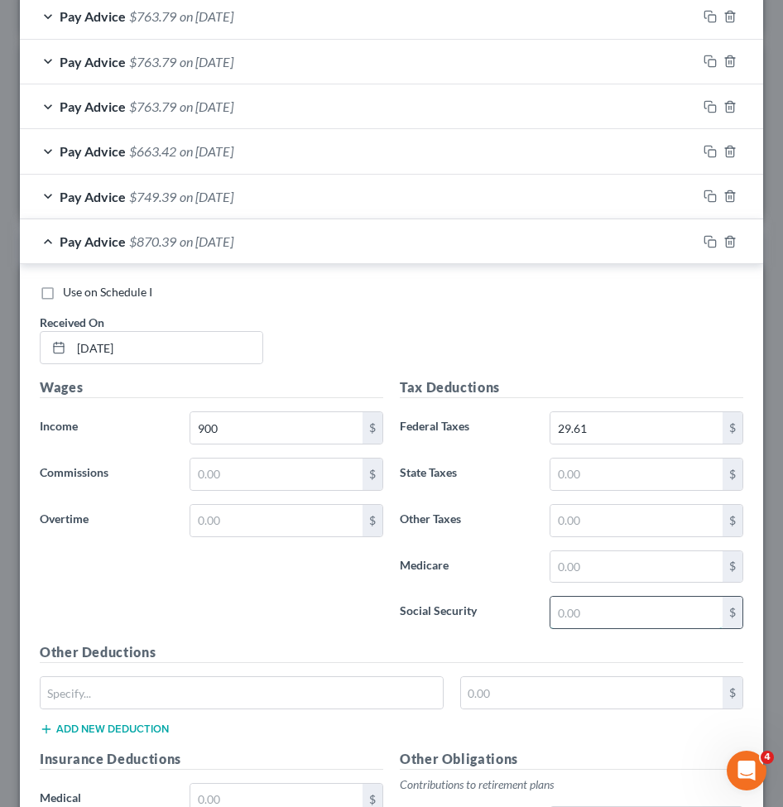
click at [584, 610] on input "text" at bounding box center [636, 611] width 172 height 31
paste input "55.80"
drag, startPoint x: 577, startPoint y: 589, endPoint x: 577, endPoint y: 564, distance: 24.8
click at [577, 588] on div "Tax Deductions Federal Taxes 29.61 $ State Taxes $ Other Taxes $ Medicare $ Soc…" at bounding box center [571, 509] width 360 height 265
click at [577, 562] on input "text" at bounding box center [636, 566] width 172 height 31
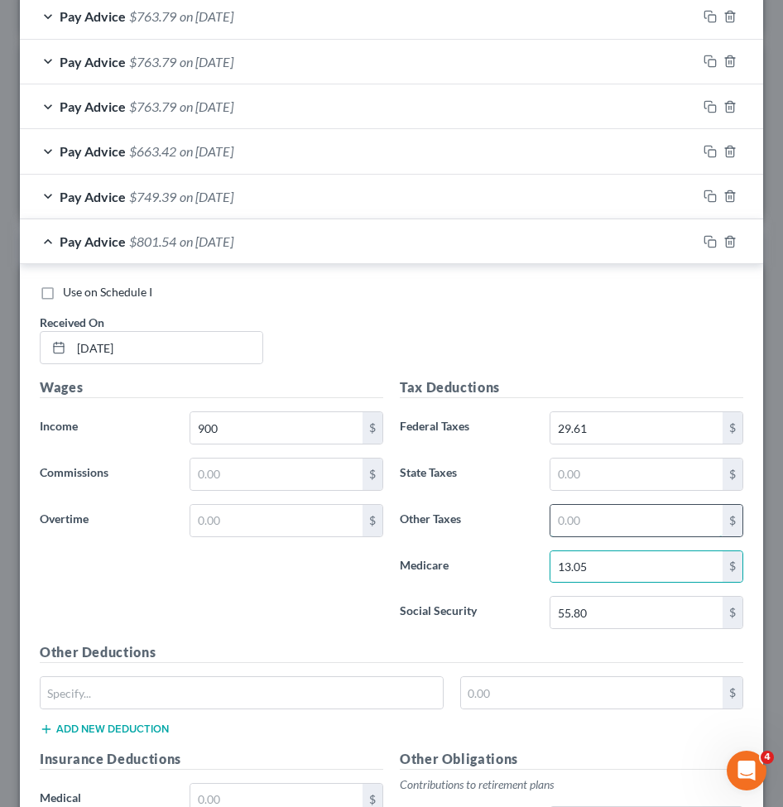
click at [563, 515] on input "text" at bounding box center [636, 520] width 172 height 31
click at [570, 463] on input "text" at bounding box center [636, 473] width 172 height 31
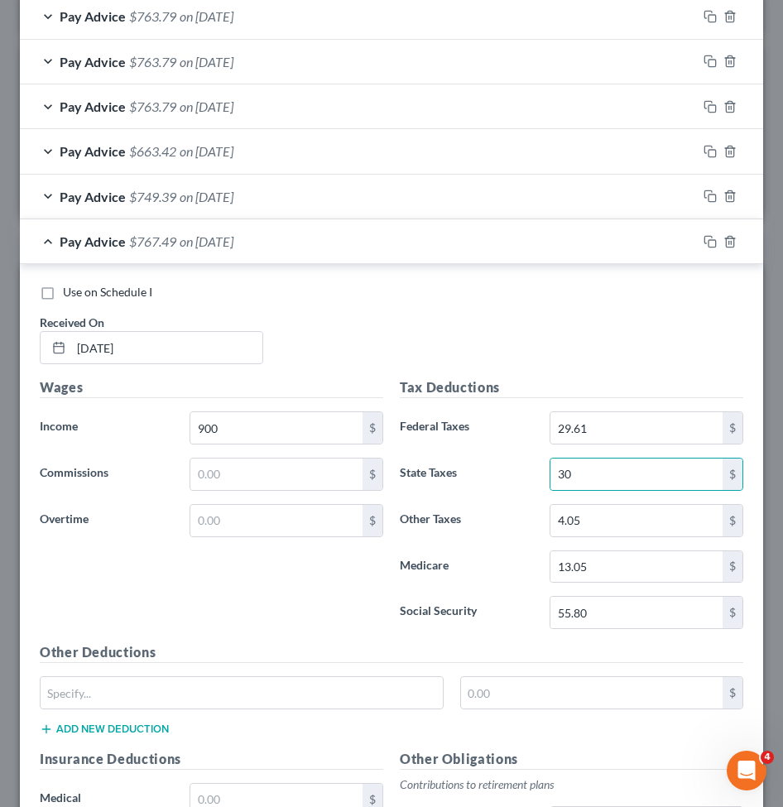
click at [504, 630] on div "Tax Deductions Federal Taxes 29.61 $ State Taxes 30 $ Other Taxes 4.05 $ Medica…" at bounding box center [571, 509] width 360 height 265
click at [497, 684] on input "text" at bounding box center [592, 692] width 262 height 31
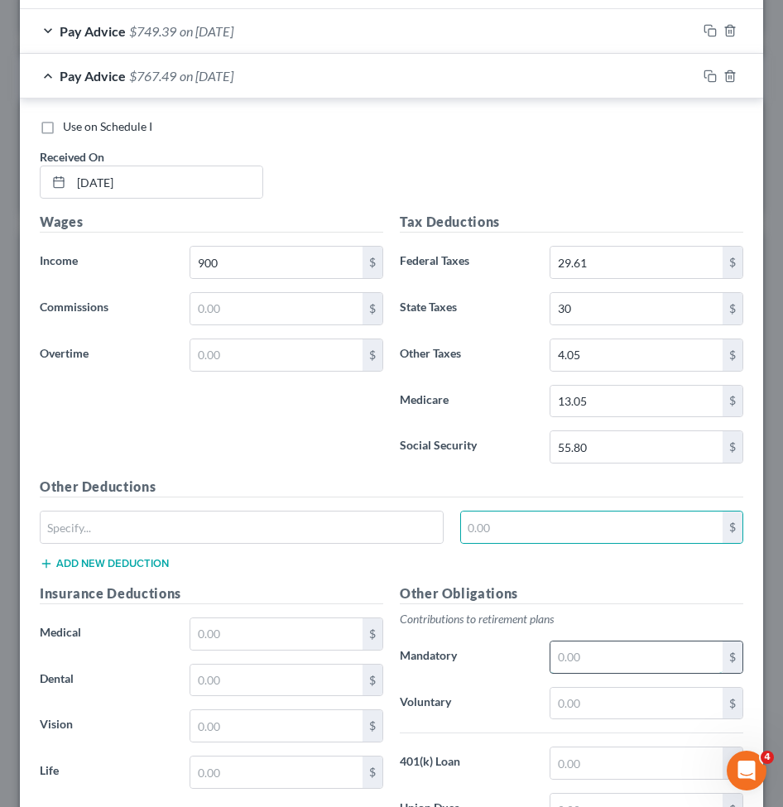
click at [553, 643] on input "text" at bounding box center [636, 656] width 172 height 31
click at [563, 649] on input "text" at bounding box center [636, 656] width 172 height 31
click at [571, 641] on input "27" at bounding box center [636, 656] width 172 height 31
click at [580, 562] on div "Other Deductions $ Add new deduction" at bounding box center [391, 529] width 720 height 107
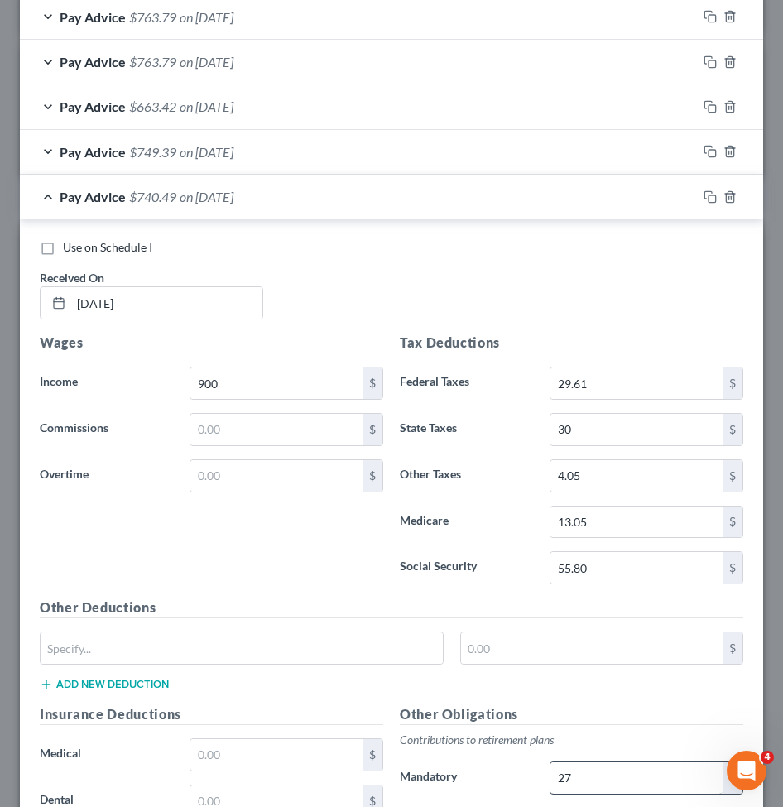
scroll to position [1429, 0]
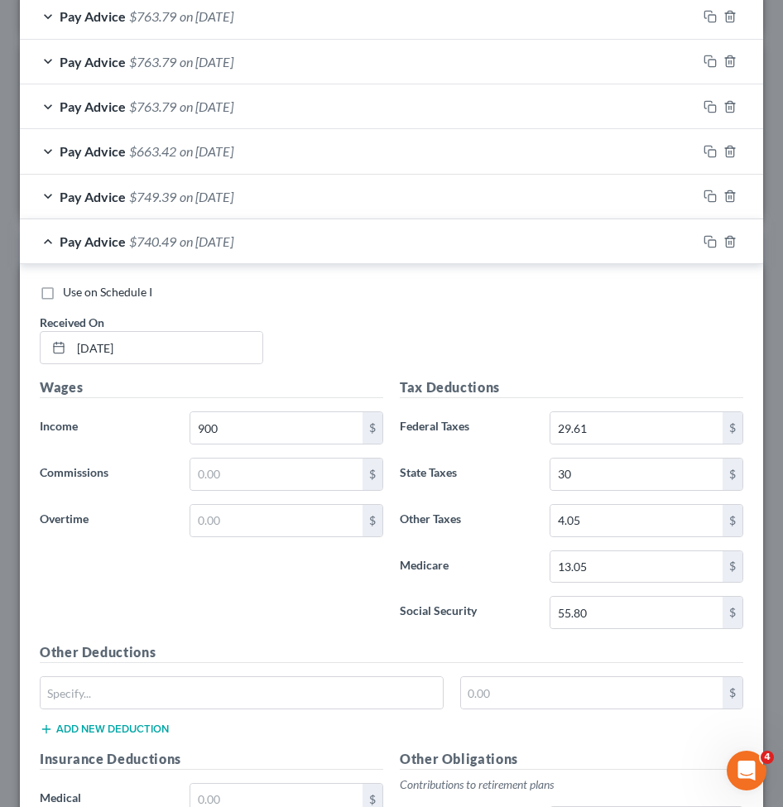
click at [380, 249] on div "Pay Advice $740.49 on 09/17/2025" at bounding box center [358, 241] width 677 height 44
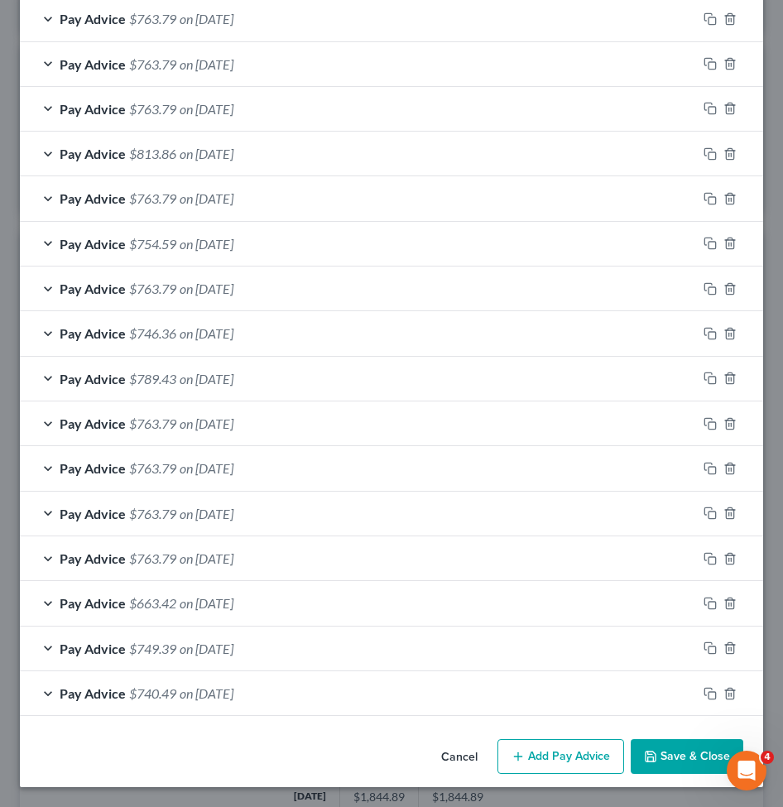
scroll to position [977, 0]
click at [597, 744] on button "Add Pay Advice" at bounding box center [560, 756] width 127 height 35
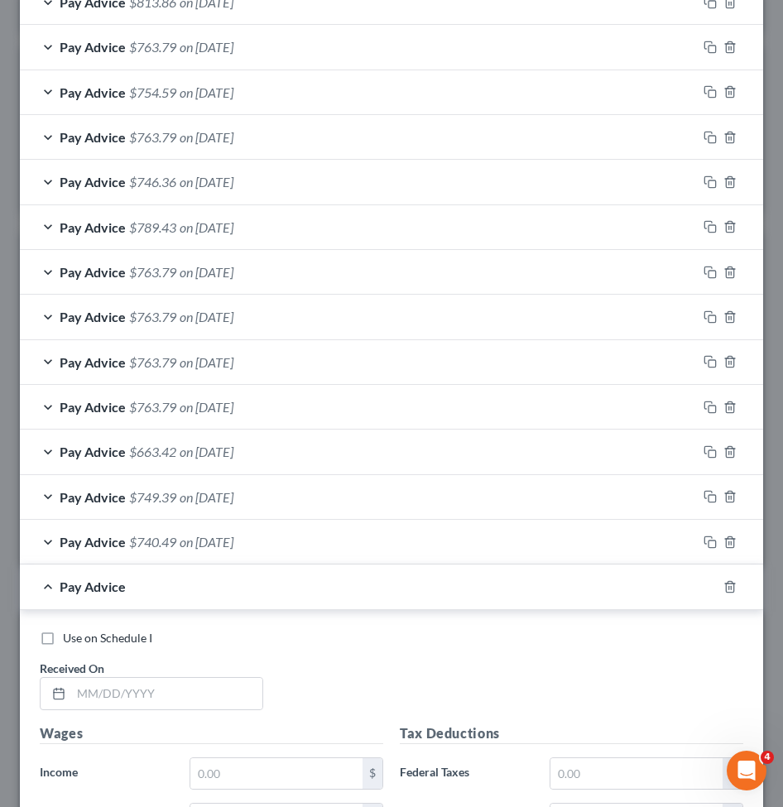
scroll to position [1142, 0]
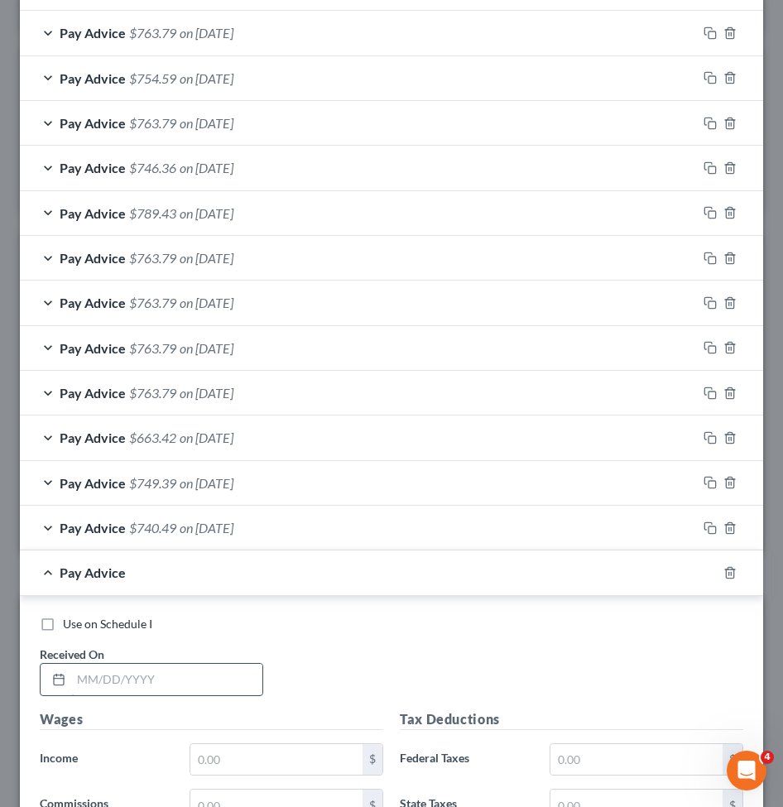
click at [134, 685] on input "text" at bounding box center [166, 678] width 191 height 31
paste input "09/24/2025"
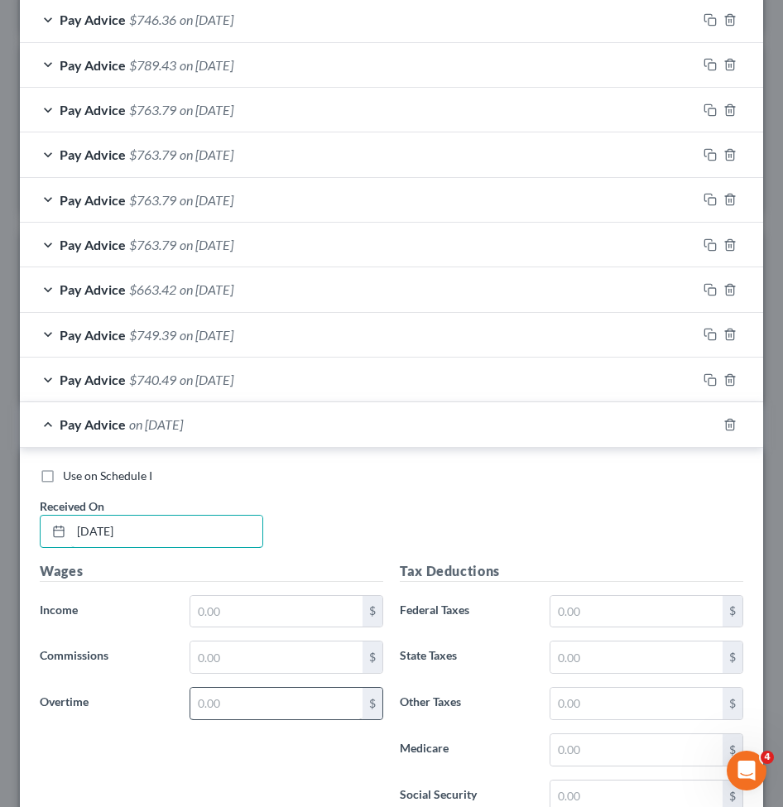
scroll to position [1308, 0]
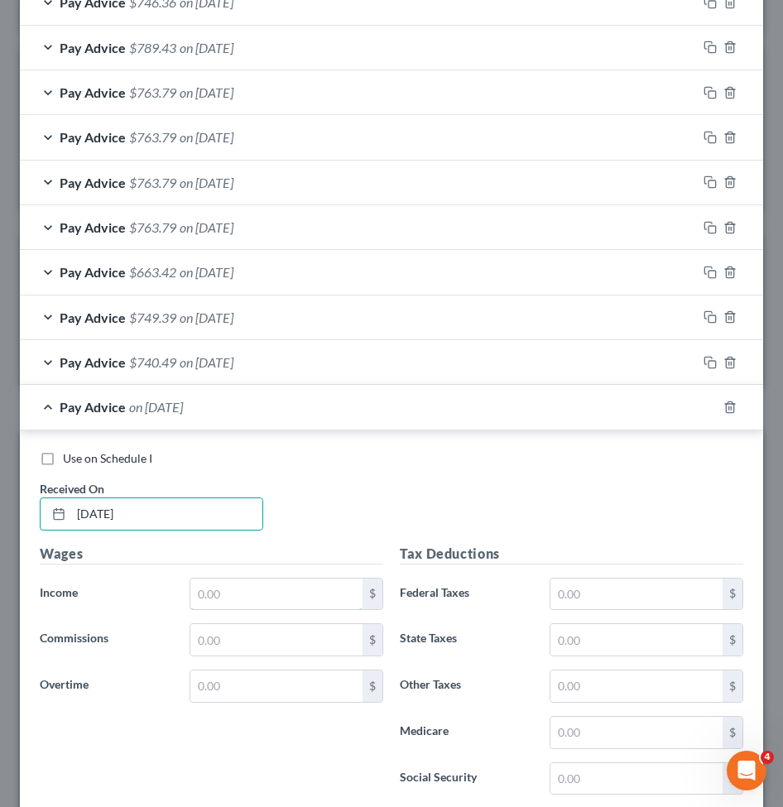
click at [248, 600] on input "text" at bounding box center [276, 593] width 172 height 31
click at [622, 601] on input "text" at bounding box center [636, 593] width 172 height 31
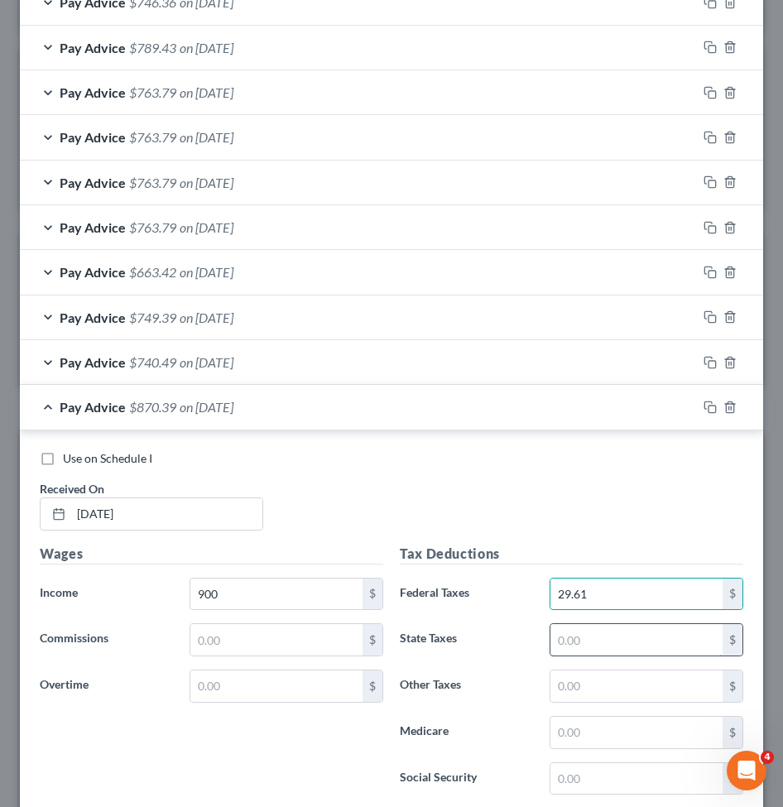
click at [622, 640] on input "text" at bounding box center [636, 639] width 172 height 31
click at [617, 685] on input "text" at bounding box center [636, 685] width 172 height 31
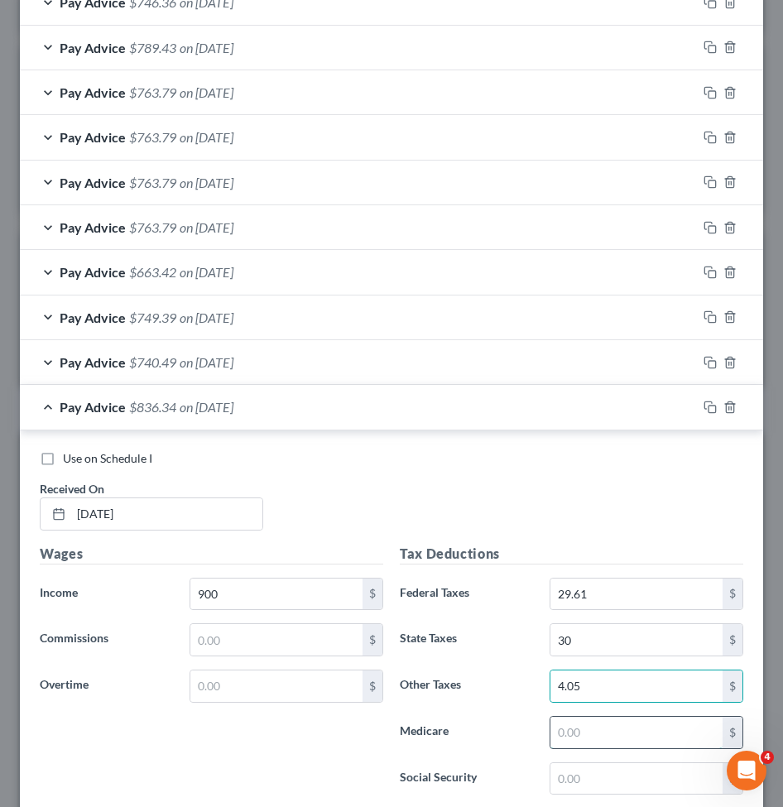
click at [573, 729] on input "text" at bounding box center [636, 731] width 172 height 31
click at [575, 775] on input "text" at bounding box center [636, 778] width 172 height 31
click at [340, 411] on div "Pay Advice $767.49 on 09/24/2025" at bounding box center [358, 407] width 677 height 44
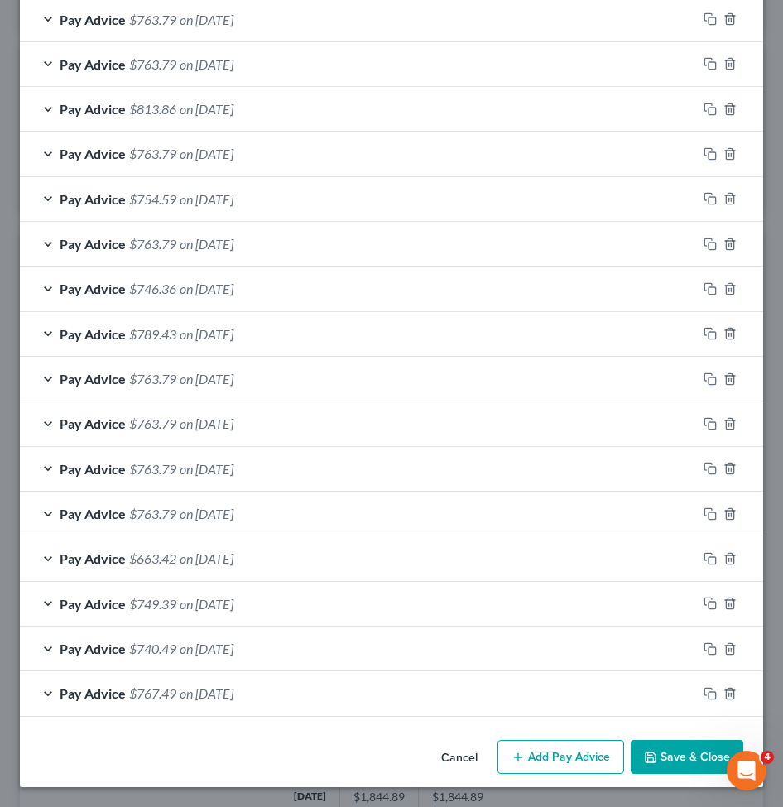
scroll to position [1022, 0]
click at [321, 687] on div "Pay Advice $767.49 on 09/24/2025" at bounding box center [358, 693] width 677 height 44
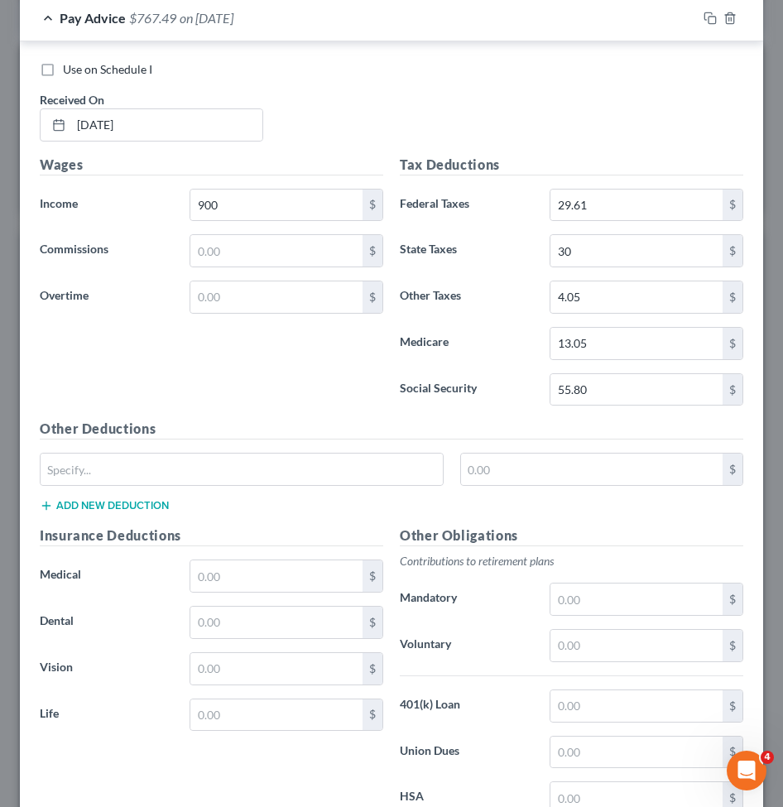
scroll to position [1721, 0]
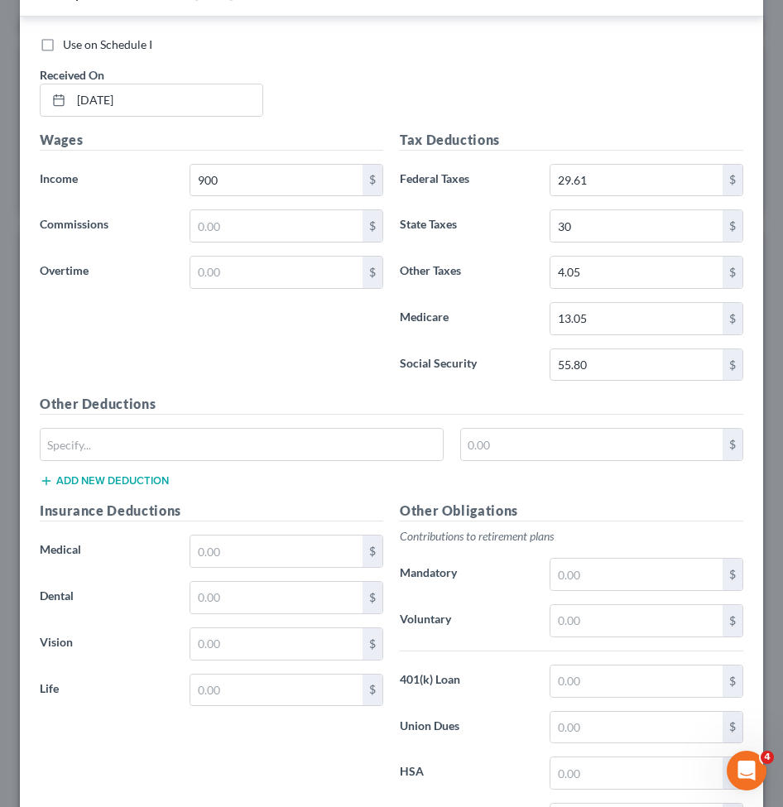
click at [644, 547] on div "Other Obligations Contributions to retirement plans Mandatory $ Voluntary $ 401…" at bounding box center [571, 674] width 360 height 348
click at [633, 569] on input "text" at bounding box center [636, 573] width 172 height 31
click at [501, 524] on div "Other Obligations Contributions to retirement plans Mandatory 27 $ Voluntary $ …" at bounding box center [571, 674] width 360 height 348
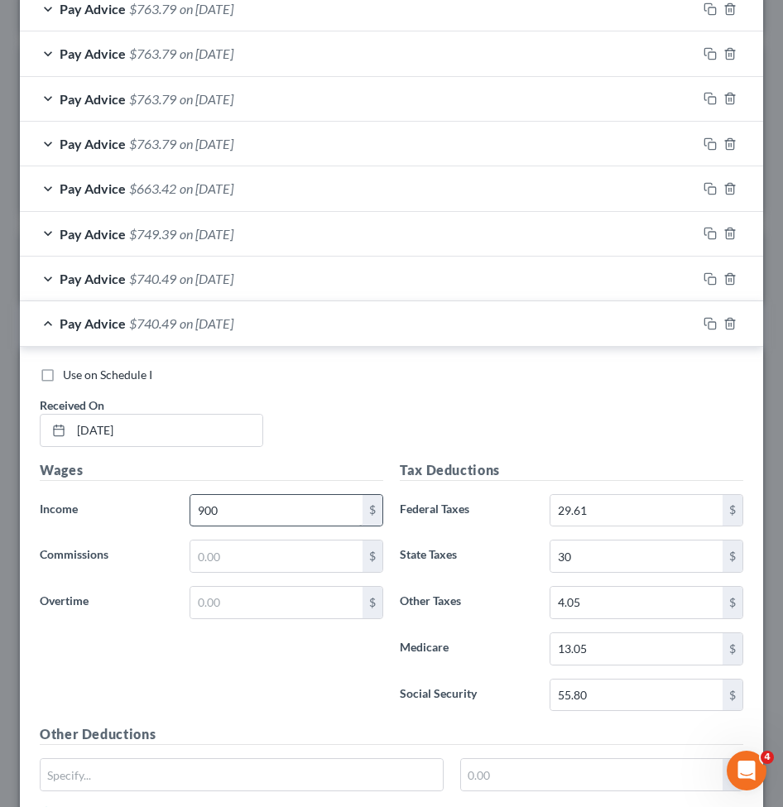
scroll to position [1391, 0]
click at [380, 384] on div "Use on Schedule I Received On * 09/24/2025" at bounding box center [391, 413] width 720 height 93
click at [280, 323] on div "Pay Advice $740.49 on 09/24/2025" at bounding box center [358, 324] width 677 height 44
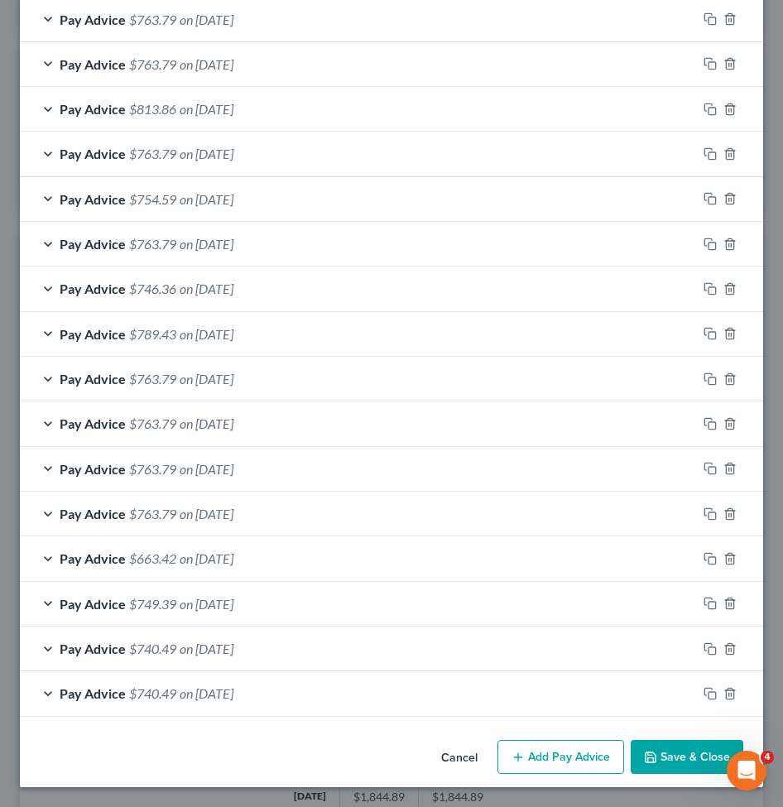
scroll to position [1022, 0]
click at [572, 773] on button "Add Pay Advice" at bounding box center [560, 757] width 127 height 35
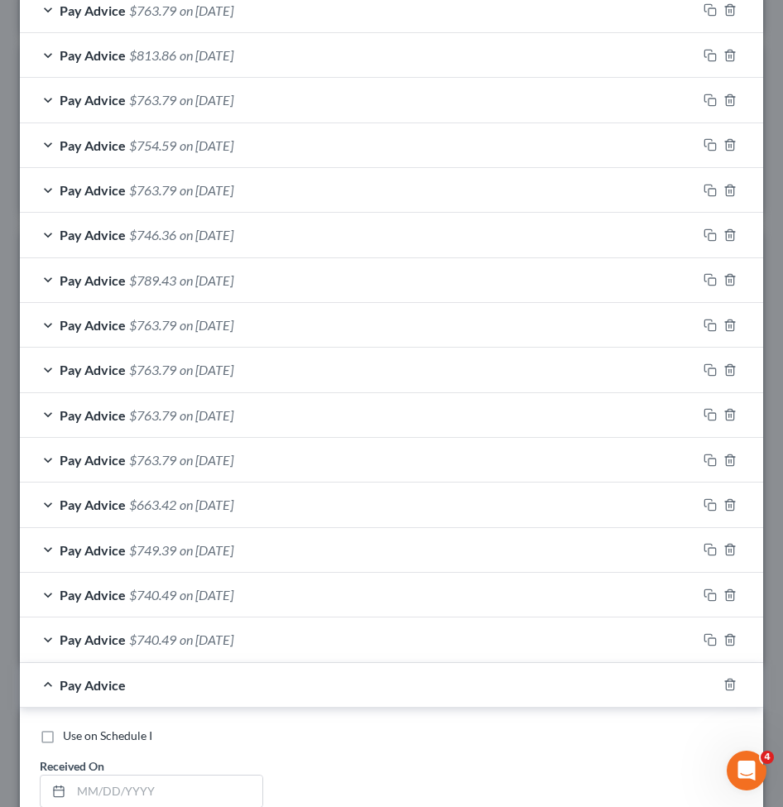
scroll to position [1104, 0]
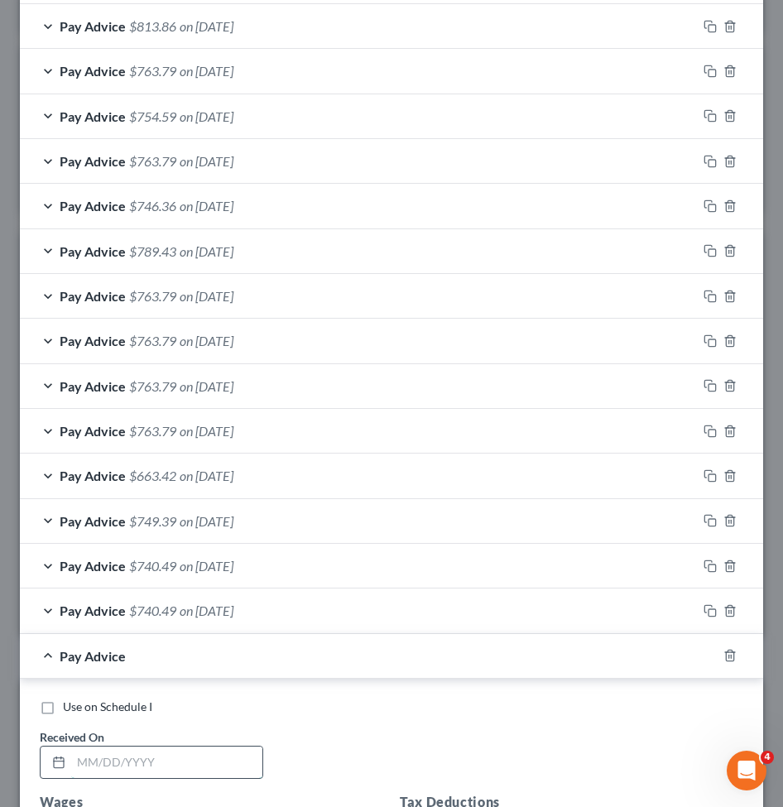
click at [203, 777] on input "text" at bounding box center [166, 761] width 191 height 31
paste input "10/01/2025"
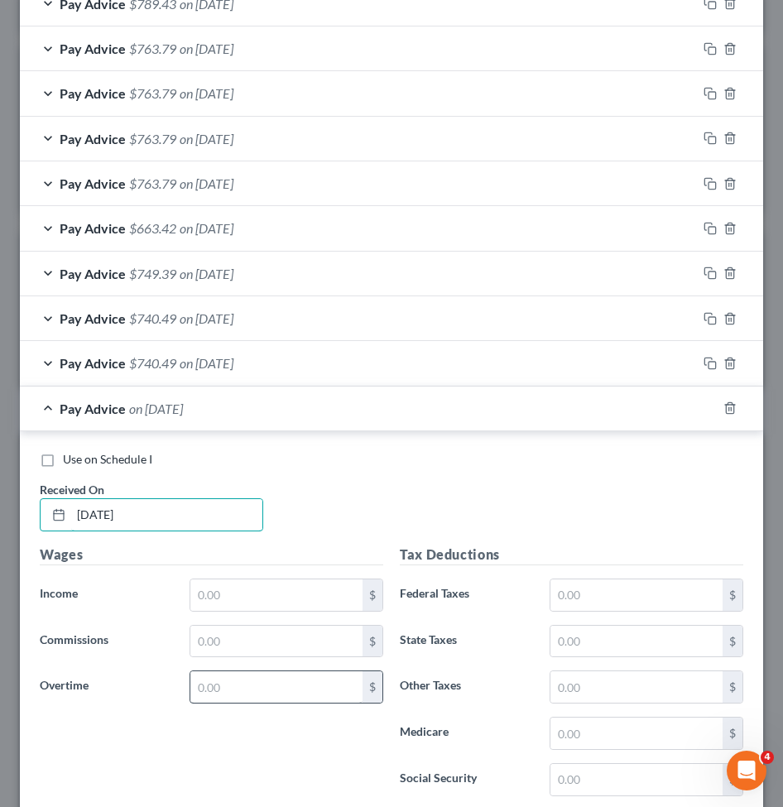
scroll to position [1352, 0]
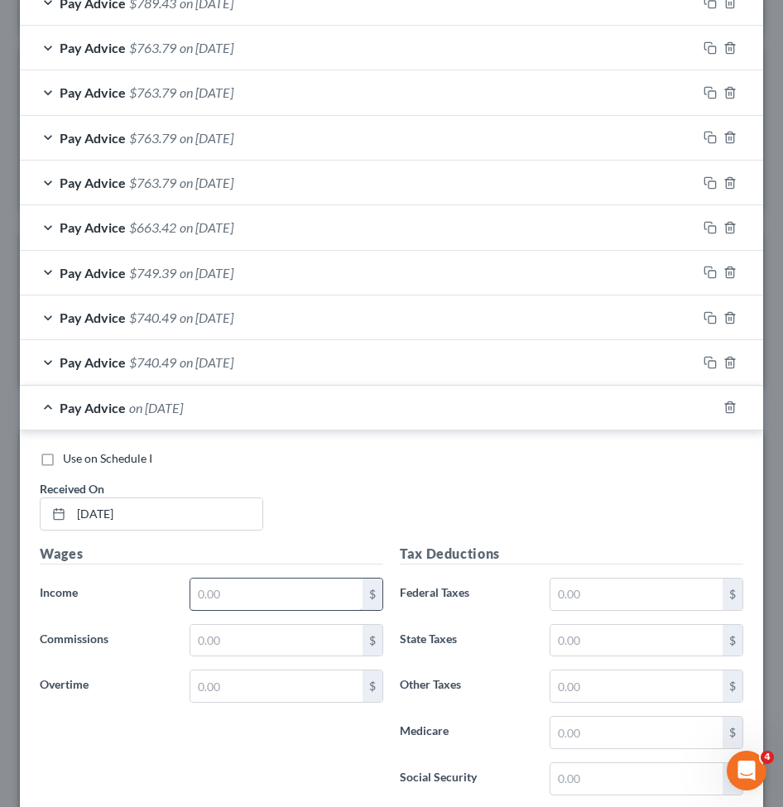
click at [208, 582] on input "text" at bounding box center [276, 593] width 172 height 31
paste input "908.44"
click at [634, 596] on input "text" at bounding box center [636, 593] width 172 height 31
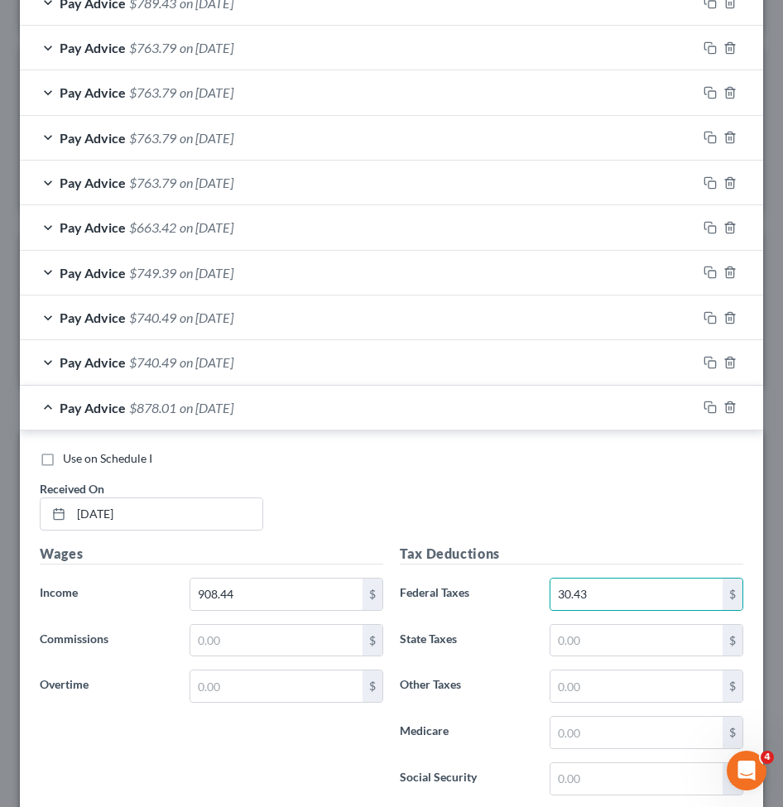
click at [601, 611] on div "Tax Deductions Federal Taxes 30.43 $ State Taxes $ Other Taxes $ Medicare $ Soc…" at bounding box center [571, 675] width 360 height 265
click at [596, 649] on input "text" at bounding box center [636, 640] width 172 height 31
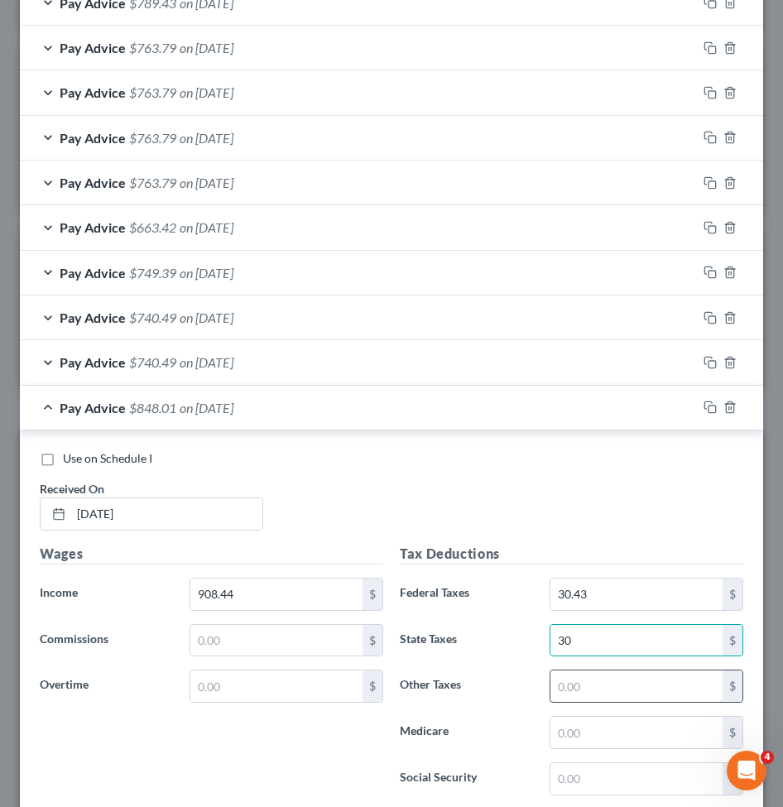
click at [602, 676] on input "text" at bounding box center [636, 685] width 172 height 31
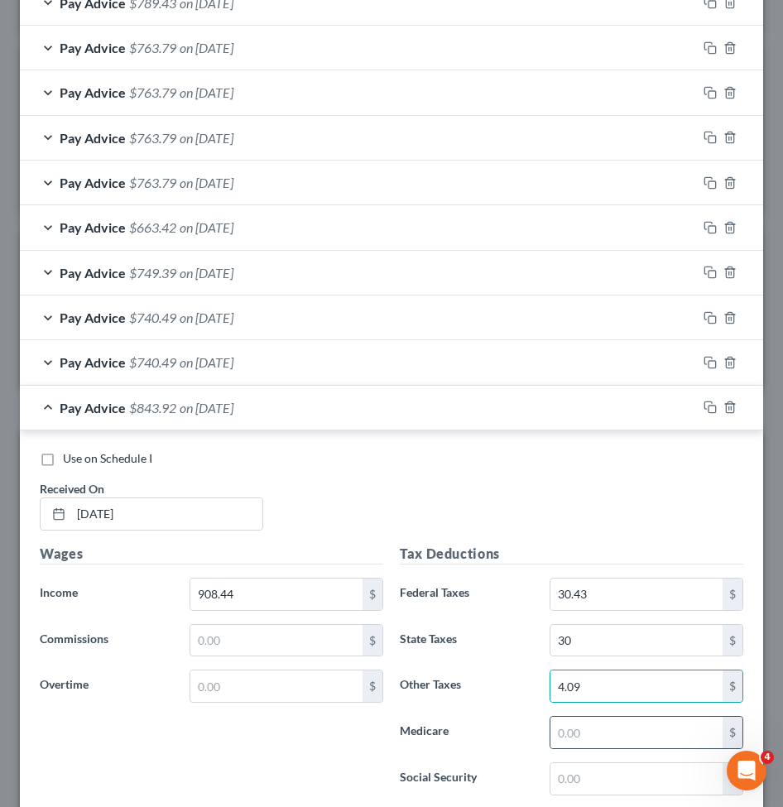
click at [584, 748] on div "$" at bounding box center [646, 732] width 194 height 33
click at [582, 733] on input "text" at bounding box center [636, 731] width 172 height 31
click at [562, 773] on input "text" at bounding box center [636, 778] width 172 height 31
click at [520, 668] on div "Tax Deductions Federal Taxes 30.43 $ State Taxes 30 $ Other Taxes 4.09 $ Medica…" at bounding box center [571, 675] width 360 height 265
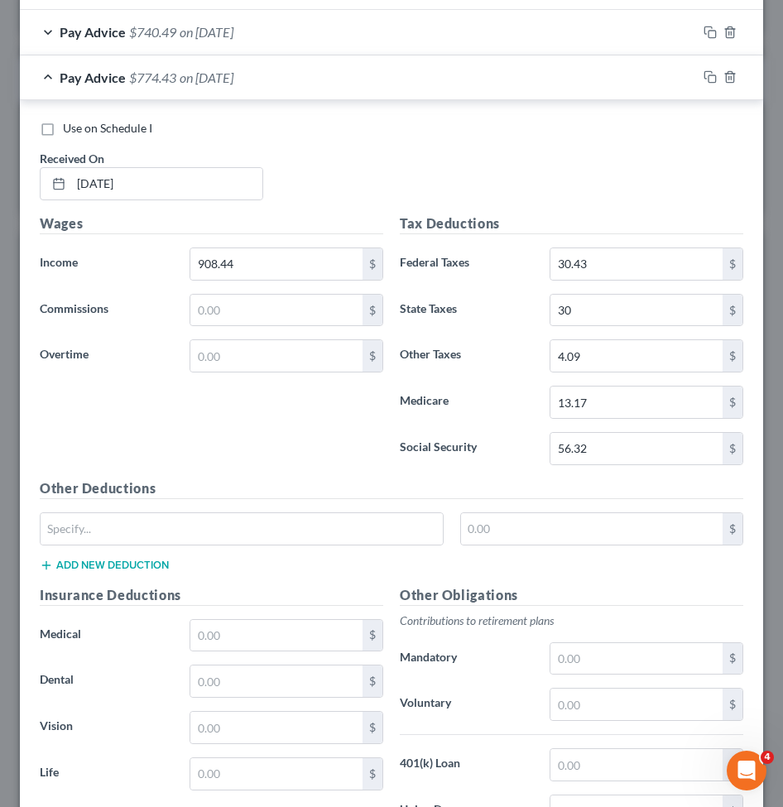
scroll to position [1683, 0]
click at [613, 654] on input "text" at bounding box center [636, 657] width 172 height 31
click at [561, 562] on div "Other Deductions $ Add new deduction" at bounding box center [391, 530] width 720 height 107
click at [299, 83] on div "Pay Advice $747.18 on 10/01/2025" at bounding box center [358, 77] width 677 height 44
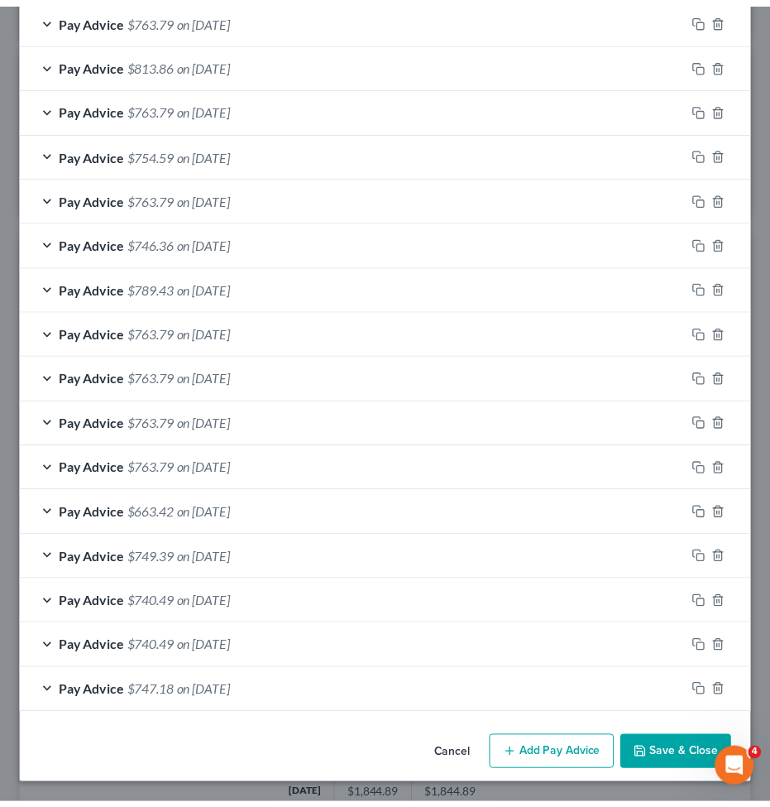
scroll to position [1067, 0]
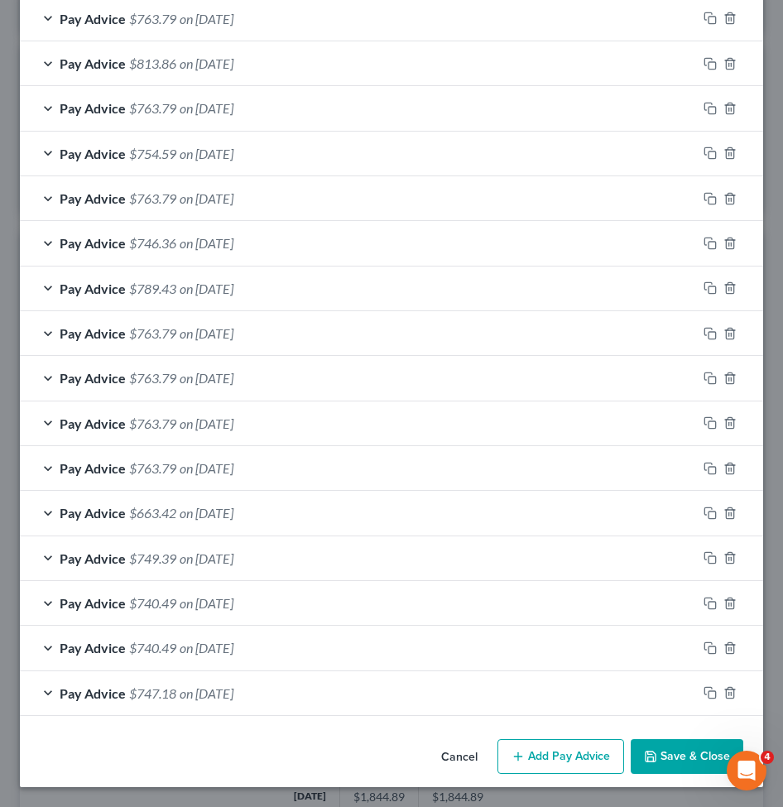
click at [647, 757] on button "Save & Close" at bounding box center [686, 756] width 112 height 35
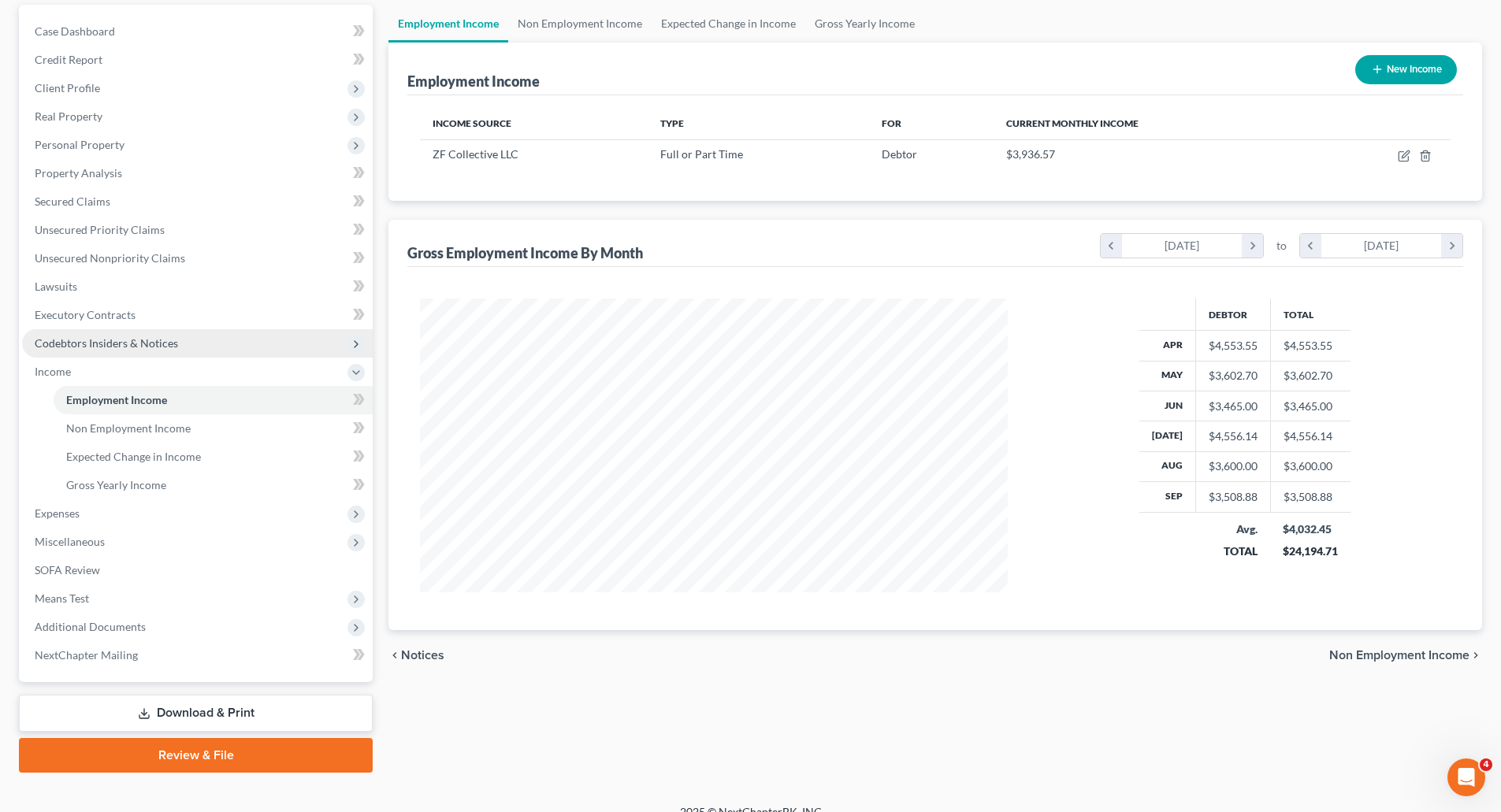
scroll to position [0, 0]
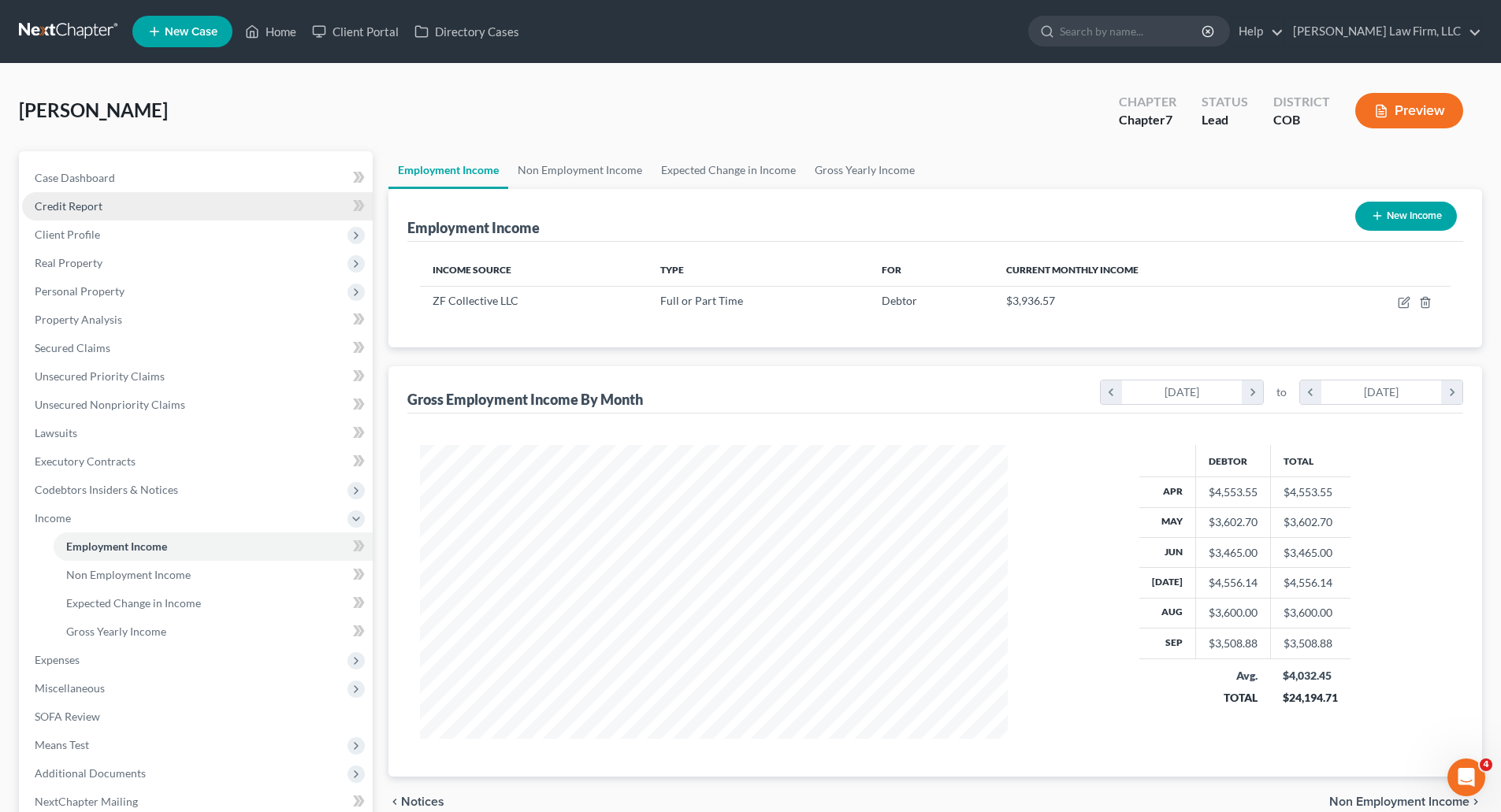
click at [81, 218] on link "Credit Report" at bounding box center [197, 207] width 350 height 29
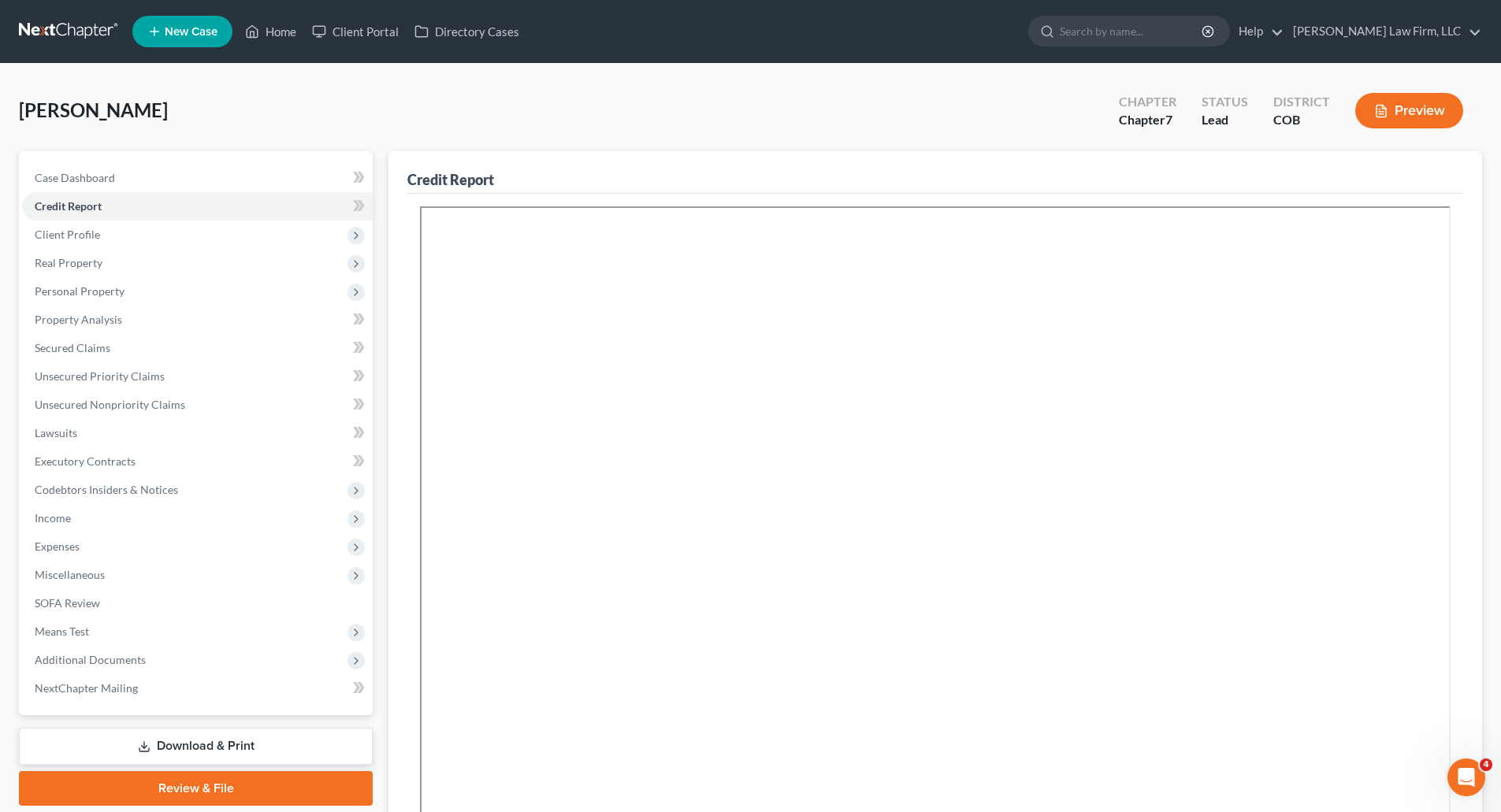
scroll to position [222, 0]
